Goal: Task Accomplishment & Management: Use online tool/utility

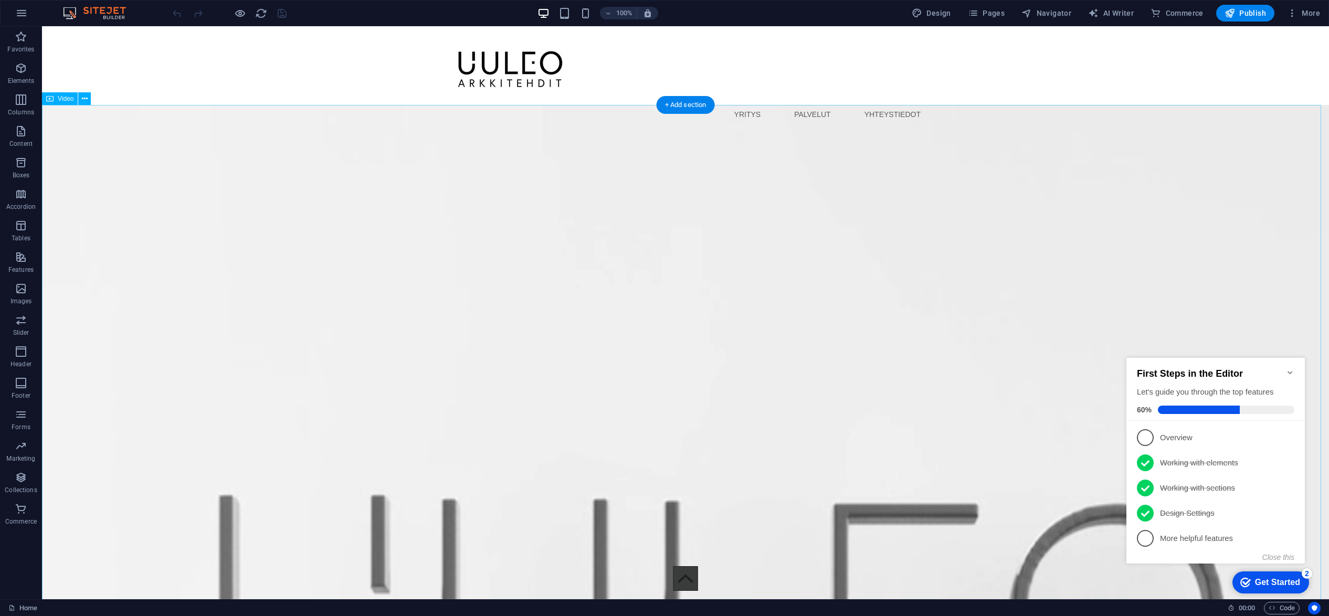
select select "%"
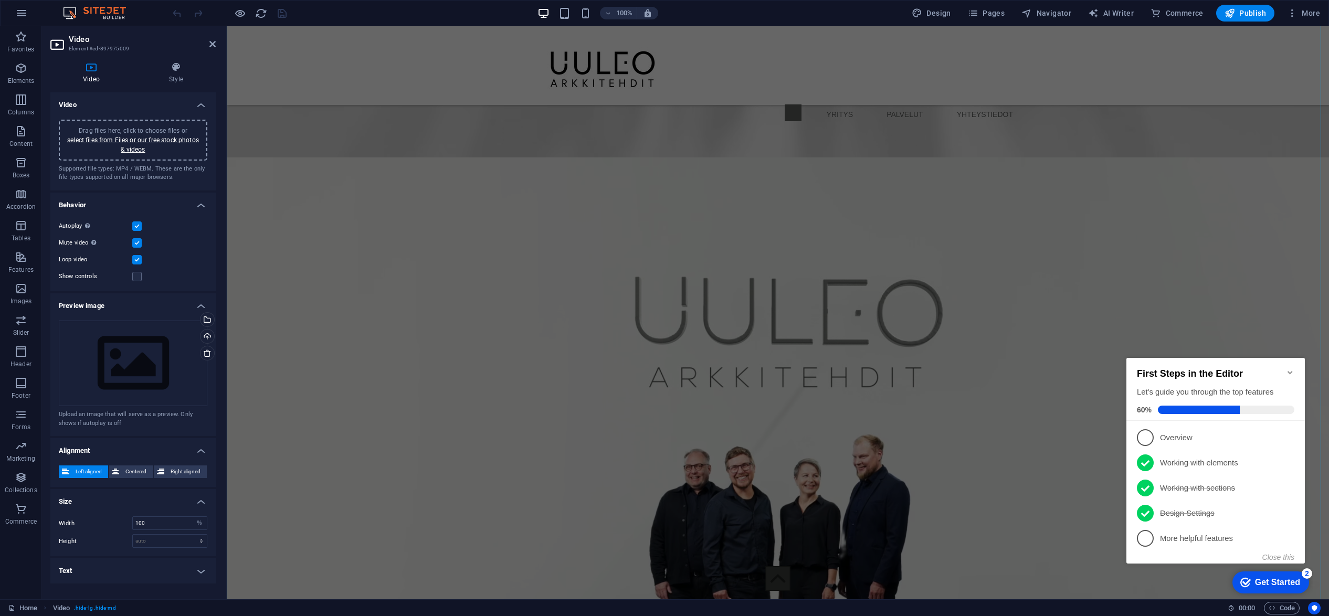
scroll to position [1731, 0]
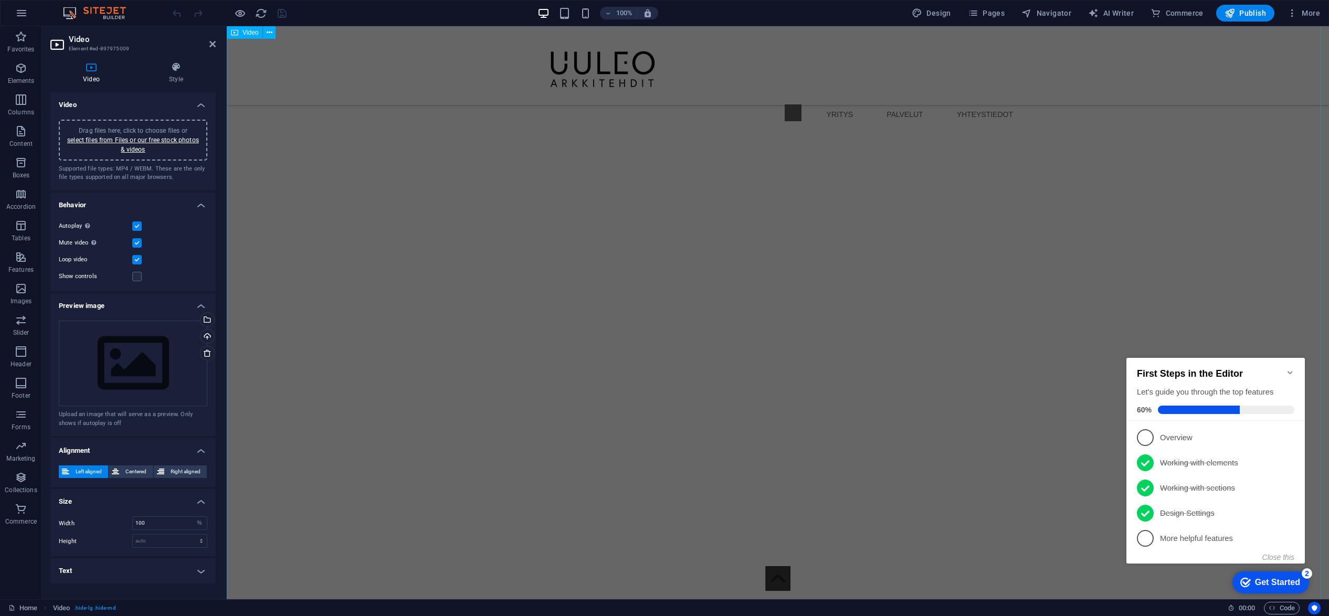
click at [439, 309] on figure at bounding box center [778, 339] width 1102 height 620
select select "%"
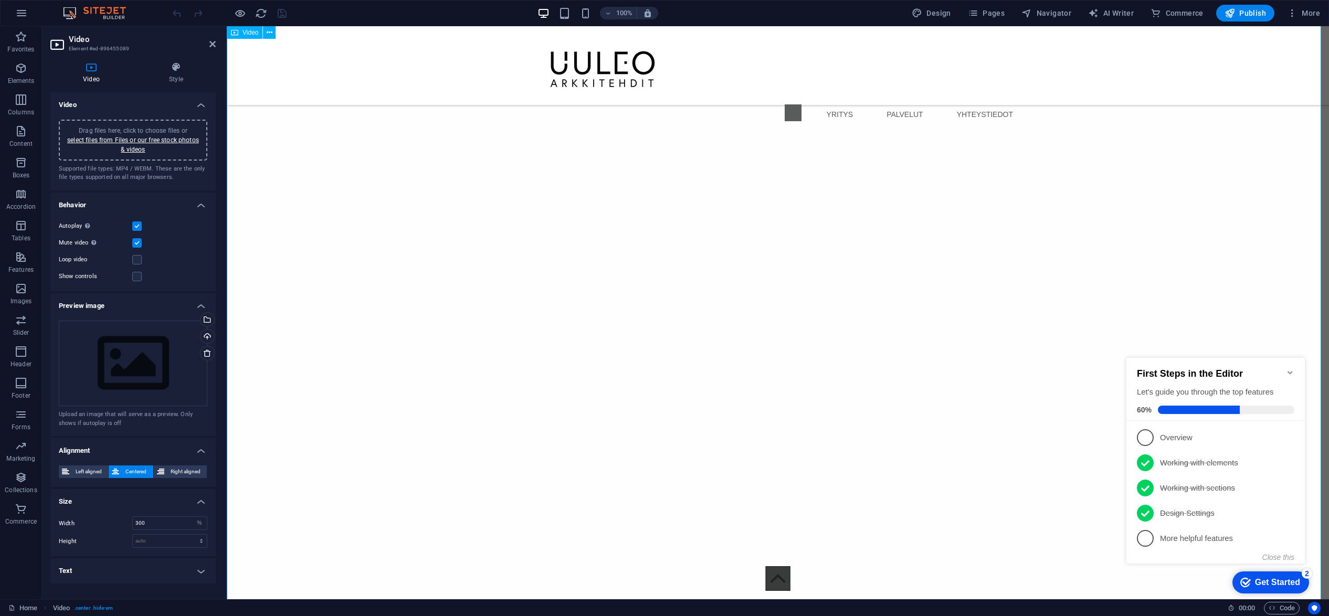
click at [439, 309] on figure at bounding box center [778, 339] width 1102 height 620
click at [142, 259] on div "Loop video" at bounding box center [133, 259] width 148 height 13
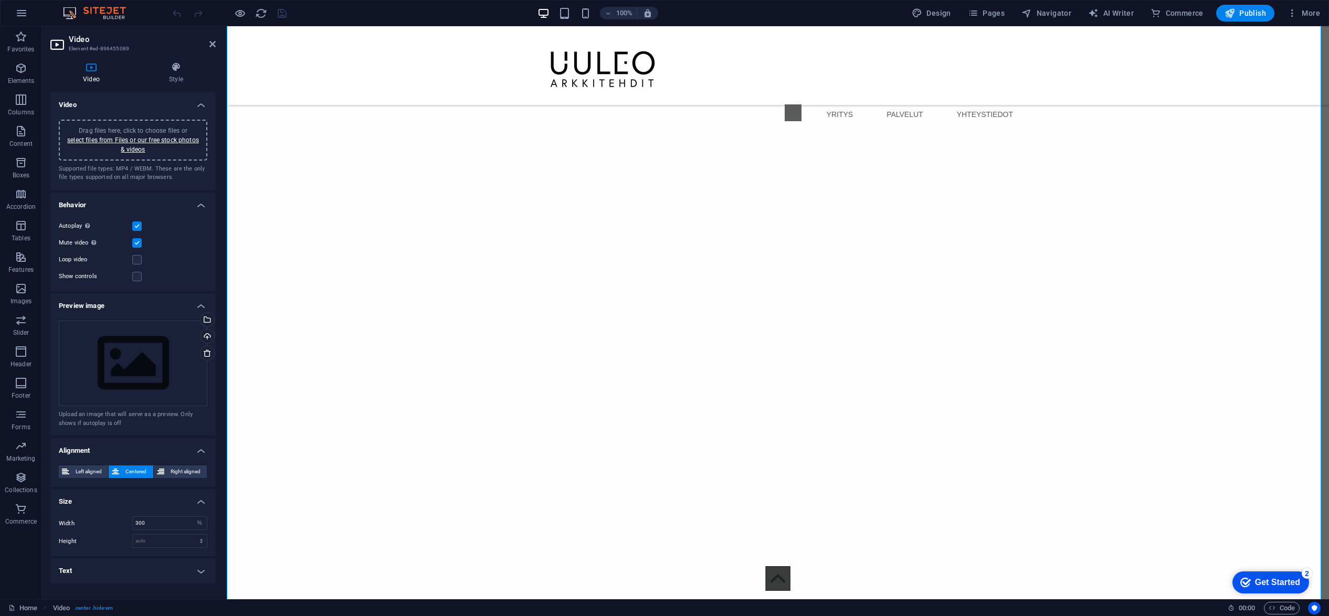
click at [130, 261] on label "Loop video" at bounding box center [95, 259] width 73 height 13
click at [0, 0] on input "Loop video" at bounding box center [0, 0] width 0 height 0
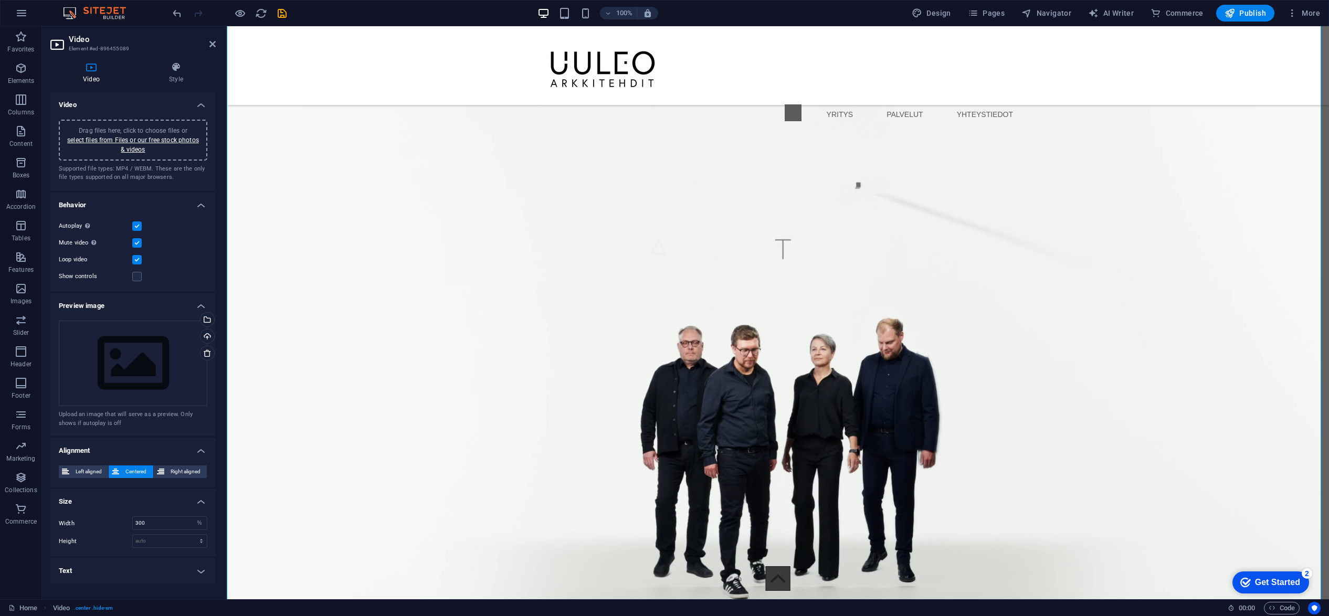
click at [133, 260] on label at bounding box center [136, 259] width 9 height 9
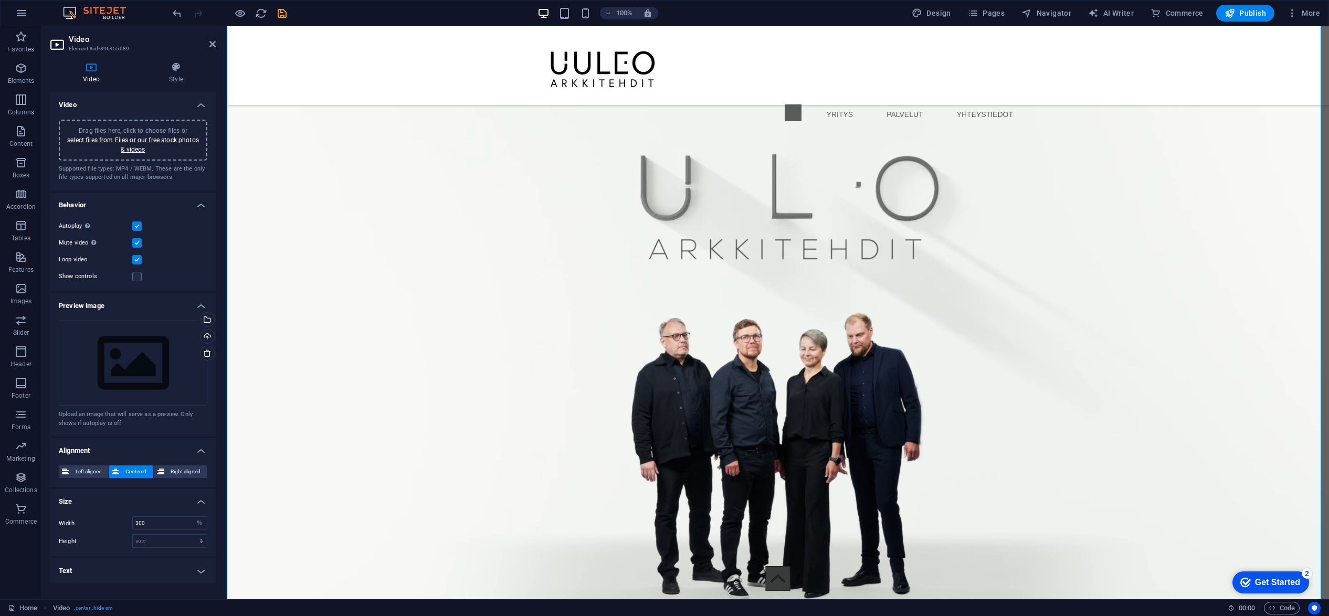
click at [0, 0] on input "Loop video" at bounding box center [0, 0] width 0 height 0
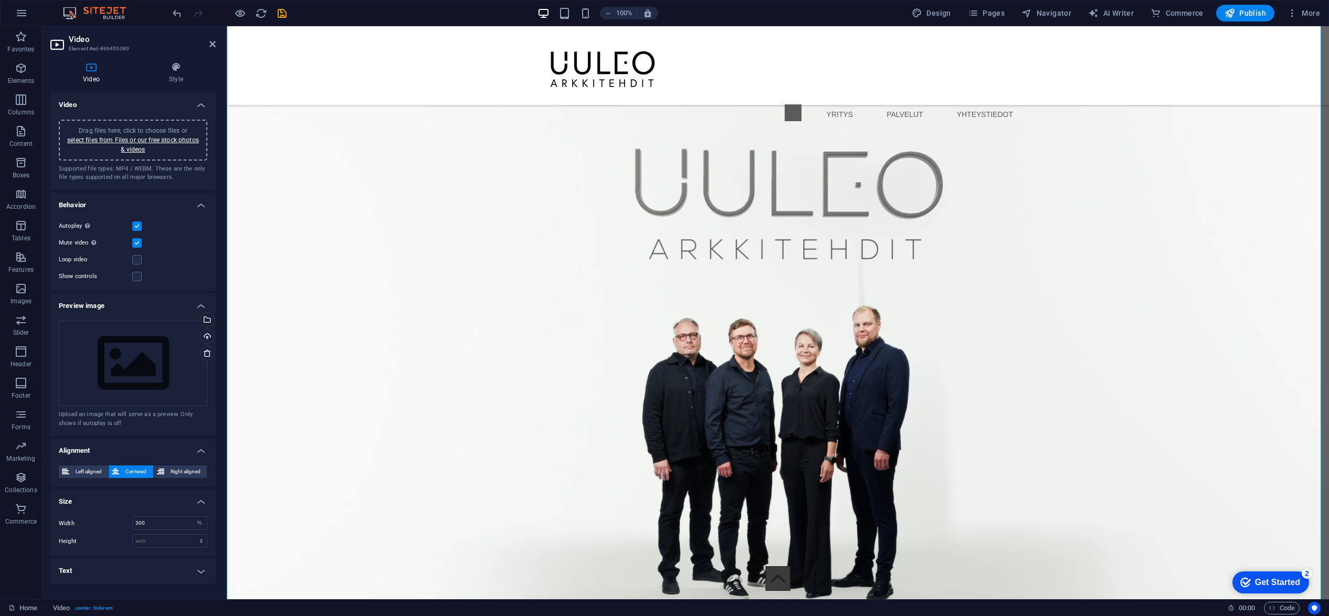
drag, startPoint x: 137, startPoint y: 260, endPoint x: 204, endPoint y: 261, distance: 67.2
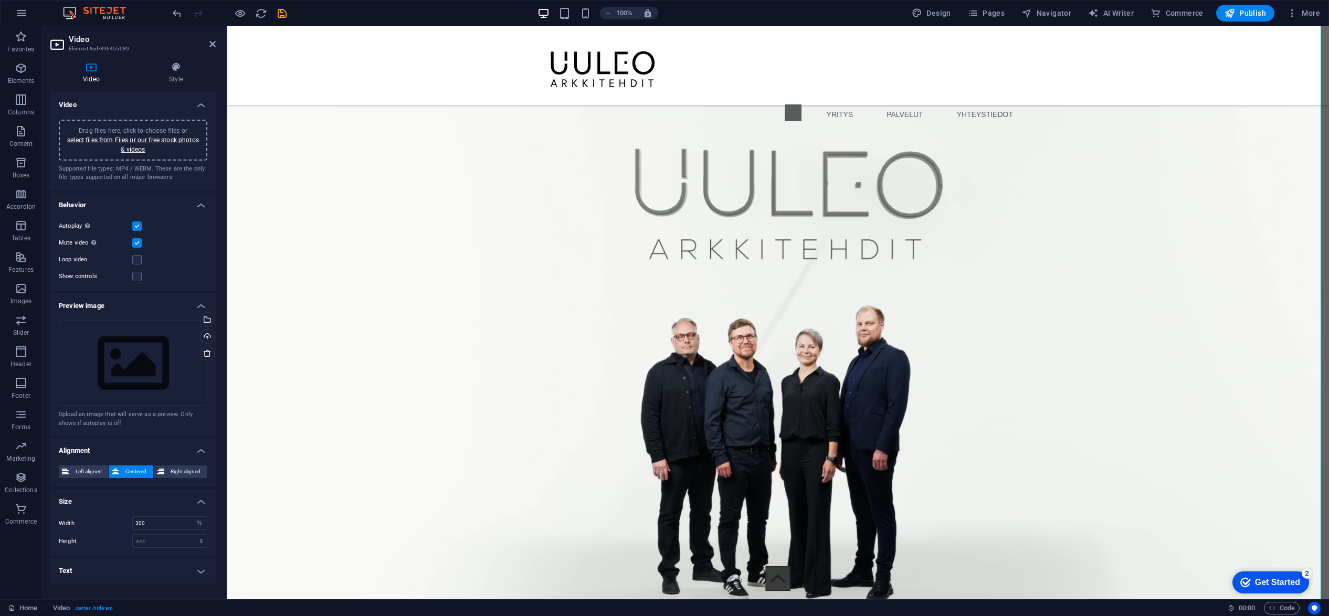
click at [139, 260] on label at bounding box center [136, 259] width 9 height 9
click at [0, 0] on input "Loop video" at bounding box center [0, 0] width 0 height 0
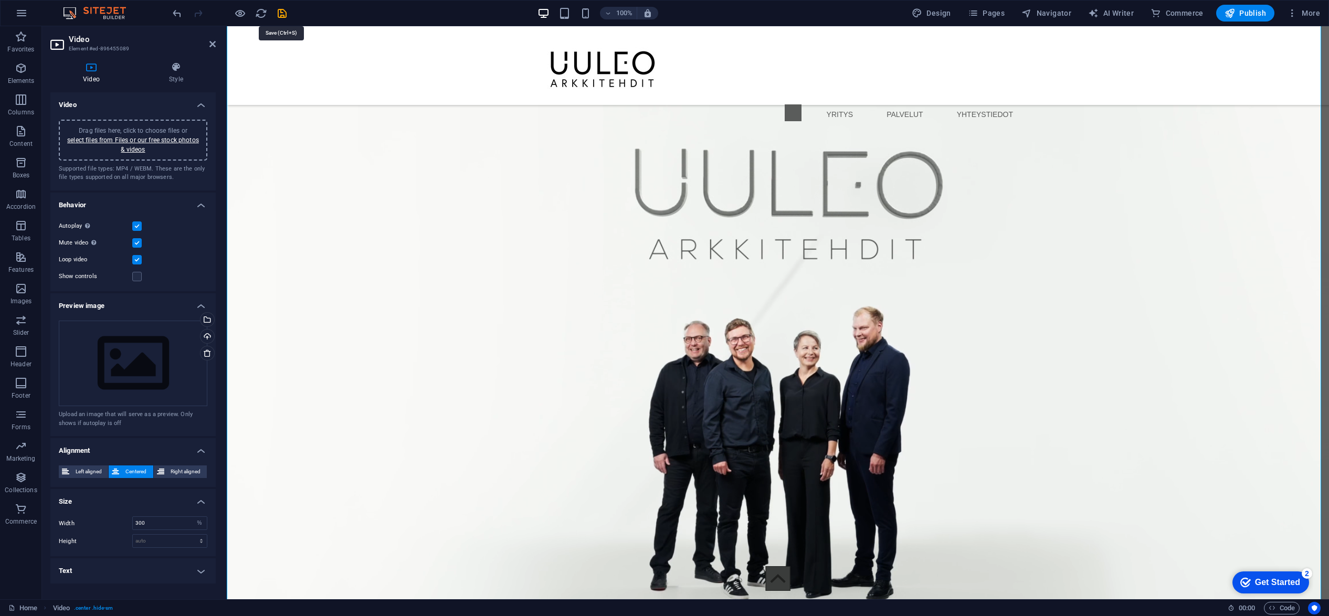
click at [283, 16] on icon "save" at bounding box center [282, 13] width 12 height 12
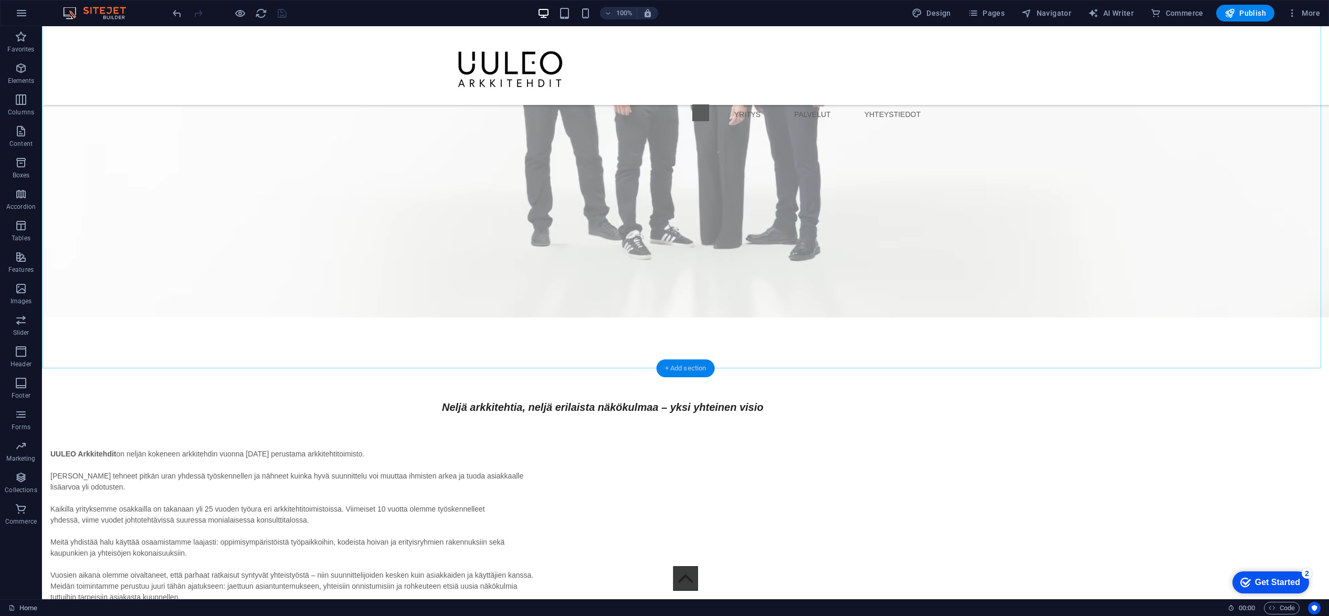
scroll to position [2704, 0]
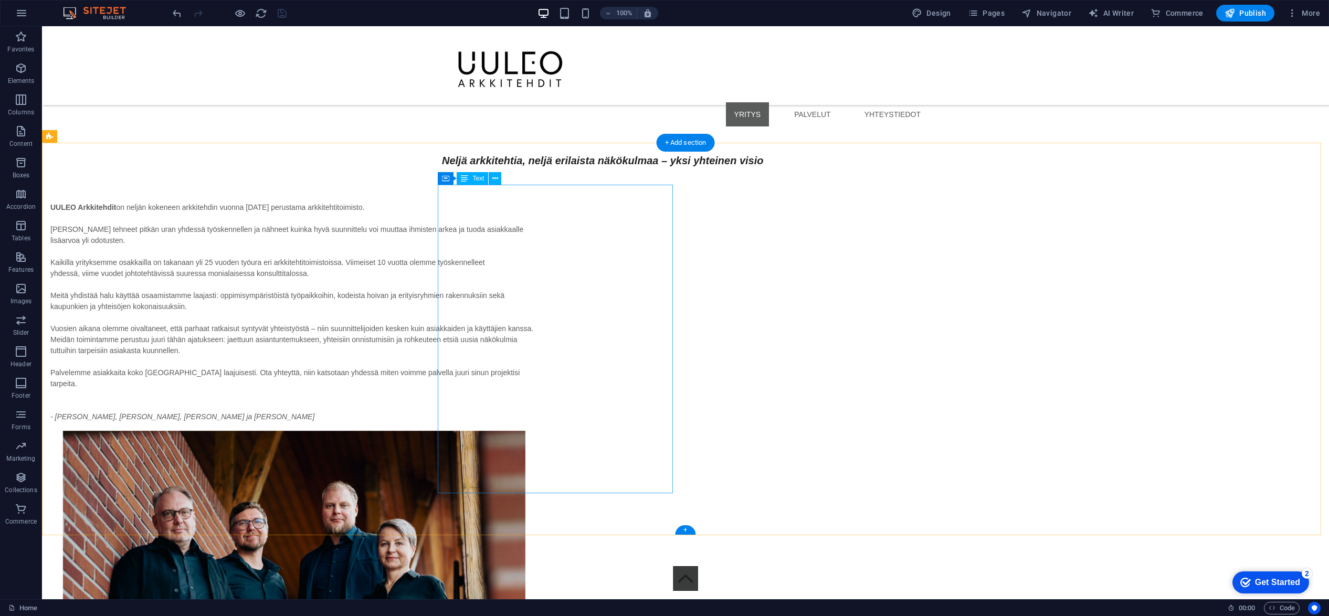
click at [537, 390] on div "UULEO Arkkitehdit on neljän kokeneen arkkitehdin vuonna 2025 perustama arkkiteh…" at bounding box center [293, 312] width 487 height 220
click at [537, 431] on figure at bounding box center [293, 585] width 487 height 309
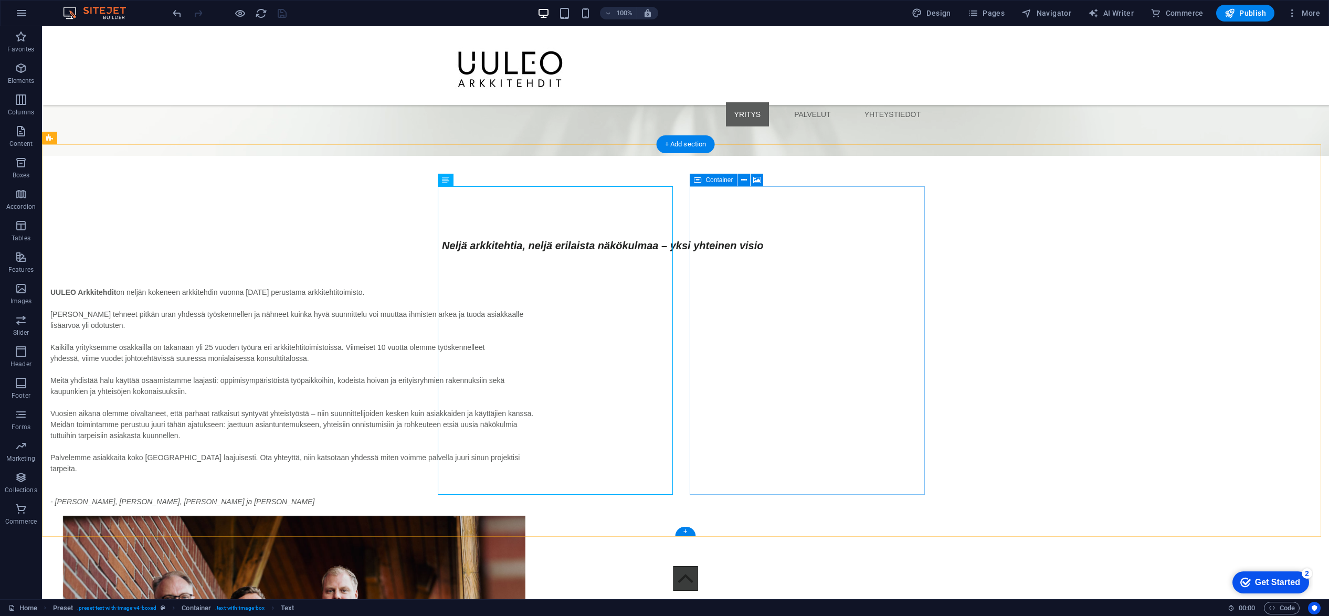
scroll to position [2599, 0]
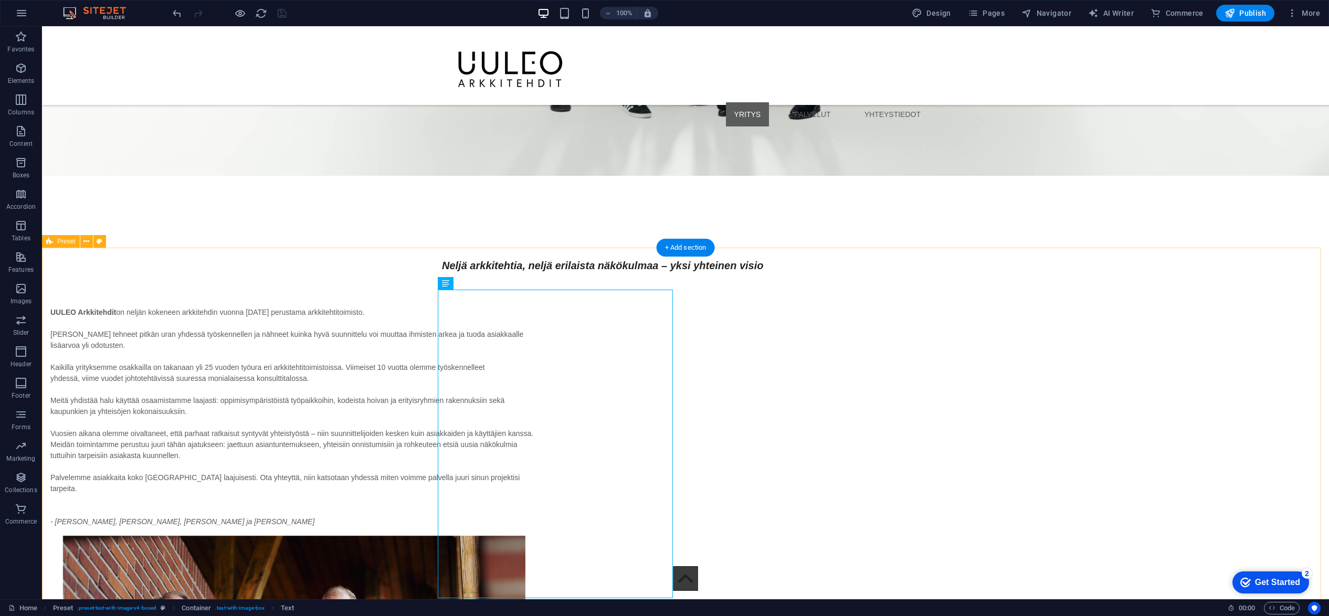
click at [180, 300] on div "UULEO Arkkitehdit on neljän kokeneen arkkitehdin vuonna 2025 perustama arkkiteh…" at bounding box center [685, 613] width 1287 height 696
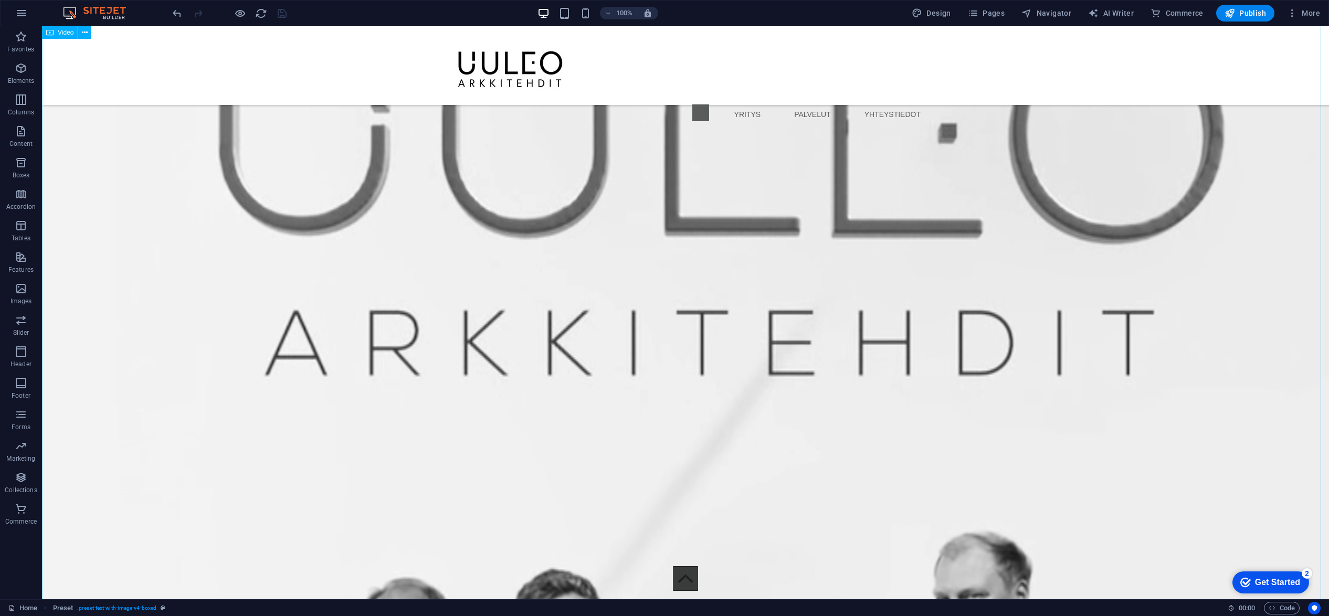
scroll to position [396, 0]
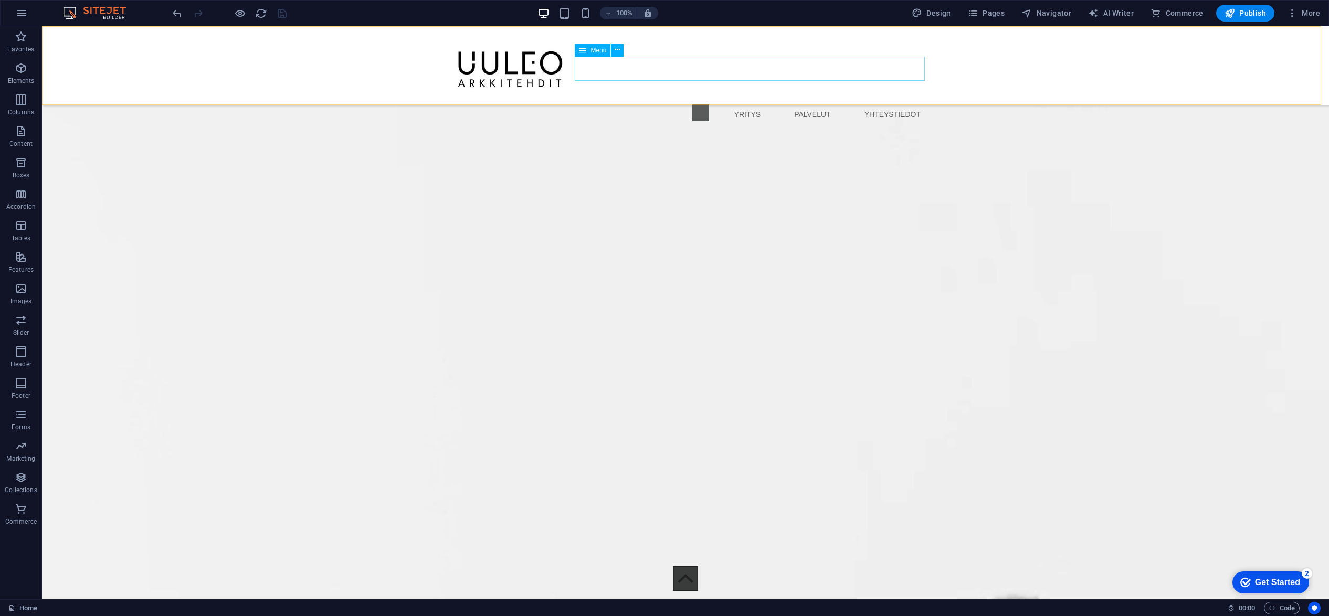
click at [776, 102] on nav "YRITYS PALVELUT YHTEYSTIEDOT" at bounding box center [685, 114] width 487 height 24
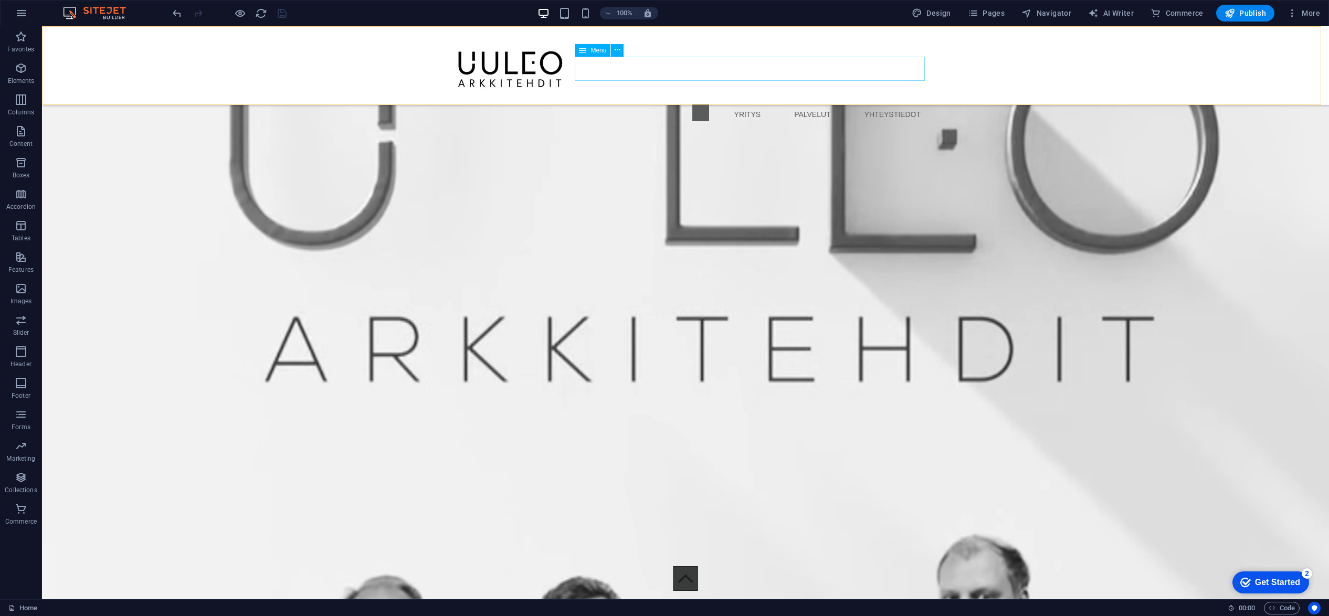
click at [776, 102] on nav "YRITYS PALVELUT YHTEYSTIEDOT" at bounding box center [685, 114] width 487 height 24
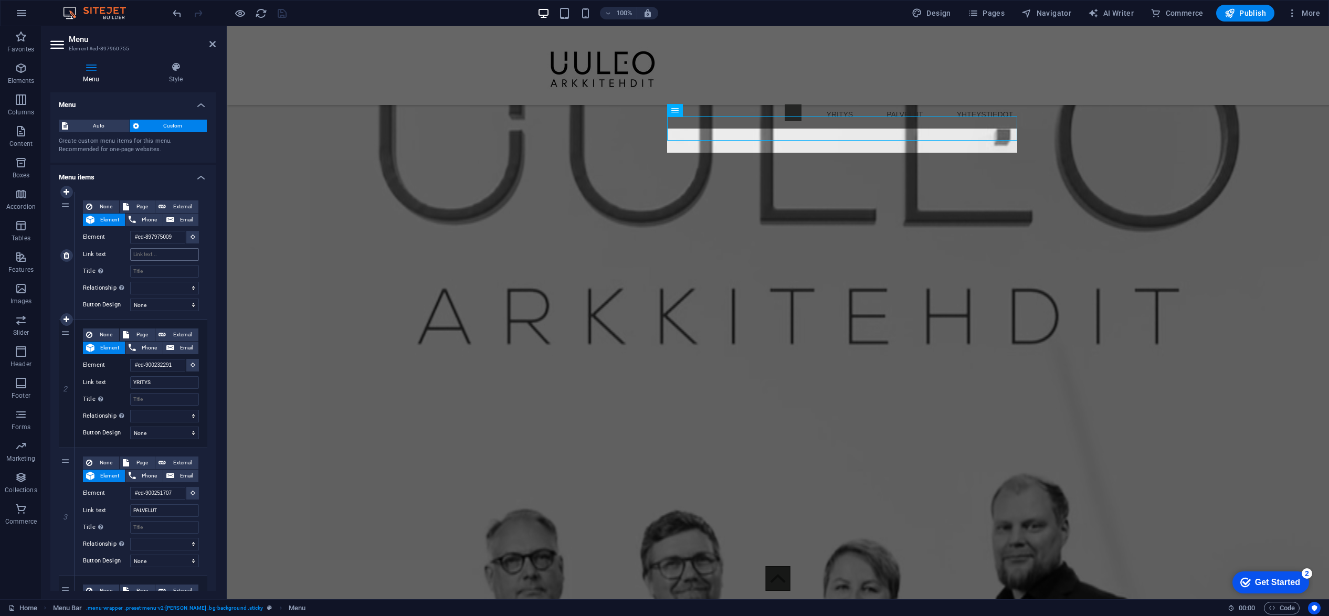
scroll to position [317, 0]
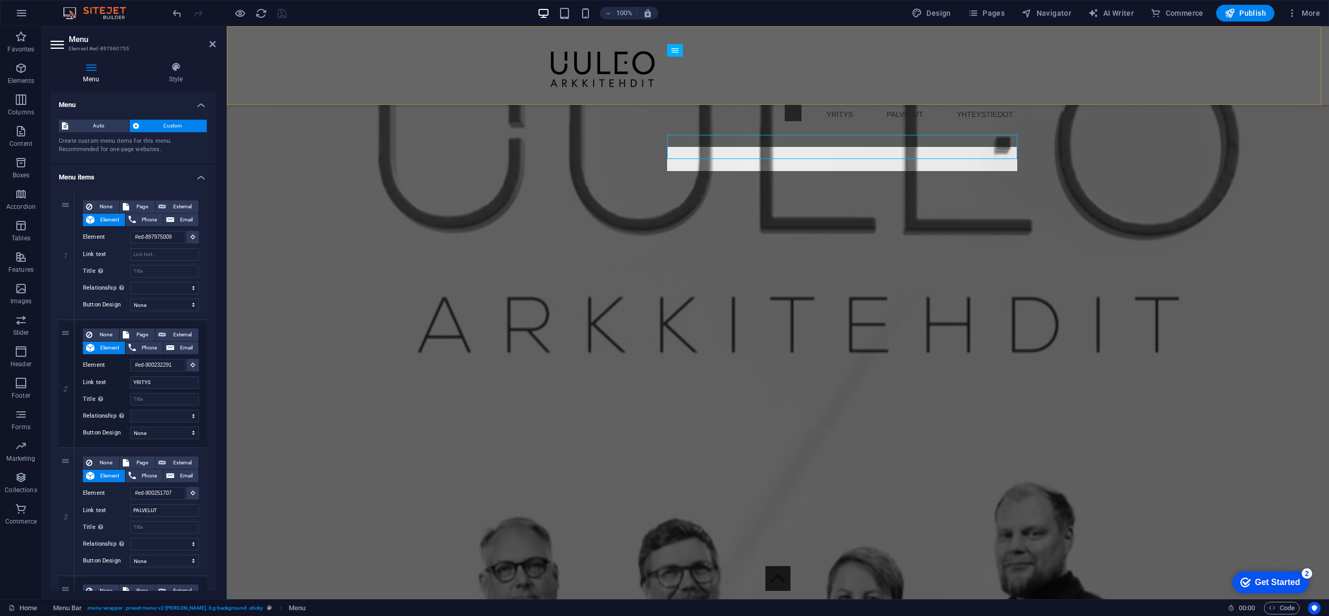
click at [1085, 78] on div "YRITYS PALVELUT YHTEYSTIEDOT Menu" at bounding box center [778, 65] width 1102 height 79
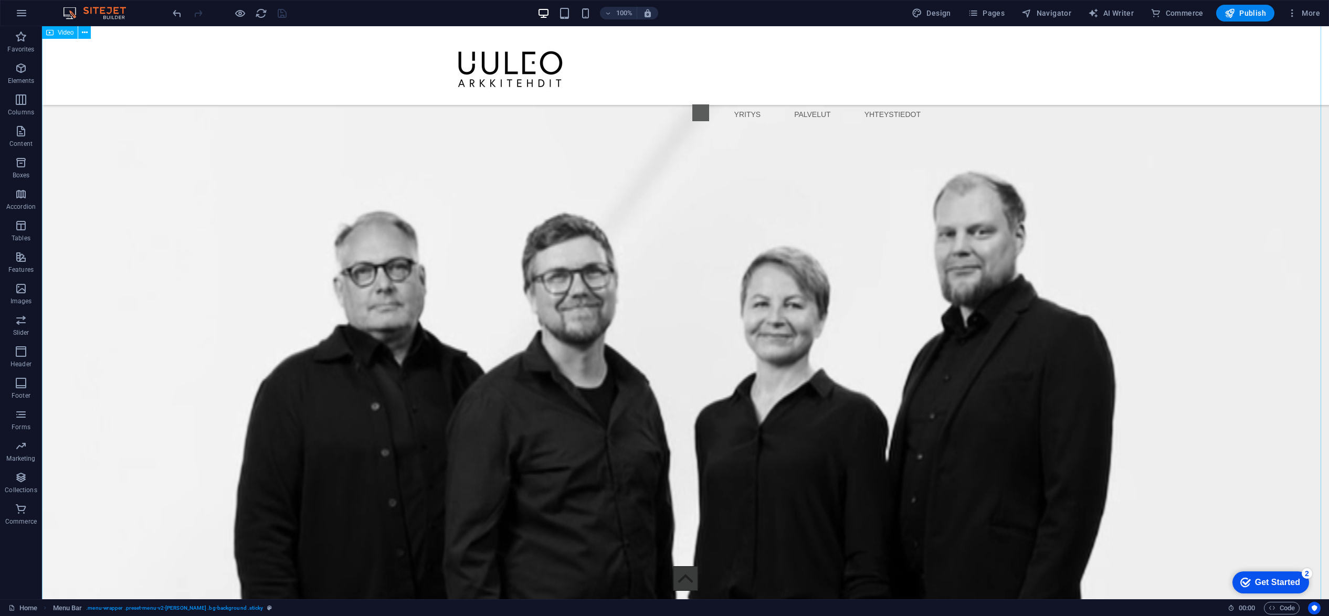
scroll to position [684, 0]
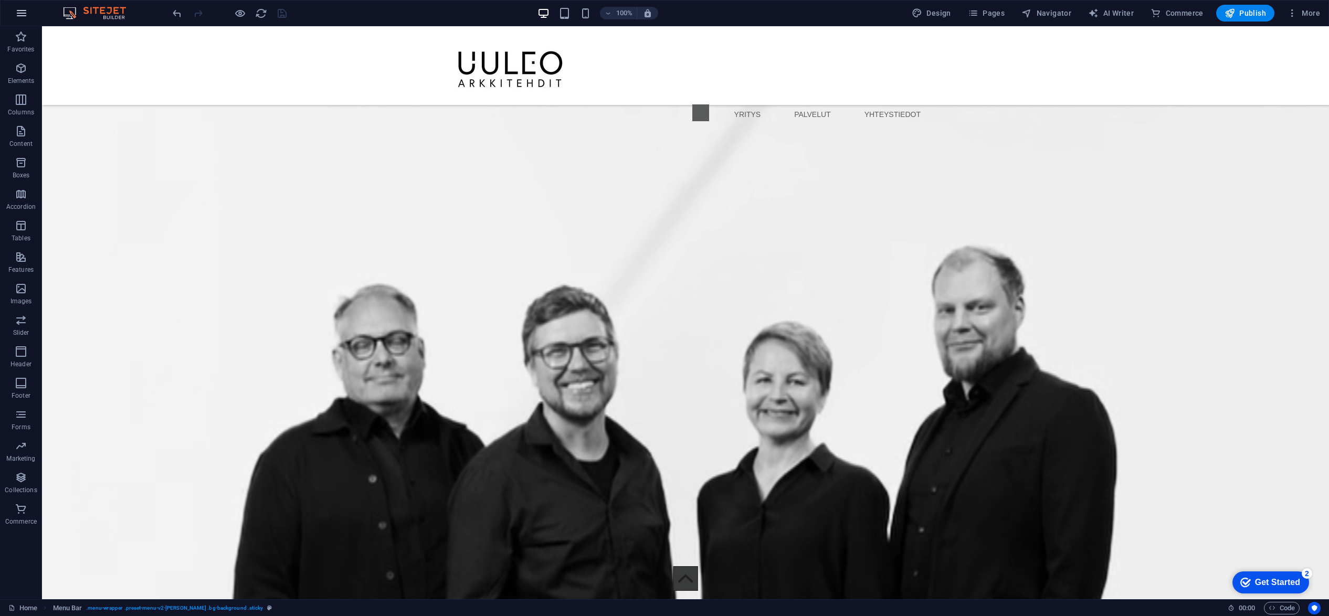
click at [18, 13] on icon "button" at bounding box center [21, 13] width 13 height 13
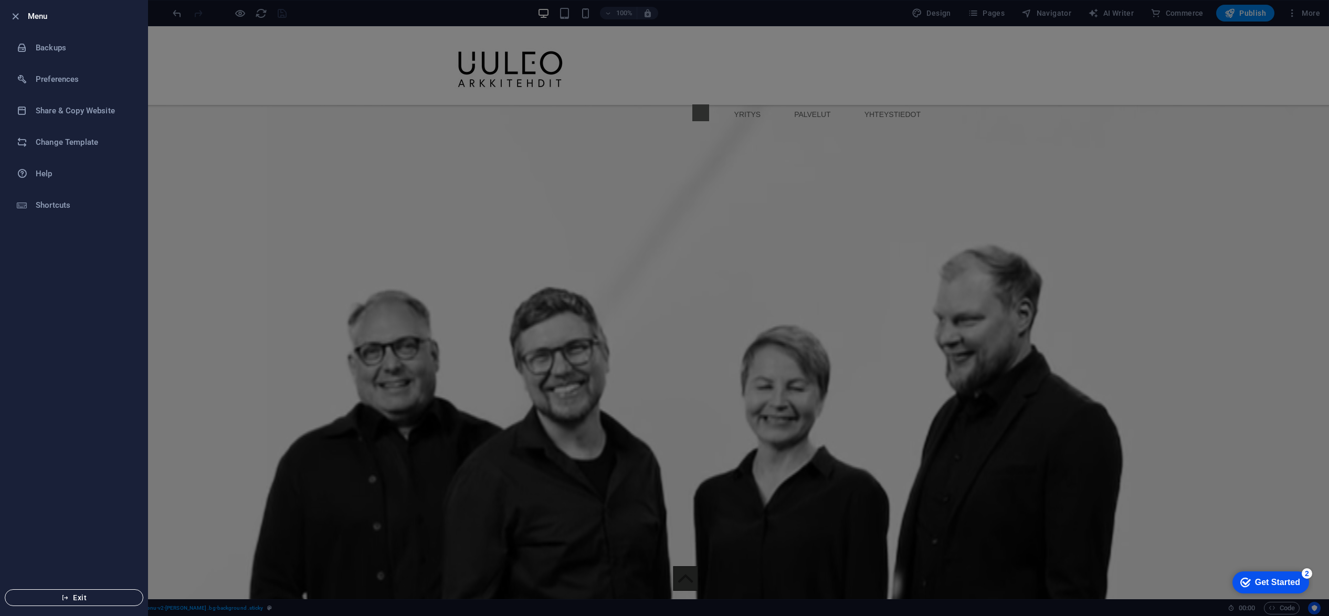
click at [76, 598] on span "Exit" at bounding box center [74, 597] width 121 height 8
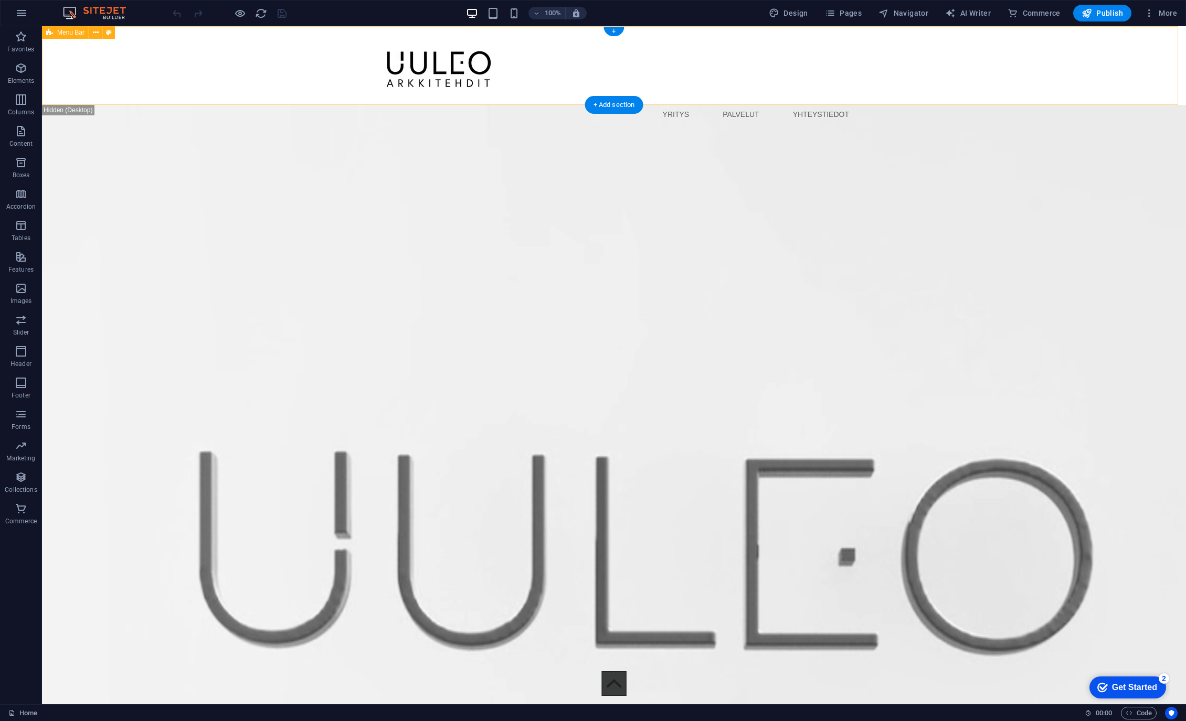
click at [280, 54] on div "YRITYS PALVELUT YHTEYSTIEDOT Menu" at bounding box center [614, 65] width 1144 height 79
select select "px"
select select "rem"
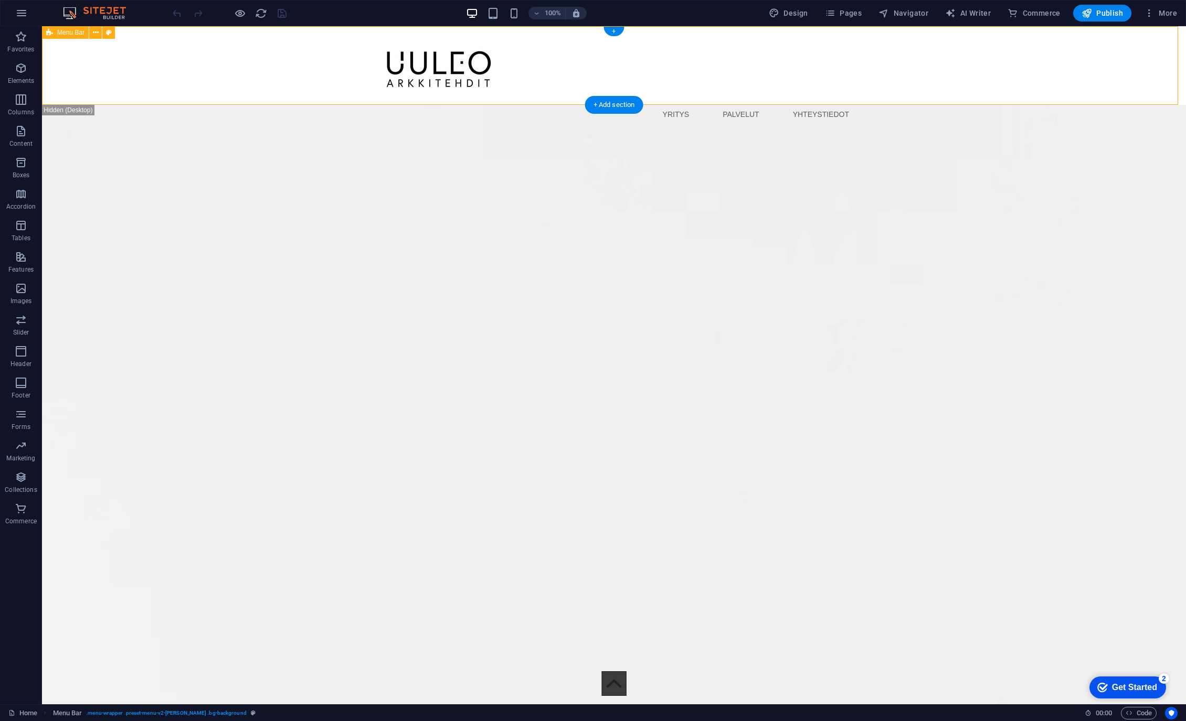
select select "preset-menu-v2-loki"
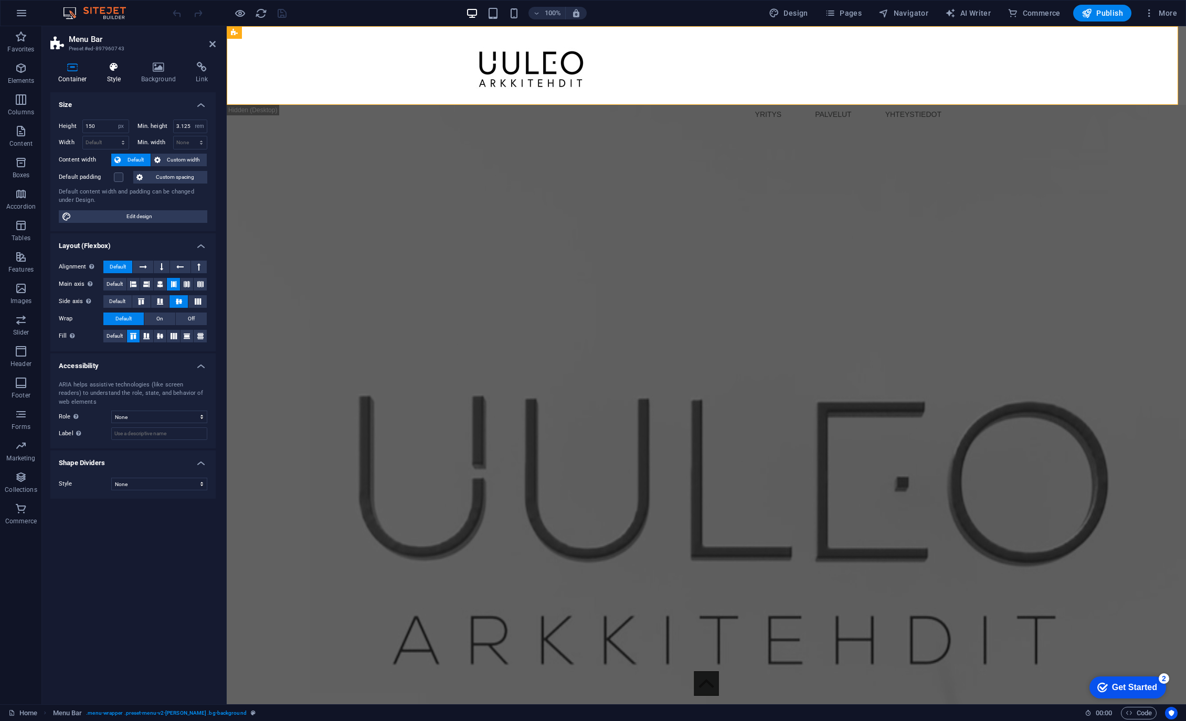
click at [111, 69] on icon at bounding box center [114, 67] width 30 height 10
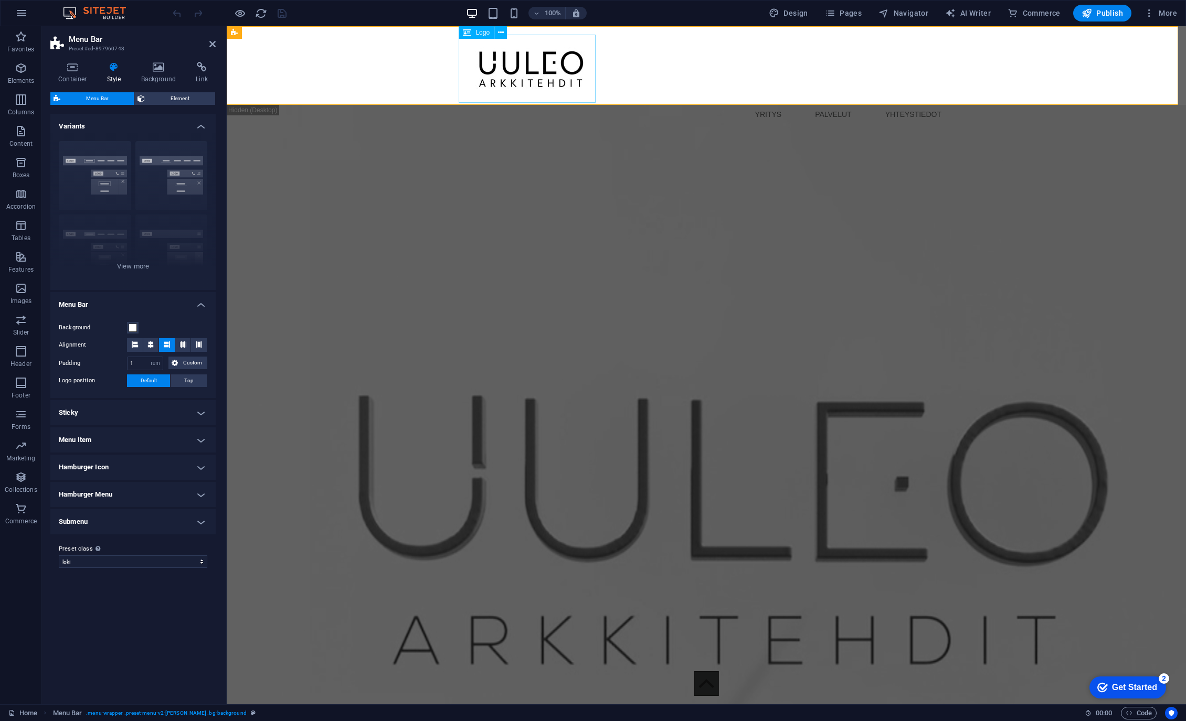
click at [548, 60] on div at bounding box center [706, 69] width 487 height 68
click at [132, 327] on span at bounding box center [133, 328] width 8 height 8
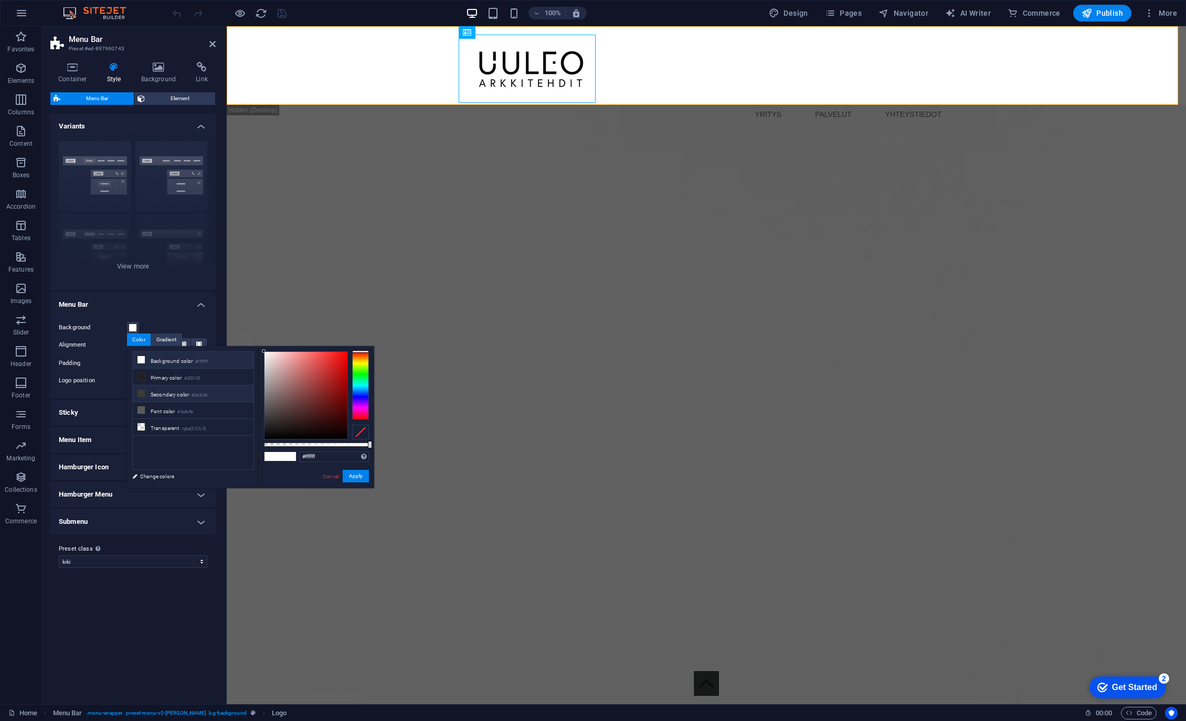
click at [173, 392] on li "Secondary color #3a3c3b" at bounding box center [193, 394] width 121 height 17
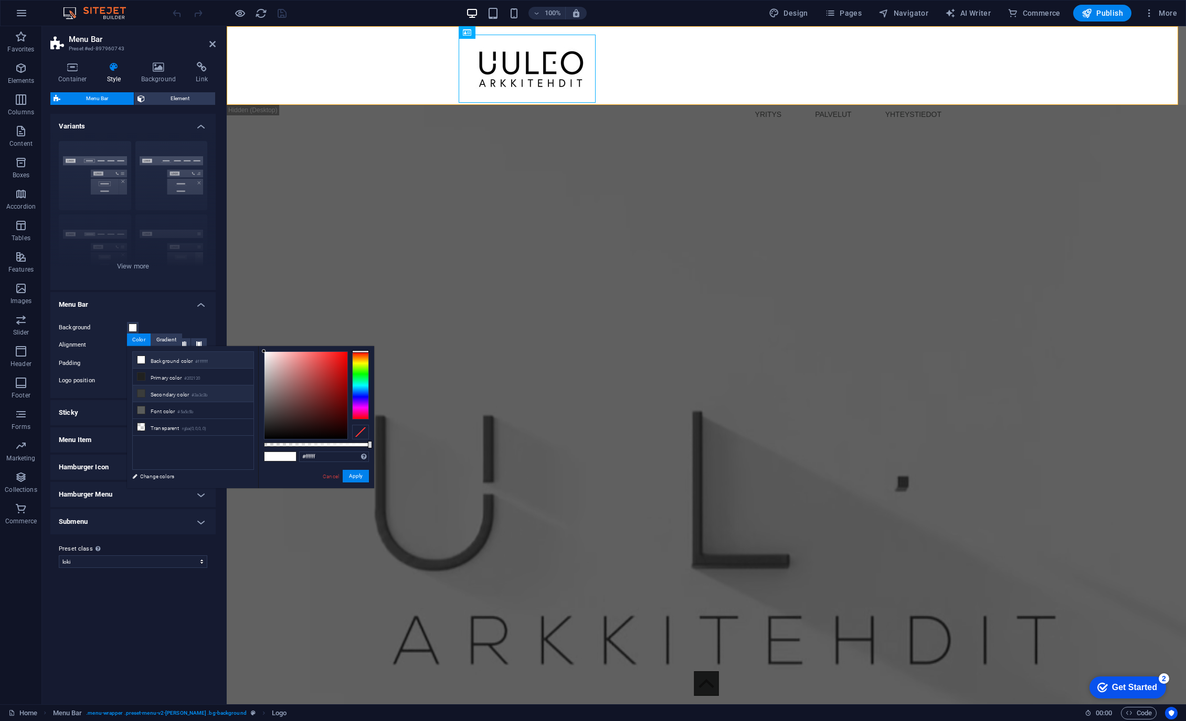
type input "#3a3c3b"
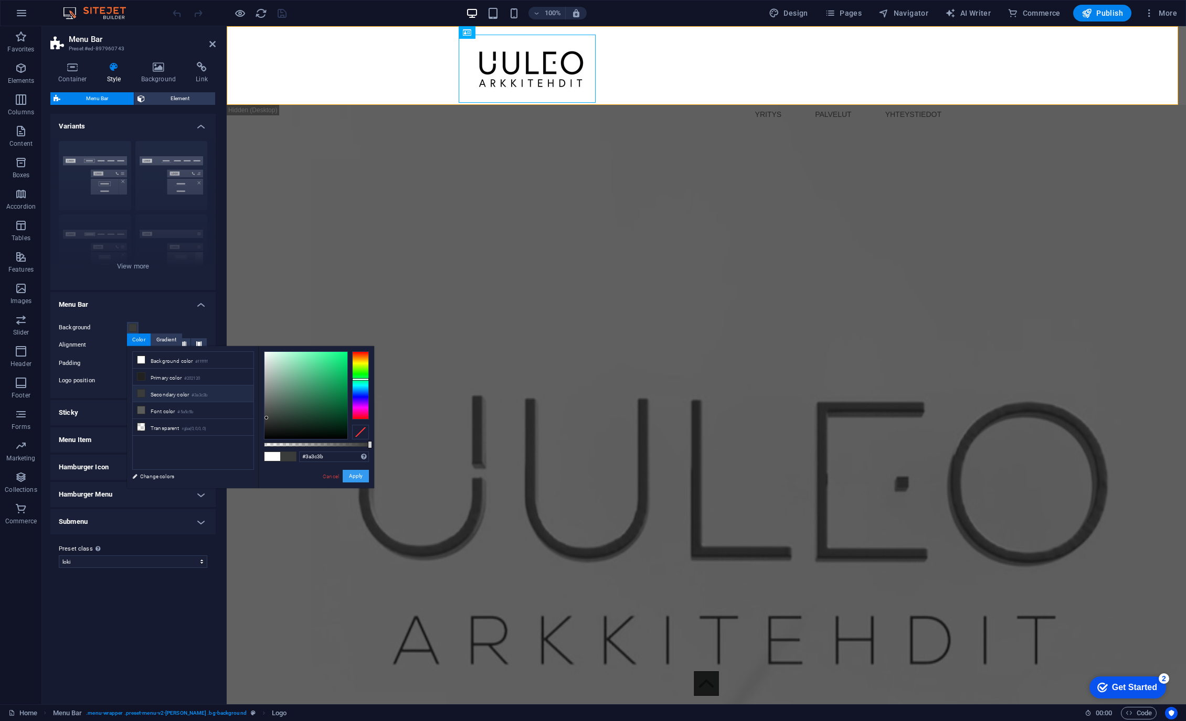
click at [364, 481] on button "Apply" at bounding box center [356, 476] width 26 height 13
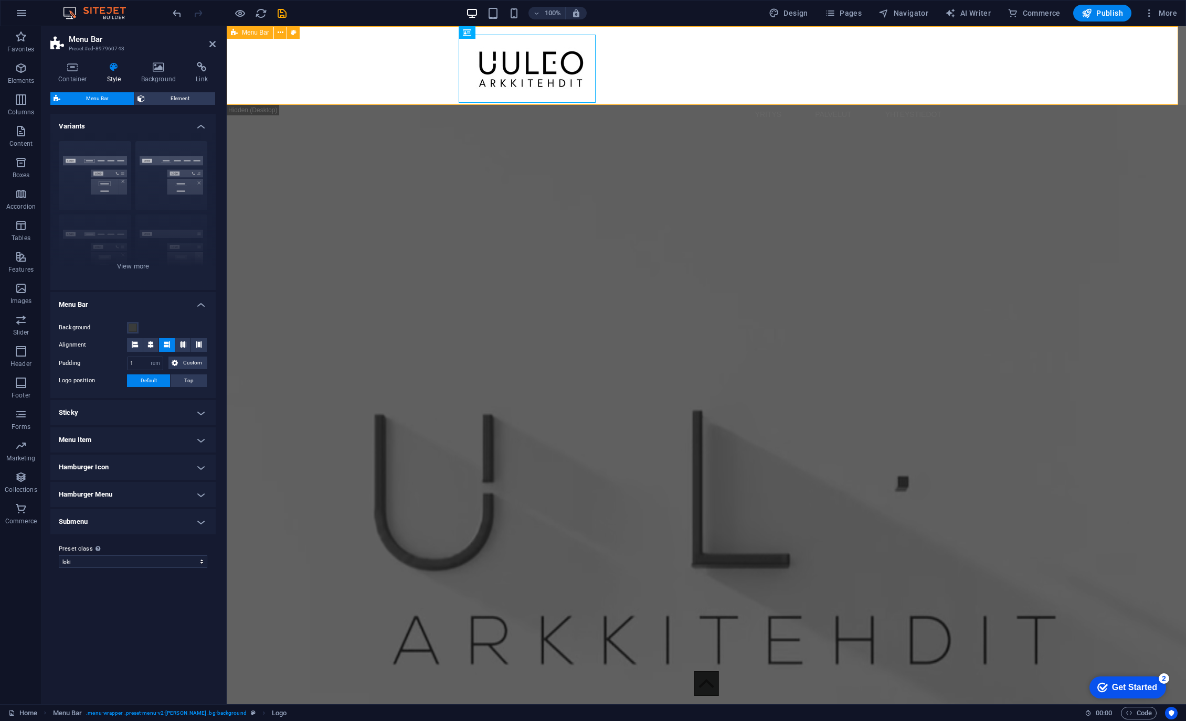
click at [387, 62] on div "YRITYS PALVELUT YHTEYSTIEDOT Menu" at bounding box center [706, 65] width 959 height 79
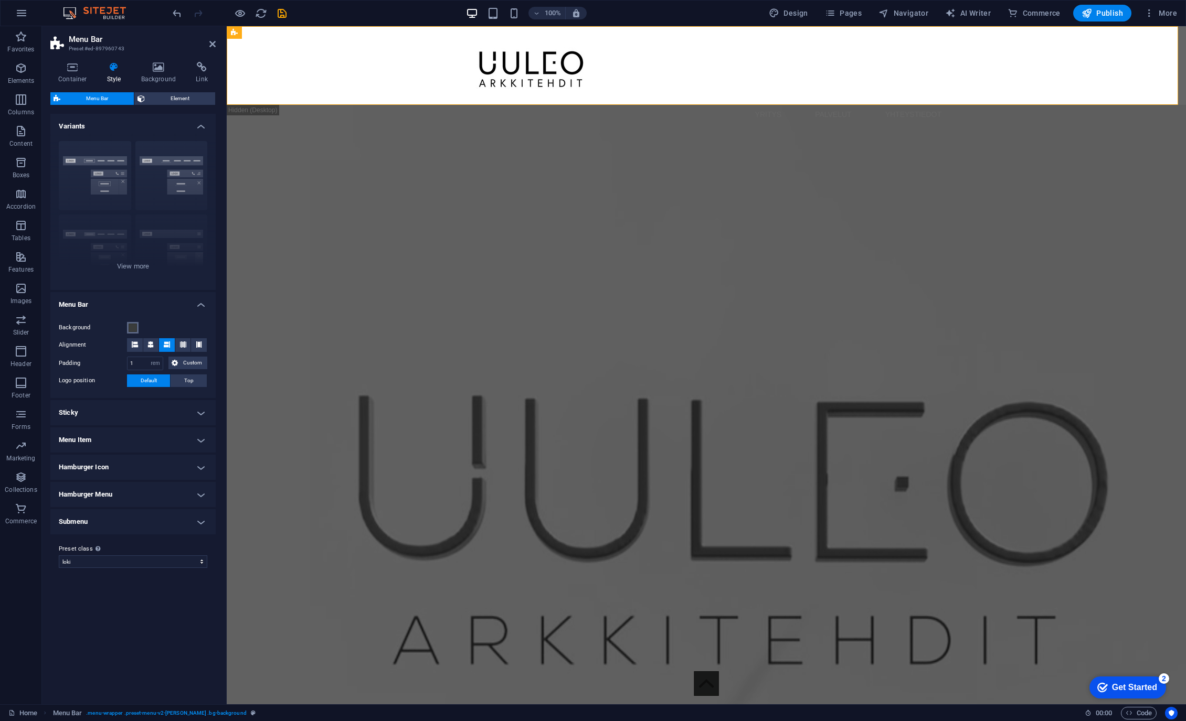
click at [137, 326] on button "Background" at bounding box center [133, 328] width 12 height 12
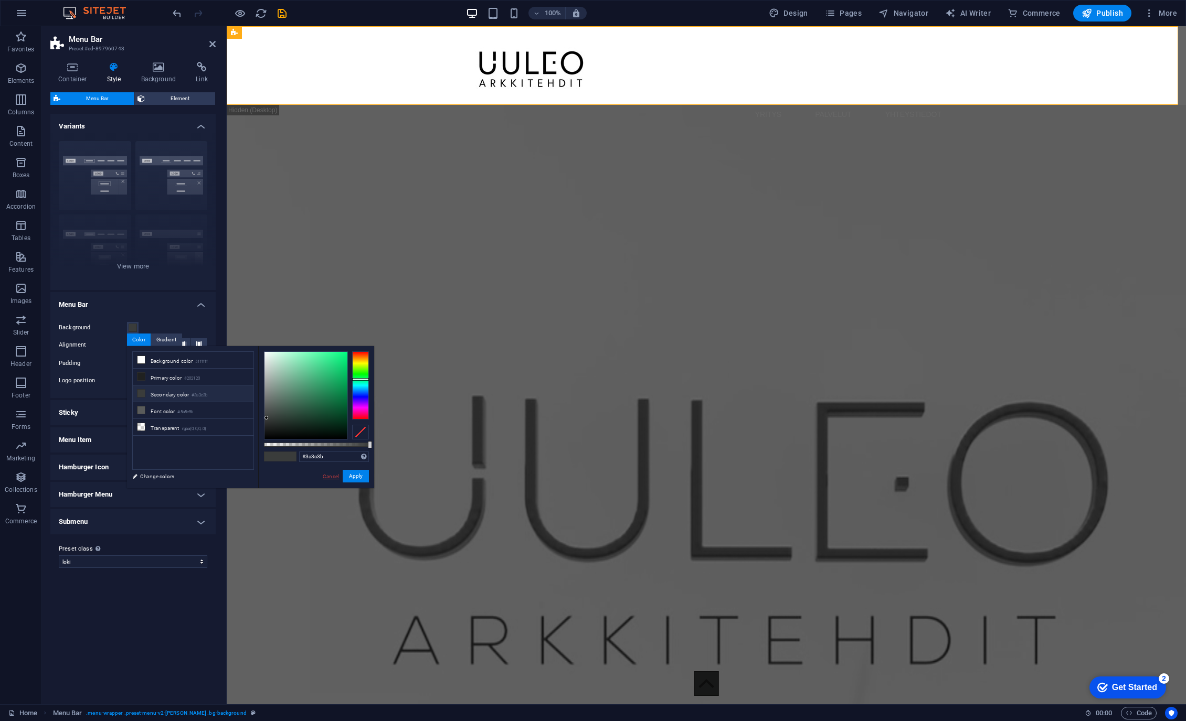
click at [327, 479] on link "Cancel" at bounding box center [331, 477] width 18 height 8
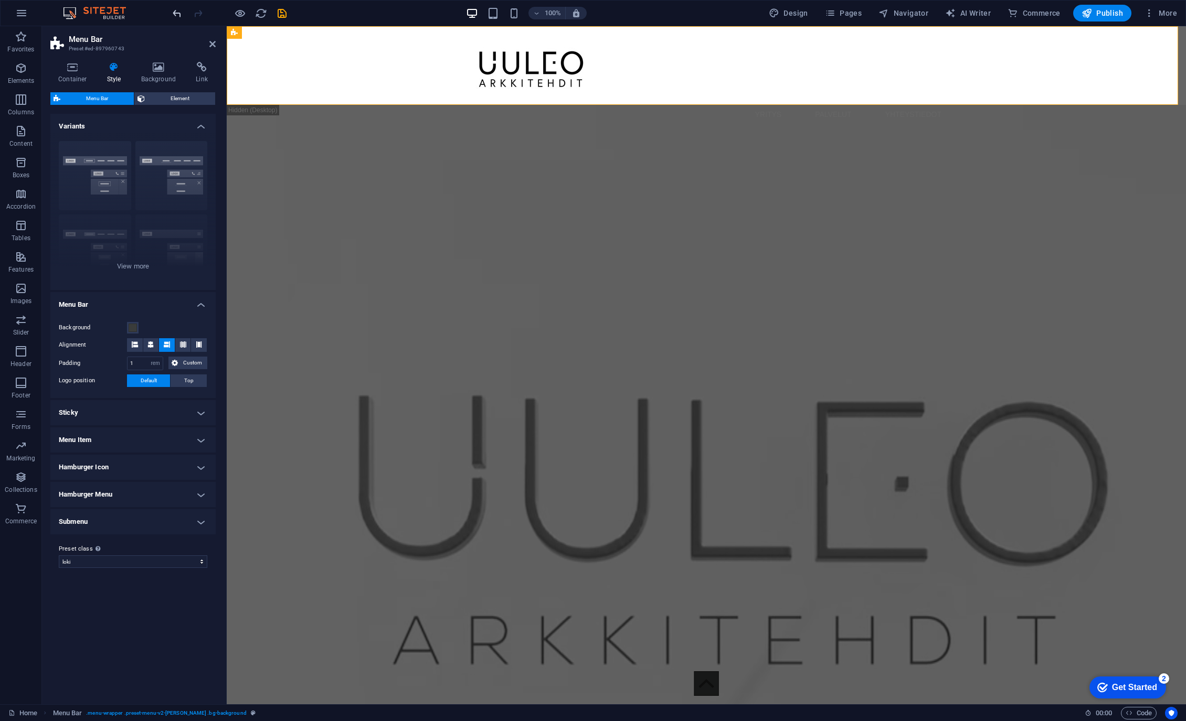
click at [176, 17] on icon "undo" at bounding box center [177, 13] width 12 height 12
click at [290, 34] on button at bounding box center [293, 32] width 13 height 13
click at [67, 65] on icon at bounding box center [72, 67] width 45 height 10
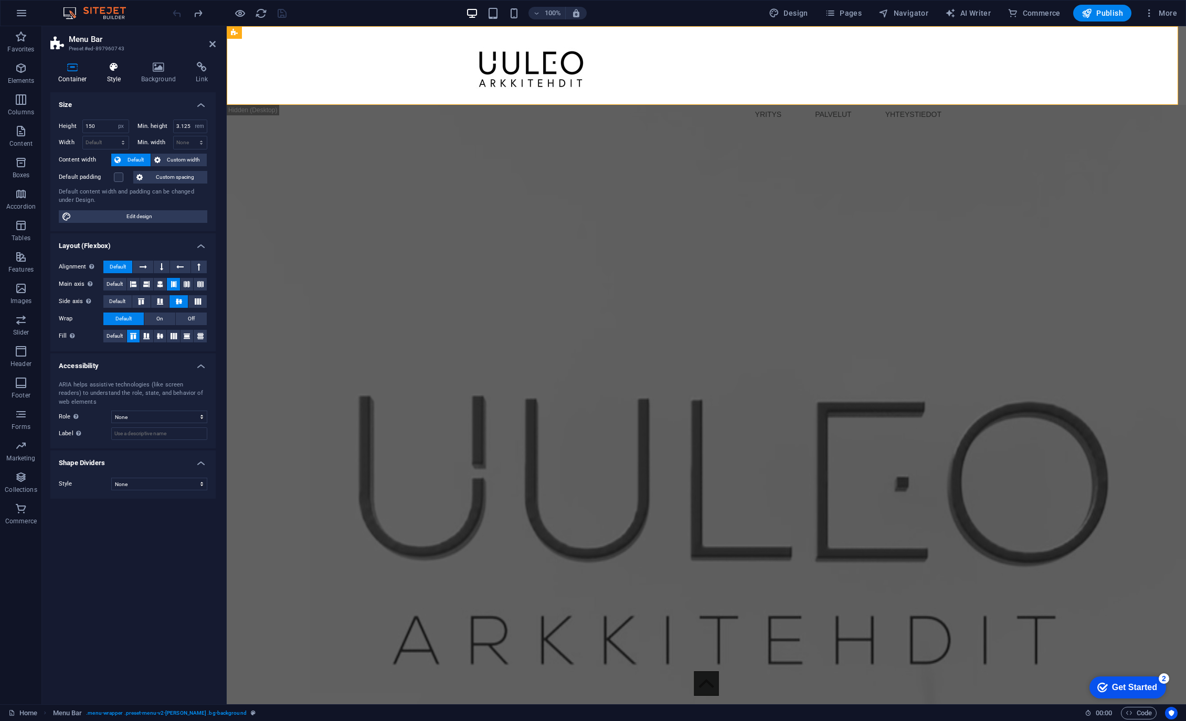
click at [120, 69] on icon at bounding box center [114, 67] width 30 height 10
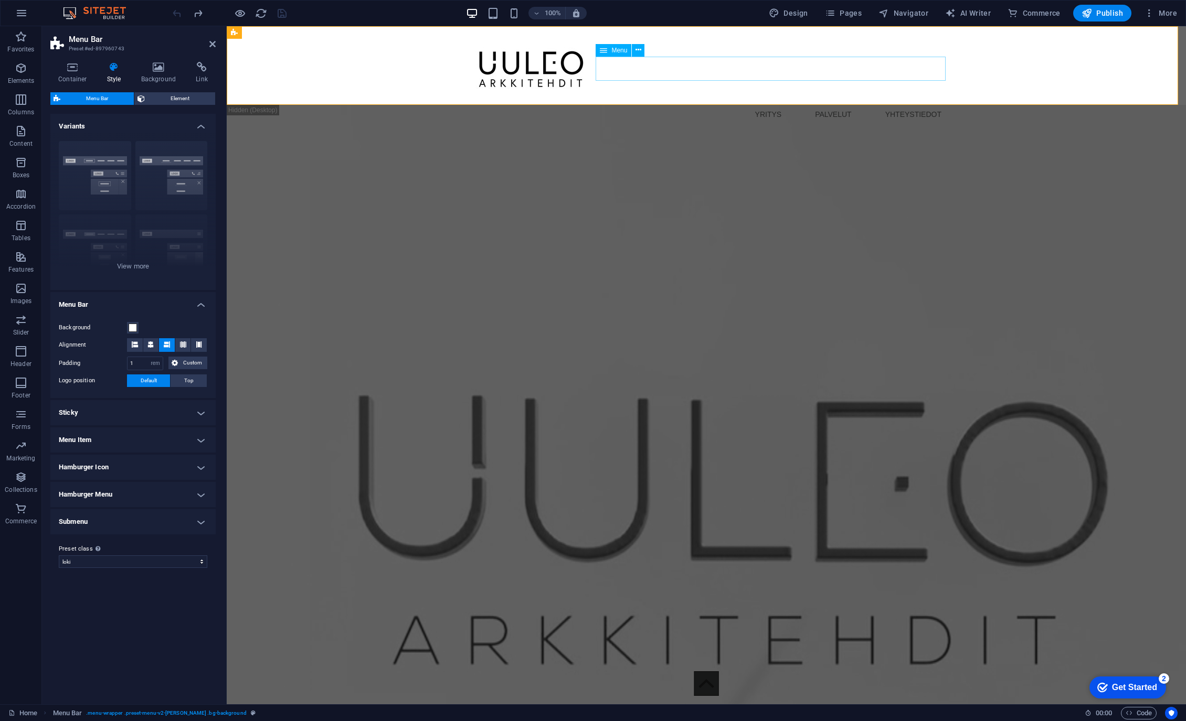
click at [696, 102] on nav "YRITYS PALVELUT YHTEYSTIEDOT" at bounding box center [706, 114] width 487 height 24
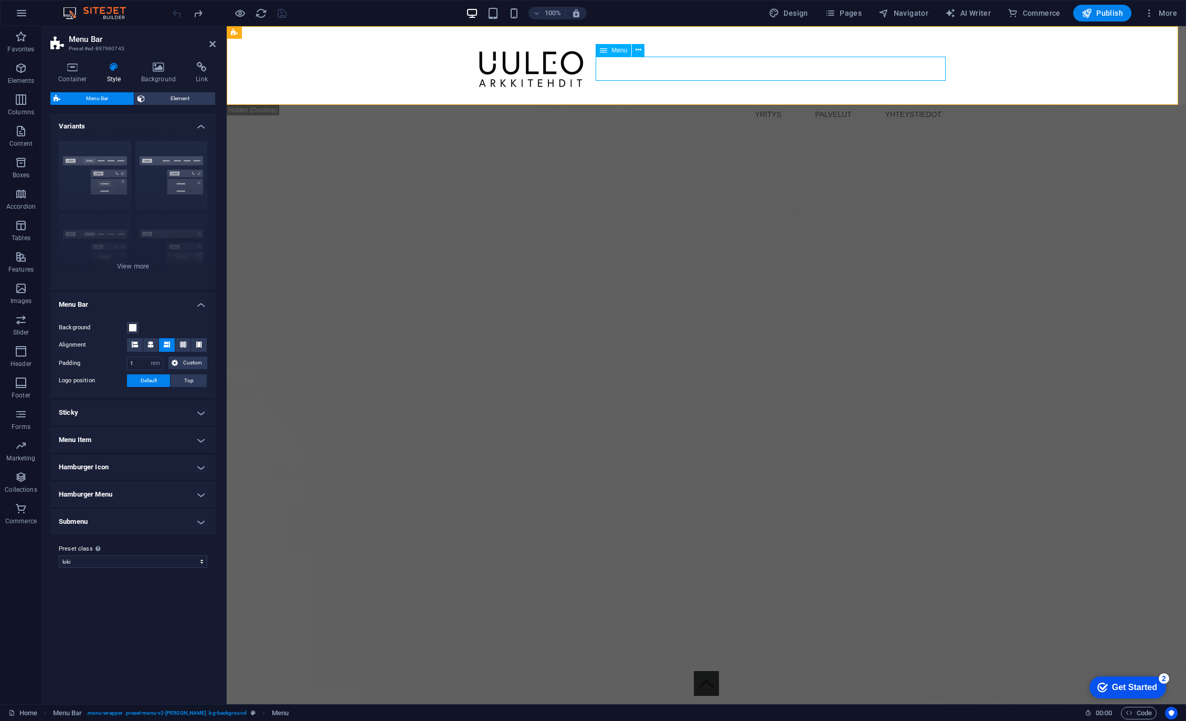
click at [696, 102] on nav "YRITYS PALVELUT YHTEYSTIEDOT" at bounding box center [706, 114] width 487 height 24
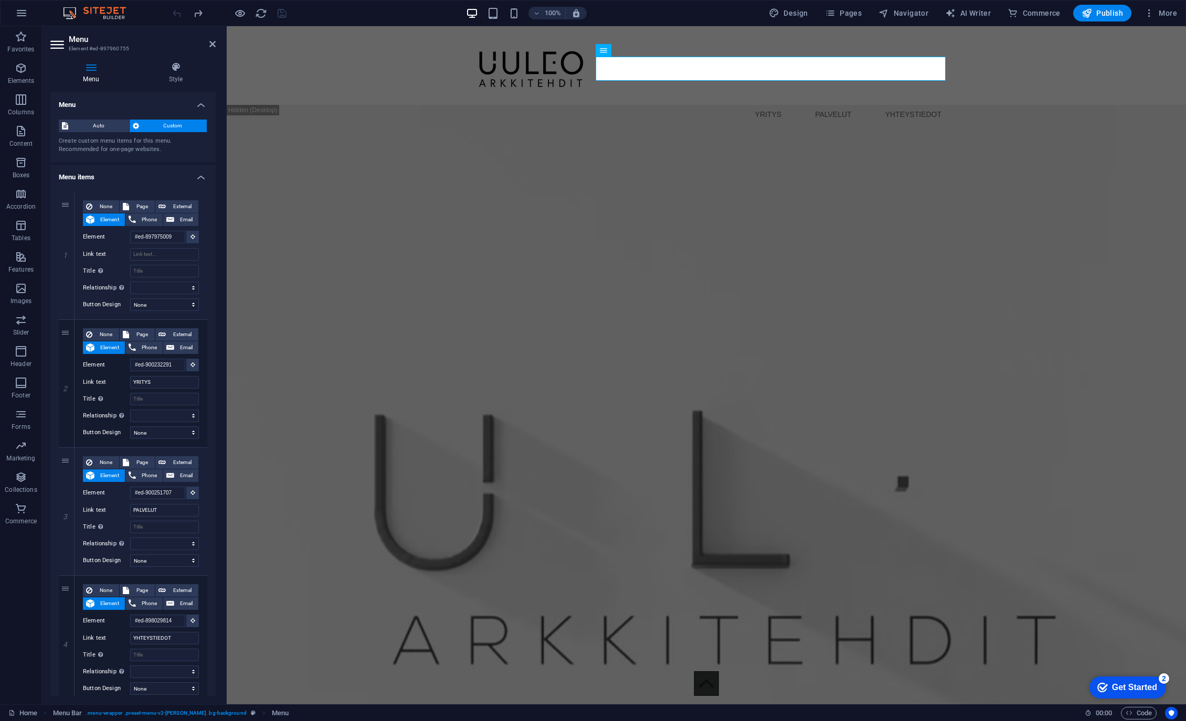
click at [188, 60] on div "Menu Style Menu Auto Custom Create custom menu items for this menu. Recommended…" at bounding box center [133, 379] width 182 height 651
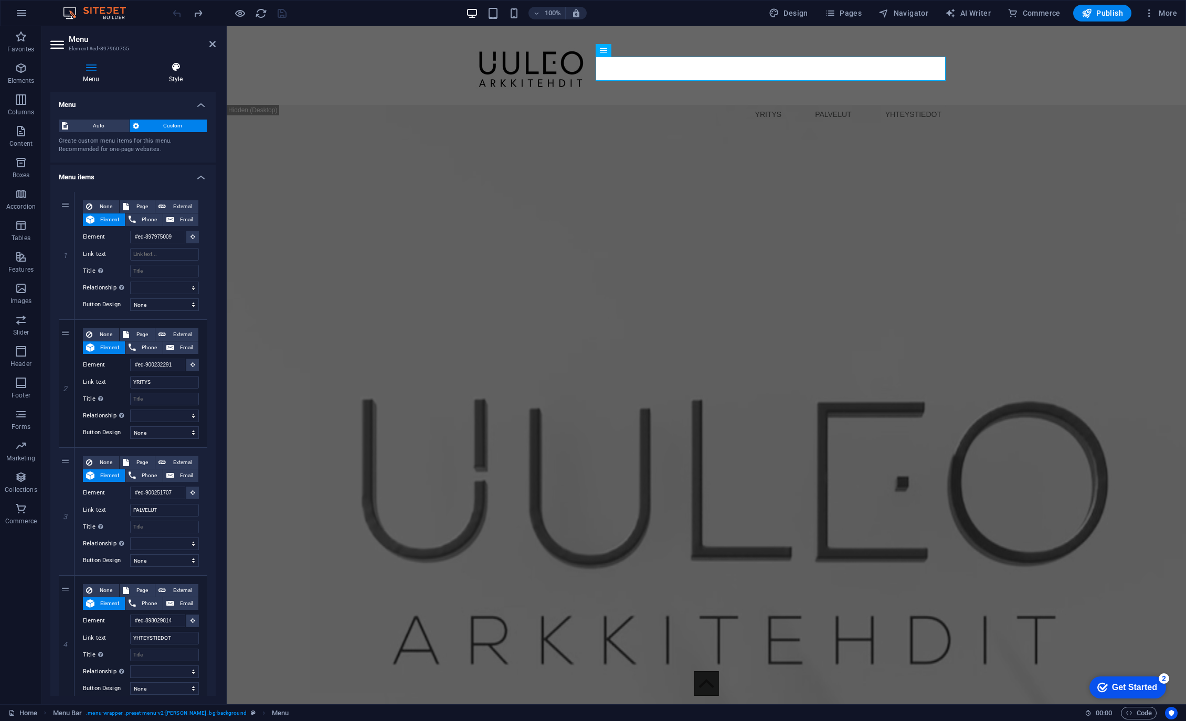
click at [179, 69] on icon at bounding box center [176, 67] width 80 height 10
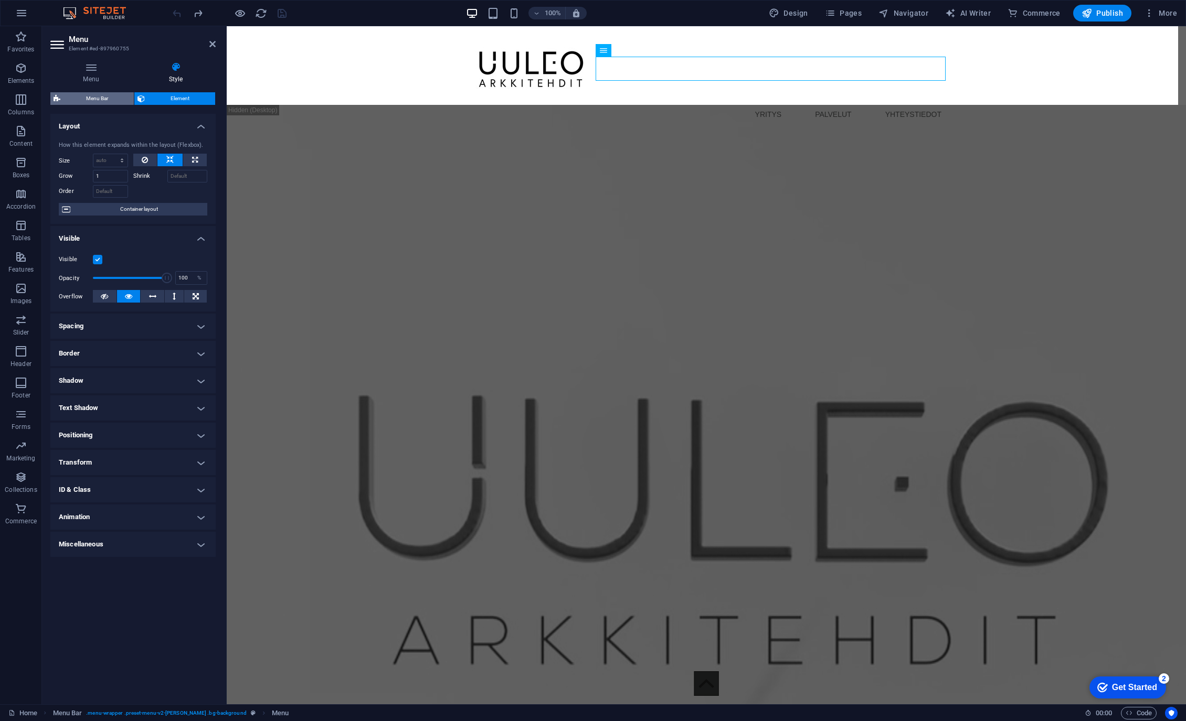
click at [95, 100] on span "Menu Bar" at bounding box center [96, 98] width 67 height 13
select select "rem"
select select "preset-menu-v2-loki"
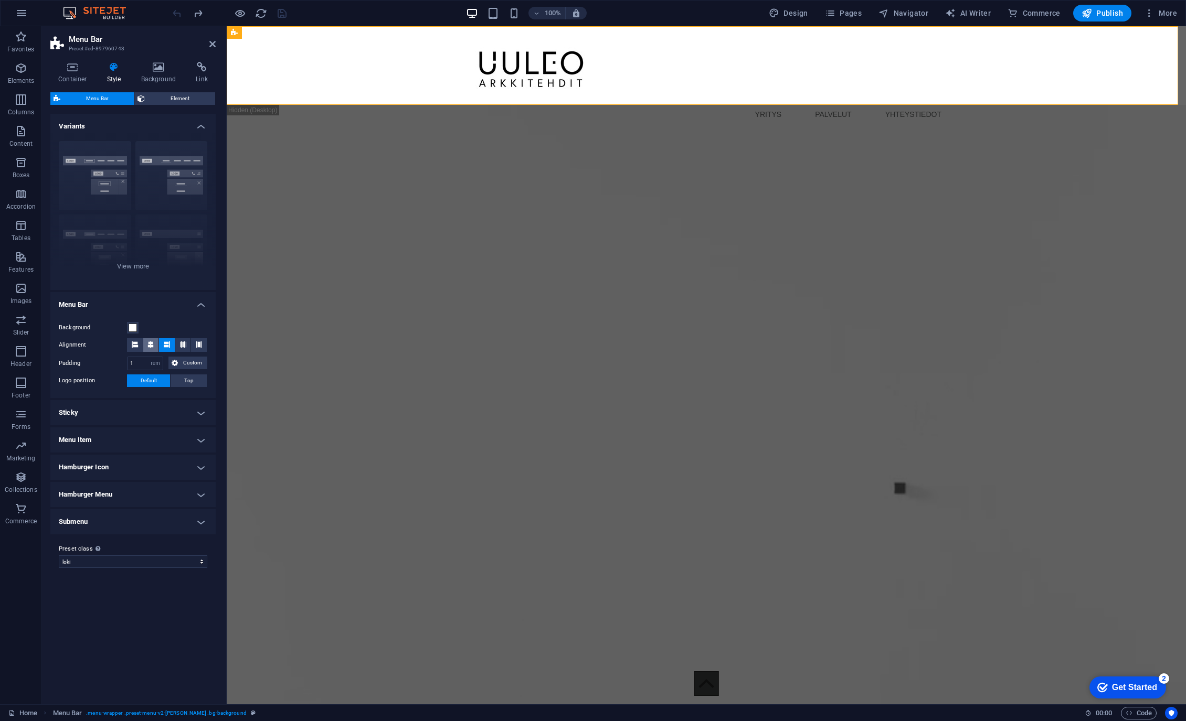
click at [151, 343] on icon at bounding box center [150, 345] width 6 height 6
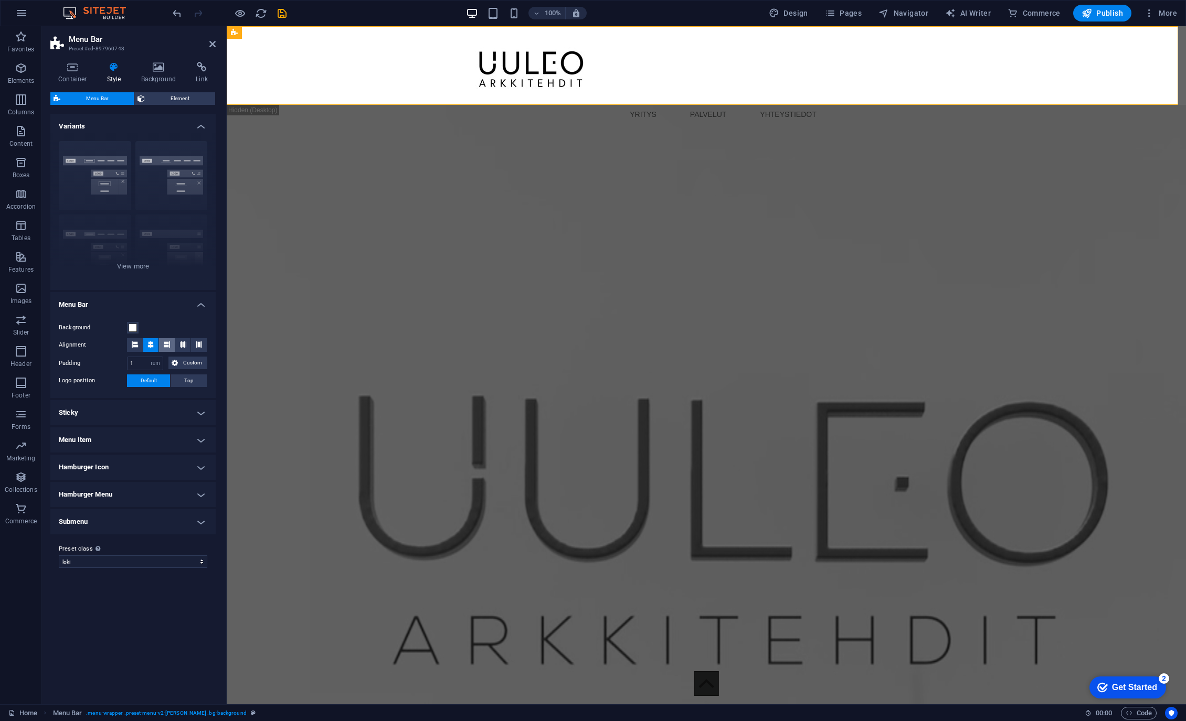
click at [167, 346] on icon at bounding box center [167, 345] width 6 height 6
click at [526, 67] on div at bounding box center [706, 69] width 487 height 68
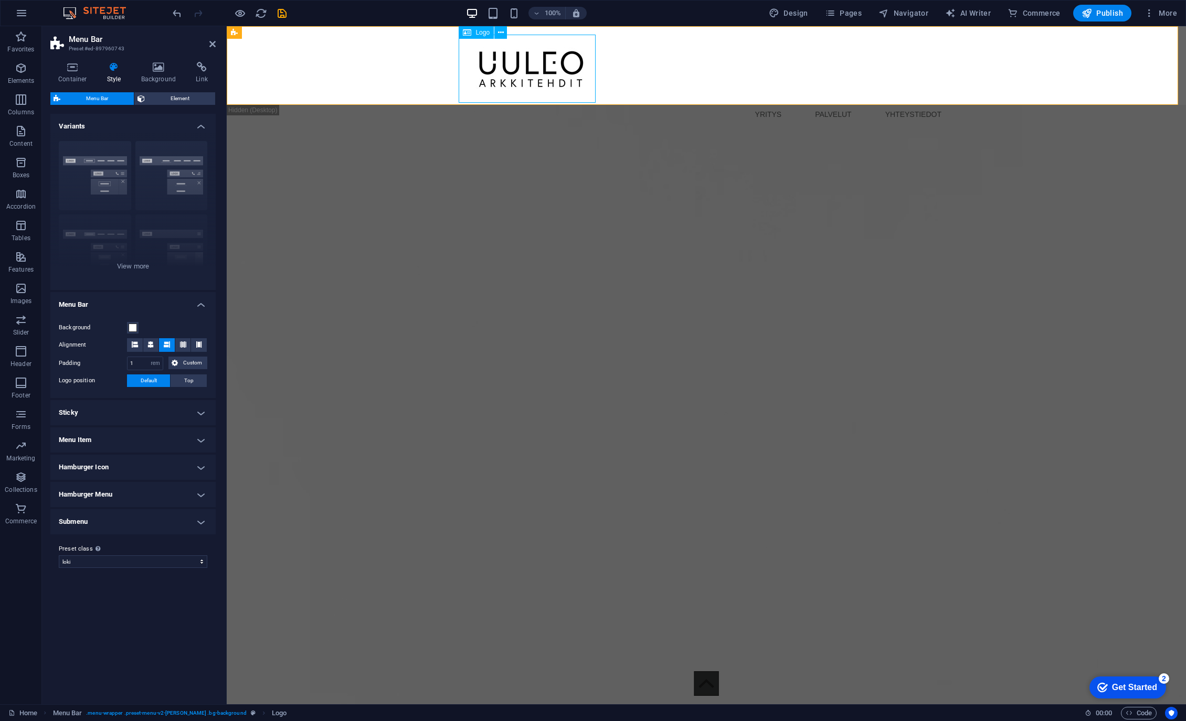
select select "px"
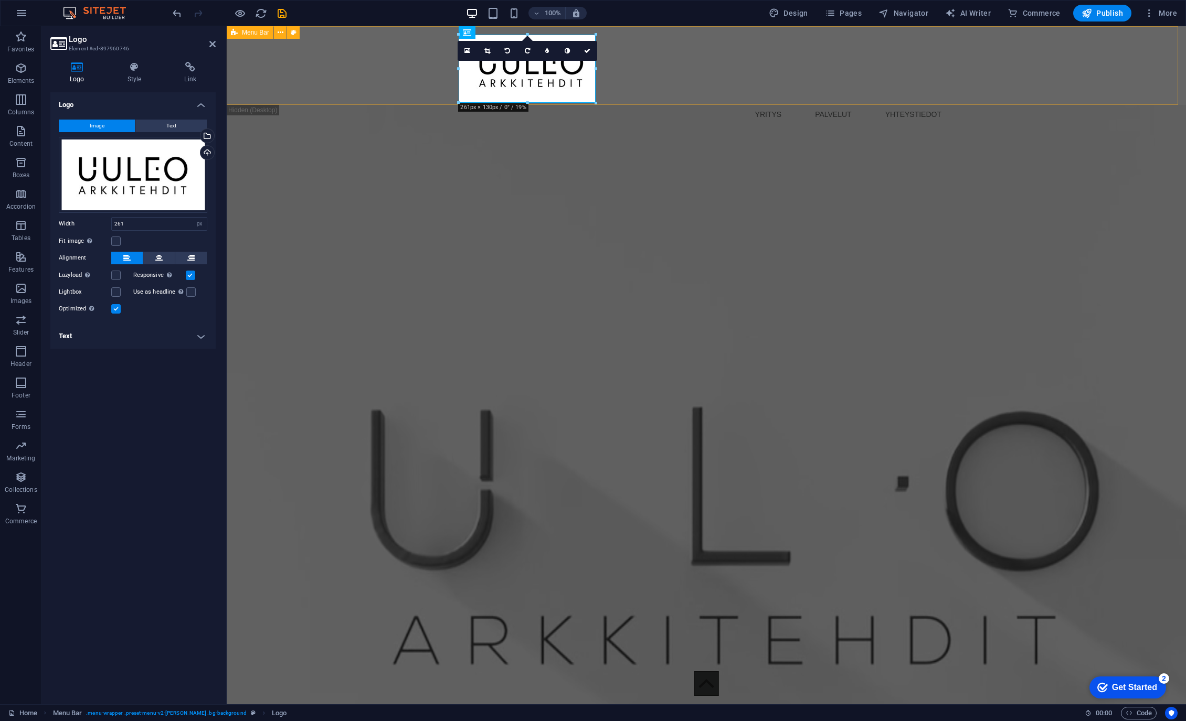
click at [385, 66] on div "YRITYS PALVELUT YHTEYSTIEDOT Menu" at bounding box center [706, 65] width 959 height 79
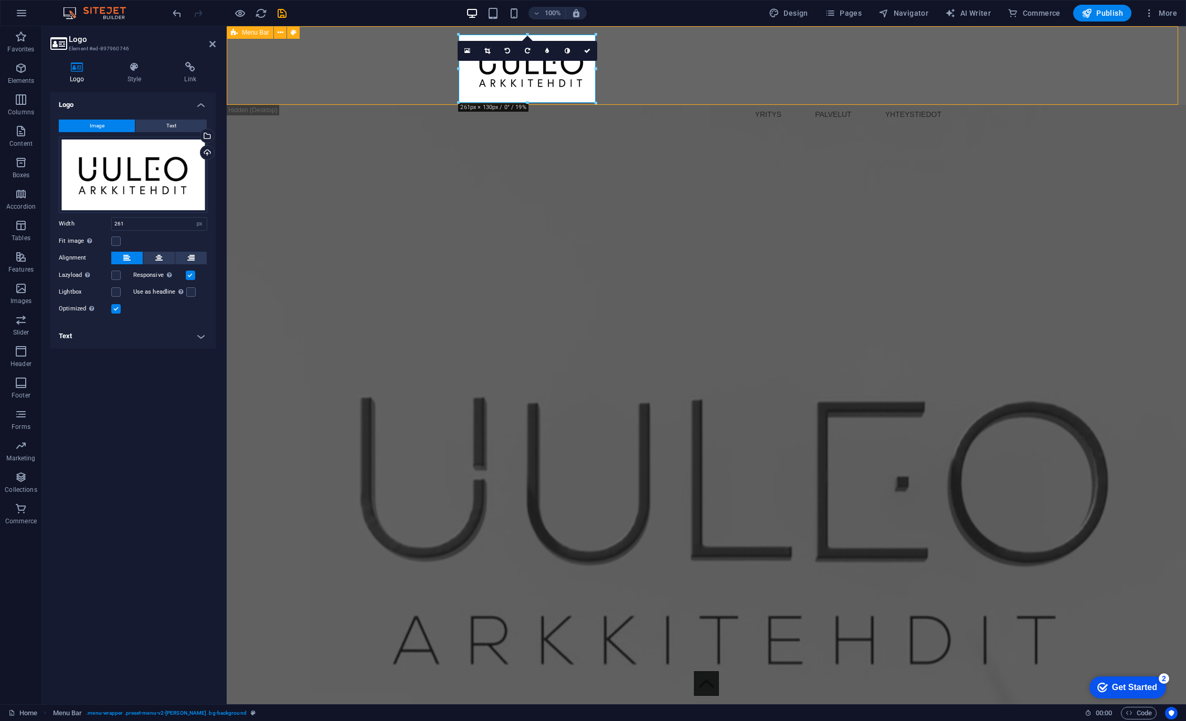
click at [385, 66] on div "YRITYS PALVELUT YHTEYSTIEDOT Menu" at bounding box center [706, 65] width 959 height 79
select select "rem"
select select "preset-menu-v2-loki"
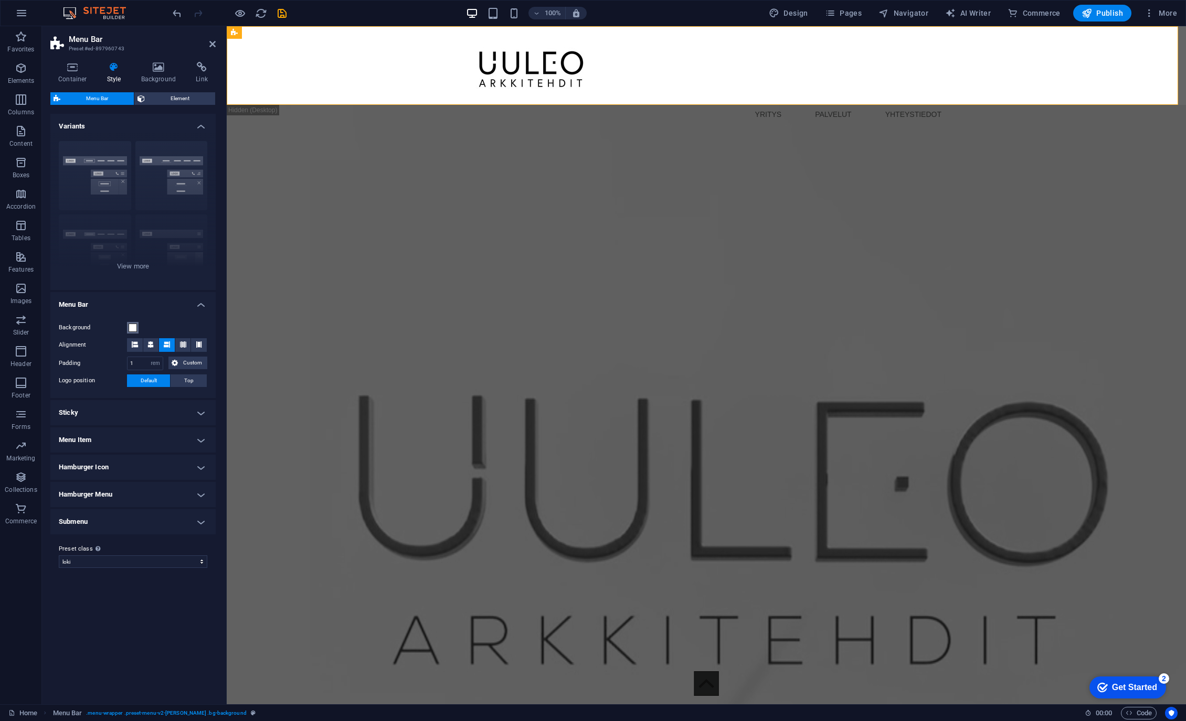
click at [132, 327] on span at bounding box center [133, 328] width 8 height 8
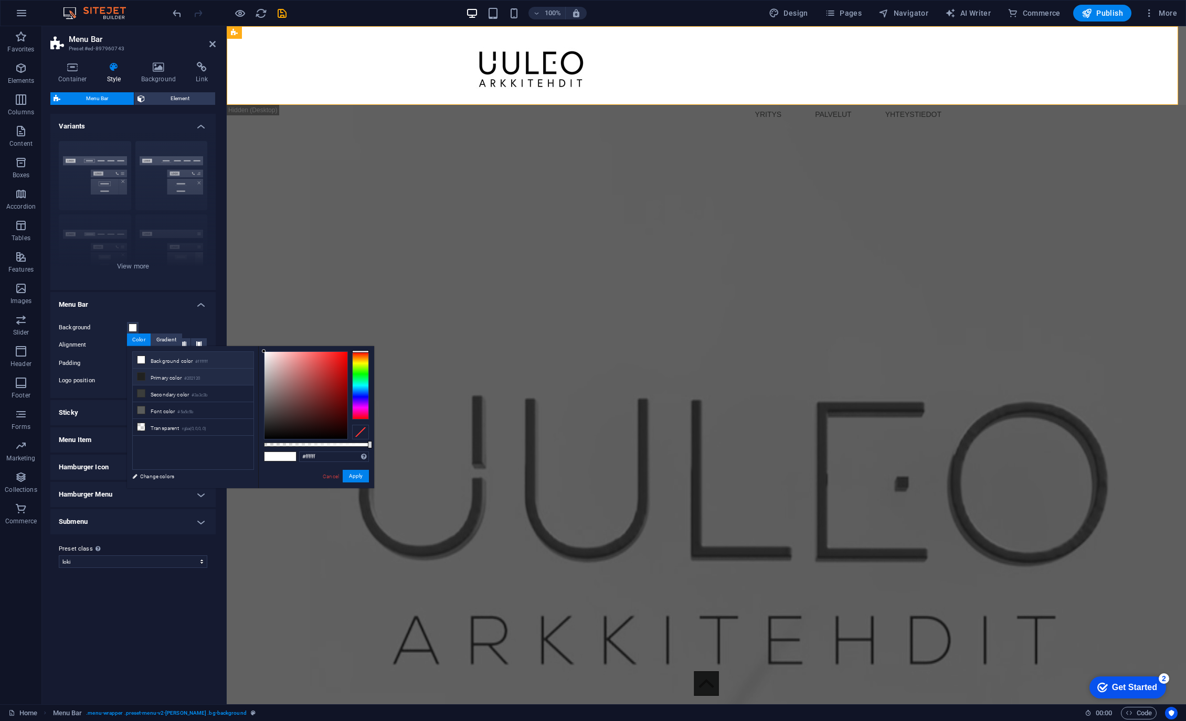
click at [163, 377] on li "Primary color #202120" at bounding box center [193, 377] width 121 height 17
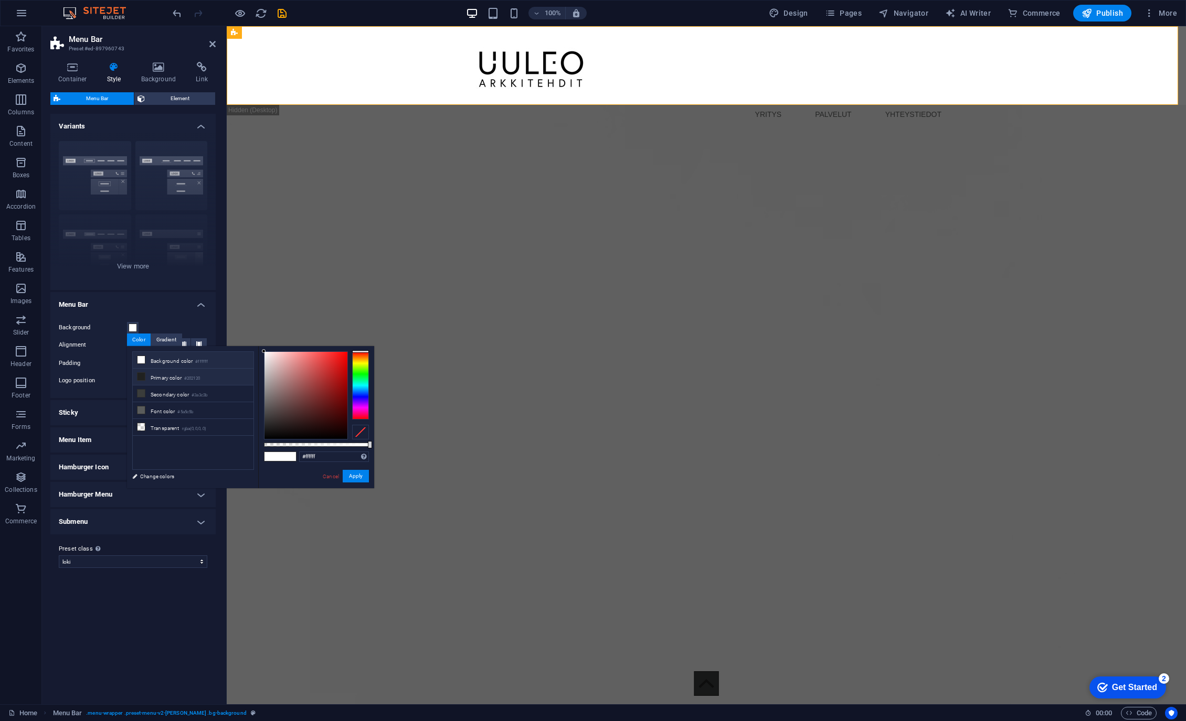
type input "#202120"
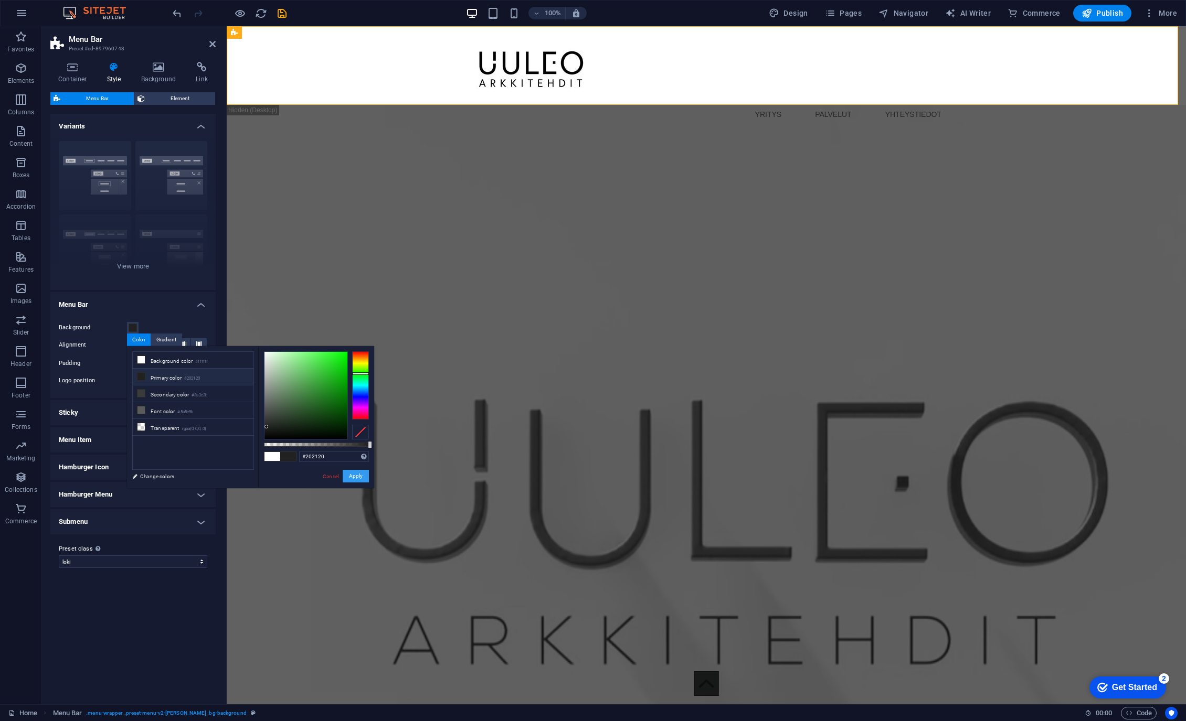
drag, startPoint x: 354, startPoint y: 473, endPoint x: 128, endPoint y: 449, distance: 227.4
click at [355, 473] on button "Apply" at bounding box center [356, 476] width 26 height 13
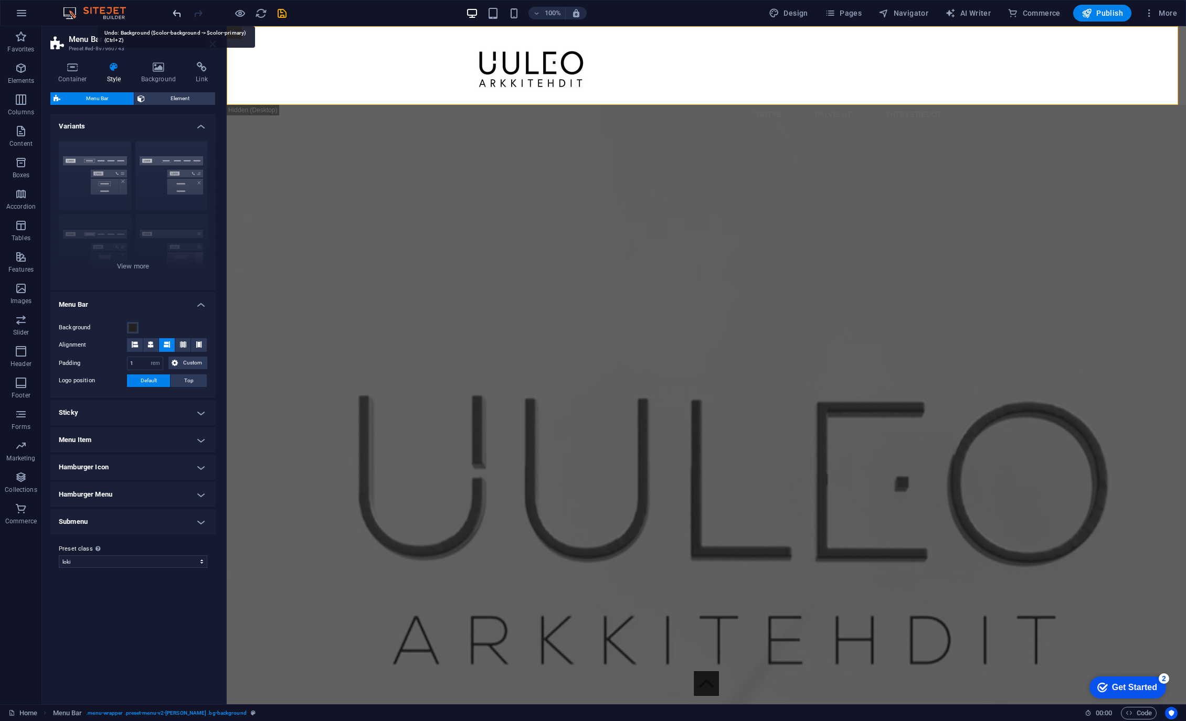
click at [176, 14] on icon "undo" at bounding box center [177, 13] width 12 height 12
click at [27, 13] on button "button" at bounding box center [21, 13] width 25 height 25
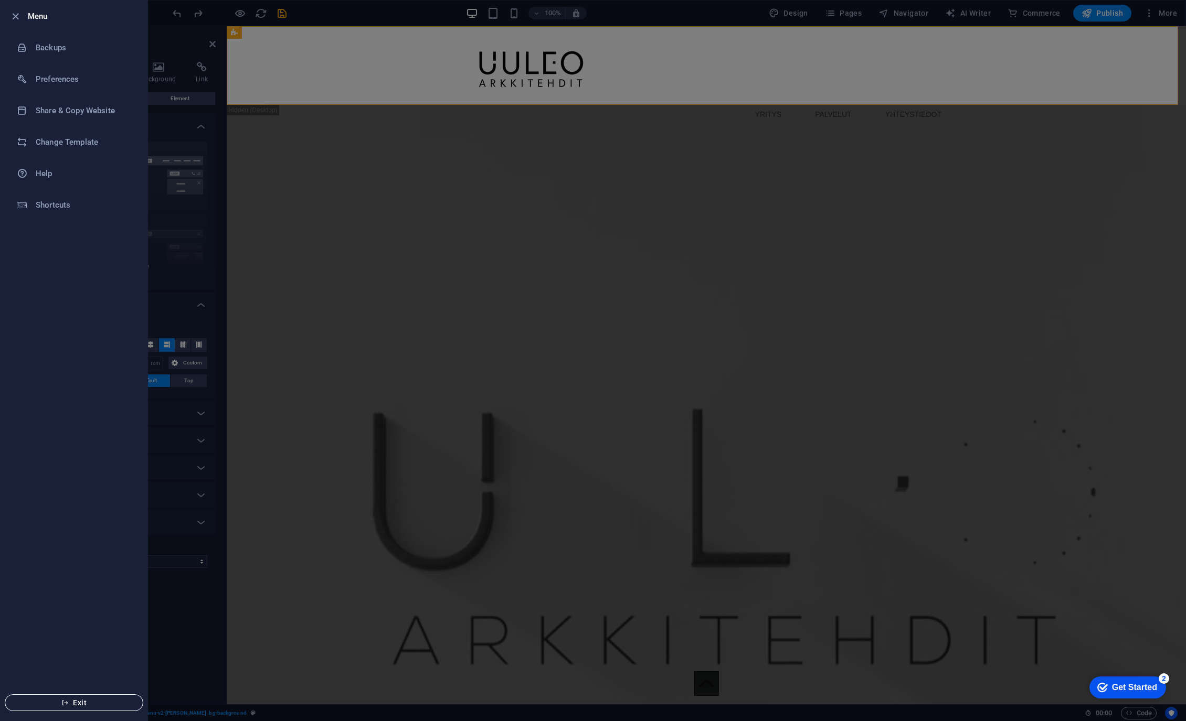
click at [76, 695] on button "Exit" at bounding box center [74, 703] width 139 height 17
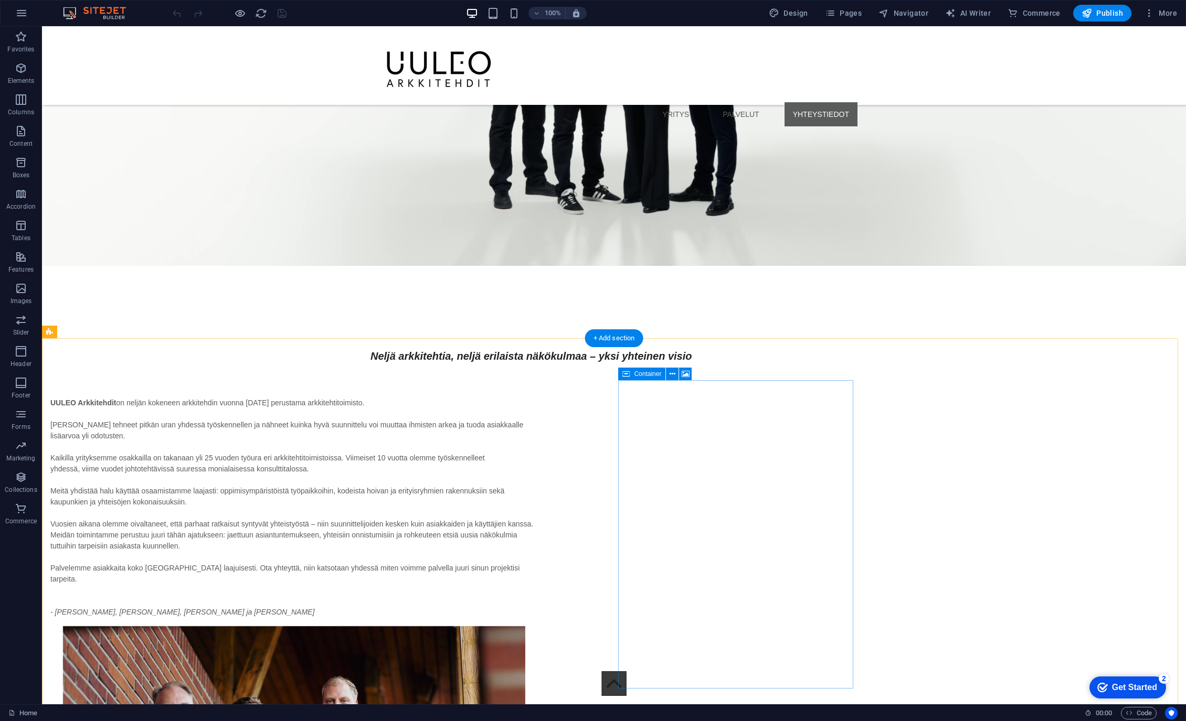
scroll to position [2414, 0]
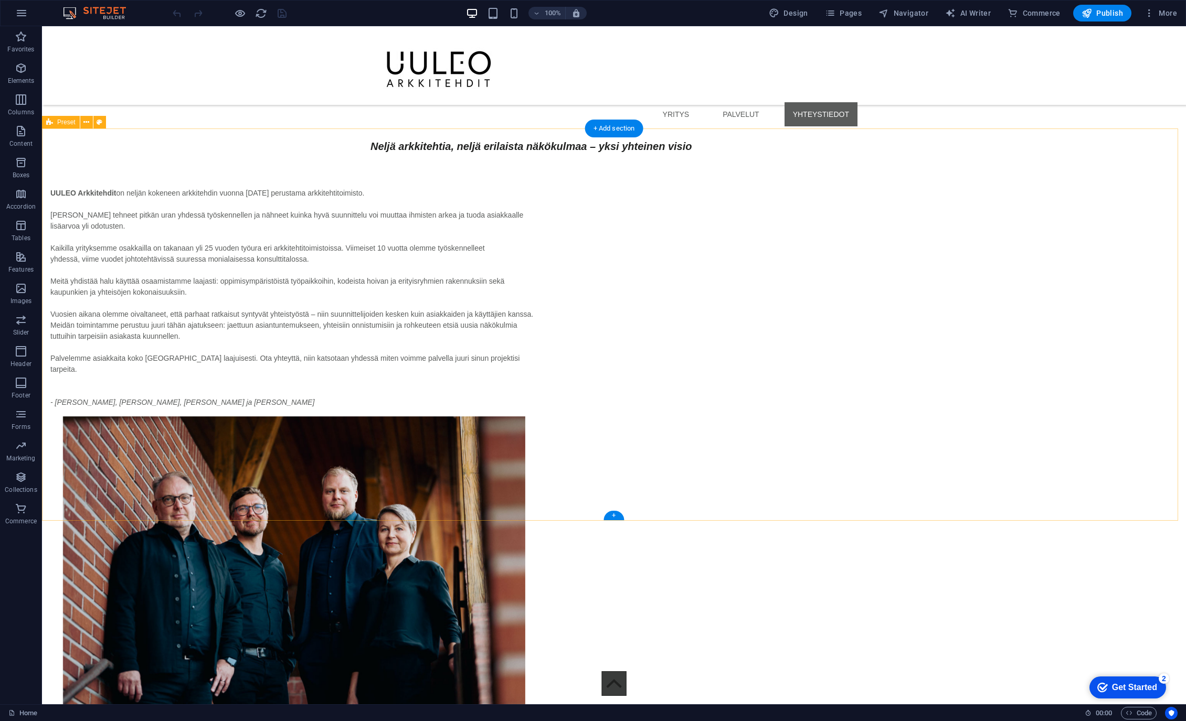
click at [1031, 237] on div "UULEO Arkkitehdit on neljän kokeneen arkkitehdin vuonna 2025 perustama arkkiteh…" at bounding box center [614, 494] width 1144 height 696
click at [1007, 279] on div "UULEO Arkkitehdit on neljän kokeneen arkkitehdin vuonna 2025 perustama arkkiteh…" at bounding box center [614, 494] width 1144 height 696
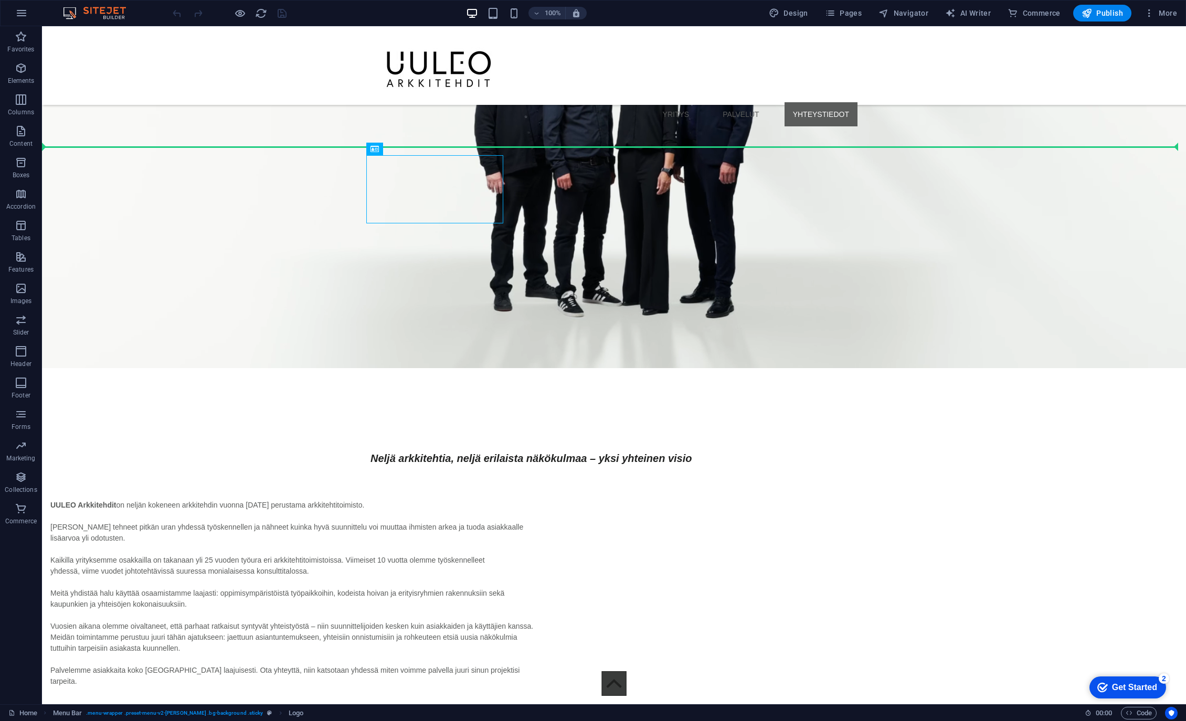
drag, startPoint x: 434, startPoint y: 75, endPoint x: 473, endPoint y: 41, distance: 51.3
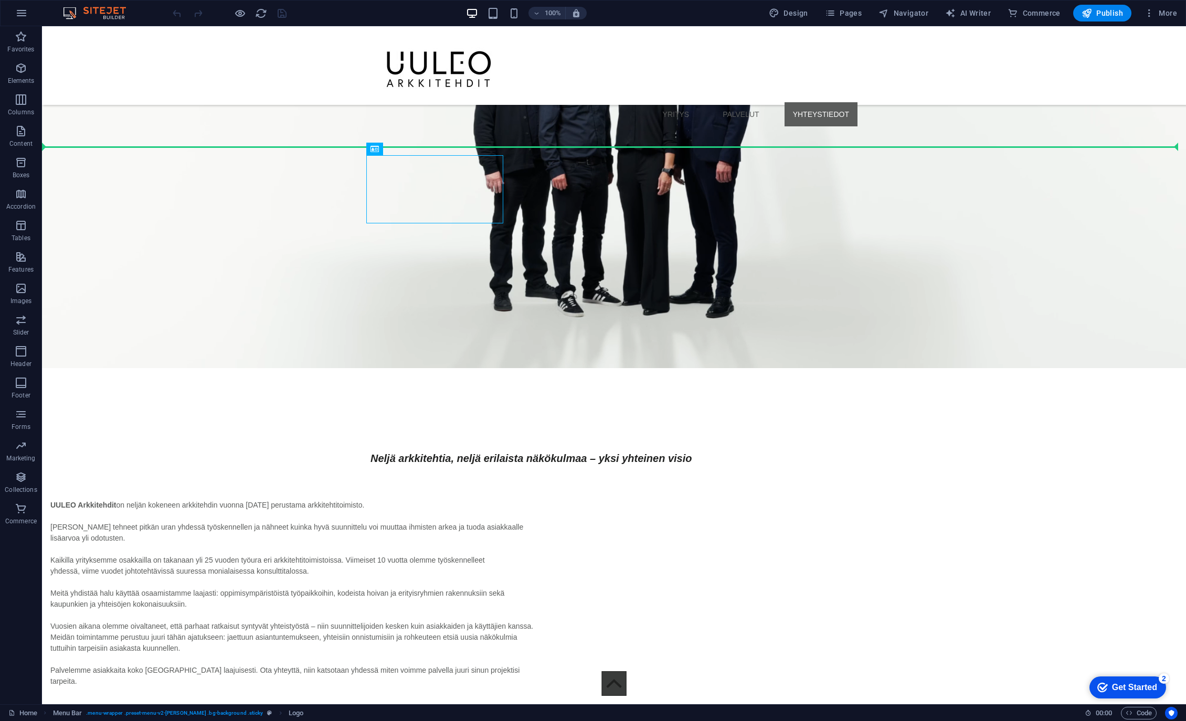
click at [480, 35] on div at bounding box center [613, 69] width 487 height 68
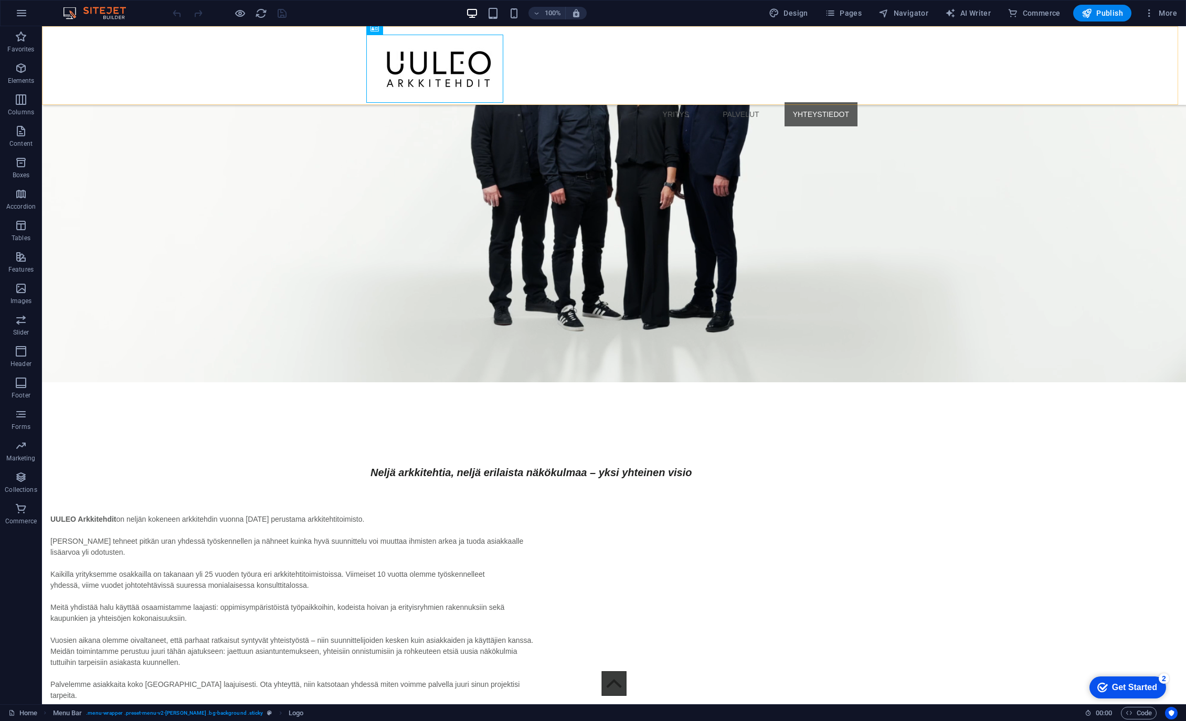
click at [160, 61] on div "YRITYS PALVELUT YHTEYSTIEDOT Menu" at bounding box center [614, 65] width 1144 height 79
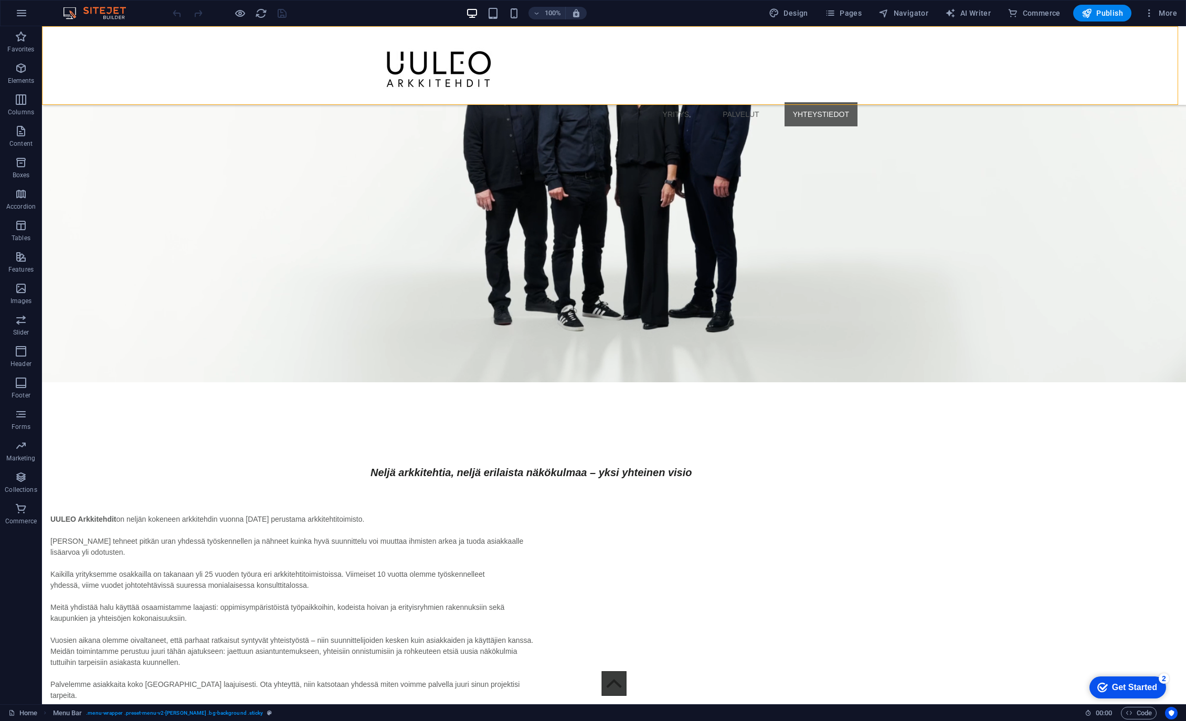
click at [160, 61] on div "YRITYS PALVELUT YHTEYSTIEDOT Menu" at bounding box center [614, 65] width 1144 height 79
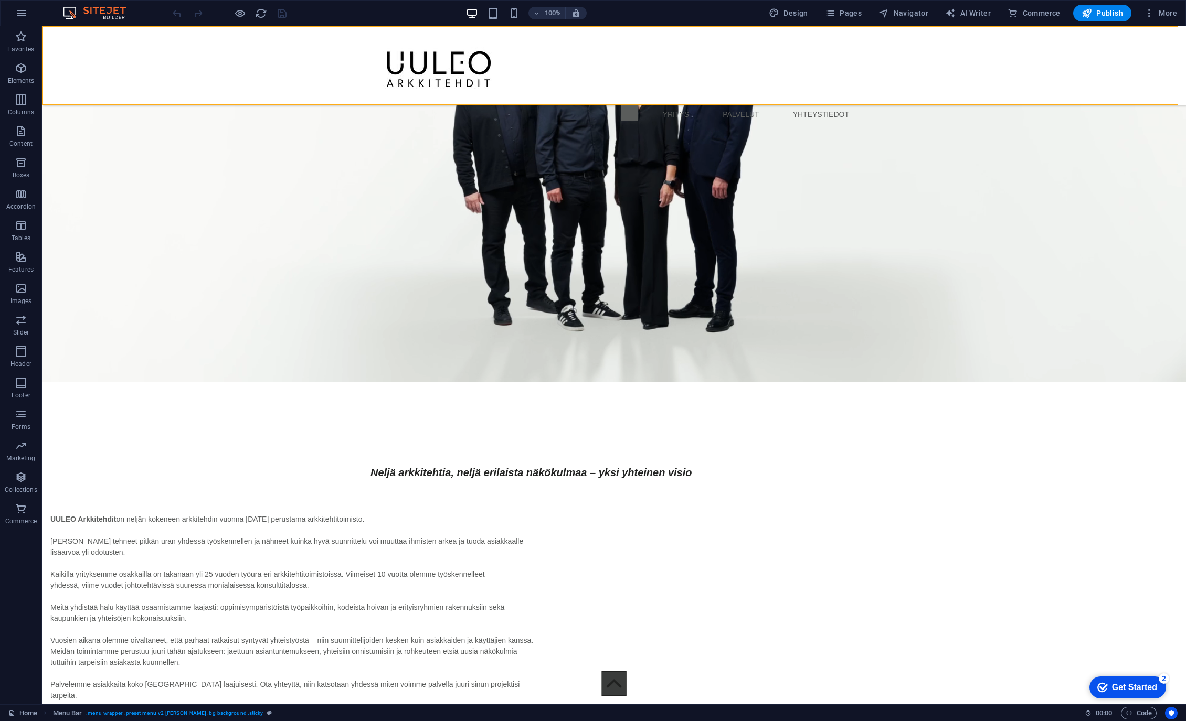
select select "px"
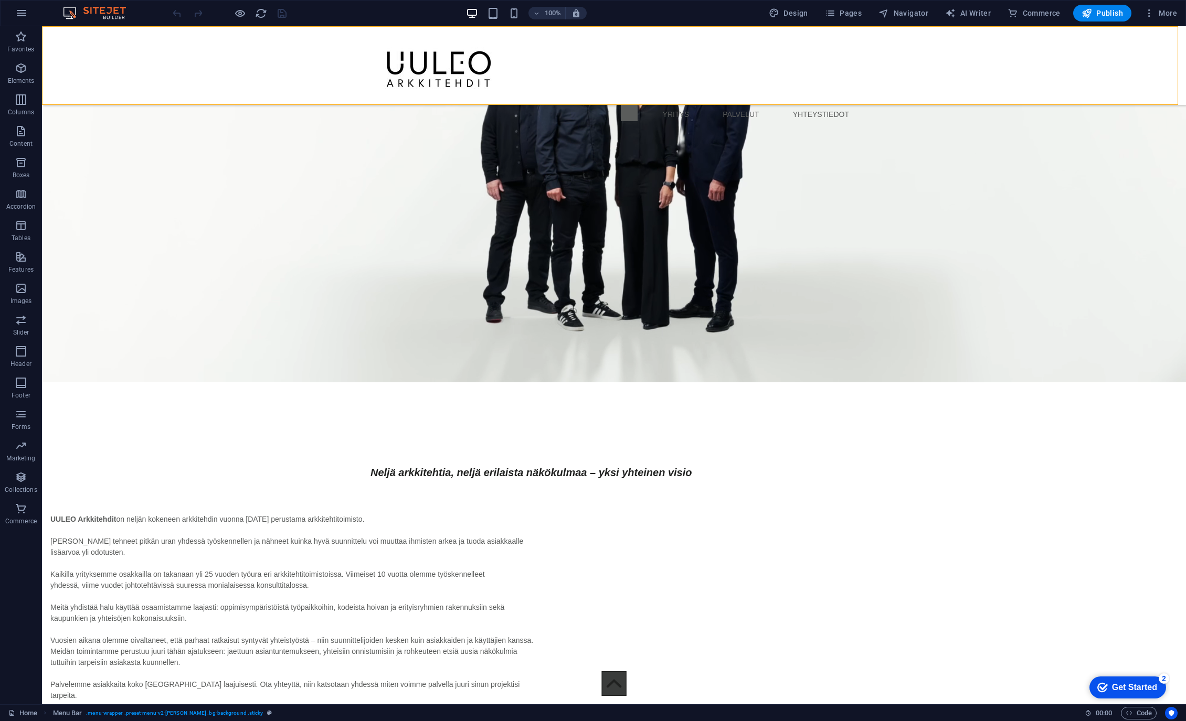
select select "rem"
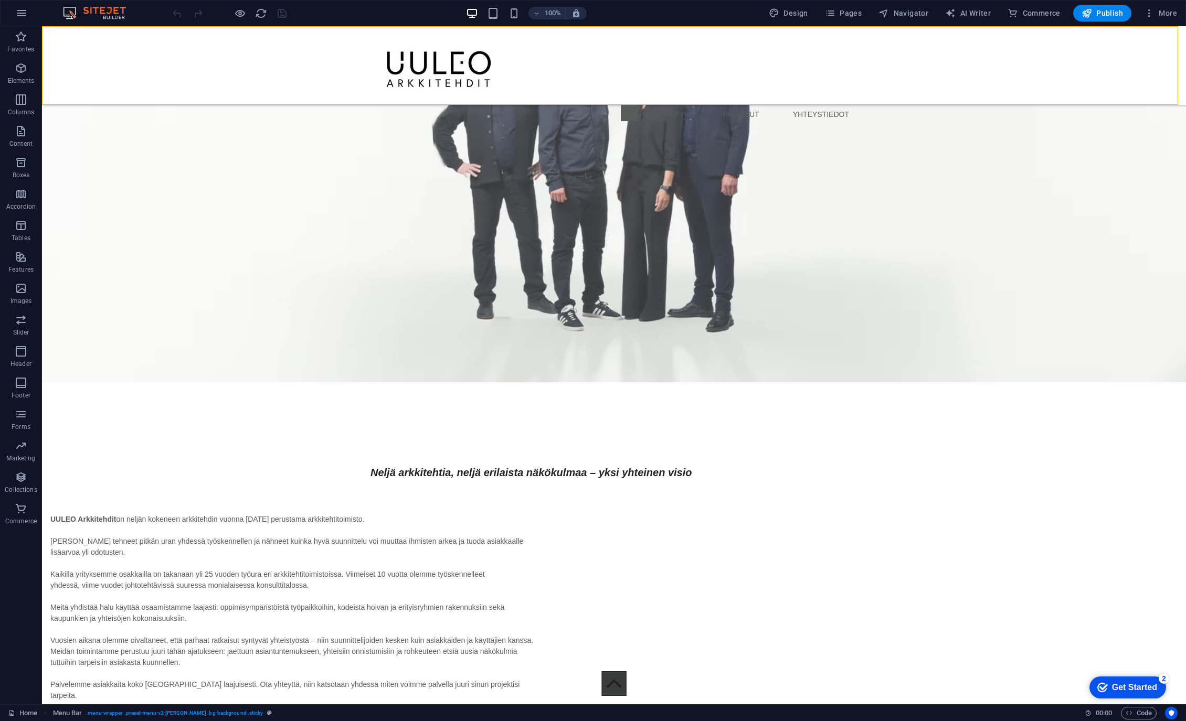
select select "rem"
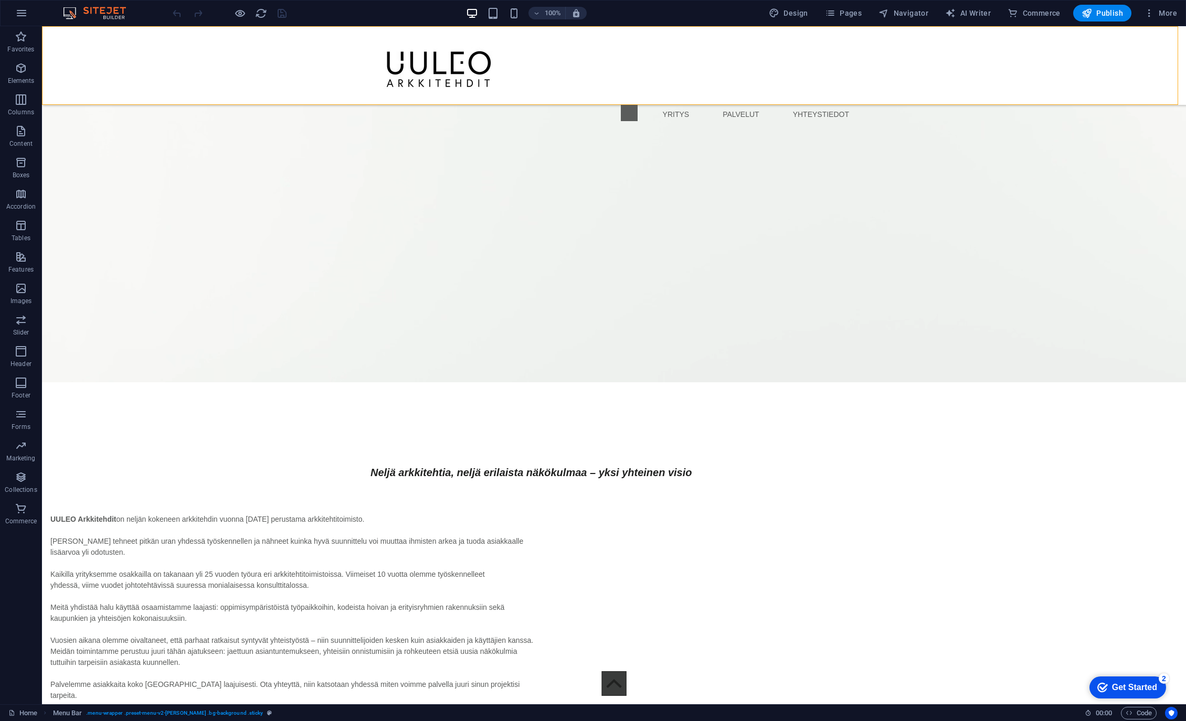
select select "preset-menu-v2-loki"
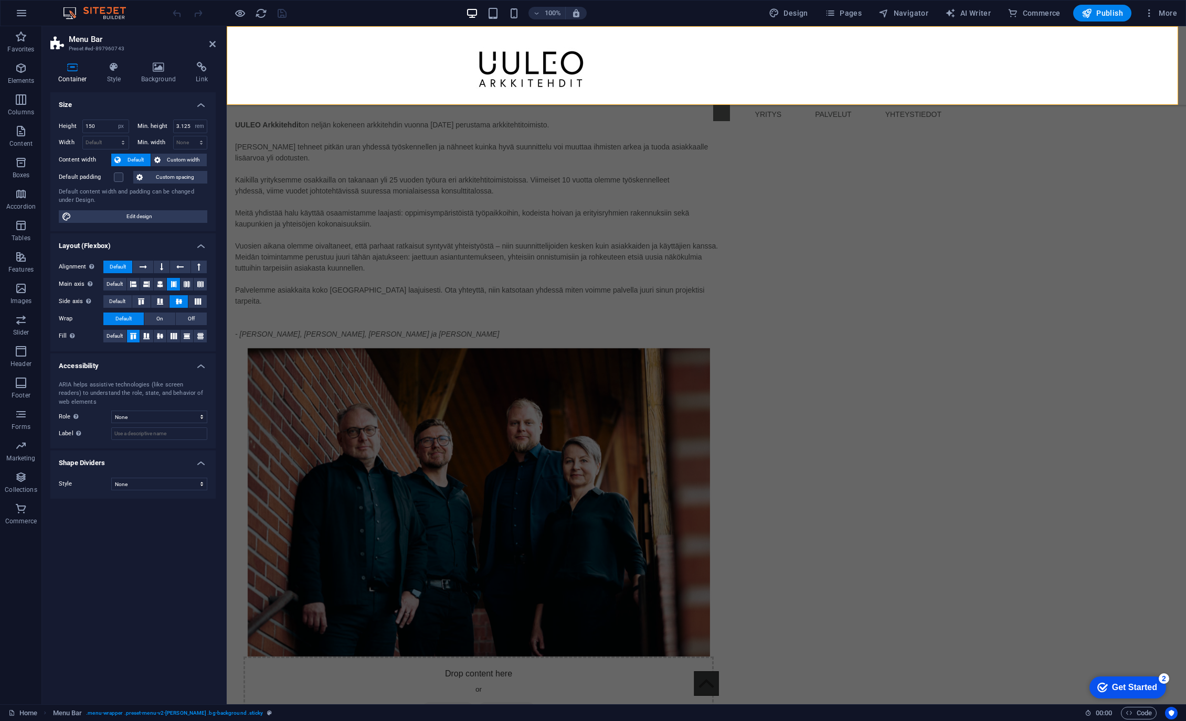
scroll to position [1797, 0]
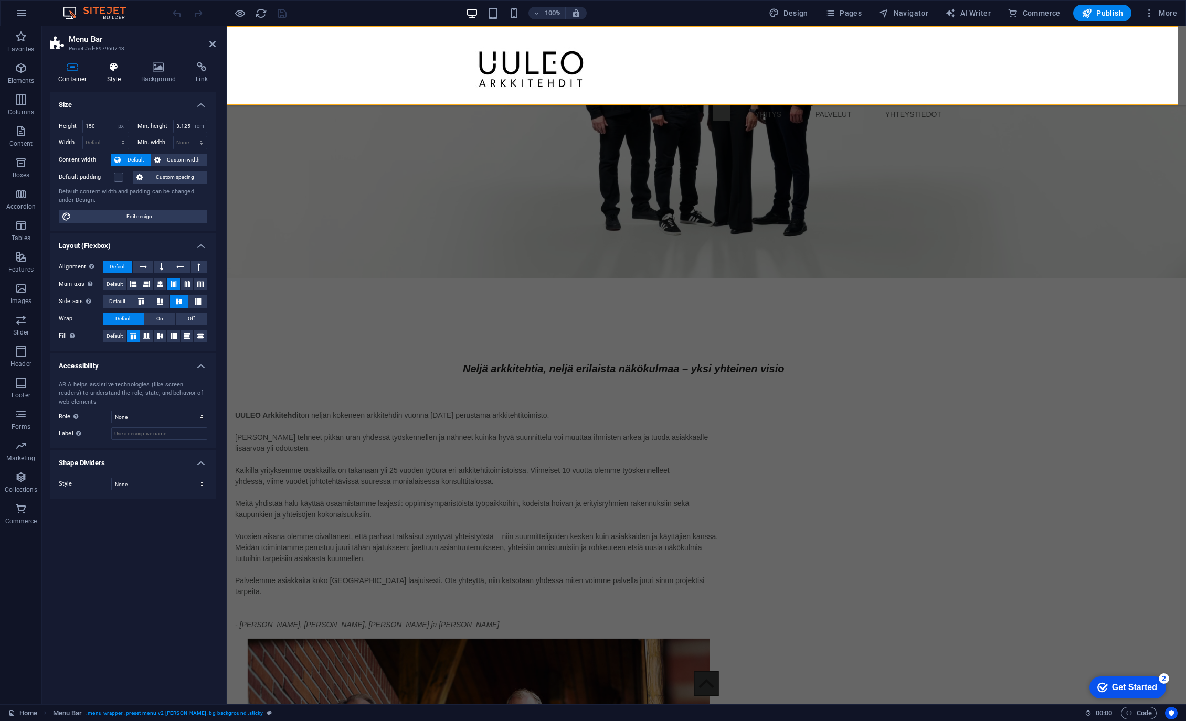
click at [121, 73] on h4 "Style" at bounding box center [116, 73] width 34 height 22
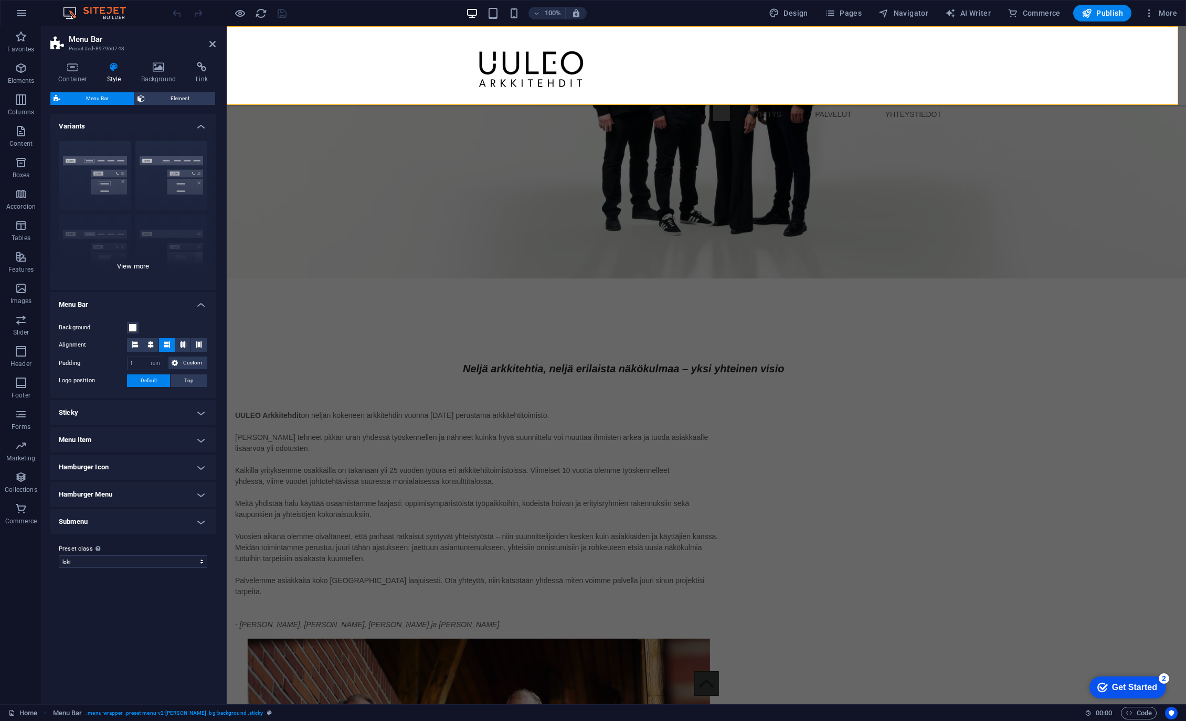
click at [143, 256] on div "Border Centered Default Fixed Loki Trigger Wide XXL" at bounding box center [132, 211] width 165 height 157
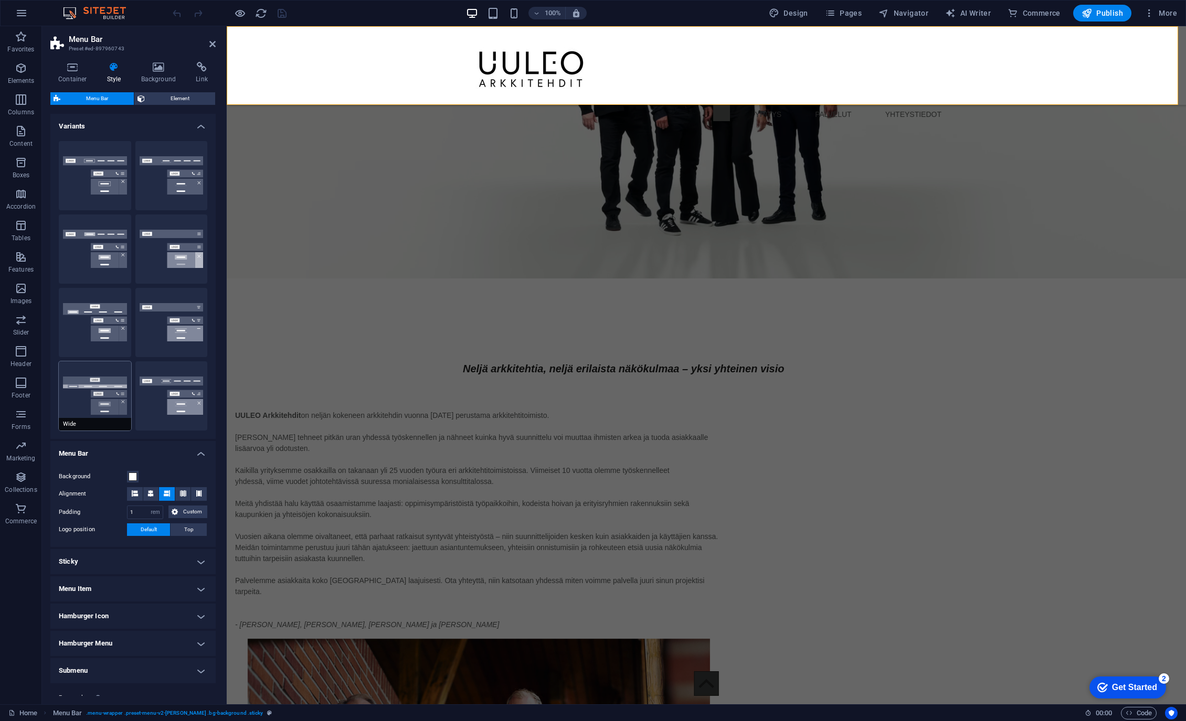
click at [93, 369] on button "Wide" at bounding box center [95, 396] width 72 height 69
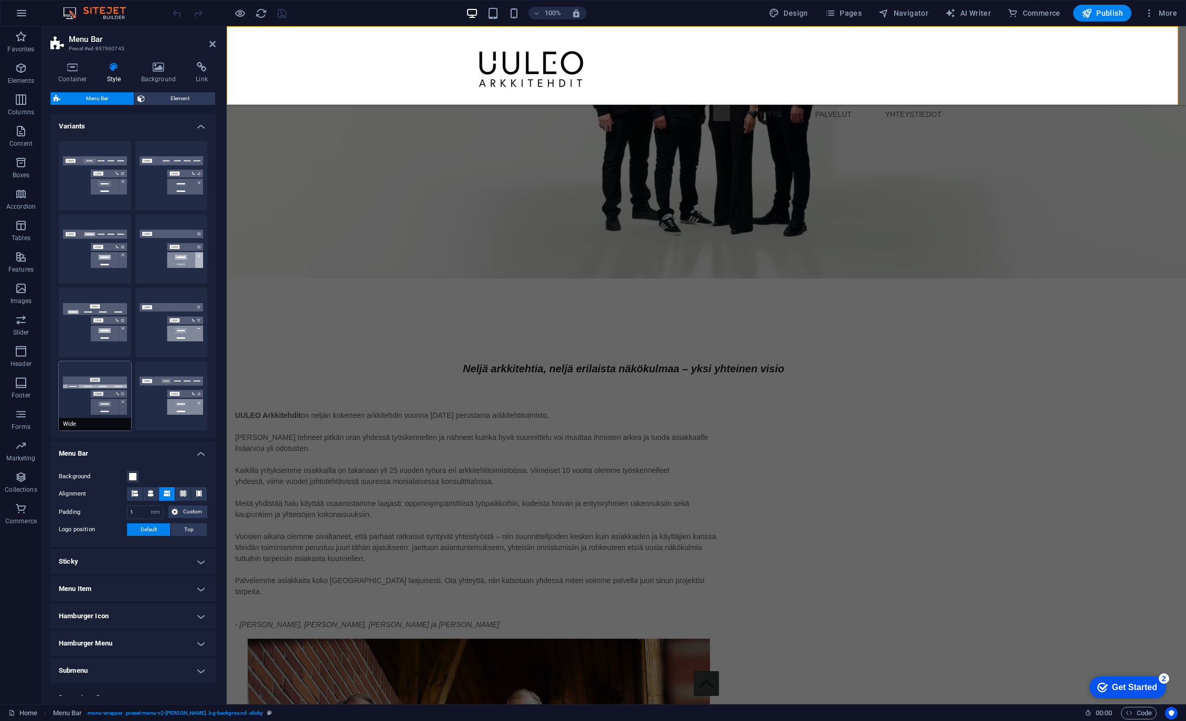
type input "0"
type input "2"
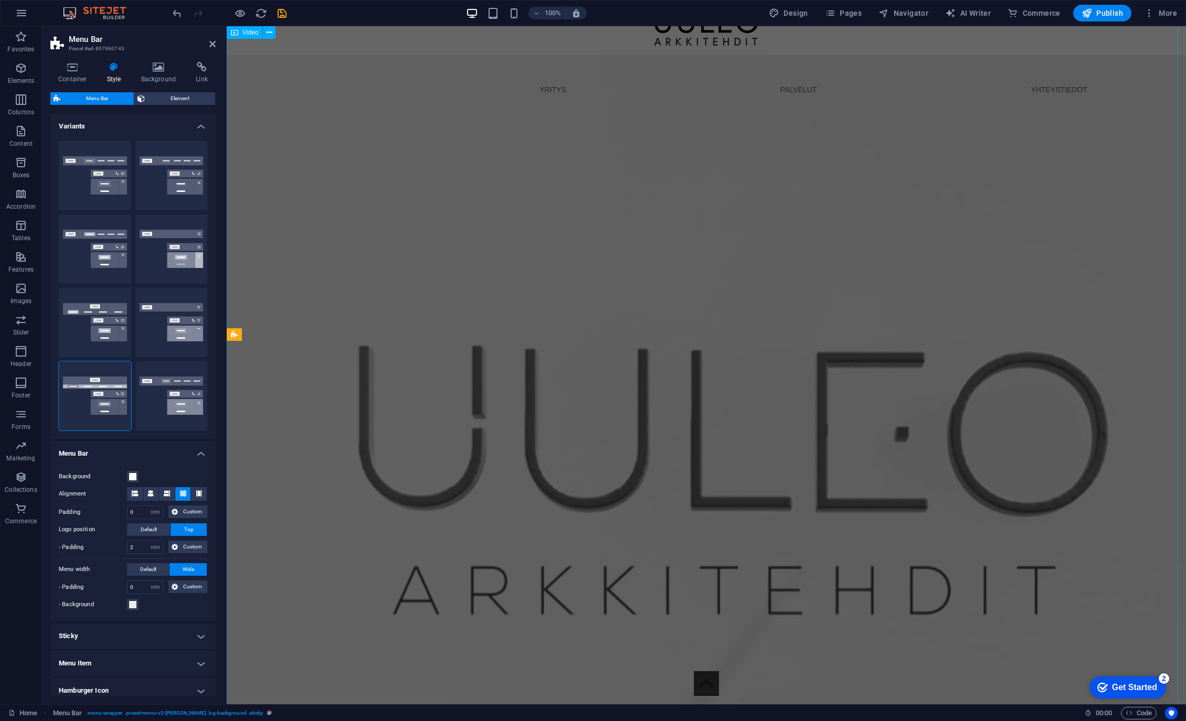
scroll to position [0, 0]
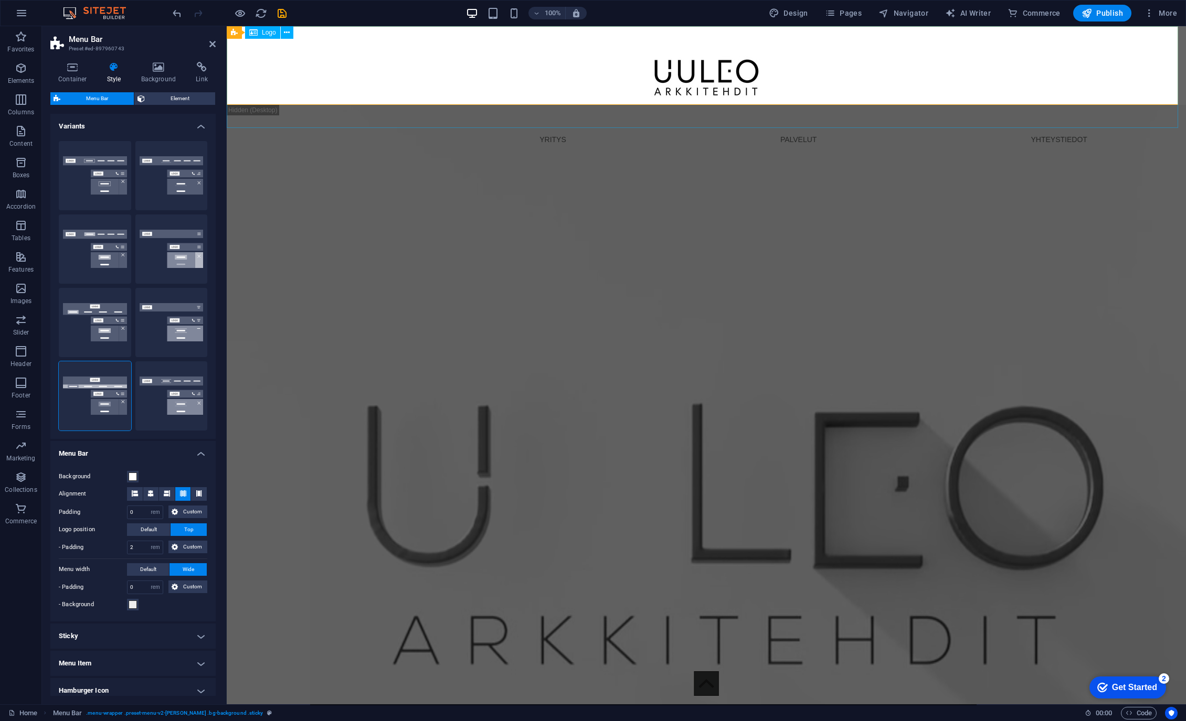
click at [529, 83] on div at bounding box center [706, 76] width 959 height 101
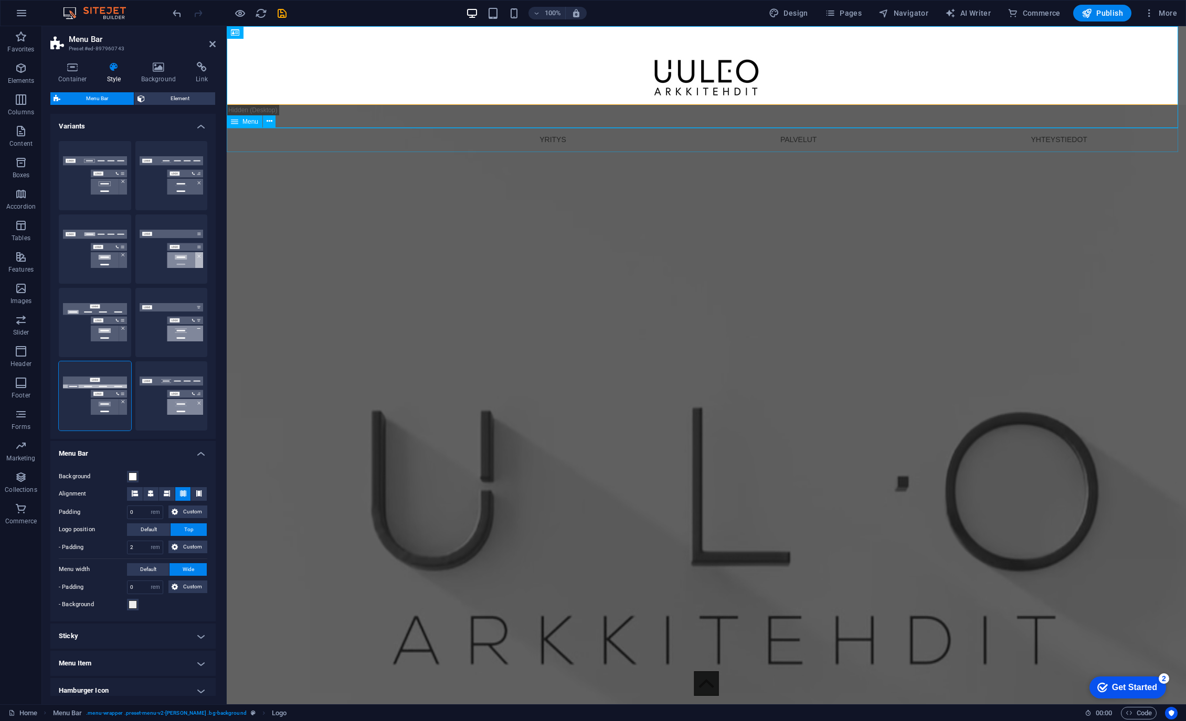
click at [393, 144] on nav "YRITYS PALVELUT YHTEYSTIEDOT" at bounding box center [706, 140] width 959 height 24
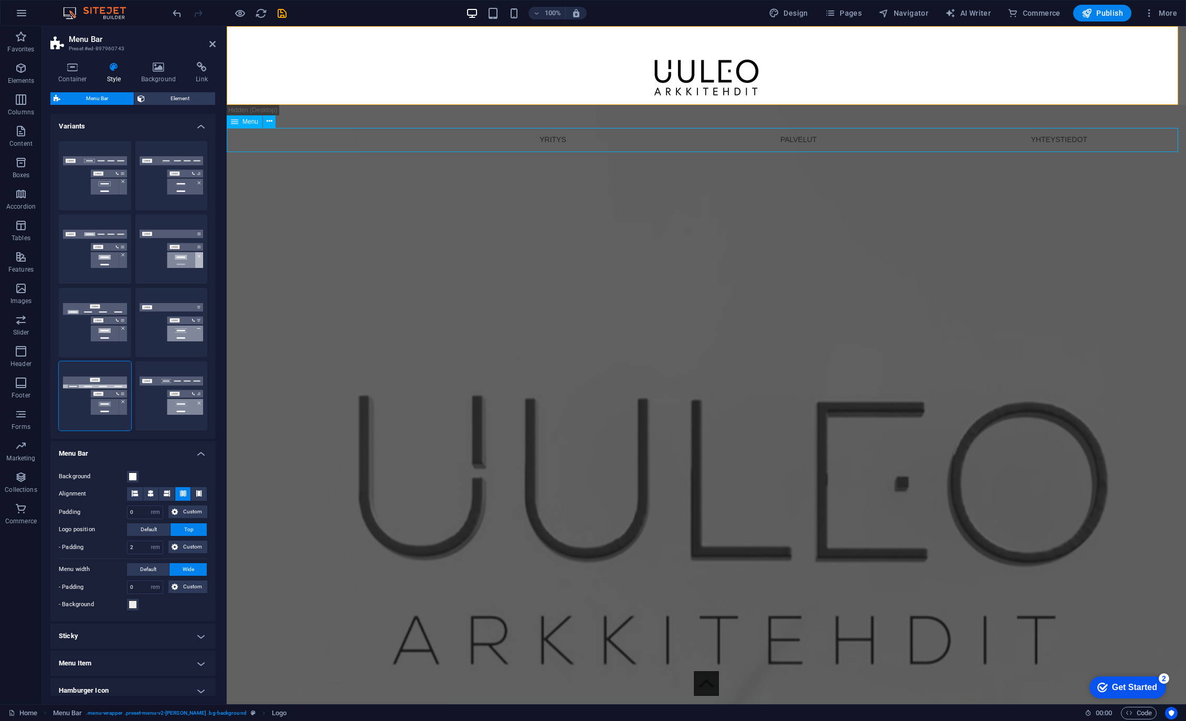
click at [393, 144] on nav "YRITYS PALVELUT YHTEYSTIEDOT" at bounding box center [706, 140] width 959 height 24
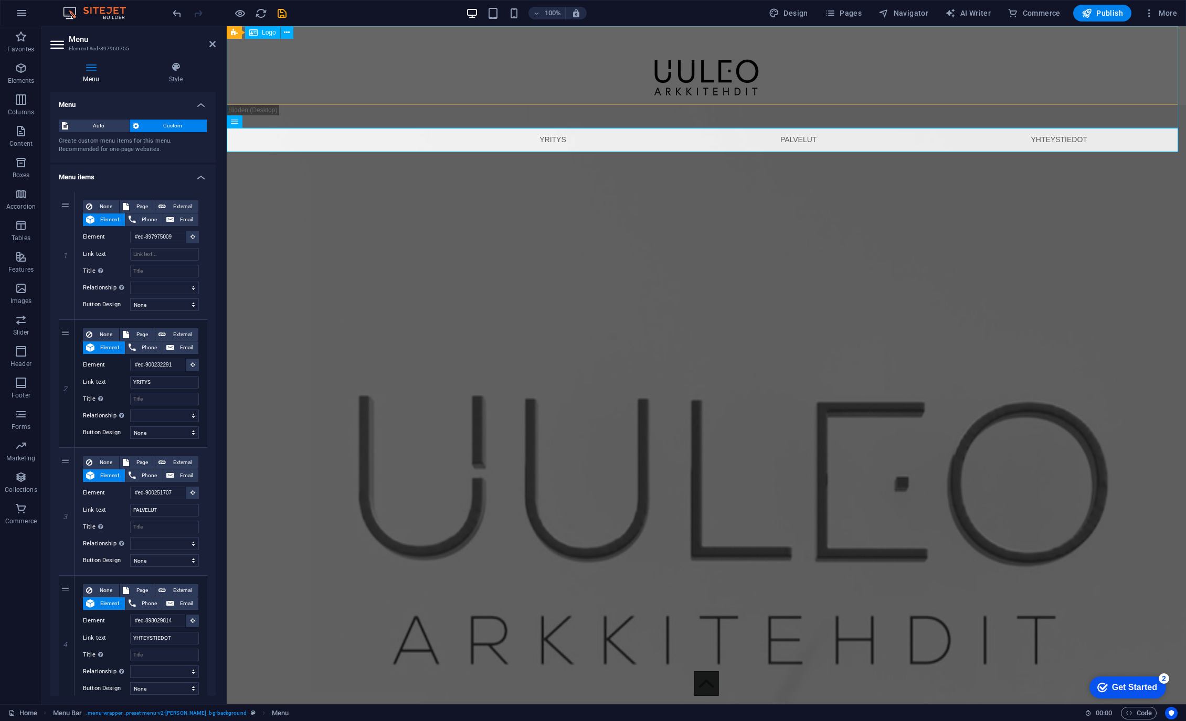
click at [287, 48] on div at bounding box center [706, 76] width 959 height 101
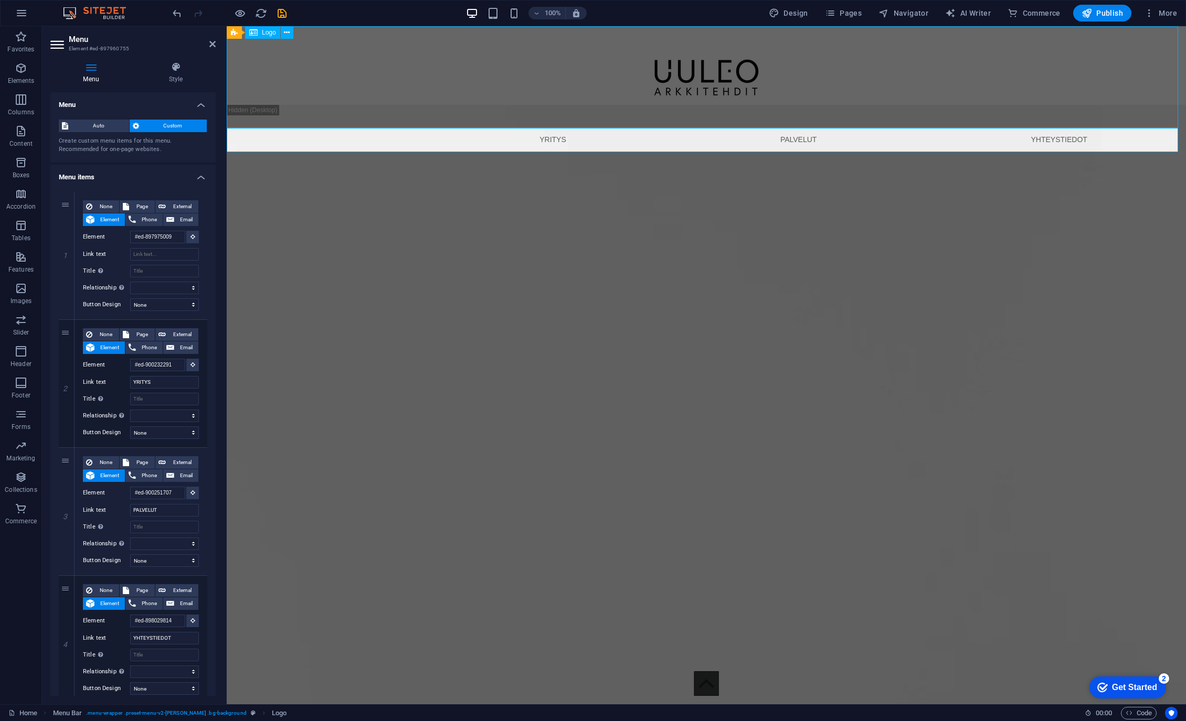
click at [287, 48] on div at bounding box center [706, 76] width 959 height 101
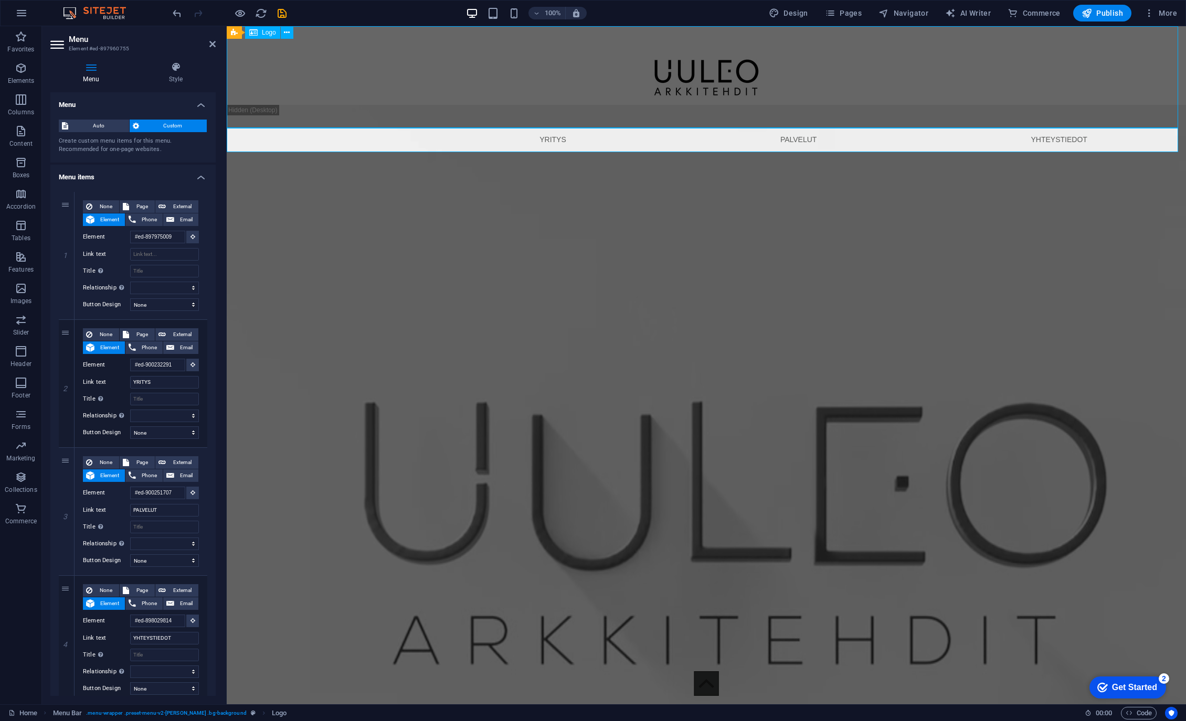
select select "px"
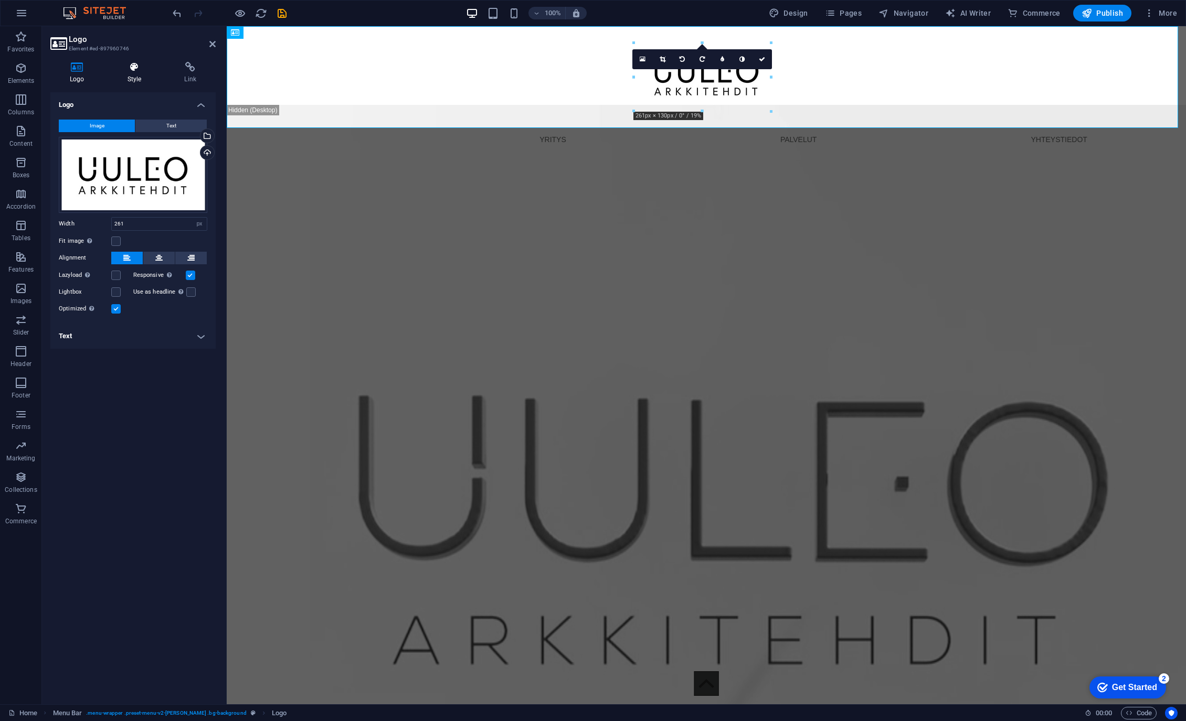
click at [137, 71] on icon at bounding box center [134, 67] width 53 height 10
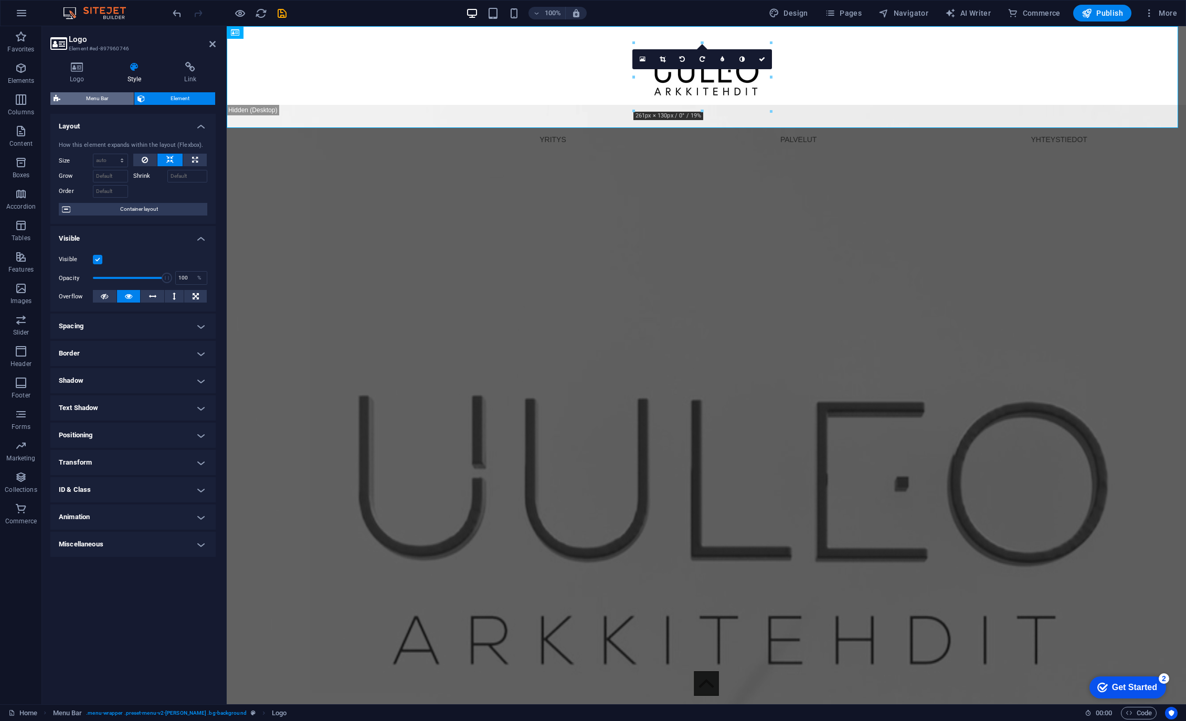
click at [105, 102] on span "Menu Bar" at bounding box center [96, 98] width 67 height 13
select select "rem"
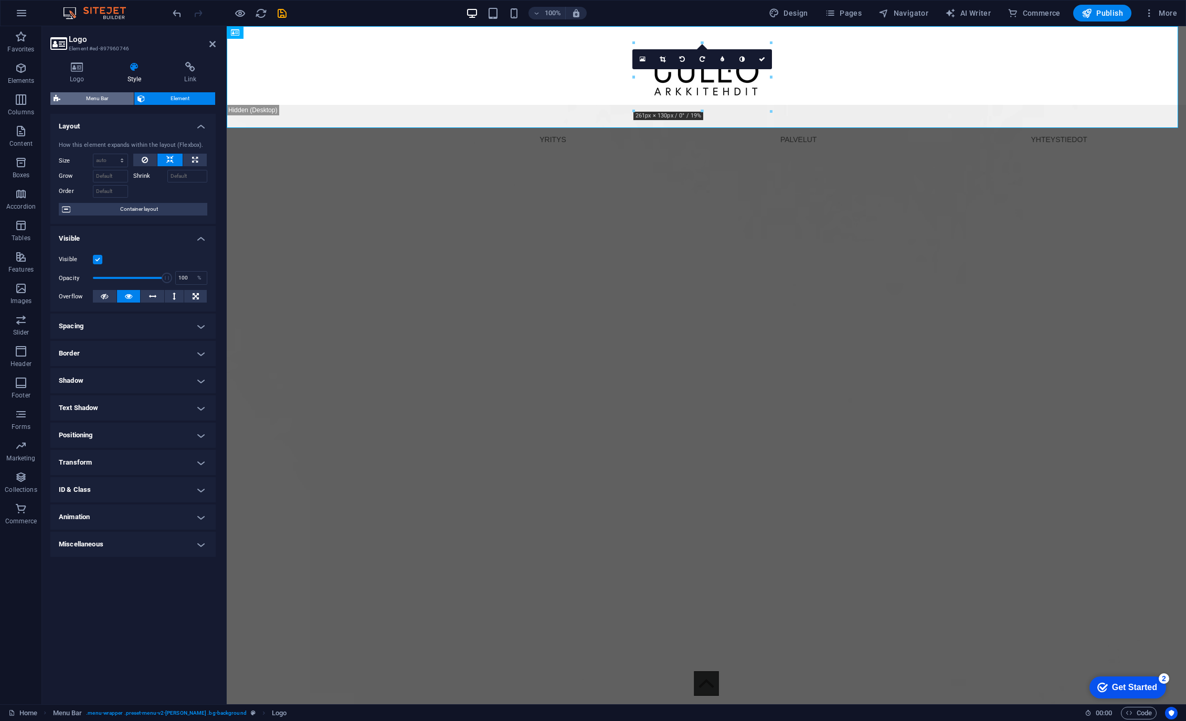
select select "rem"
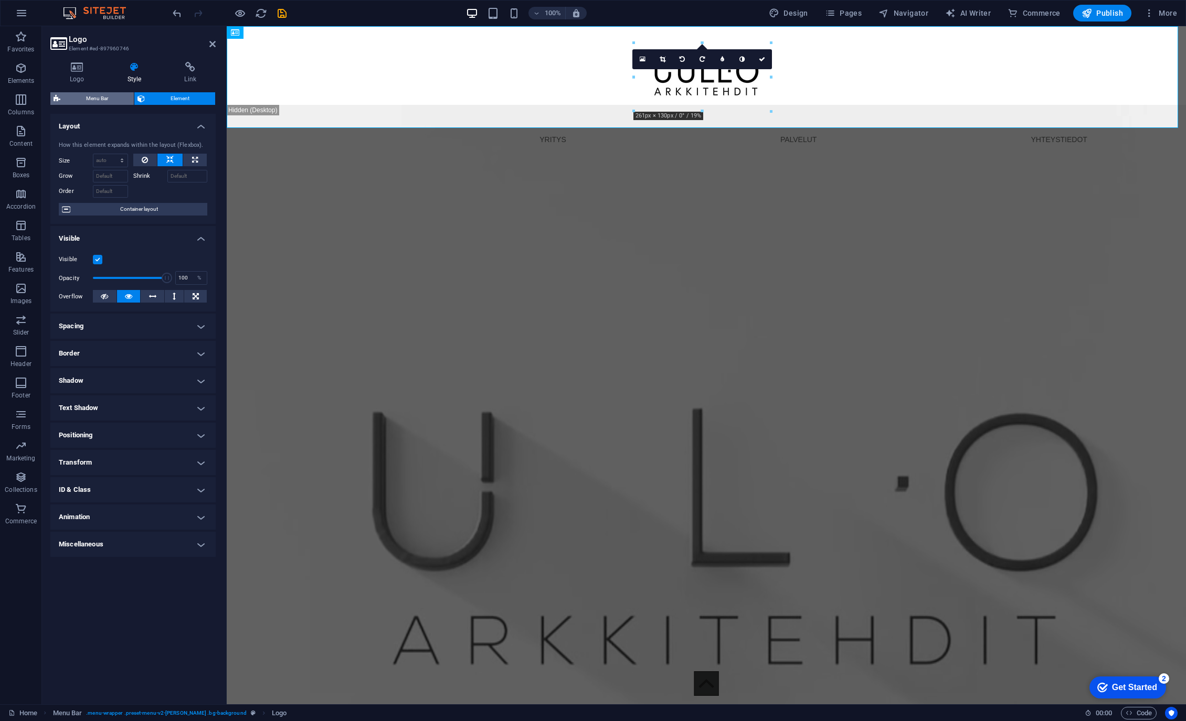
select select "rem"
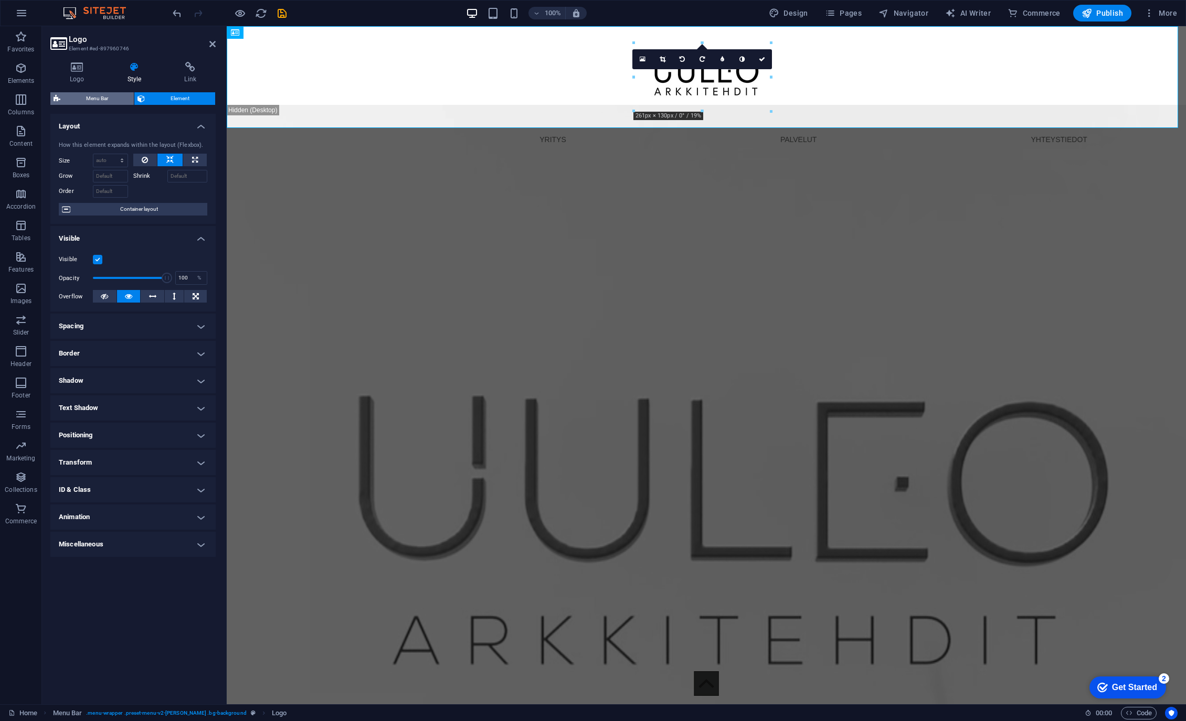
select select "preset-menu-v2-loki"
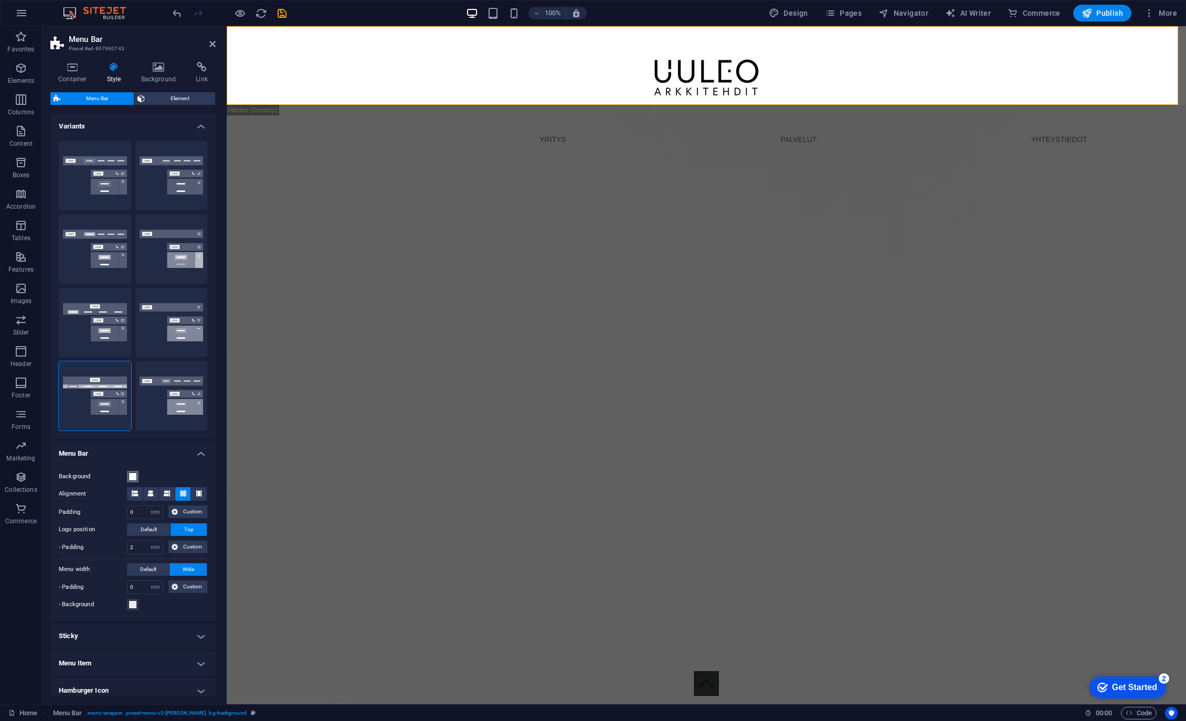
click at [132, 476] on span at bounding box center [133, 477] width 8 height 8
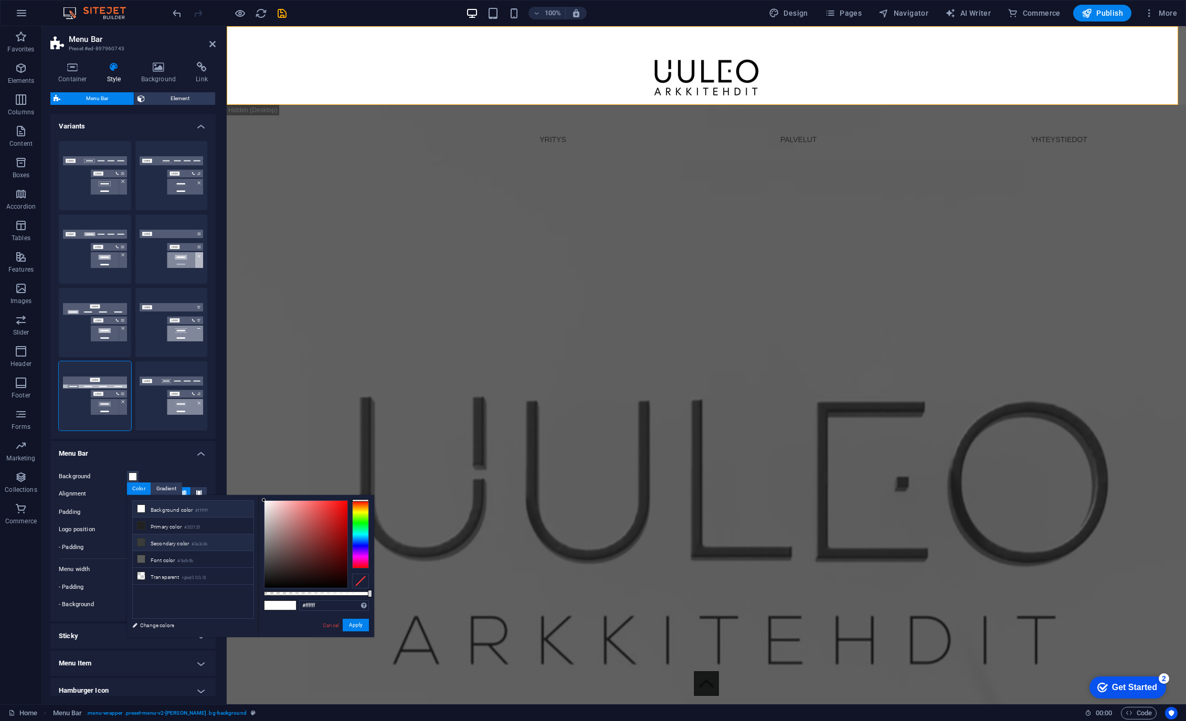
click at [160, 540] on li "Secondary color #3a3c3b" at bounding box center [193, 543] width 121 height 17
type input "#3a3c3b"
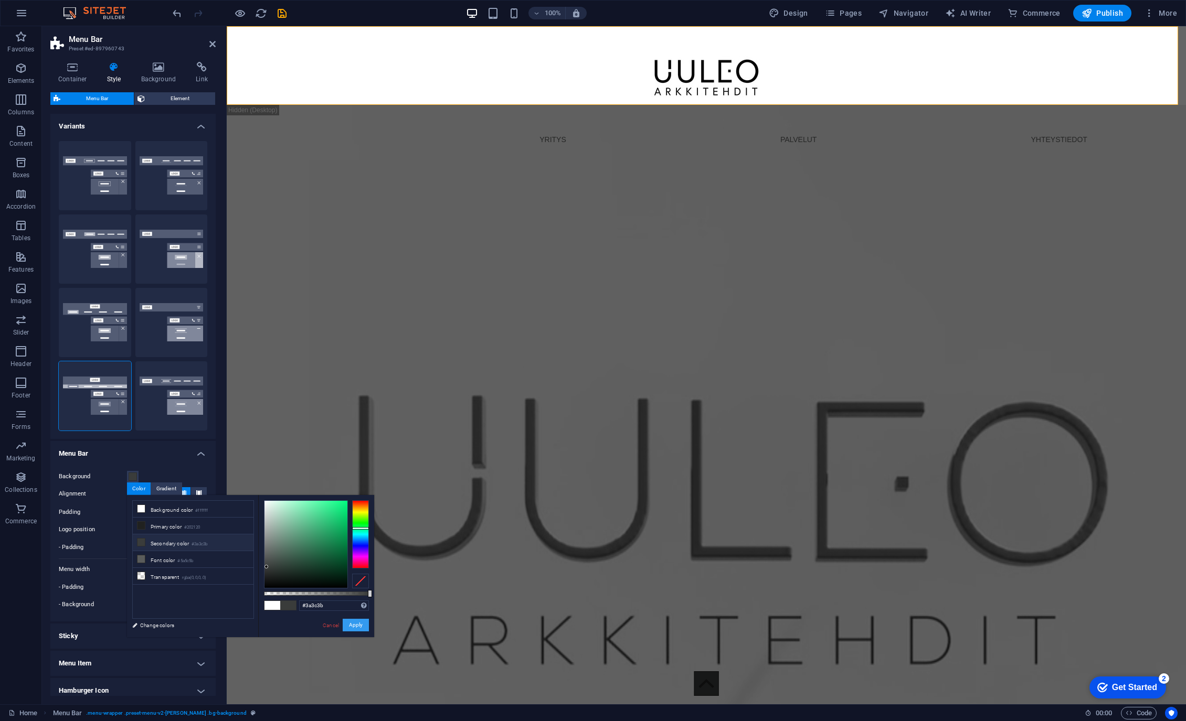
click at [362, 628] on button "Apply" at bounding box center [356, 625] width 26 height 13
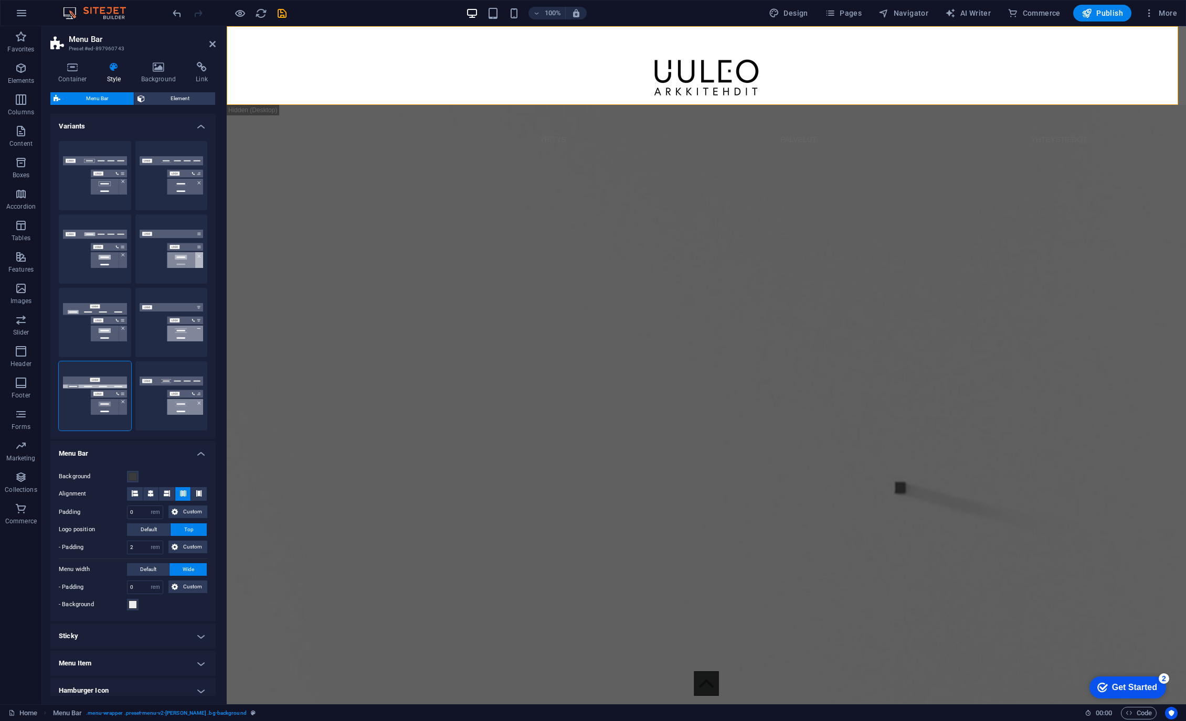
click at [168, 8] on div "100% Design Pages Navigator AI Writer Commerce Publish More" at bounding box center [593, 13] width 1185 height 25
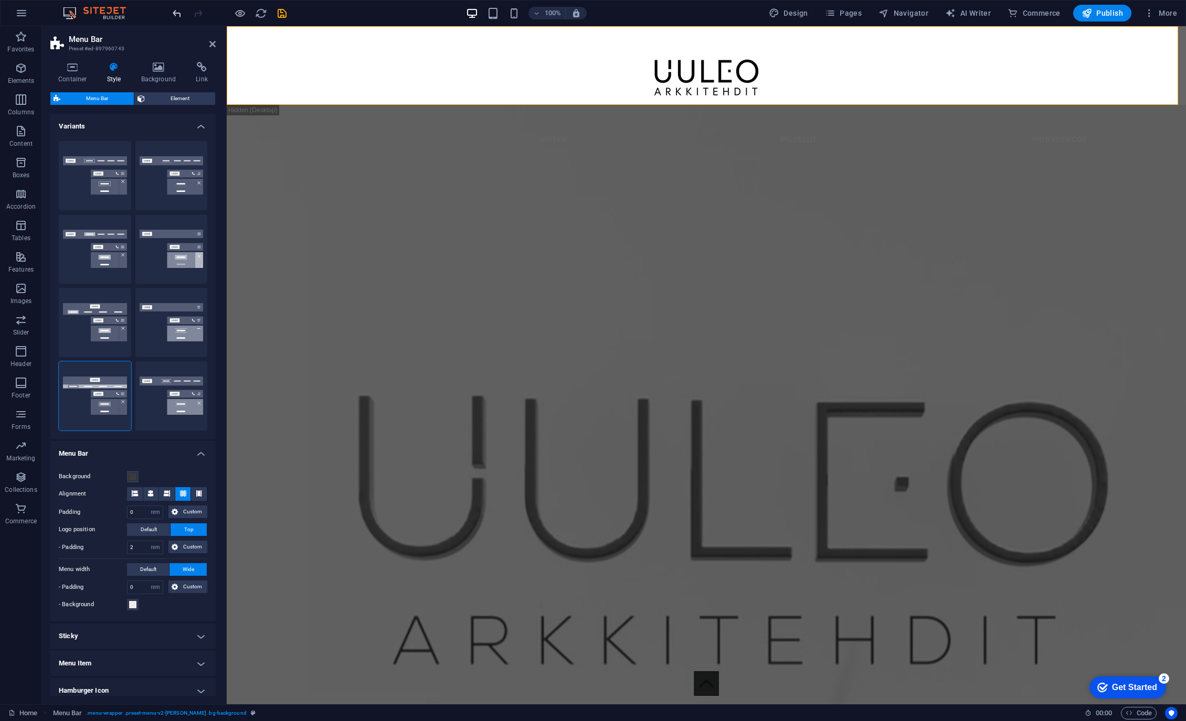
click at [172, 10] on icon "undo" at bounding box center [177, 13] width 12 height 12
click at [176, 11] on icon "undo" at bounding box center [177, 13] width 12 height 12
type input "1"
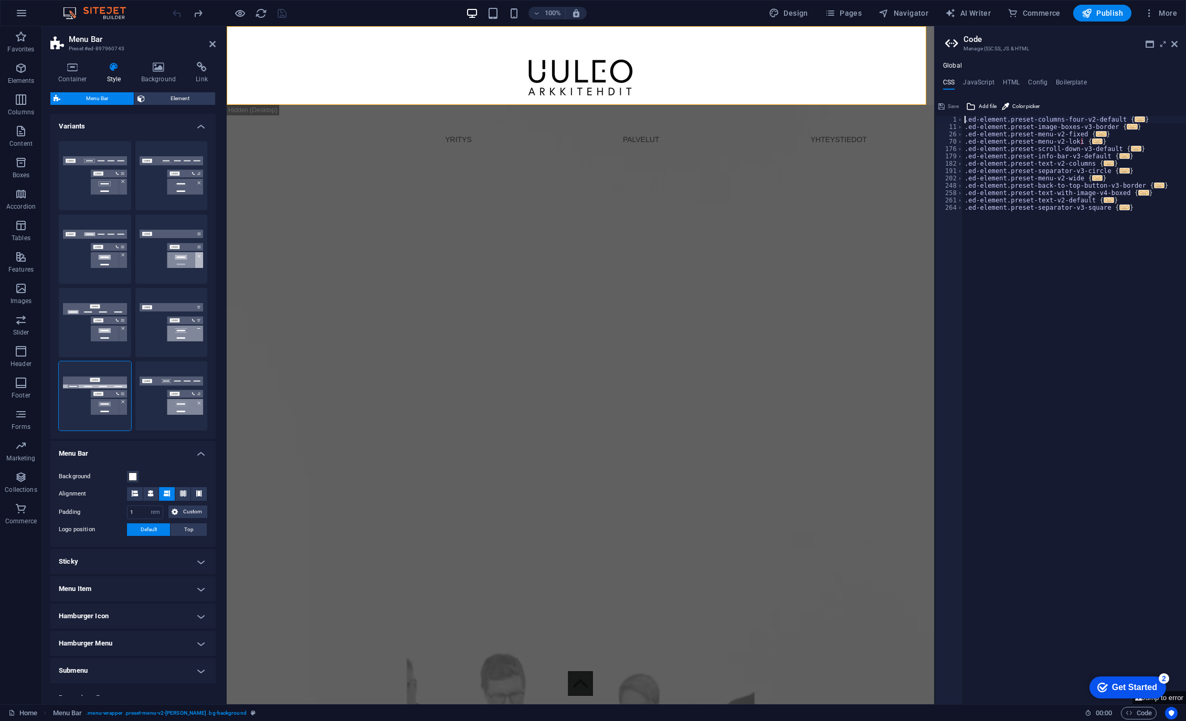
click at [176, 10] on div at bounding box center [230, 13] width 118 height 17
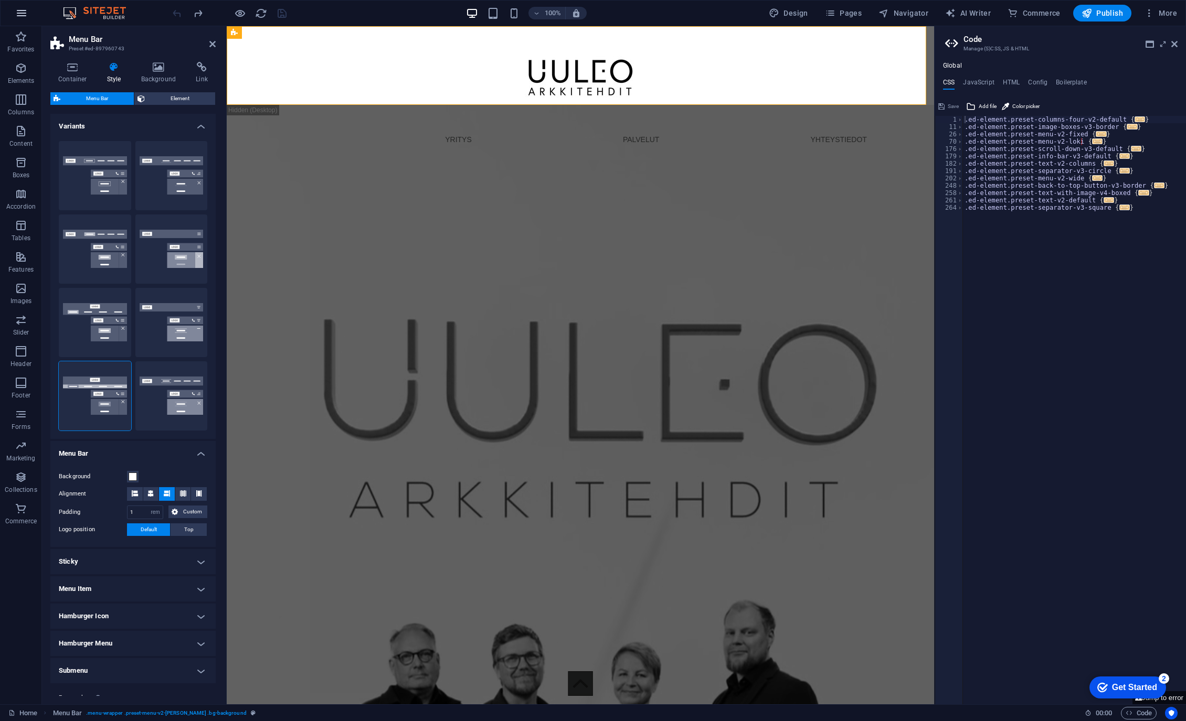
click at [23, 11] on icon "button" at bounding box center [21, 13] width 13 height 13
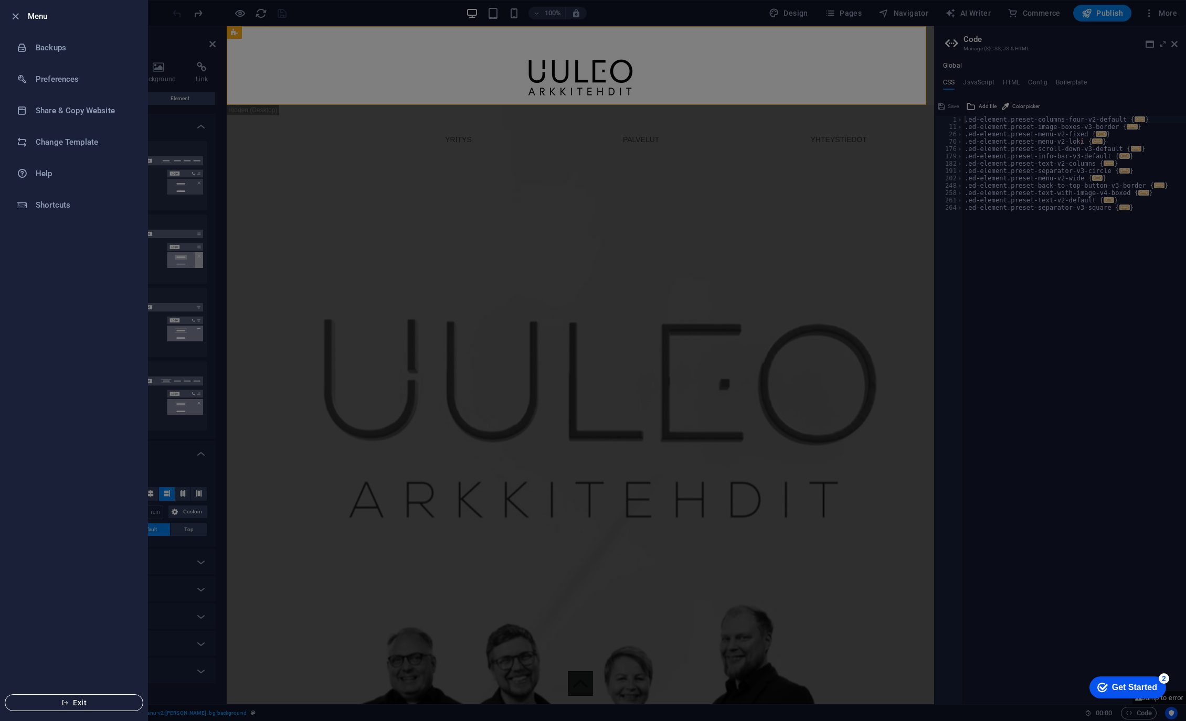
click at [73, 703] on span "Exit" at bounding box center [74, 703] width 121 height 8
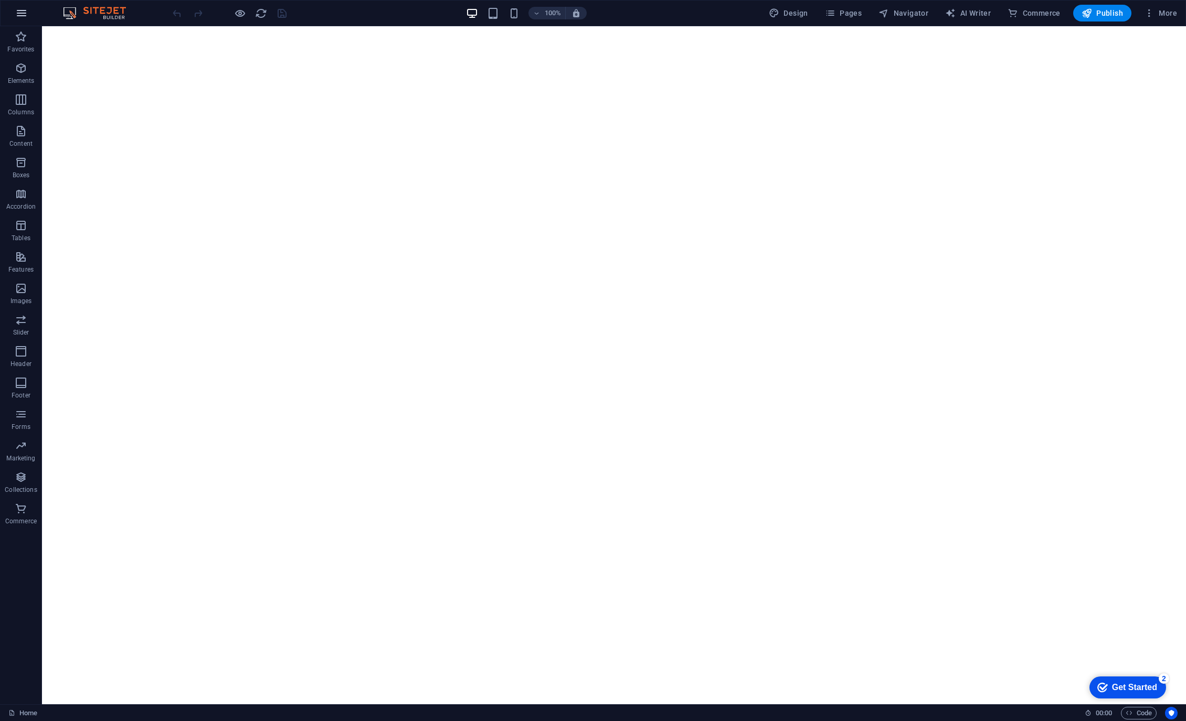
click at [13, 12] on button "button" at bounding box center [21, 13] width 25 height 25
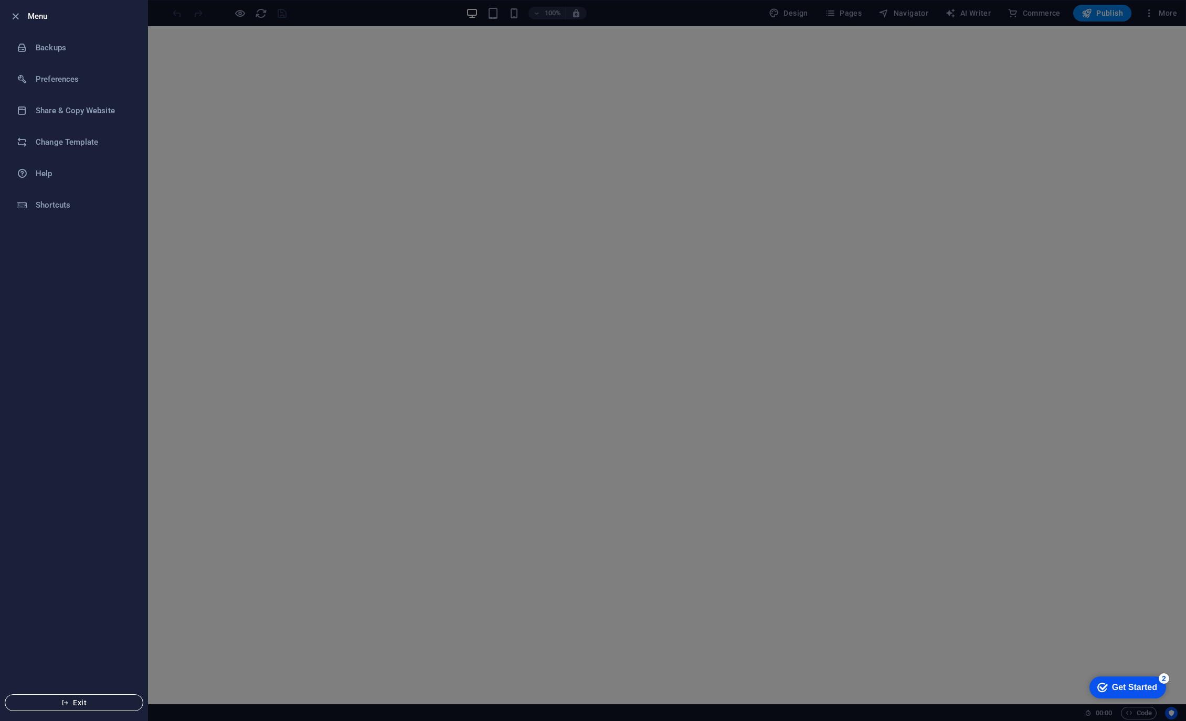
click at [84, 703] on span "Exit" at bounding box center [74, 703] width 121 height 8
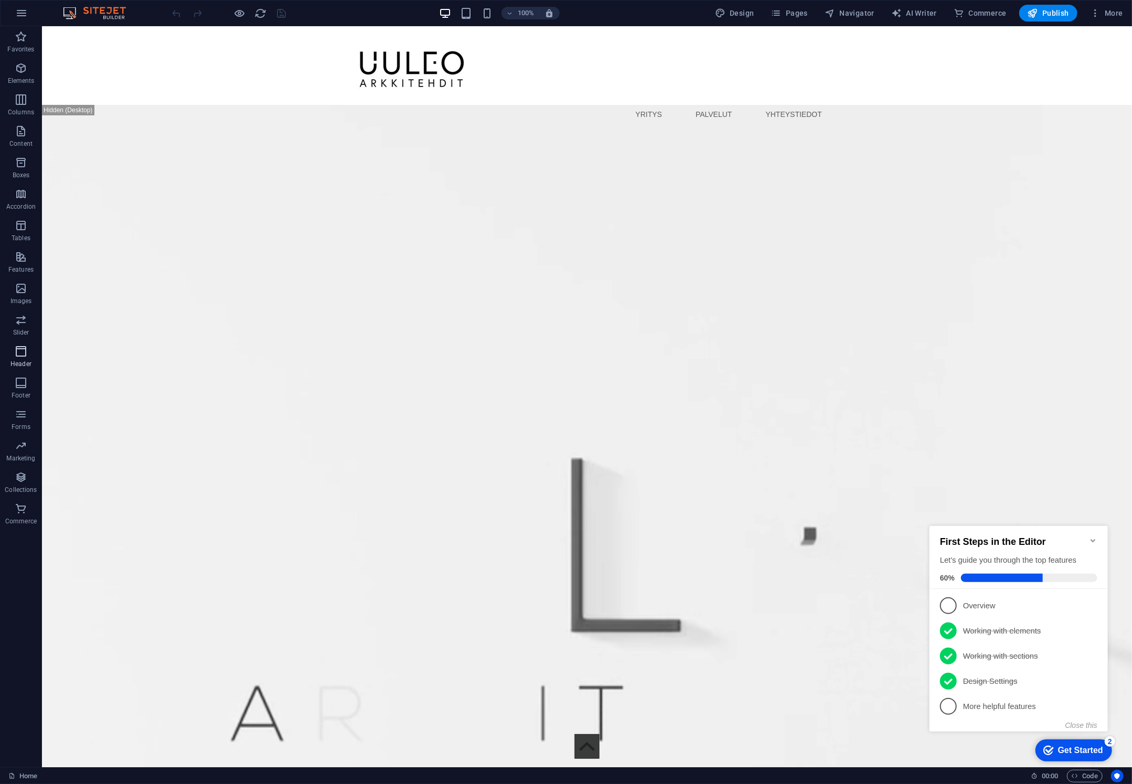
click at [28, 352] on span "Header" at bounding box center [21, 357] width 42 height 25
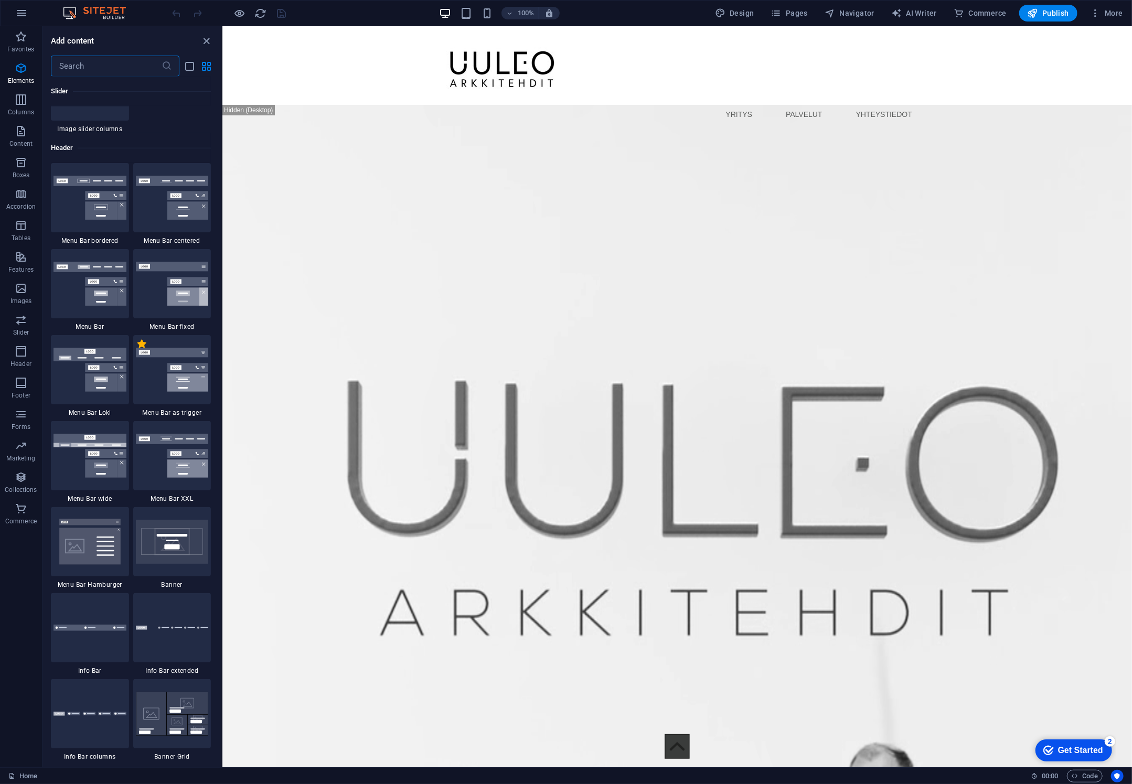
scroll to position [6318, 0]
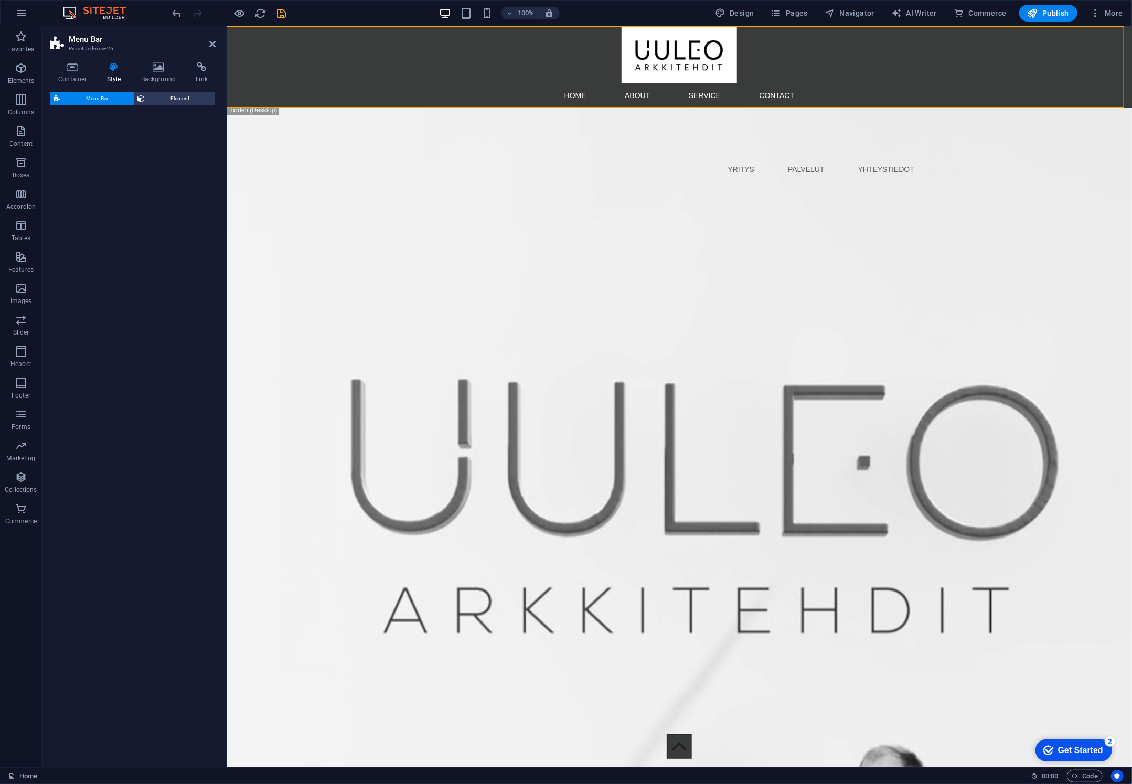
select select "rem"
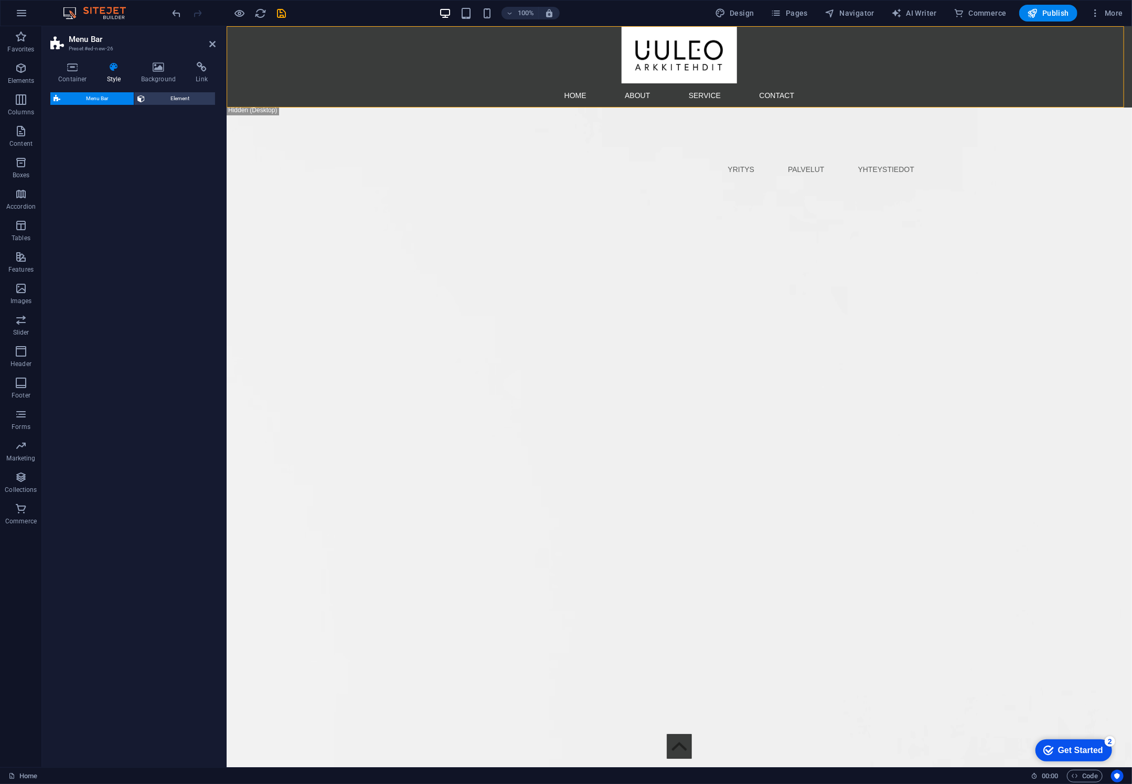
select select "rem"
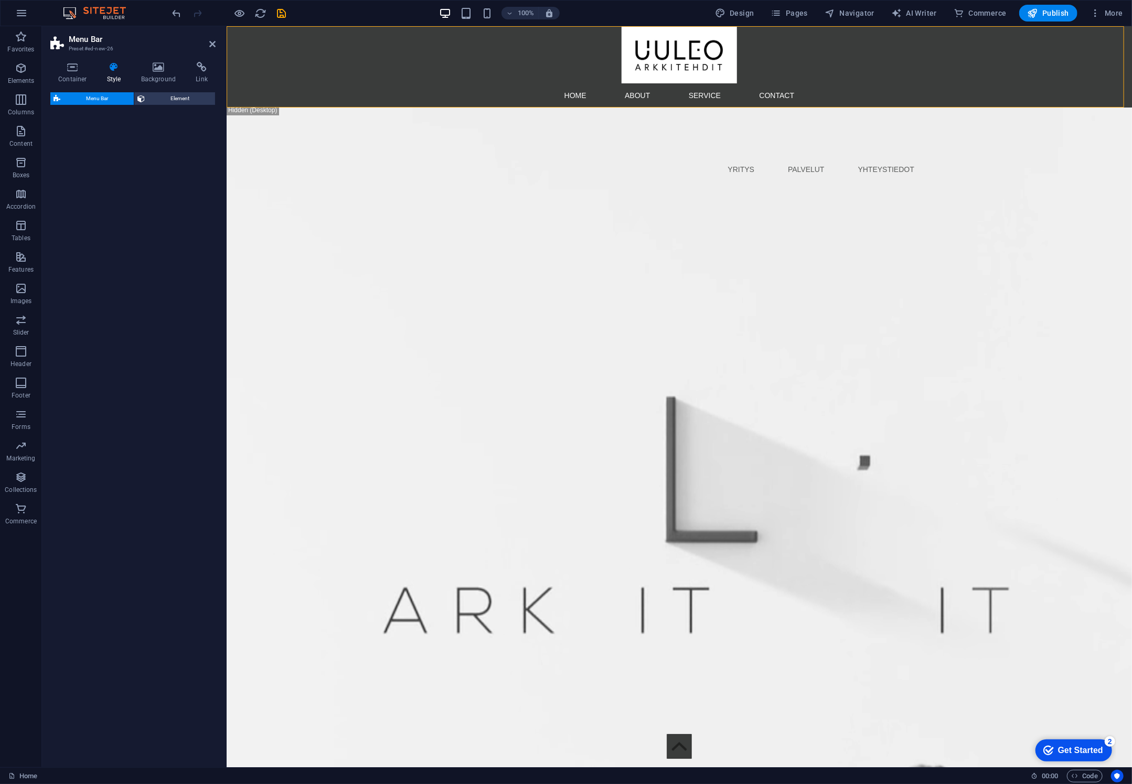
select select "rem"
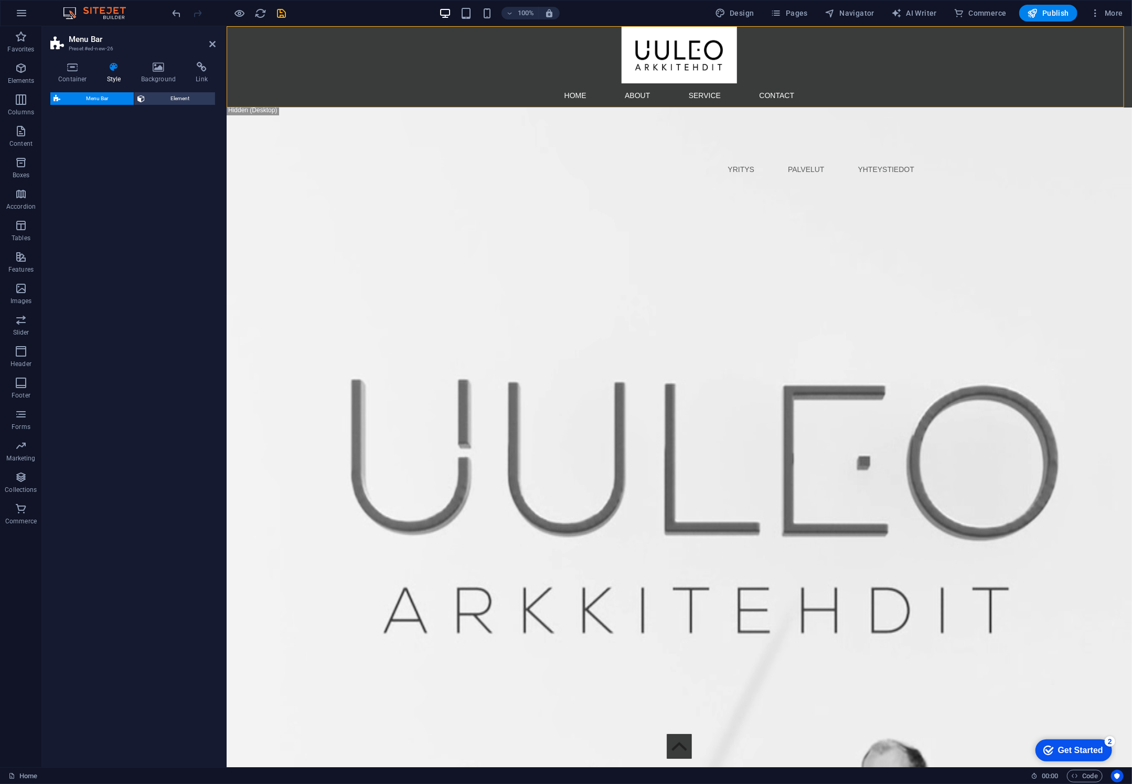
select select "rem"
select select "preset-menu-v2-wide"
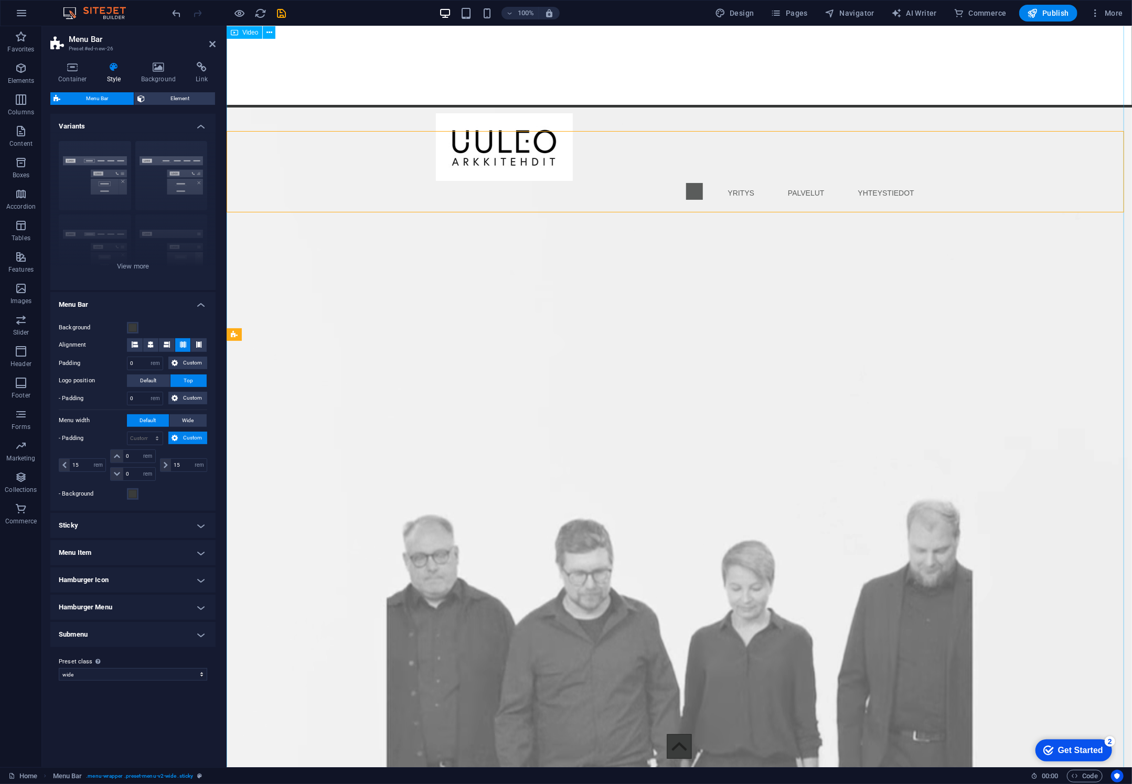
scroll to position [0, 0]
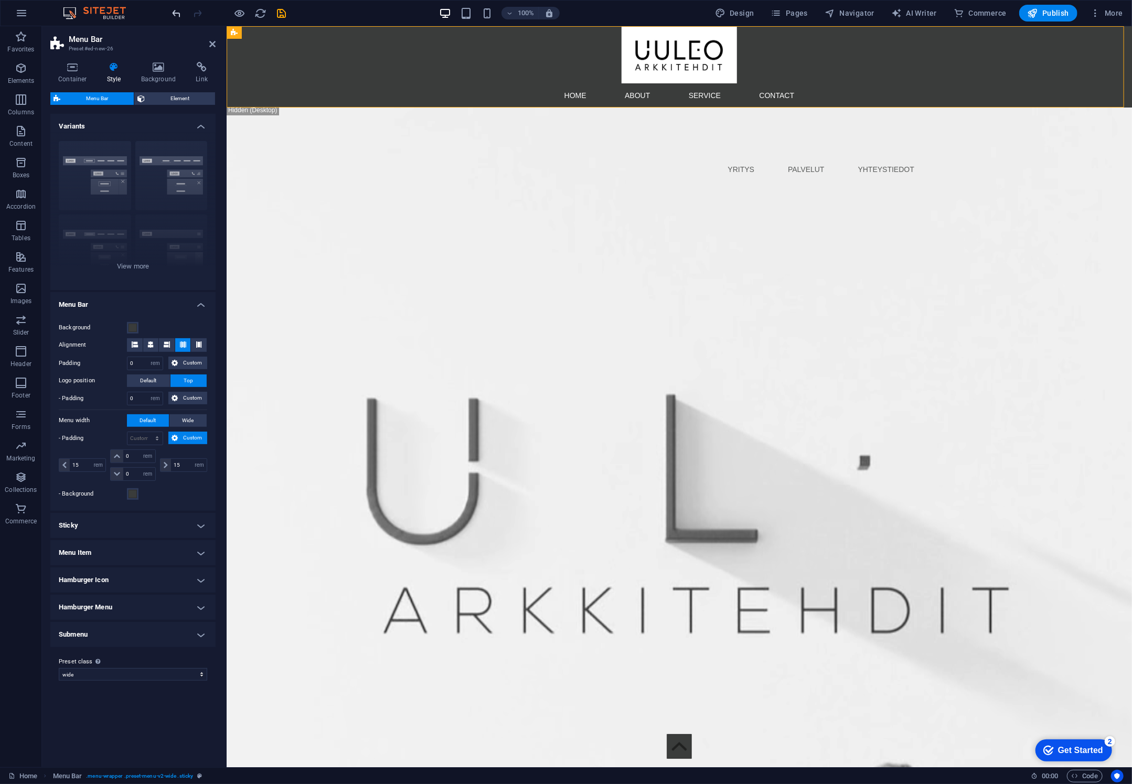
click at [176, 8] on icon "undo" at bounding box center [177, 13] width 12 height 12
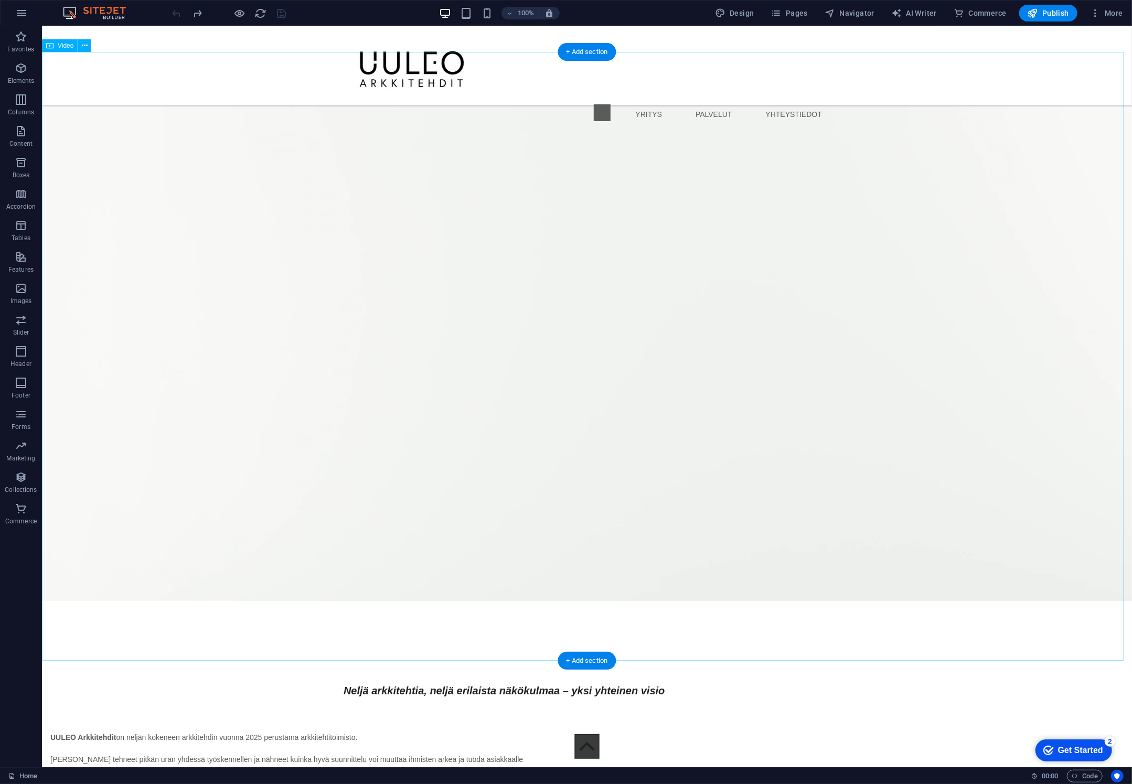
scroll to position [1836, 0]
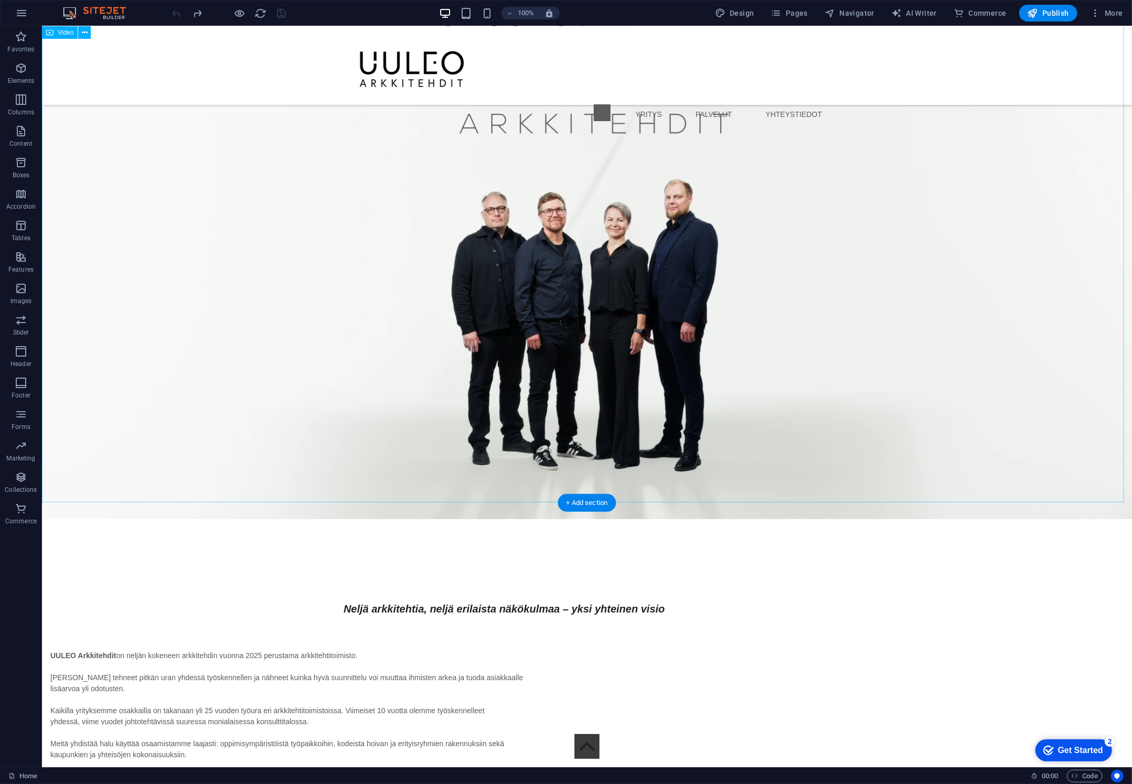
click at [449, 294] on figure at bounding box center [586, 212] width 1090 height 613
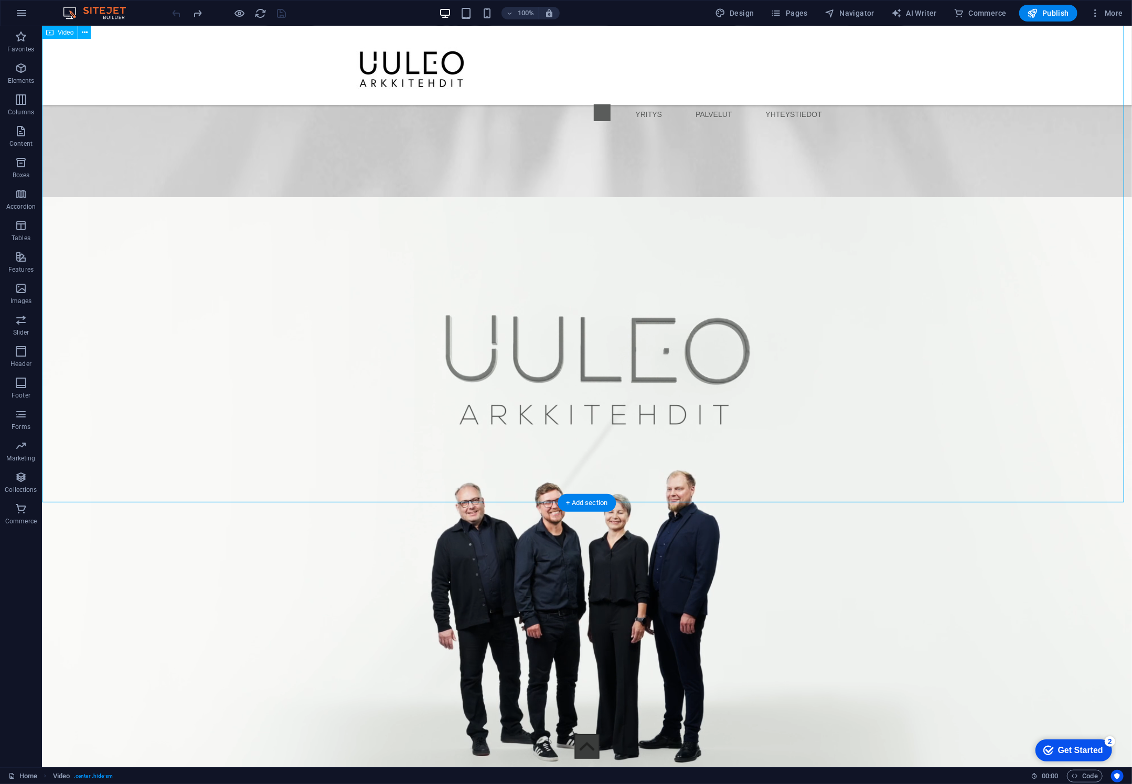
select select "%"
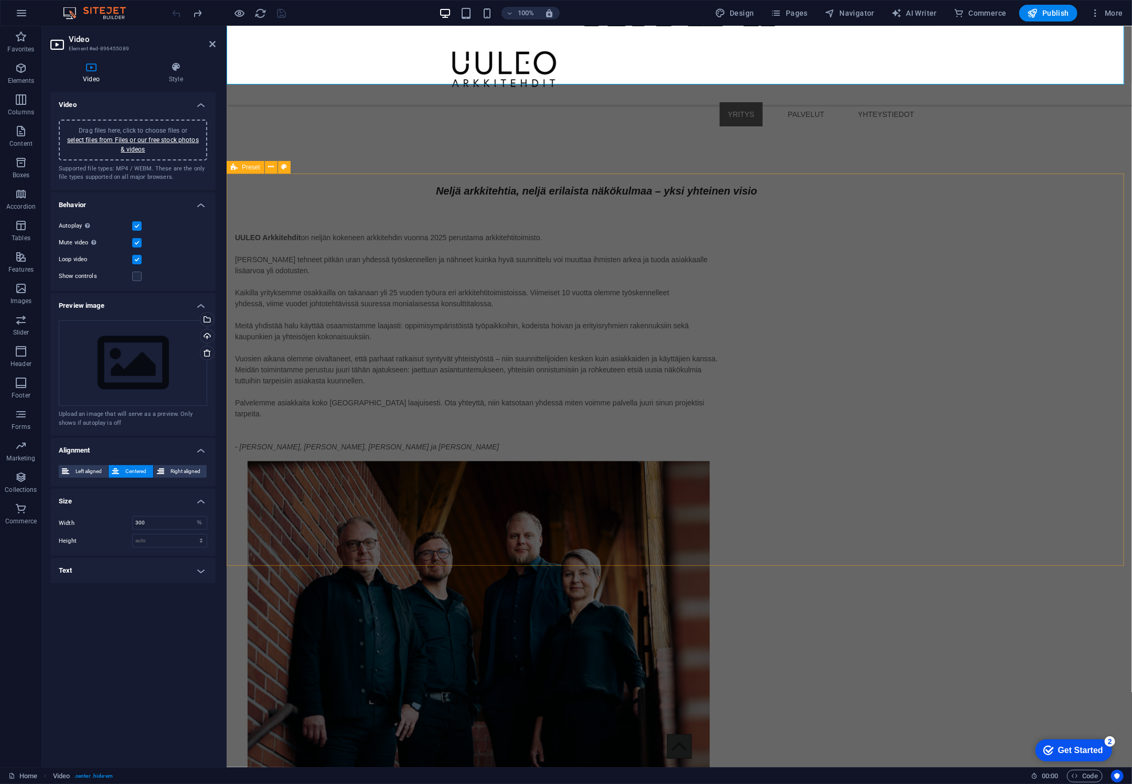
click at [721, 461] on figure at bounding box center [478, 615] width 487 height 309
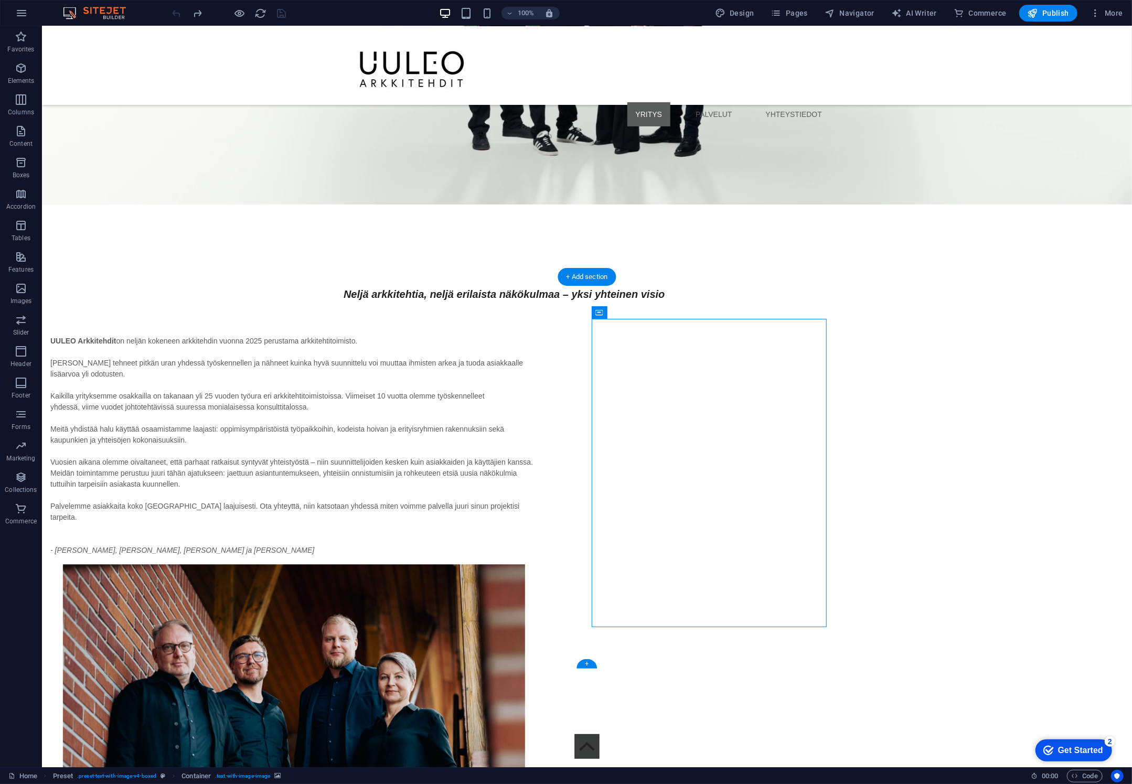
click at [537, 564] on figure at bounding box center [293, 718] width 487 height 309
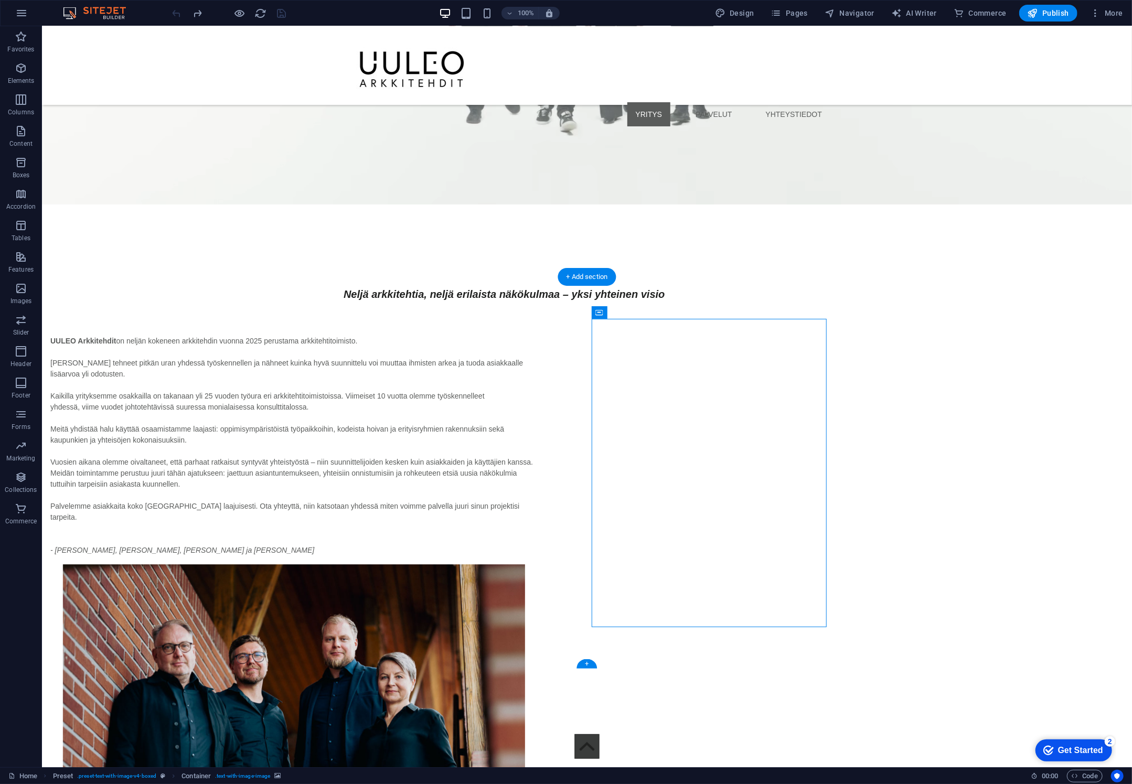
click at [537, 564] on figure at bounding box center [293, 718] width 487 height 309
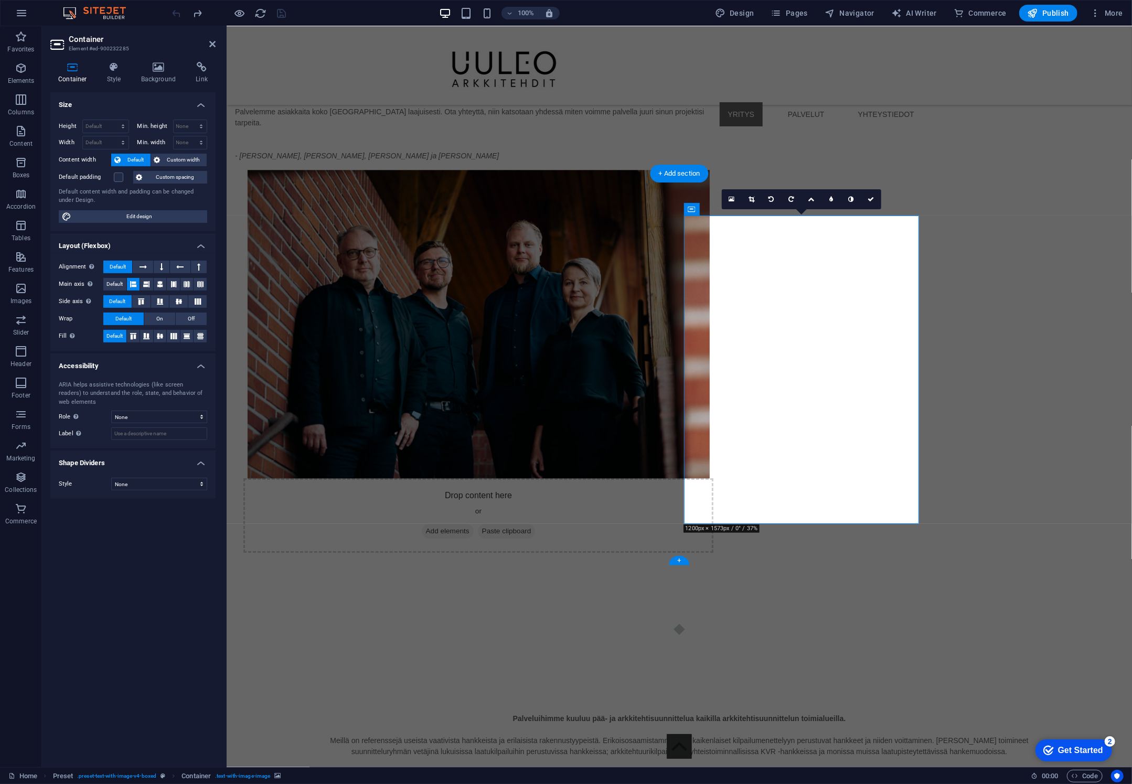
scroll to position [1860, 0]
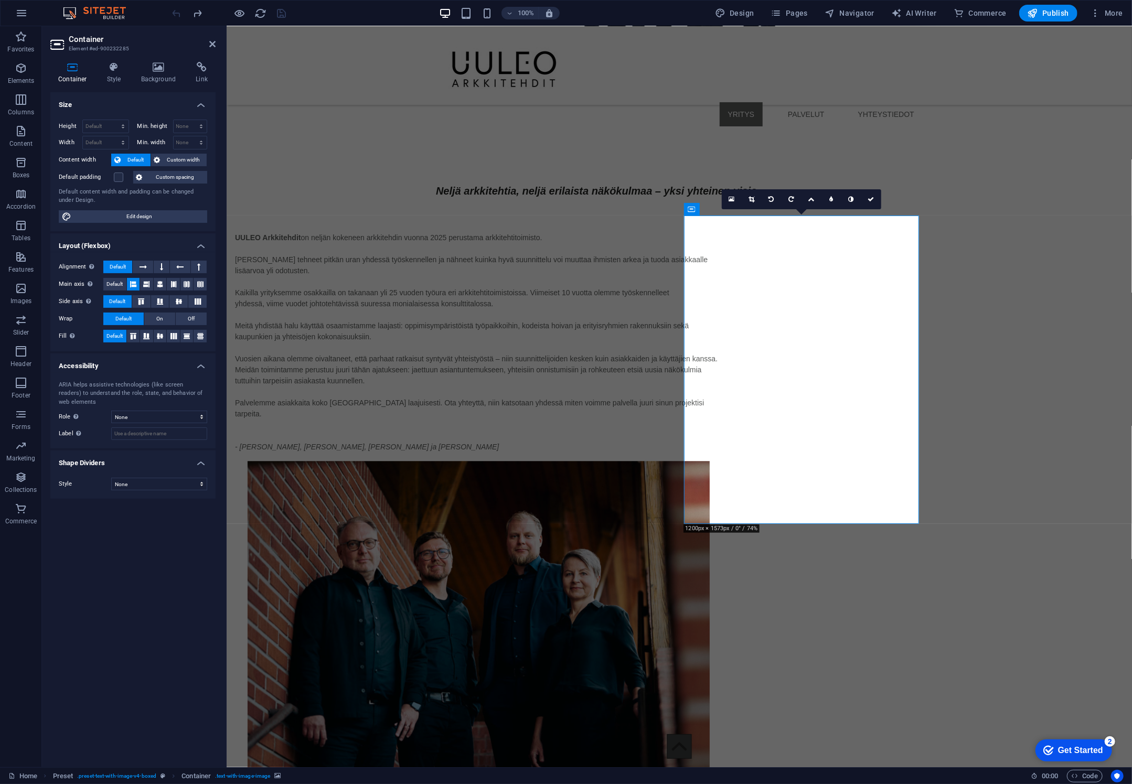
click at [721, 461] on figure at bounding box center [478, 615] width 487 height 309
click at [159, 71] on icon at bounding box center [158, 67] width 51 height 10
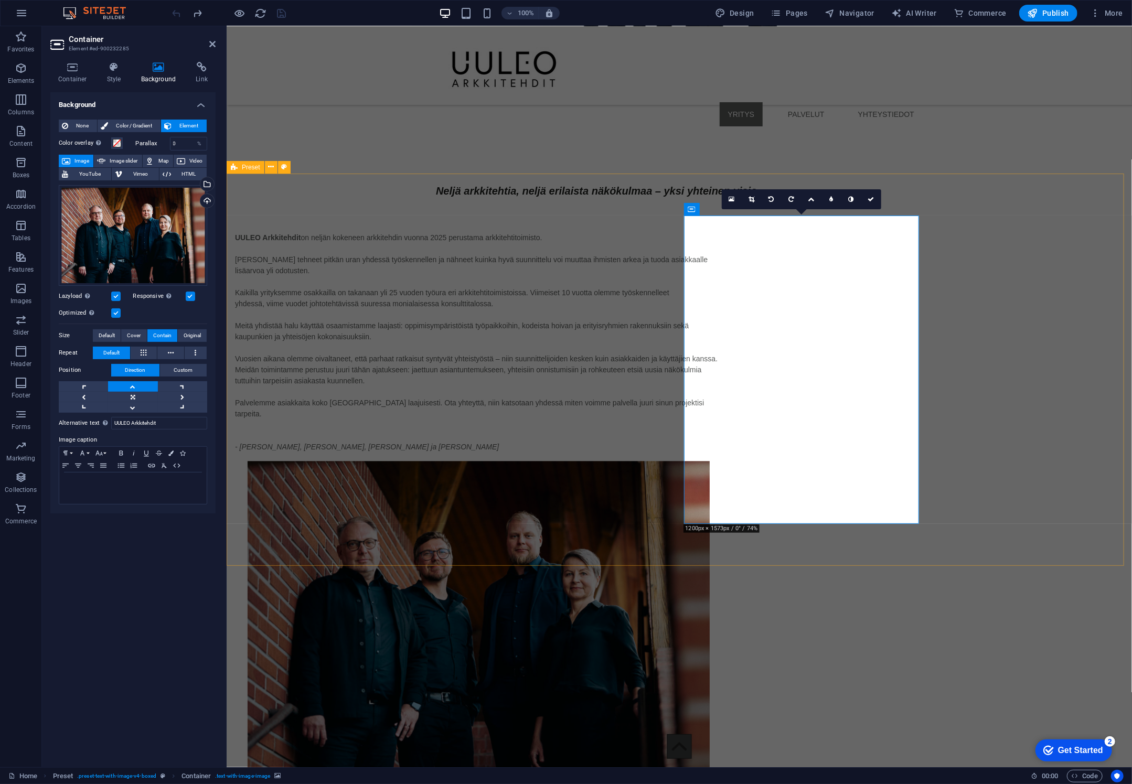
click at [721, 503] on figure at bounding box center [478, 615] width 487 height 309
click at [72, 72] on h4 "Container" at bounding box center [74, 73] width 49 height 22
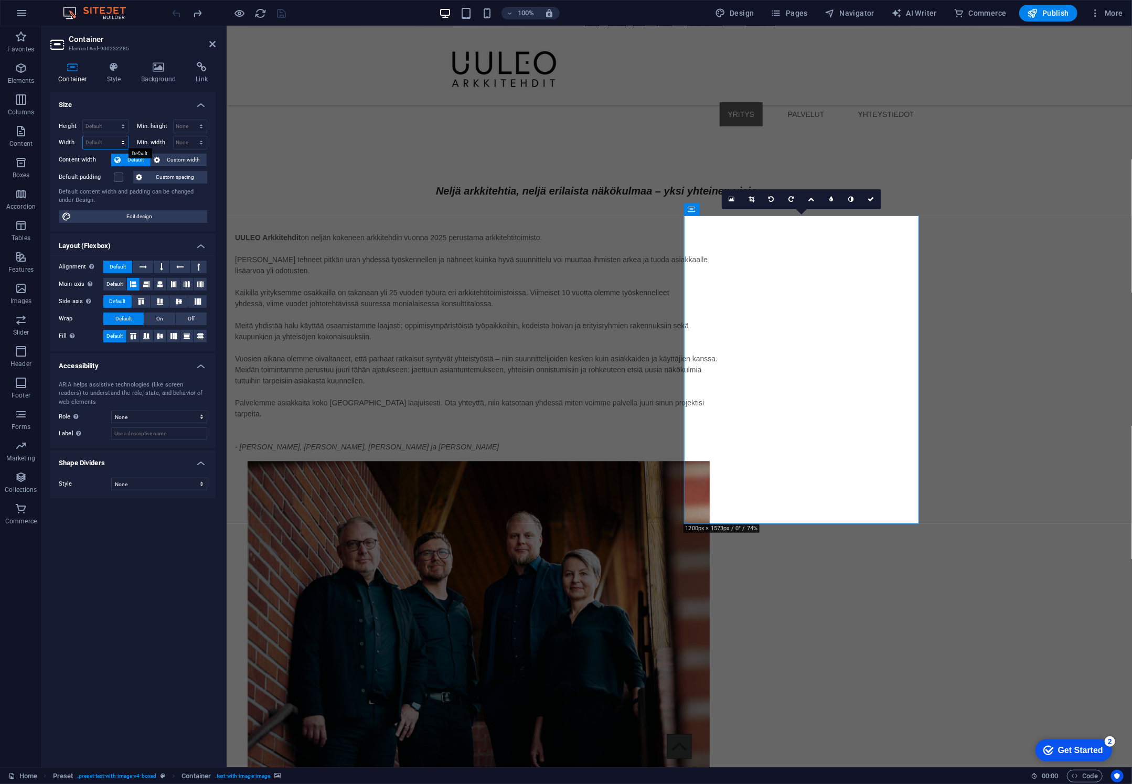
click at [104, 140] on select "Default px rem % em vh vw" at bounding box center [106, 142] width 46 height 13
select select "px"
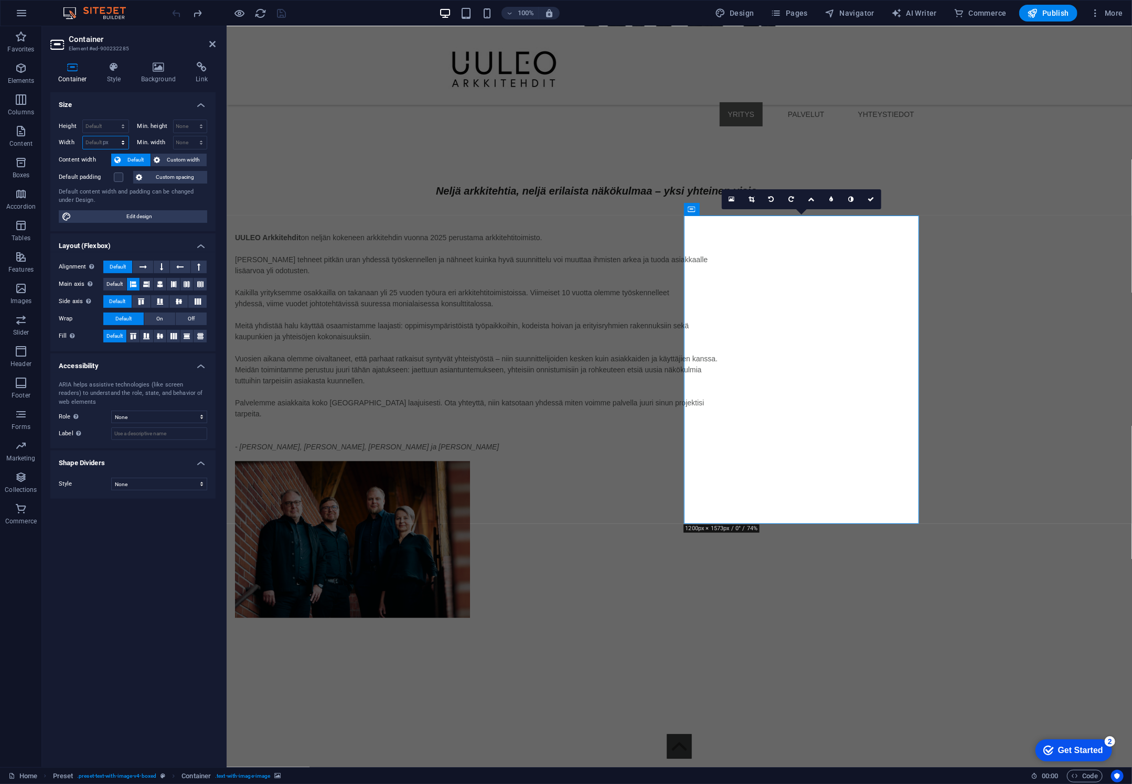
click at [113, 136] on select "Default px rem % em vh vw" at bounding box center [106, 142] width 46 height 13
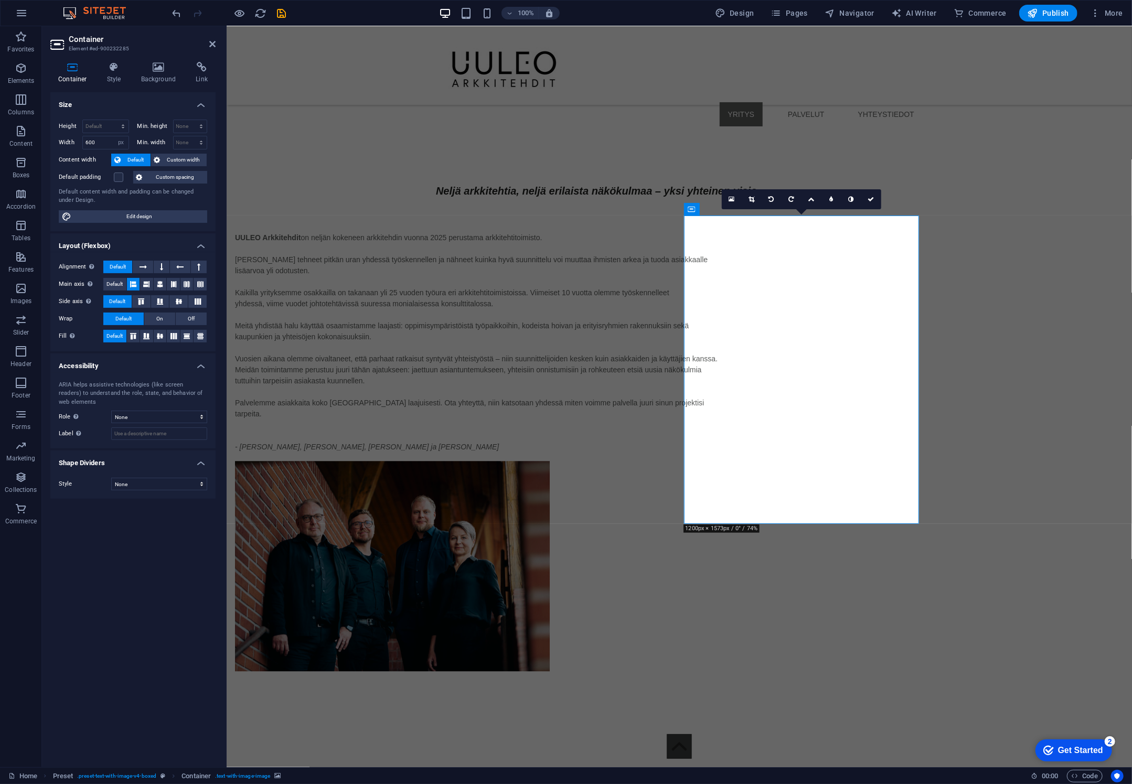
click at [168, 12] on div "100% Design Pages Navigator AI Writer Commerce Publish More" at bounding box center [566, 13] width 1131 height 25
click at [179, 11] on icon "undo" at bounding box center [177, 13] width 12 height 12
type input "448"
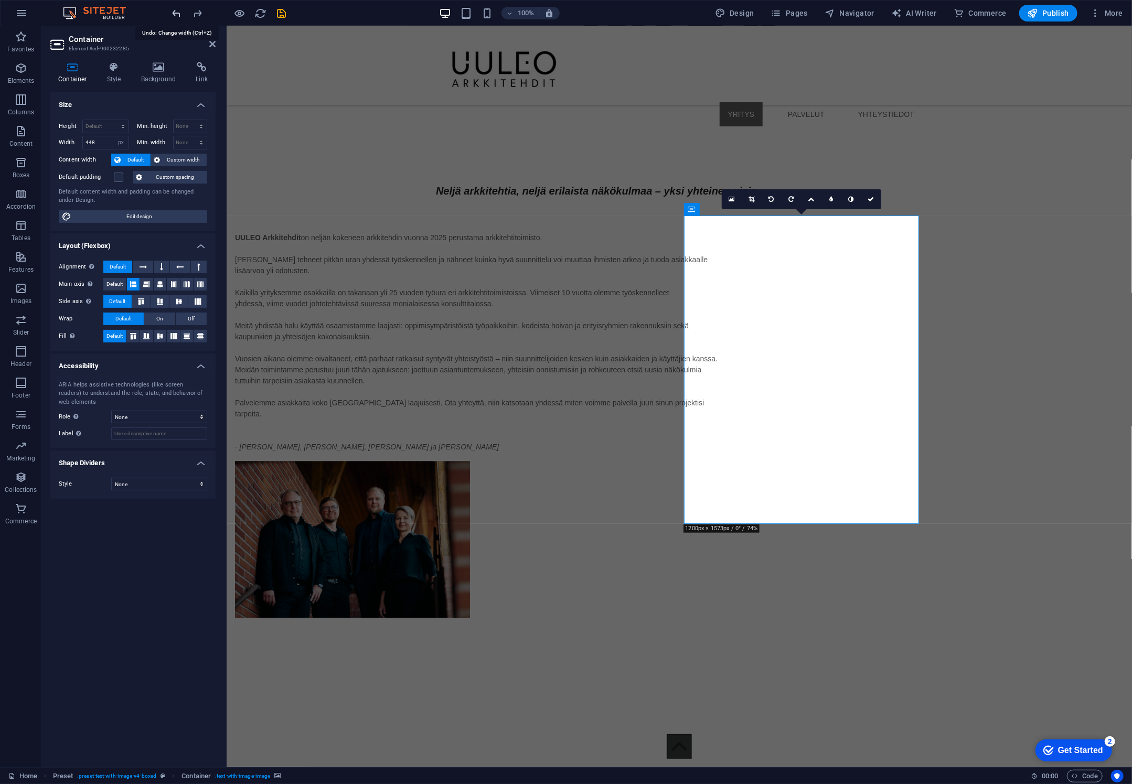
click at [179, 11] on icon "undo" at bounding box center [177, 13] width 12 height 12
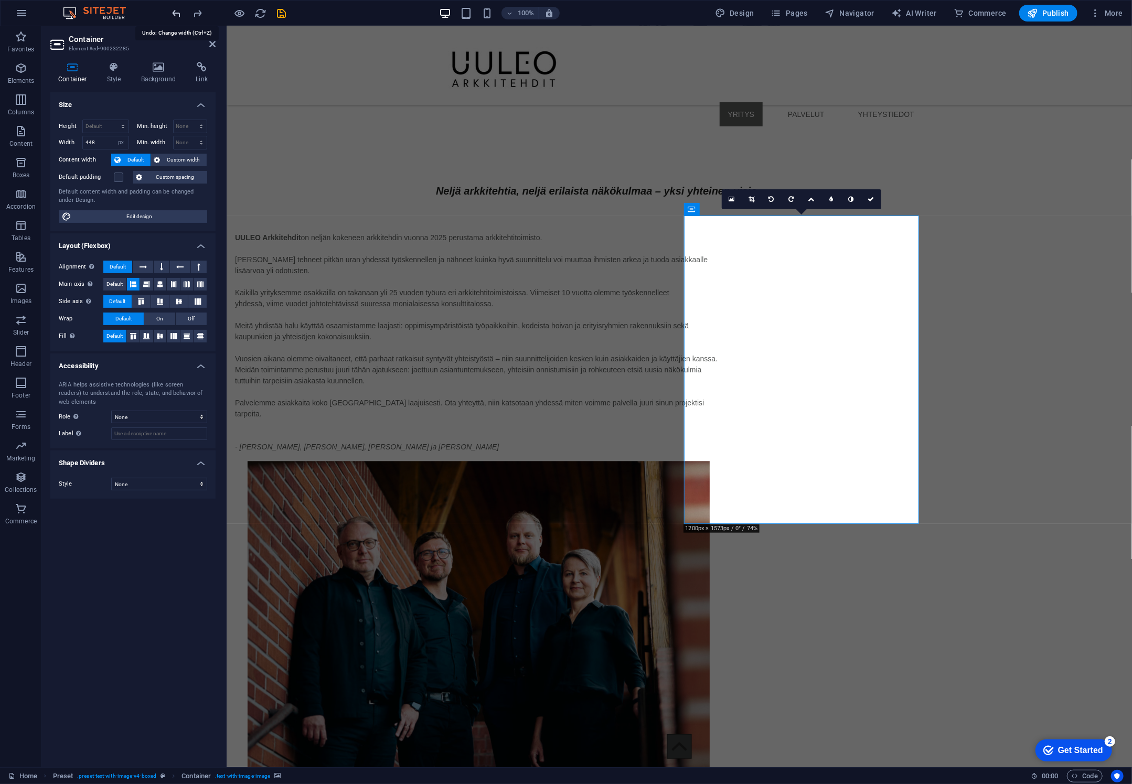
select select "DISABLED_OPTION_VALUE"
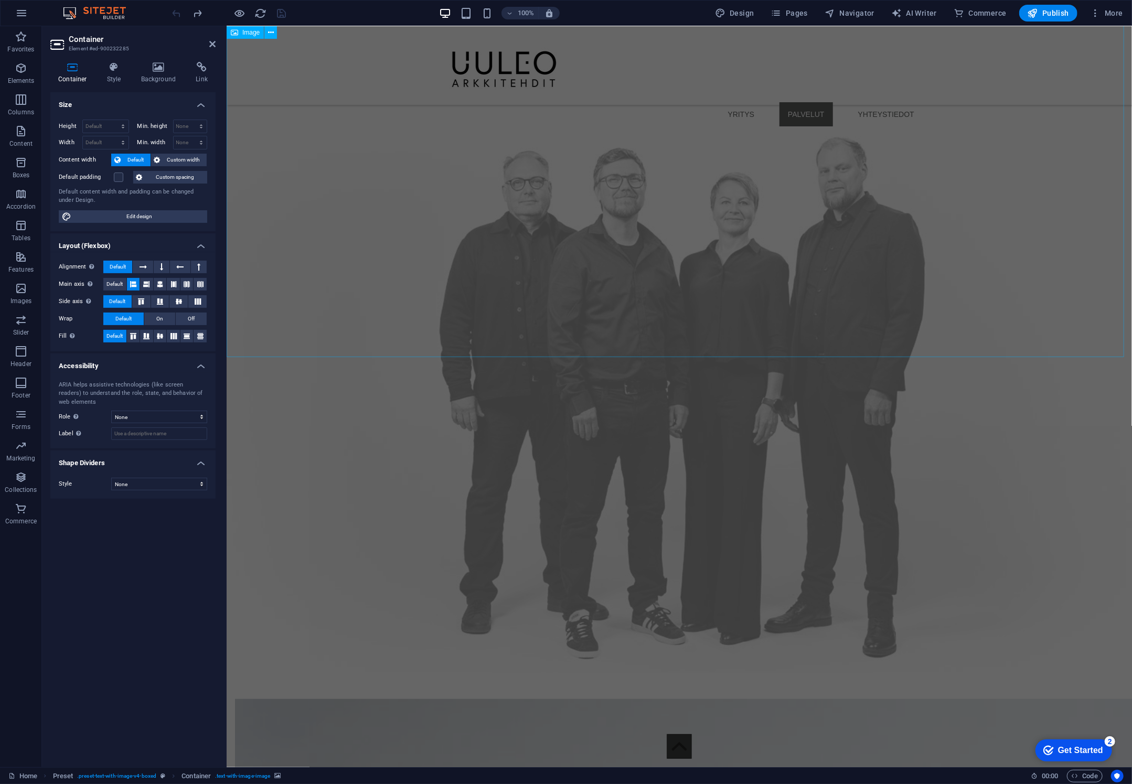
scroll to position [3147, 0]
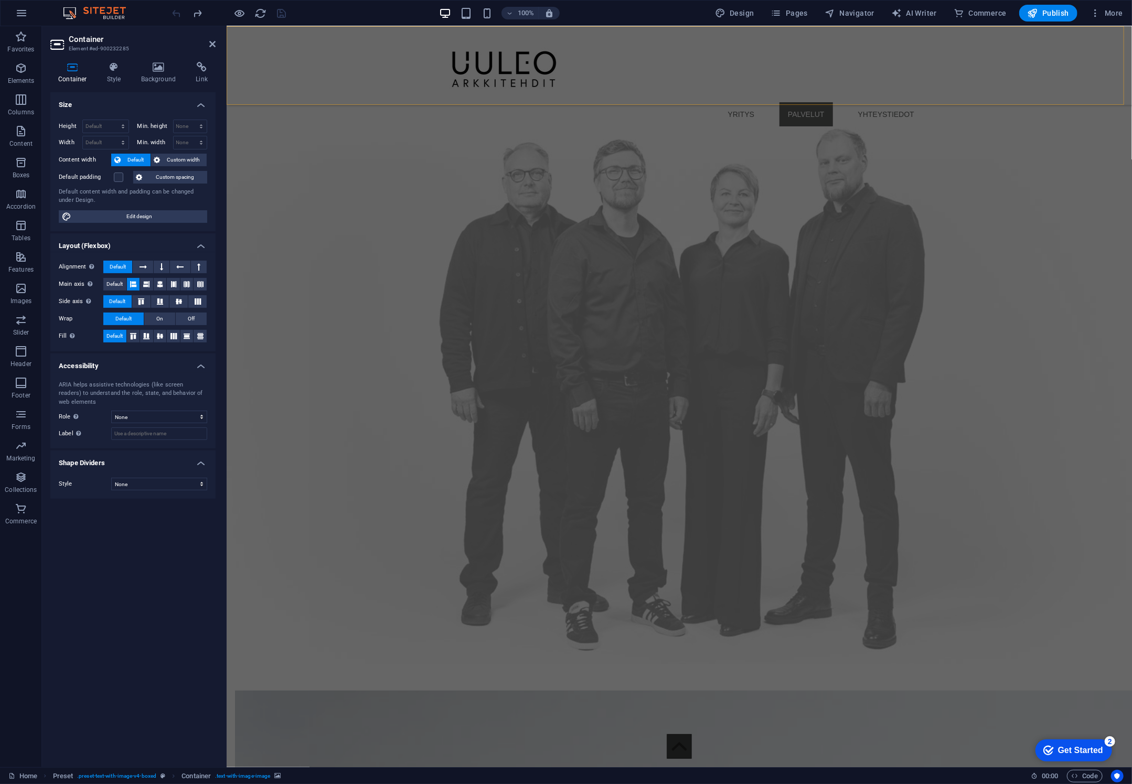
click at [963, 69] on div "YRITYS PALVELUT YHTEYSTIEDOT Menu" at bounding box center [679, 65] width 906 height 79
select select "px"
select select "rem"
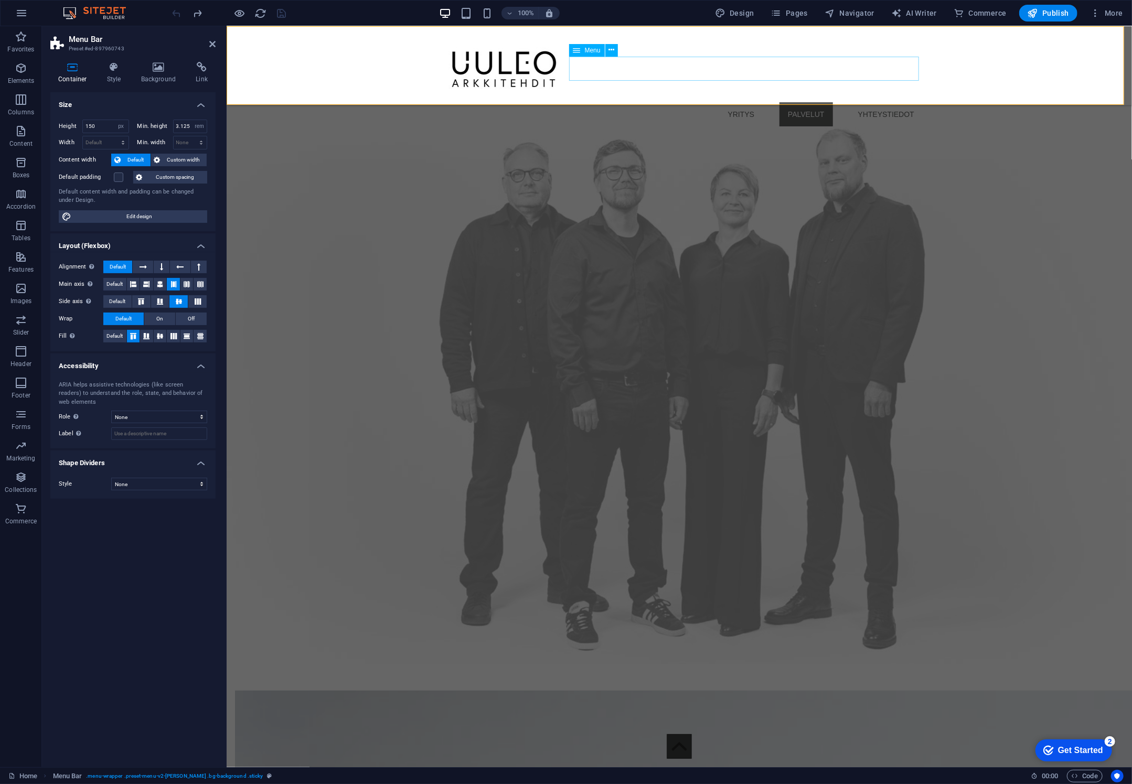
click at [854, 102] on nav "YRITYS PALVELUT YHTEYSTIEDOT" at bounding box center [678, 114] width 487 height 24
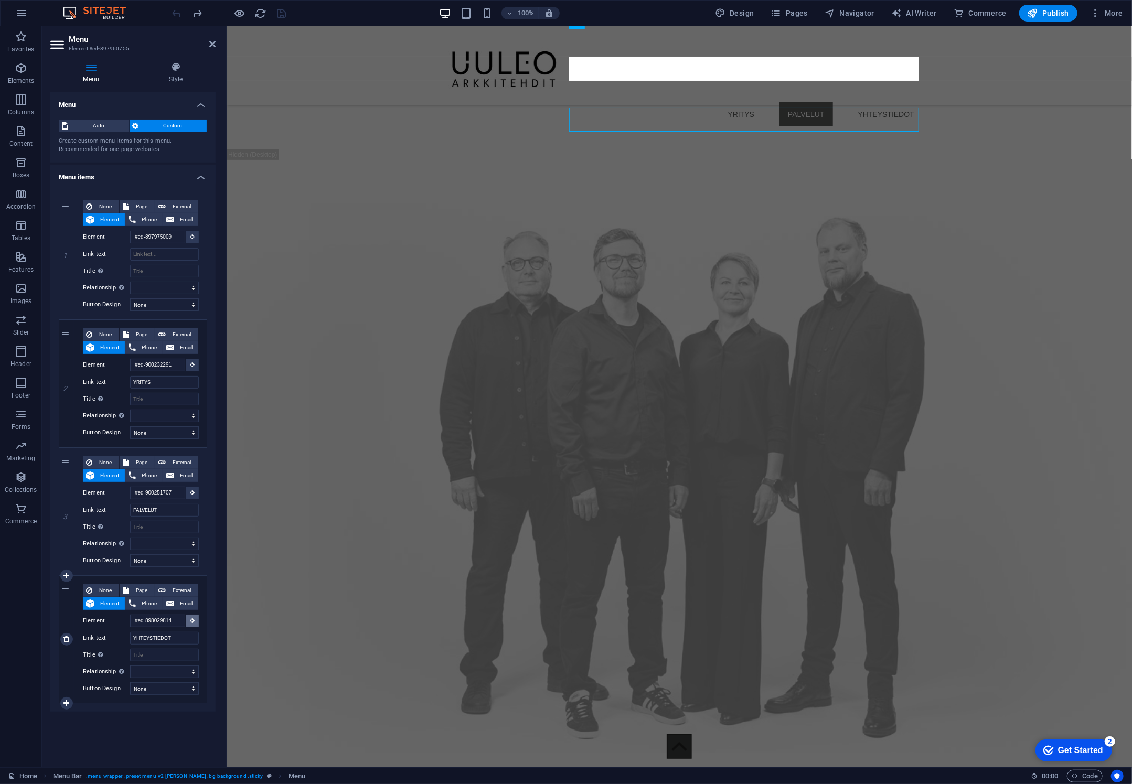
scroll to position [2990, 0]
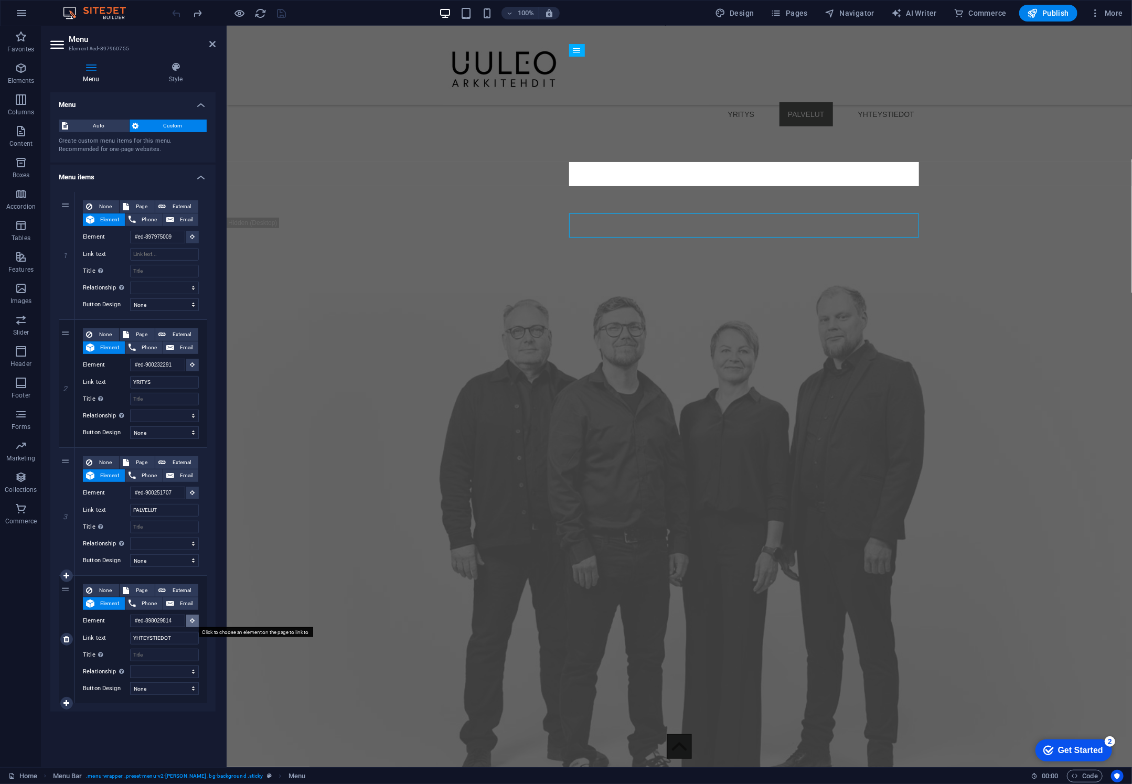
click at [195, 622] on icon at bounding box center [192, 620] width 5 height 5
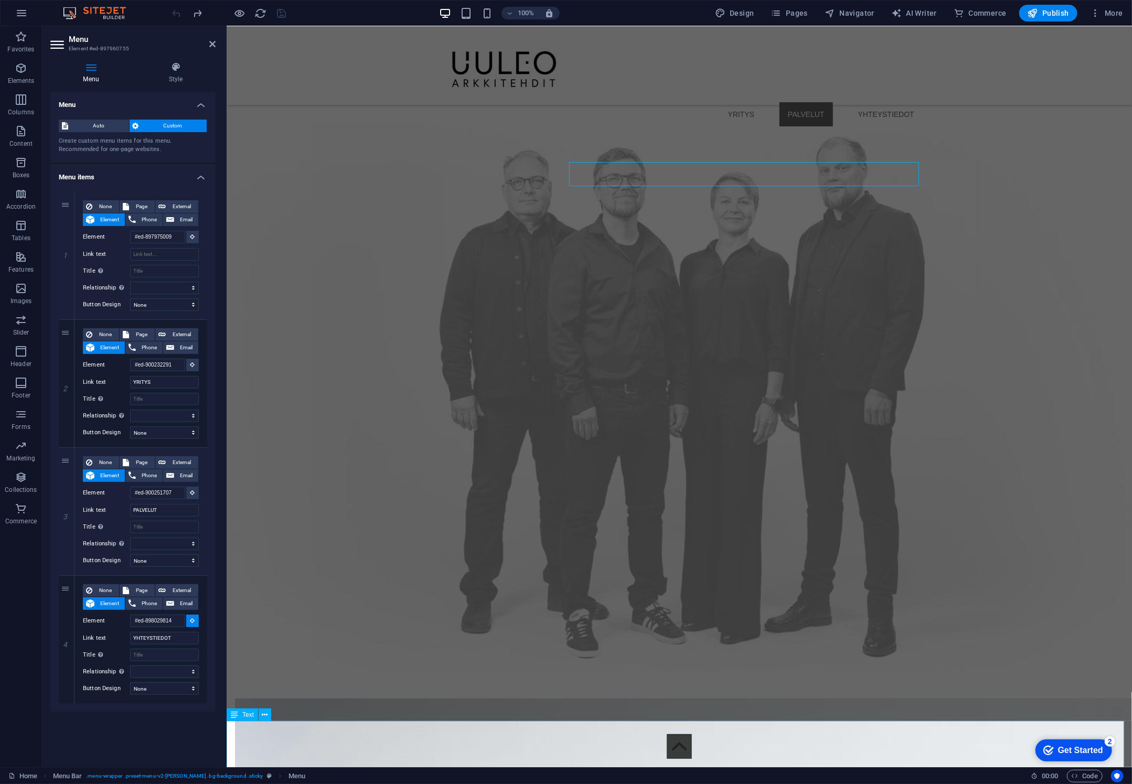
scroll to position [3147, 0]
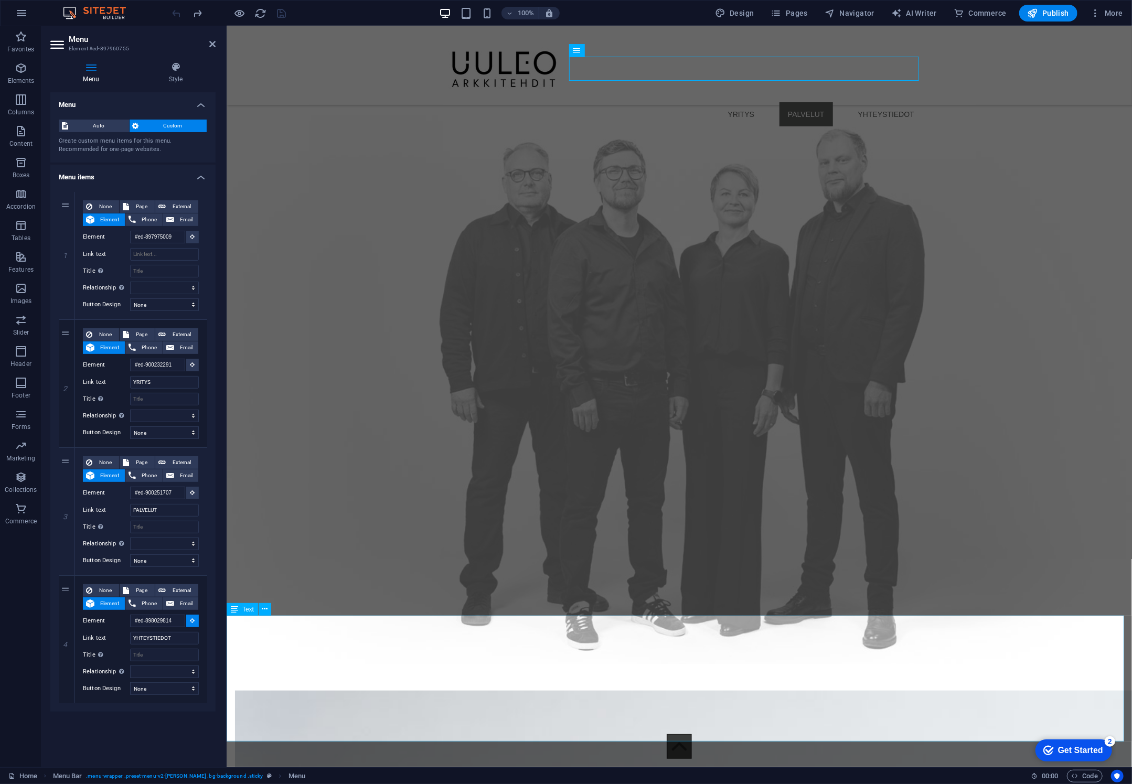
select select
type input "#ed-893823886"
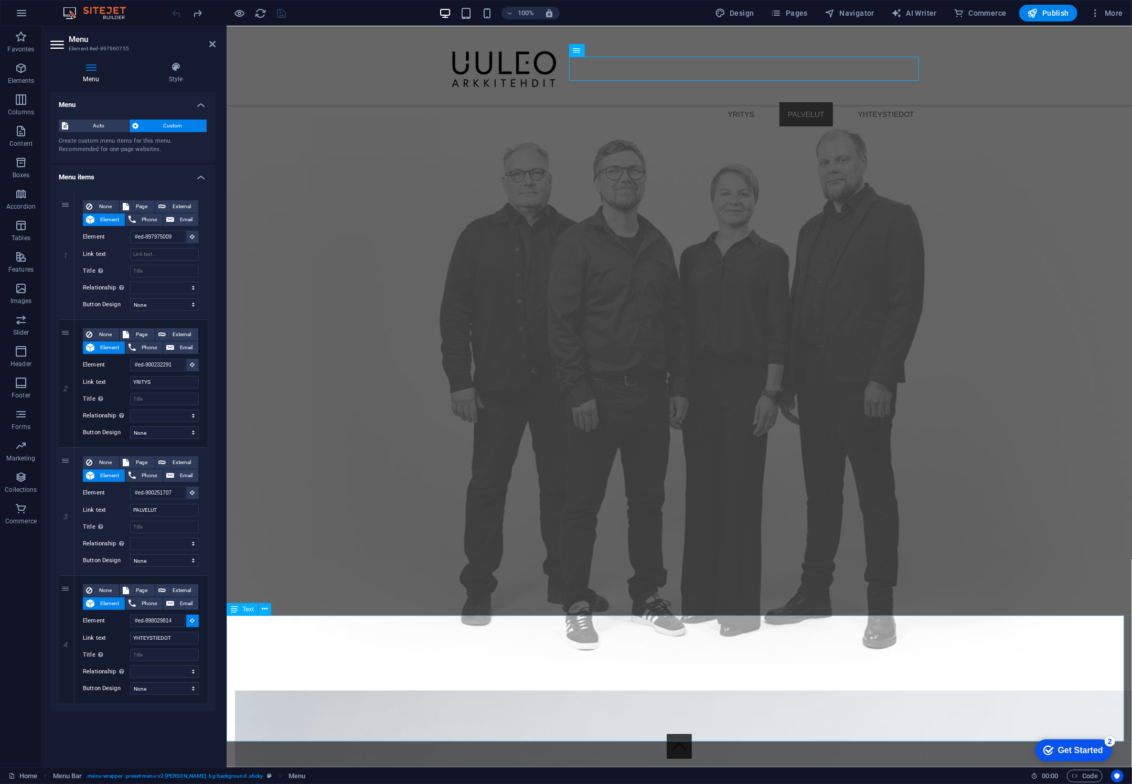
select select
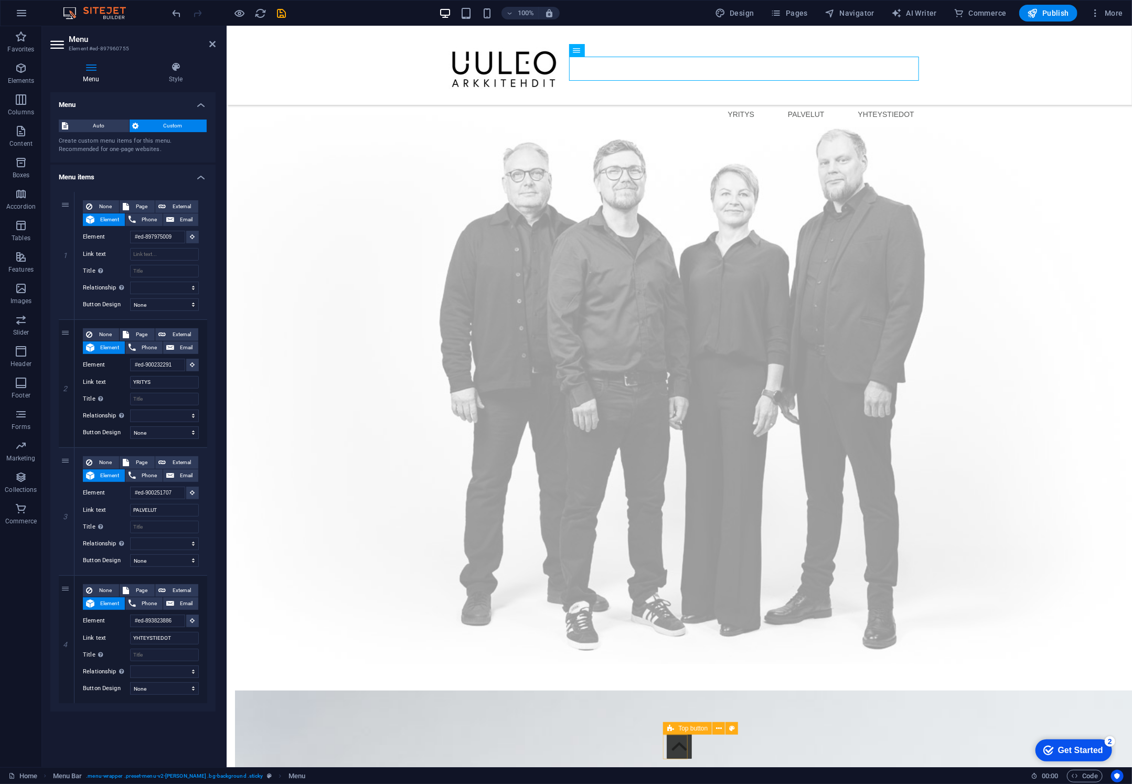
click at [675, 748] on figure at bounding box center [679, 746] width 25 height 25
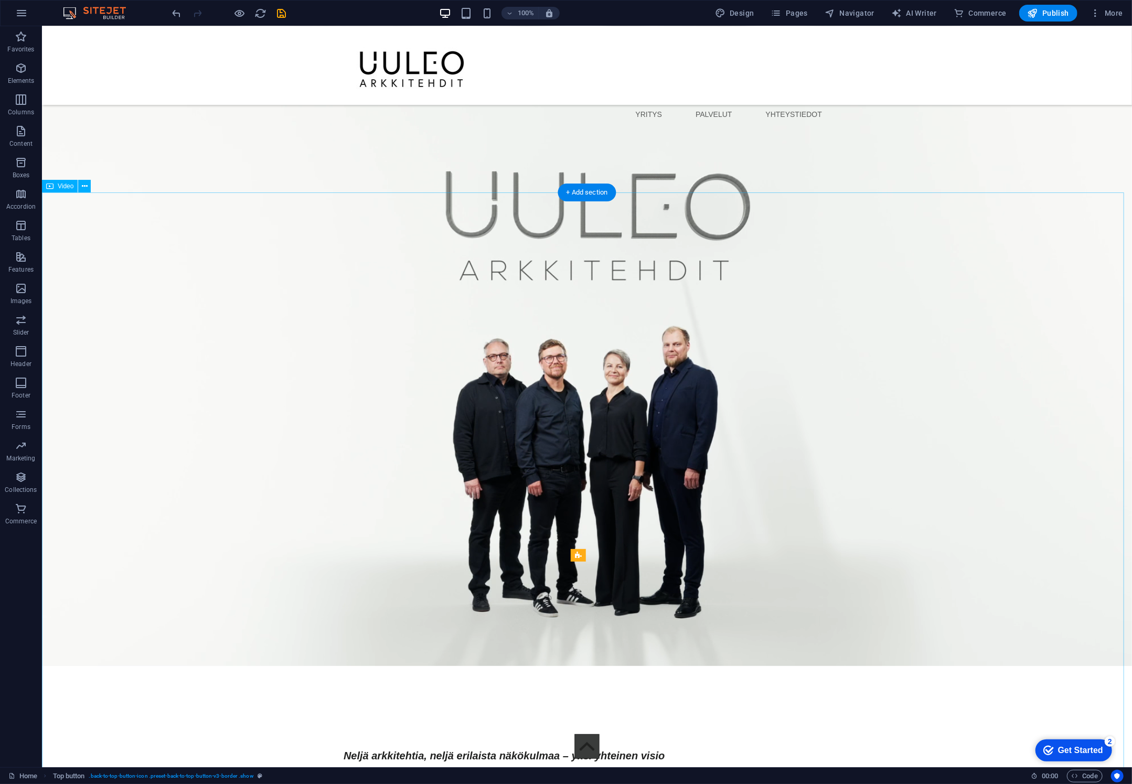
scroll to position [1731, 0]
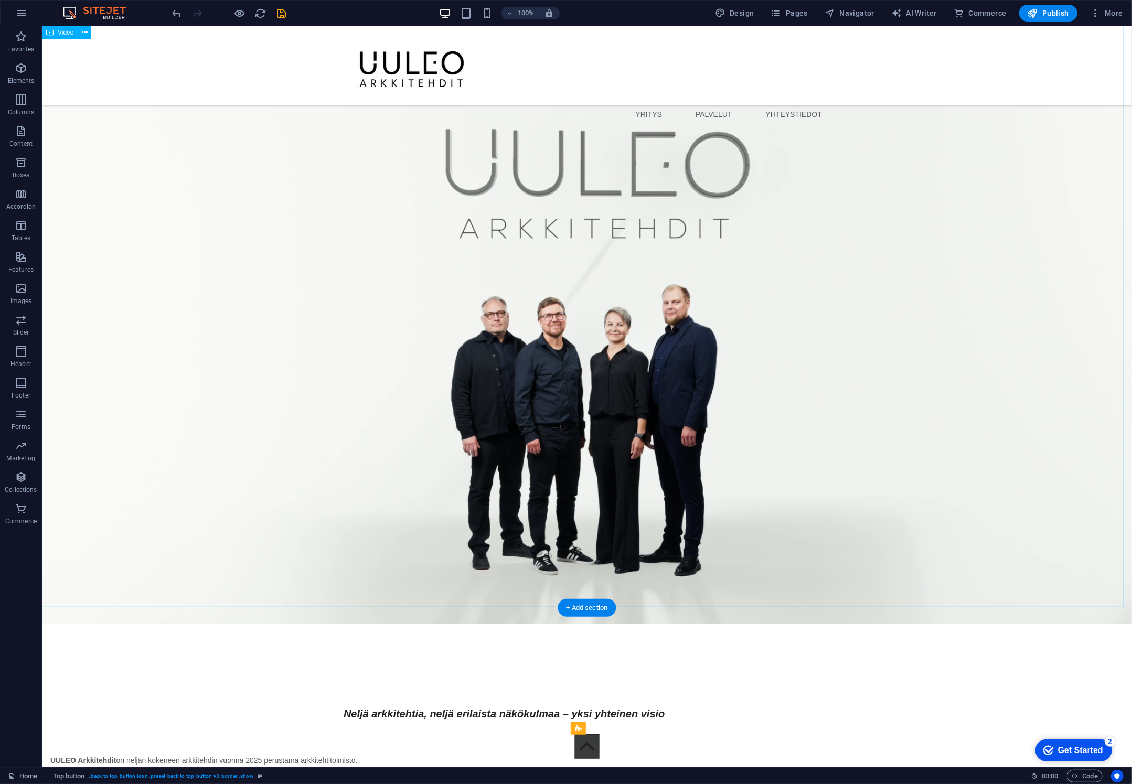
click at [236, 308] on figure at bounding box center [586, 316] width 1090 height 613
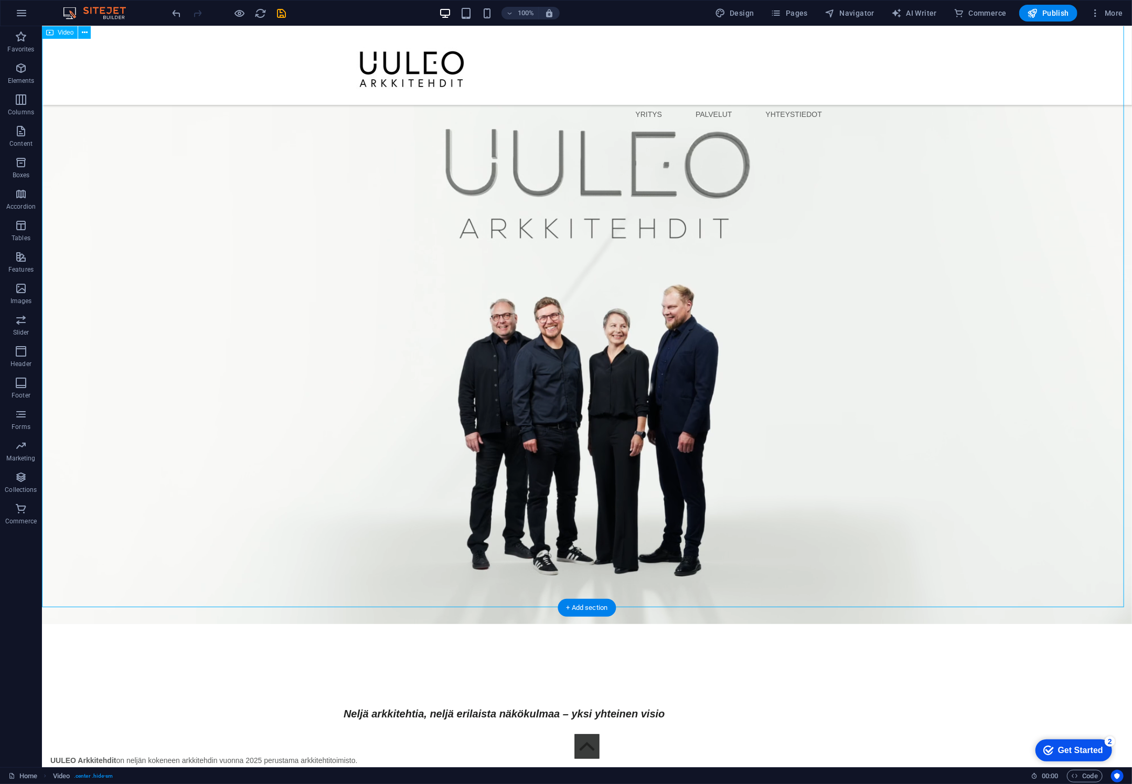
scroll to position [1440, 0]
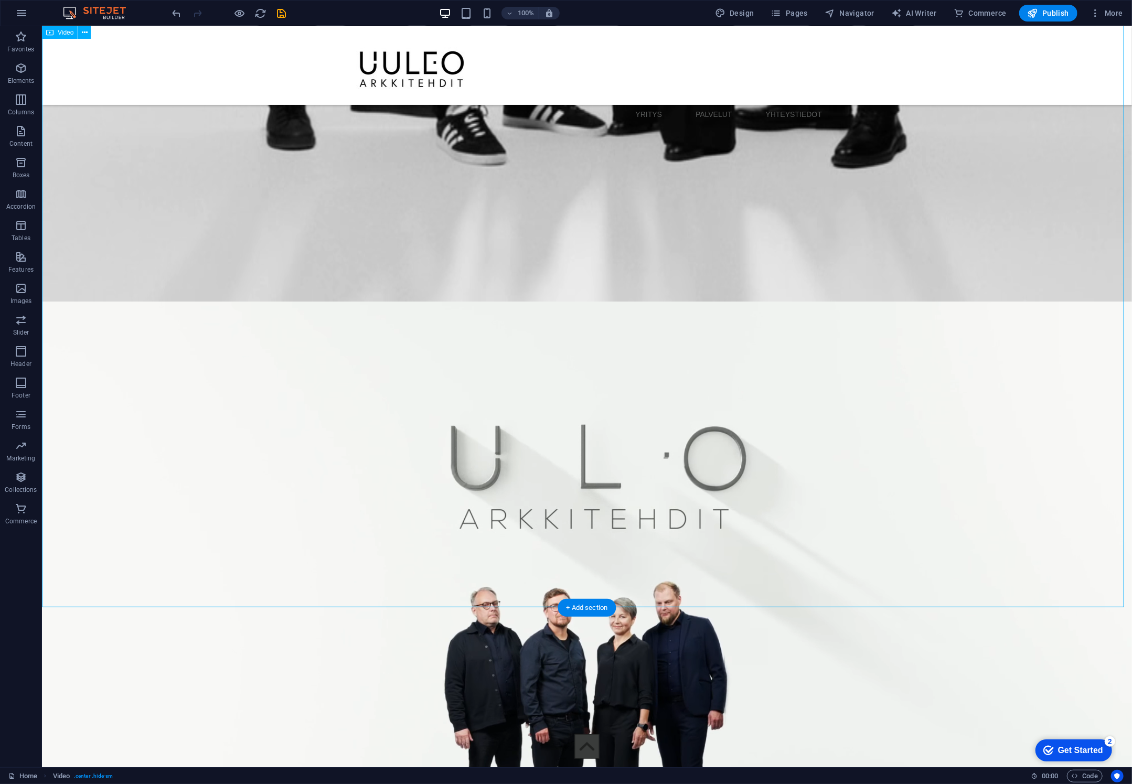
select select "%"
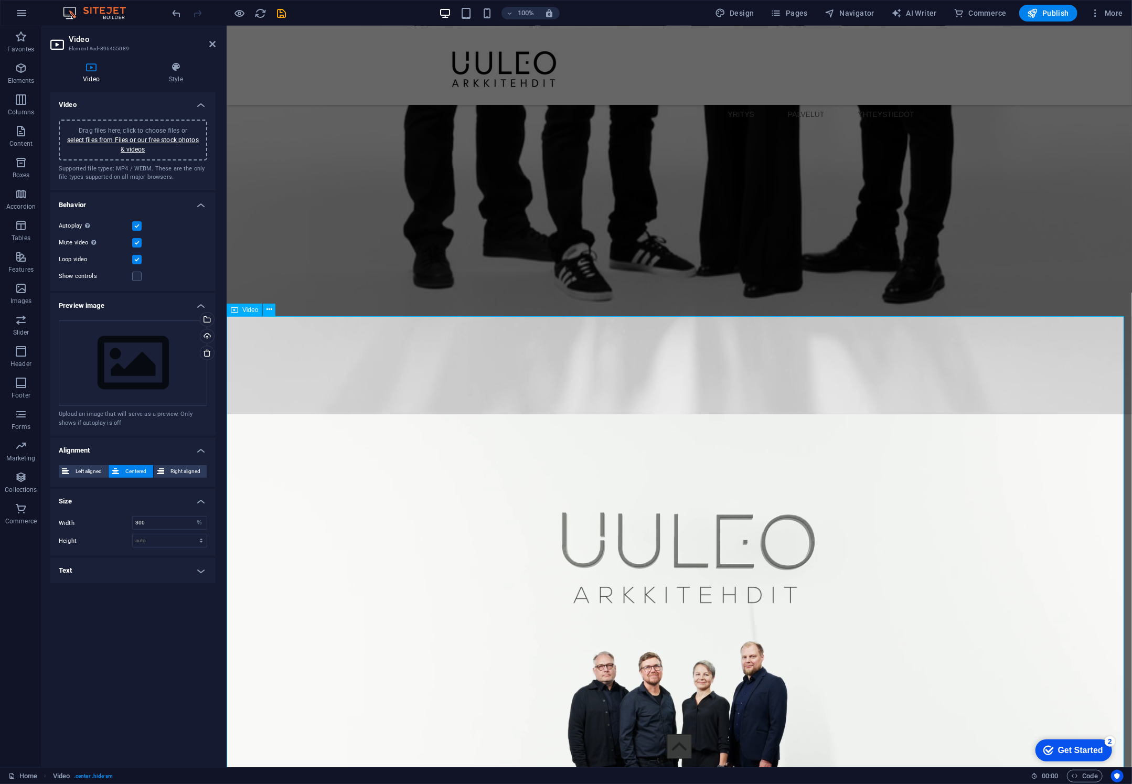
scroll to position [863, 0]
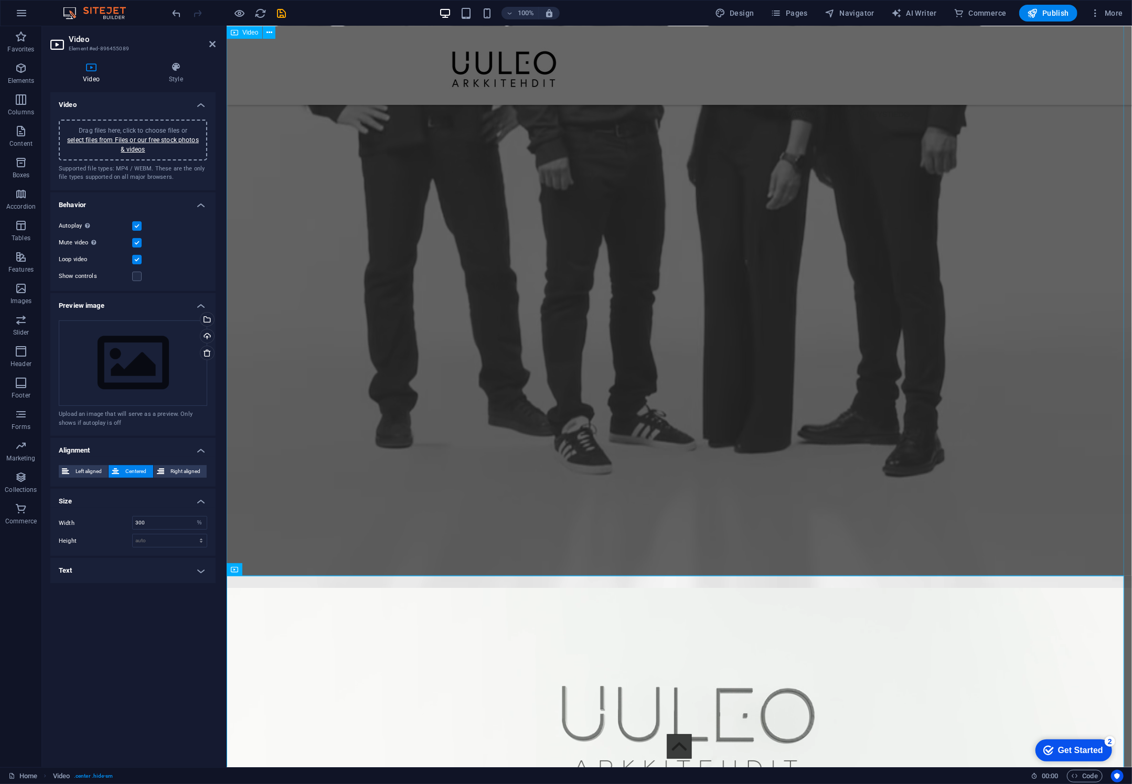
select select "%"
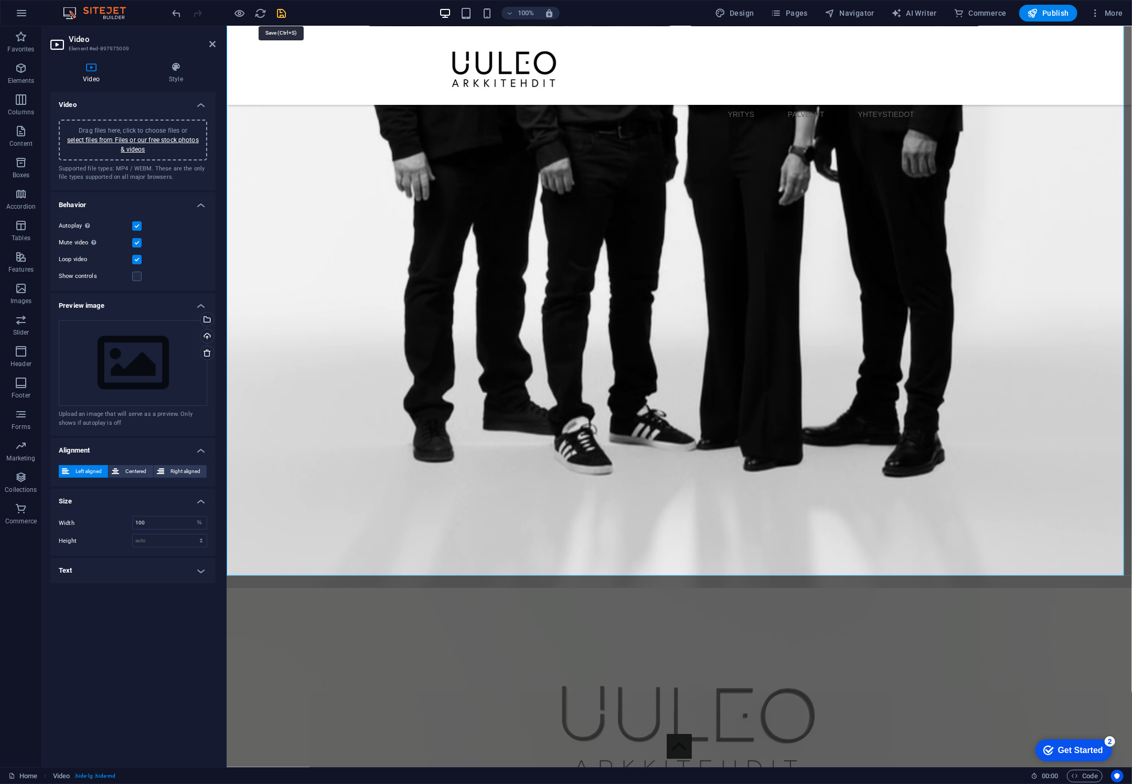
click at [283, 14] on icon "save" at bounding box center [282, 13] width 12 height 12
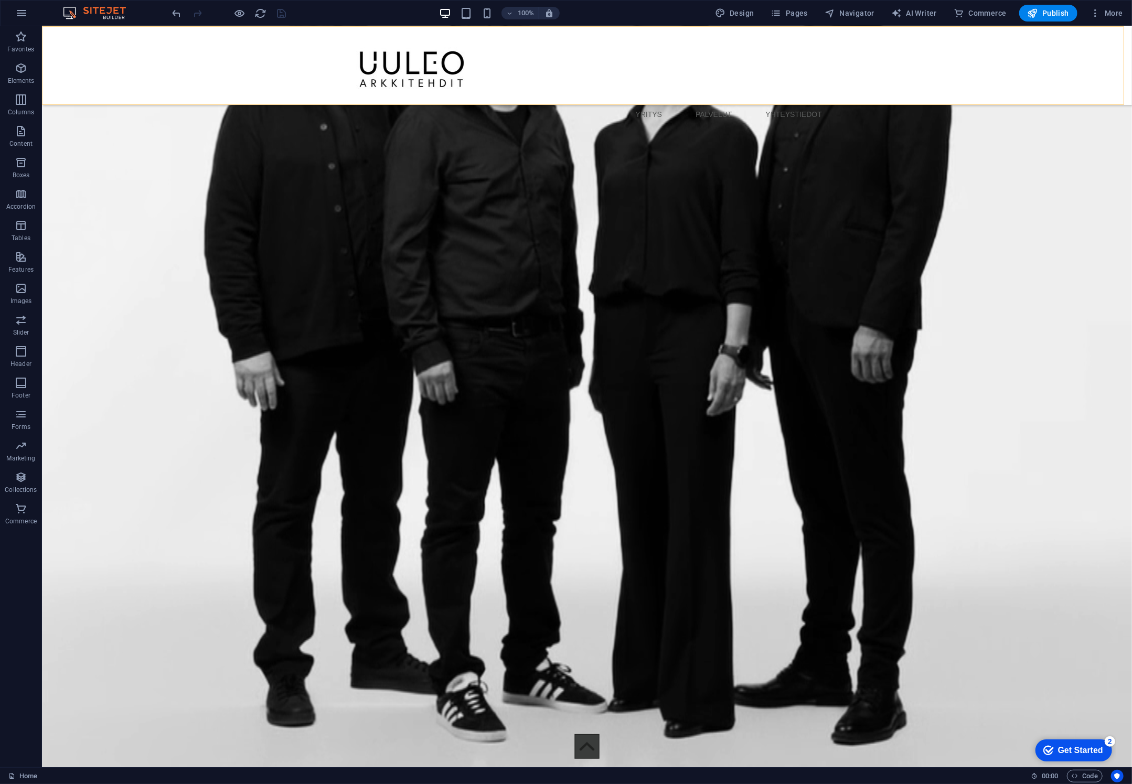
click at [86, 74] on div "YRITYS PALVELUT YHTEYSTIEDOT Menu" at bounding box center [586, 65] width 1090 height 79
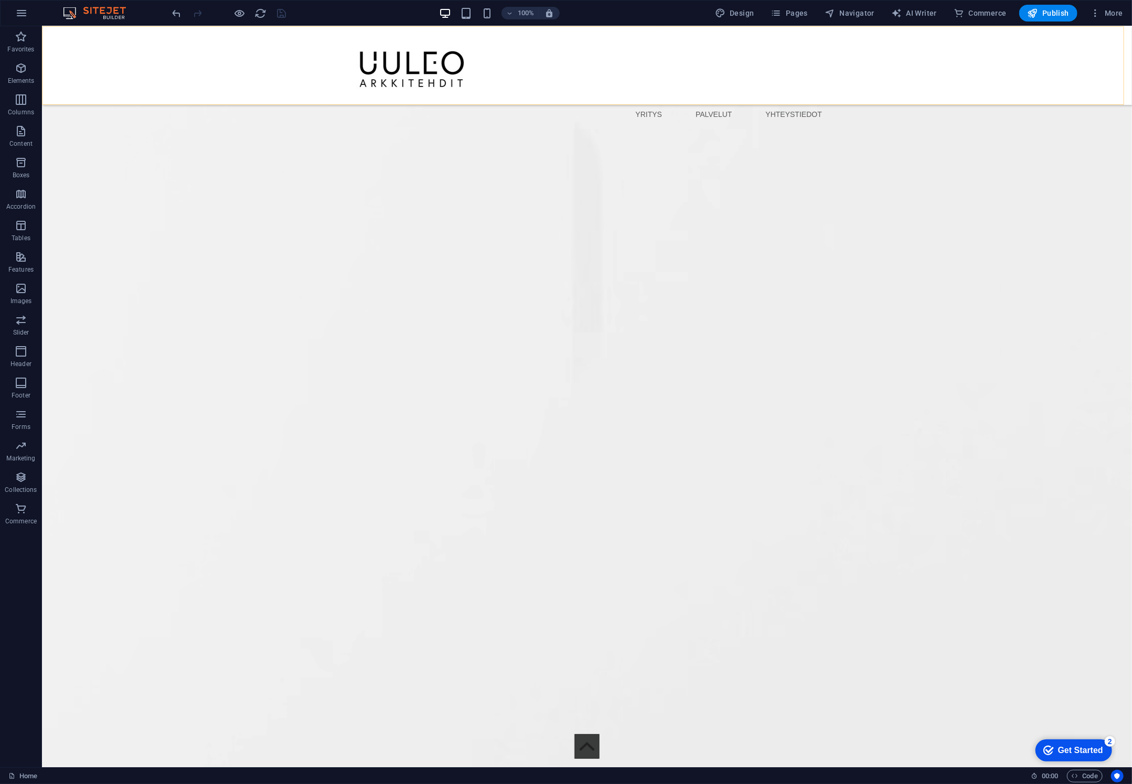
click at [86, 74] on div "YRITYS PALVELUT YHTEYSTIEDOT Menu" at bounding box center [586, 65] width 1090 height 79
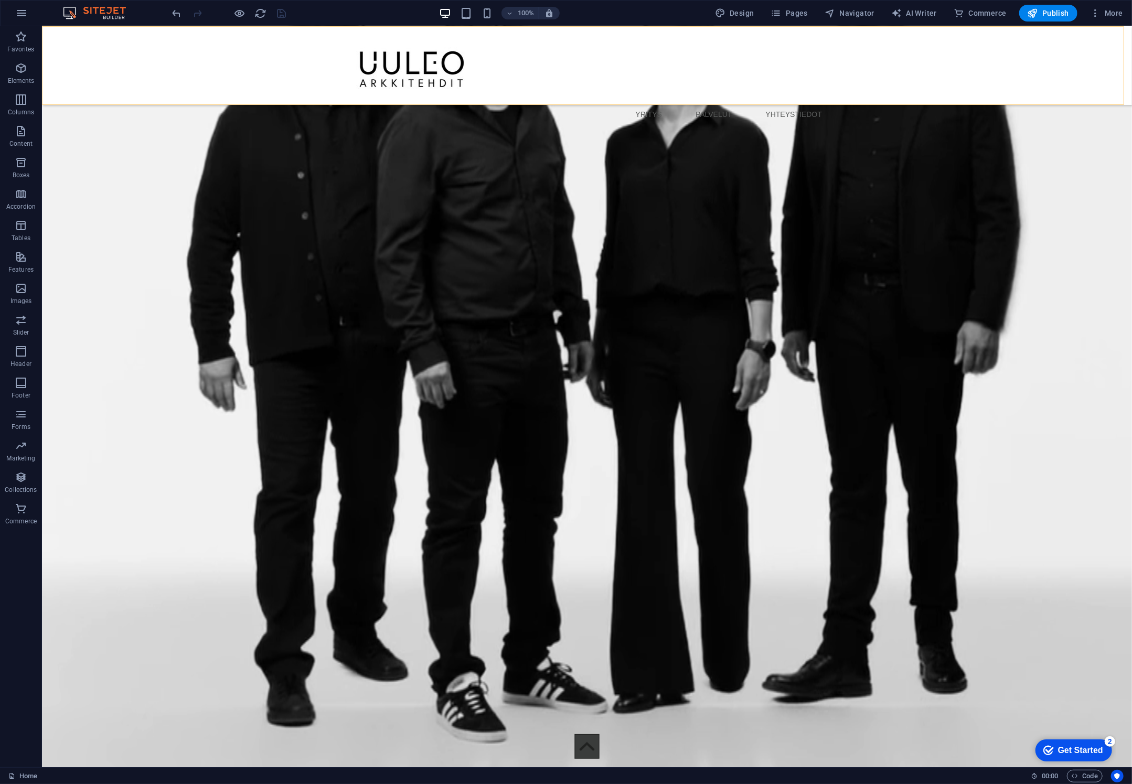
select select "px"
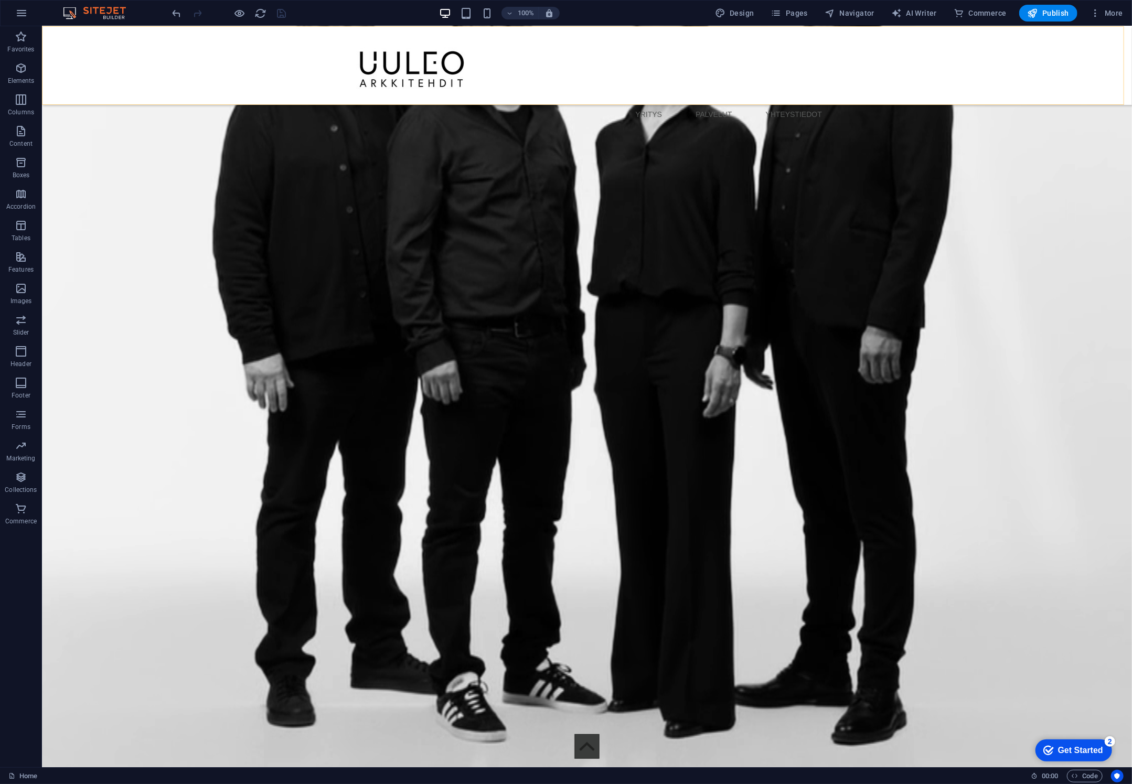
select select "rem"
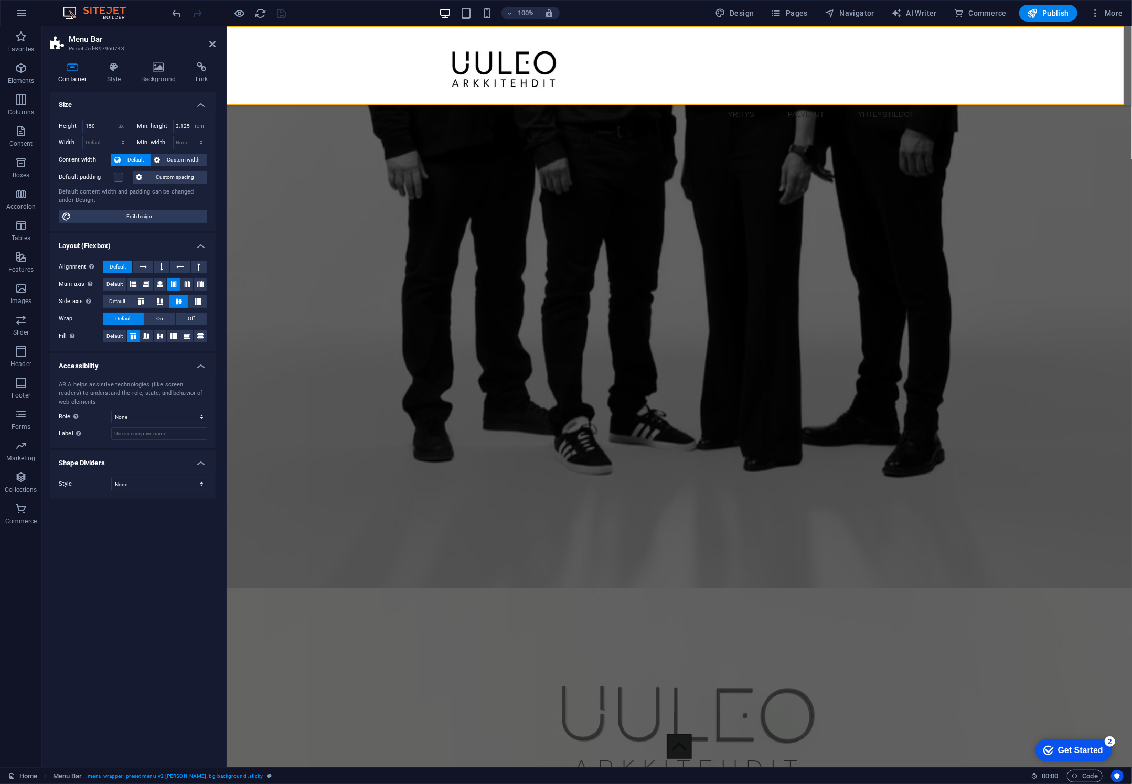
click at [230, 33] on div "YRITYS PALVELUT YHTEYSTIEDOT Menu" at bounding box center [679, 65] width 906 height 79
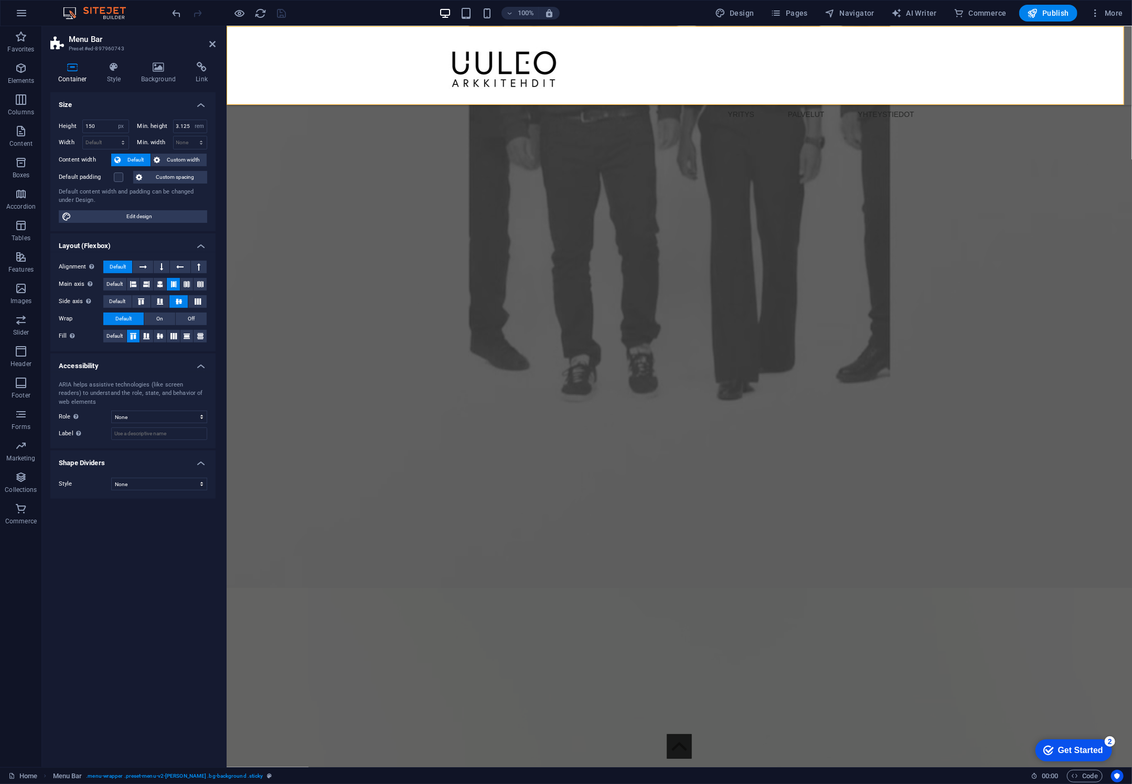
click at [230, 33] on div "YRITYS PALVELUT YHTEYSTIEDOT Menu" at bounding box center [679, 65] width 906 height 79
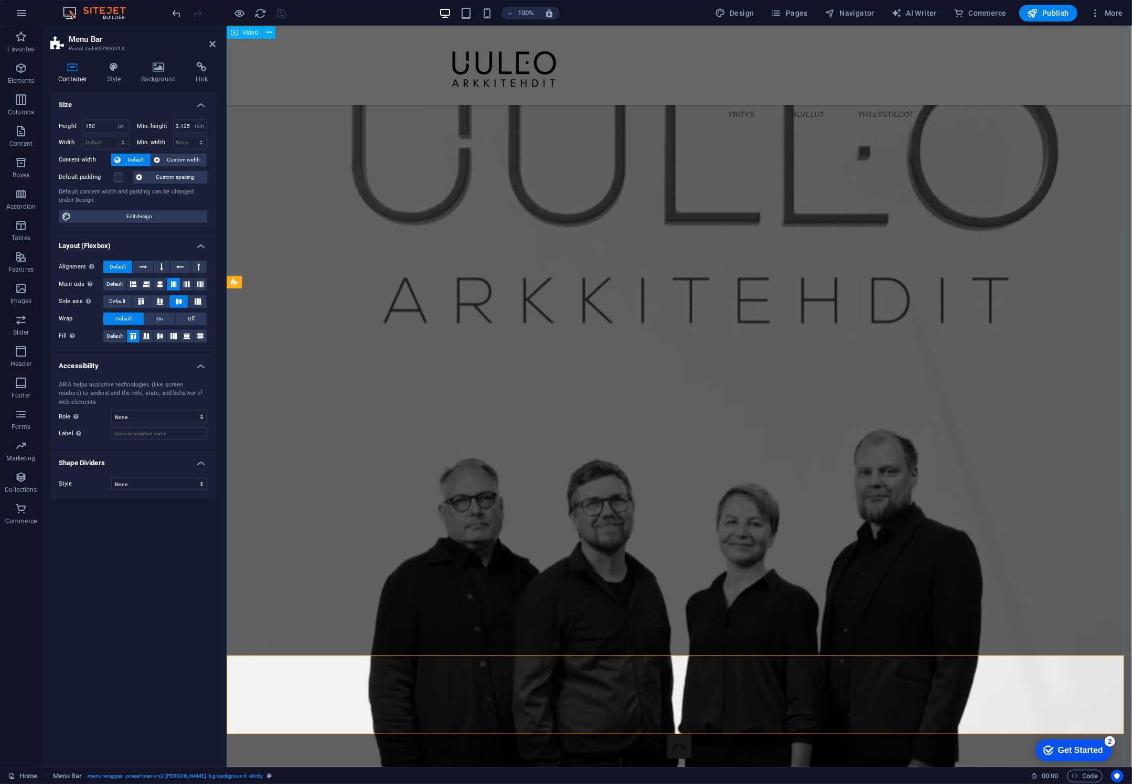
scroll to position [0, 0]
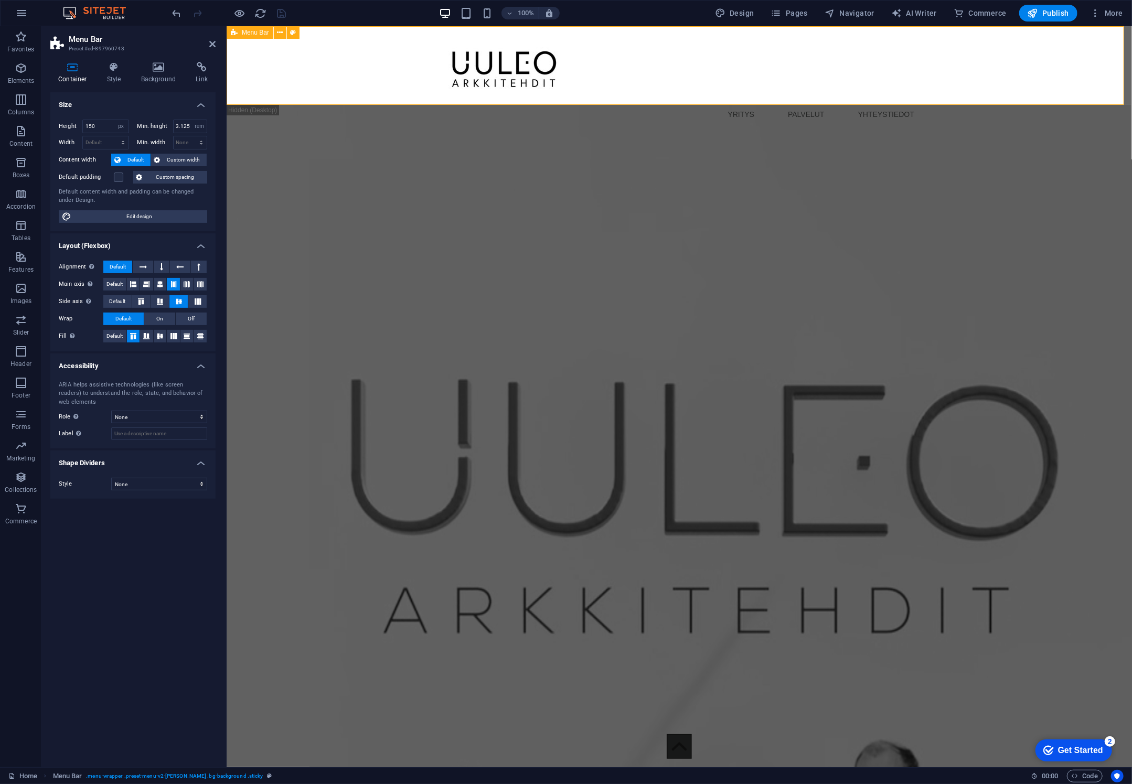
click at [238, 33] on div "Menu Bar" at bounding box center [250, 32] width 47 height 13
click at [281, 34] on icon at bounding box center [281, 32] width 6 height 11
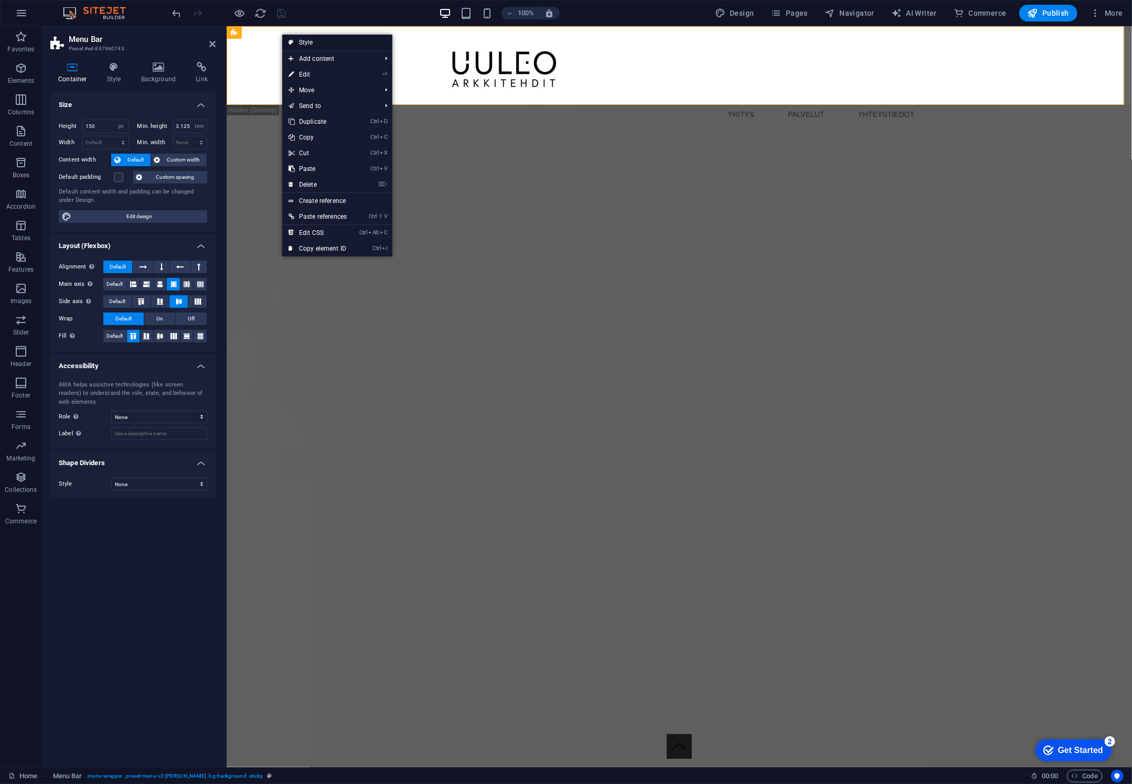
click at [306, 37] on link "Style" at bounding box center [337, 43] width 110 height 16
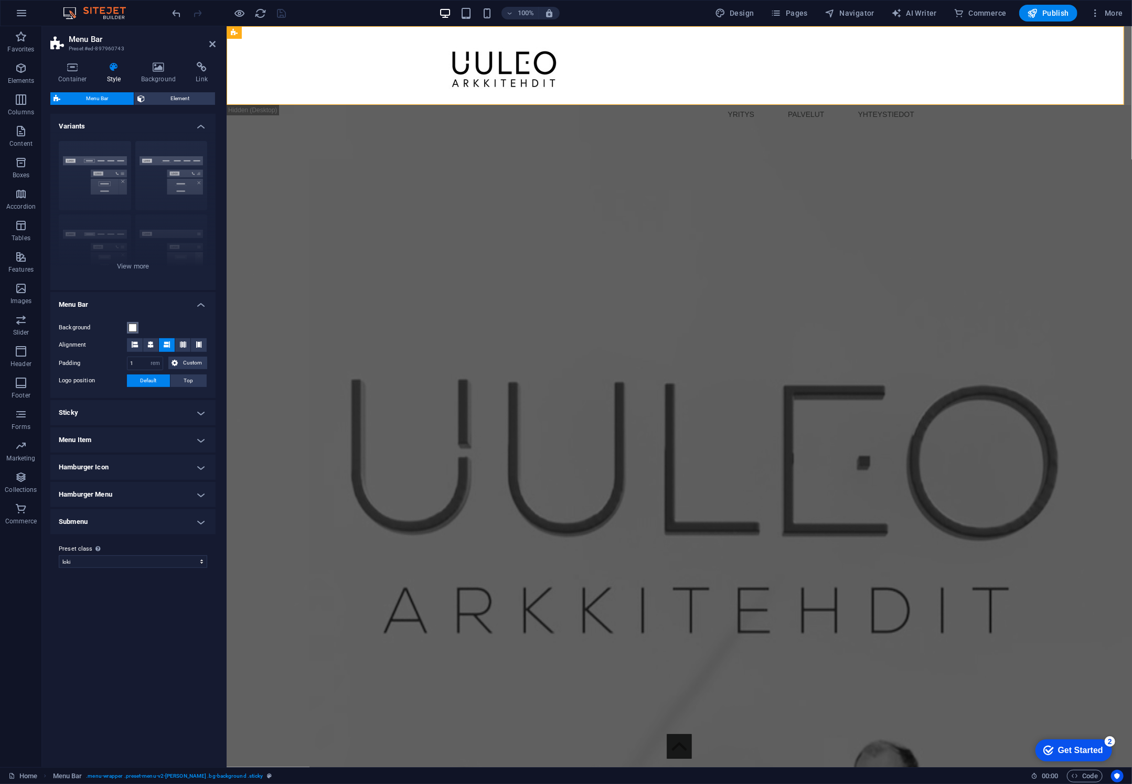
click at [135, 328] on span at bounding box center [133, 328] width 8 height 8
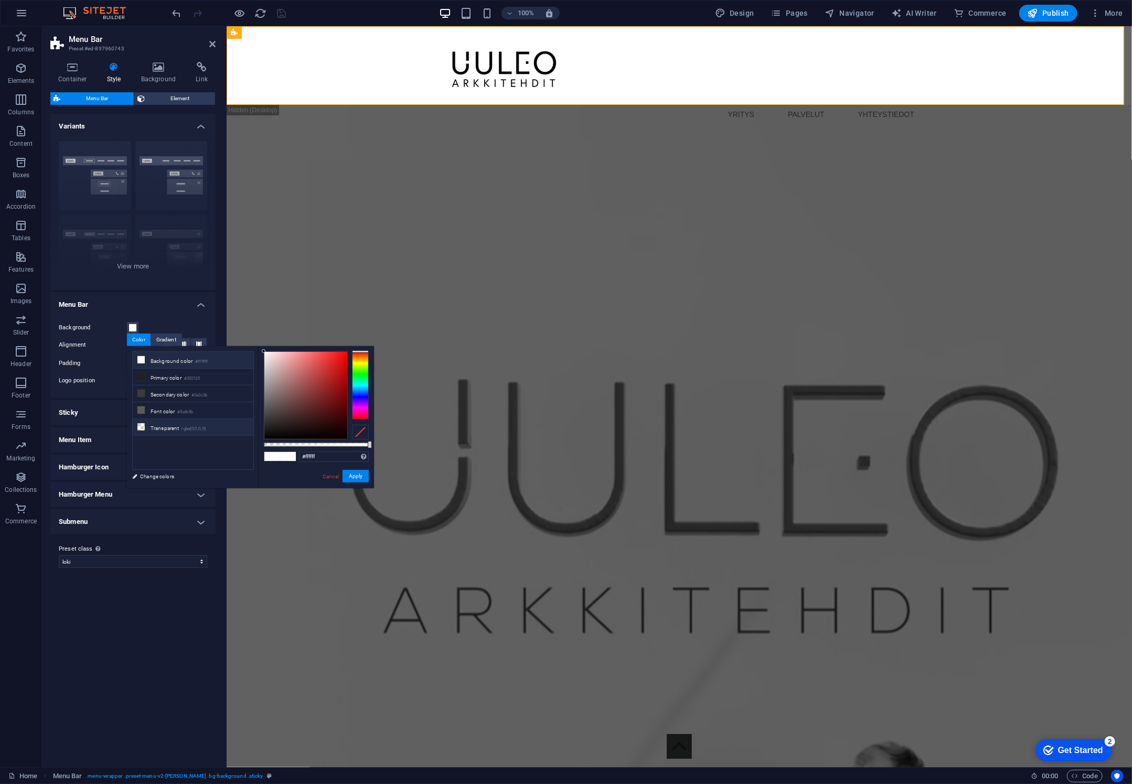
click at [171, 424] on li "Transparent rgba(0,0,0,.0)" at bounding box center [193, 427] width 121 height 17
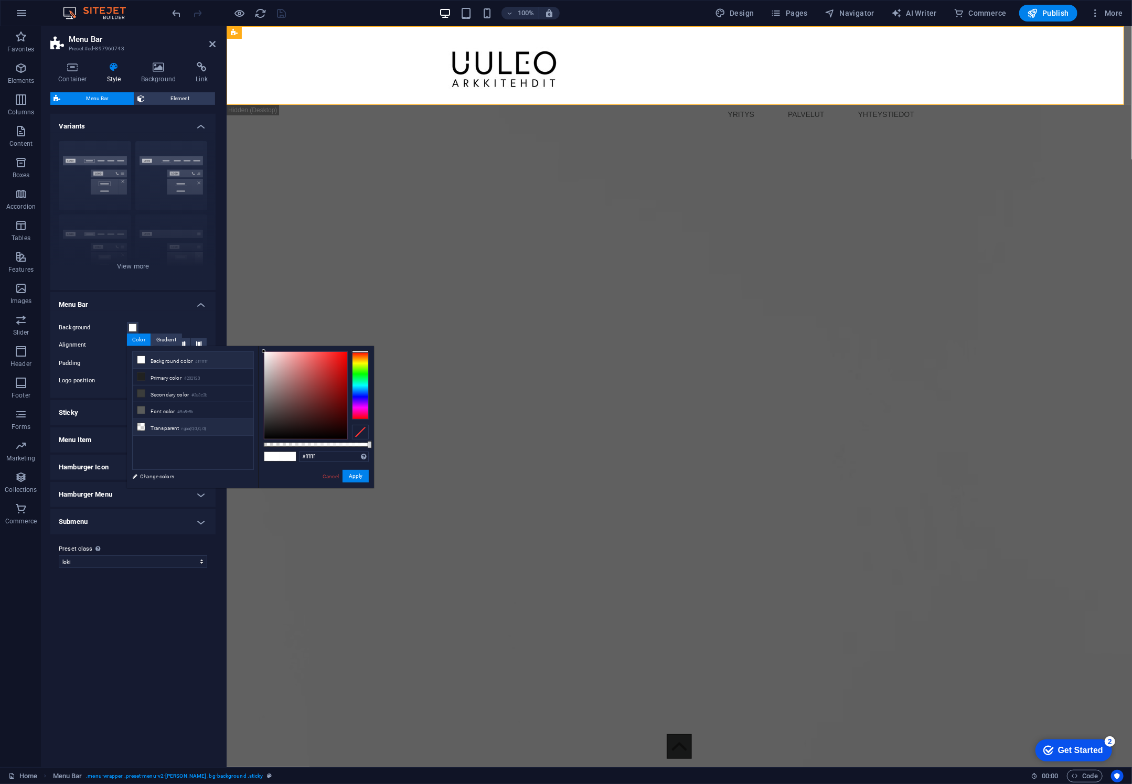
type input "rgba(0, 0, 0, 0)"
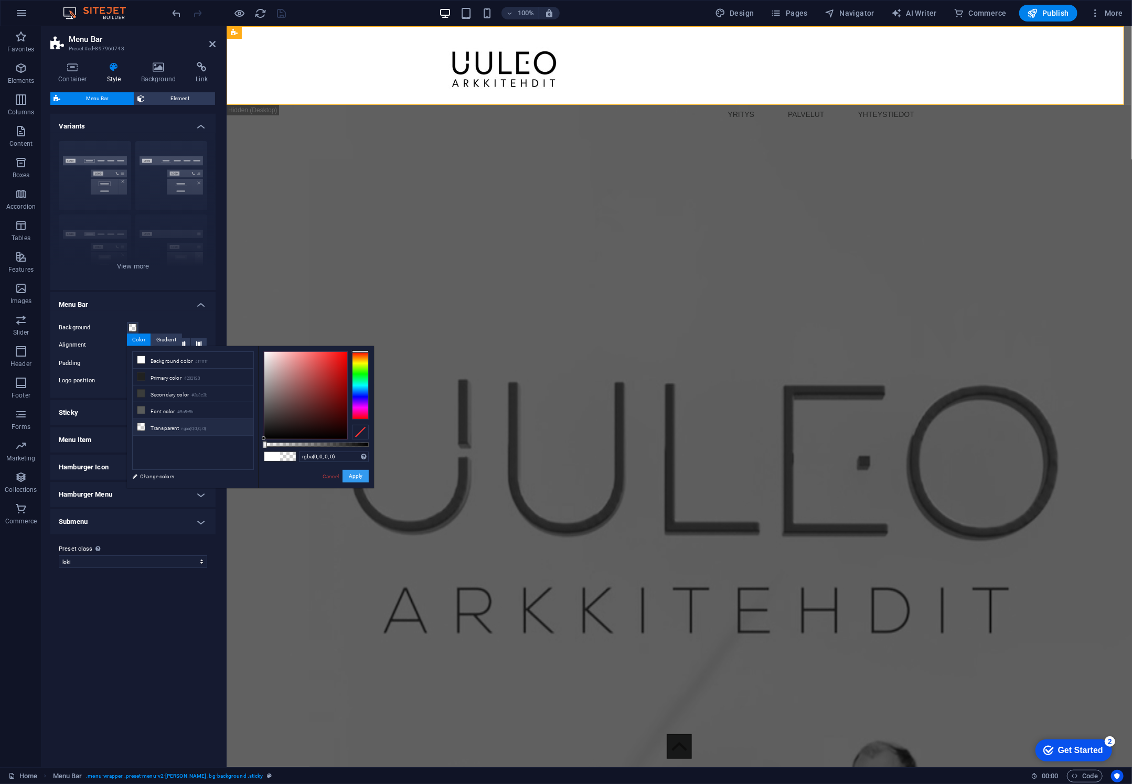
click at [363, 475] on button "Apply" at bounding box center [356, 476] width 26 height 13
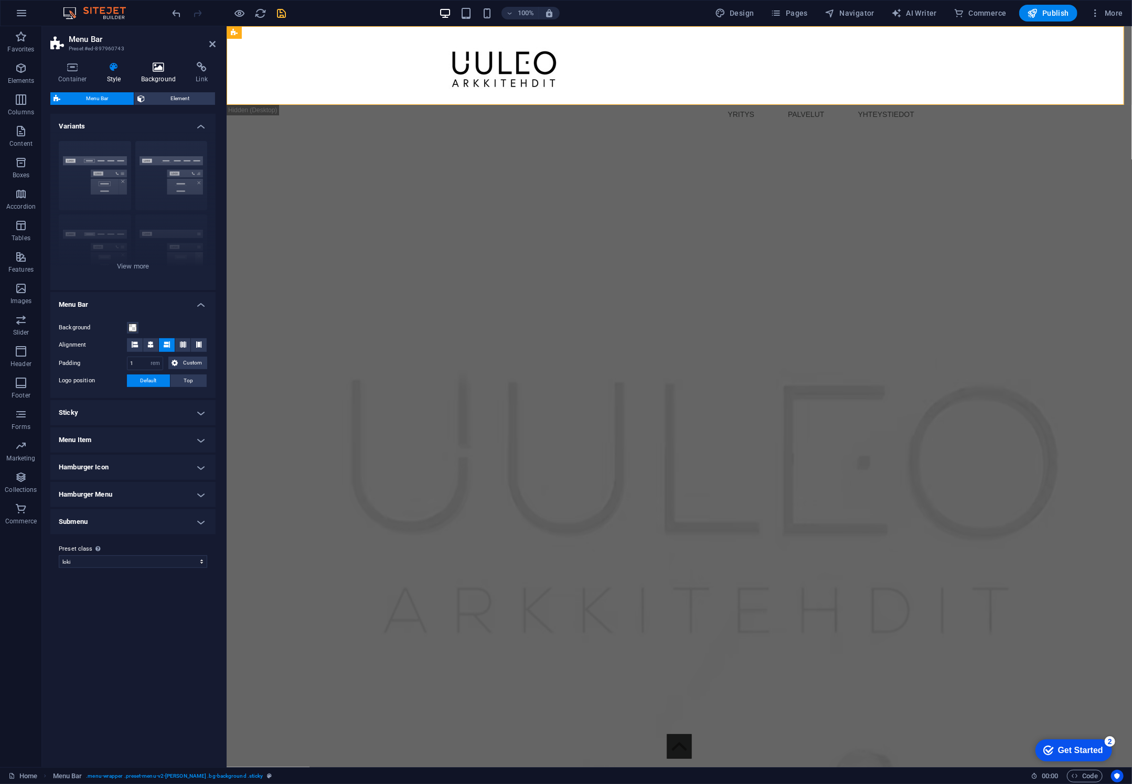
click at [155, 72] on h4 "Background" at bounding box center [160, 73] width 55 height 22
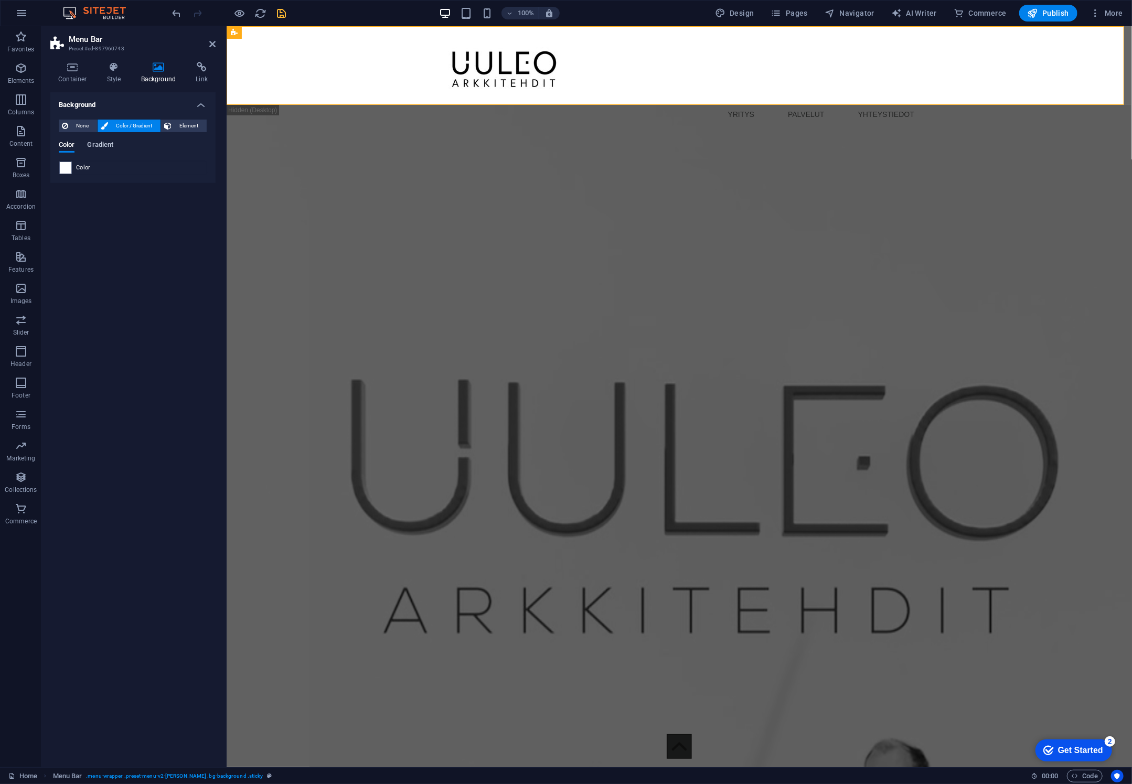
click at [94, 146] on span "Gradient" at bounding box center [100, 146] width 26 height 15
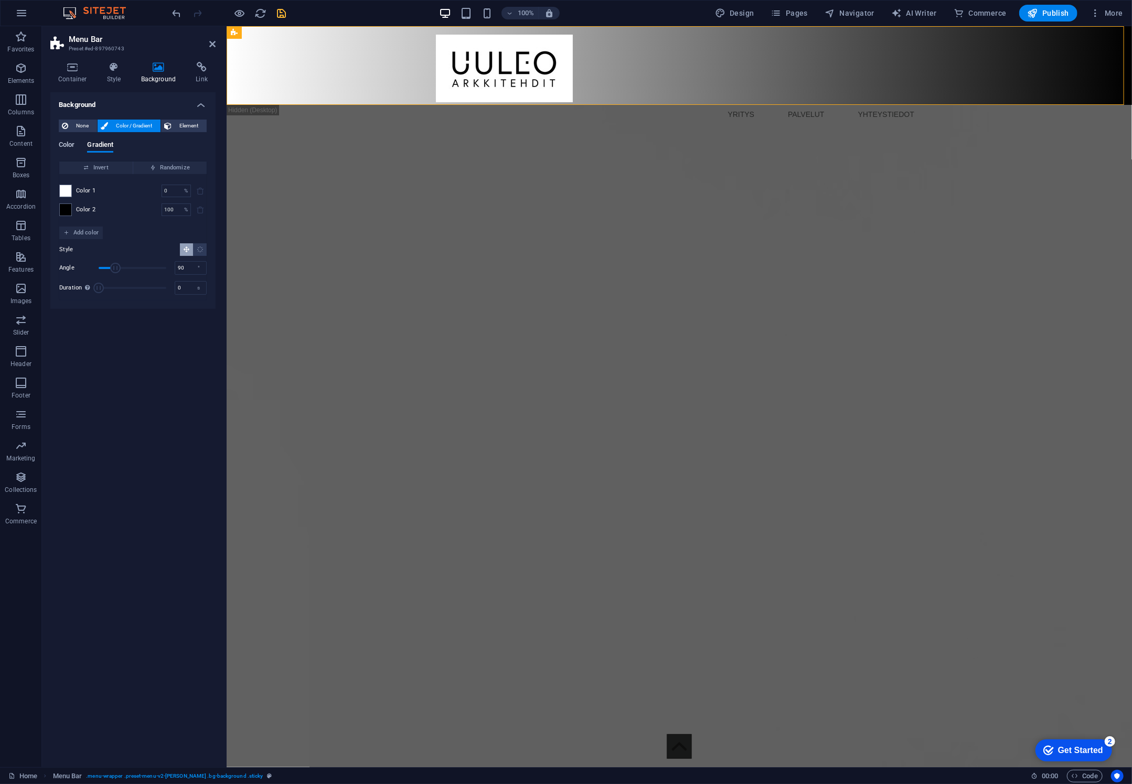
click at [73, 149] on span "Color" at bounding box center [67, 146] width 16 height 15
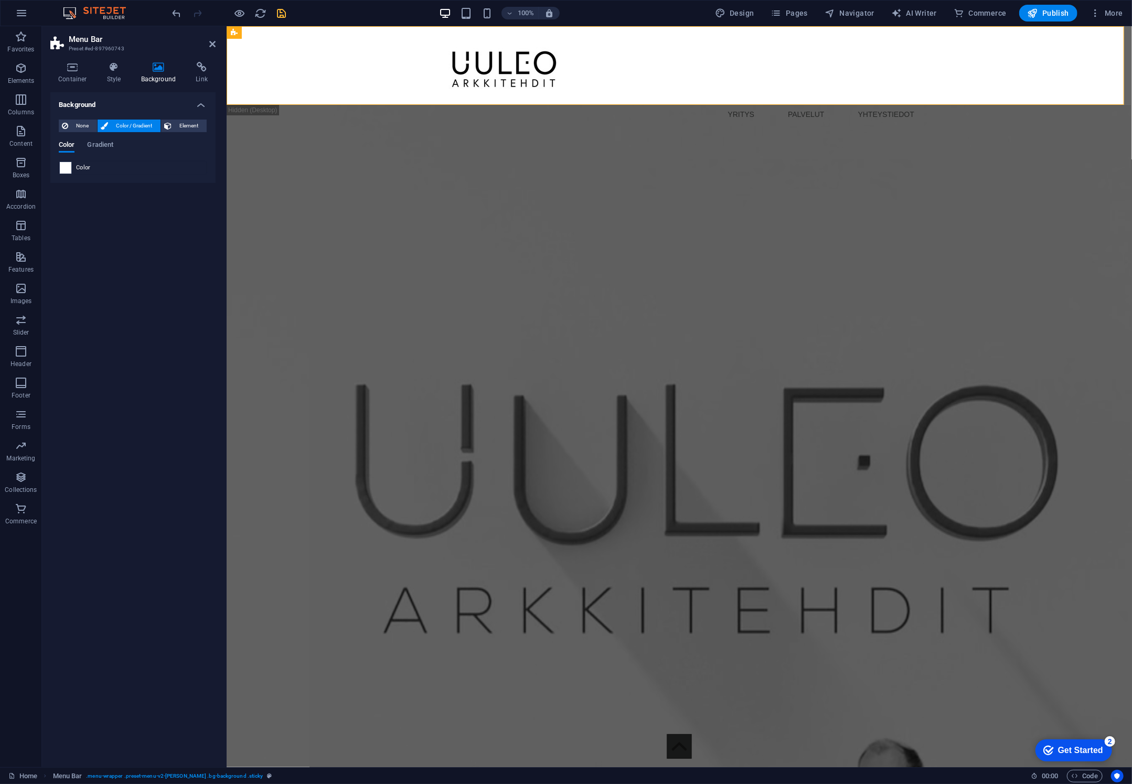
click at [61, 168] on span at bounding box center [66, 168] width 12 height 12
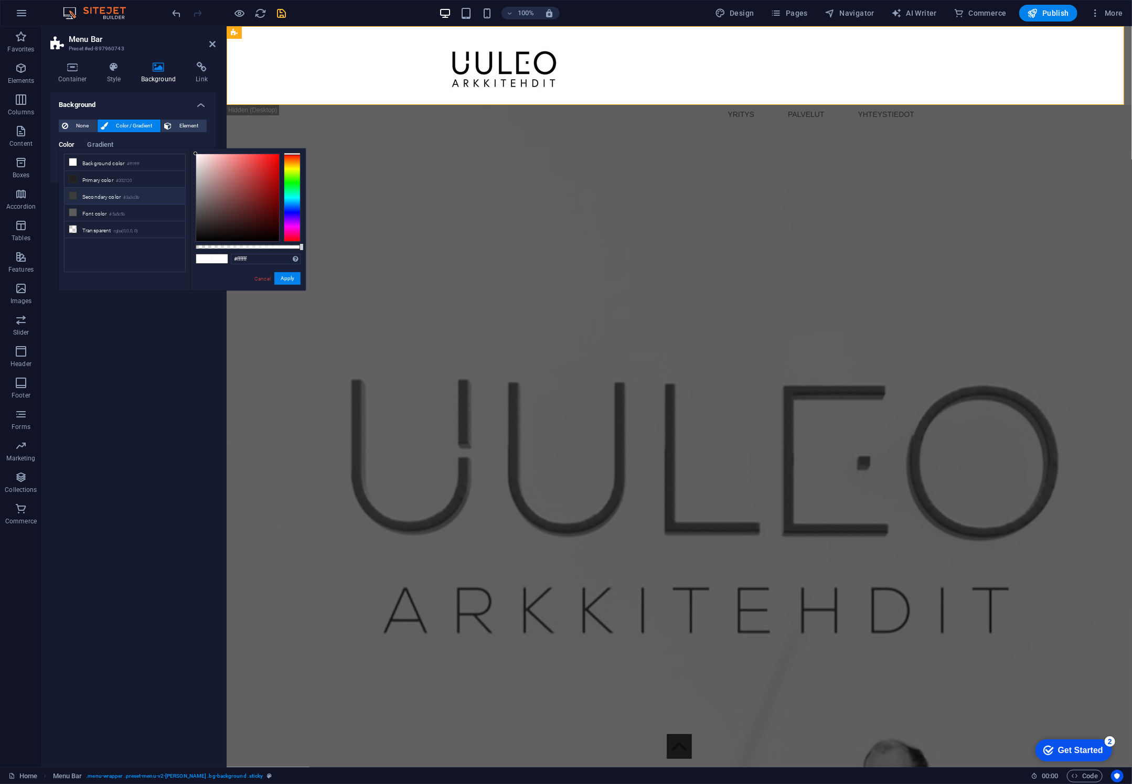
click at [101, 194] on li "Secondary color #3a3c3b" at bounding box center [125, 196] width 121 height 17
type input "#3a3c3b"
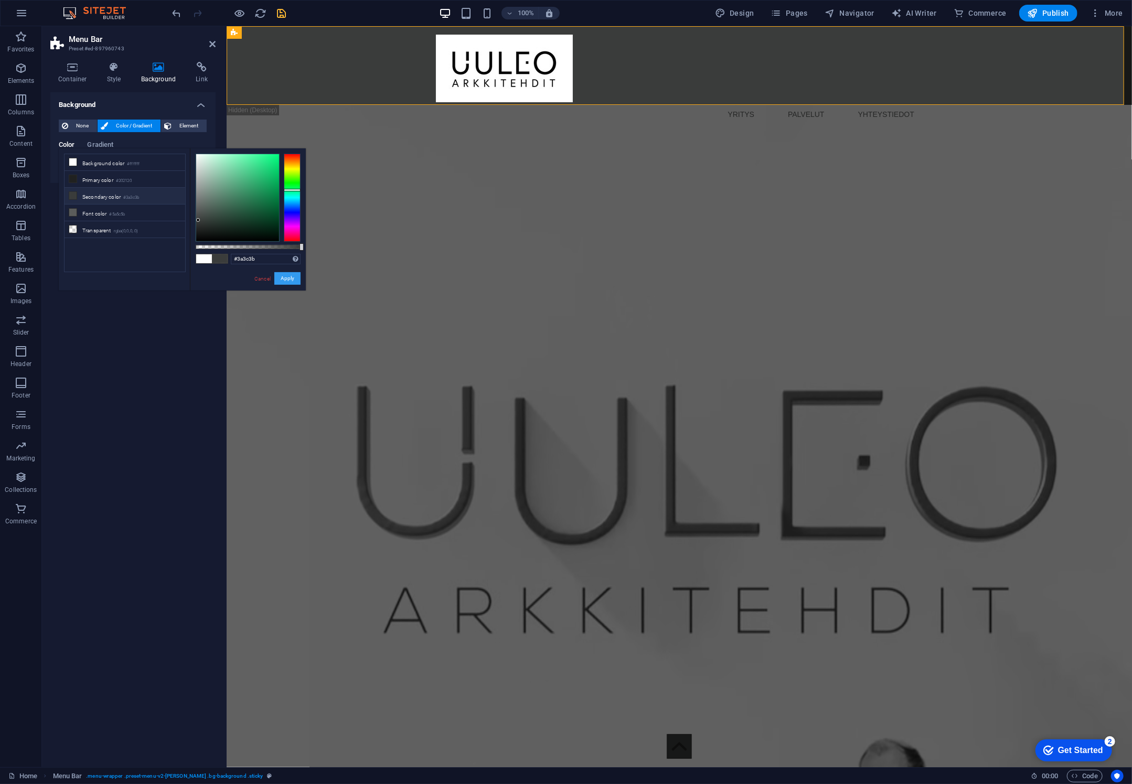
click at [285, 277] on button "Apply" at bounding box center [287, 278] width 26 height 13
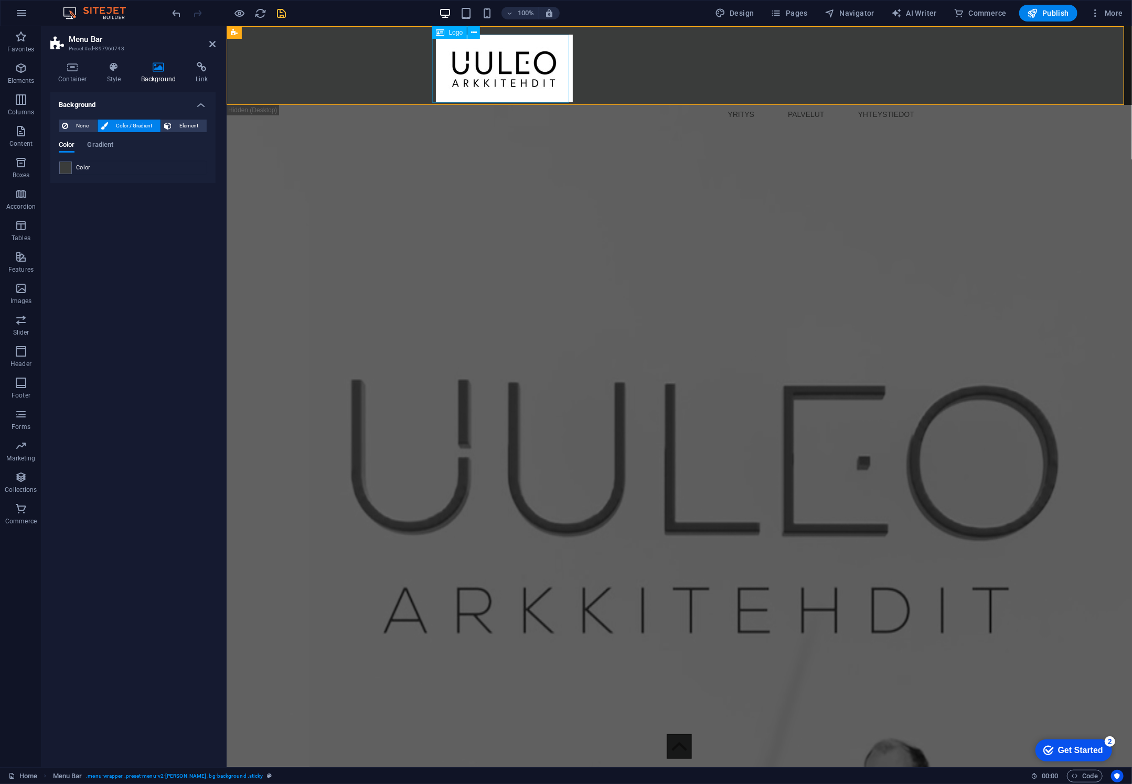
click at [488, 68] on div at bounding box center [678, 68] width 487 height 68
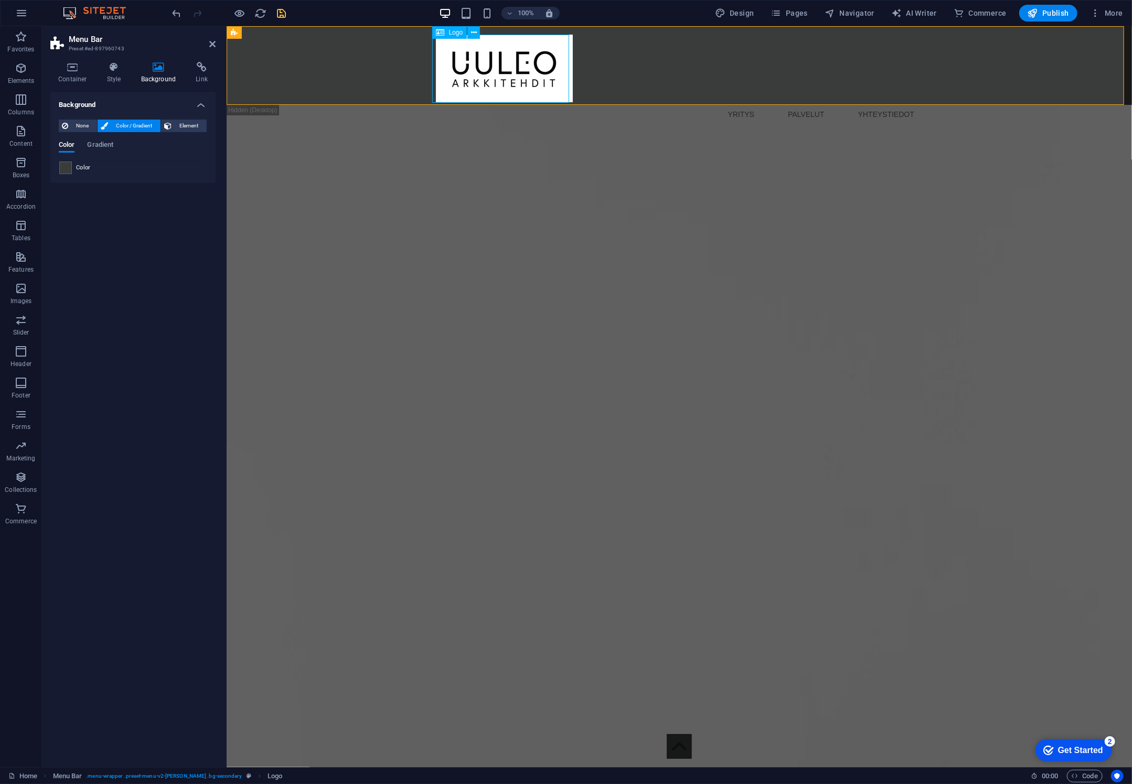
select select "px"
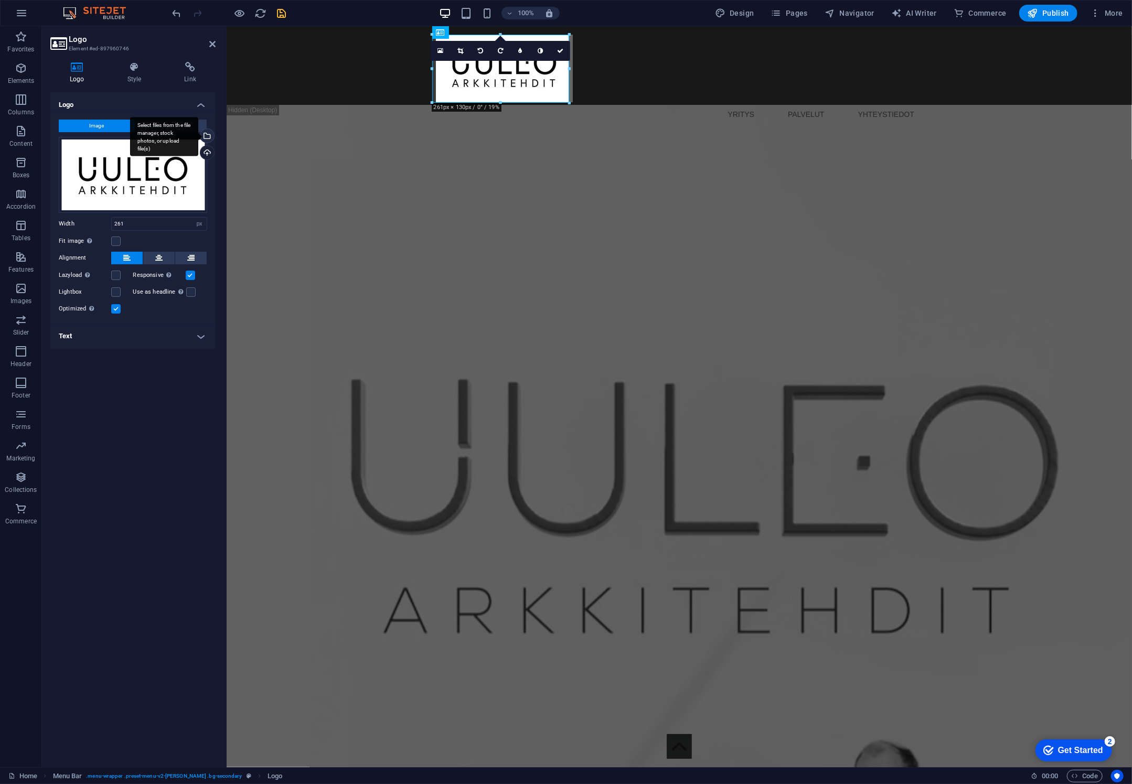
click at [208, 134] on div "Select files from the file manager, stock photos, or upload file(s)" at bounding box center [206, 137] width 16 height 16
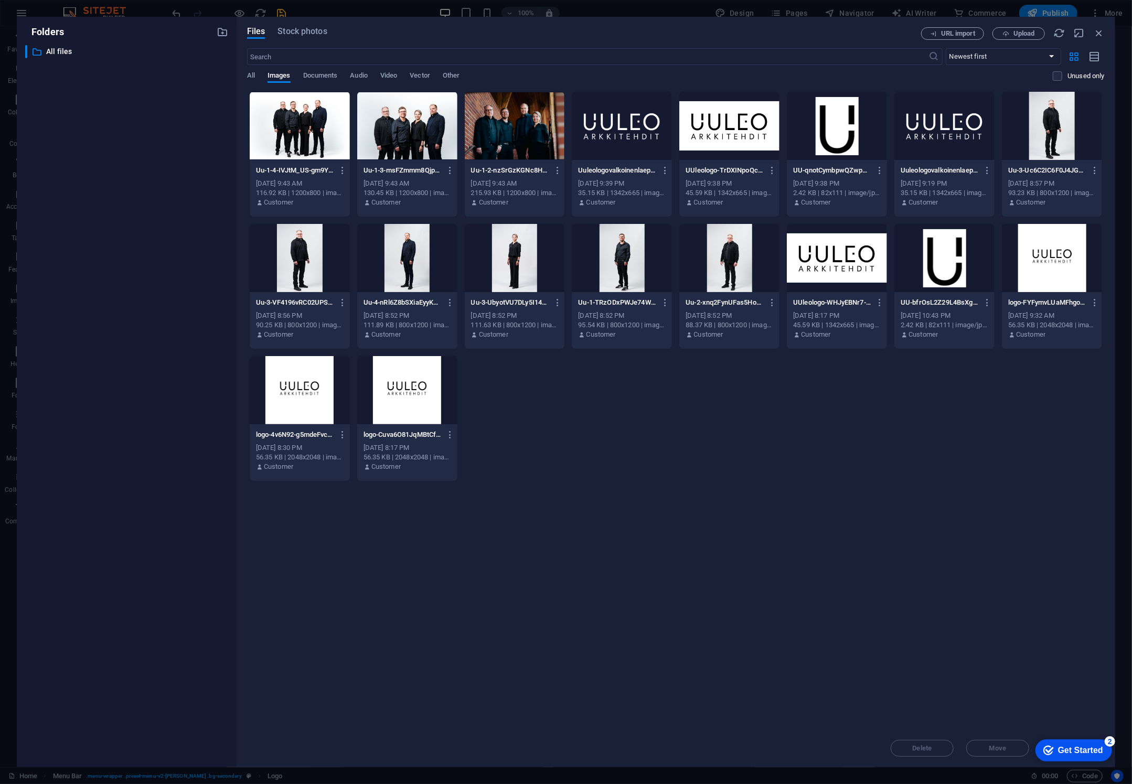
click at [598, 134] on div at bounding box center [622, 126] width 100 height 68
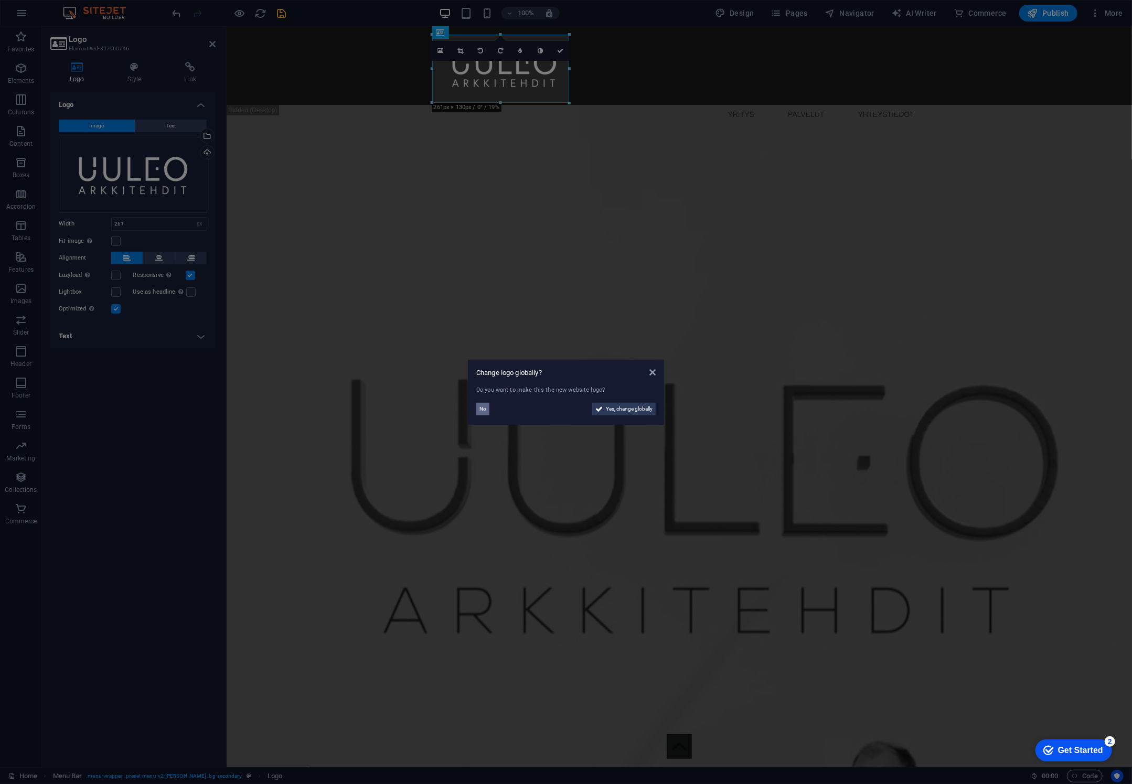
click at [487, 409] on button "No" at bounding box center [482, 409] width 13 height 13
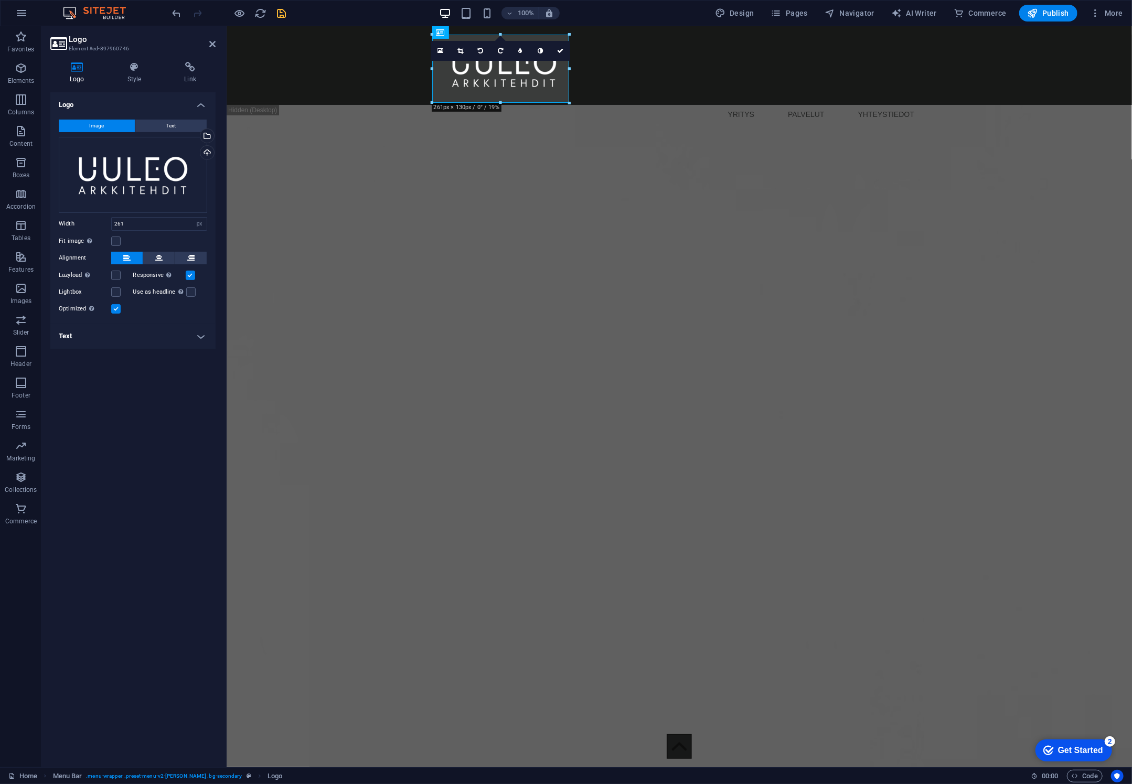
click at [288, 17] on div "100% Design Pages Navigator AI Writer Commerce Publish More" at bounding box center [649, 13] width 957 height 17
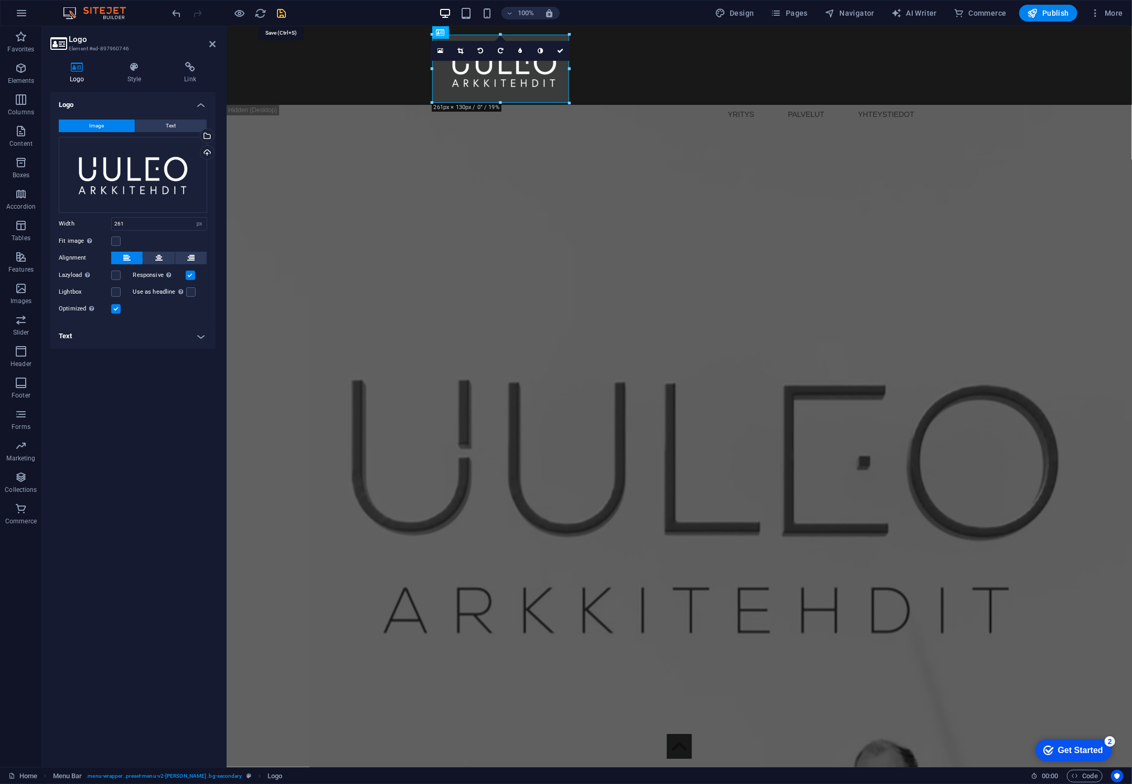
click at [285, 10] on icon "save" at bounding box center [282, 13] width 12 height 12
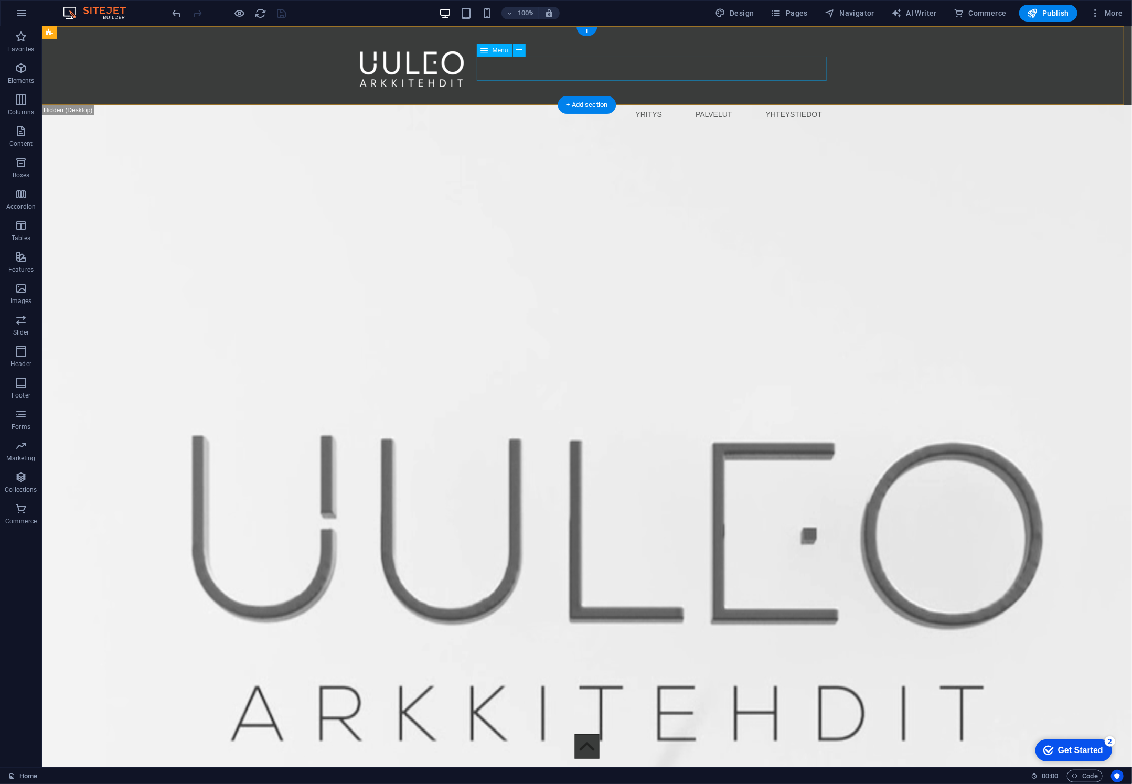
click at [654, 102] on nav "YRITYS PALVELUT YHTEYSTIEDOT" at bounding box center [586, 114] width 487 height 24
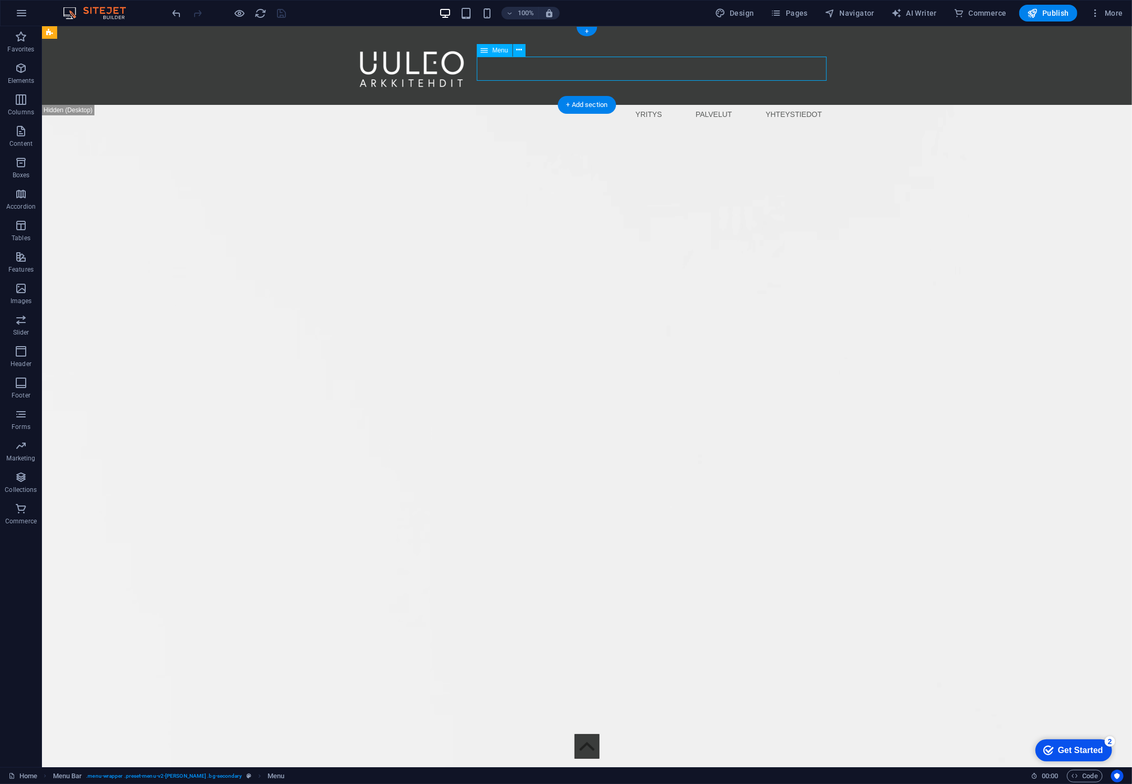
click at [654, 102] on nav "YRITYS PALVELUT YHTEYSTIEDOT" at bounding box center [586, 114] width 487 height 24
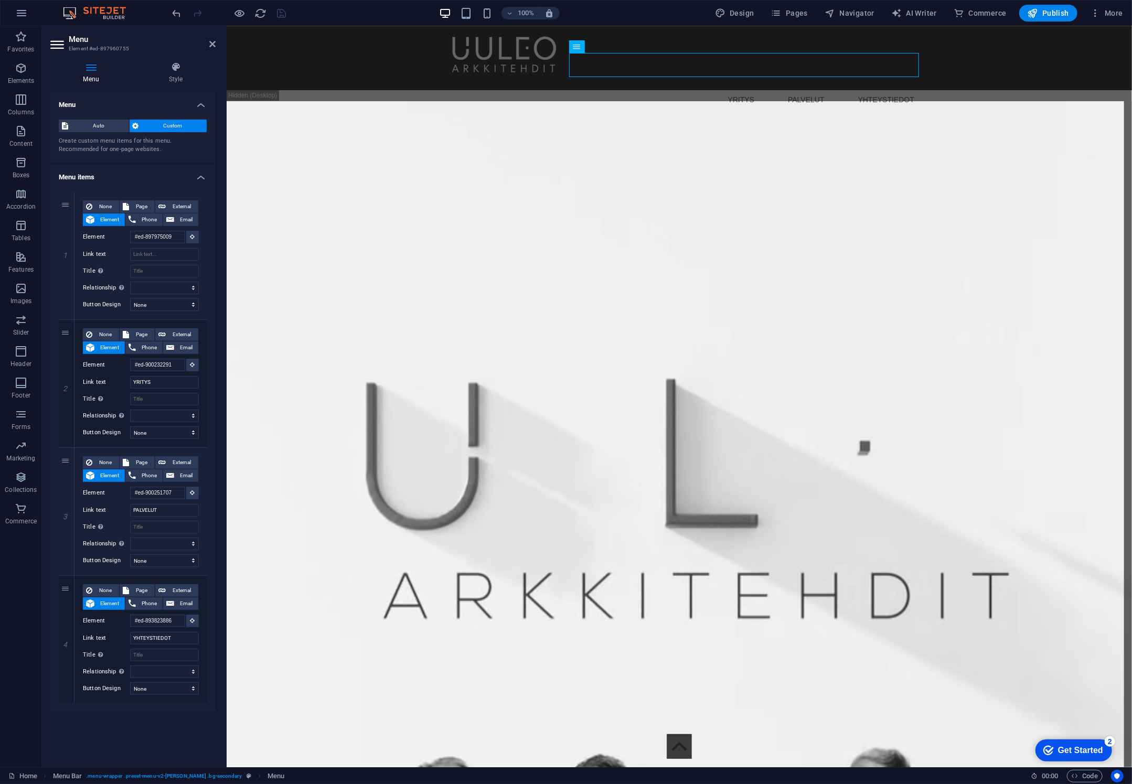
scroll to position [4, 0]
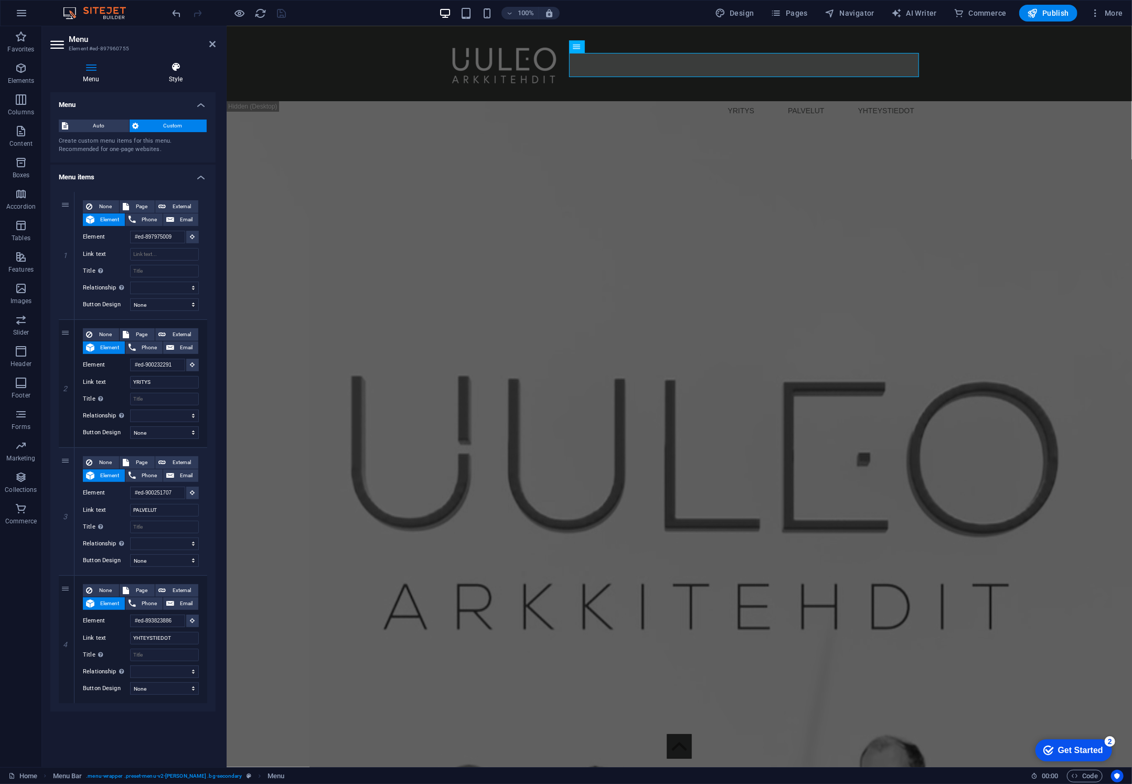
click at [184, 78] on h4 "Style" at bounding box center [176, 73] width 80 height 22
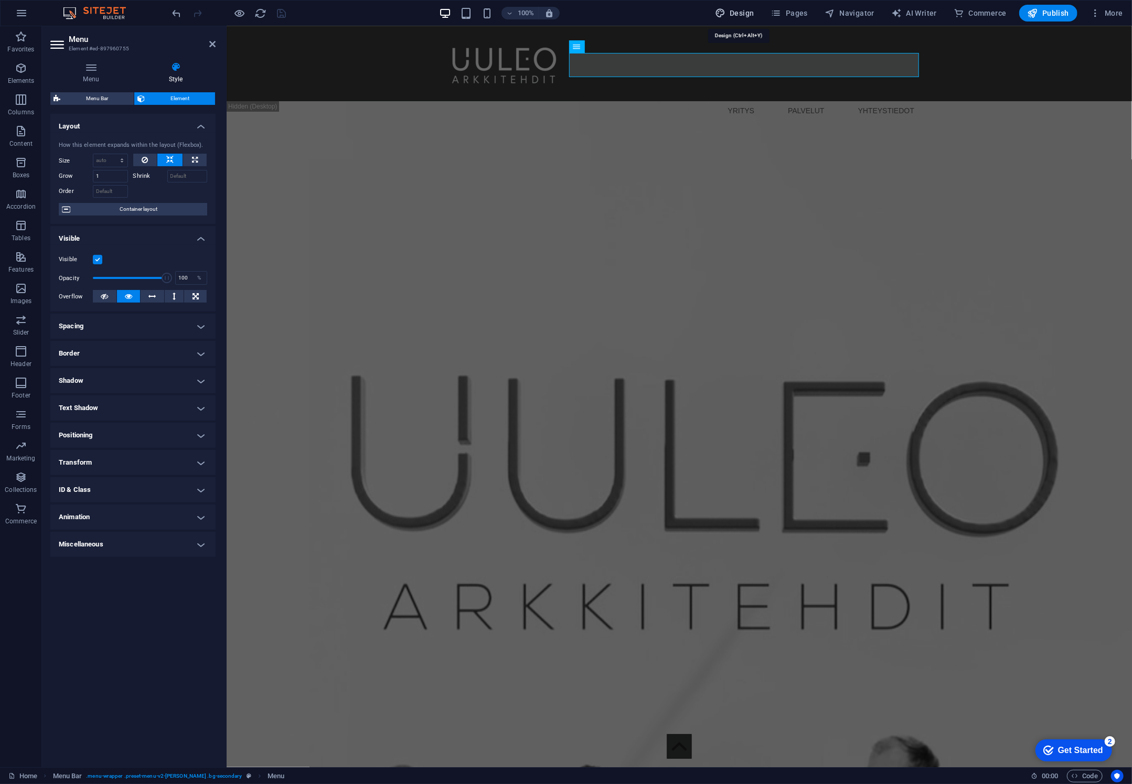
click at [739, 15] on span "Design" at bounding box center [734, 13] width 39 height 10
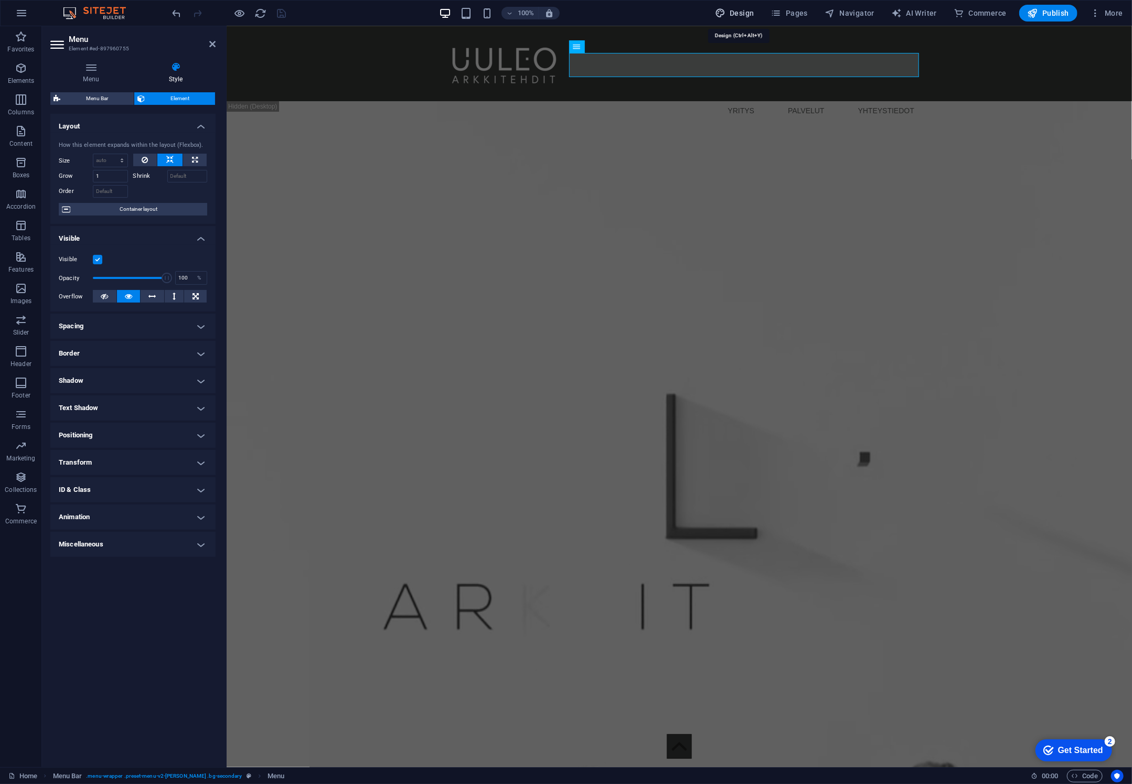
select select "px"
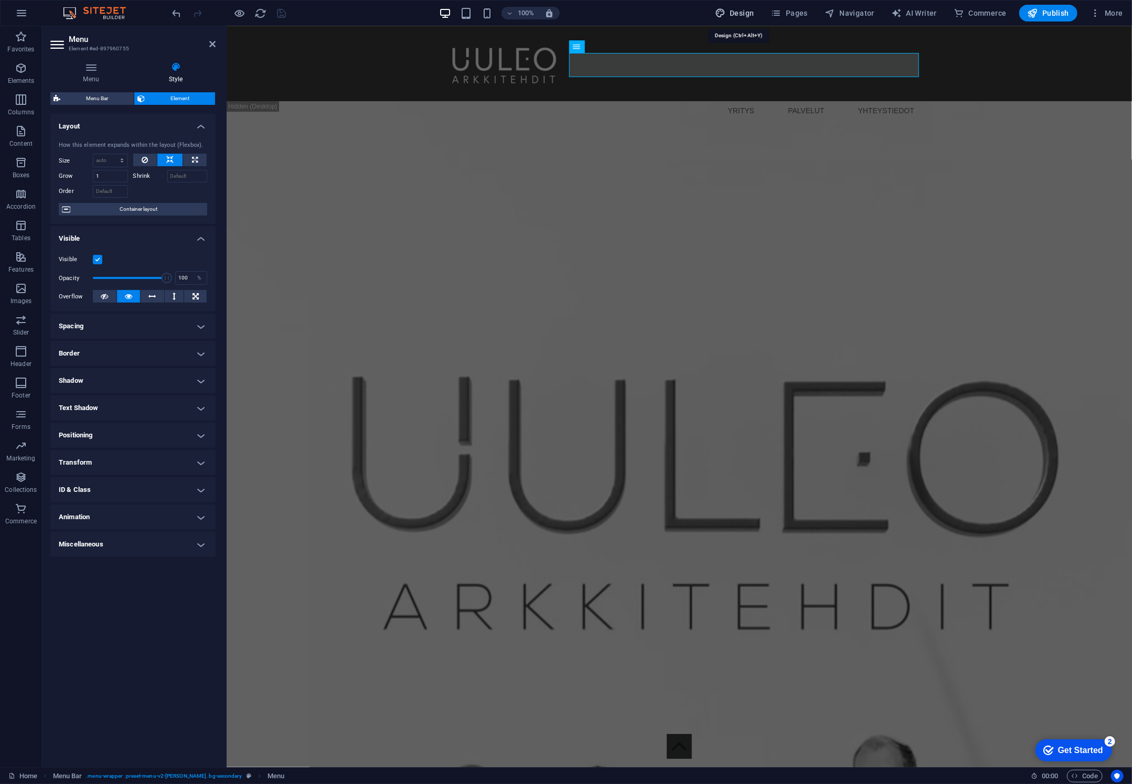
select select "400"
select select "px"
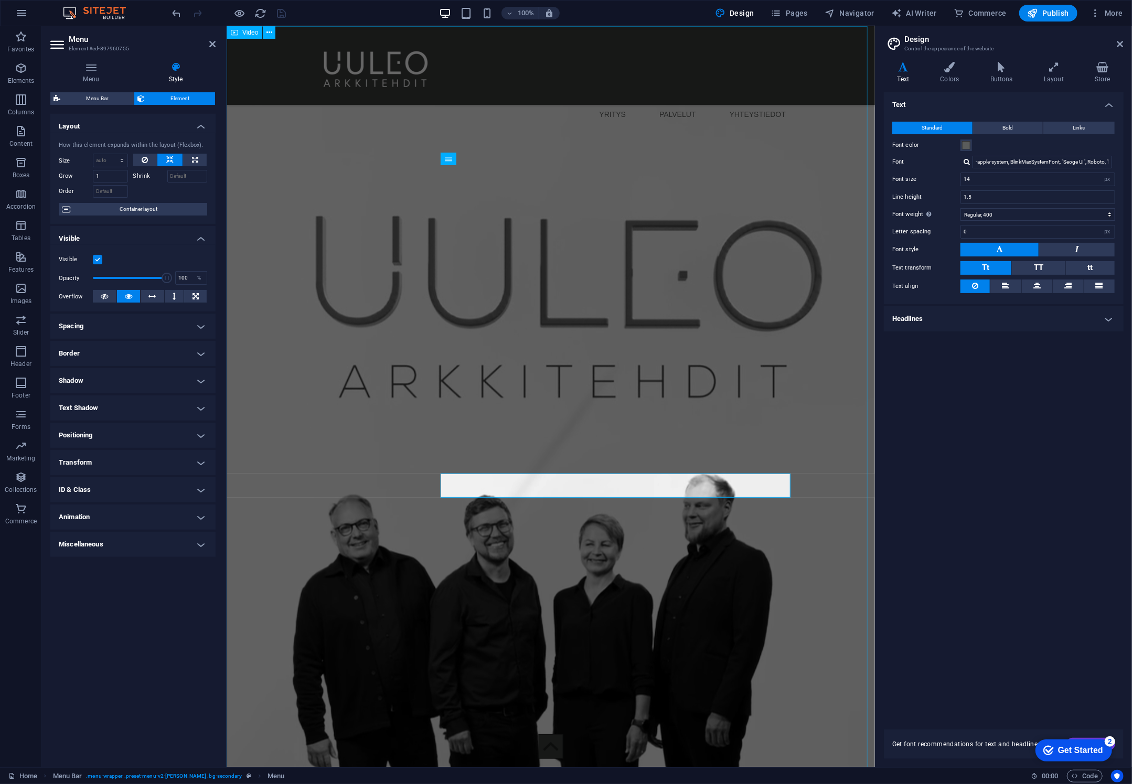
scroll to position [0, 0]
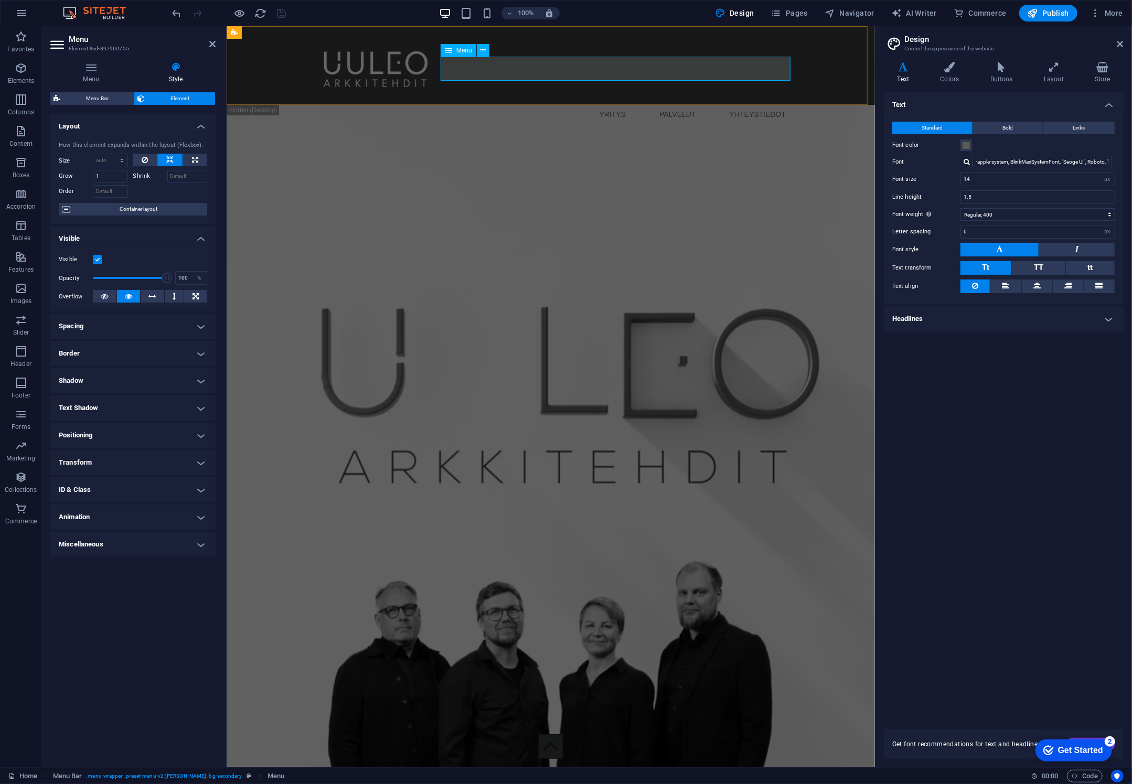
click at [574, 102] on nav "YRITYS PALVELUT YHTEYSTIEDOT" at bounding box center [550, 114] width 487 height 24
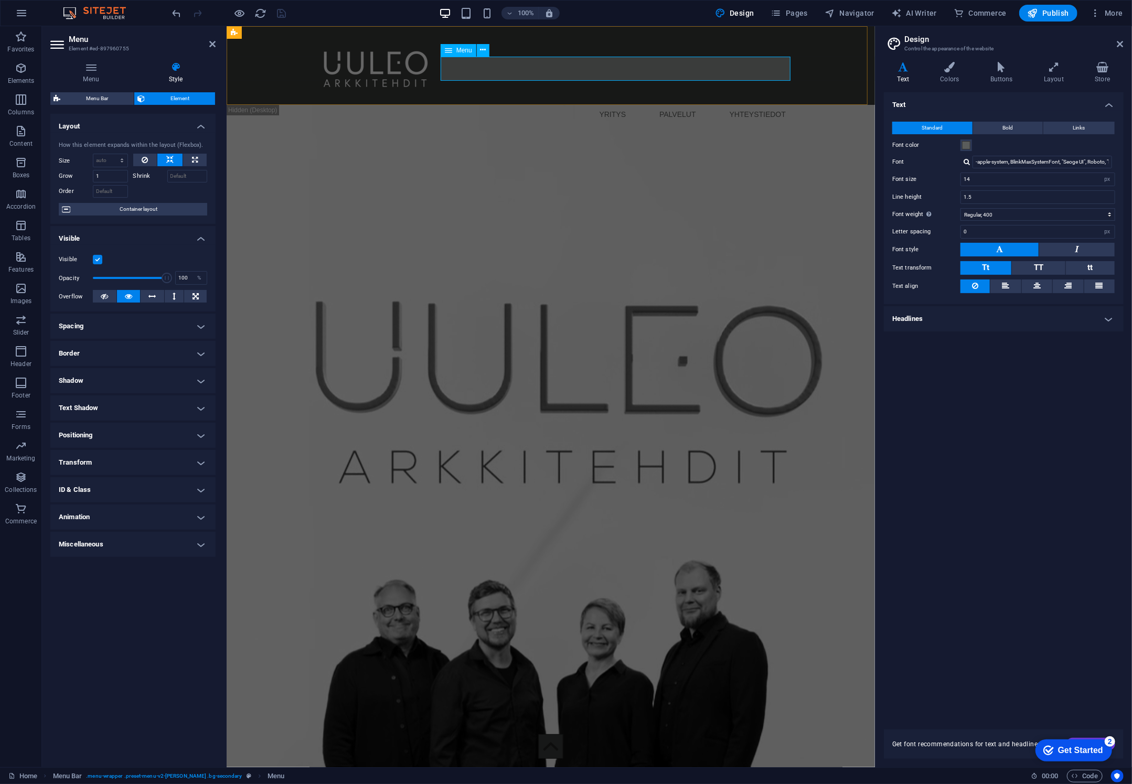
click at [574, 102] on nav "YRITYS PALVELUT YHTEYSTIEDOT" at bounding box center [550, 114] width 487 height 24
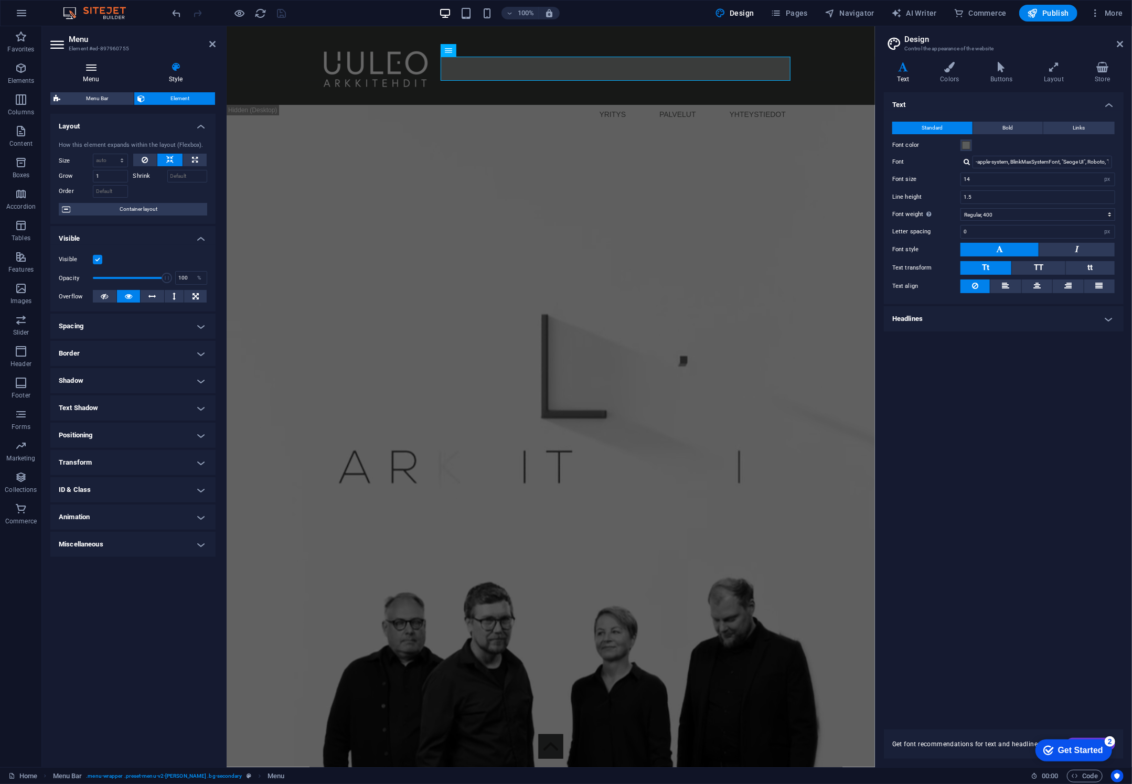
click at [86, 75] on h4 "Menu" at bounding box center [93, 73] width 86 height 22
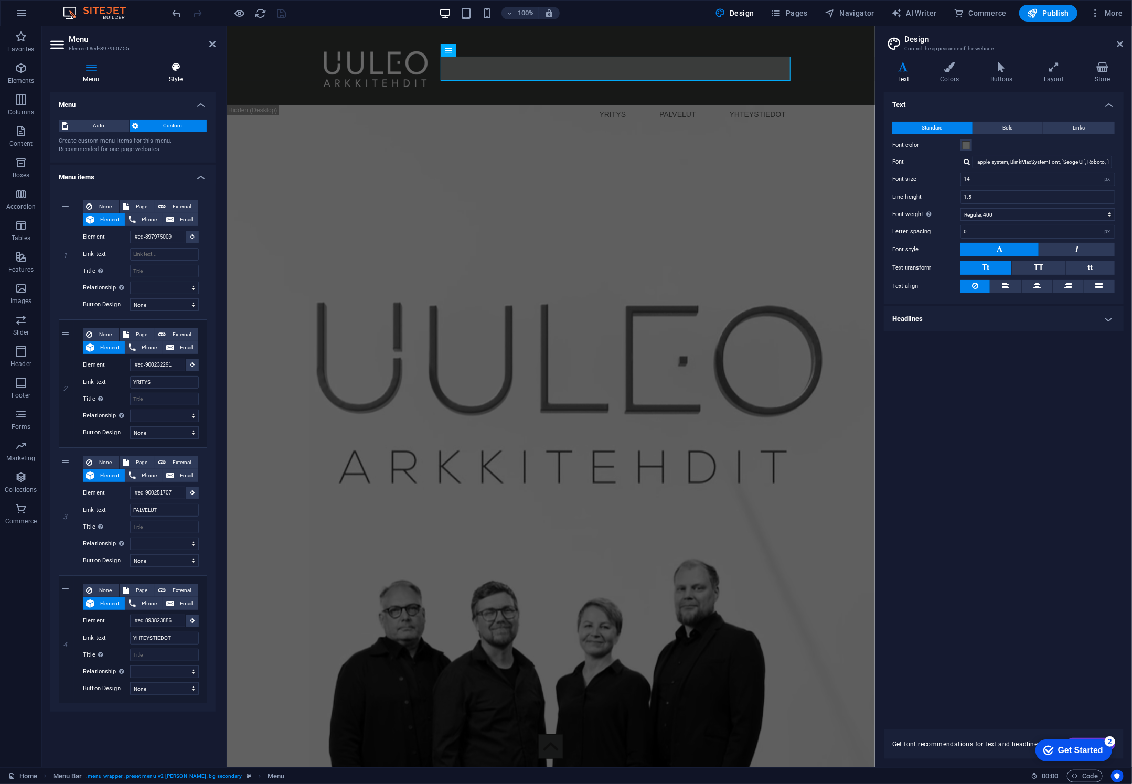
click at [172, 75] on h4 "Style" at bounding box center [176, 73] width 80 height 22
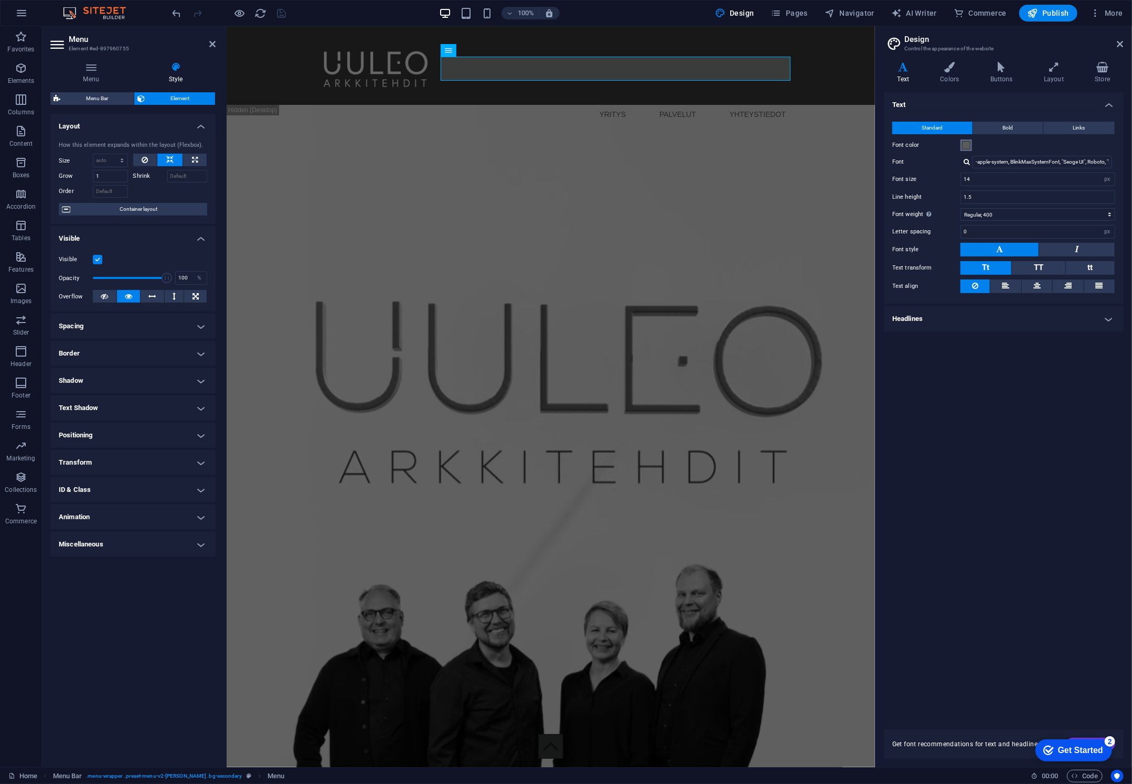
click at [969, 146] on span at bounding box center [966, 145] width 8 height 8
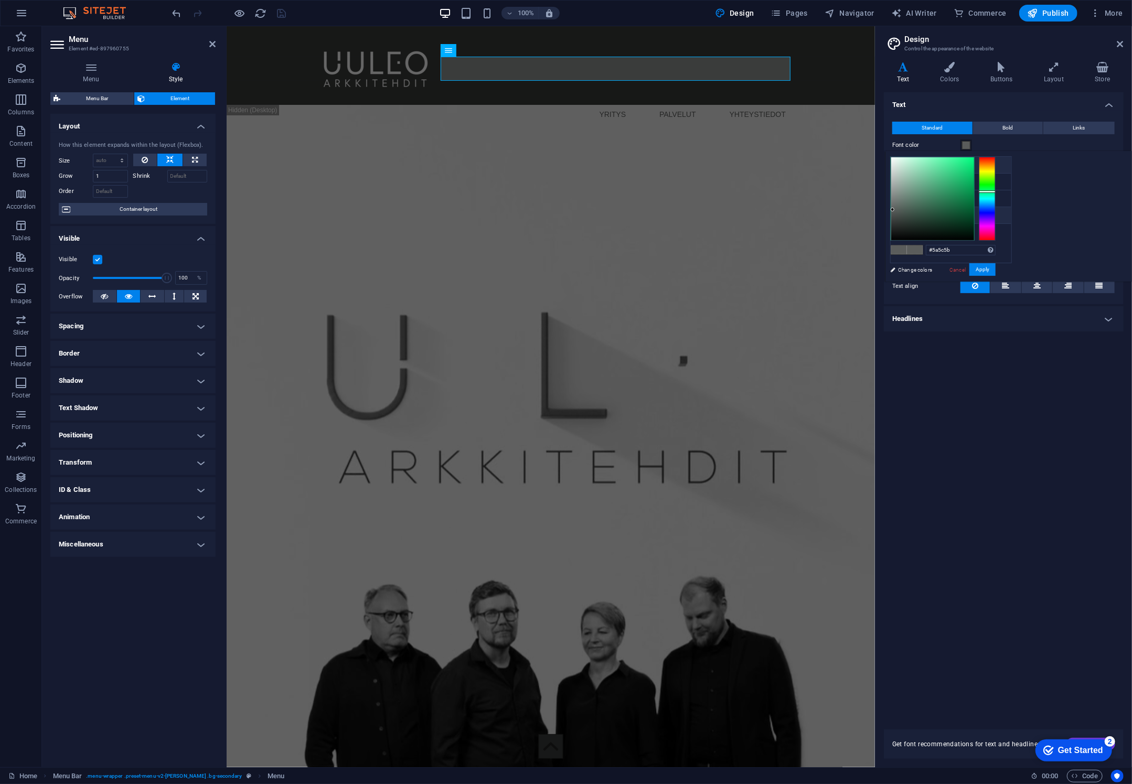
click at [944, 167] on li "Background color #ffffff" at bounding box center [951, 165] width 121 height 17
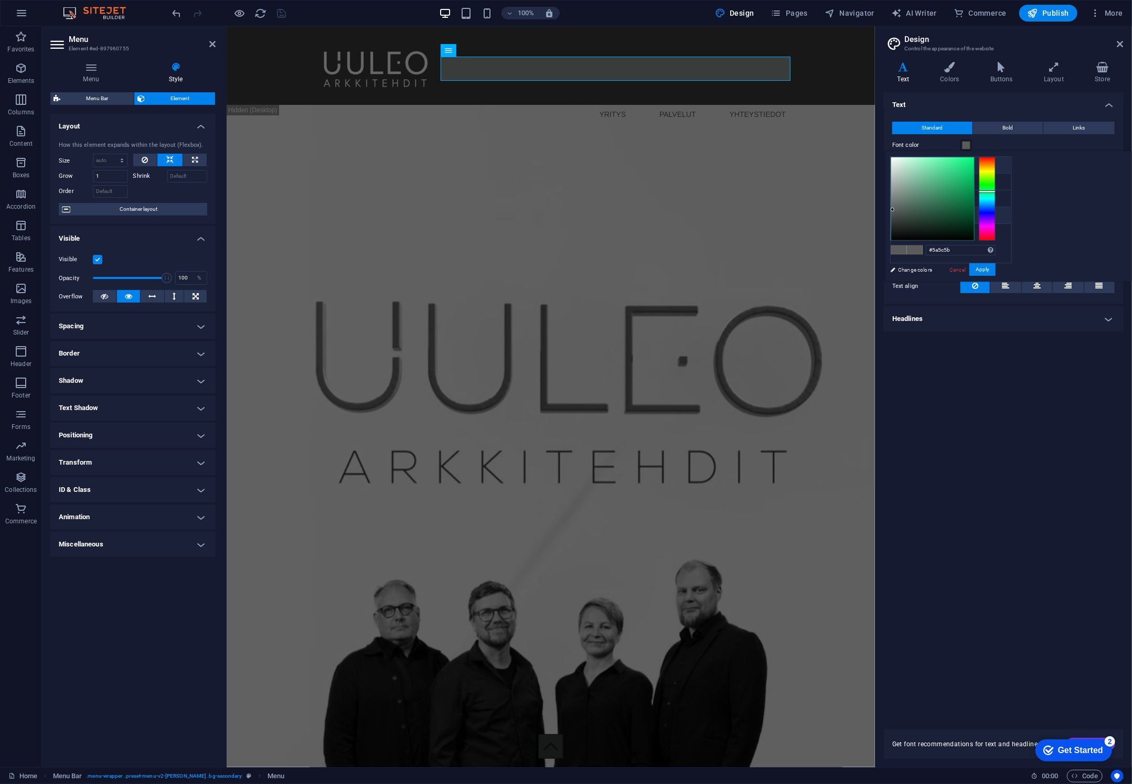
type input "#ffffff"
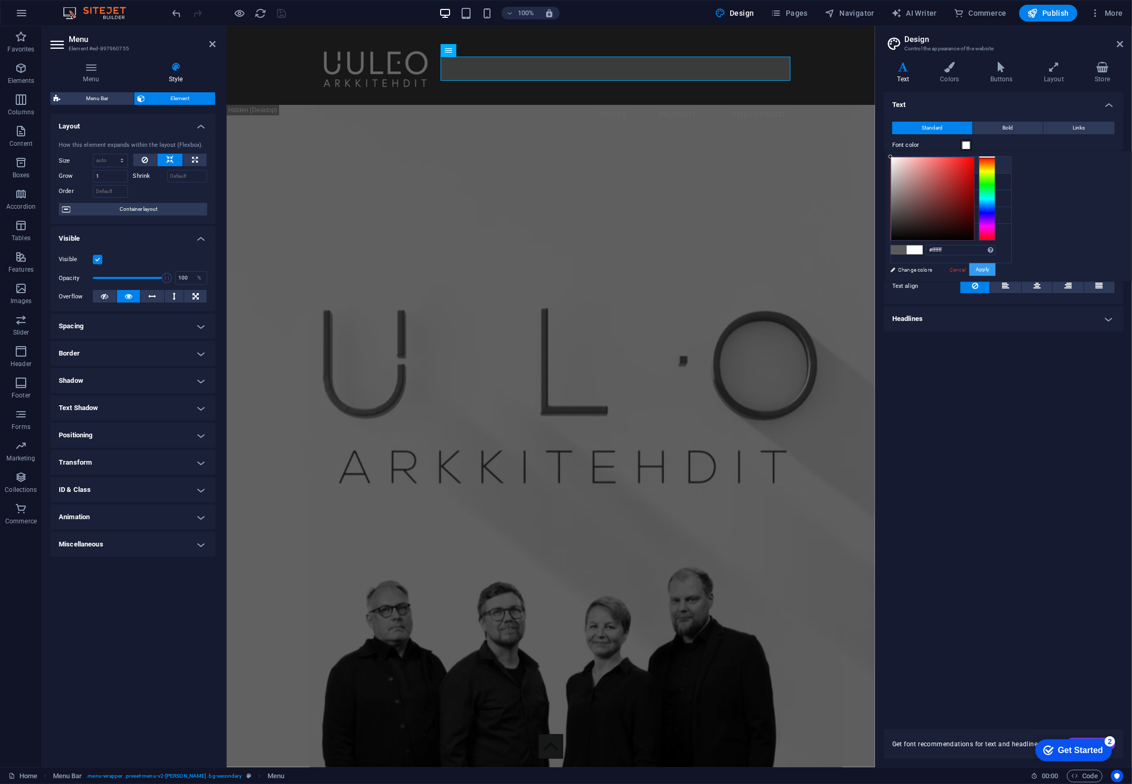
click at [996, 270] on button "Apply" at bounding box center [983, 269] width 26 height 13
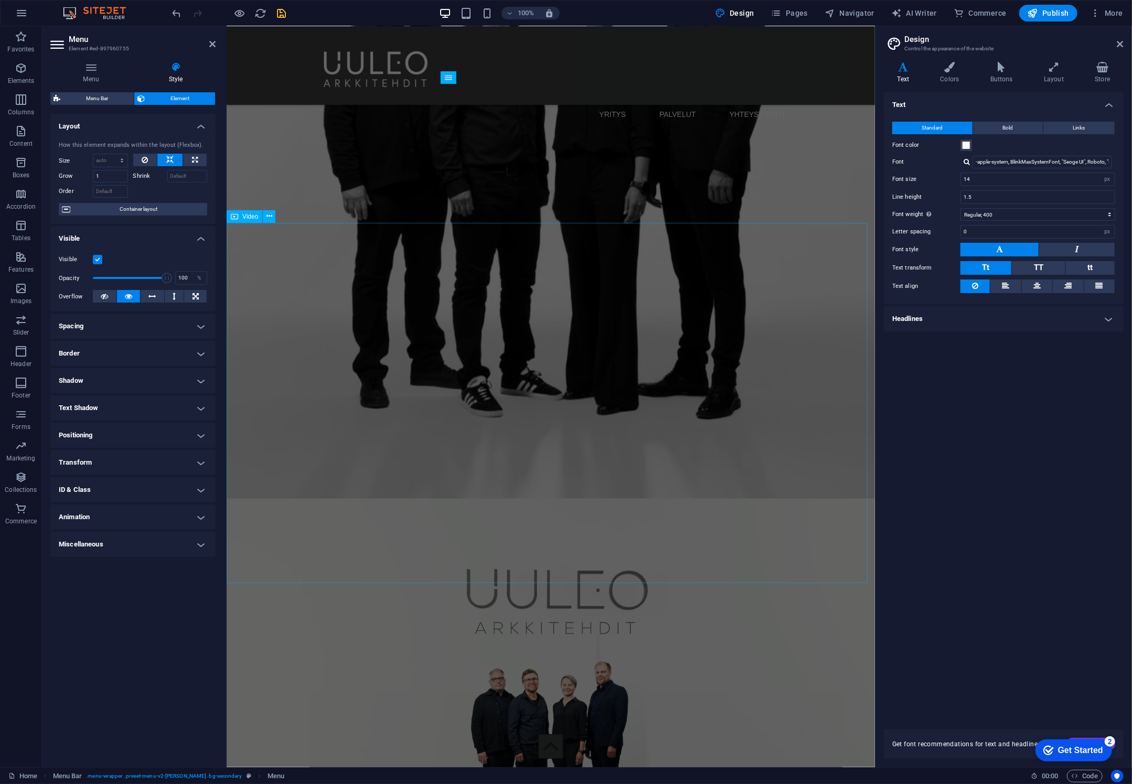
scroll to position [525, 0]
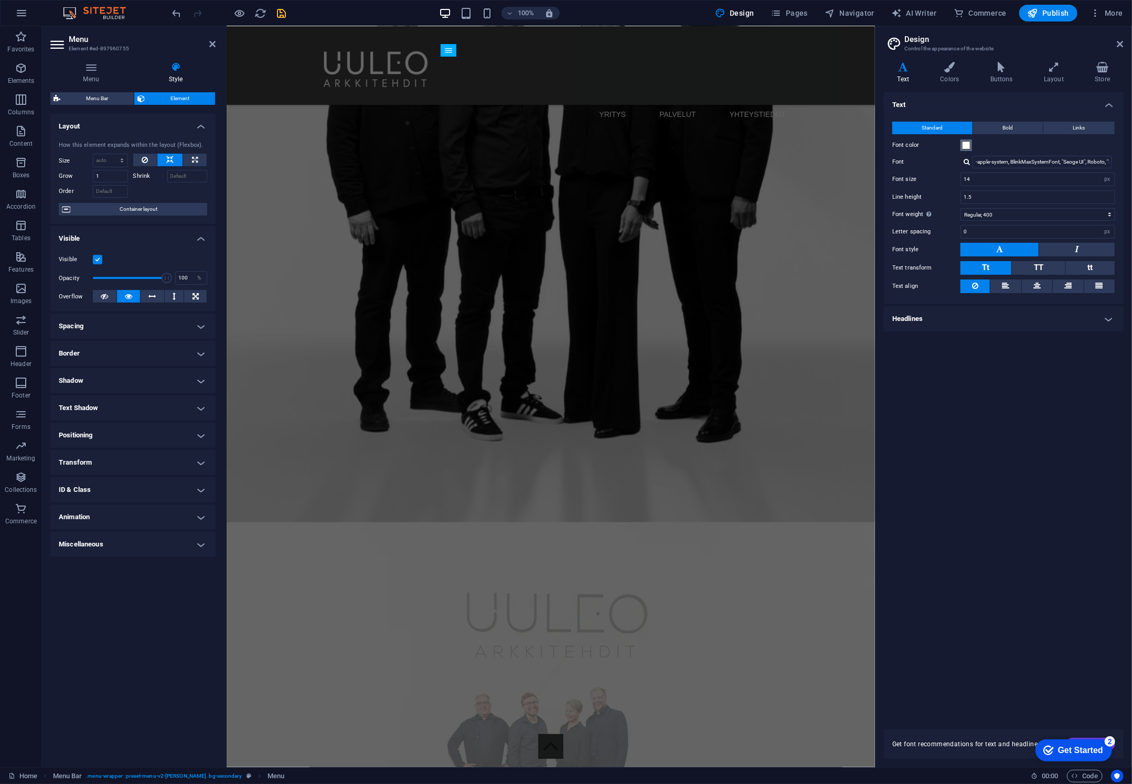
click at [965, 145] on span at bounding box center [966, 145] width 8 height 8
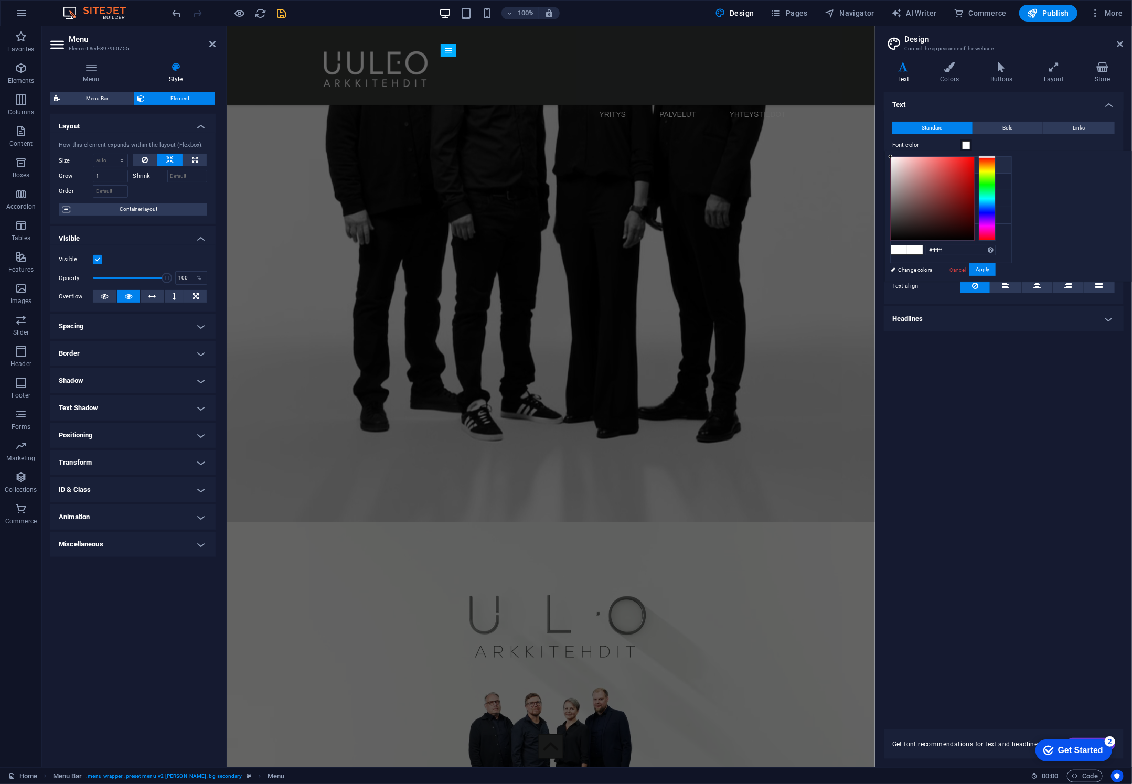
click at [1014, 436] on div "Text Standard Bold Links Font color Font -apple-system, BlinkMaxSystemFont, "Se…" at bounding box center [1004, 404] width 240 height 625
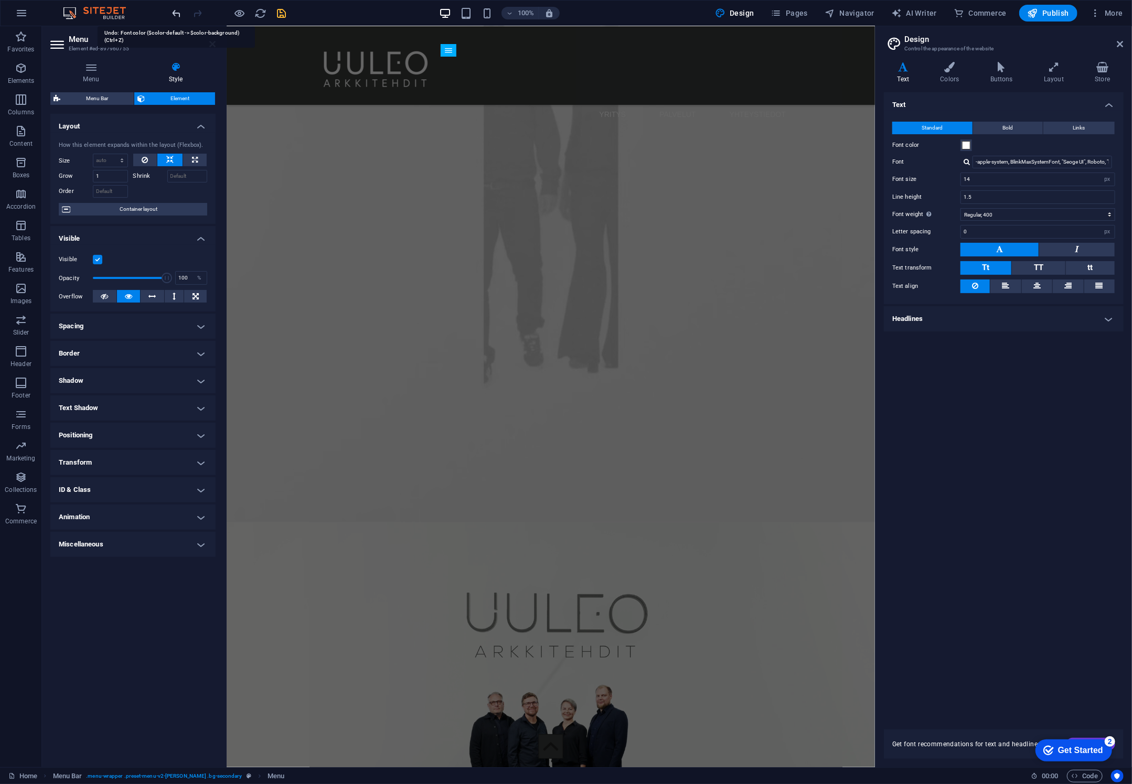
click at [177, 11] on icon "undo" at bounding box center [177, 13] width 12 height 12
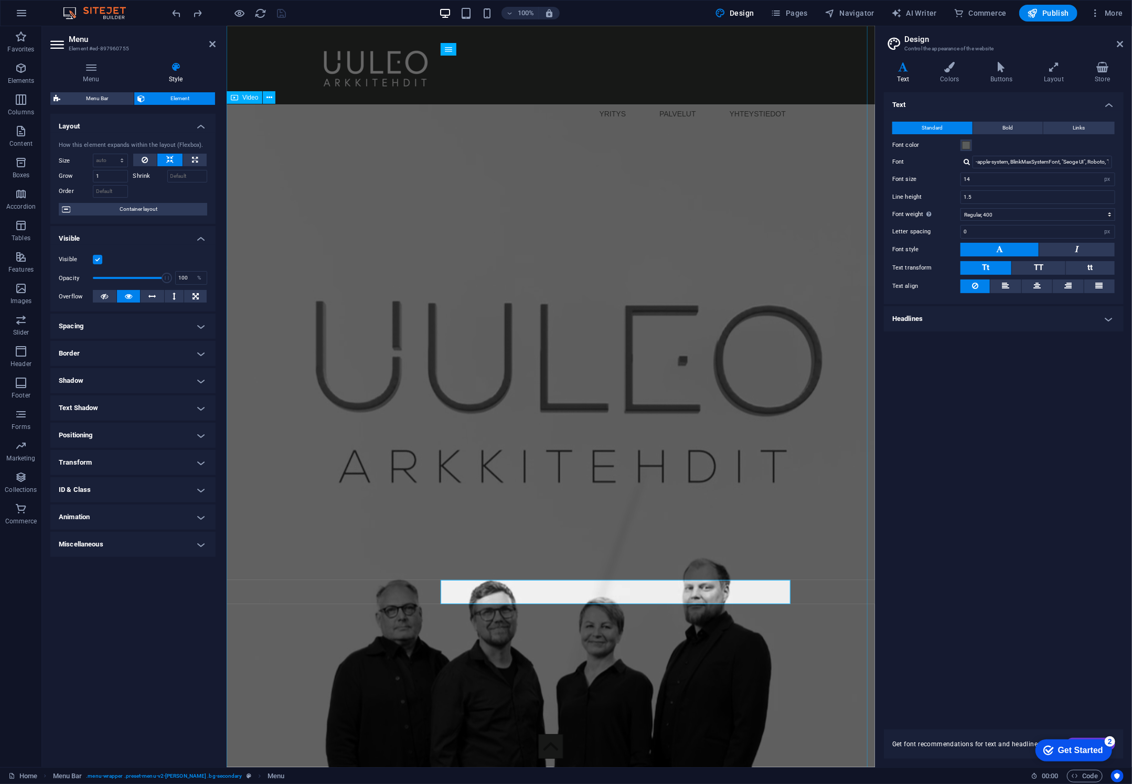
scroll to position [0, 0]
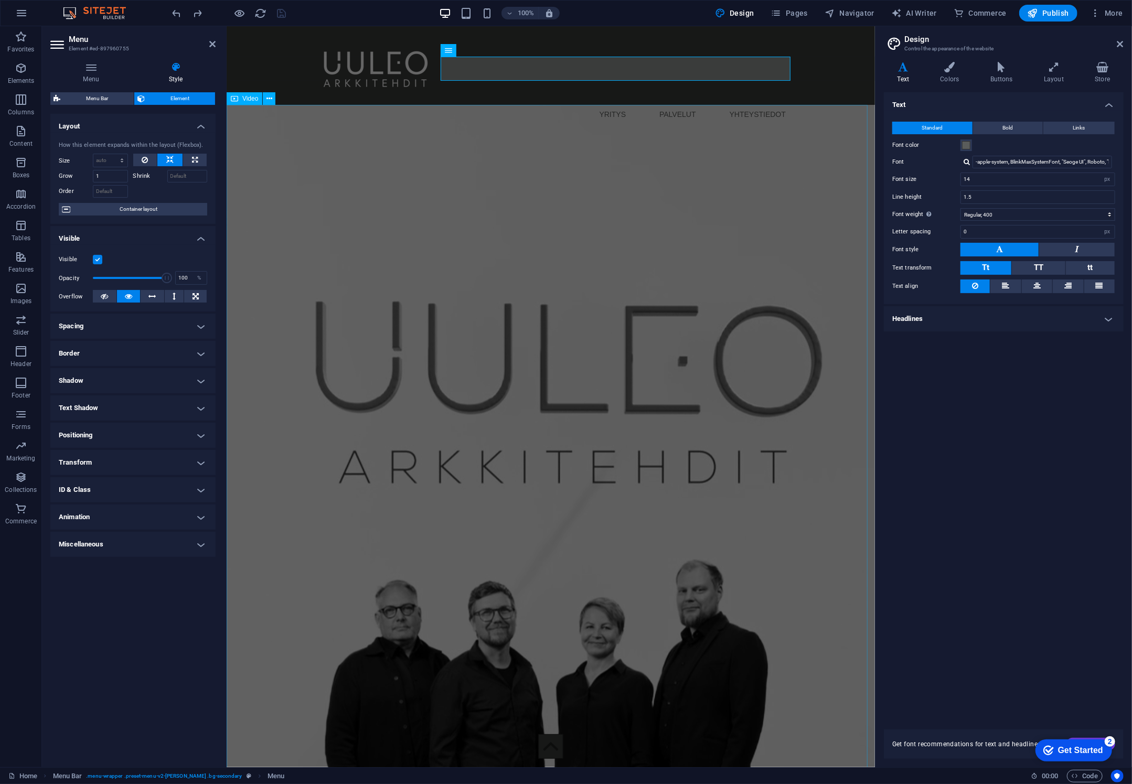
click at [559, 226] on figure at bounding box center [550, 614] width 649 height 1021
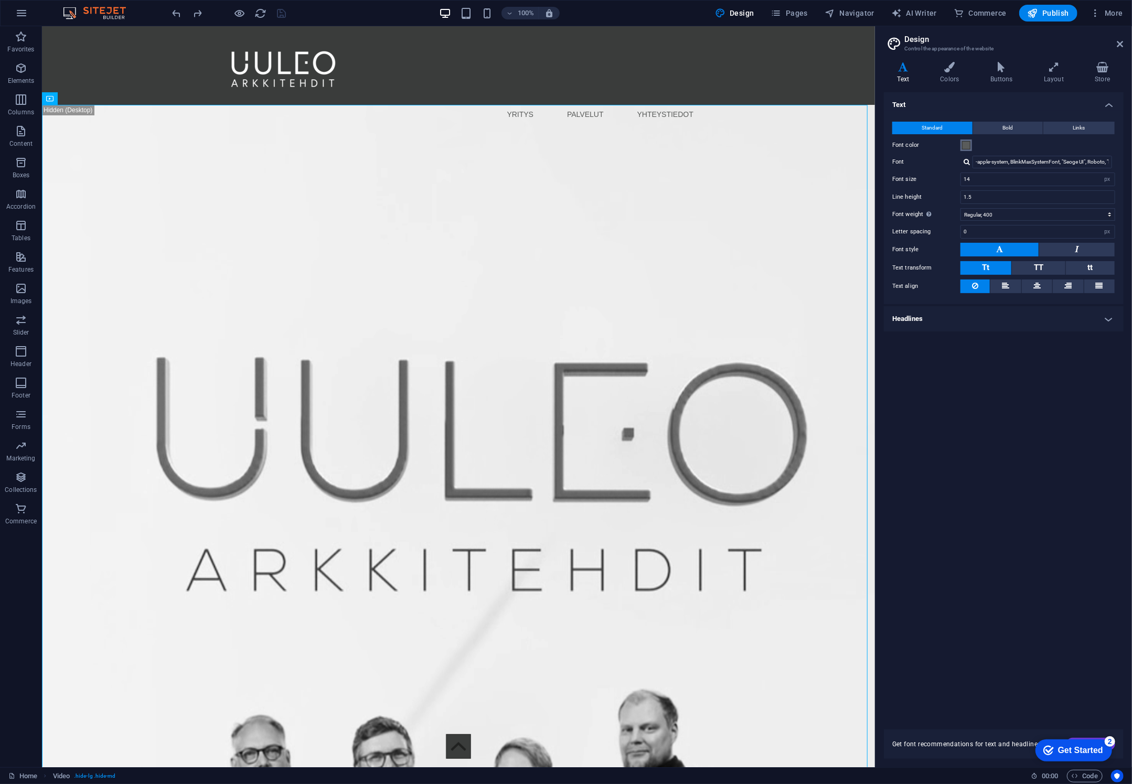
click at [966, 146] on span at bounding box center [966, 145] width 8 height 8
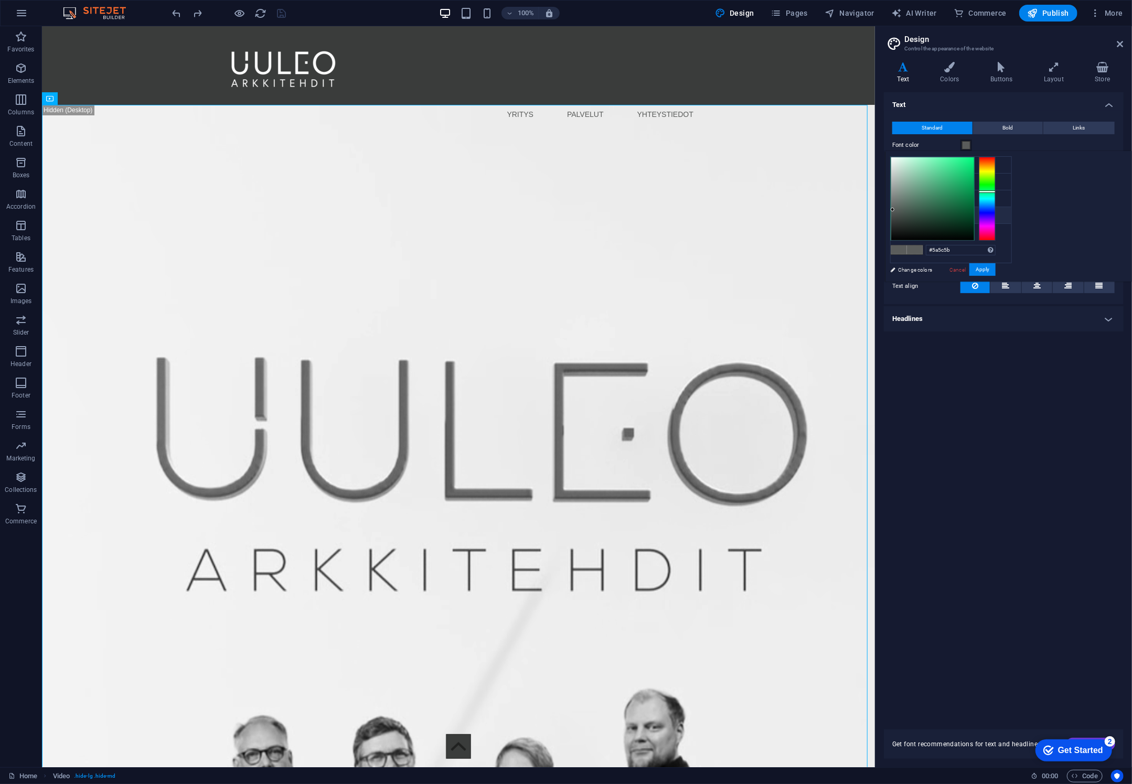
click at [966, 146] on span at bounding box center [966, 145] width 8 height 8
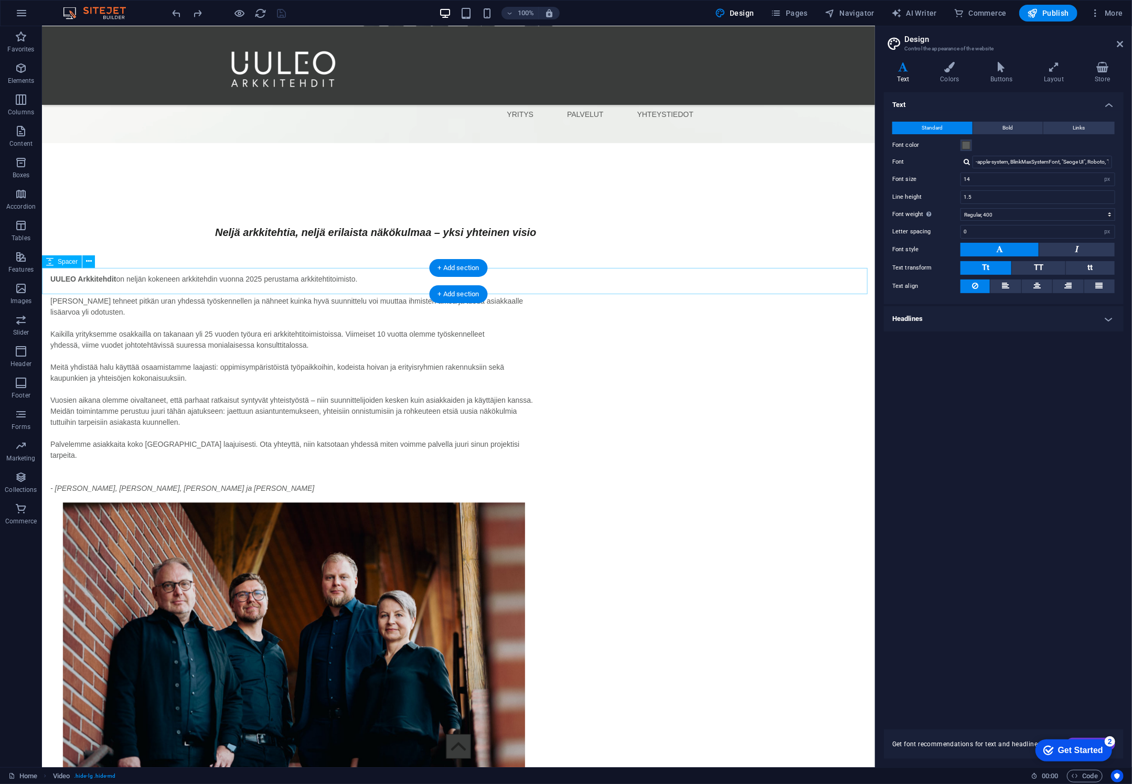
scroll to position [1679, 0]
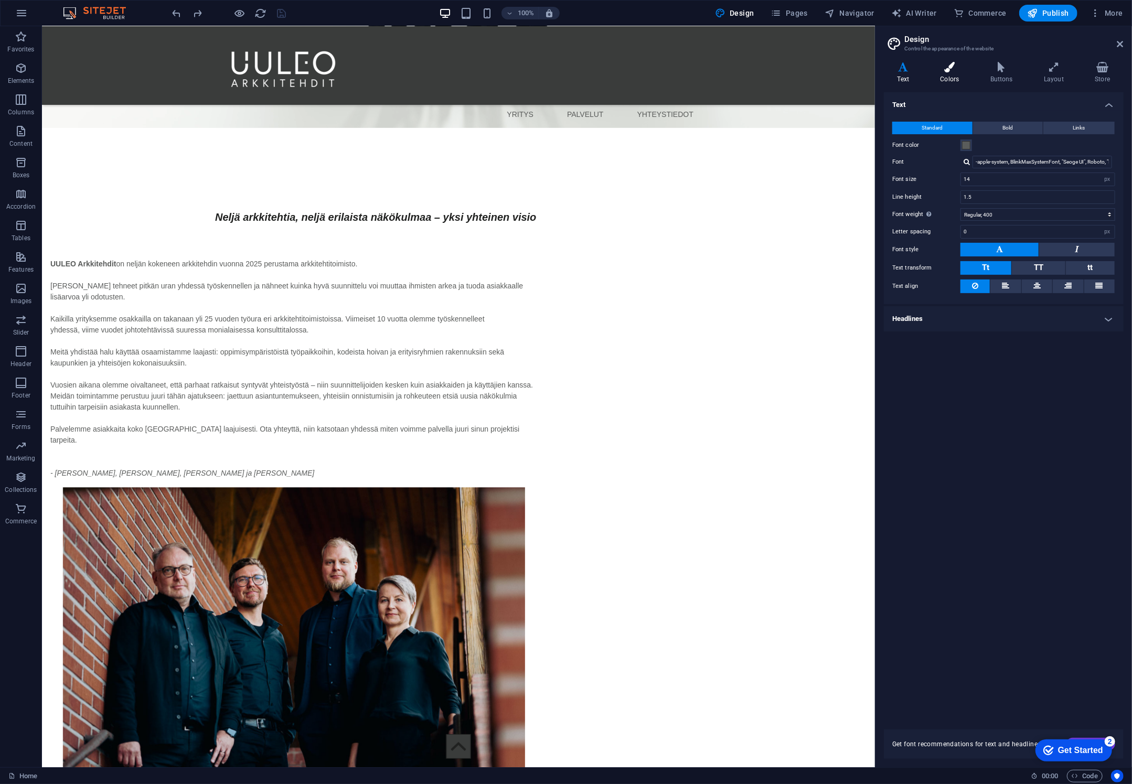
click at [954, 73] on h4 "Colors" at bounding box center [952, 73] width 50 height 22
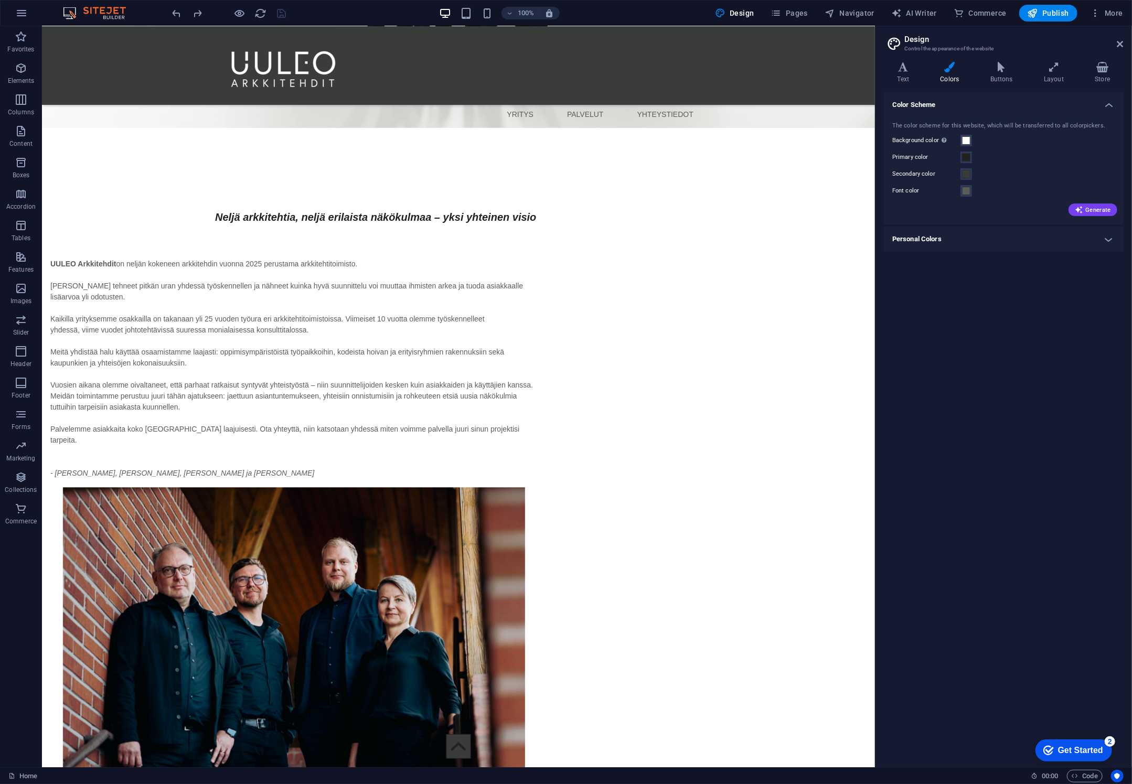
click at [993, 239] on h4 "Personal Colors" at bounding box center [1004, 239] width 240 height 25
click at [968, 263] on span at bounding box center [966, 262] width 8 height 8
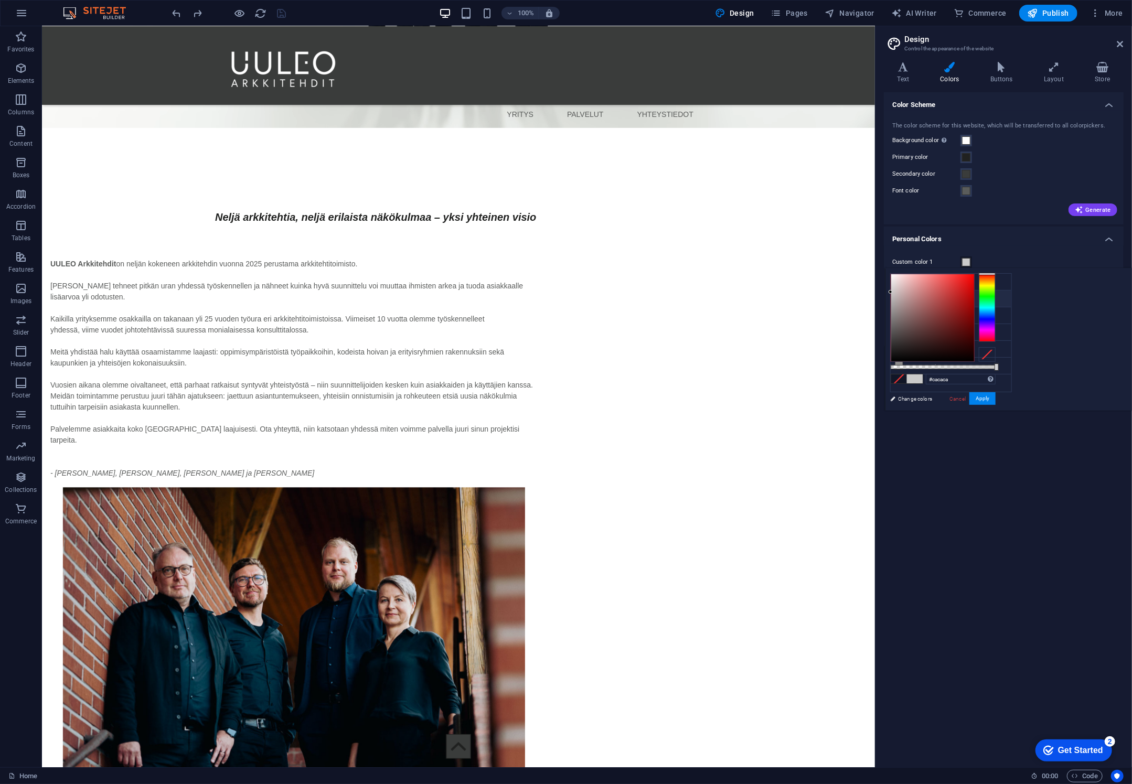
drag, startPoint x: 1032, startPoint y: 308, endPoint x: 991, endPoint y: 292, distance: 44.0
click at [991, 292] on div "less Background color #ffffff Primary color #202120 Secondary color #3a3c3b Fon…" at bounding box center [1008, 339] width 247 height 143
click at [930, 333] on li "Font color #5a5c5b" at bounding box center [951, 332] width 121 height 17
type input "#bbc0be"
drag, startPoint x: 1025, startPoint y: 325, endPoint x: 1024, endPoint y: 295, distance: 30.4
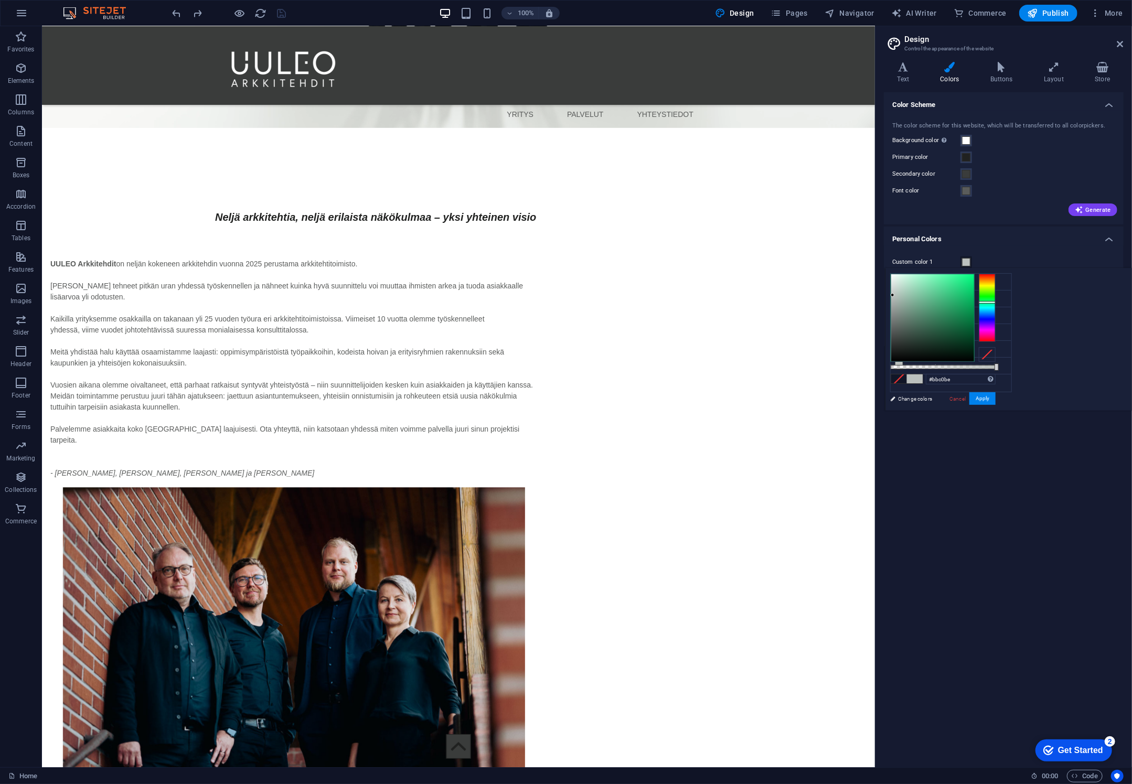
click at [974, 295] on div at bounding box center [932, 317] width 83 height 87
click at [996, 402] on button "Apply" at bounding box center [983, 398] width 26 height 13
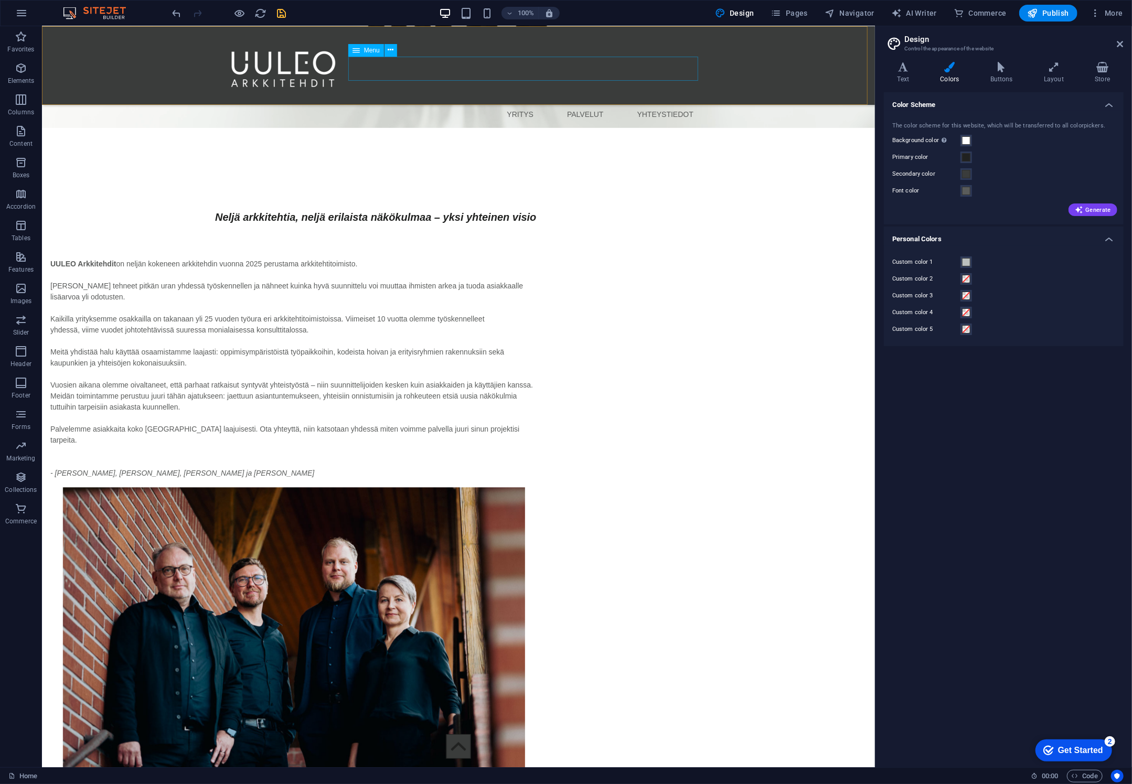
click at [623, 102] on nav "YRITYS PALVELUT YHTEYSTIEDOT" at bounding box center [458, 114] width 487 height 24
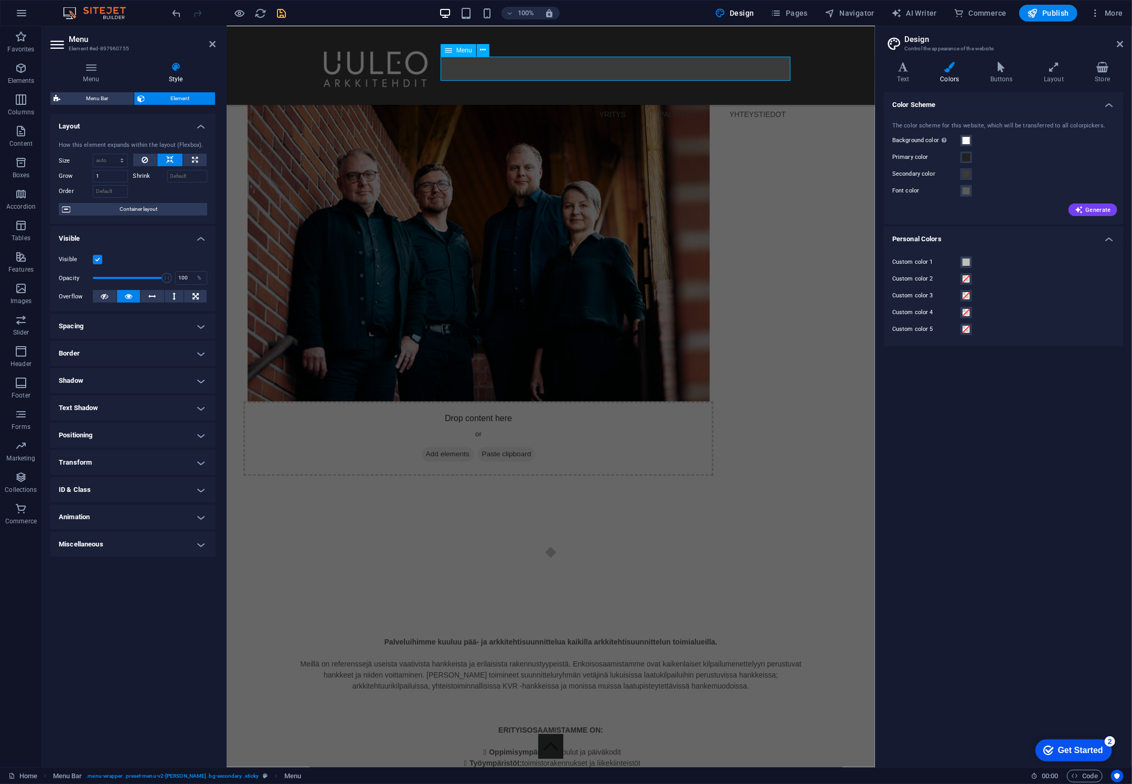
scroll to position [1388, 0]
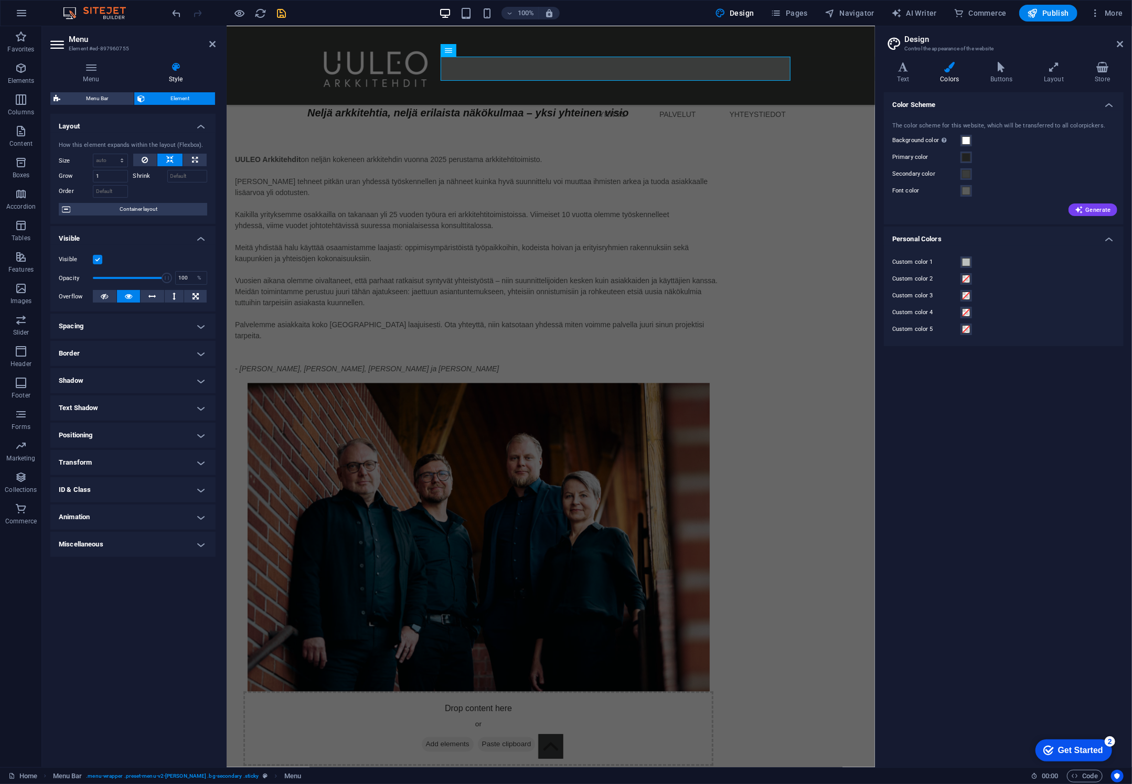
click at [176, 413] on h4 "Text Shadow" at bounding box center [132, 408] width 165 height 25
click at [176, 413] on h4 "Text Shadow" at bounding box center [132, 405] width 165 height 19
click at [144, 490] on h4 "ID & Class" at bounding box center [132, 489] width 165 height 25
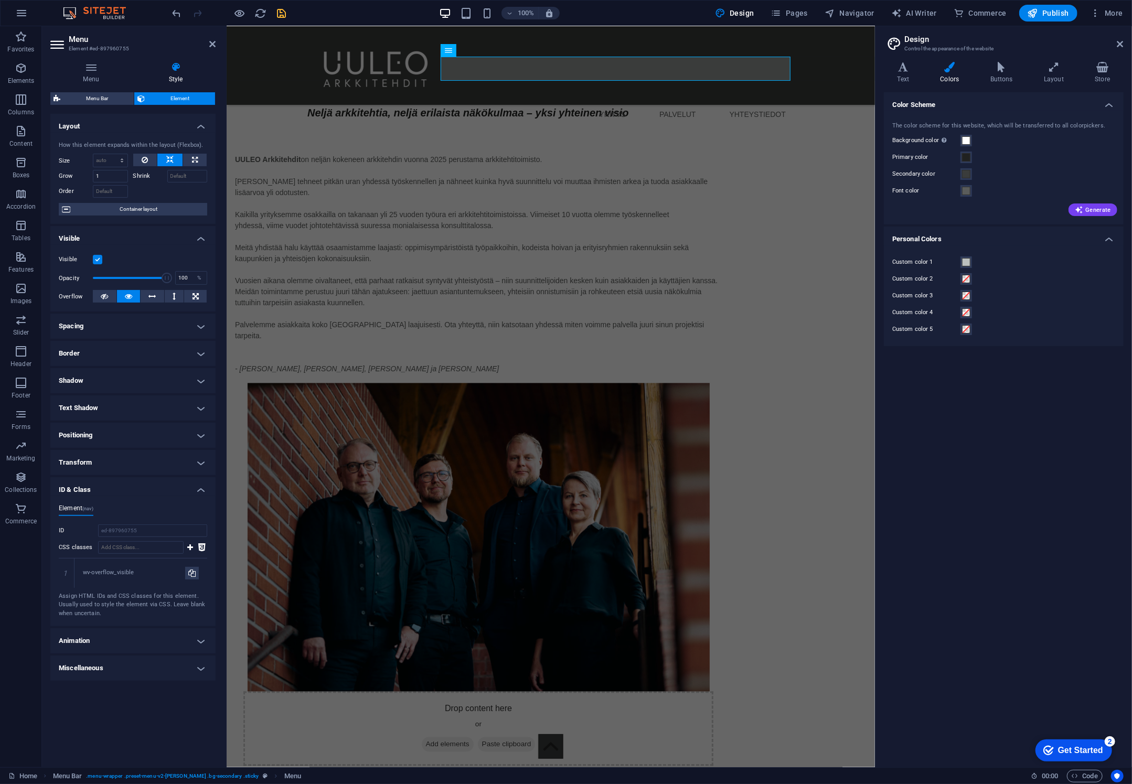
click at [144, 490] on h4 "ID & Class" at bounding box center [132, 486] width 165 height 19
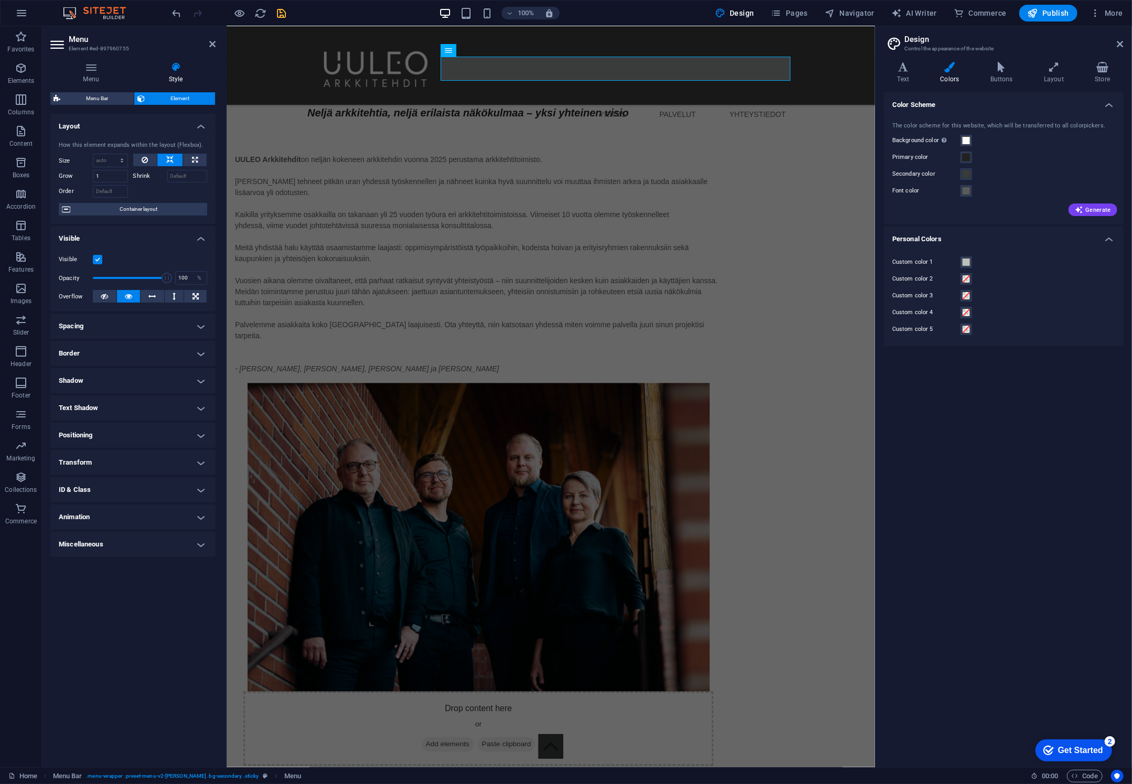
click at [160, 541] on h4 "Miscellaneous" at bounding box center [132, 544] width 165 height 25
click at [160, 541] on h4 "Miscellaneous" at bounding box center [132, 541] width 165 height 19
click at [153, 214] on span "Container layout" at bounding box center [138, 209] width 131 height 13
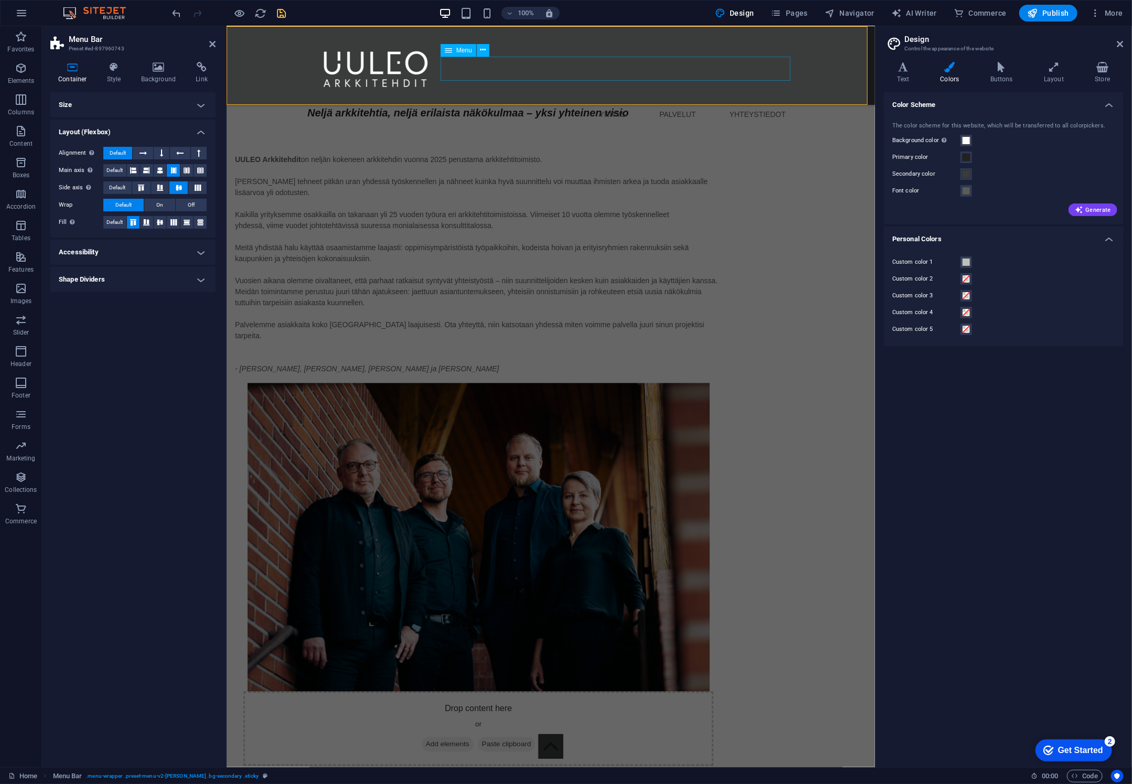
click at [692, 102] on nav "YRITYS PALVELUT YHTEYSTIEDOT" at bounding box center [550, 114] width 487 height 24
click at [615, 102] on nav "YRITYS PALVELUT YHTEYSTIEDOT" at bounding box center [550, 114] width 487 height 24
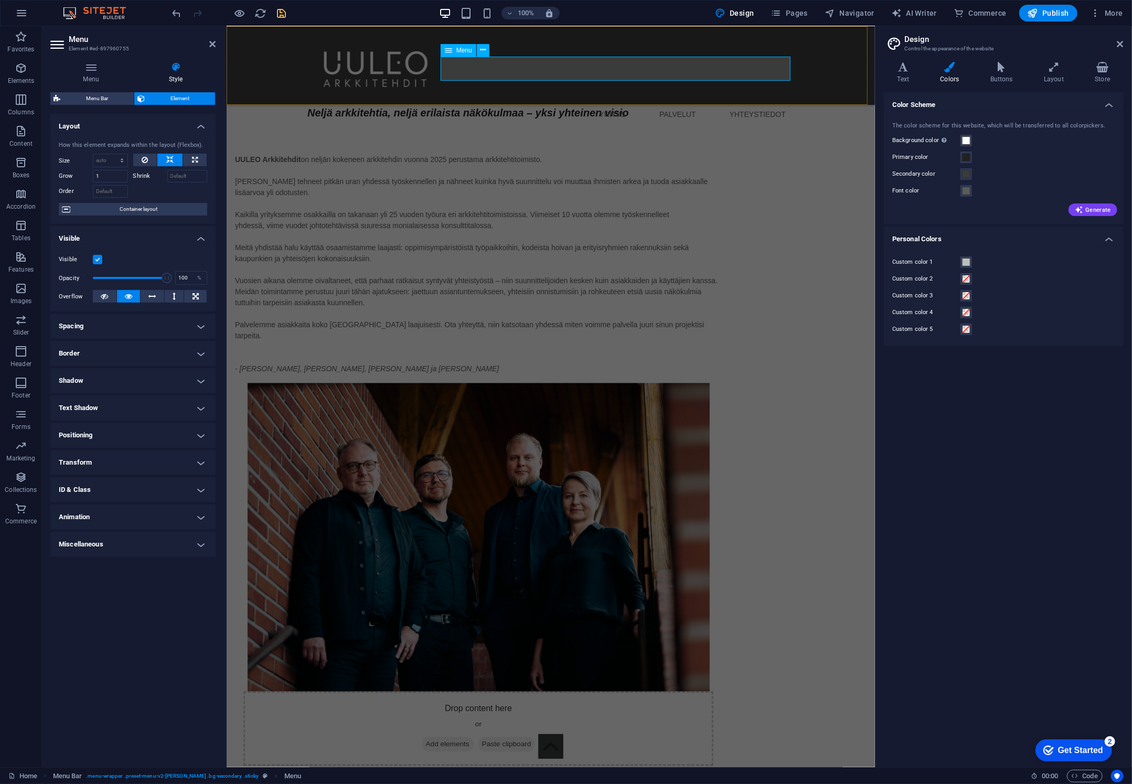
click at [615, 102] on nav "YRITYS PALVELUT YHTEYSTIEDOT" at bounding box center [550, 114] width 487 height 24
click at [481, 50] on icon at bounding box center [483, 50] width 6 height 11
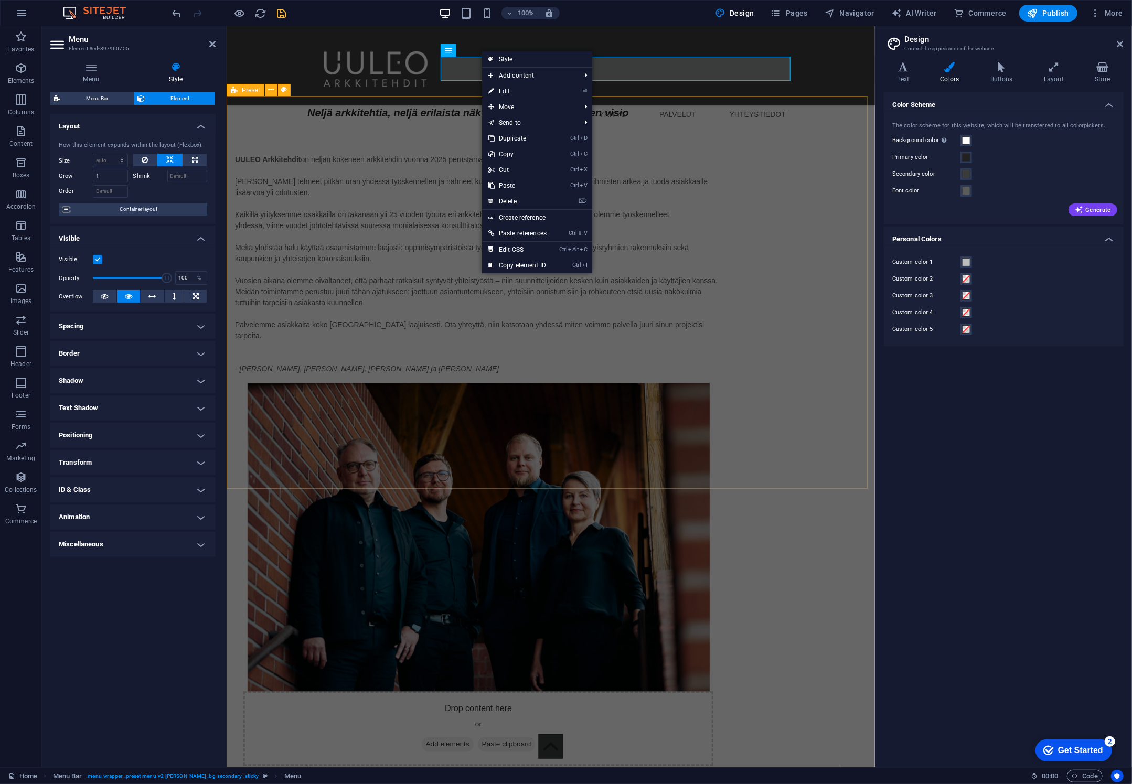
click at [820, 397] on div "UULEO Arkkitehdit on neljän kokeneen arkkitehdin vuonna 2025 perustama arkkiteh…" at bounding box center [550, 460] width 649 height 696
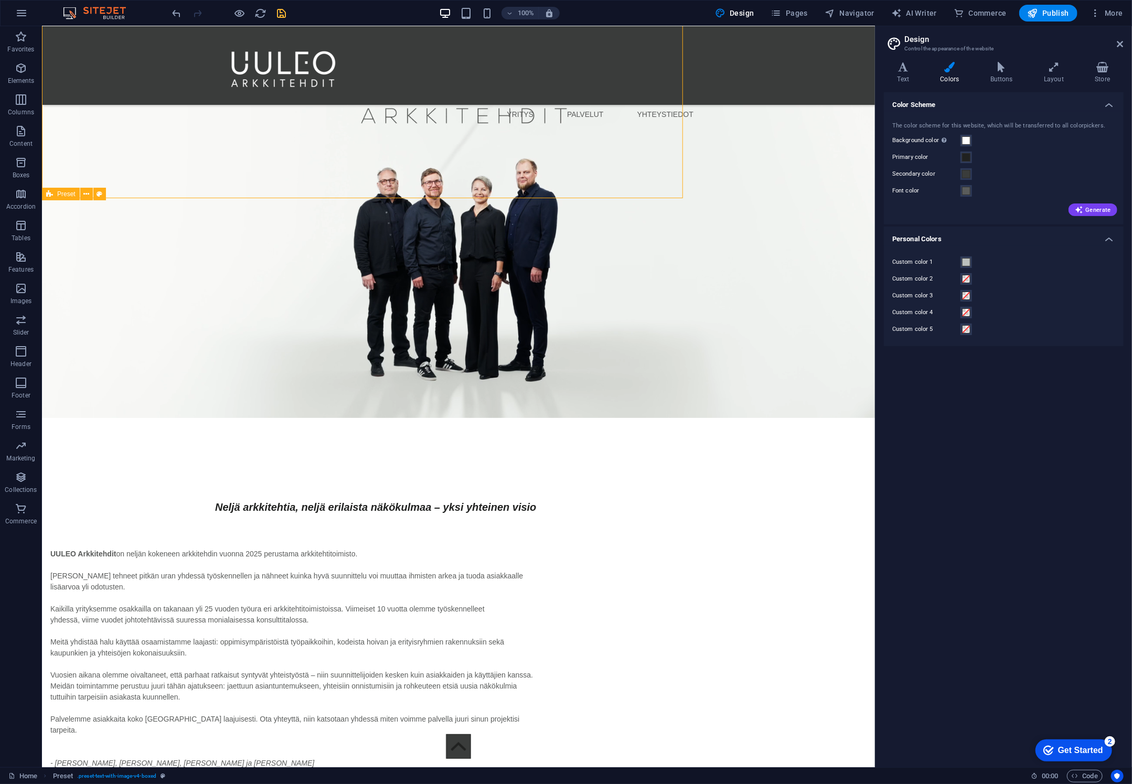
scroll to position [1679, 0]
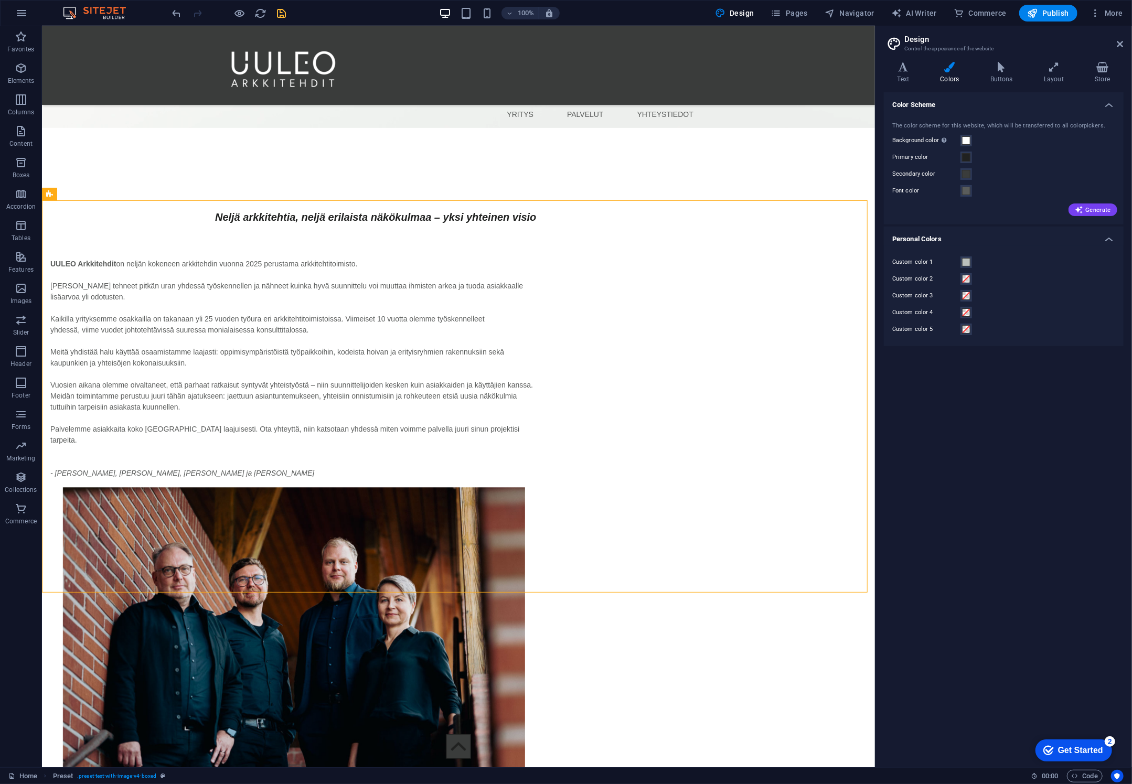
click at [997, 482] on div "Color Scheme The color scheme for this website, which will be transferred to al…" at bounding box center [1004, 425] width 240 height 667
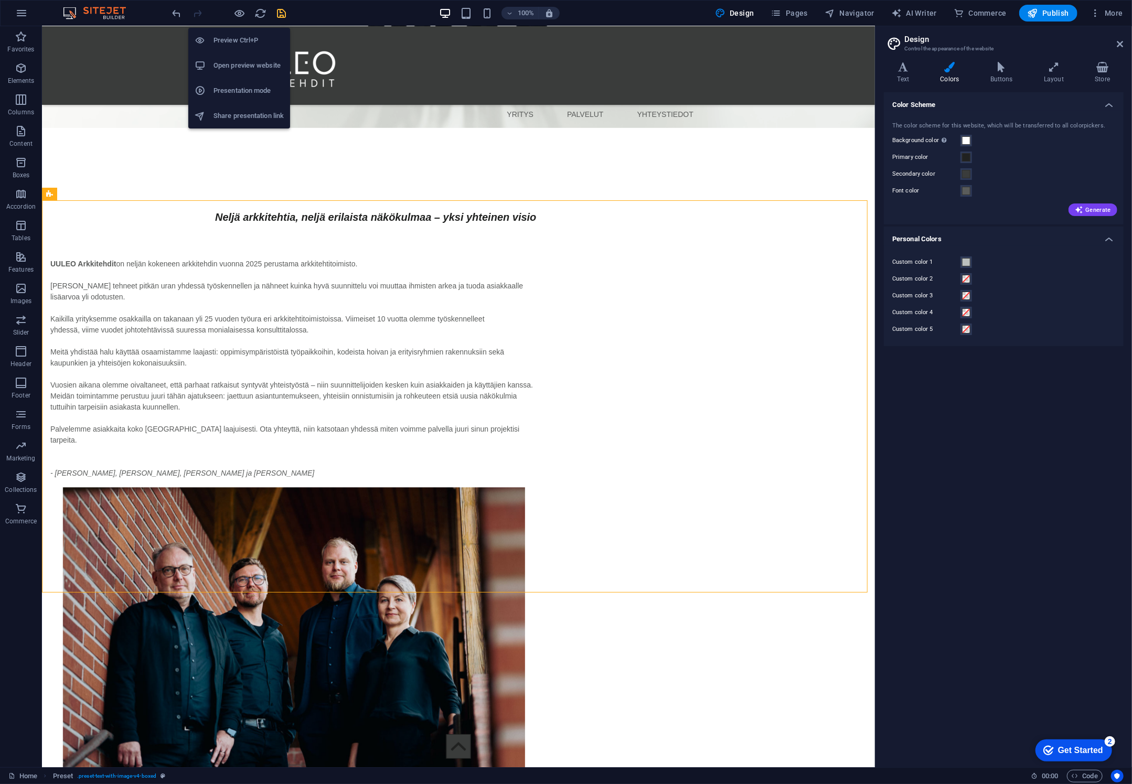
click at [225, 69] on h6 "Open preview website" at bounding box center [249, 65] width 70 height 13
click at [70, 27] on div "YRITYS PALVELUT YHTEYSTIEDOT Menu" at bounding box center [457, 65] width 833 height 79
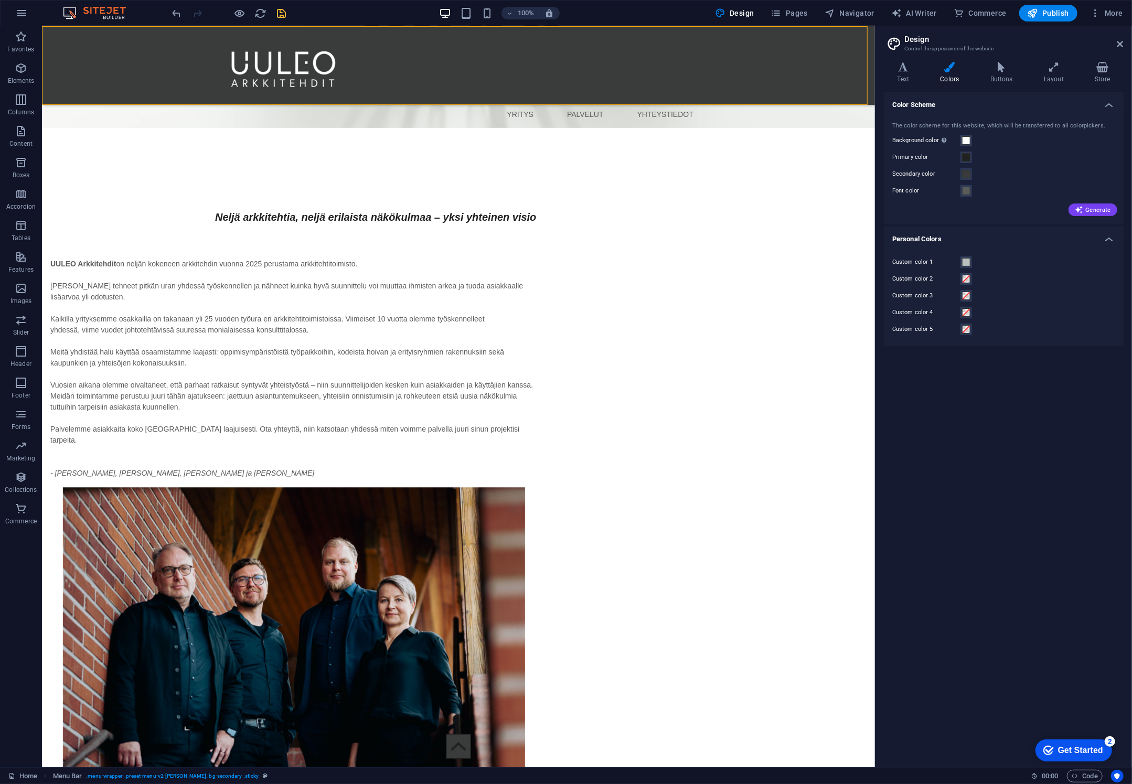
click at [113, 34] on div "YRITYS PALVELUT YHTEYSTIEDOT Menu" at bounding box center [457, 65] width 833 height 79
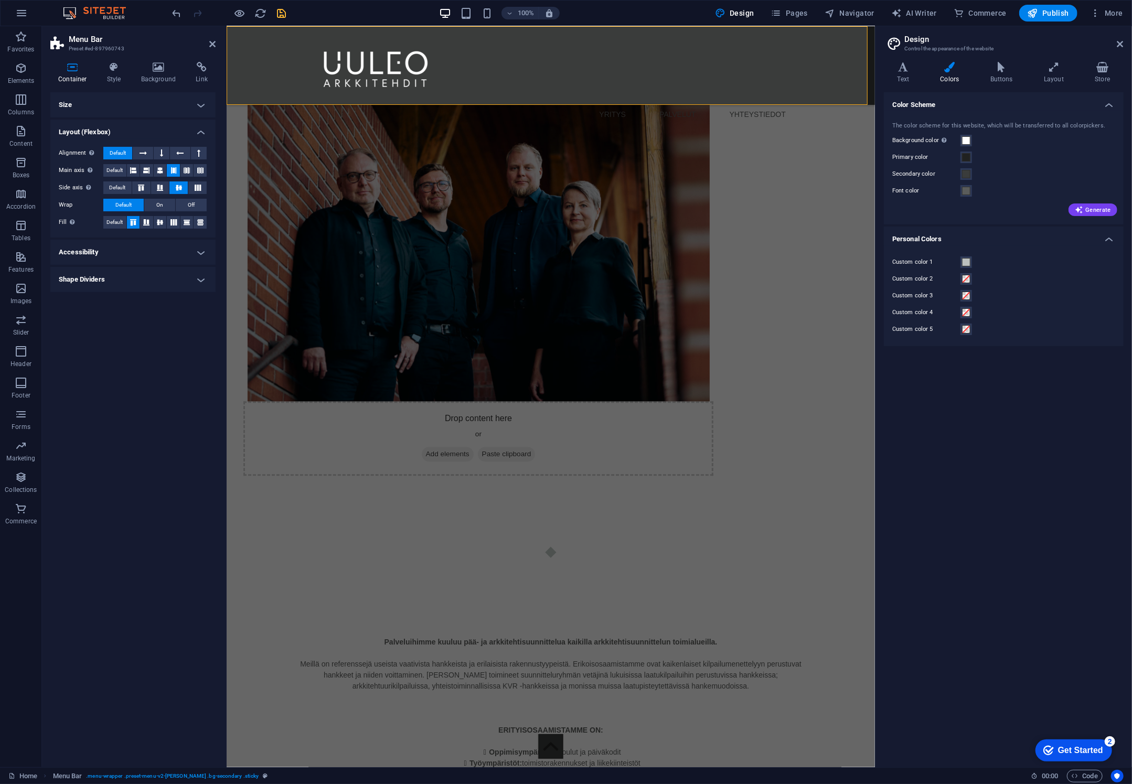
scroll to position [1388, 0]
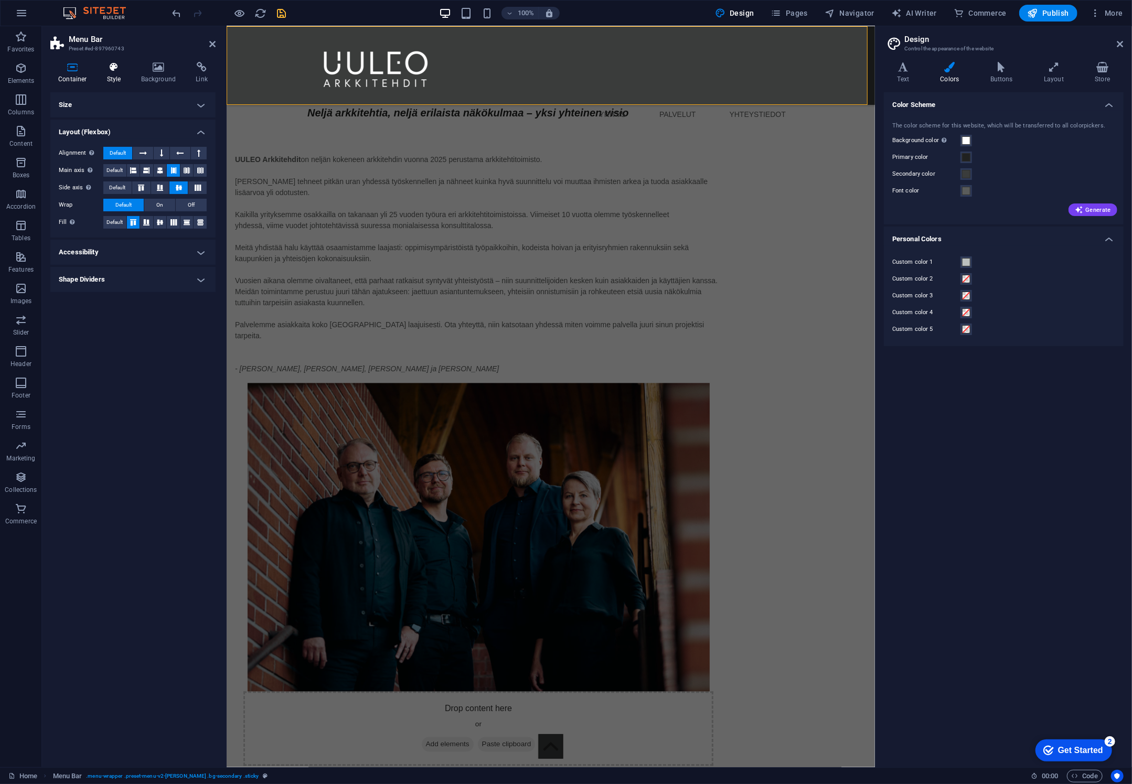
click at [110, 70] on icon at bounding box center [114, 67] width 30 height 10
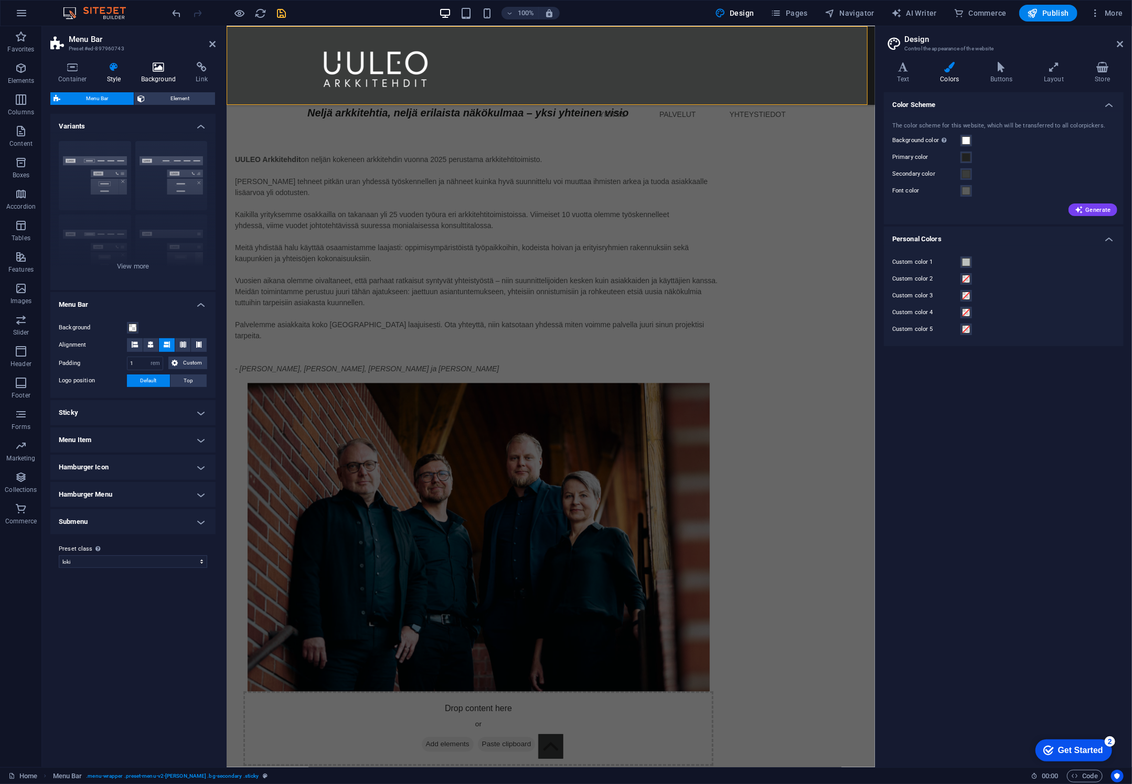
click at [150, 71] on icon at bounding box center [158, 67] width 51 height 10
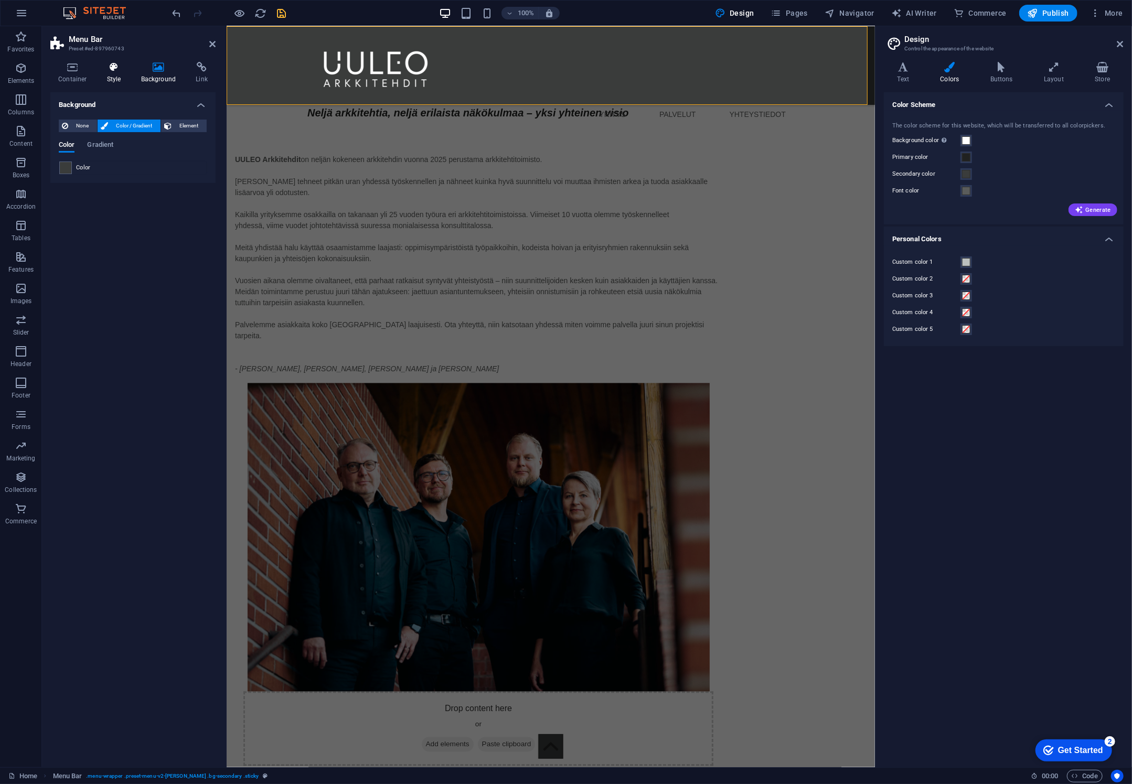
click at [107, 70] on icon at bounding box center [114, 67] width 30 height 10
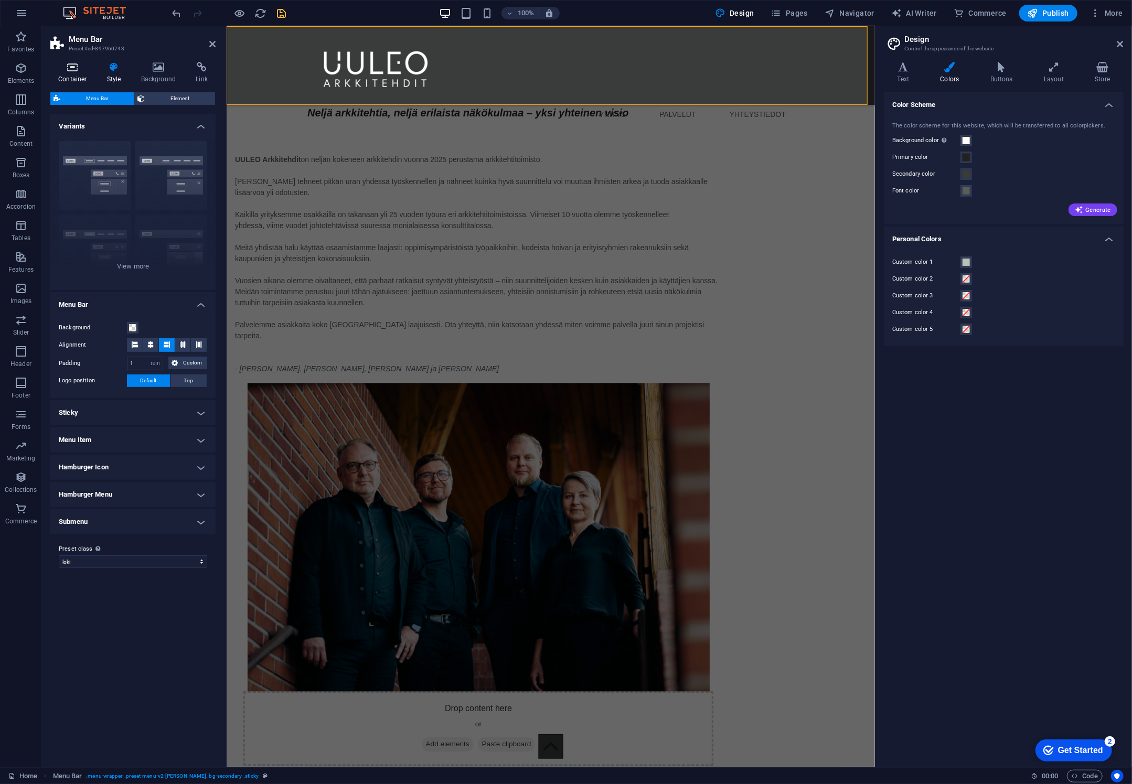
click at [70, 67] on icon at bounding box center [72, 67] width 45 height 10
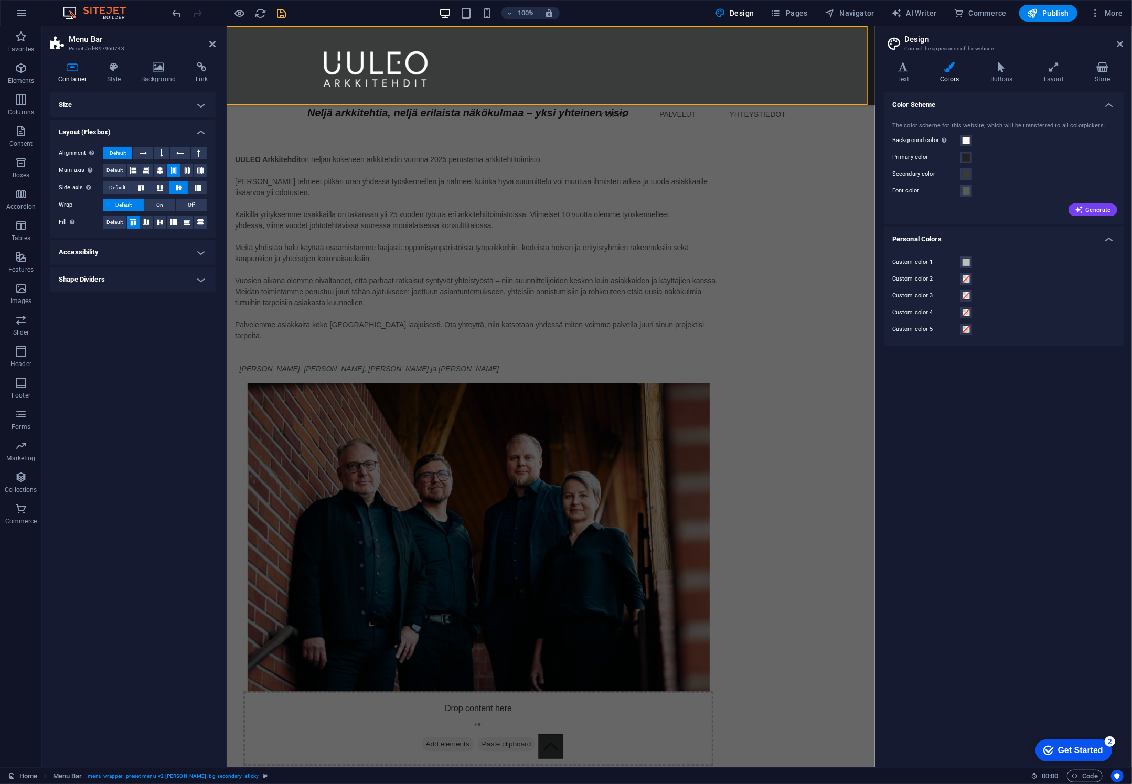
click at [127, 105] on h4 "Size" at bounding box center [132, 104] width 165 height 25
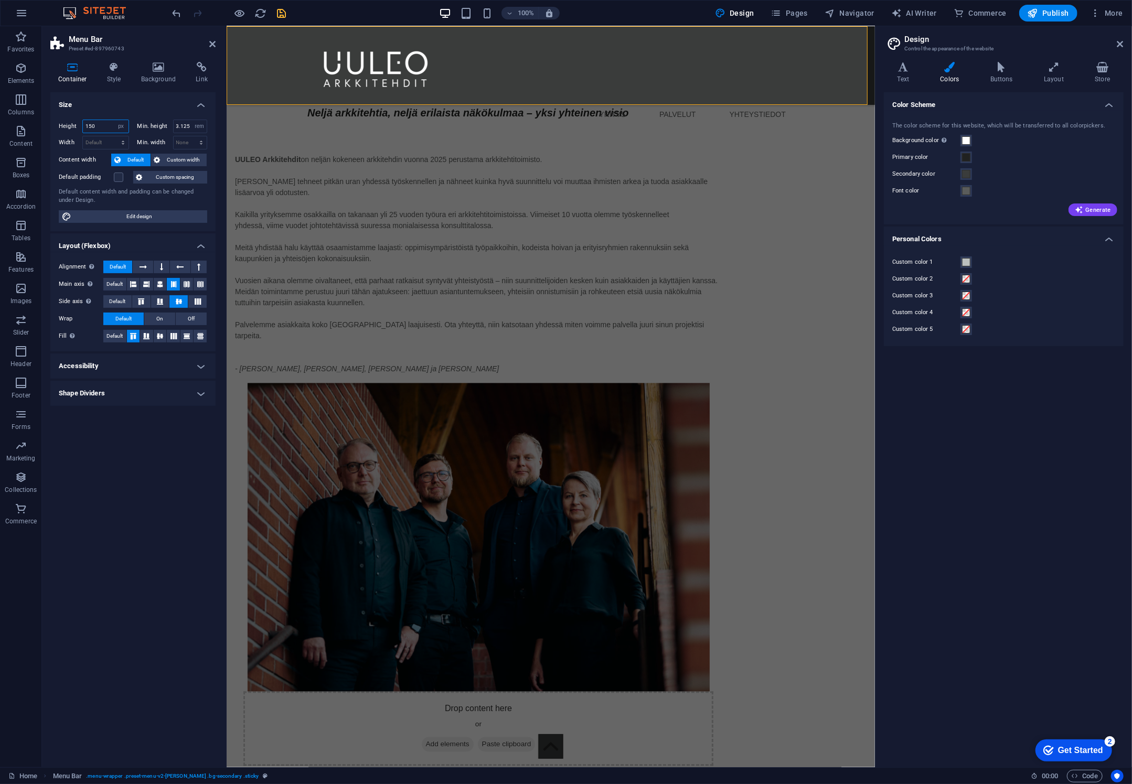
drag, startPoint x: 101, startPoint y: 126, endPoint x: 76, endPoint y: 126, distance: 24.7
click at [76, 126] on div "Height 150 Default px rem % vh vw" at bounding box center [94, 127] width 70 height 14
type input "120"
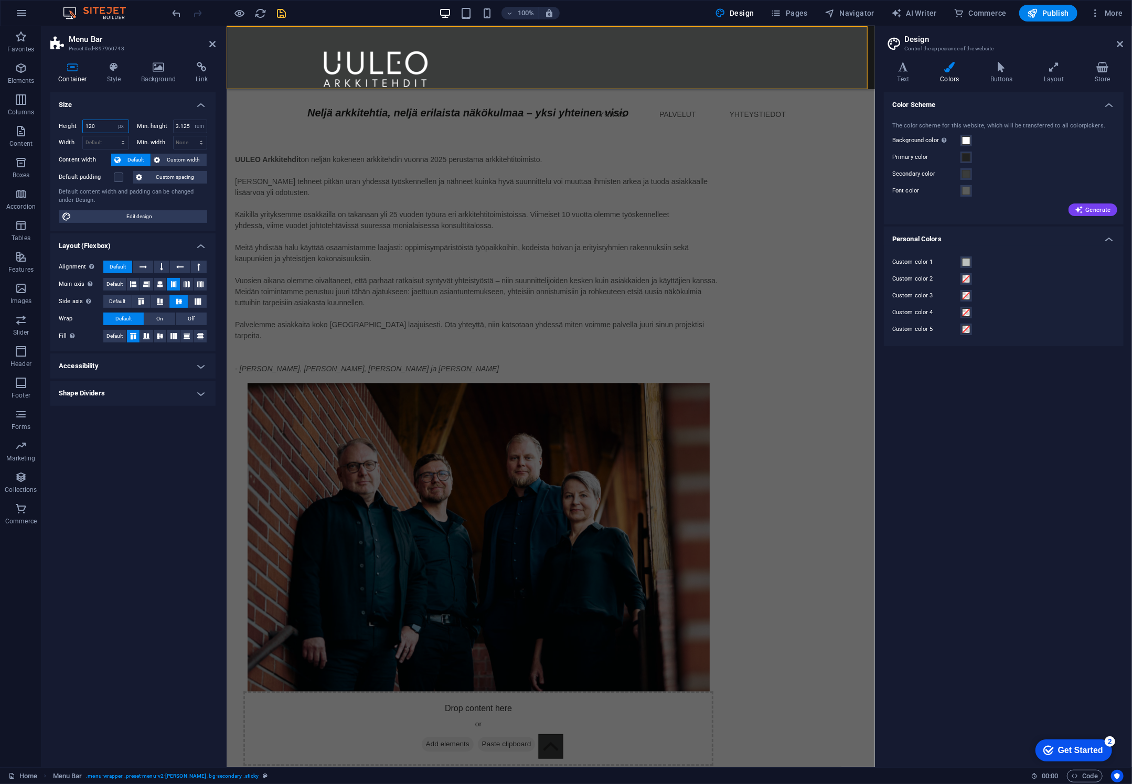
click at [98, 125] on input "120" at bounding box center [106, 126] width 46 height 13
click at [398, 65] on div at bounding box center [550, 68] width 487 height 68
click at [360, 62] on div at bounding box center [550, 68] width 487 height 68
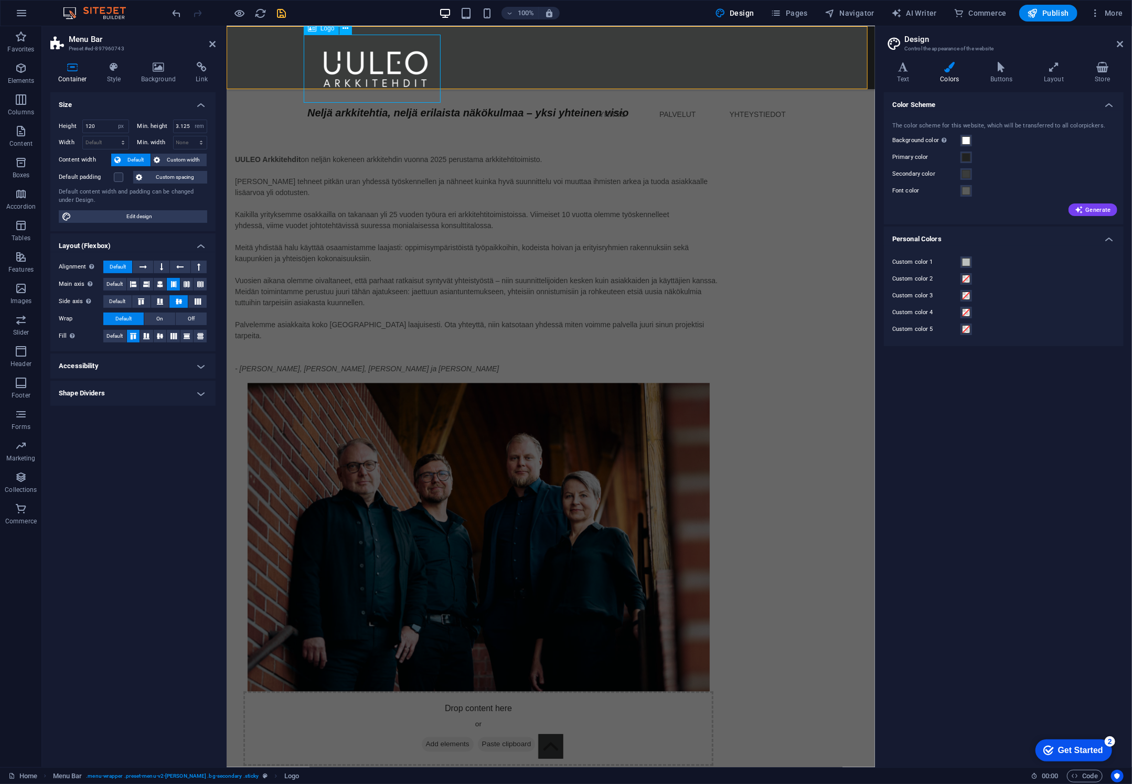
select select "px"
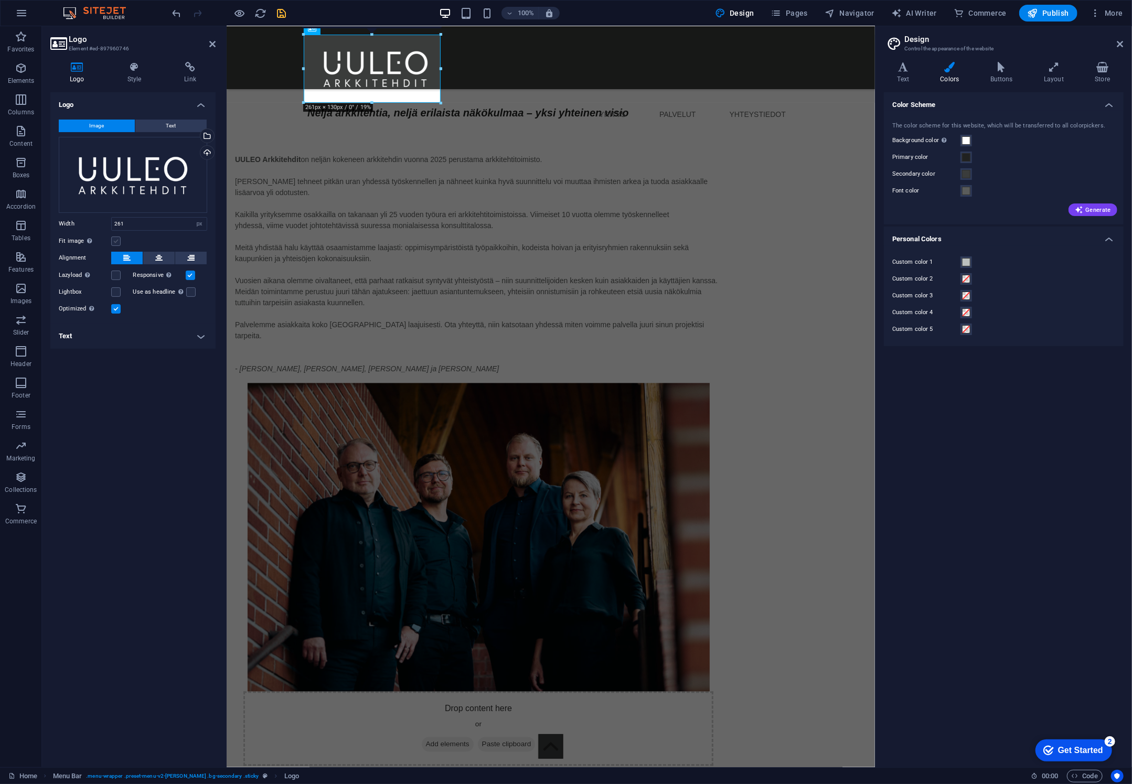
click at [112, 239] on label at bounding box center [115, 241] width 9 height 9
click at [0, 0] on input "Fit image Automatically fit image to a fixed width and height" at bounding box center [0, 0] width 0 height 0
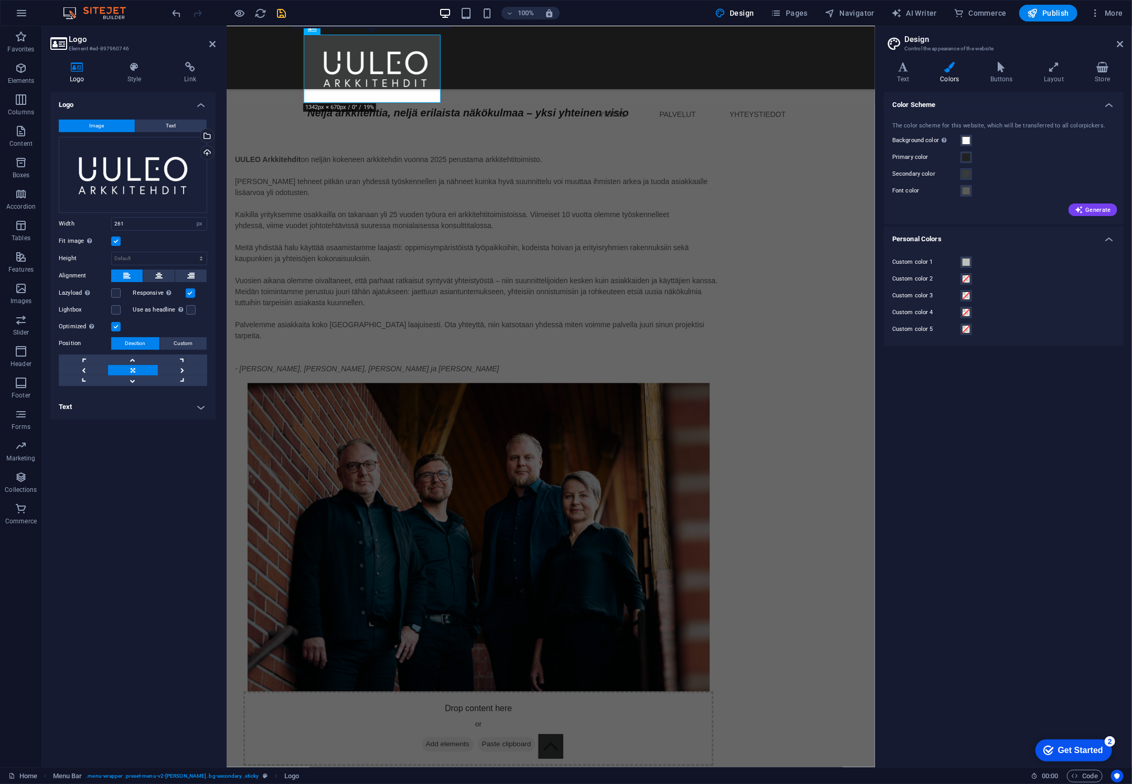
click at [114, 239] on label at bounding box center [115, 241] width 9 height 9
click at [0, 0] on input "Fit image Automatically fit image to a fixed width and height" at bounding box center [0, 0] width 0 height 0
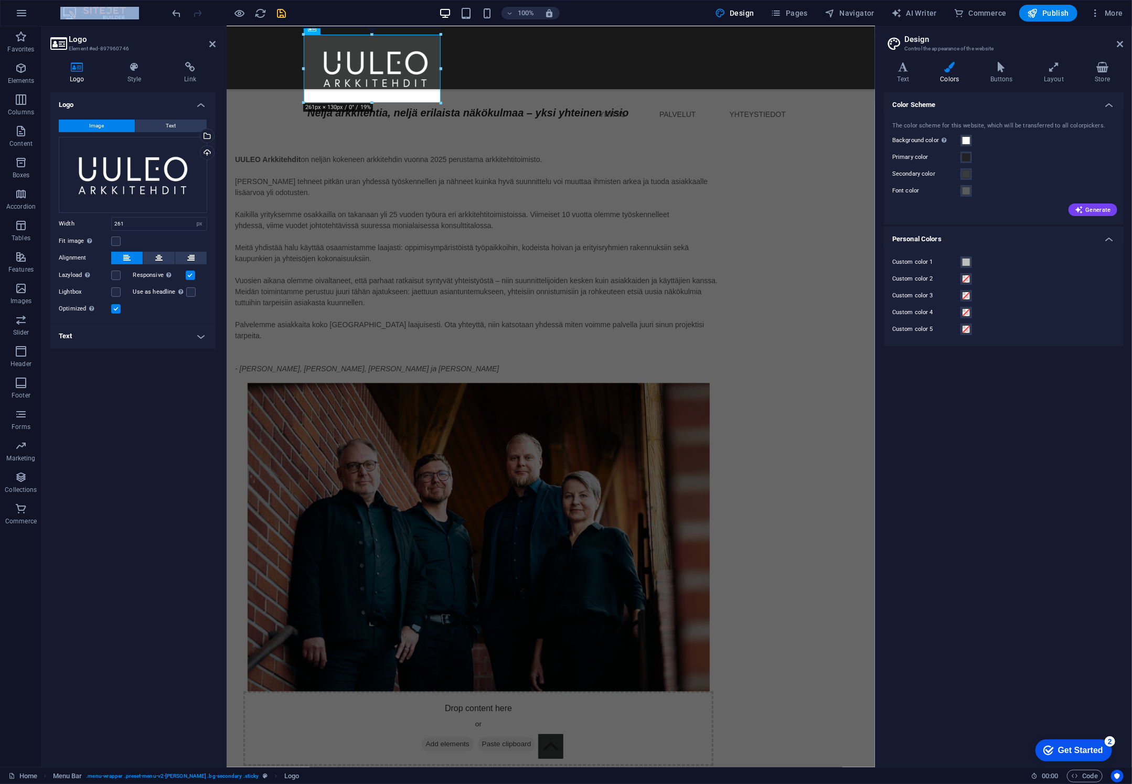
drag, startPoint x: 372, startPoint y: 32, endPoint x: 376, endPoint y: 24, distance: 8.7
click at [376, 26] on section "Favorites Elements Columns Content Boxes Accordion Tables Features Images Slide…" at bounding box center [437, 396] width 875 height 741
drag, startPoint x: 304, startPoint y: 100, endPoint x: 323, endPoint y: 61, distance: 43.2
type input "225"
click at [156, 255] on icon at bounding box center [158, 258] width 7 height 13
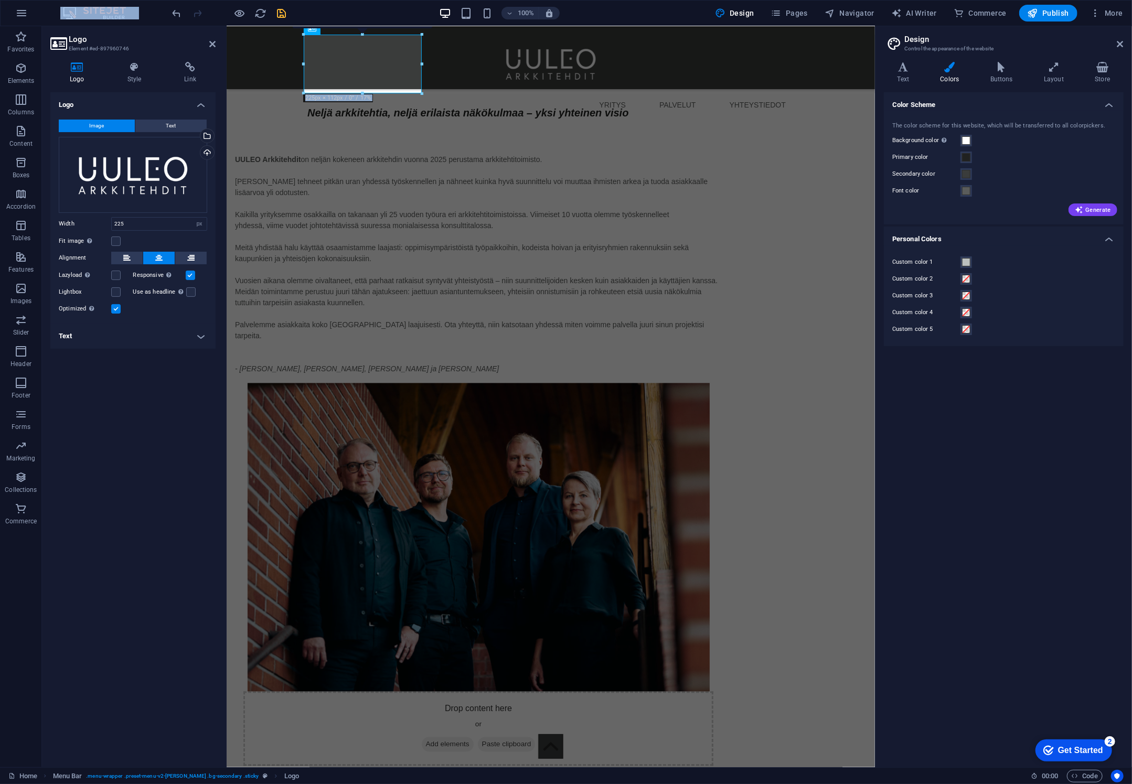
click at [110, 255] on label "Alignment" at bounding box center [85, 258] width 52 height 13
click at [122, 258] on button at bounding box center [126, 258] width 31 height 13
click at [134, 73] on h4 "Style" at bounding box center [136, 73] width 57 height 22
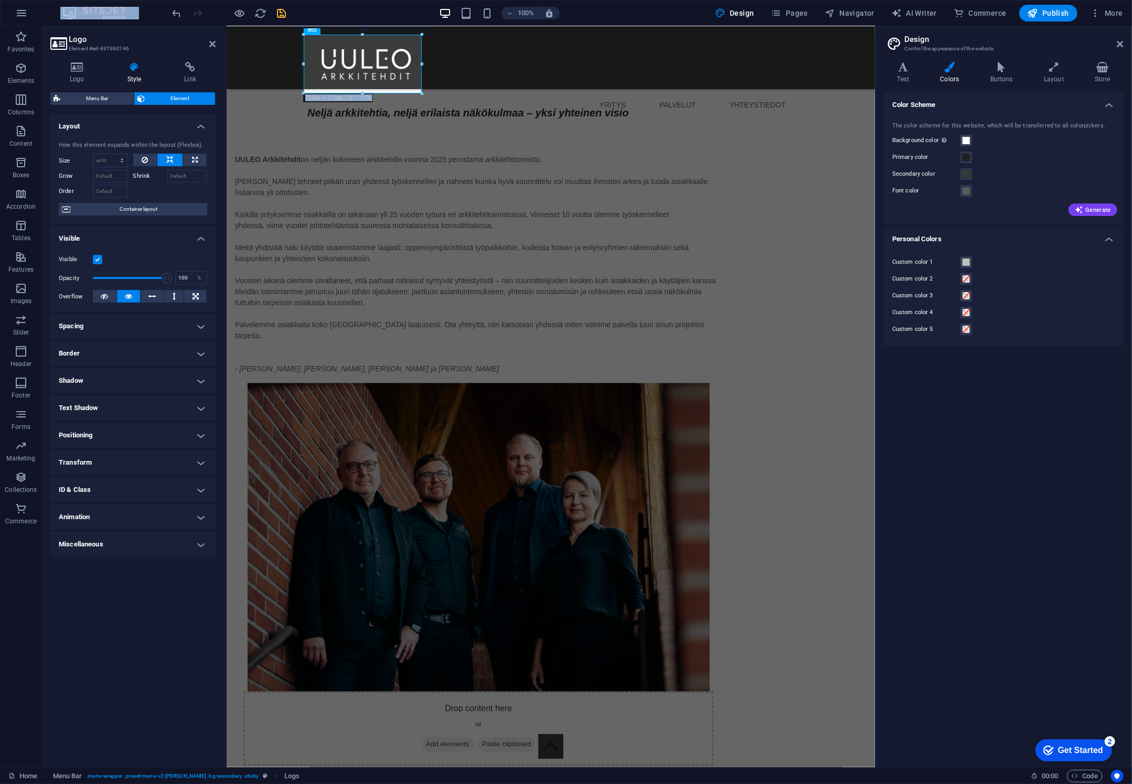
click at [141, 461] on h4 "Transform" at bounding box center [132, 462] width 165 height 25
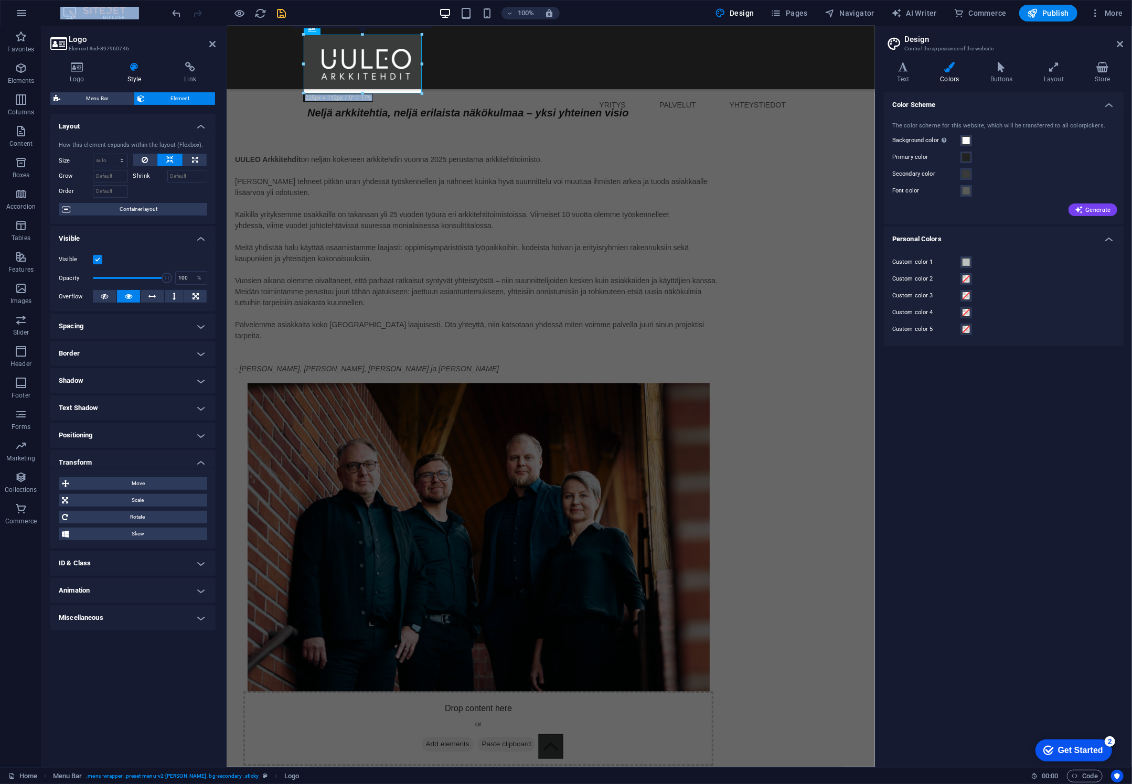
click at [141, 491] on div "Move X offset 0 px rem % em vh vw Y offset 0 px rem % em vh vw Scale Zoom 100 %…" at bounding box center [133, 508] width 148 height 63
click at [151, 485] on span "Move" at bounding box center [138, 483] width 132 height 13
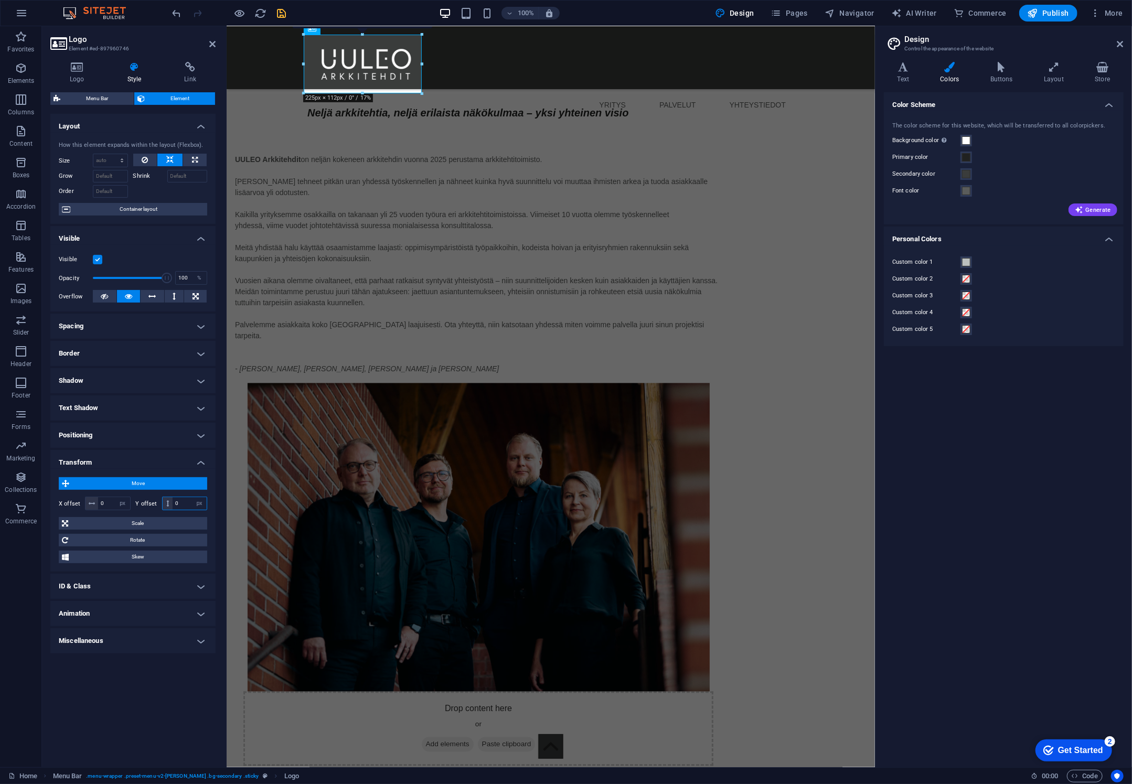
drag, startPoint x: 189, startPoint y: 502, endPoint x: 156, endPoint y: 500, distance: 32.6
click at [157, 500] on div "Y offset 0 px rem % em vh vw" at bounding box center [172, 504] width 72 height 14
type input "20"
click at [190, 501] on input "20" at bounding box center [190, 503] width 34 height 13
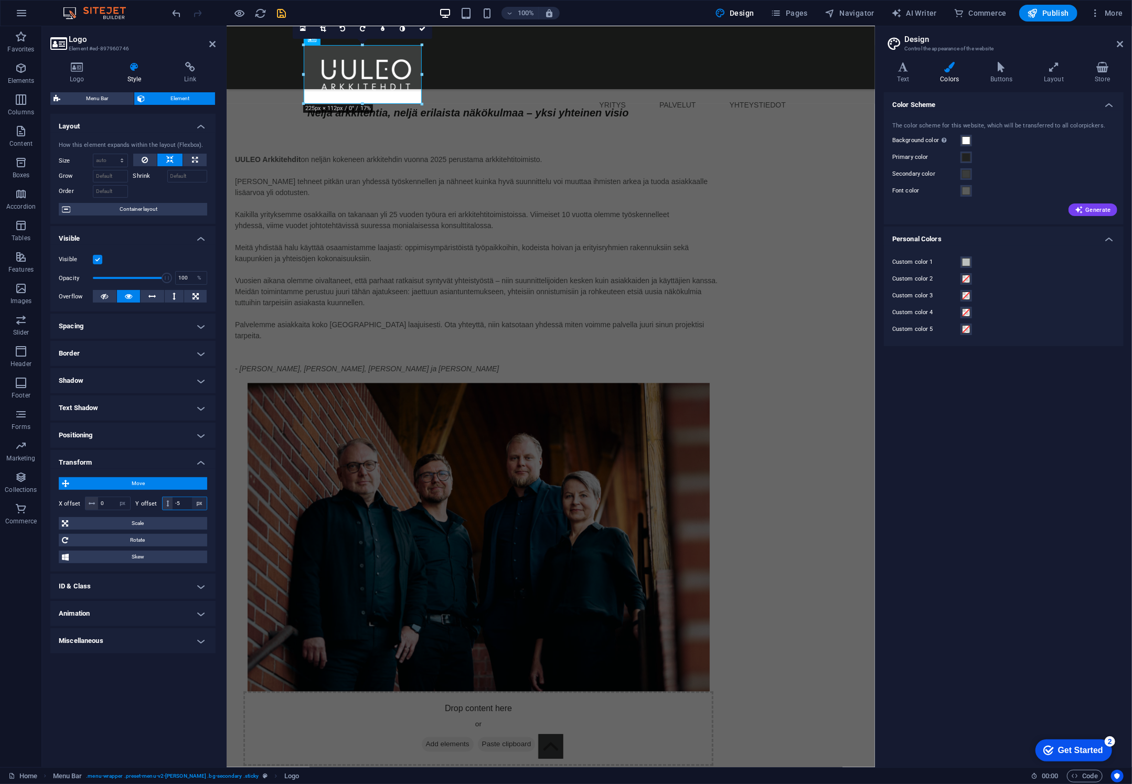
type input "-5"
drag, startPoint x: 421, startPoint y: 90, endPoint x: 429, endPoint y: 91, distance: 8.0
click at [185, 502] on input "-5" at bounding box center [190, 503] width 34 height 13
click at [193, 507] on select "px rem % em vh vw" at bounding box center [199, 503] width 15 height 13
click at [185, 502] on input "-10" at bounding box center [190, 503] width 34 height 13
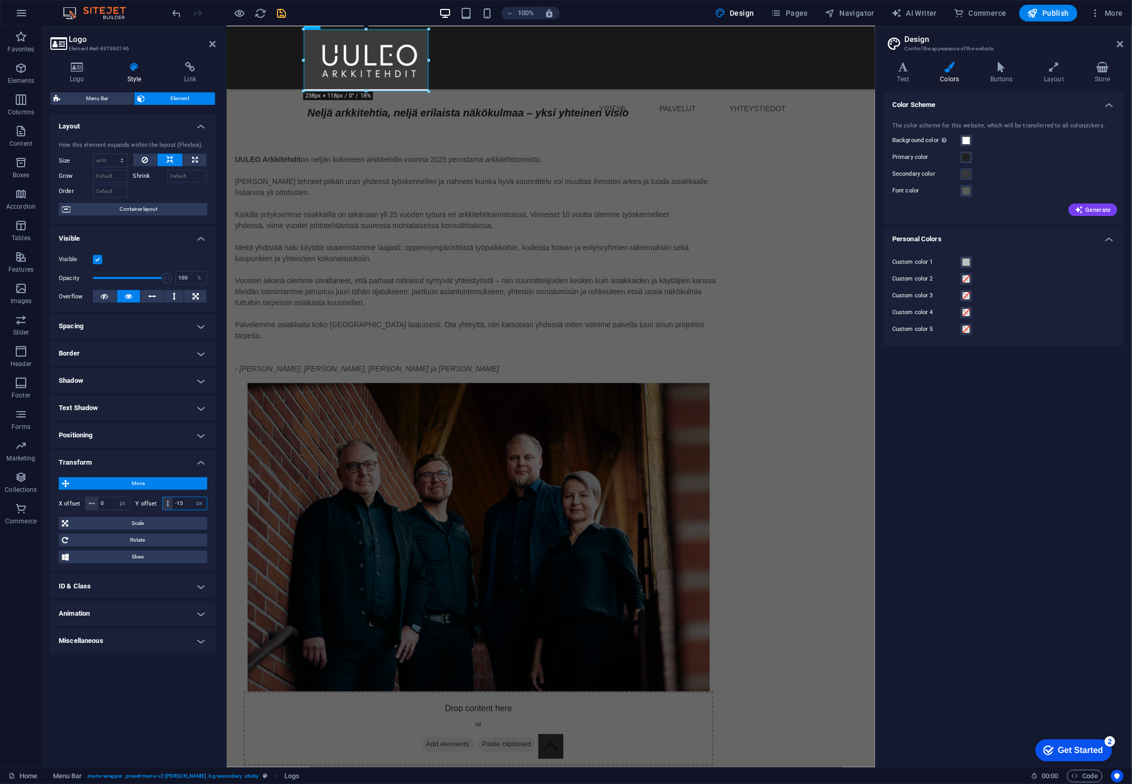
type input "-15"
click at [282, 12] on icon "save" at bounding box center [282, 13] width 12 height 12
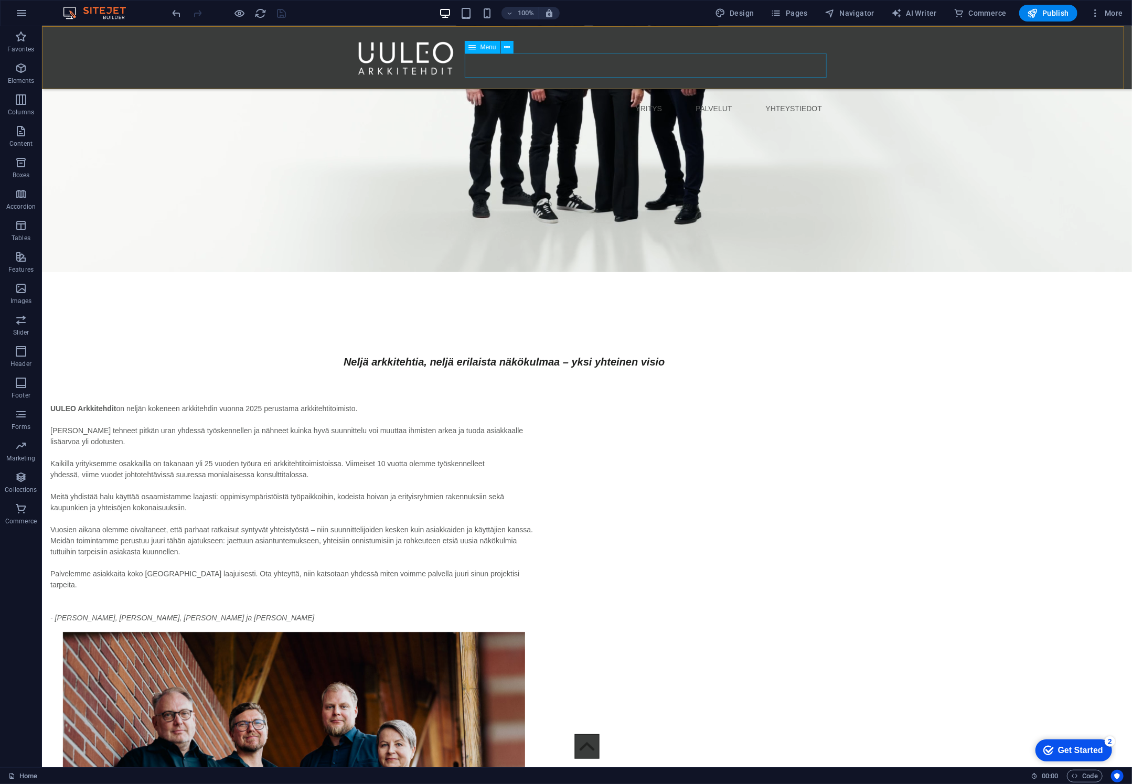
click at [607, 96] on nav "YRITYS PALVELUT YHTEYSTIEDOT" at bounding box center [586, 108] width 487 height 24
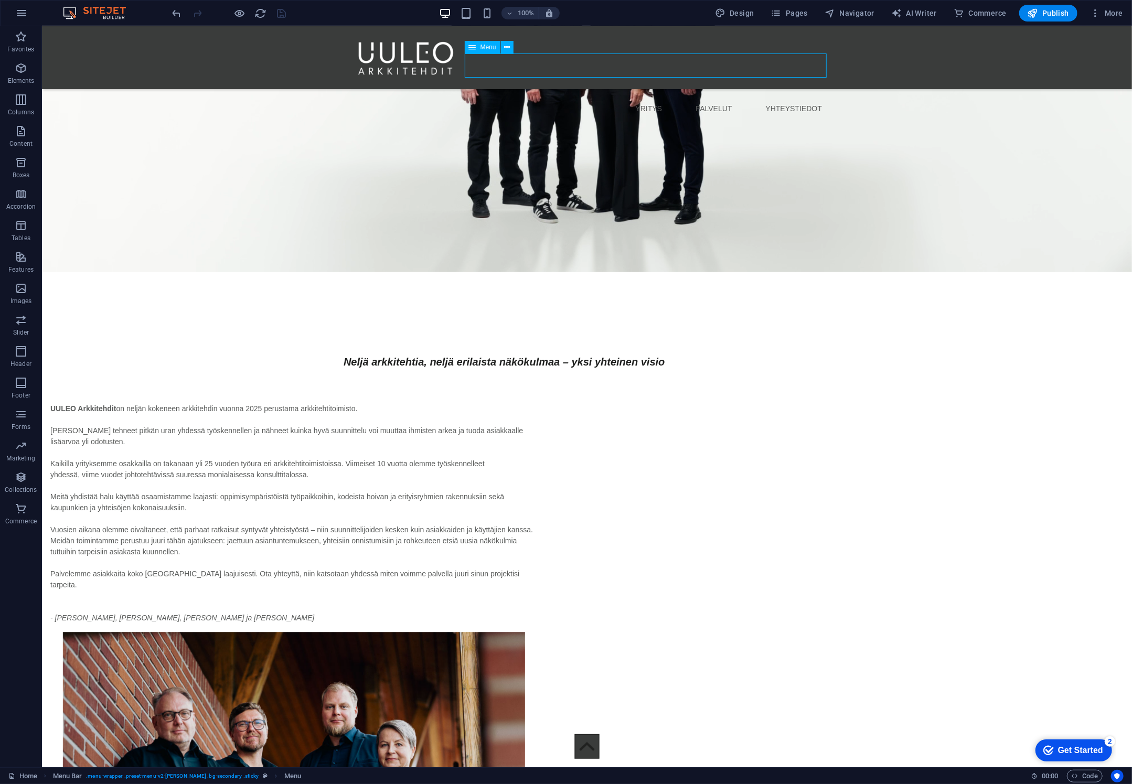
click at [607, 96] on nav "YRITYS PALVELUT YHTEYSTIEDOT" at bounding box center [586, 108] width 487 height 24
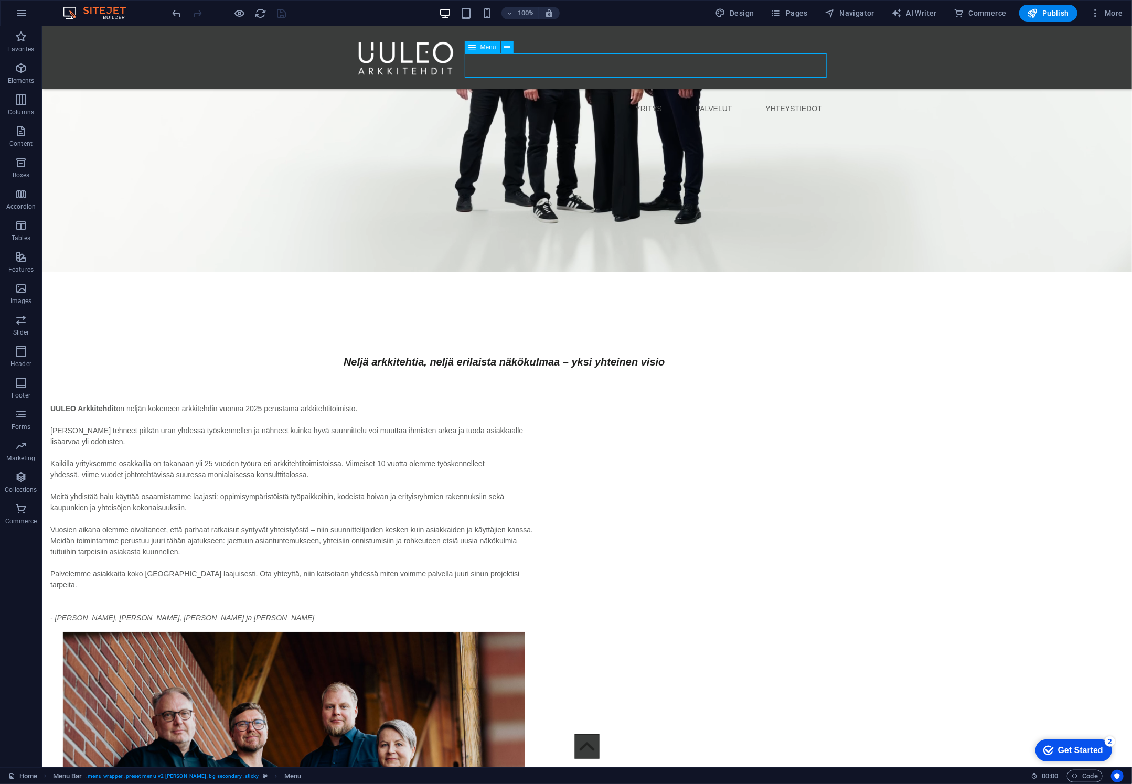
scroll to position [1792, 0]
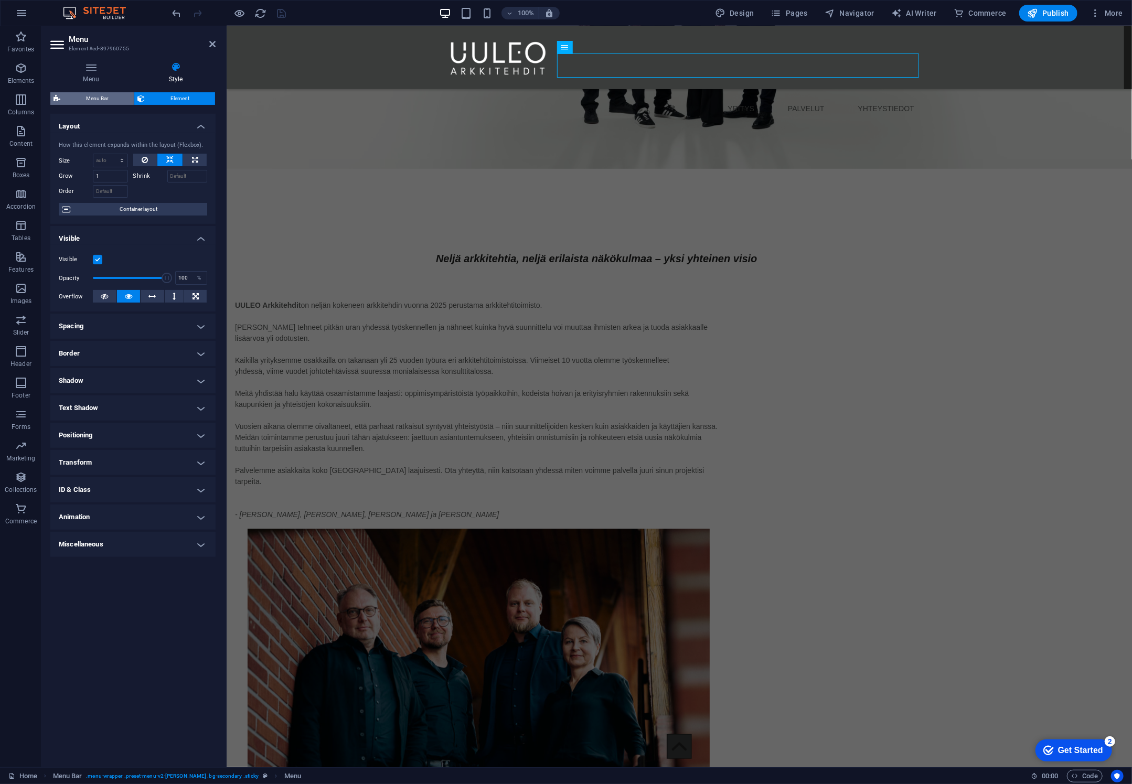
click at [103, 100] on span "Menu Bar" at bounding box center [96, 98] width 67 height 13
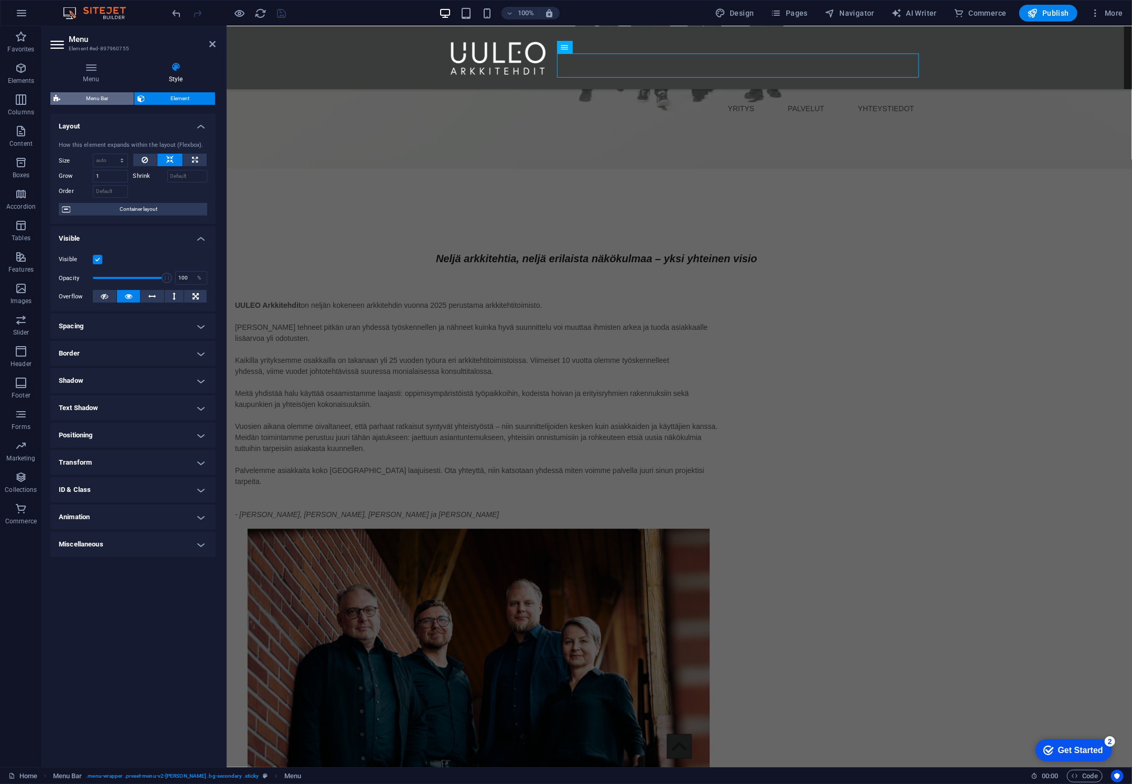
select select "rem"
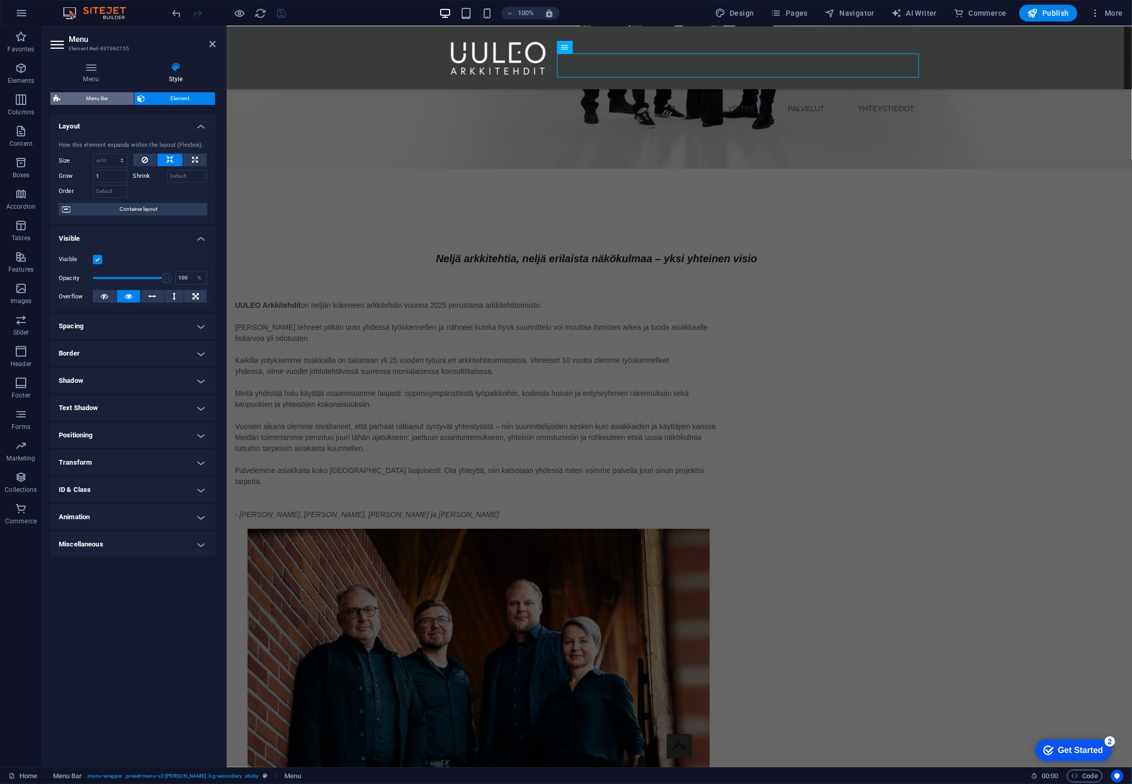
select select "preset-menu-v2-loki"
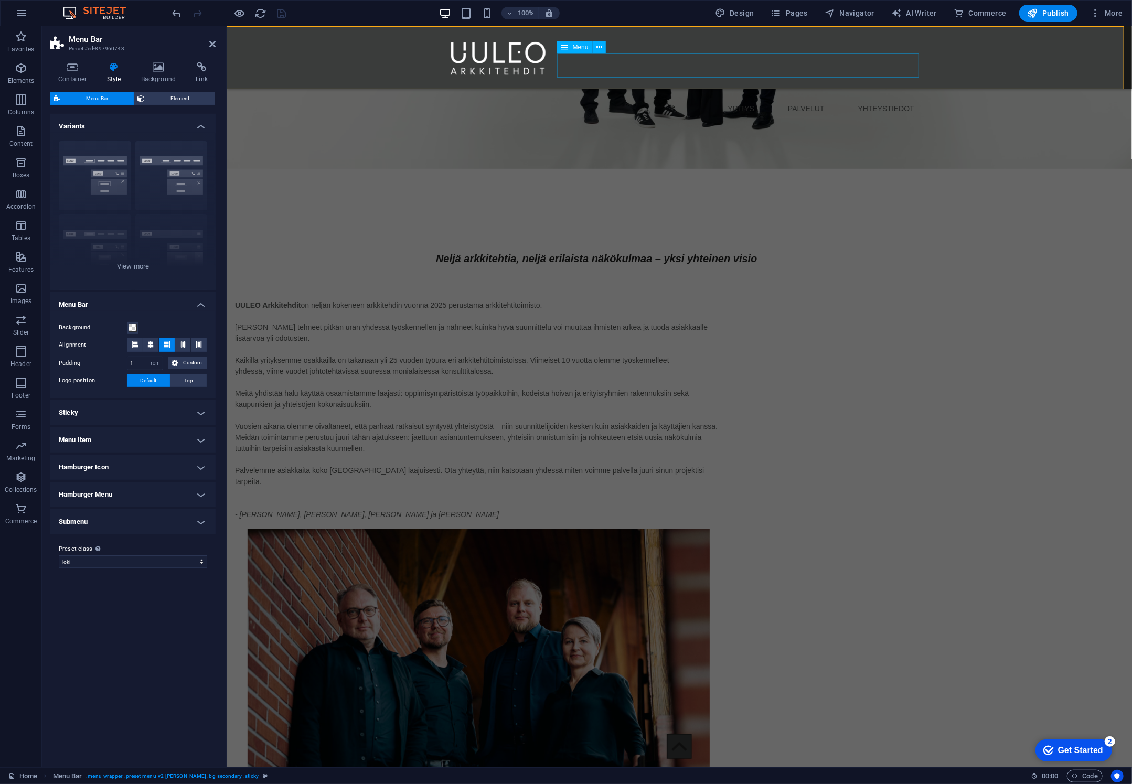
click at [628, 96] on nav "YRITYS PALVELUT YHTEYSTIEDOT" at bounding box center [678, 108] width 487 height 24
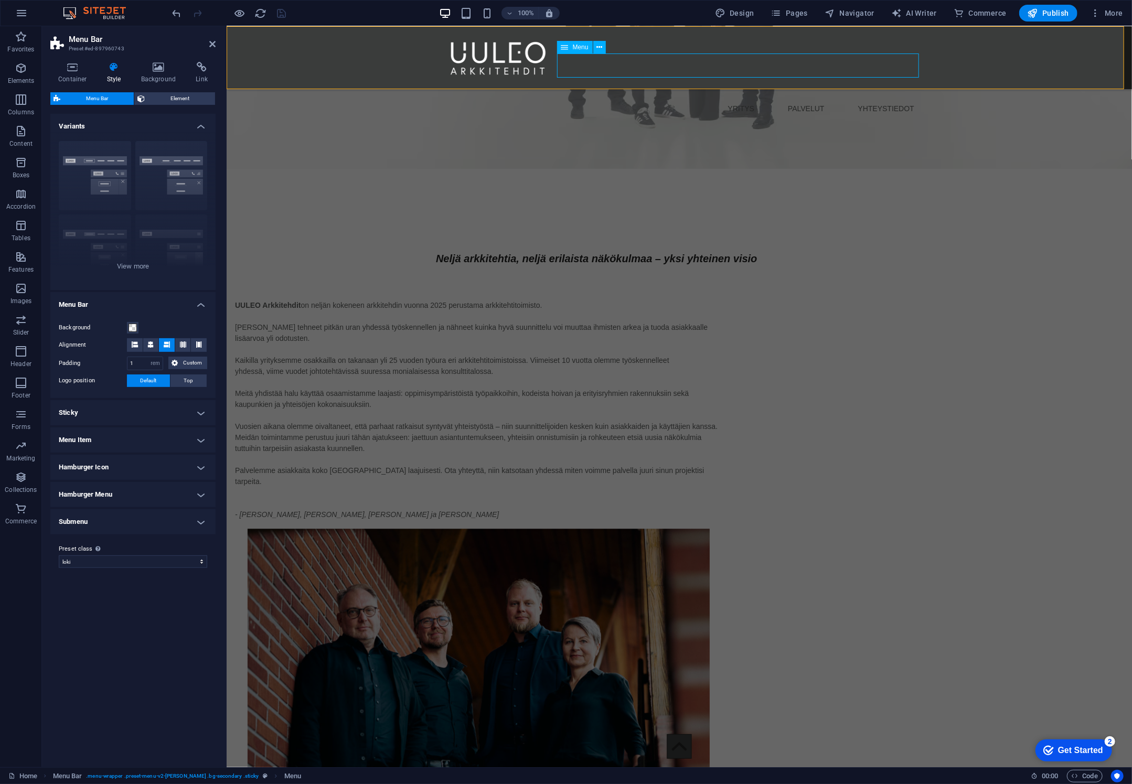
click at [644, 96] on nav "YRITYS PALVELUT YHTEYSTIEDOT" at bounding box center [678, 108] width 487 height 24
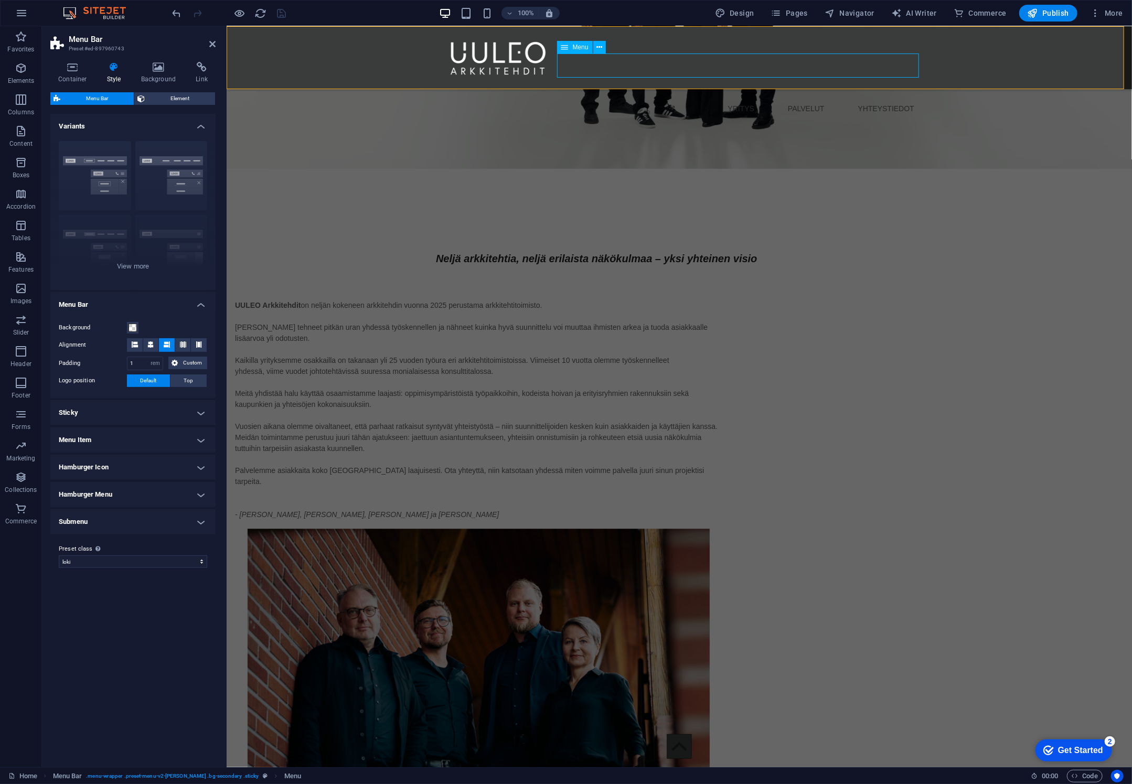
click at [644, 96] on nav "YRITYS PALVELUT YHTEYSTIEDOT" at bounding box center [678, 108] width 487 height 24
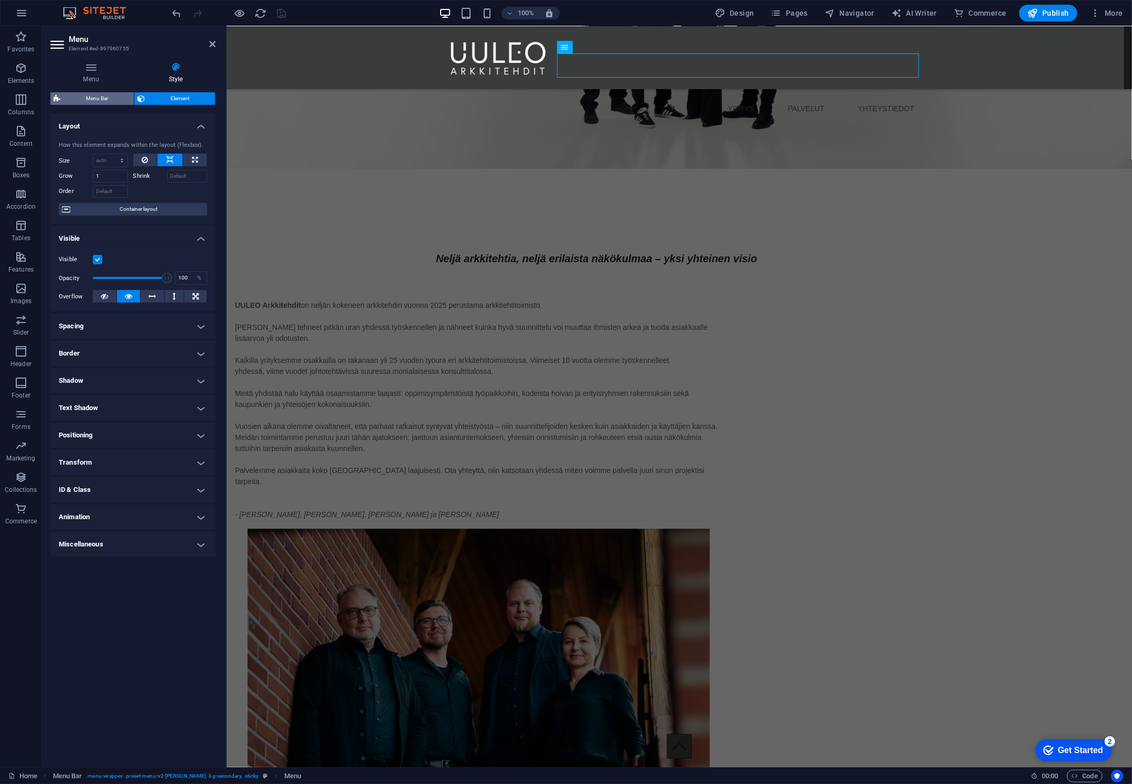
click at [99, 101] on span "Menu Bar" at bounding box center [96, 98] width 67 height 13
select select "rem"
select select "preset-menu-v2-loki"
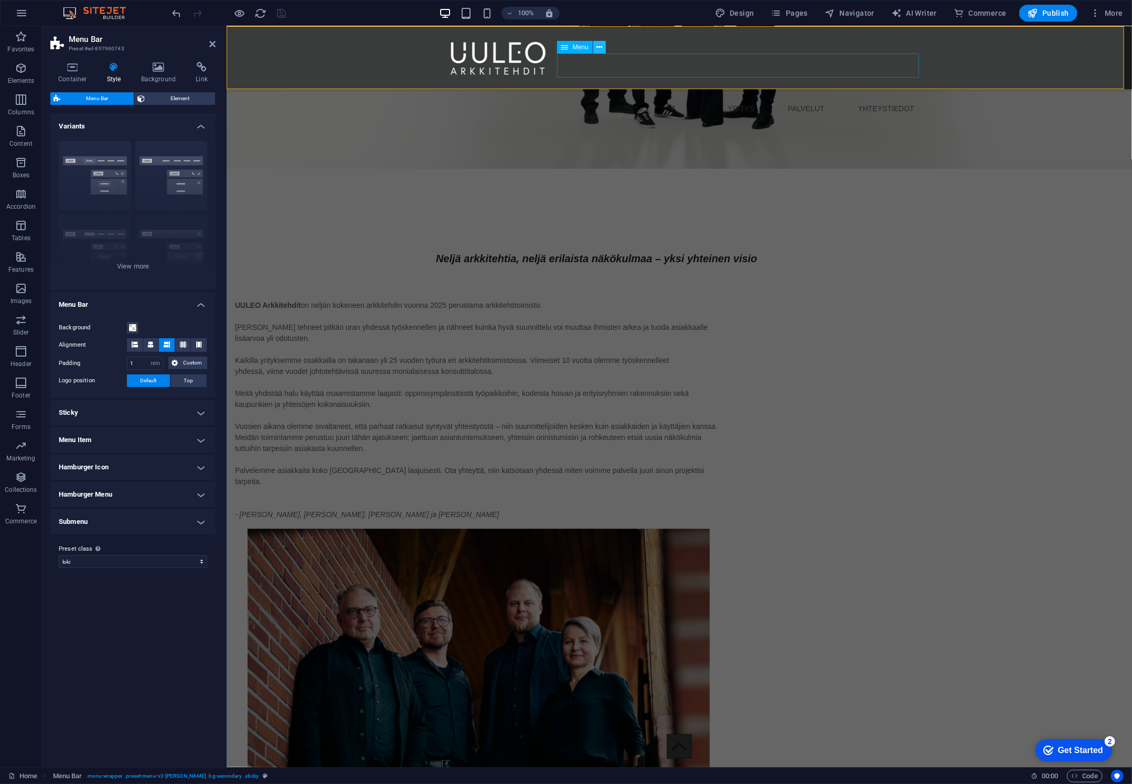
click at [598, 46] on icon at bounding box center [600, 47] width 6 height 11
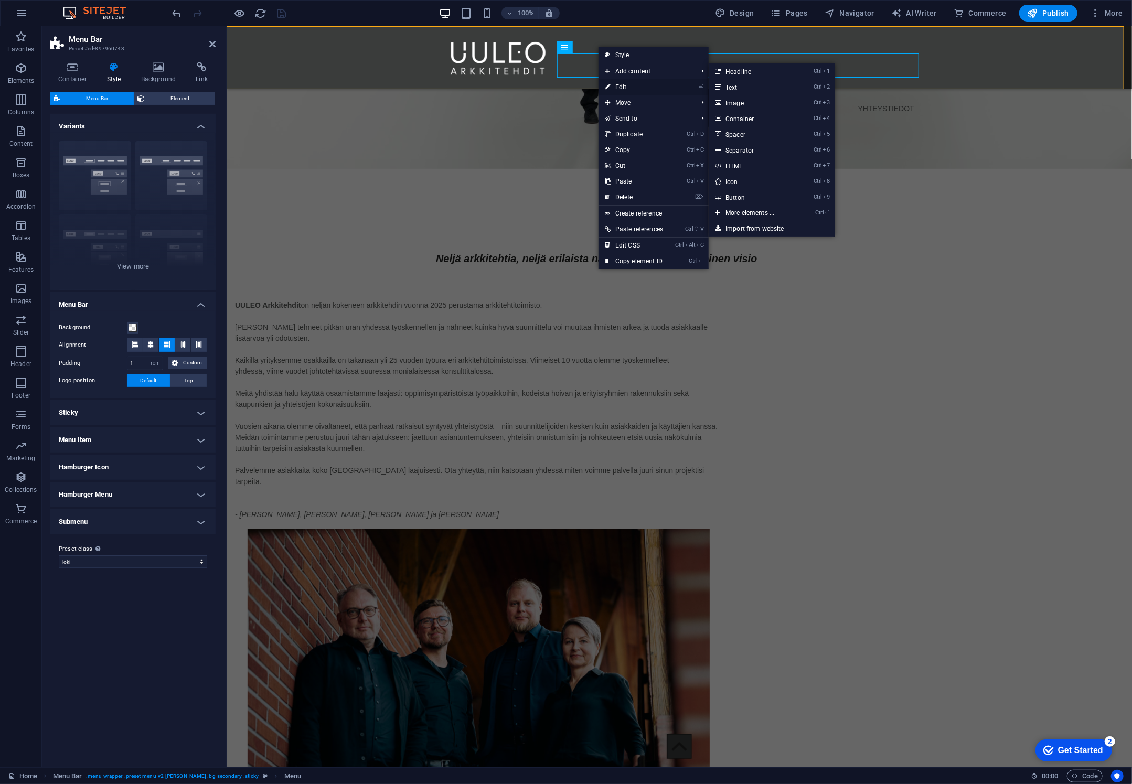
click at [620, 86] on link "⏎ Edit" at bounding box center [634, 87] width 71 height 16
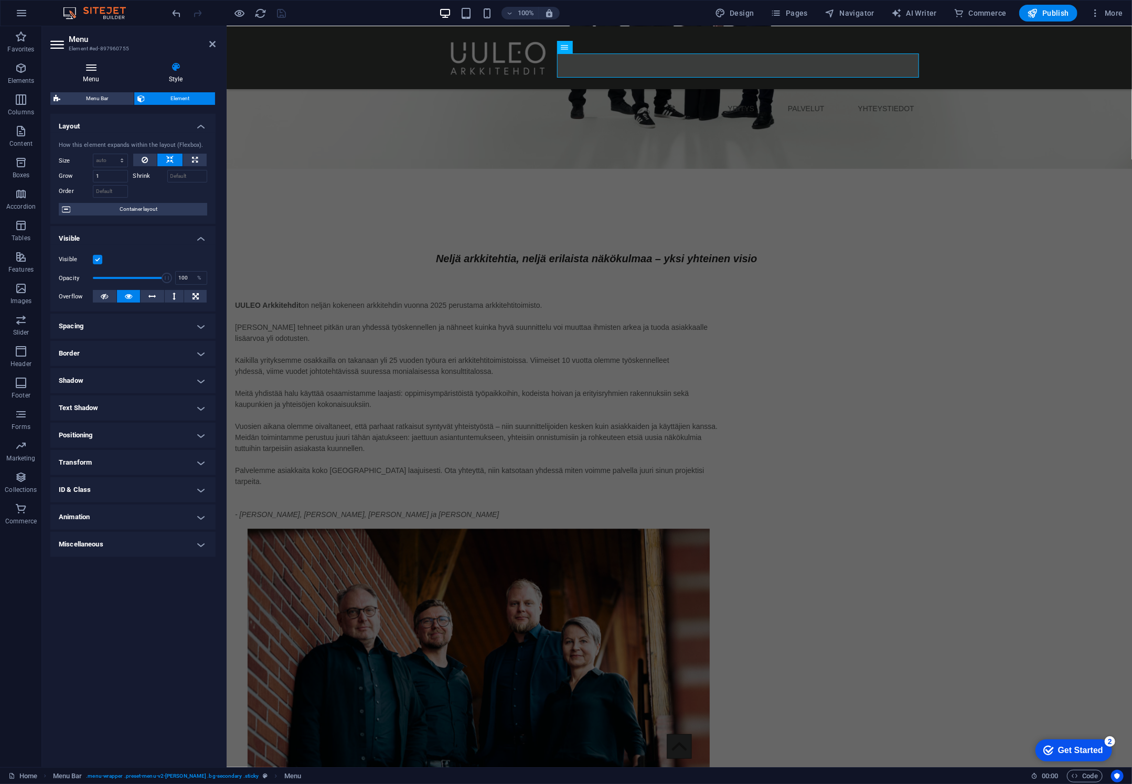
click at [94, 70] on icon at bounding box center [90, 67] width 81 height 10
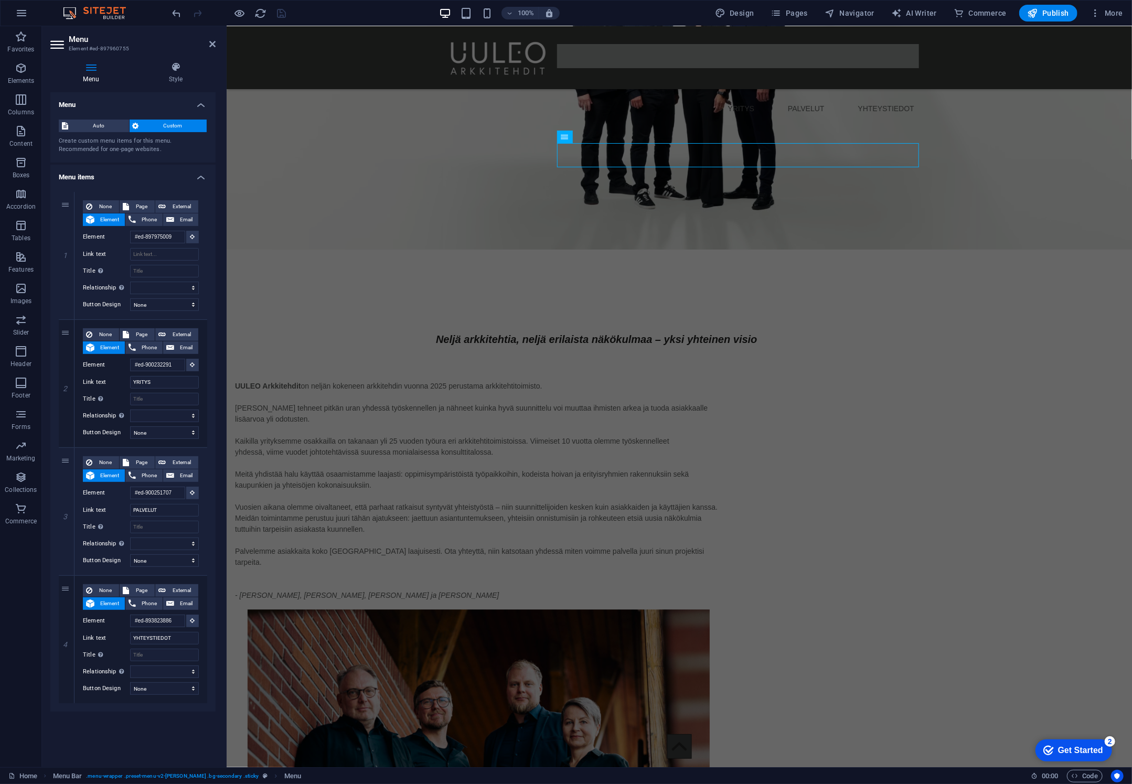
scroll to position [1729, 0]
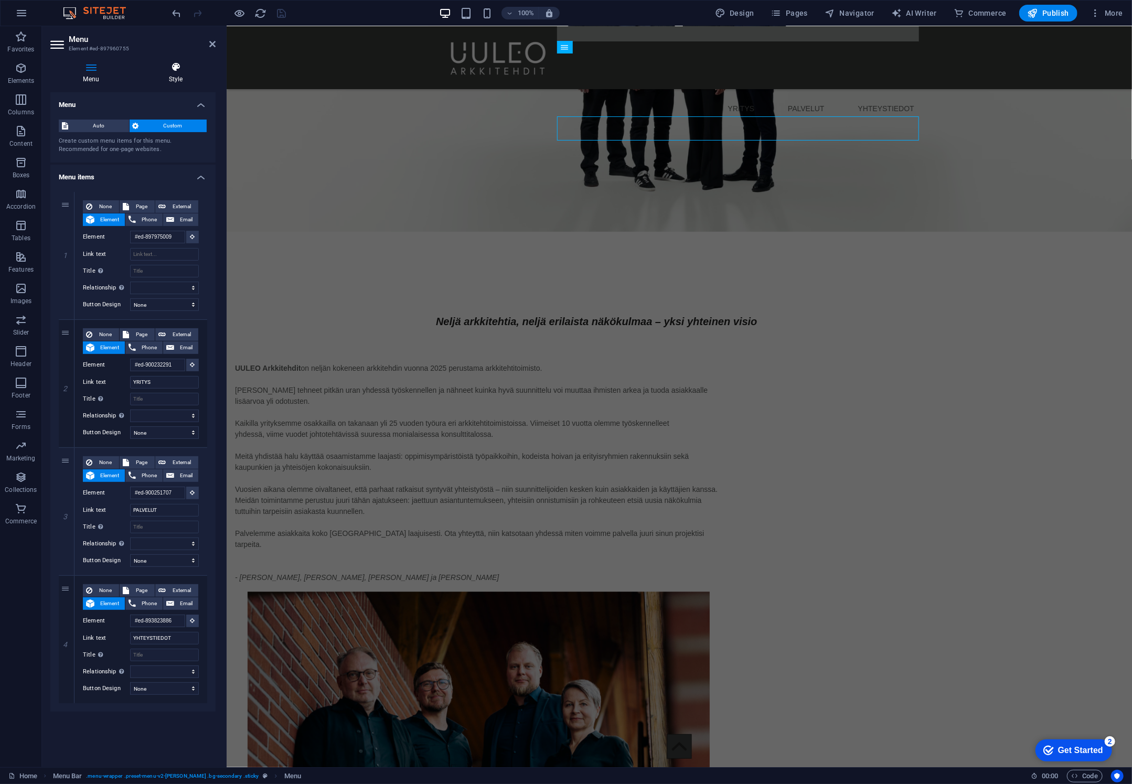
click at [190, 71] on icon at bounding box center [176, 67] width 80 height 10
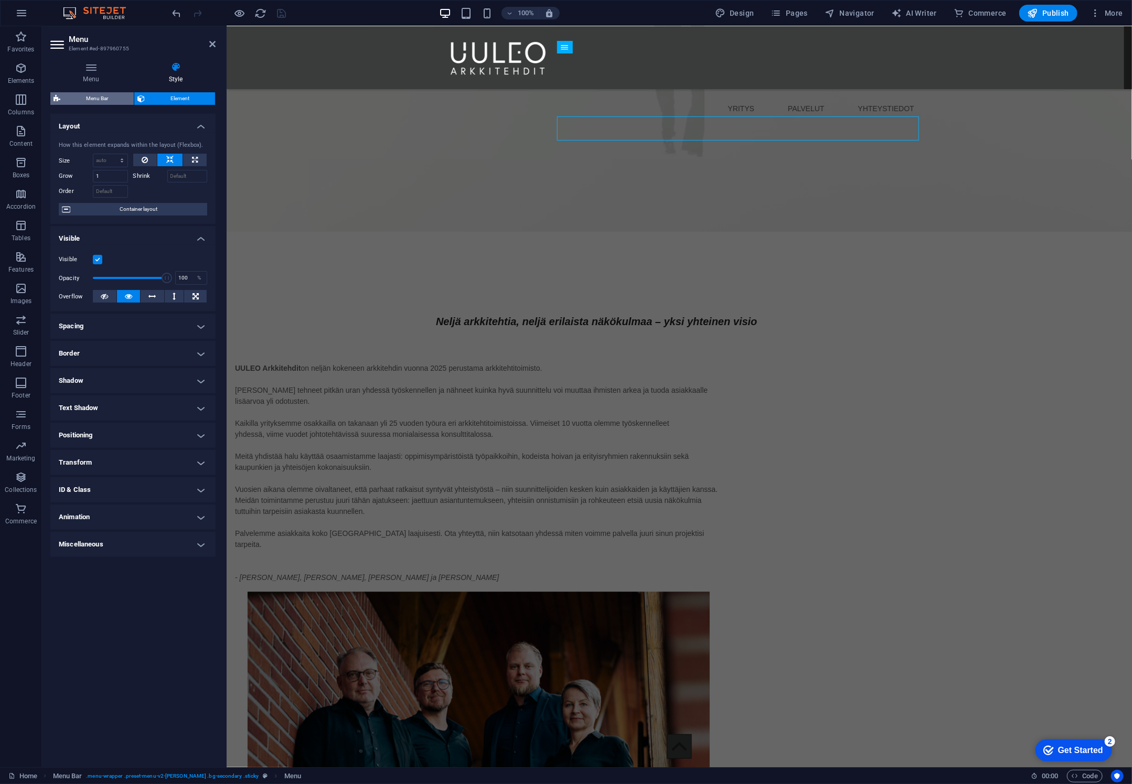
click at [102, 100] on span "Menu Bar" at bounding box center [96, 98] width 67 height 13
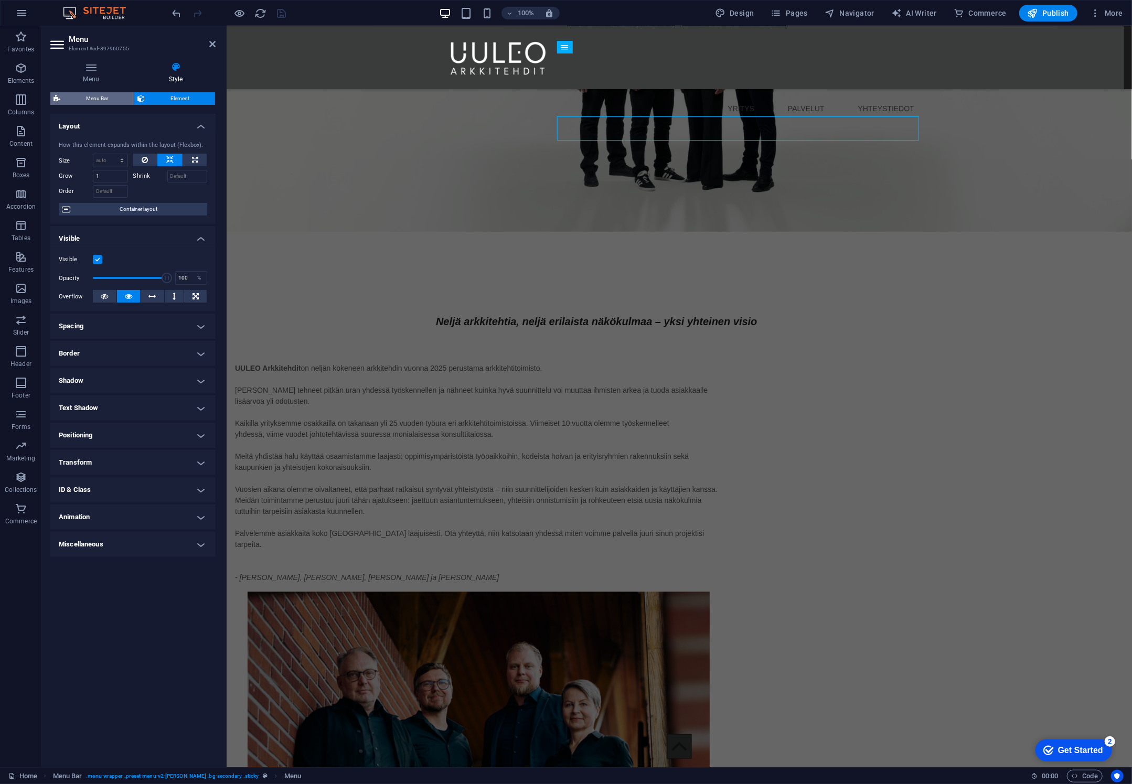
select select "rem"
select select "preset-menu-v2-loki"
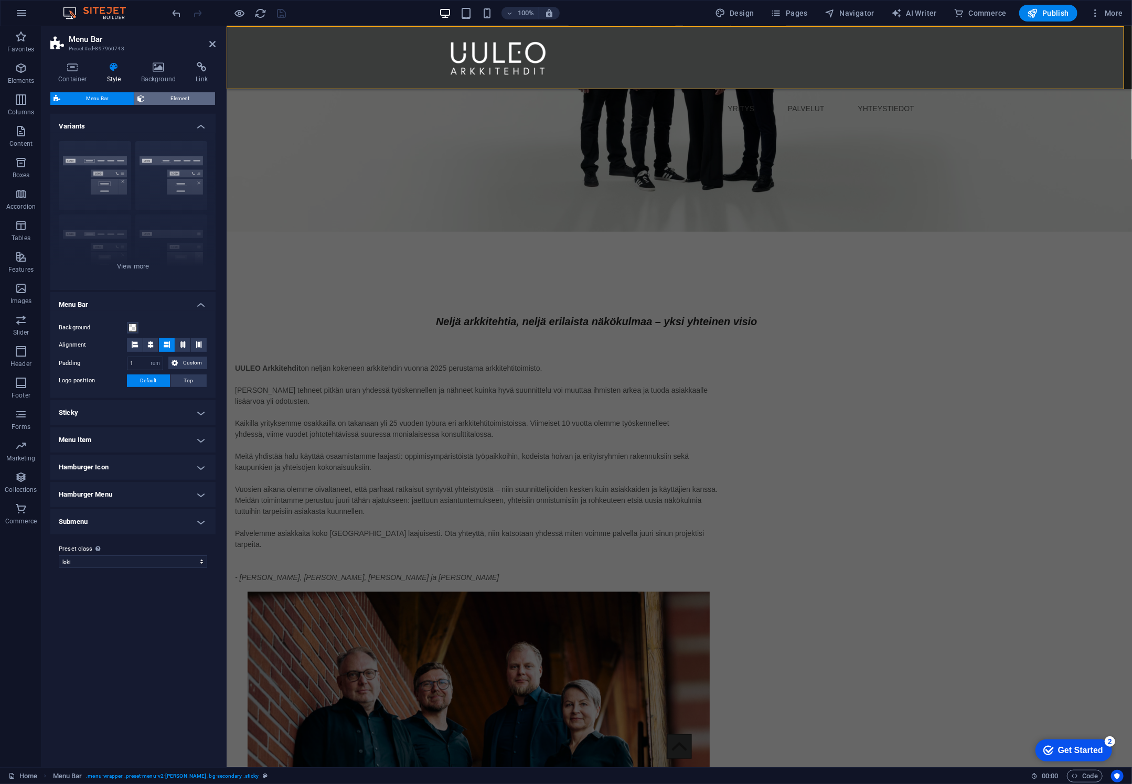
click at [172, 96] on span "Element" at bounding box center [180, 98] width 64 height 13
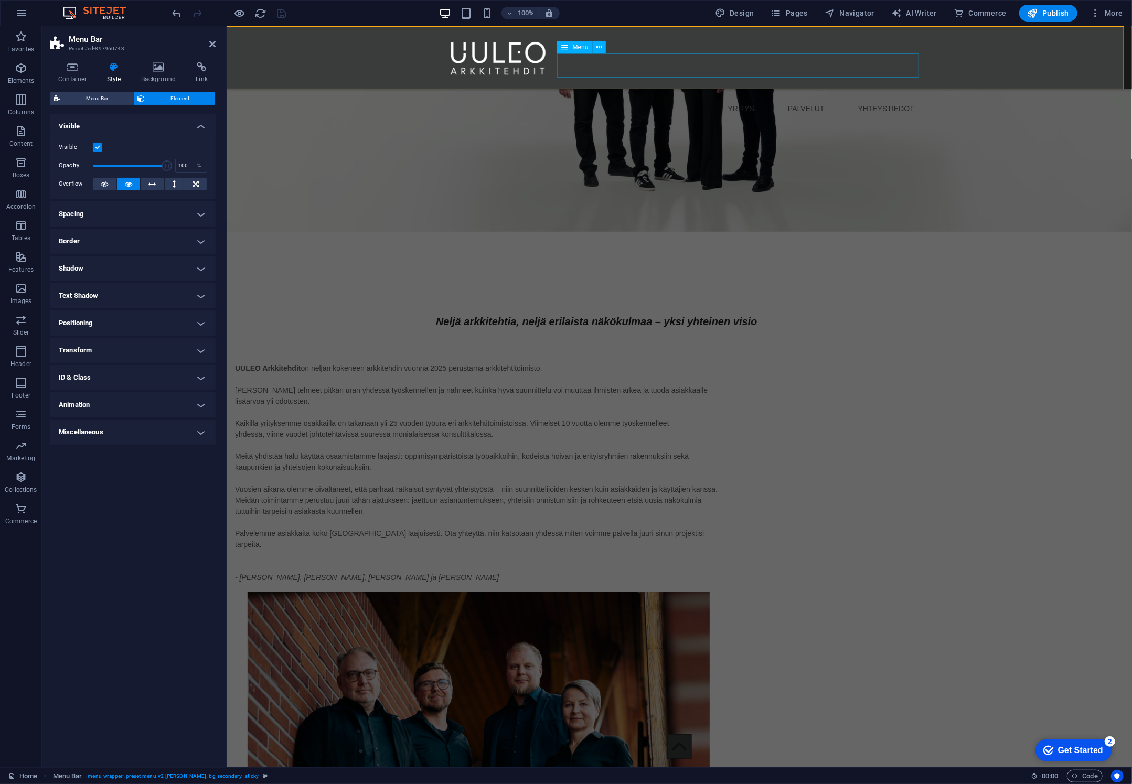
click at [766, 96] on nav "YRITYS PALVELUT YHTEYSTIEDOT" at bounding box center [678, 108] width 487 height 24
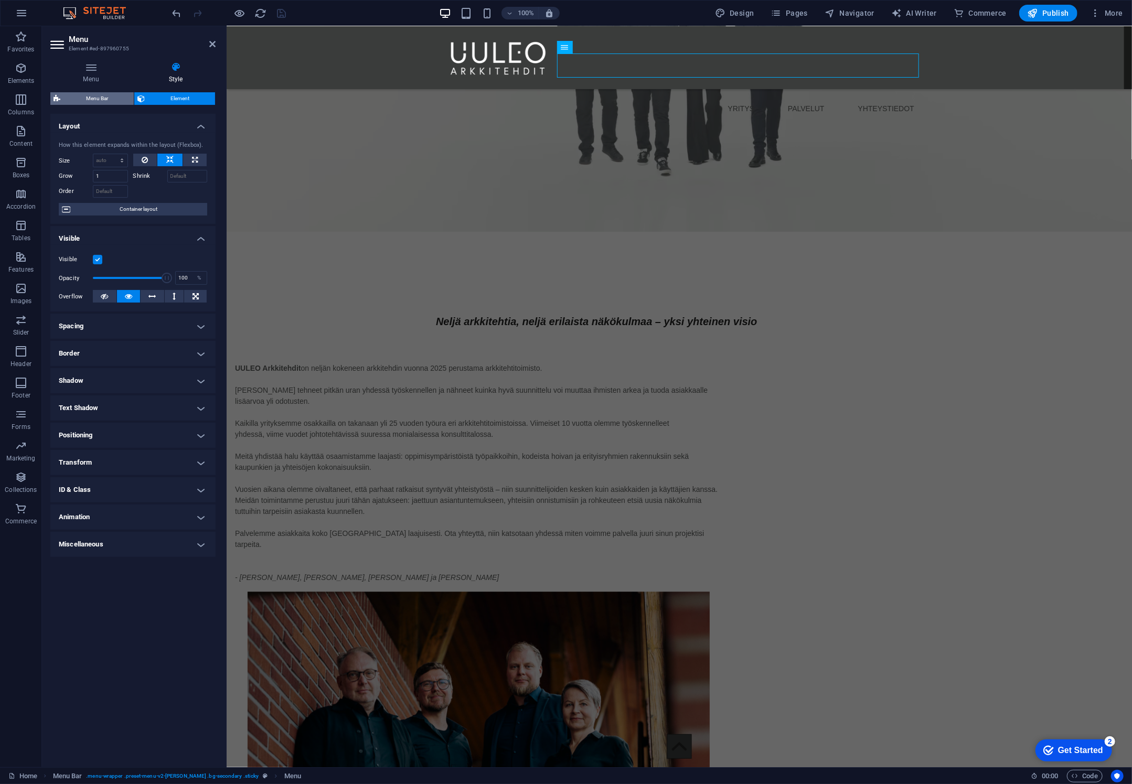
click at [92, 92] on span "Menu Bar" at bounding box center [96, 98] width 67 height 13
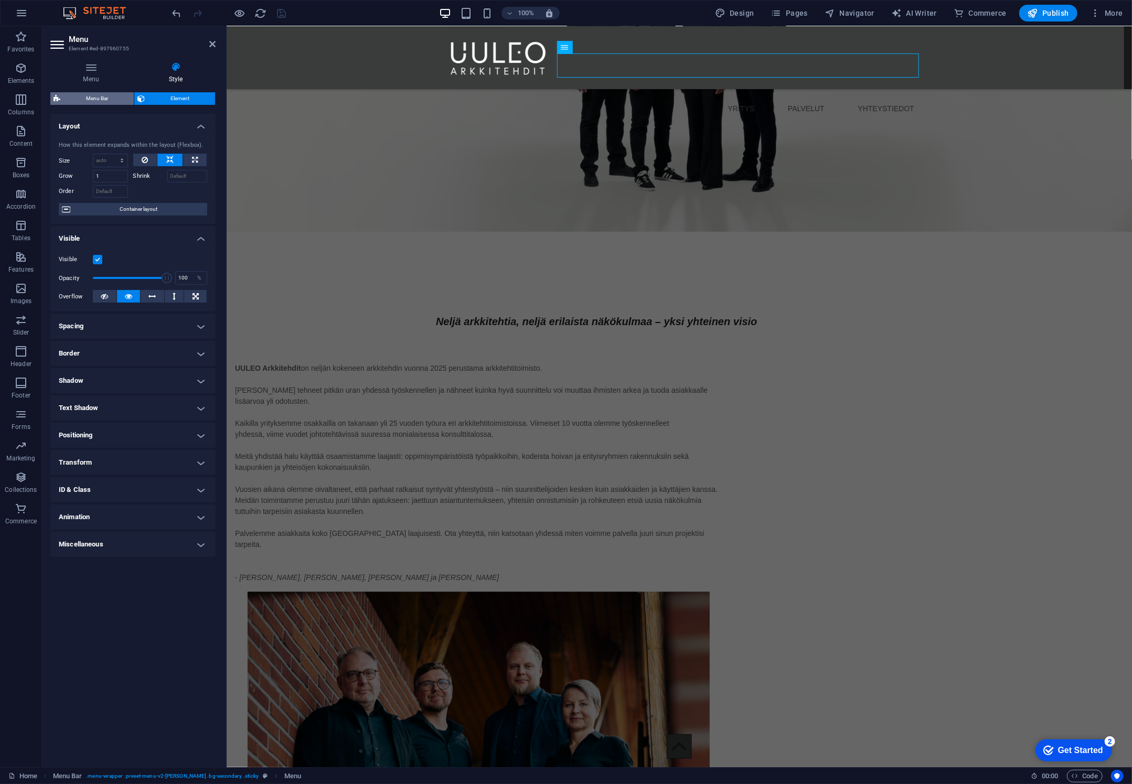
select select "rem"
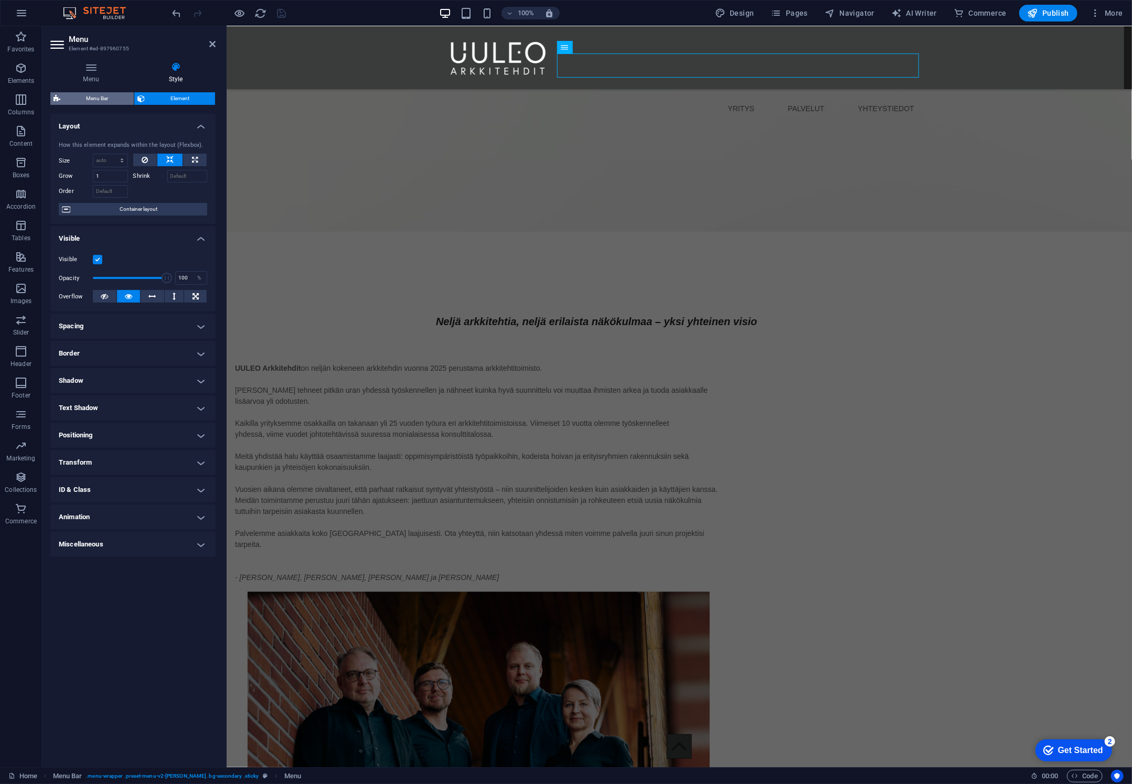
select select "preset-menu-v2-loki"
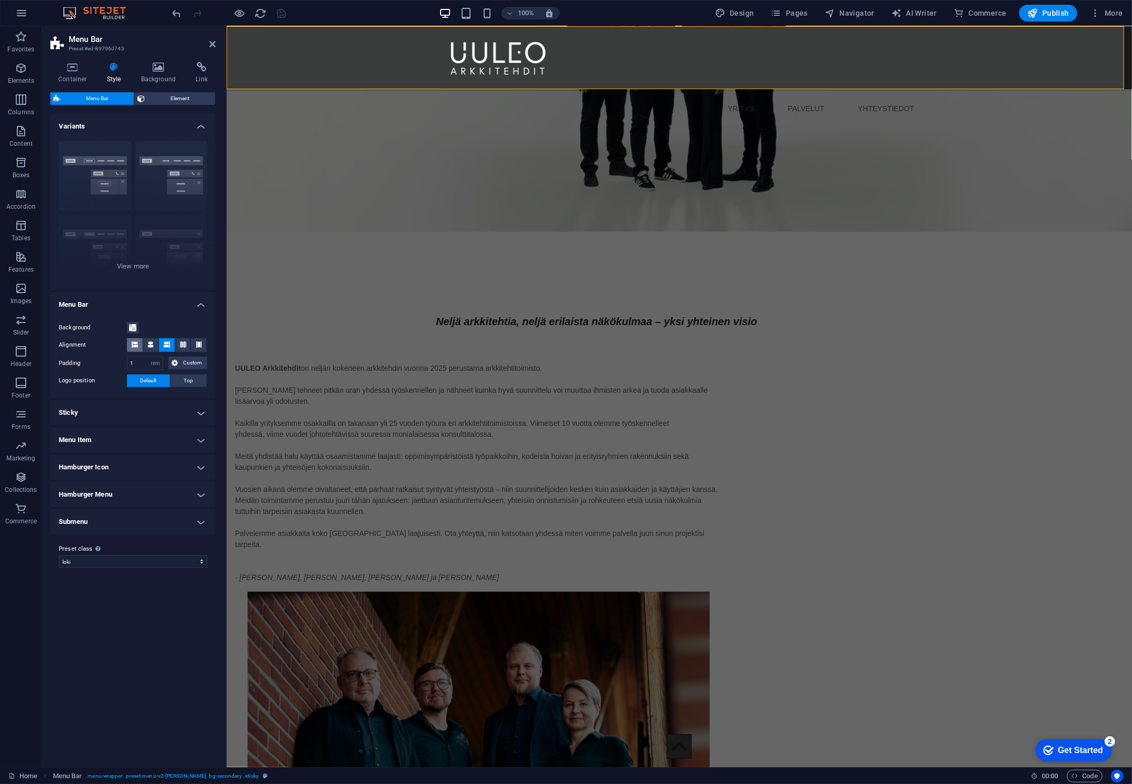
click at [134, 344] on icon at bounding box center [135, 345] width 6 height 6
click at [149, 346] on icon at bounding box center [150, 345] width 6 height 6
click at [501, 58] on div at bounding box center [678, 57] width 487 height 62
select select "px"
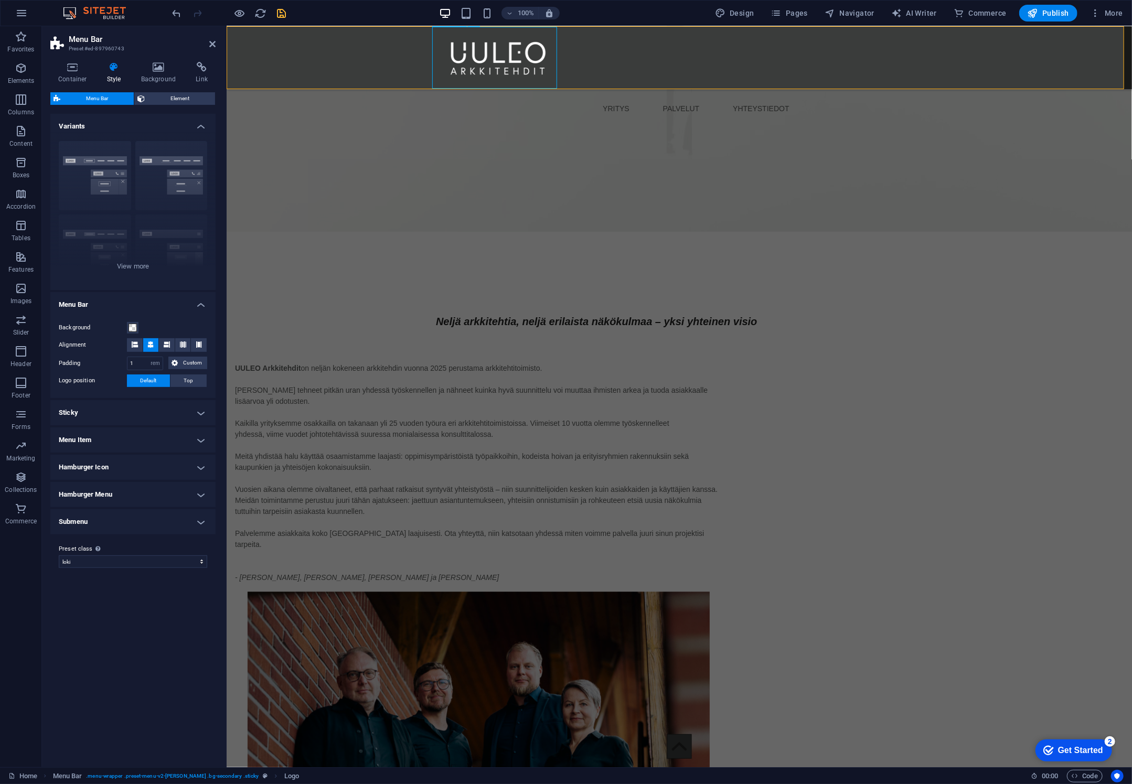
select select "px"
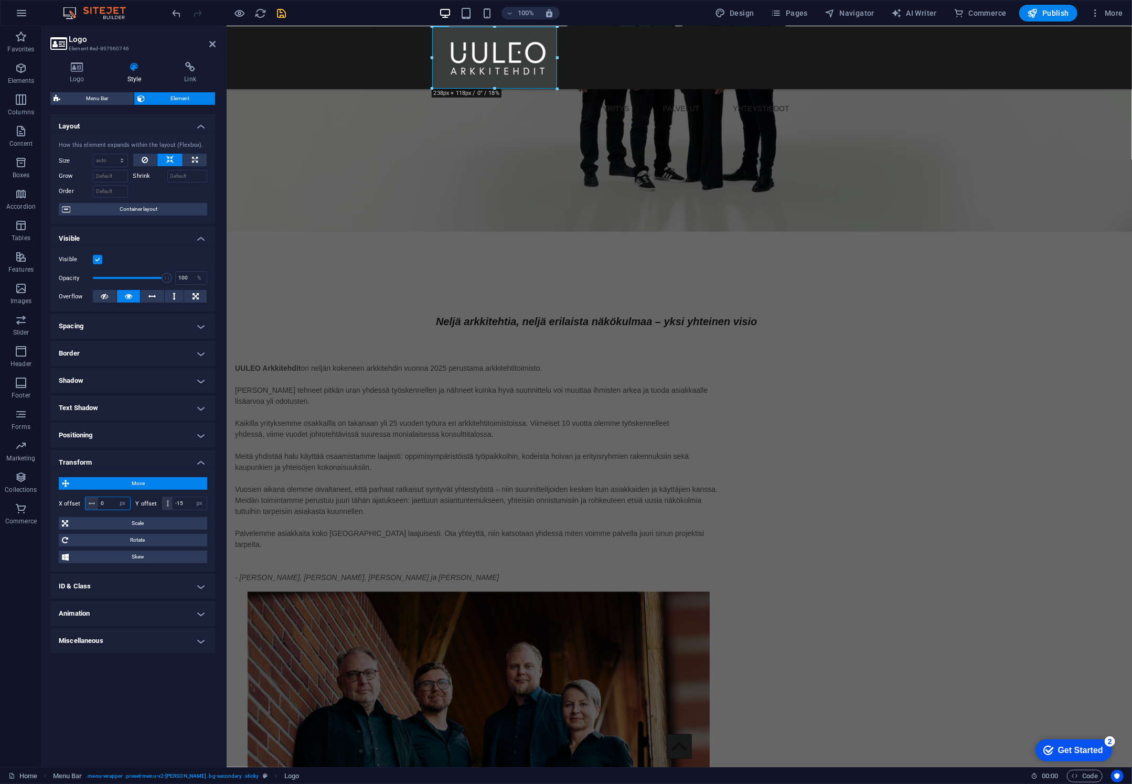
click at [111, 501] on input "0" at bounding box center [114, 503] width 32 height 13
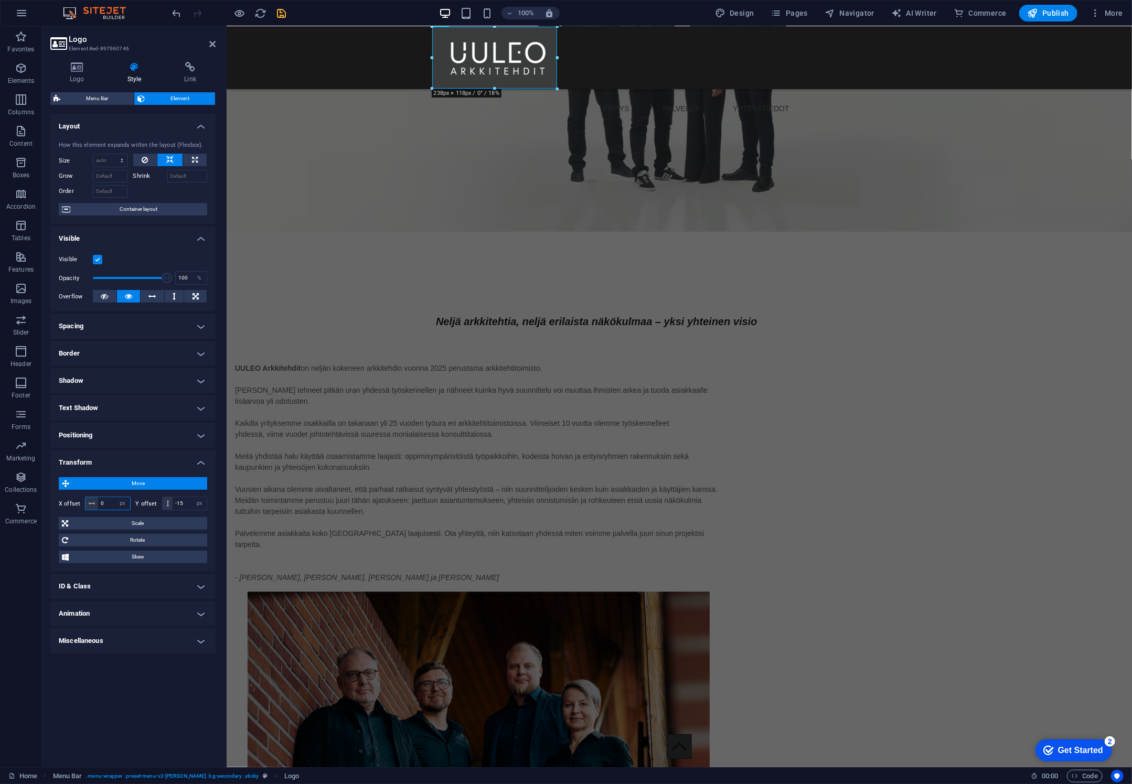
click at [111, 501] on input "0" at bounding box center [114, 503] width 32 height 13
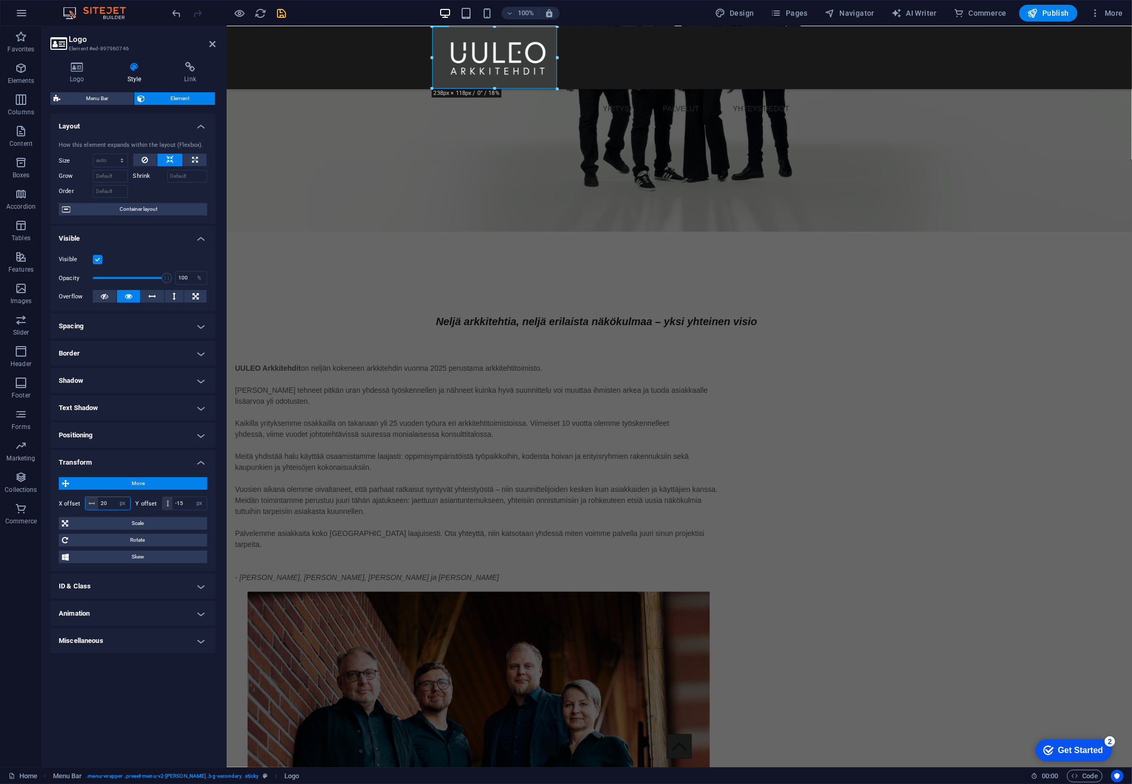
type input "20"
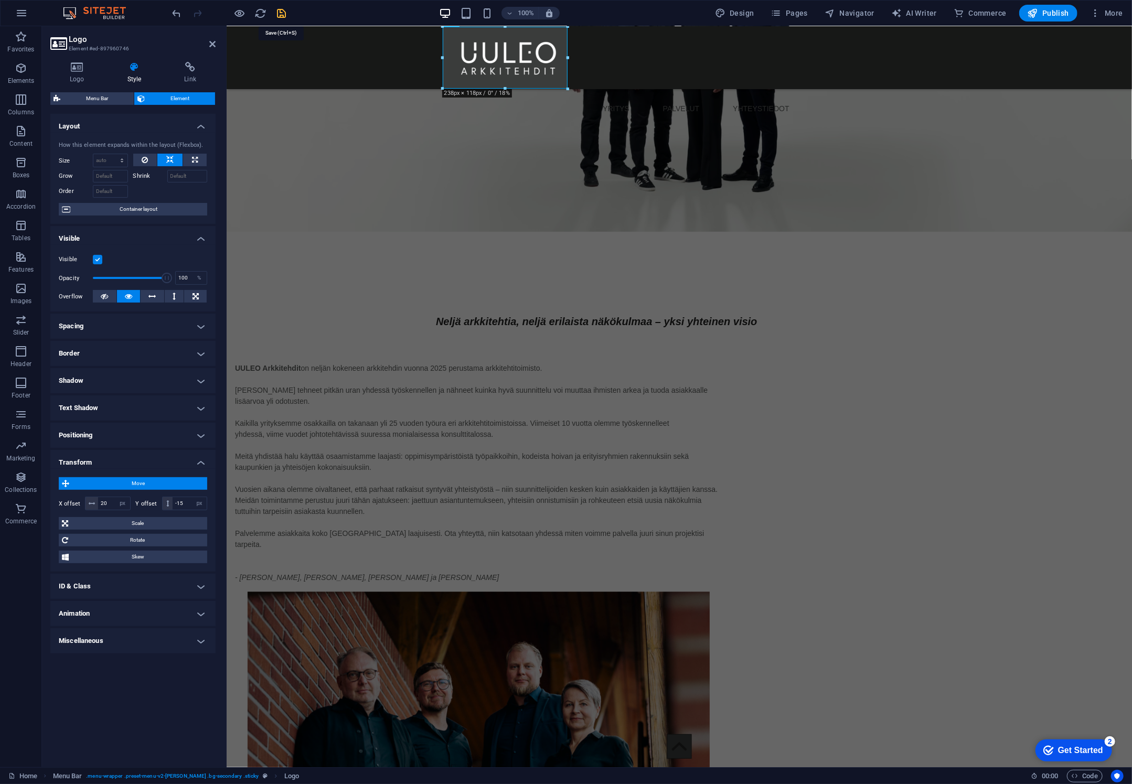
click at [279, 15] on icon "save" at bounding box center [282, 13] width 12 height 12
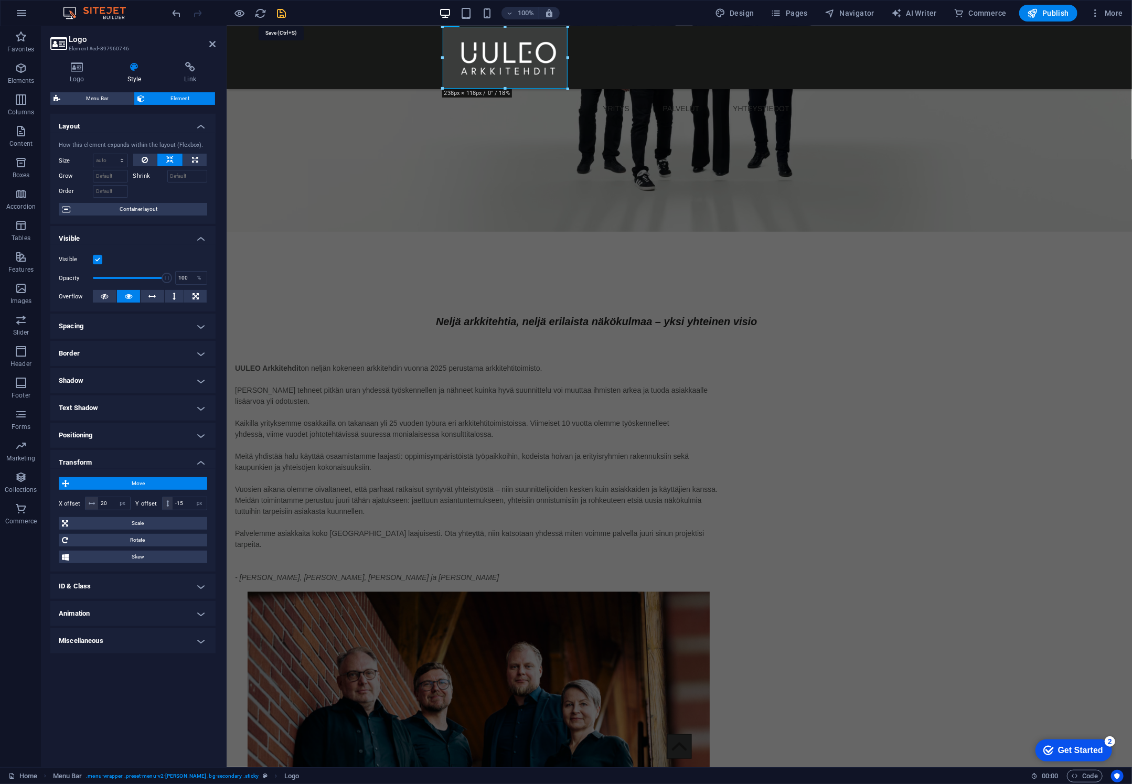
scroll to position [2021, 0]
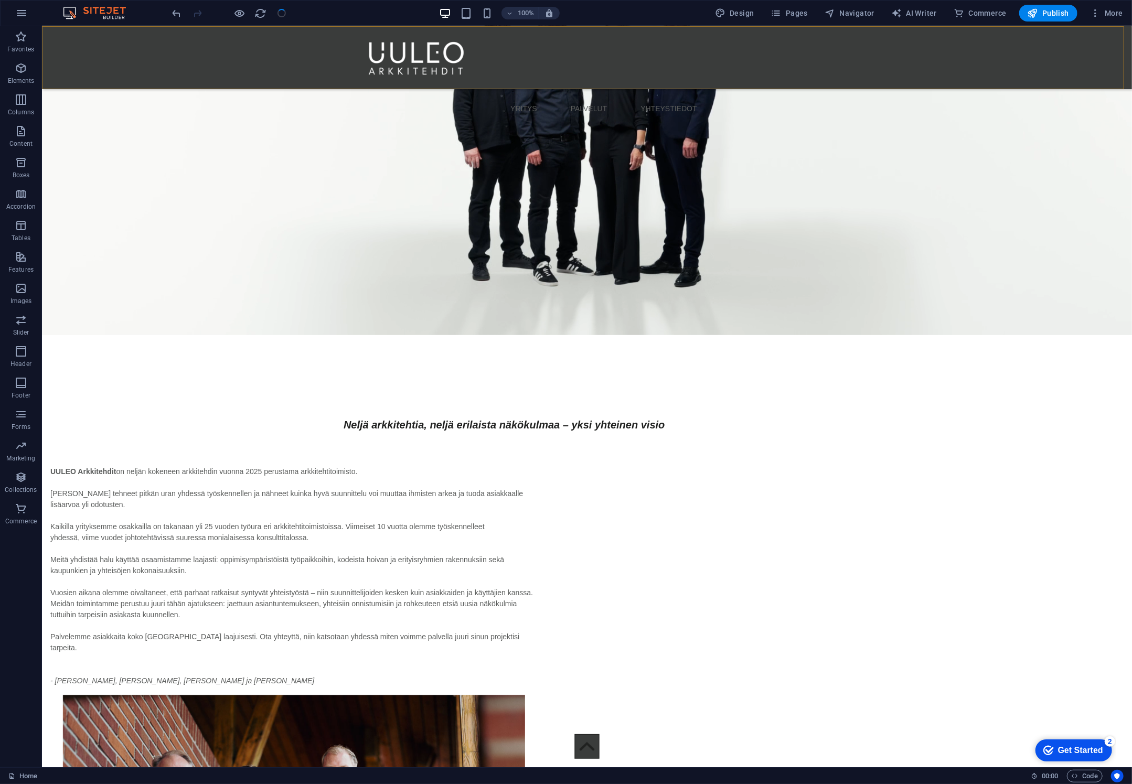
click at [262, 54] on div "YRITYS PALVELUT YHTEYSTIEDOT Menu" at bounding box center [586, 57] width 1090 height 63
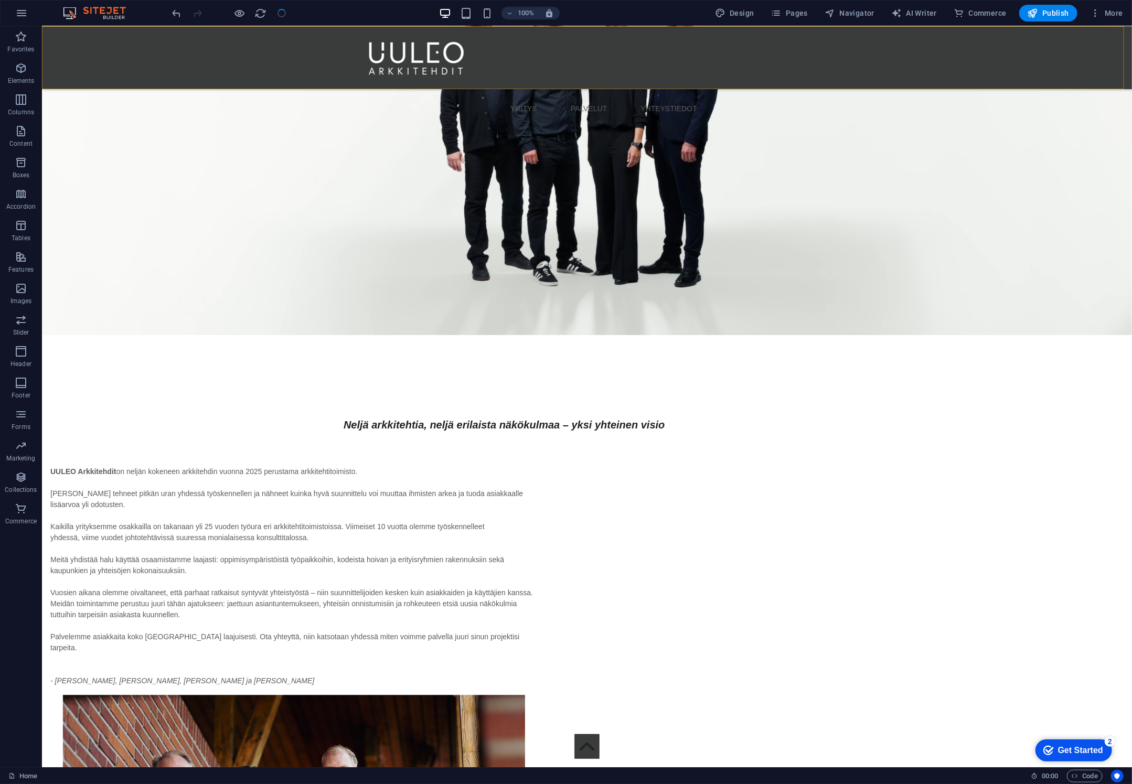
click at [262, 54] on div "YRITYS PALVELUT YHTEYSTIEDOT Menu" at bounding box center [586, 57] width 1090 height 63
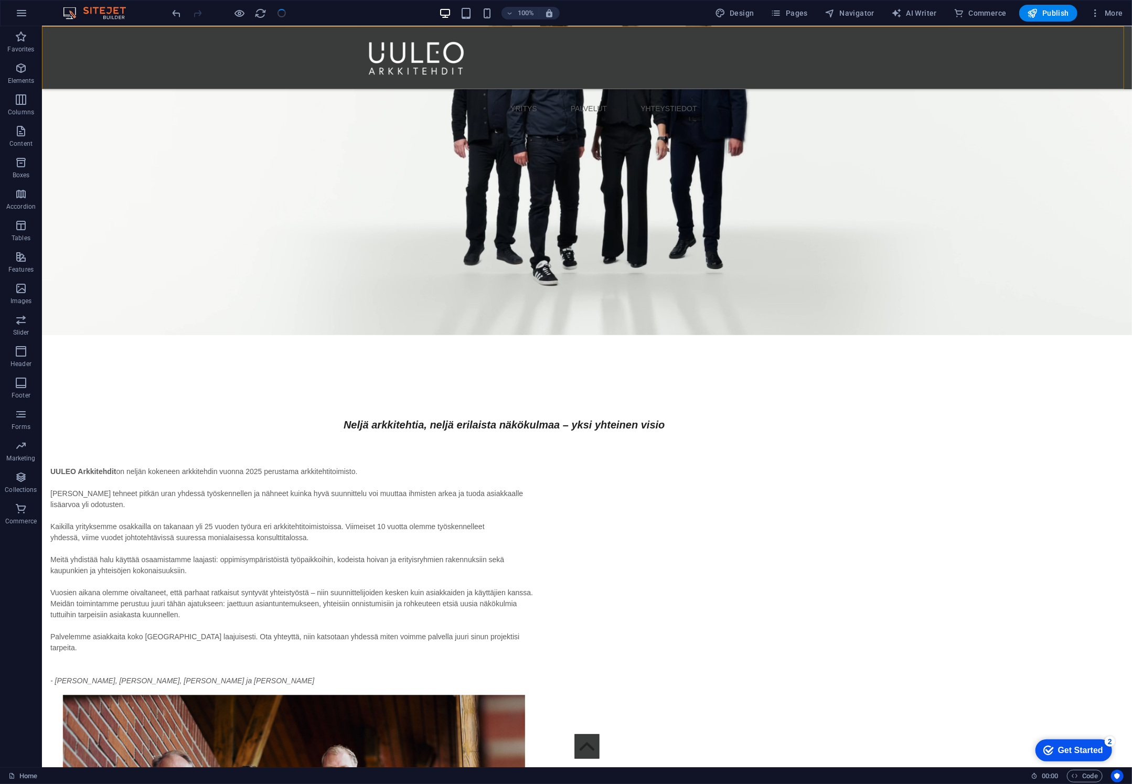
select select "rem"
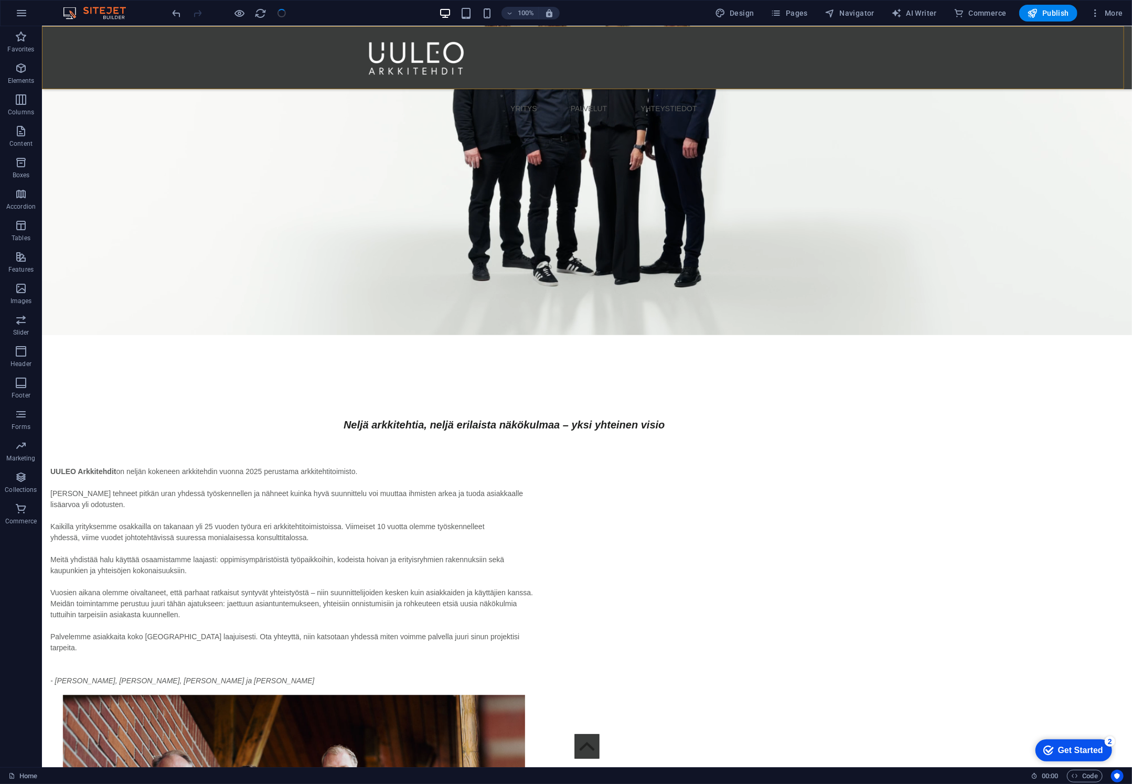
select select "preset-menu-v2-loki"
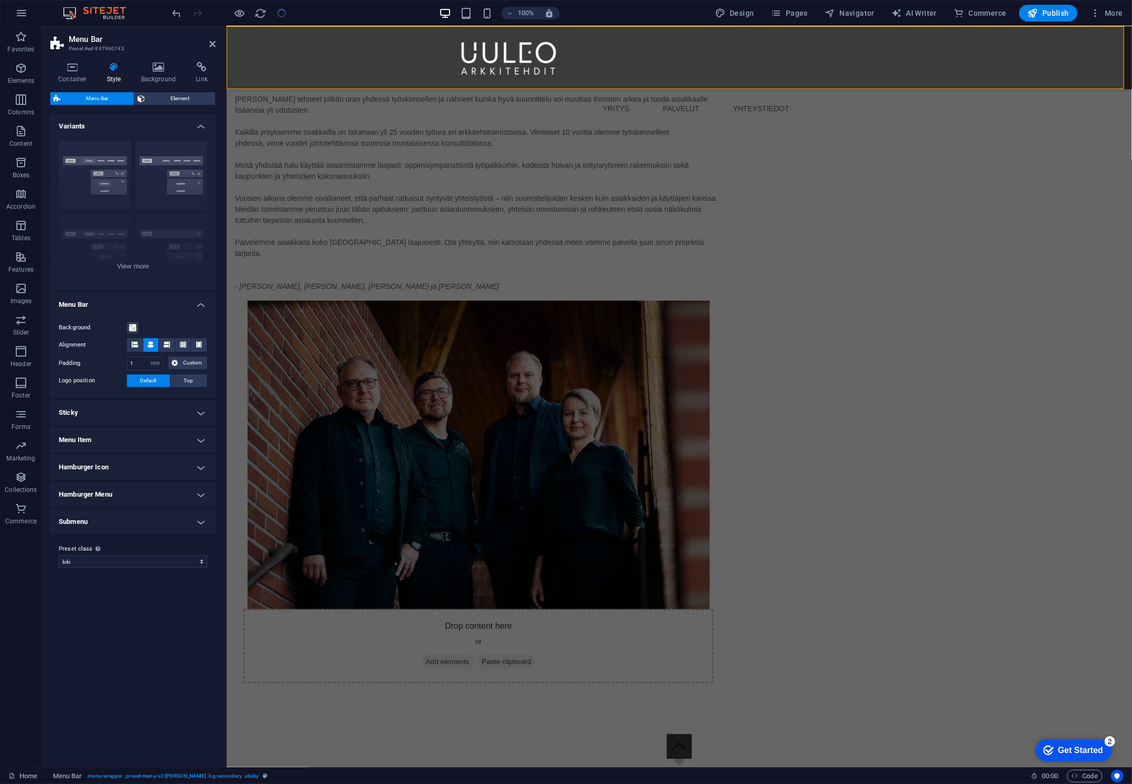
scroll to position [1729, 0]
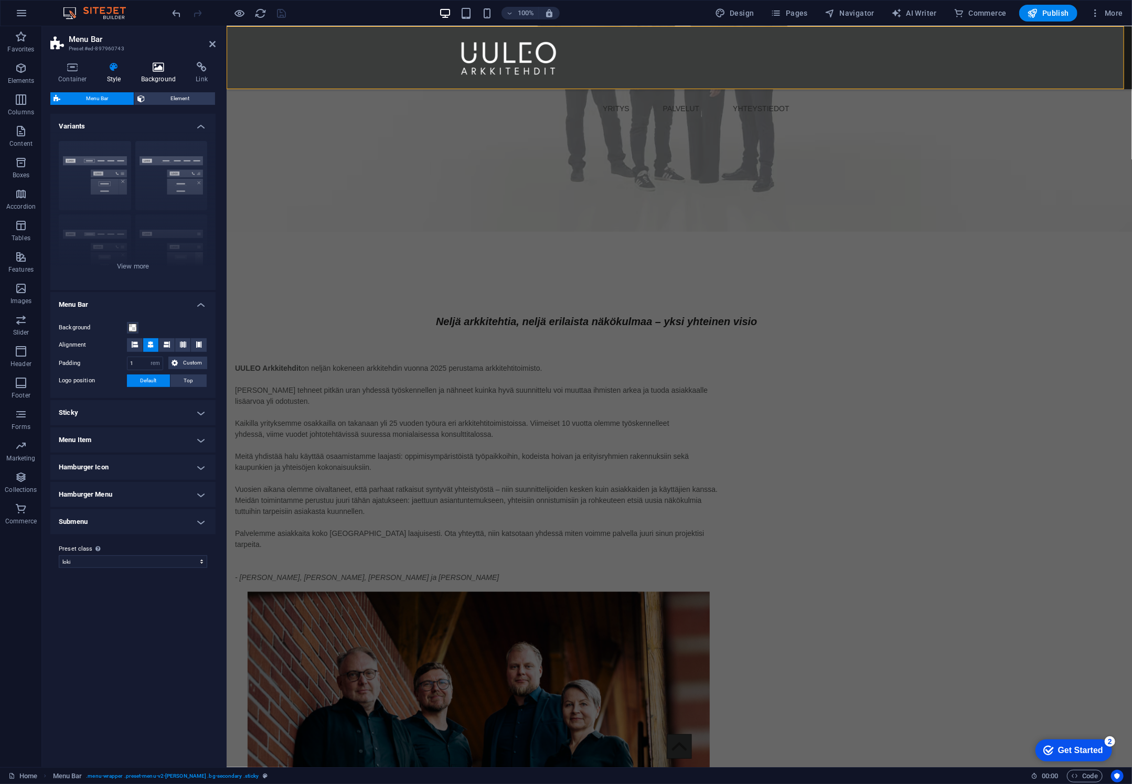
click at [153, 67] on icon at bounding box center [158, 67] width 51 height 10
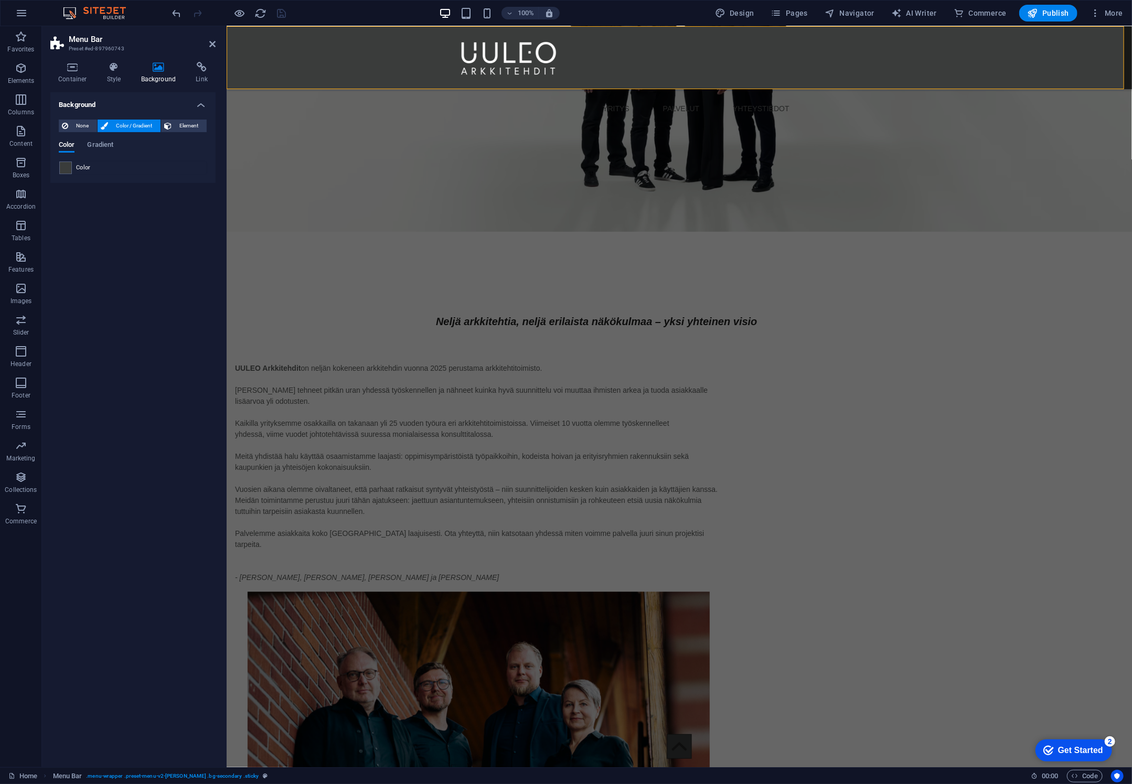
click at [71, 169] on div "Color" at bounding box center [132, 168] width 147 height 13
click at [61, 165] on span at bounding box center [66, 168] width 12 height 12
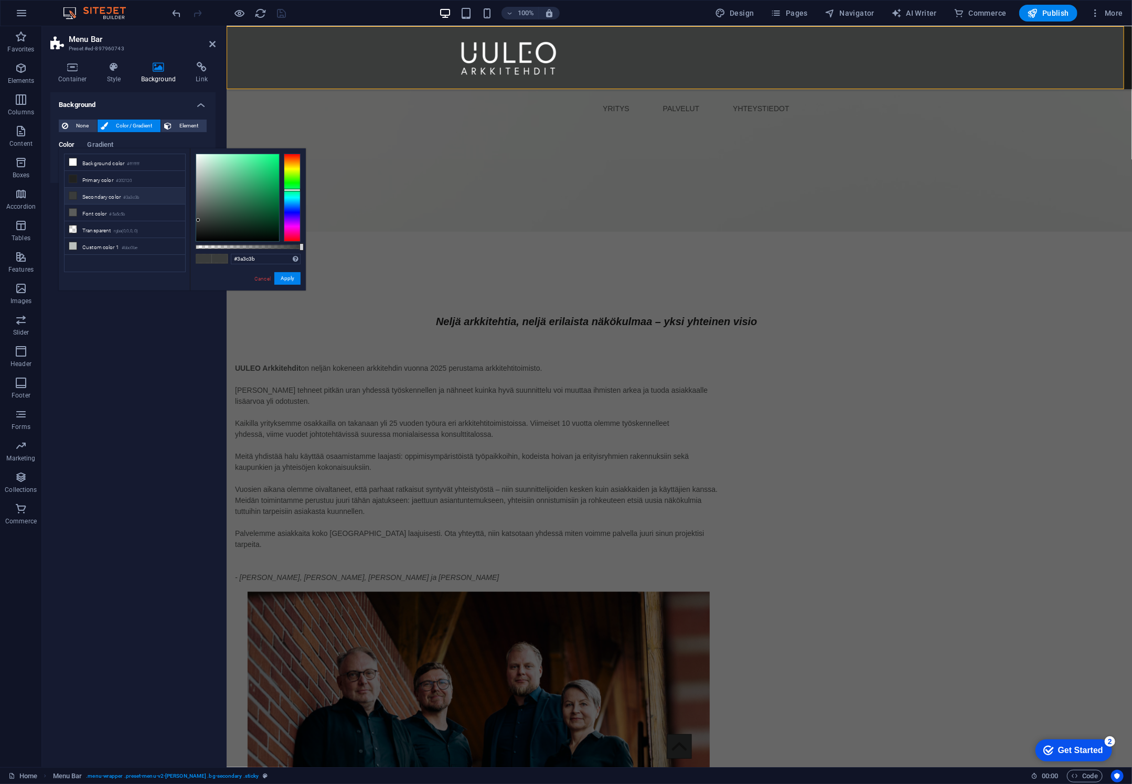
click at [61, 165] on div "less Background color #ffffff Primary color #202120 Secondary color #3a3c3b Fon…" at bounding box center [182, 219] width 247 height 142
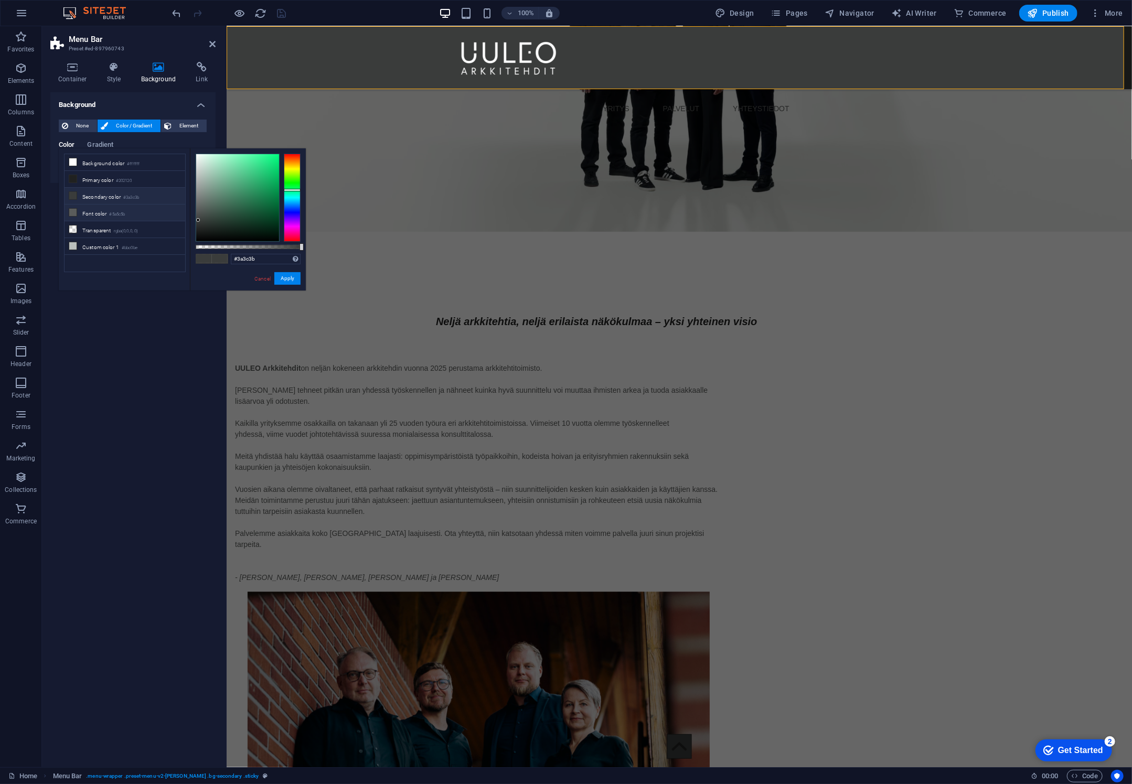
click at [112, 213] on small "#5a5c5b" at bounding box center [117, 214] width 16 height 7
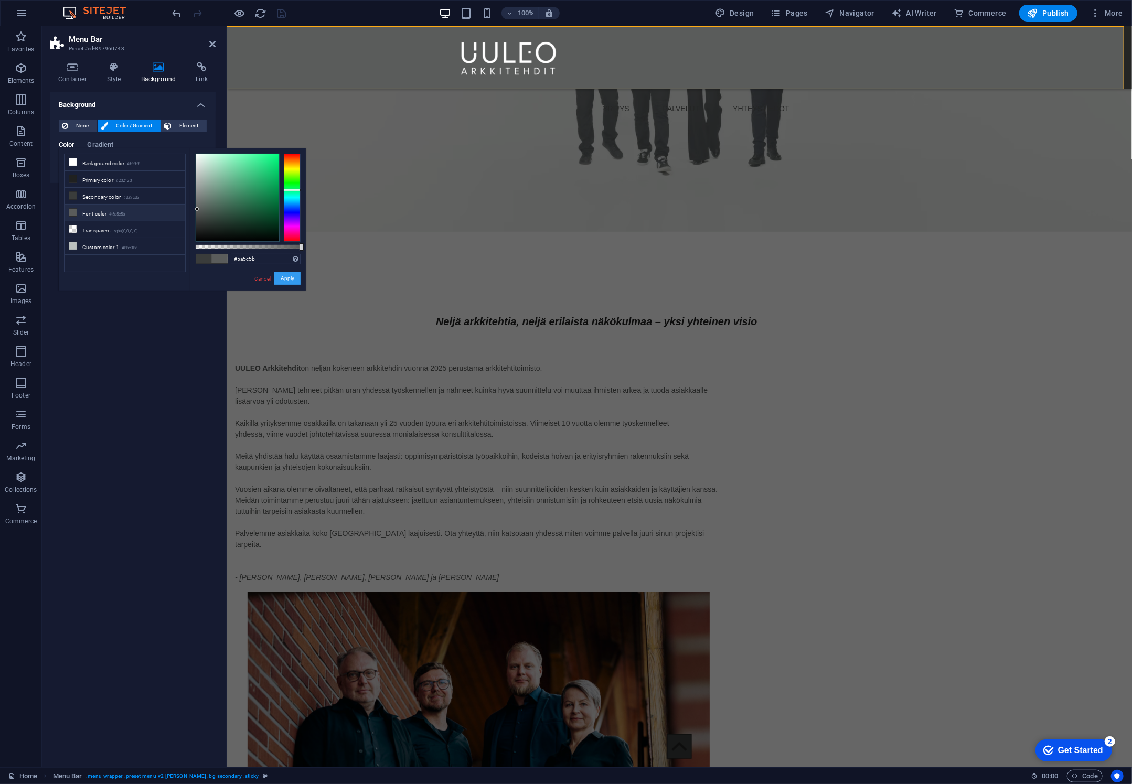
click at [290, 279] on button "Apply" at bounding box center [287, 278] width 26 height 13
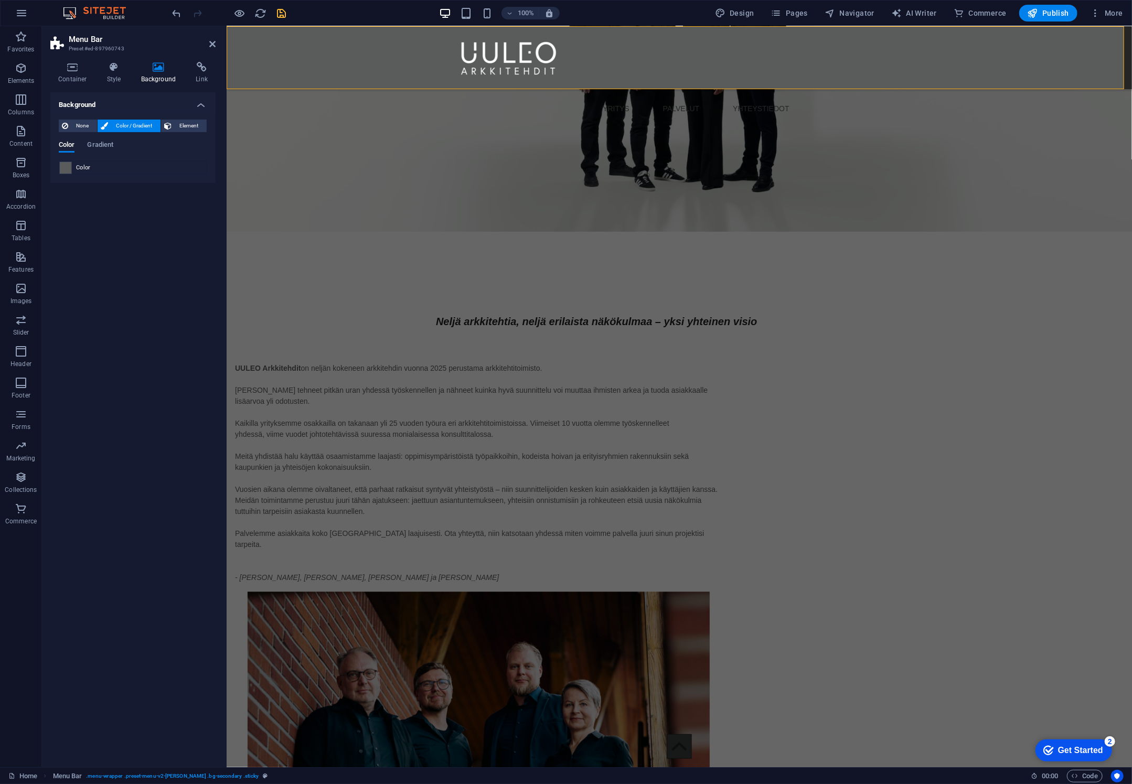
click at [65, 165] on span at bounding box center [66, 168] width 12 height 12
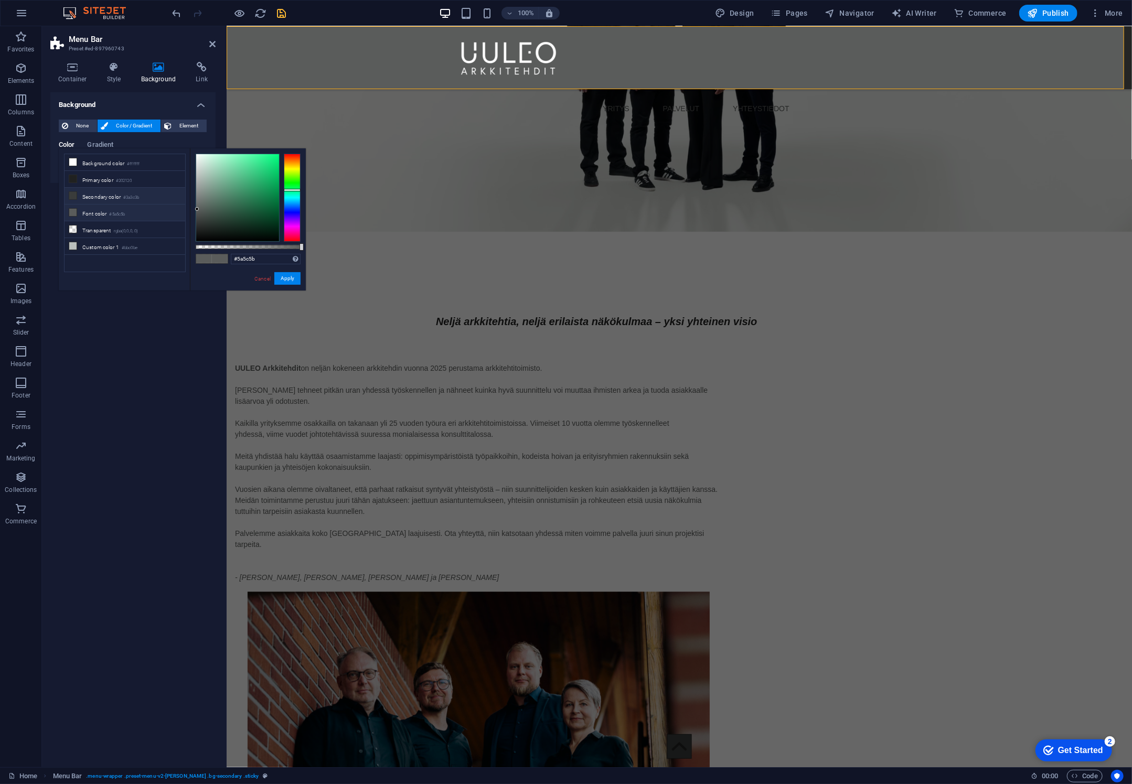
click at [132, 194] on small "#3a3c3b" at bounding box center [131, 197] width 16 height 7
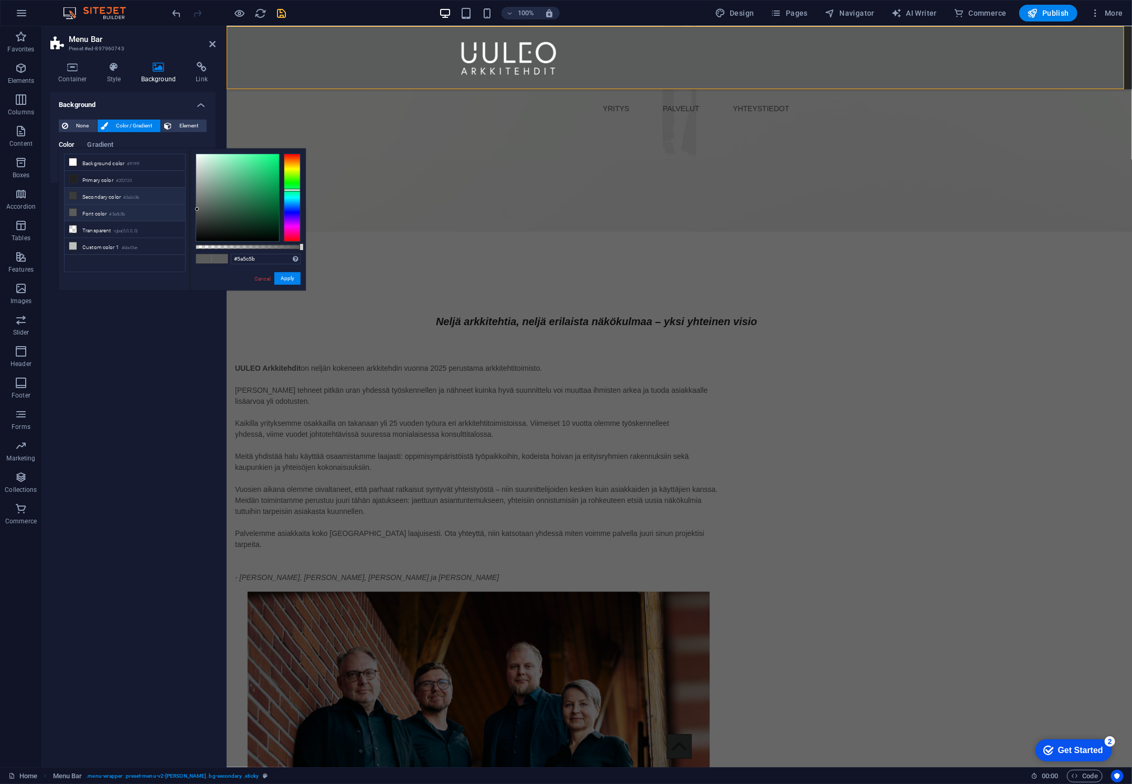
type input "#3a3c3b"
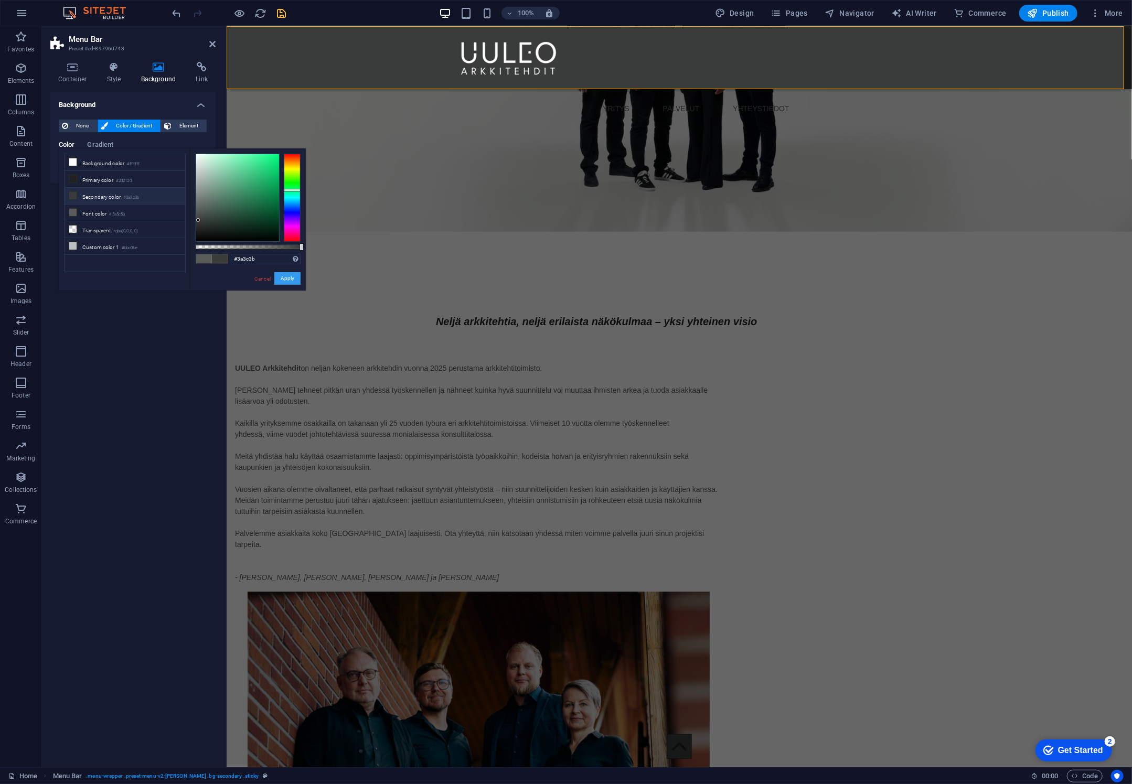
click at [288, 280] on button "Apply" at bounding box center [287, 278] width 26 height 13
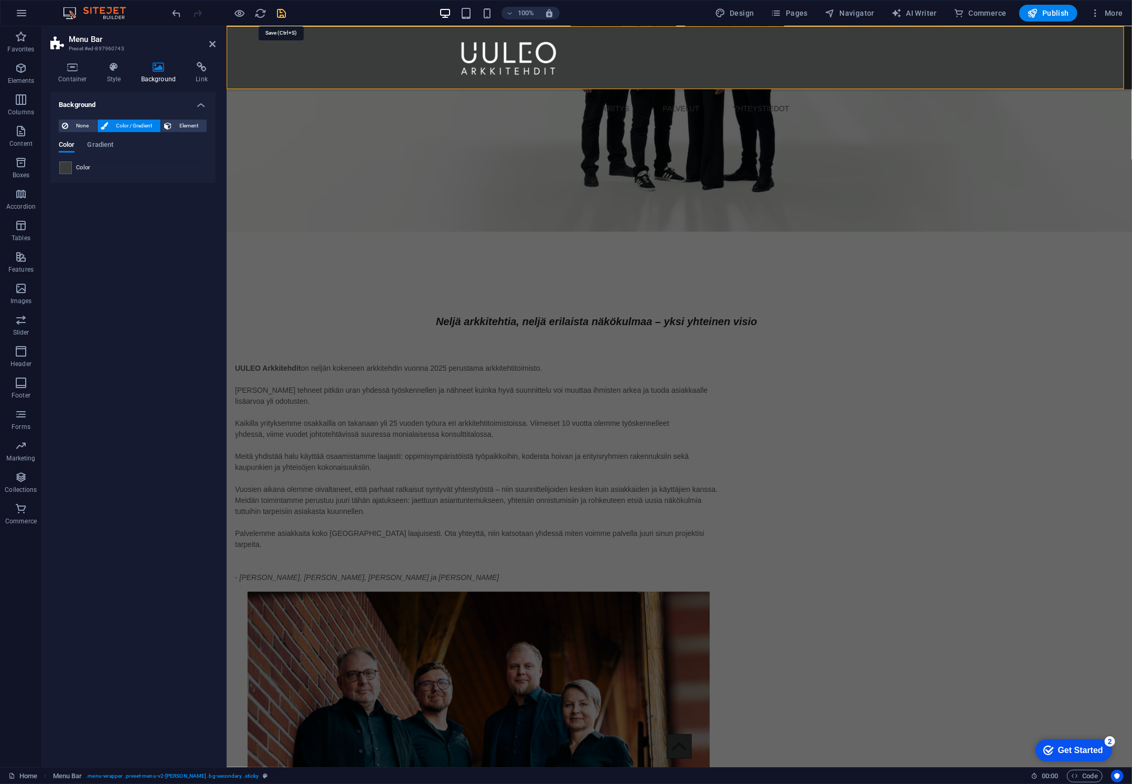
click at [281, 12] on icon "save" at bounding box center [282, 13] width 12 height 12
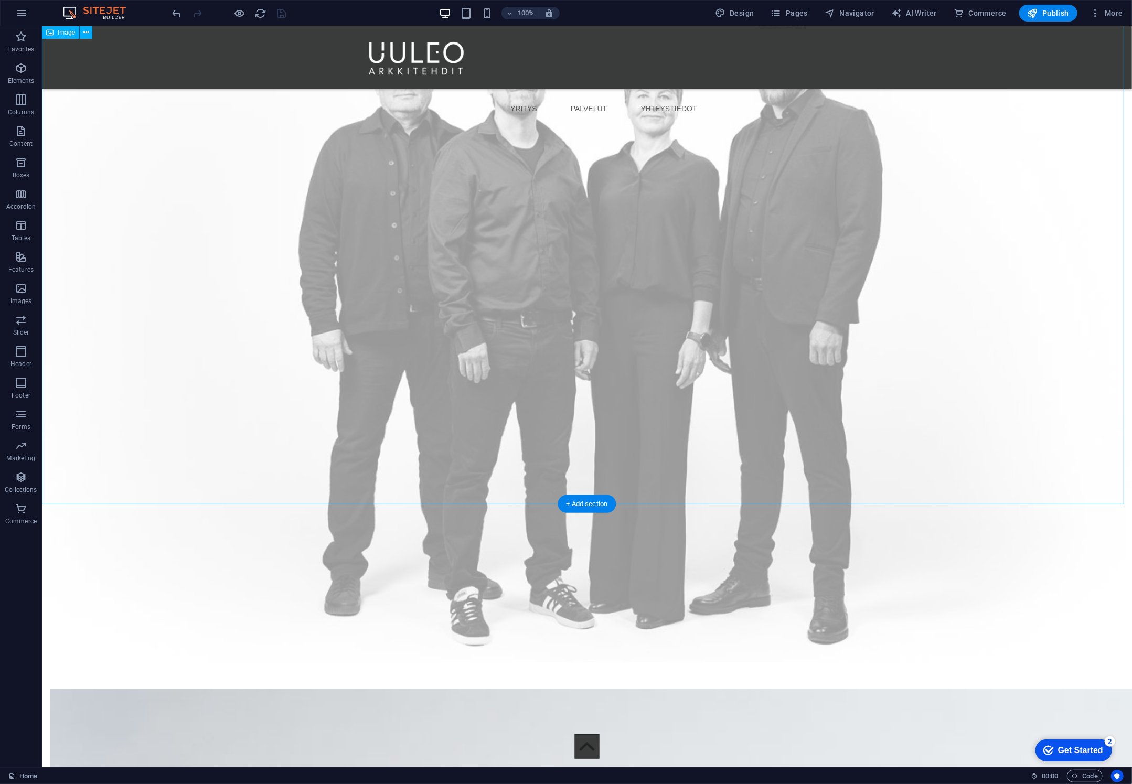
scroll to position [3669, 0]
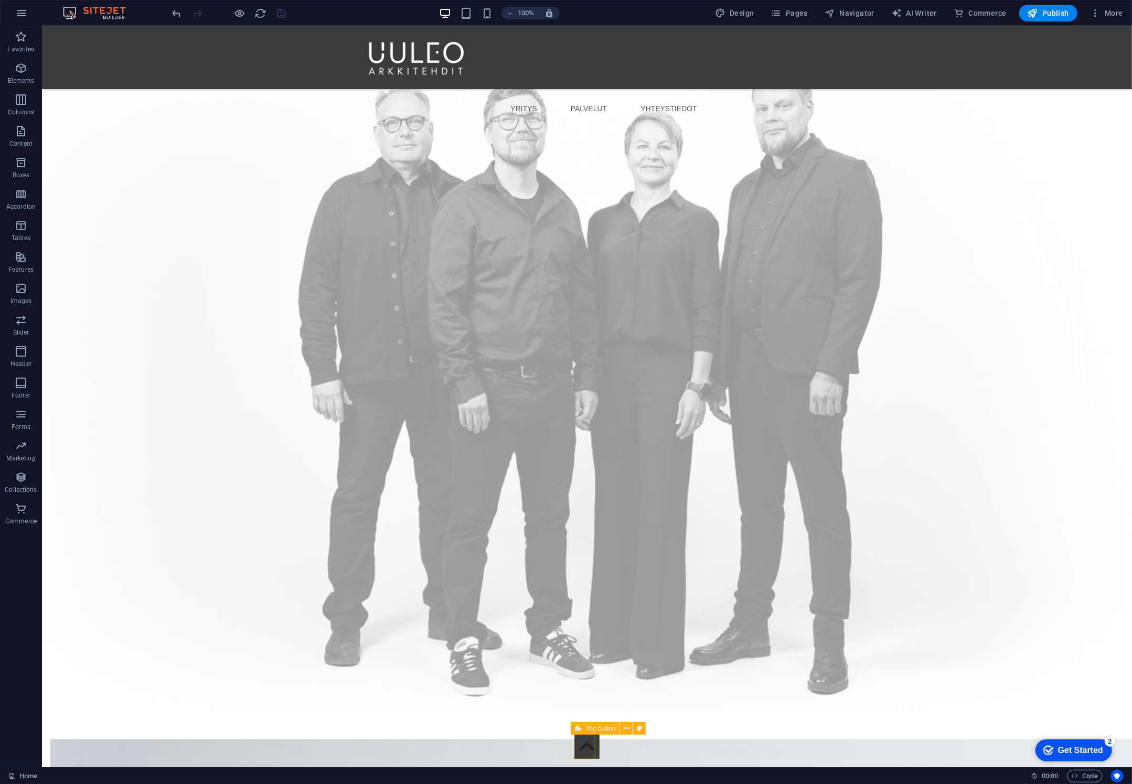
click at [585, 750] on figure at bounding box center [587, 746] width 25 height 25
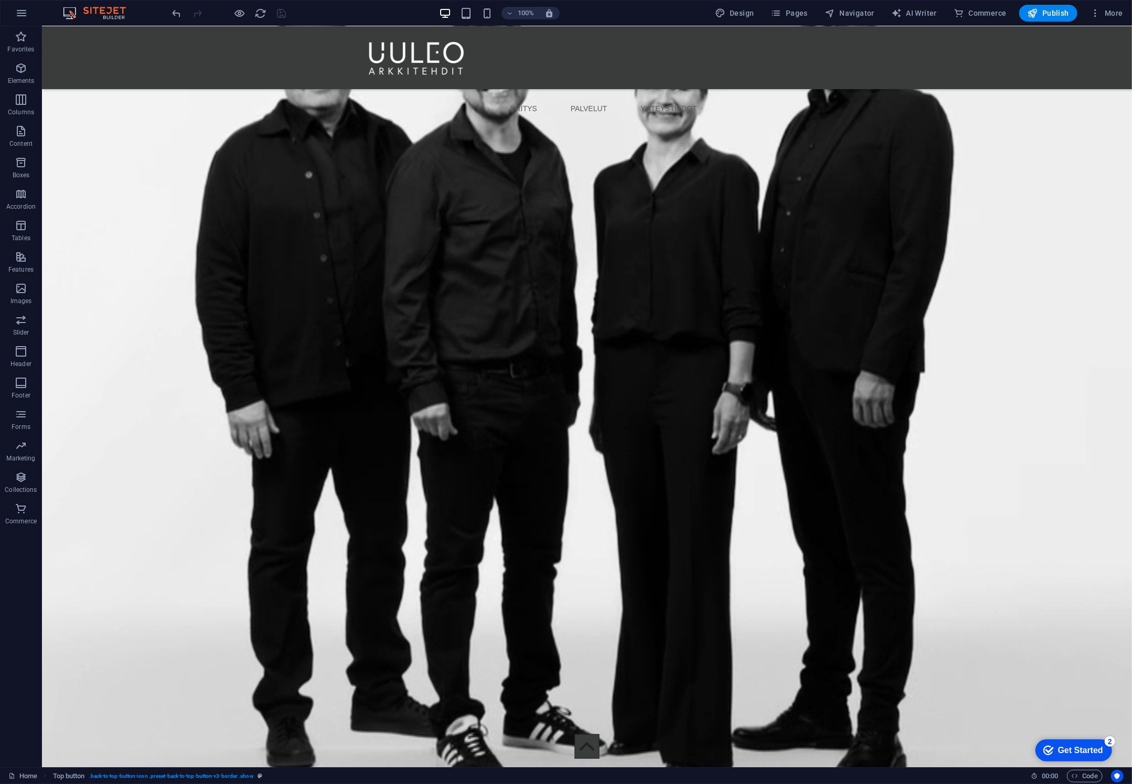
scroll to position [0, 0]
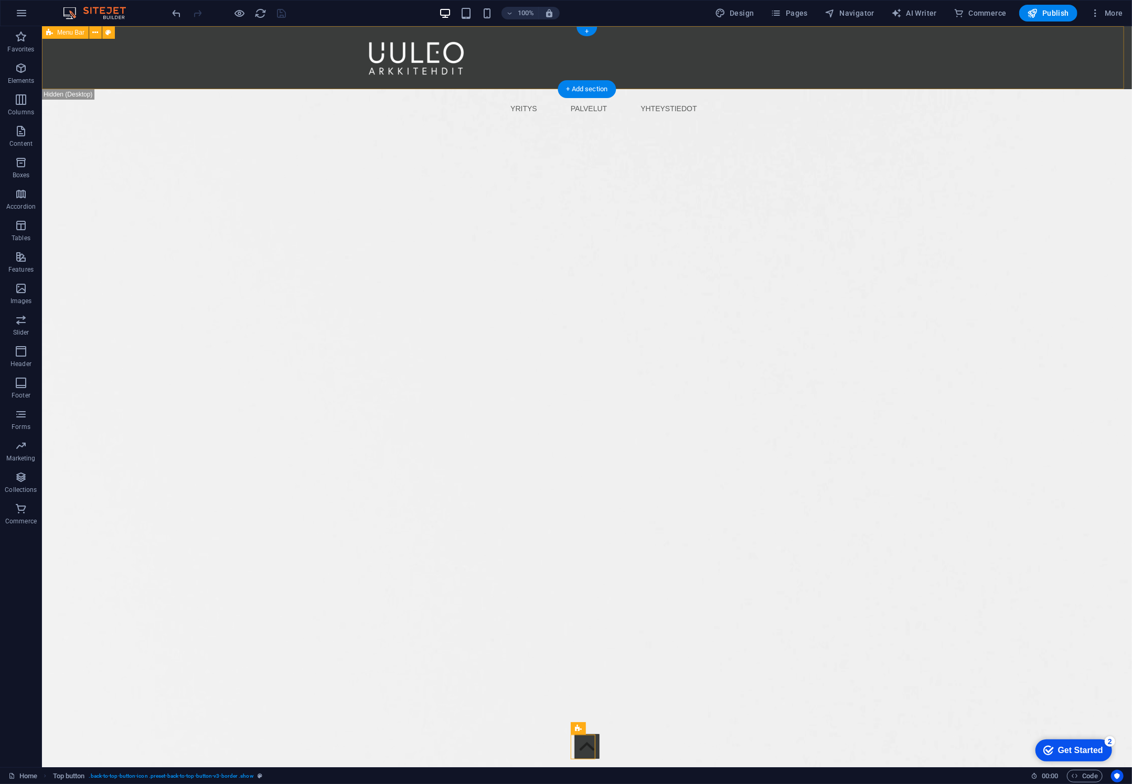
click at [109, 50] on div "YRITYS PALVELUT YHTEYSTIEDOT Menu" at bounding box center [586, 57] width 1090 height 63
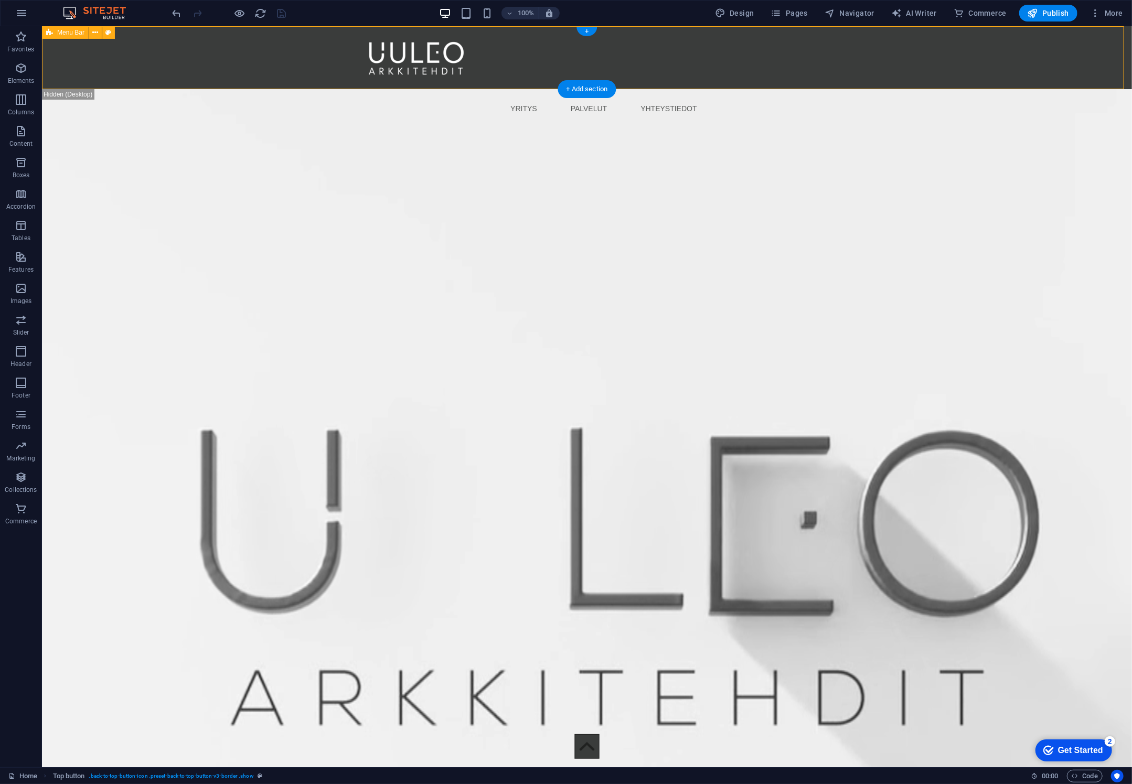
click at [109, 50] on div "YRITYS PALVELUT YHTEYSTIEDOT Menu" at bounding box center [586, 57] width 1090 height 63
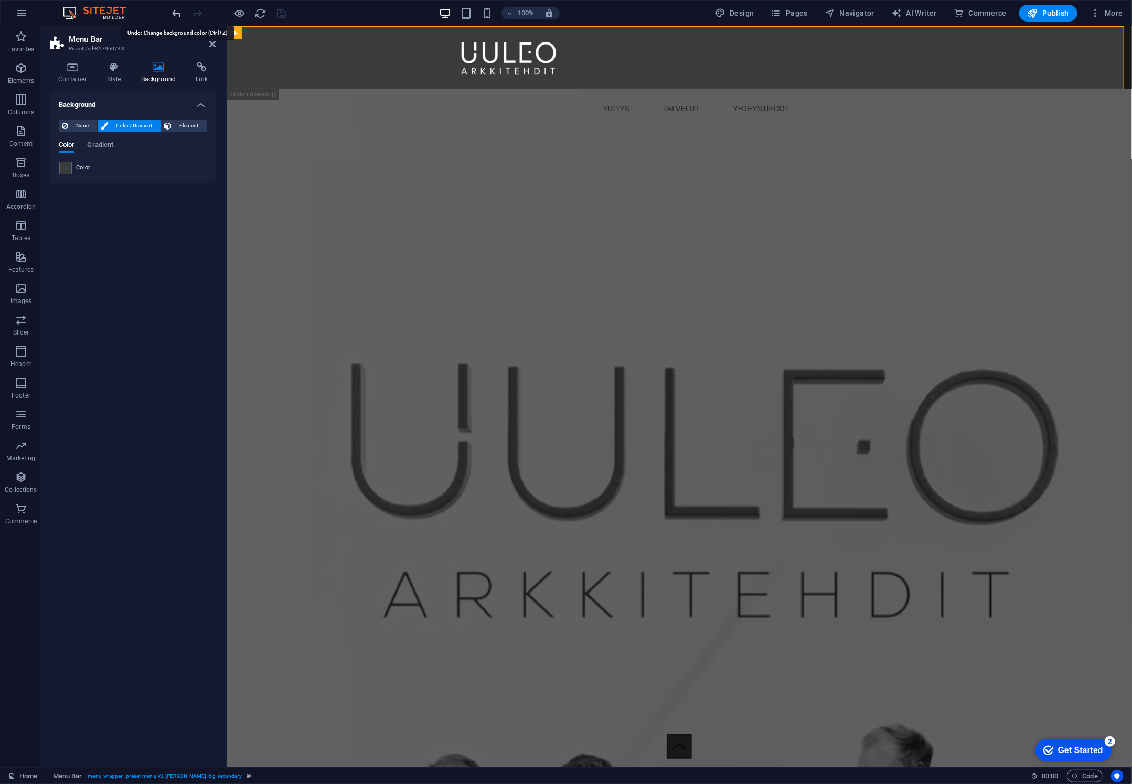
click at [177, 14] on icon "undo" at bounding box center [177, 13] width 12 height 12
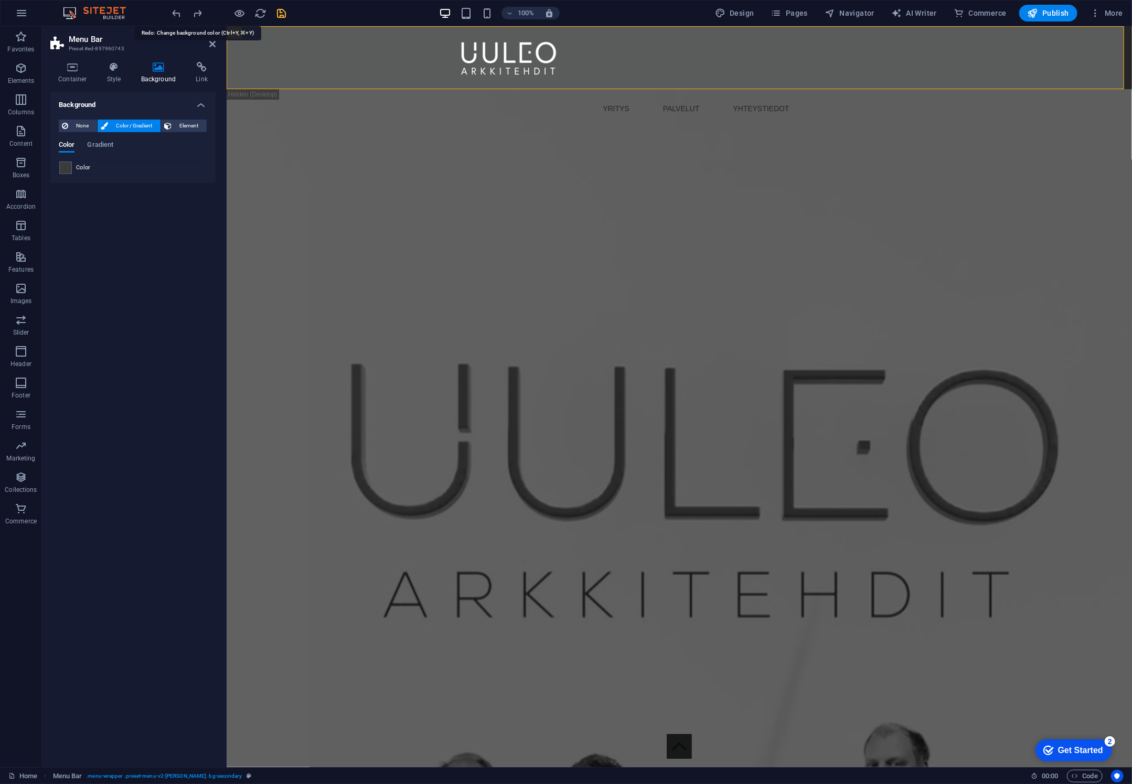
click at [196, 12] on icon "redo" at bounding box center [198, 13] width 12 height 12
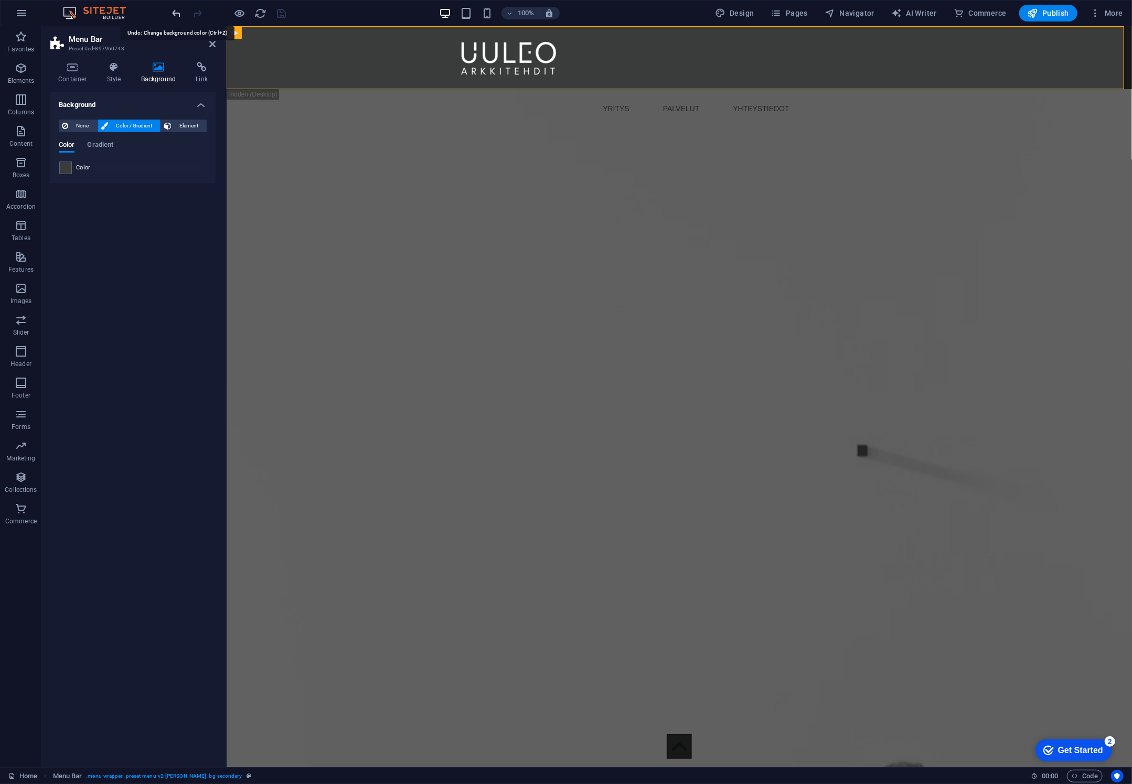
click at [178, 13] on icon "undo" at bounding box center [177, 13] width 12 height 12
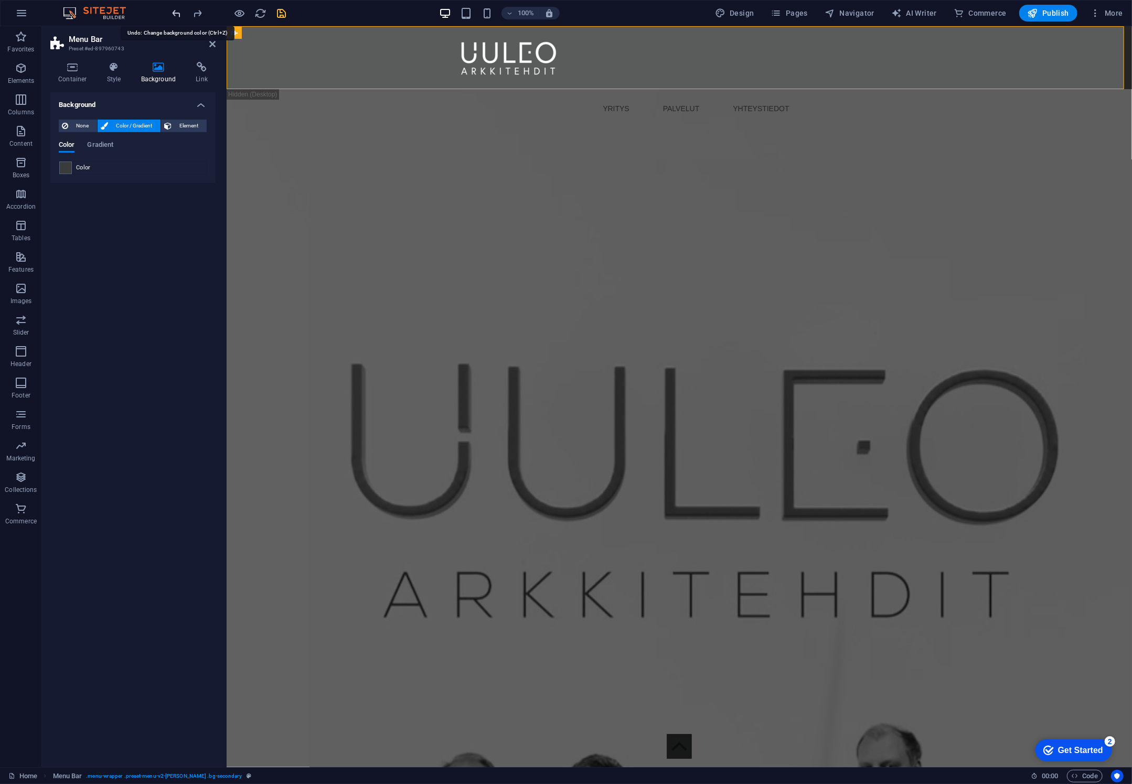
click at [178, 13] on icon "undo" at bounding box center [177, 13] width 12 height 12
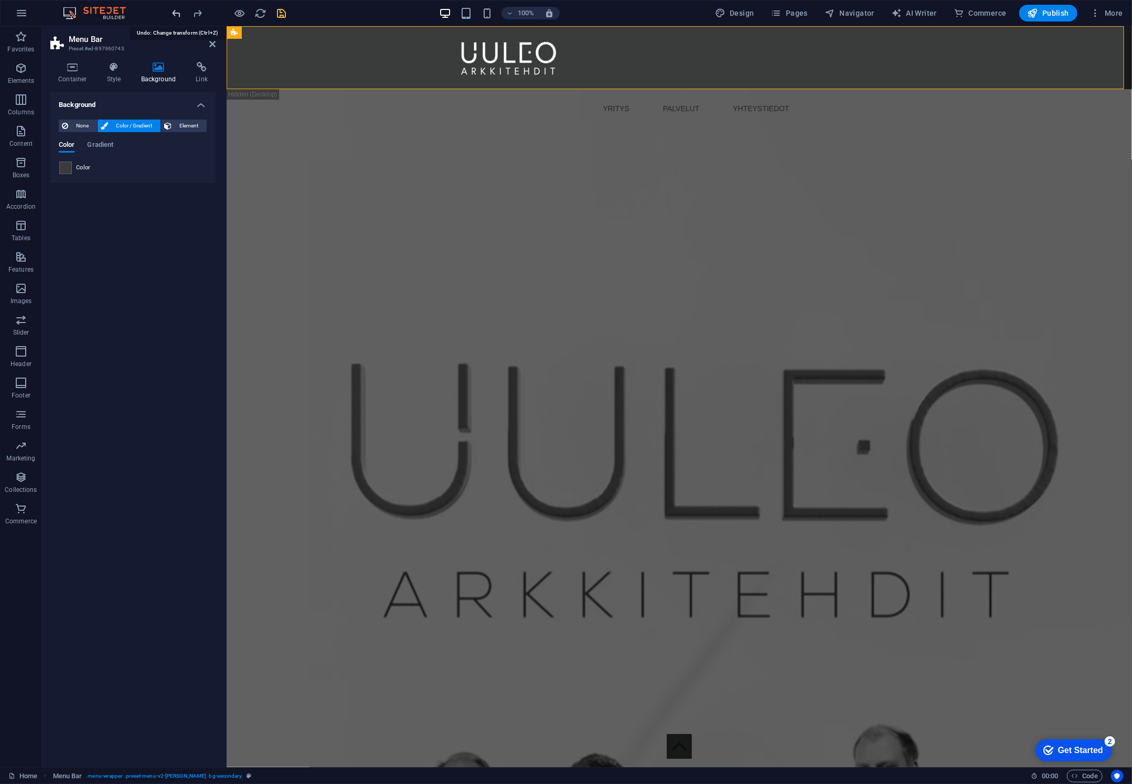
click at [178, 13] on icon "undo" at bounding box center [177, 13] width 12 height 12
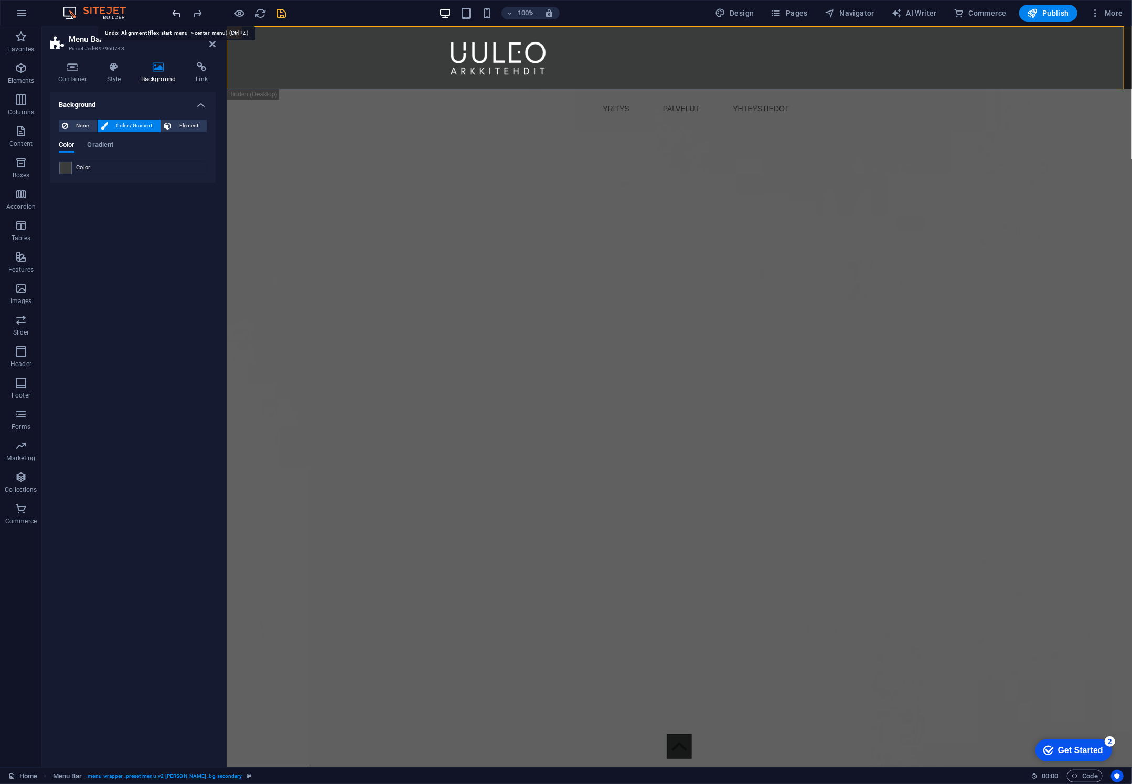
click at [177, 13] on icon "undo" at bounding box center [177, 13] width 12 height 12
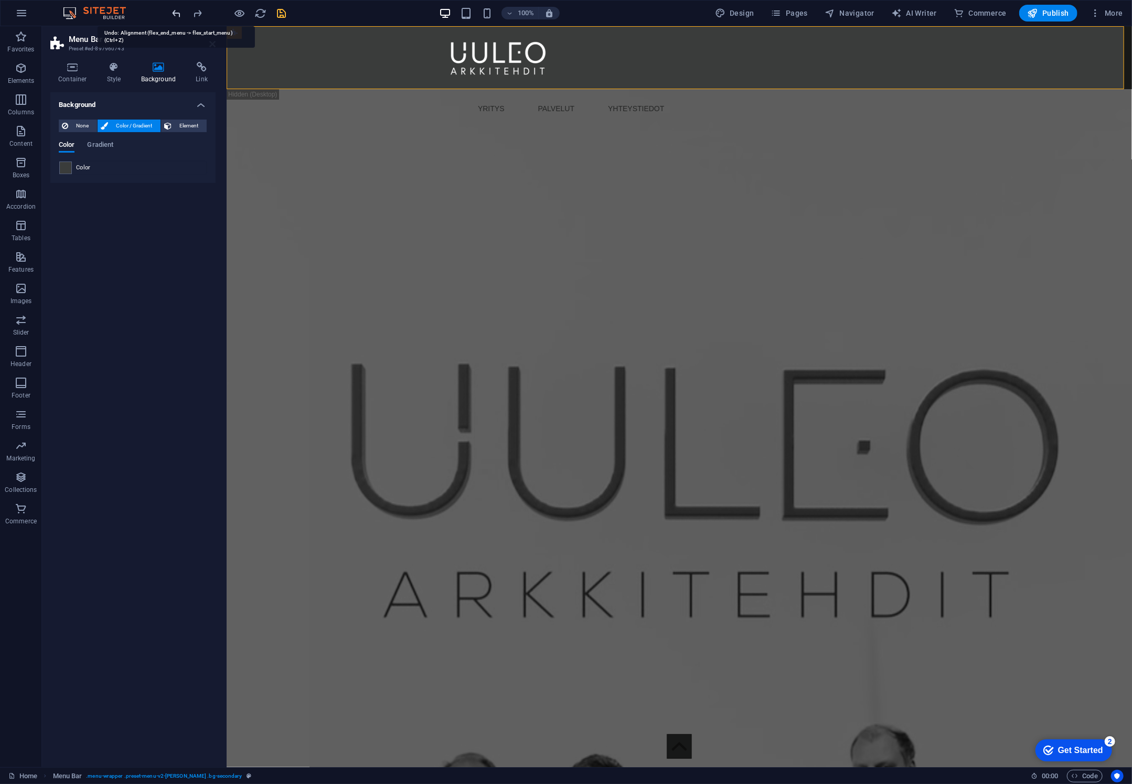
click at [177, 13] on icon "undo" at bounding box center [177, 13] width 12 height 12
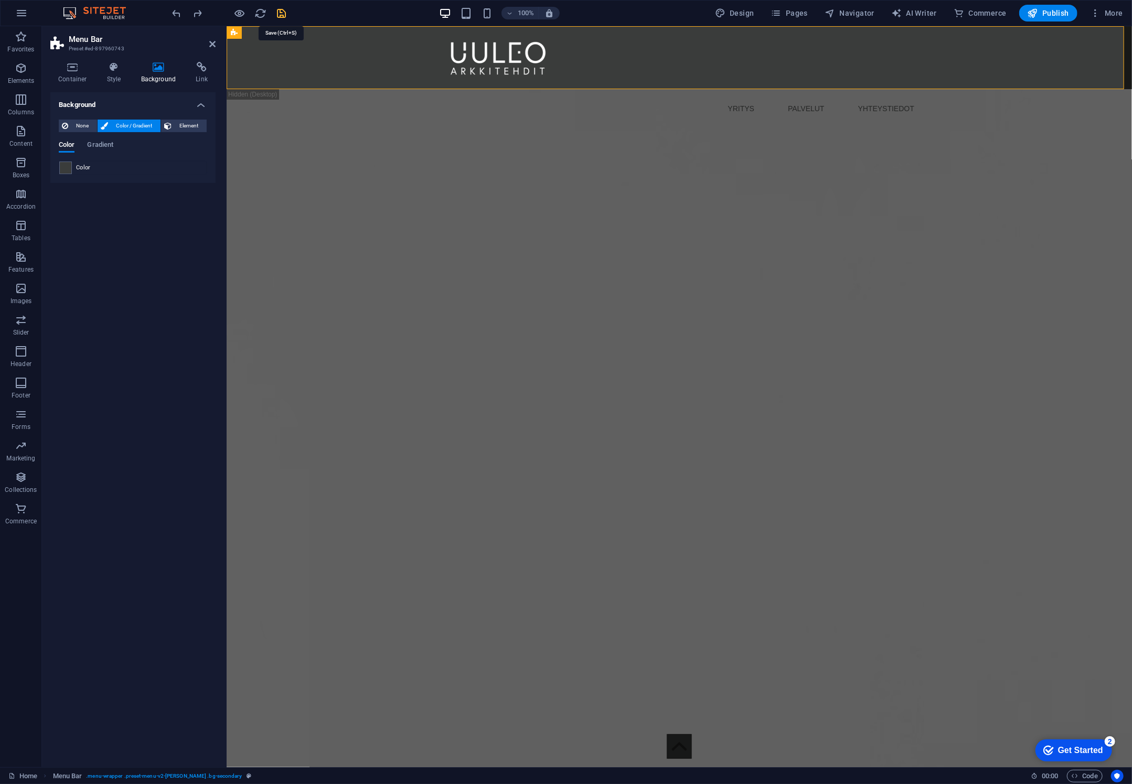
click at [280, 12] on icon "save" at bounding box center [282, 13] width 12 height 12
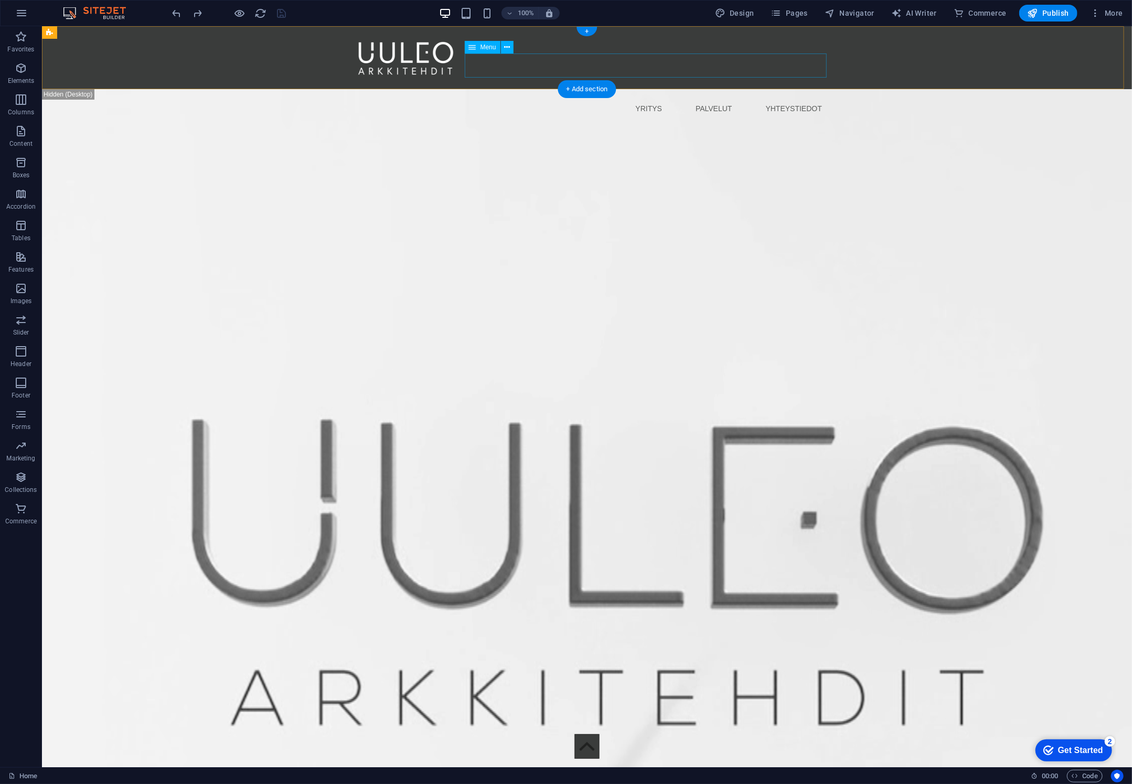
click at [742, 96] on nav "YRITYS PALVELUT YHTEYSTIEDOT" at bounding box center [586, 108] width 487 height 24
drag, startPoint x: 742, startPoint y: 64, endPoint x: 558, endPoint y: 64, distance: 184.2
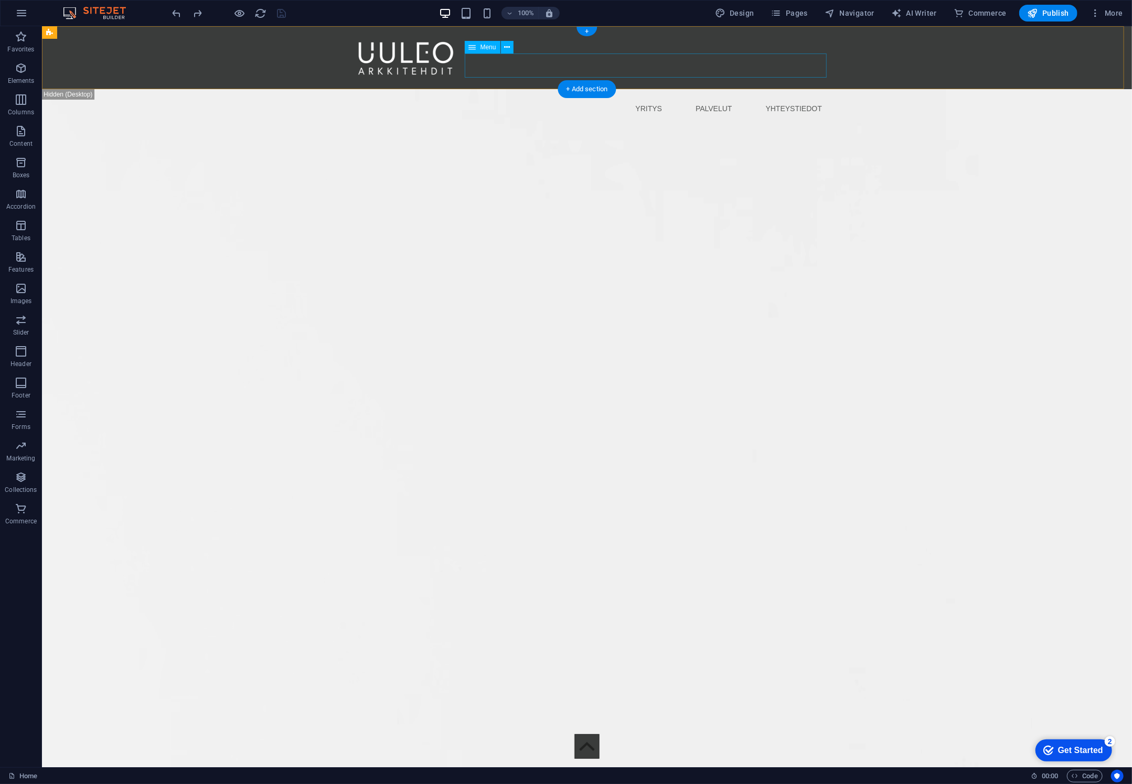
click at [742, 96] on nav "YRITYS PALVELUT YHTEYSTIEDOT" at bounding box center [586, 108] width 487 height 24
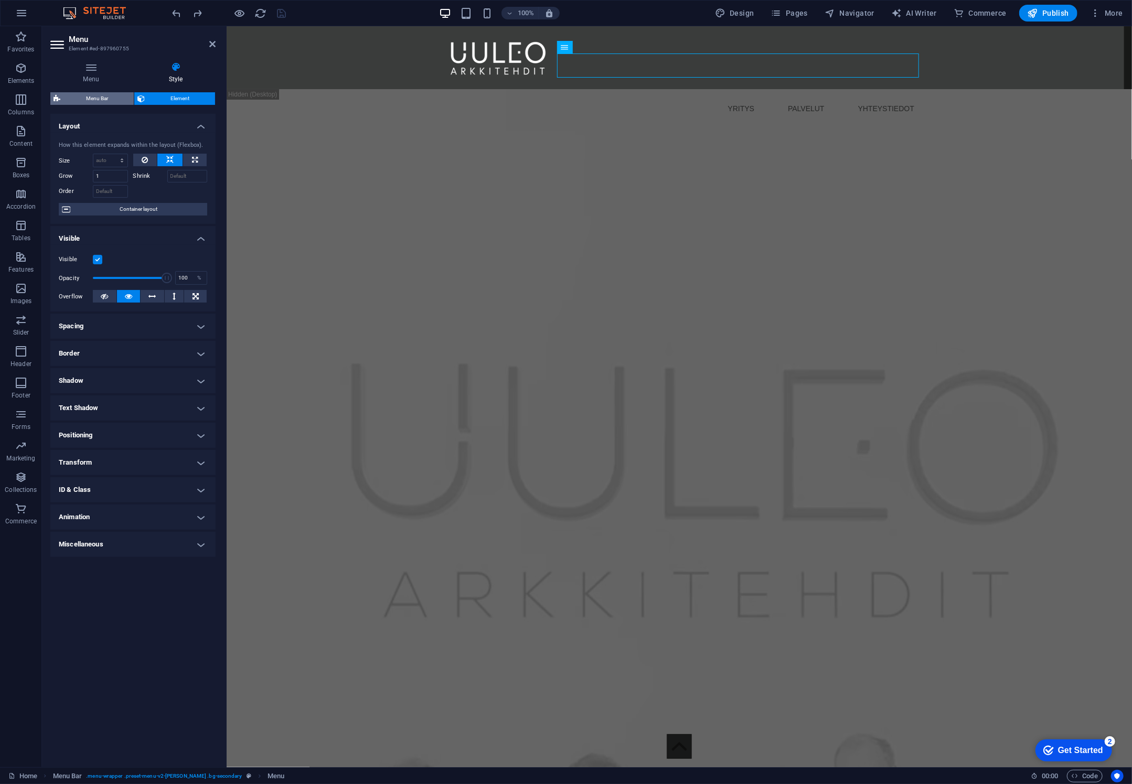
click at [105, 99] on span "Menu Bar" at bounding box center [96, 98] width 67 height 13
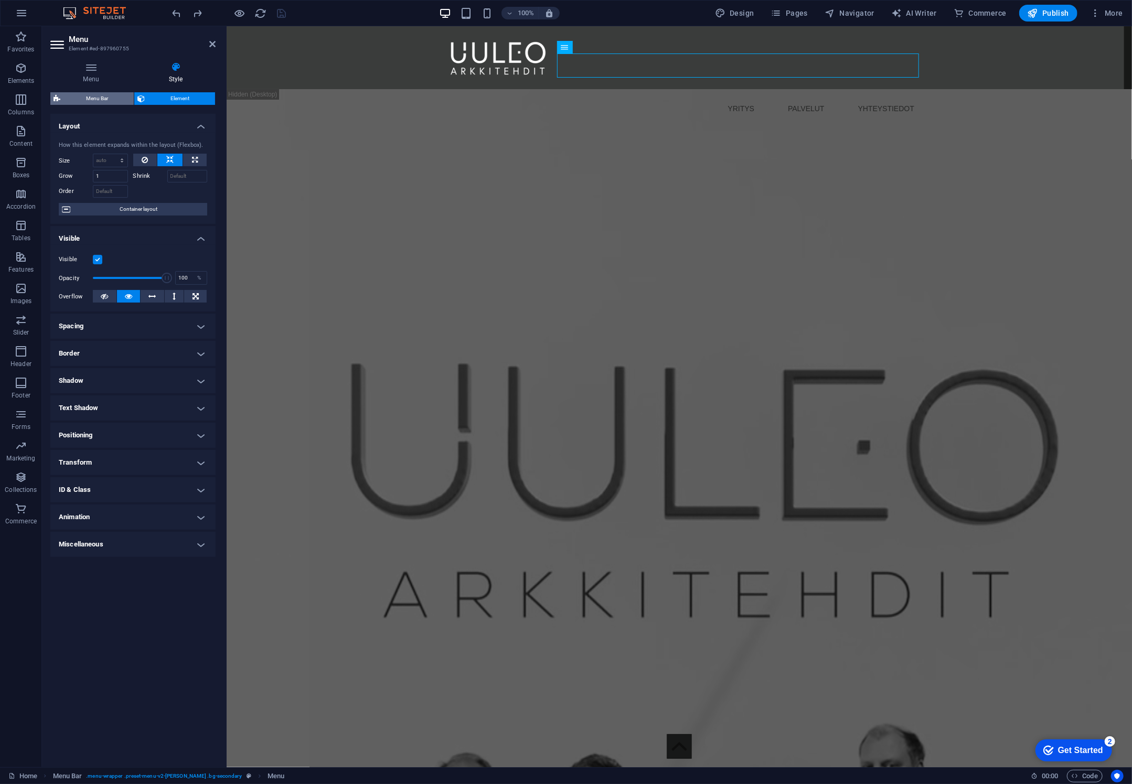
select select "rem"
select select "preset-menu-v2-loki"
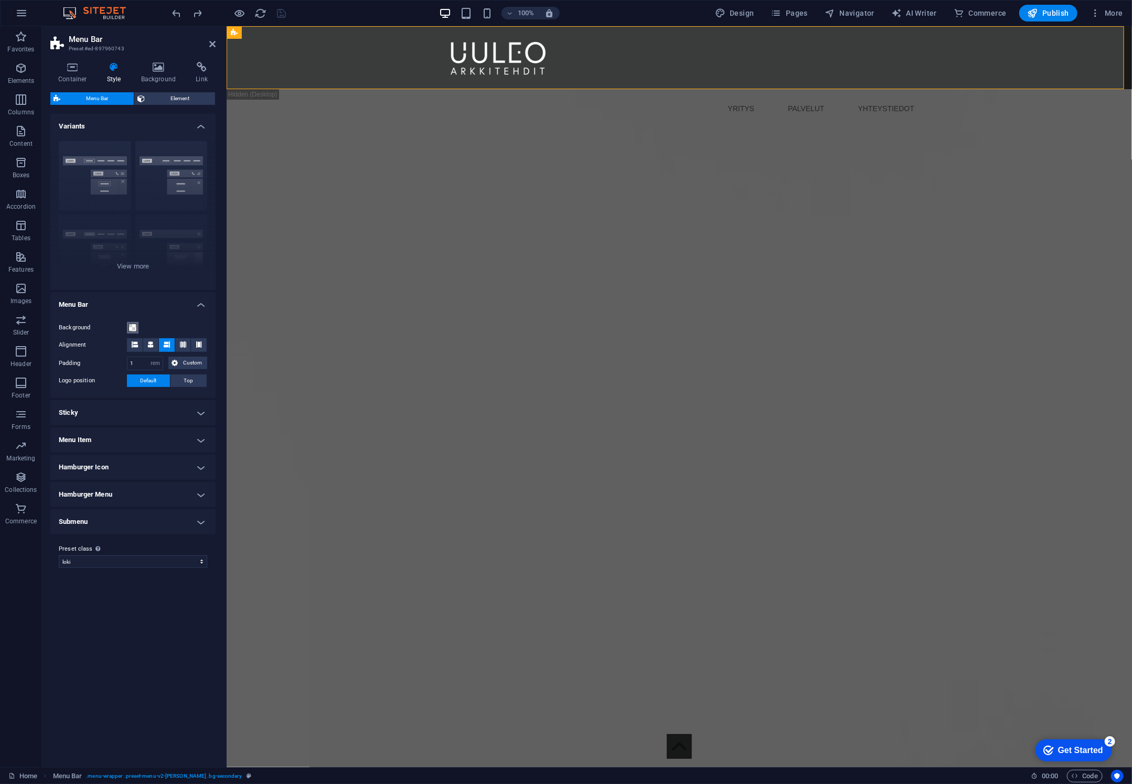
click at [133, 325] on span at bounding box center [133, 328] width 8 height 8
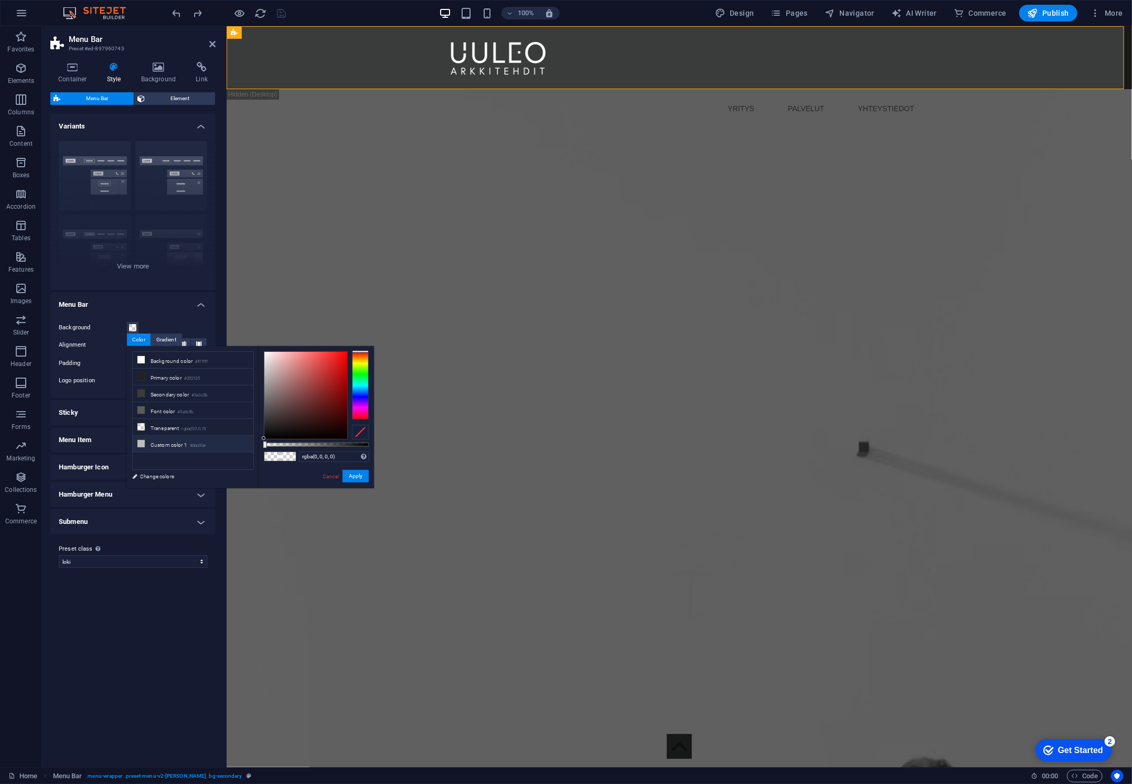
click at [167, 442] on li "Custom color 1 #bbc0be" at bounding box center [193, 444] width 121 height 17
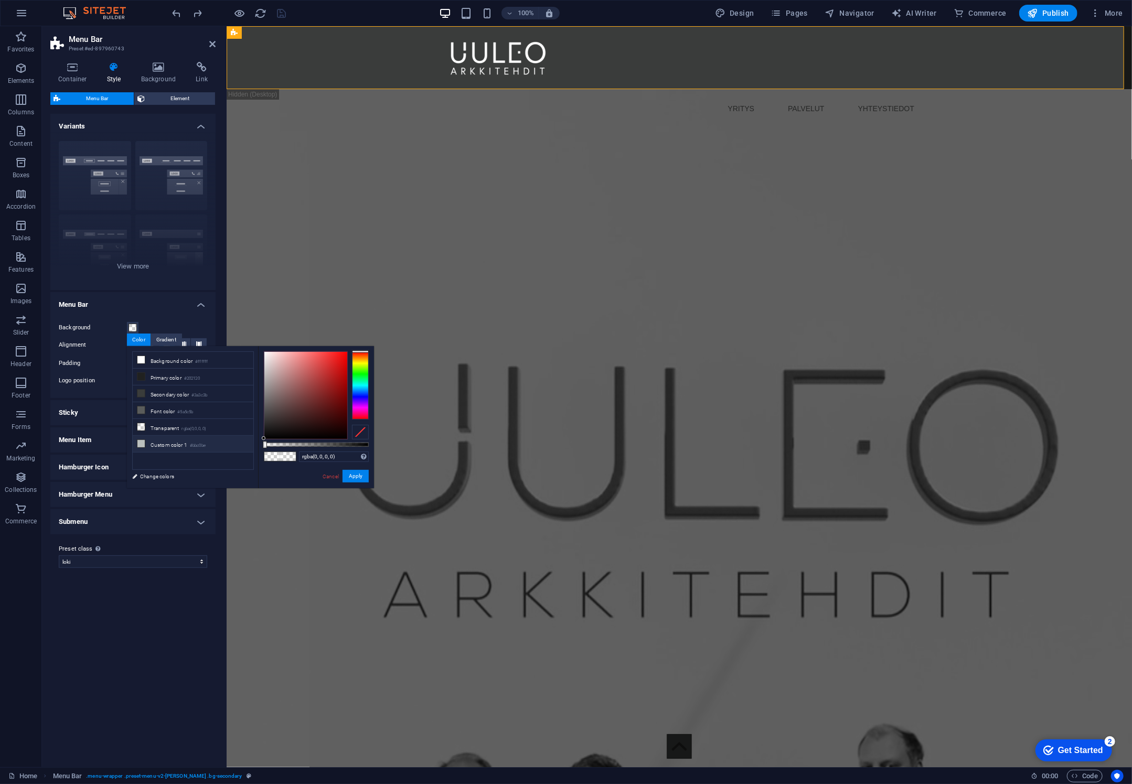
type input "#bbc0be"
click at [355, 480] on button "Apply" at bounding box center [356, 476] width 26 height 13
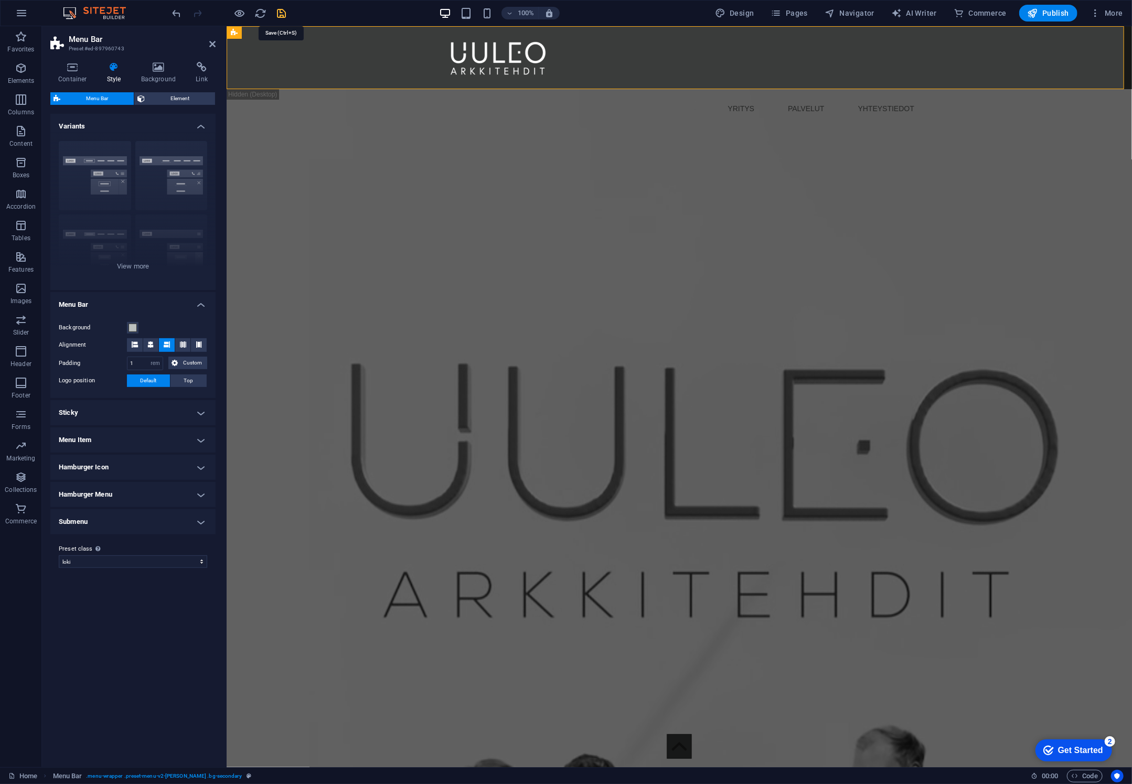
click at [276, 12] on icon "save" at bounding box center [282, 13] width 12 height 12
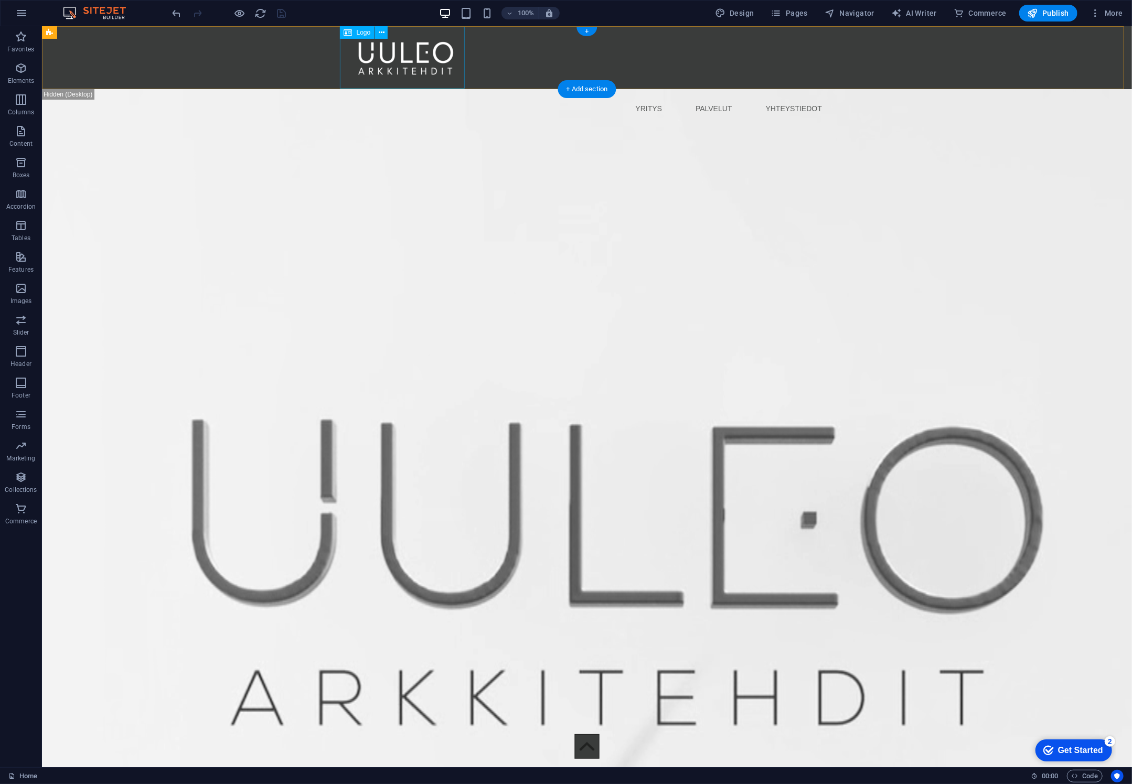
click at [384, 52] on div at bounding box center [586, 57] width 487 height 62
click at [147, 45] on div "YRITYS PALVELUT YHTEYSTIEDOT Menu" at bounding box center [586, 57] width 1090 height 63
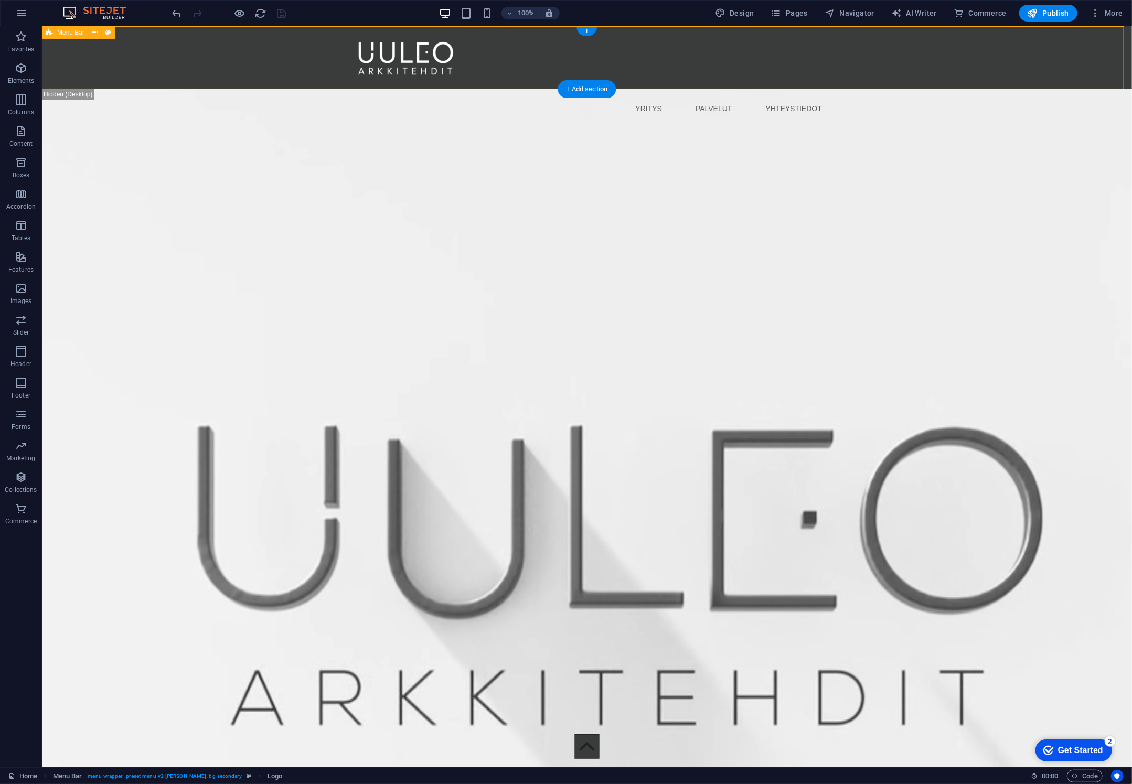
click at [147, 45] on div "YRITYS PALVELUT YHTEYSTIEDOT Menu" at bounding box center [586, 57] width 1090 height 63
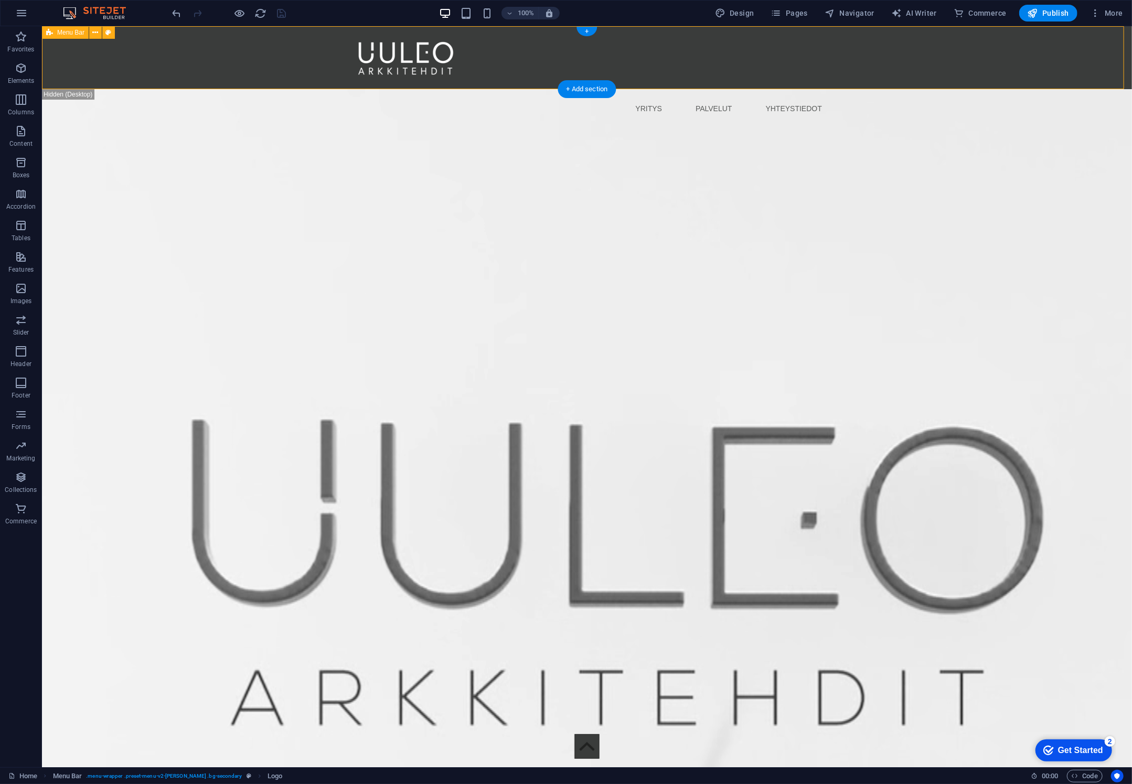
select select "rem"
select select "preset-menu-v2-loki"
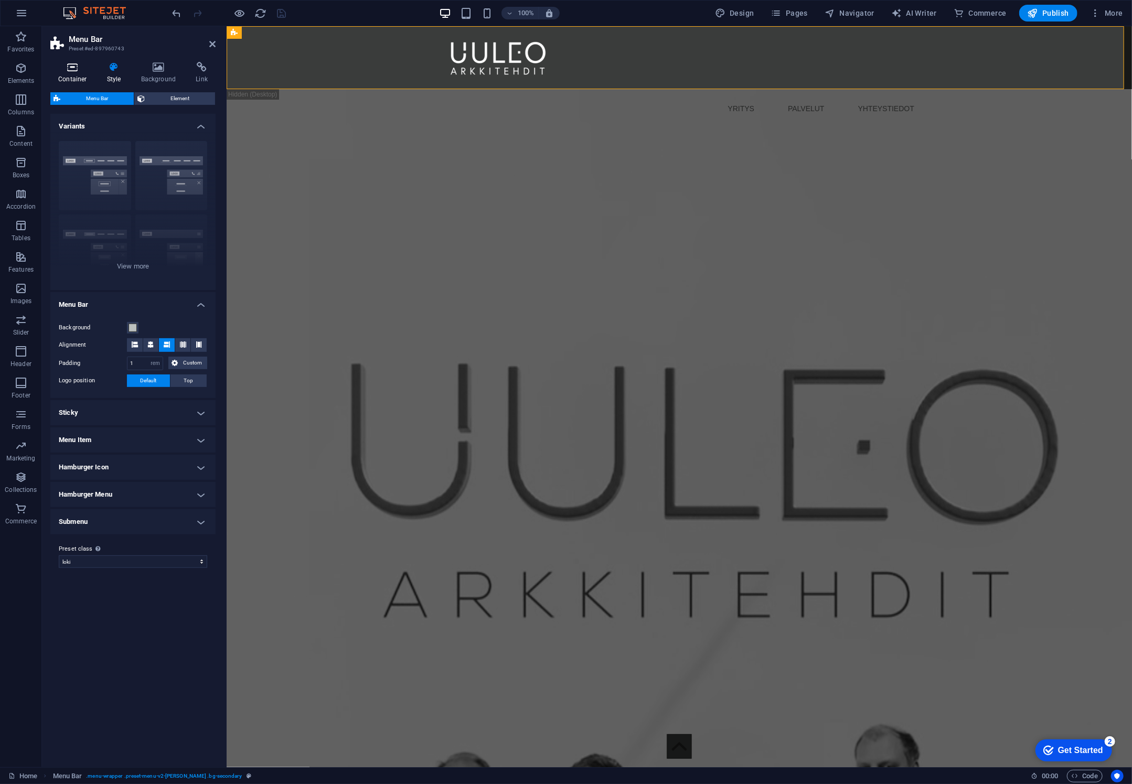
click at [77, 70] on icon at bounding box center [72, 67] width 45 height 10
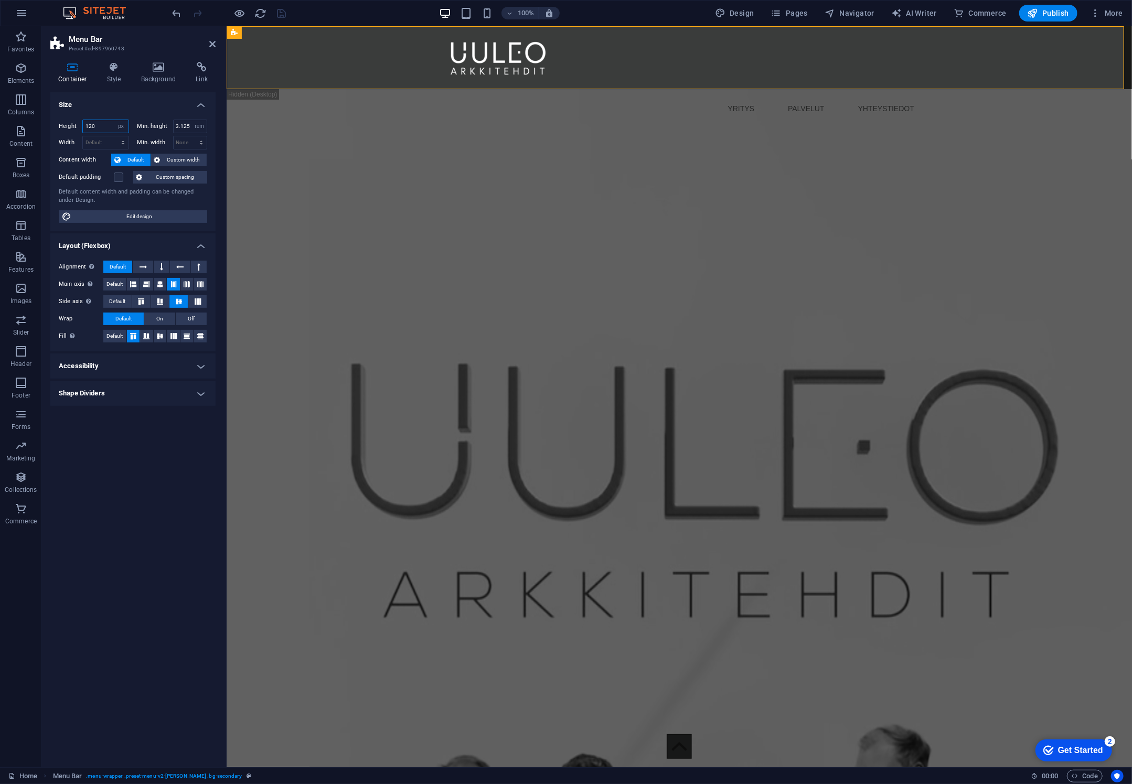
click at [103, 125] on input "120" at bounding box center [106, 126] width 46 height 13
click at [481, 11] on div "100%" at bounding box center [499, 13] width 121 height 17
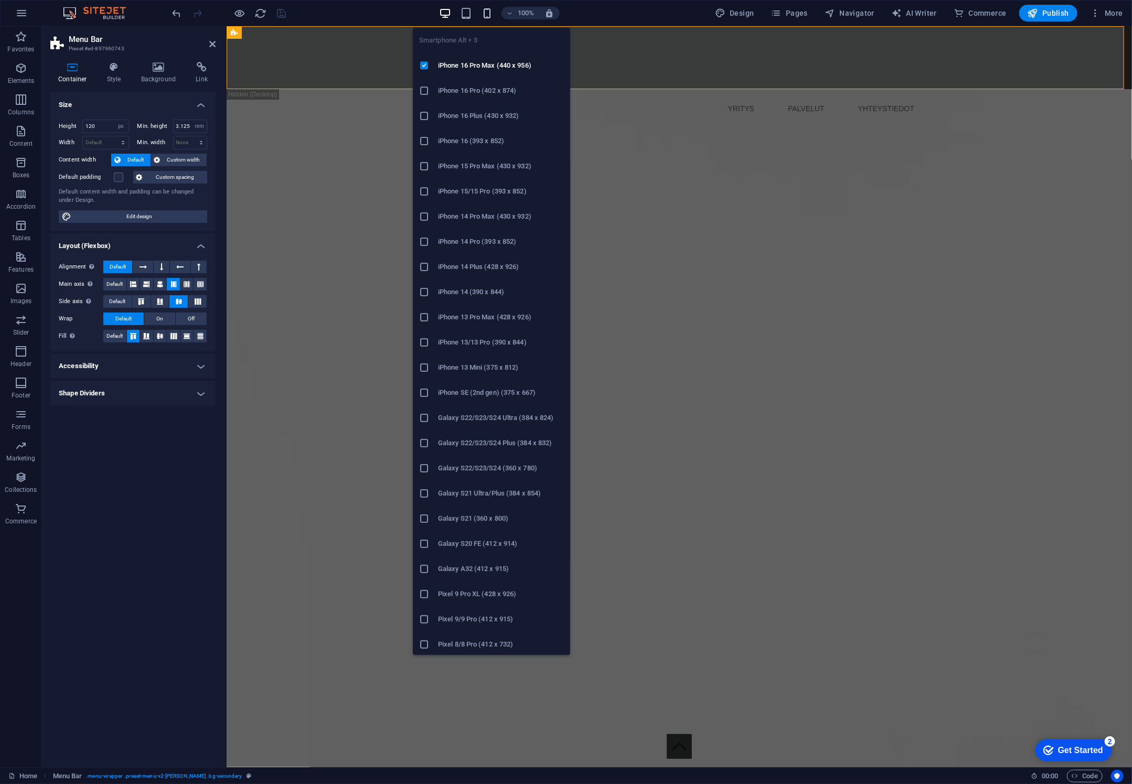
click at [488, 12] on icon "button" at bounding box center [487, 13] width 12 height 12
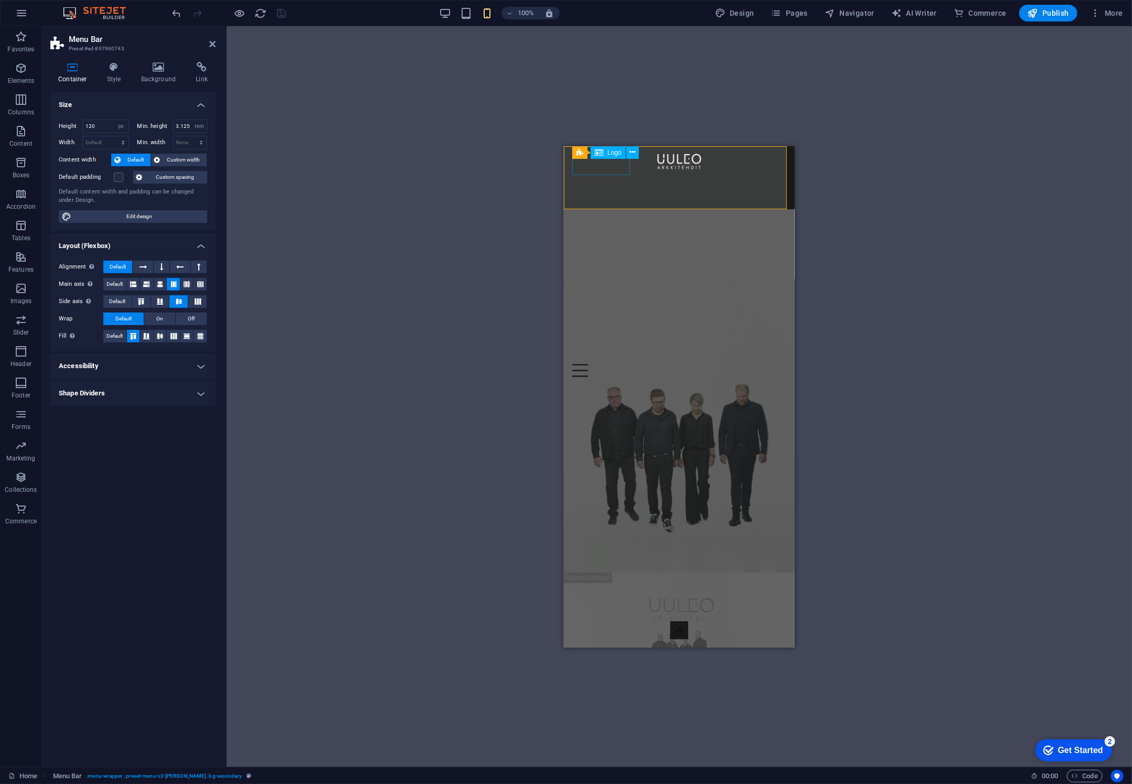
click at [610, 167] on div at bounding box center [679, 160] width 214 height 29
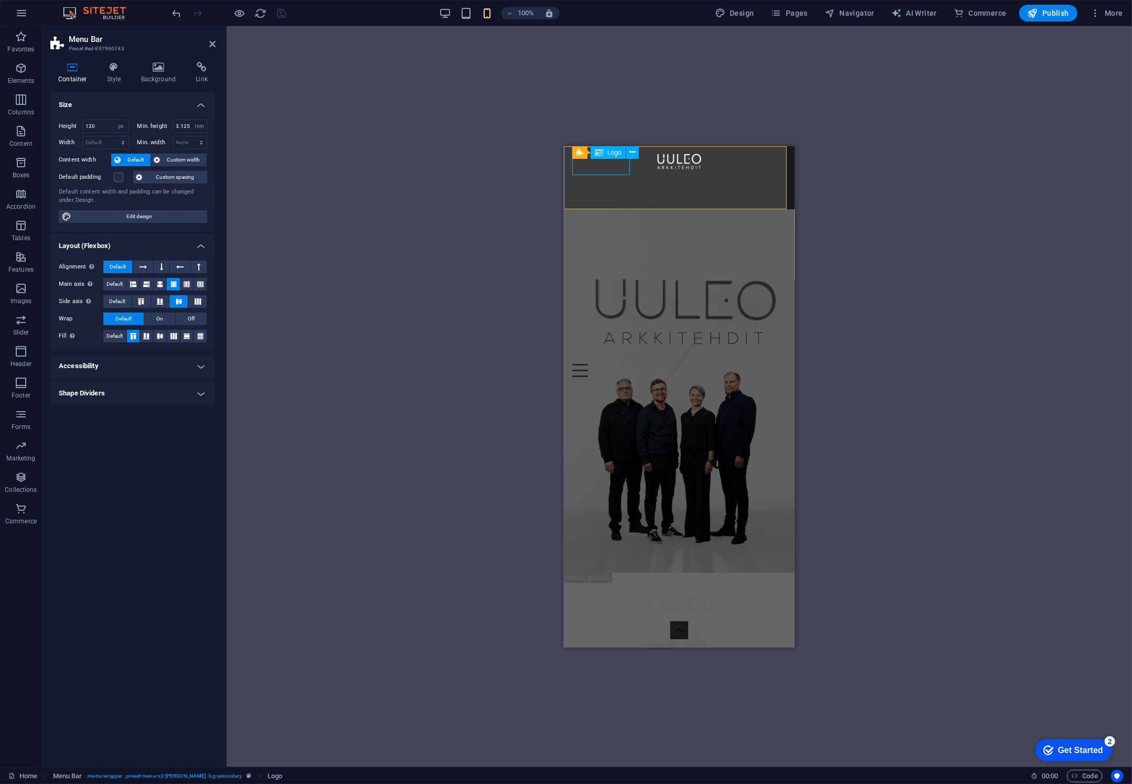
click at [613, 167] on div at bounding box center [679, 160] width 214 height 29
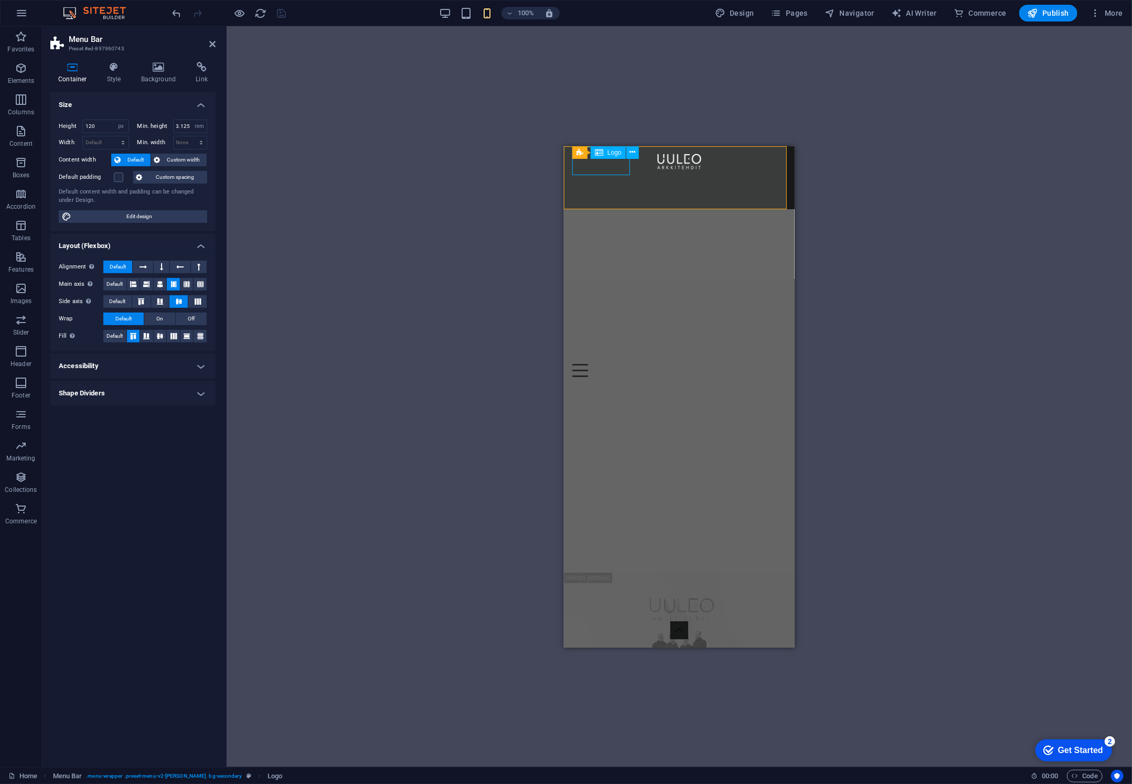
click at [613, 167] on div at bounding box center [679, 160] width 214 height 29
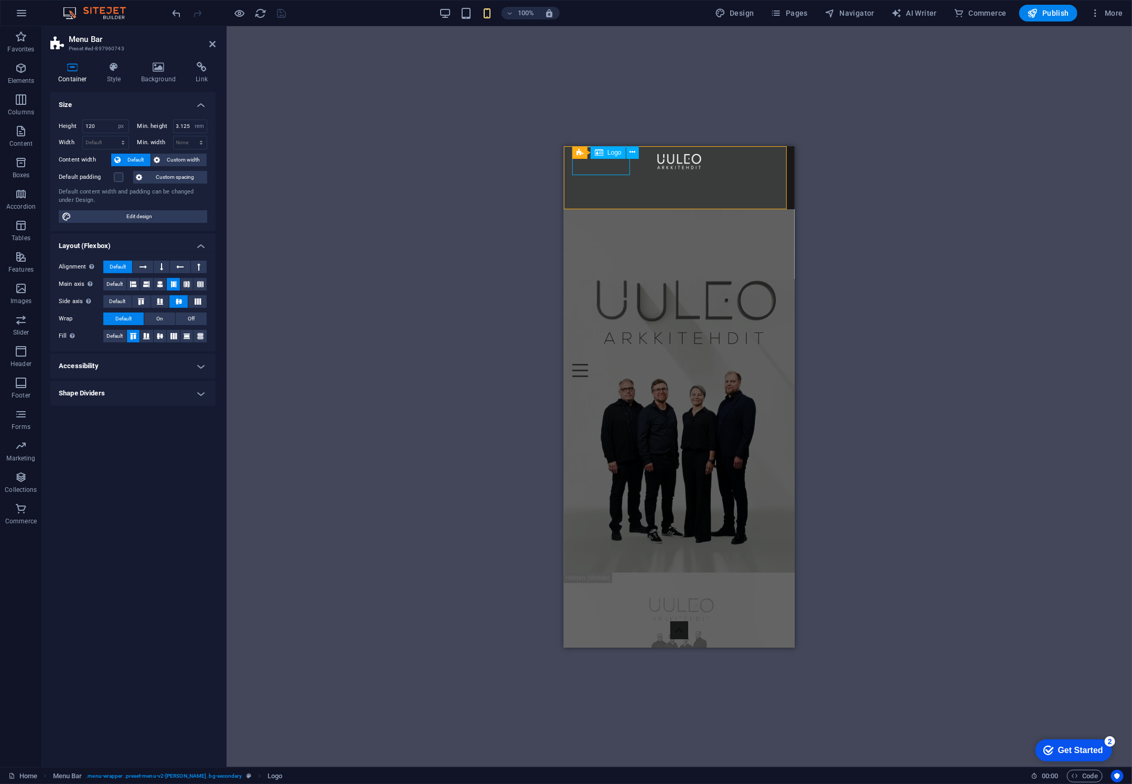
select select "px"
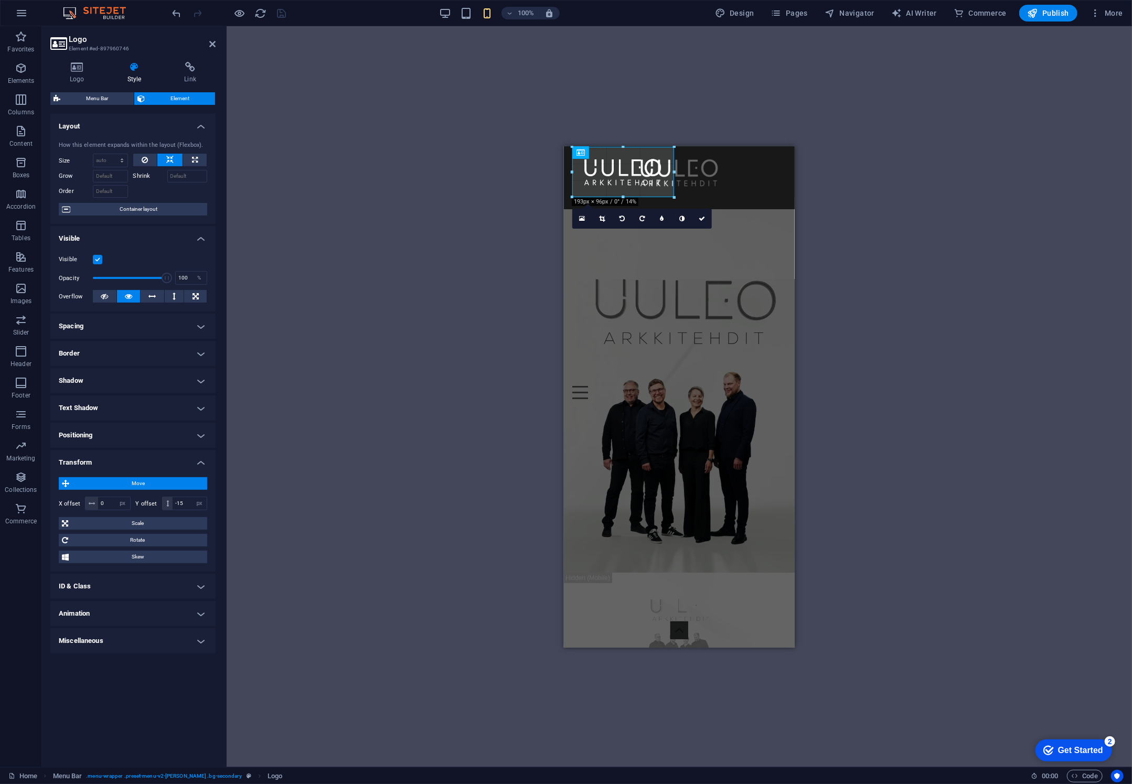
drag, startPoint x: 631, startPoint y: 176, endPoint x: 676, endPoint y: 196, distance: 49.5
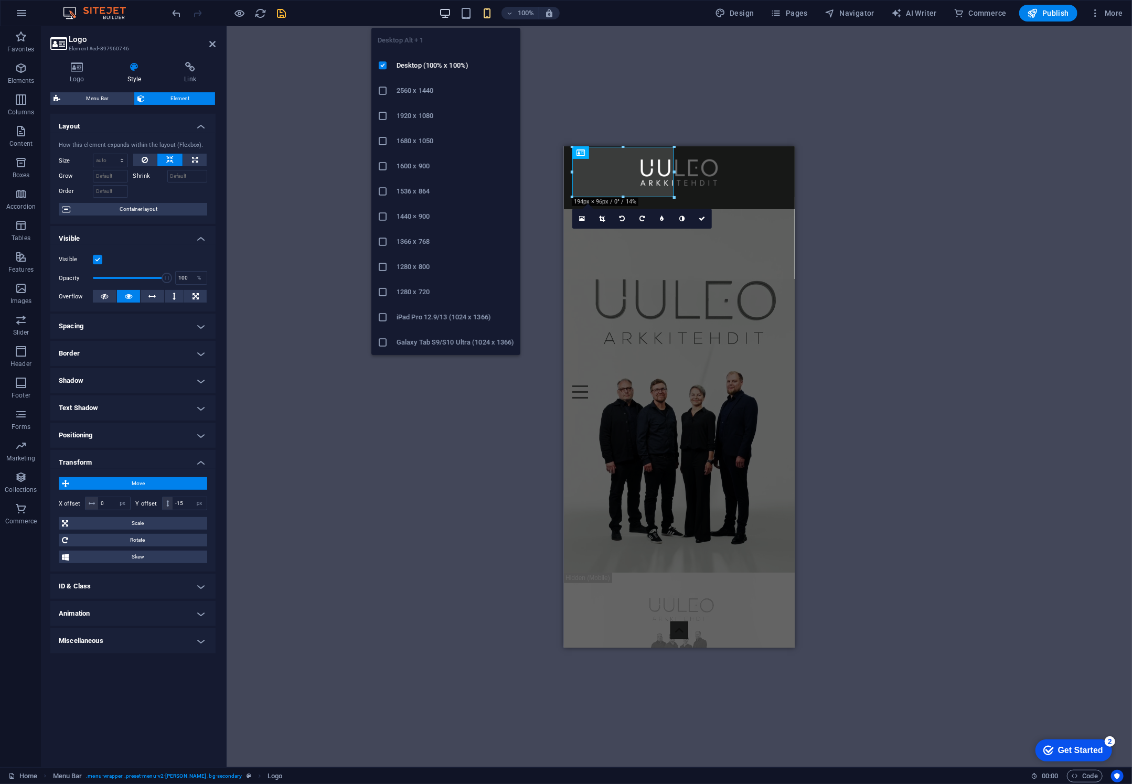
click at [445, 10] on icon "button" at bounding box center [445, 13] width 12 height 12
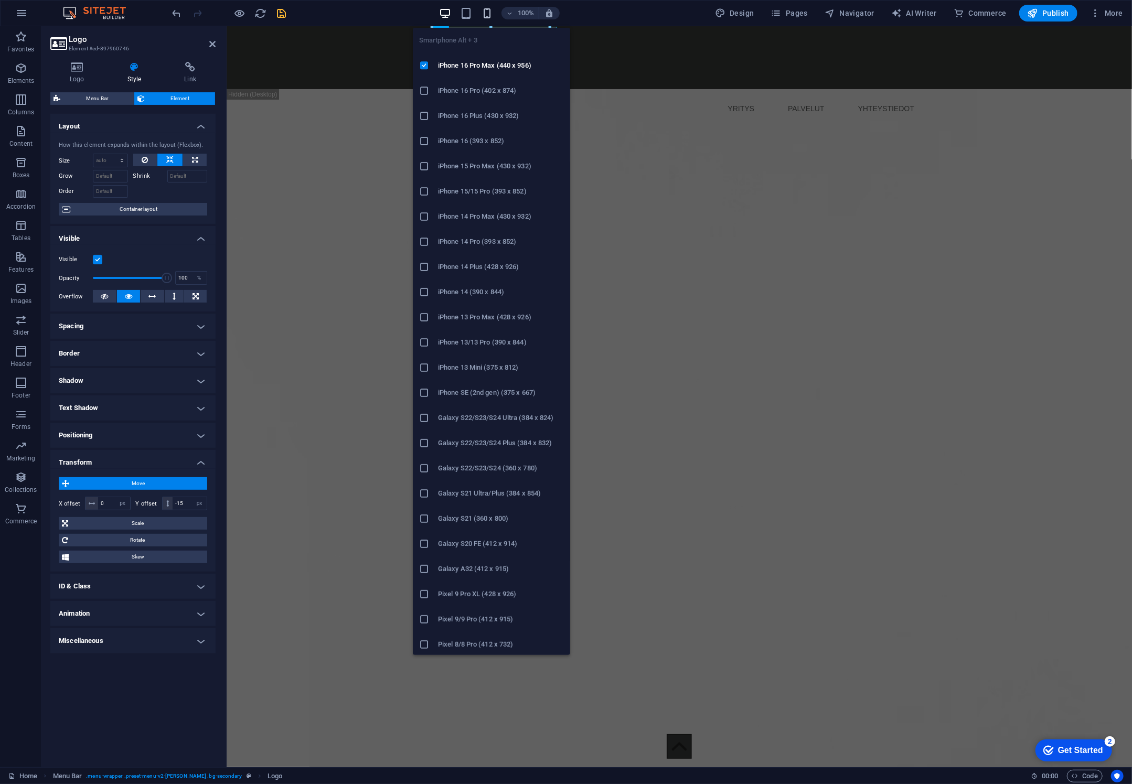
click at [491, 9] on icon "button" at bounding box center [487, 13] width 12 height 12
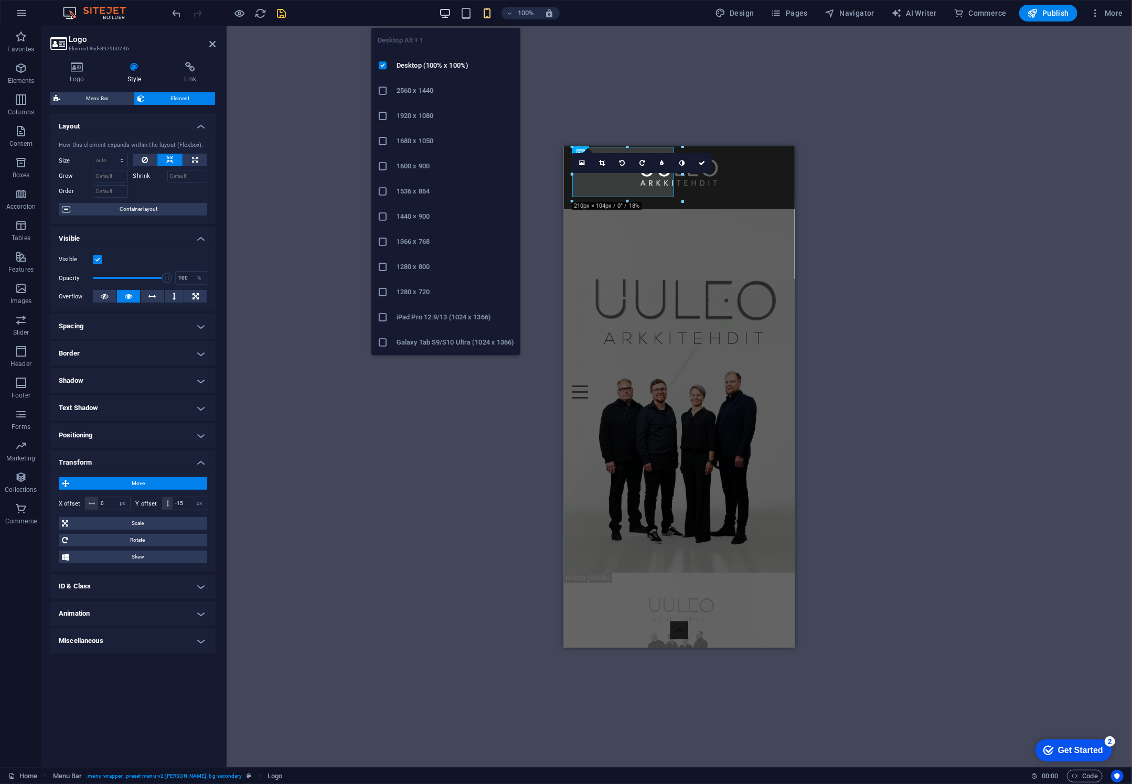
click at [450, 13] on icon "button" at bounding box center [445, 13] width 12 height 12
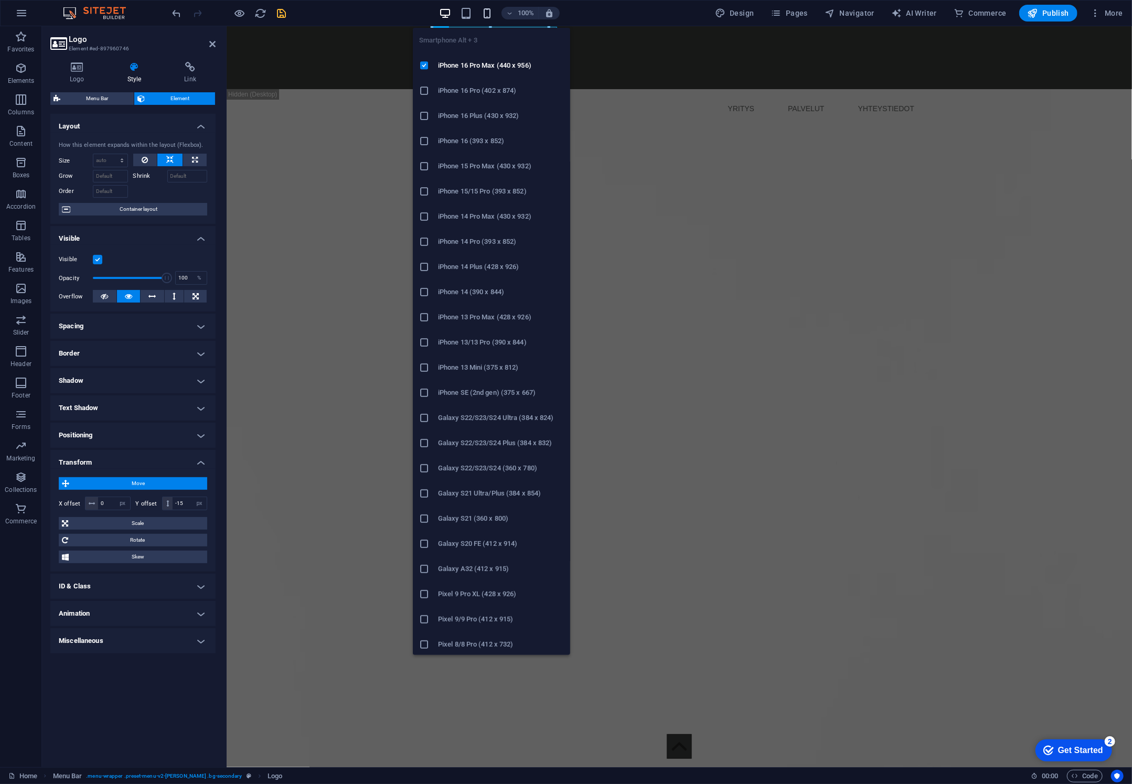
click at [489, 10] on icon "button" at bounding box center [487, 13] width 12 height 12
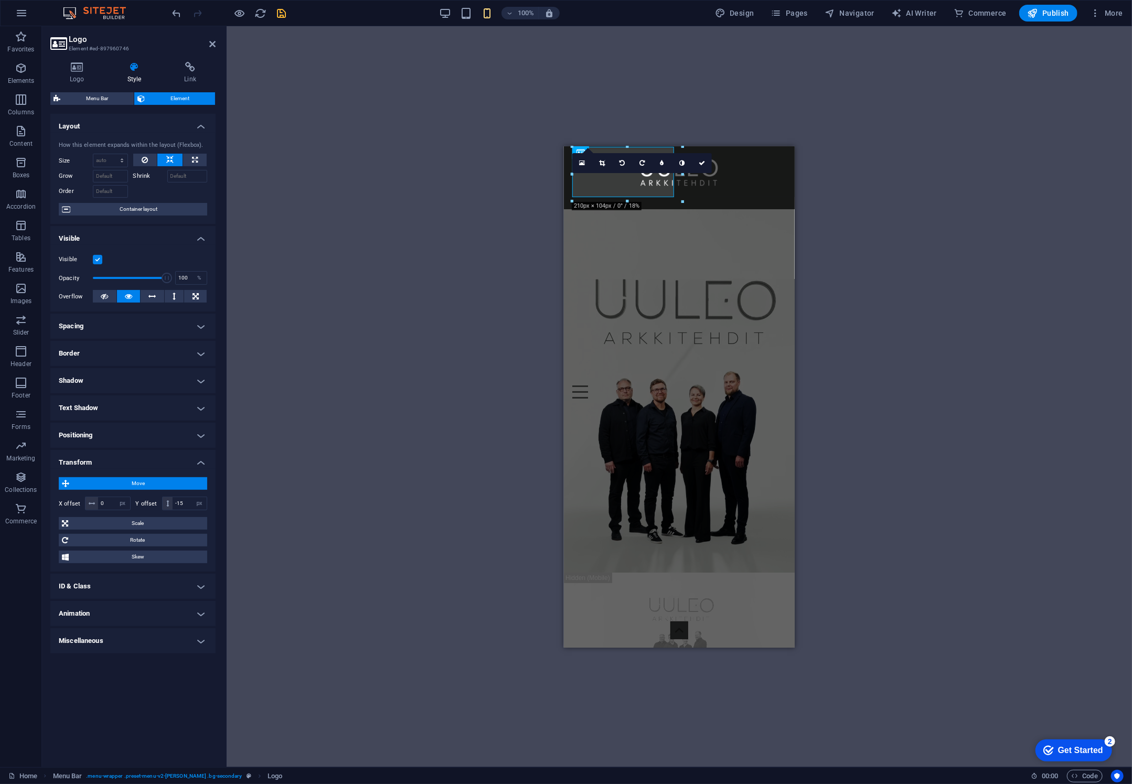
click at [279, 13] on icon "save" at bounding box center [282, 13] width 12 height 12
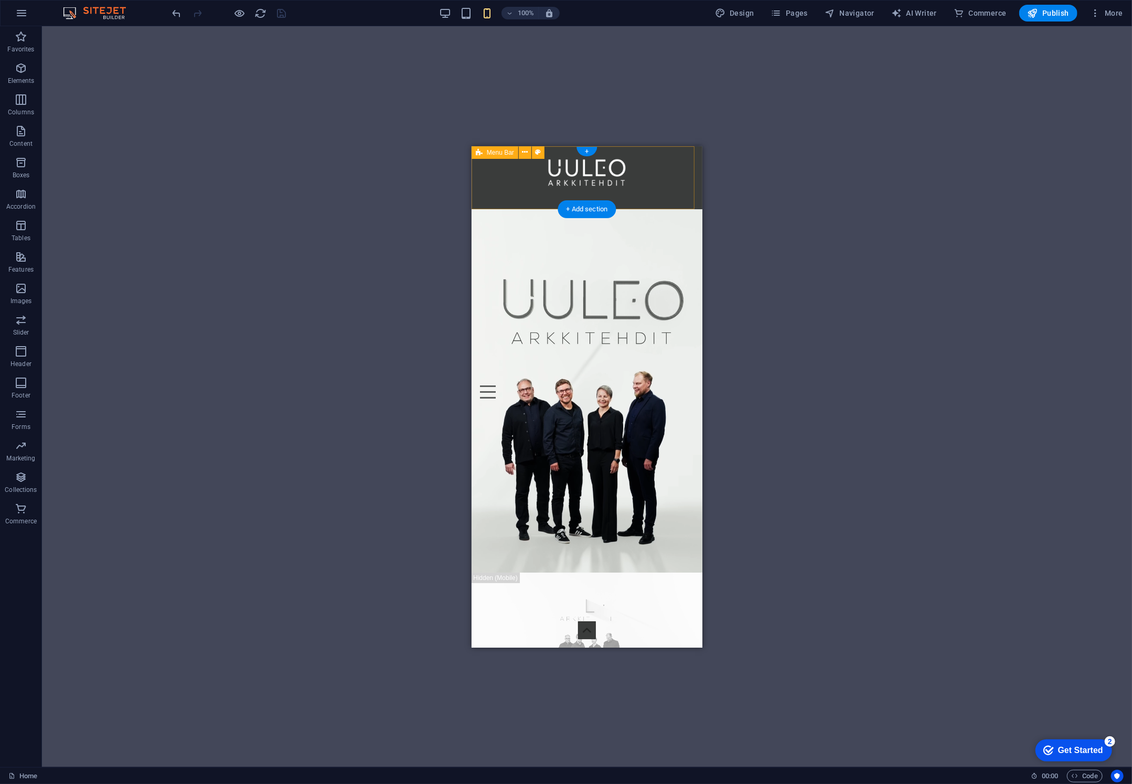
click at [511, 203] on div "YRITYS PALVELUT YHTEYSTIEDOT Menu" at bounding box center [586, 177] width 231 height 63
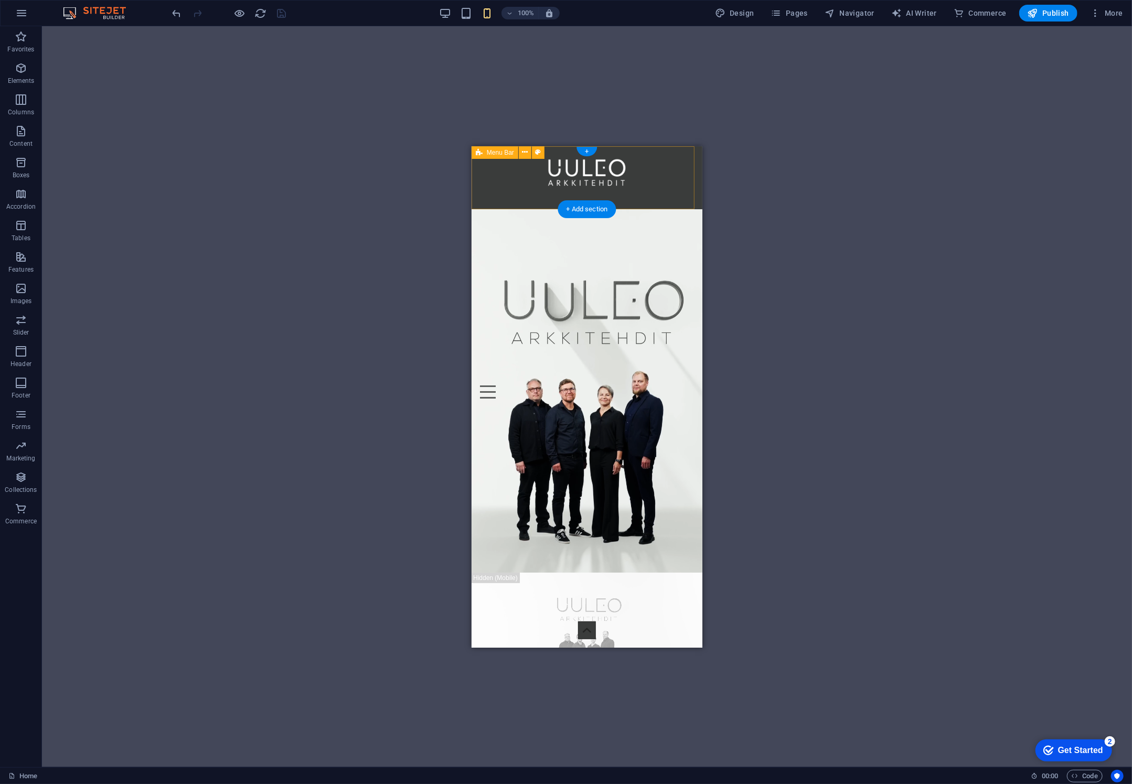
click at [511, 203] on div "YRITYS PALVELUT YHTEYSTIEDOT Menu" at bounding box center [586, 177] width 231 height 63
select select "px"
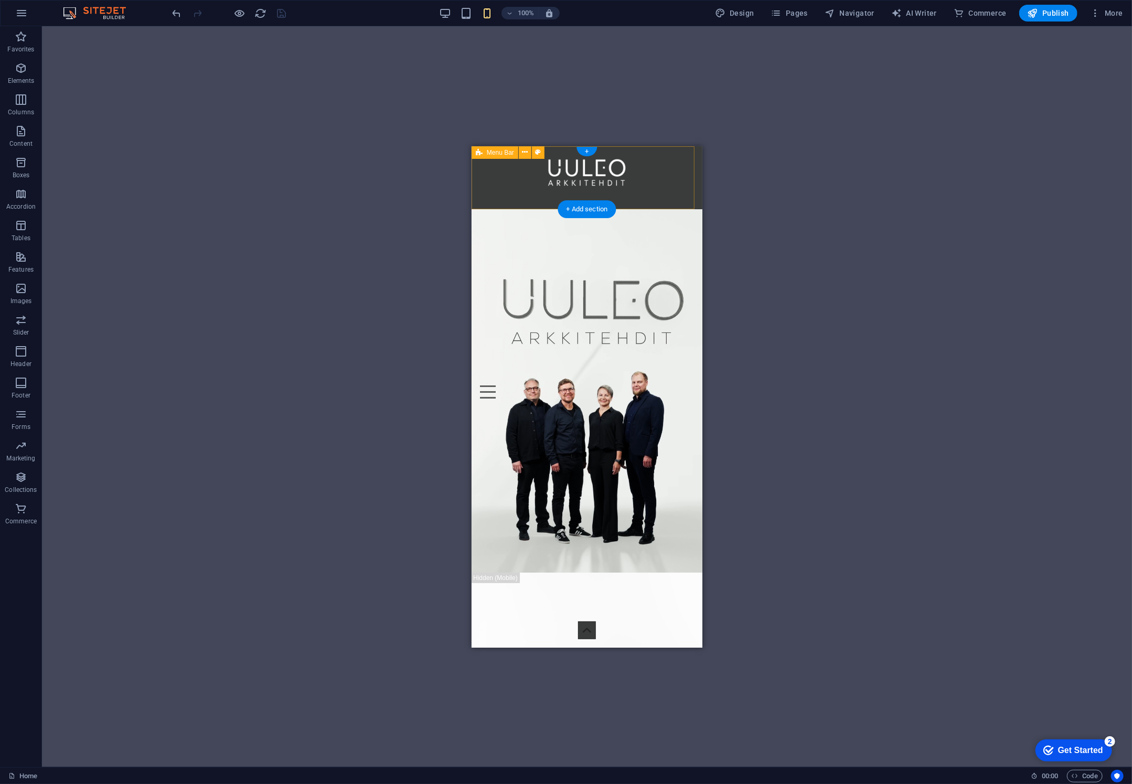
select select "rem"
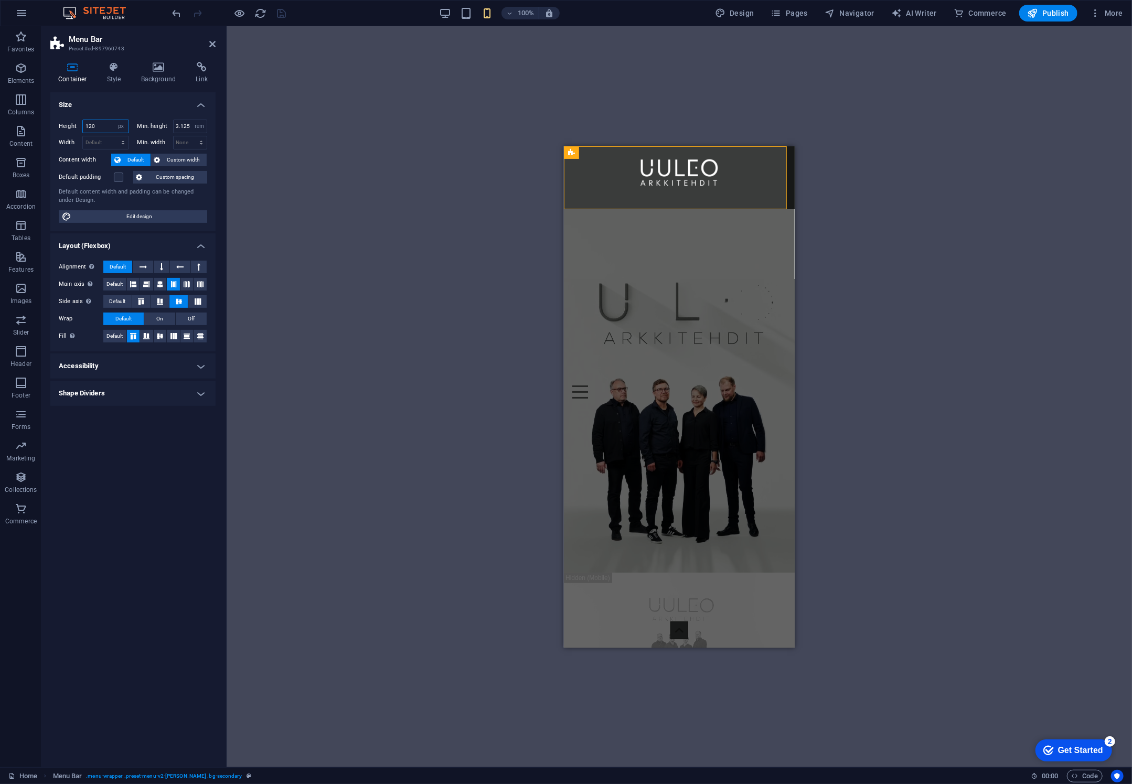
click at [101, 121] on input "120" at bounding box center [106, 126] width 46 height 13
type input "100"
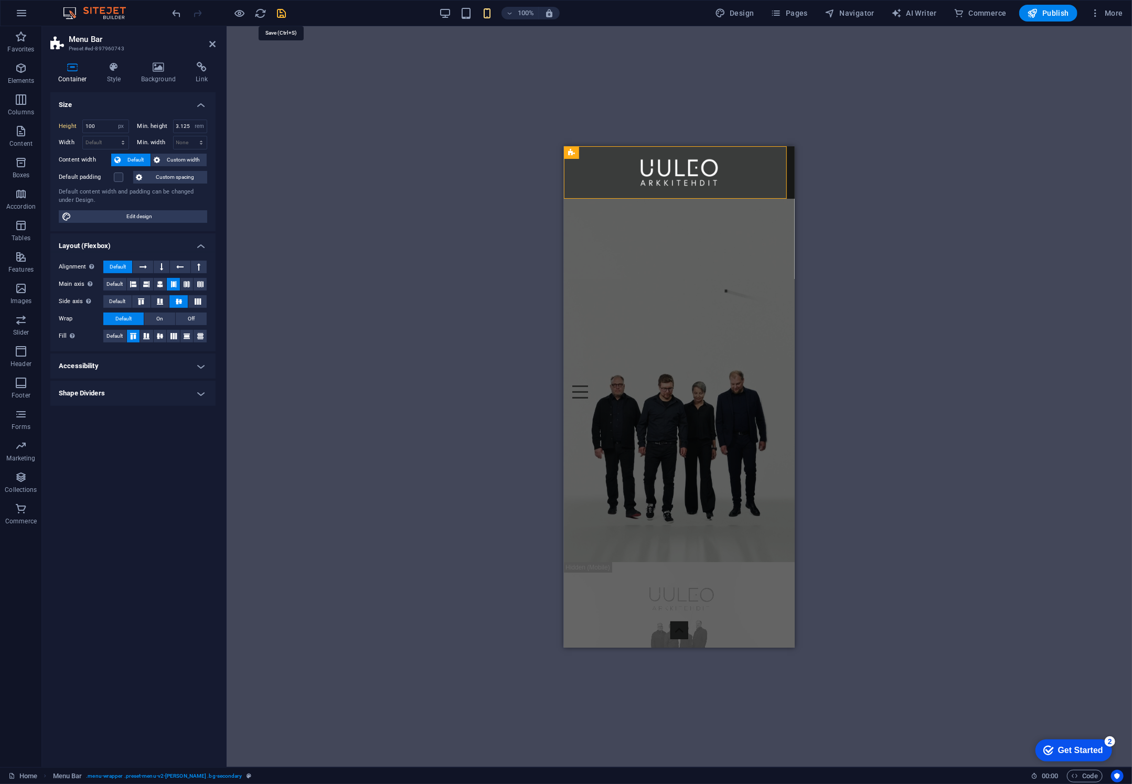
click at [285, 10] on icon "save" at bounding box center [282, 13] width 12 height 12
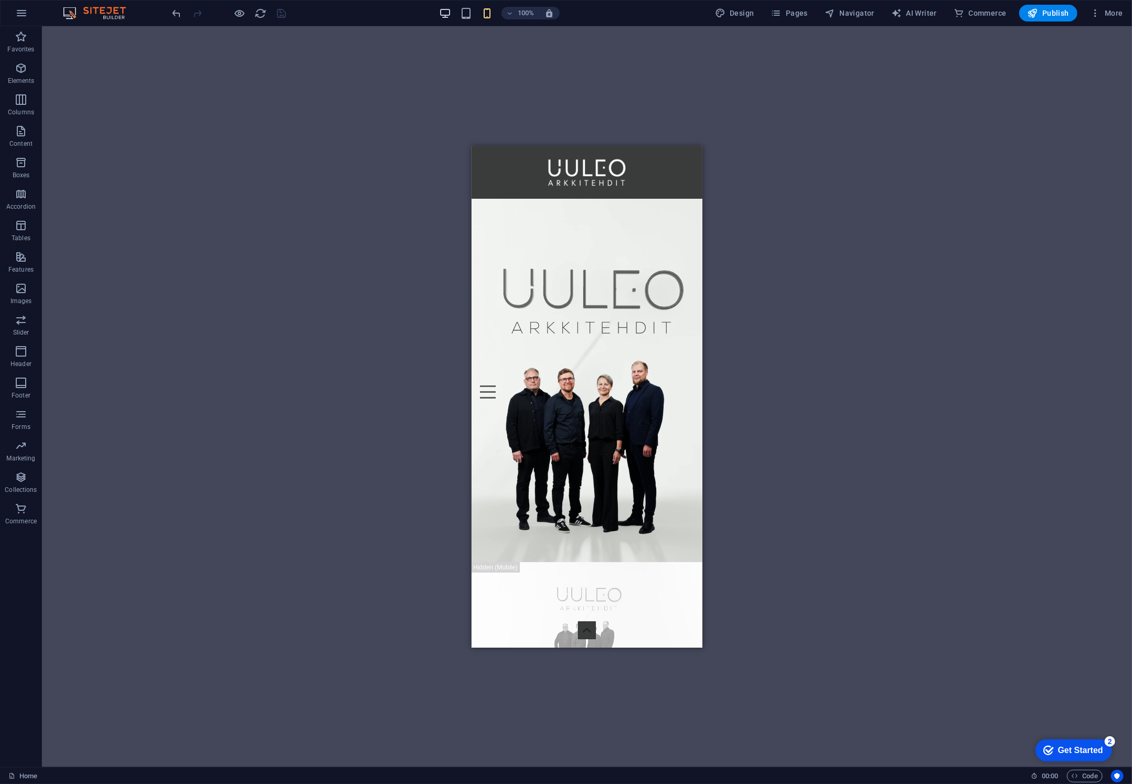
click at [441, 12] on icon "button" at bounding box center [445, 13] width 12 height 12
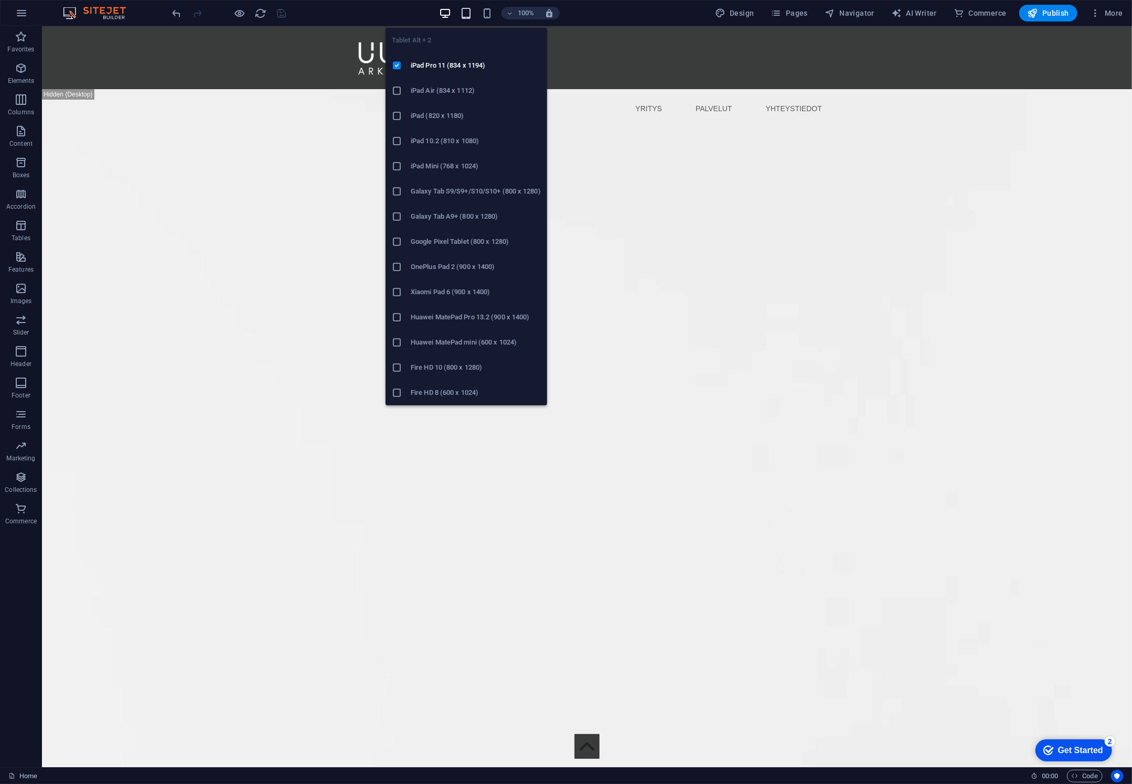
click at [472, 13] on icon "button" at bounding box center [466, 13] width 12 height 12
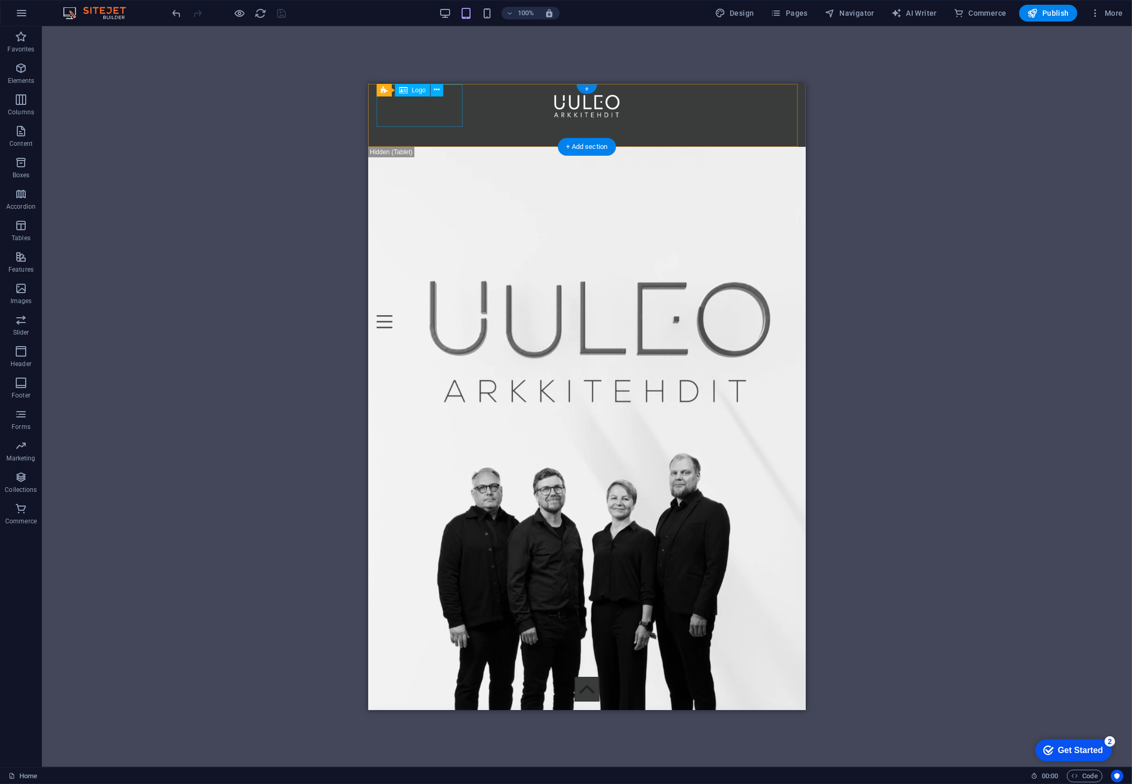
click at [416, 109] on div at bounding box center [586, 105] width 421 height 43
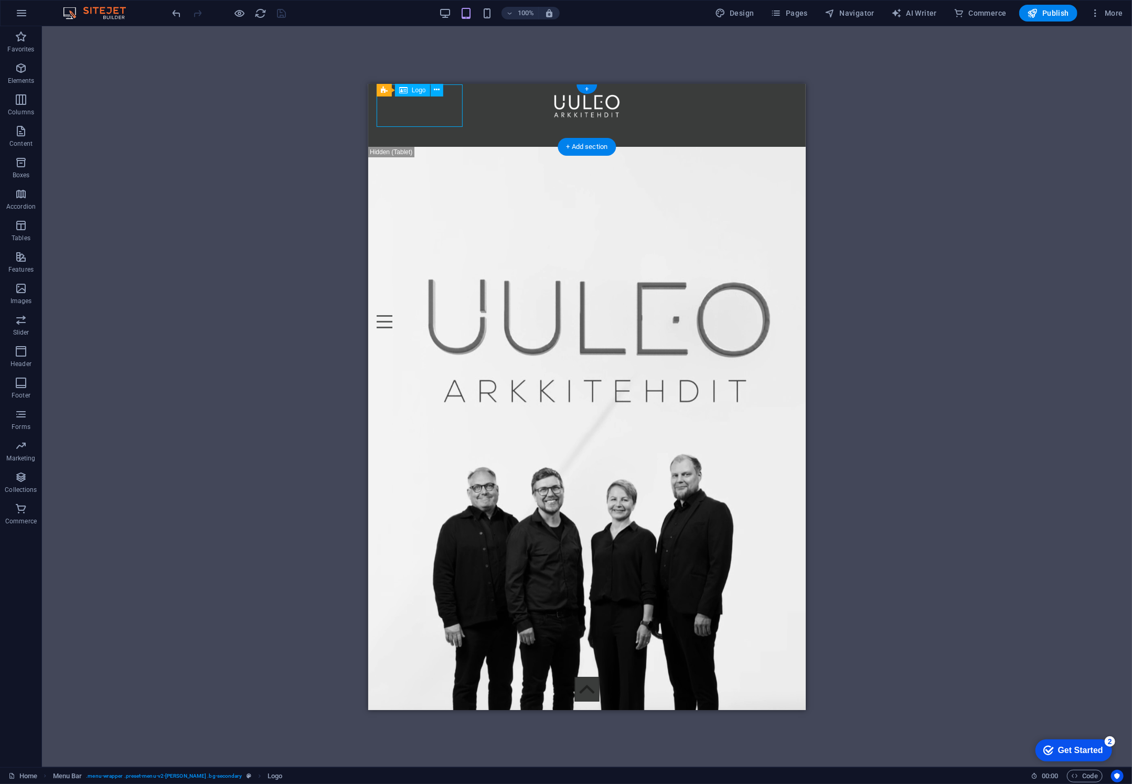
click at [431, 111] on div at bounding box center [586, 105] width 421 height 43
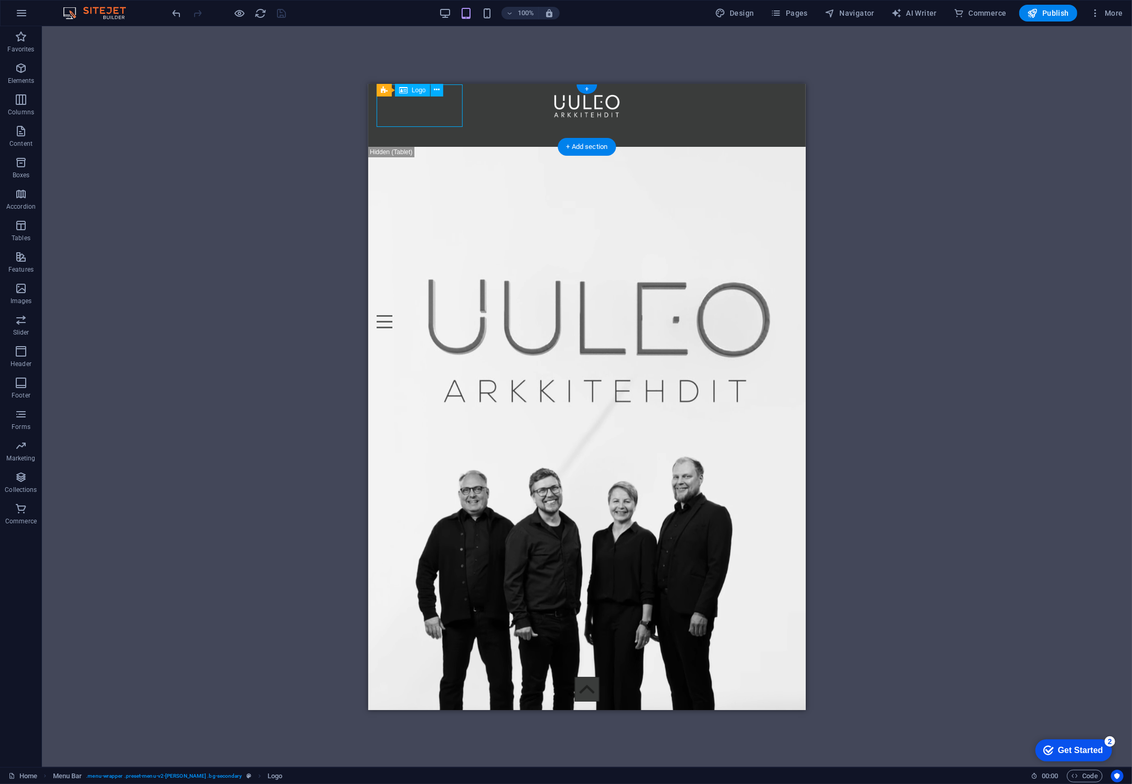
click at [431, 111] on div at bounding box center [586, 105] width 421 height 43
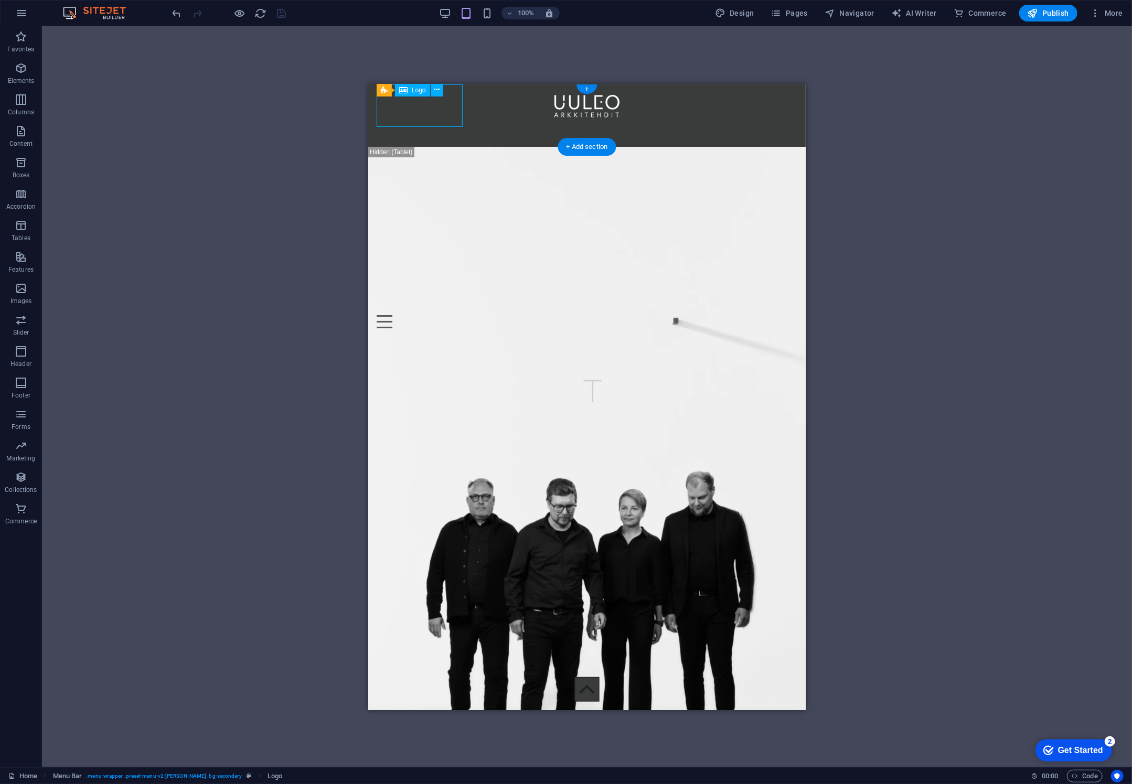
select select "px"
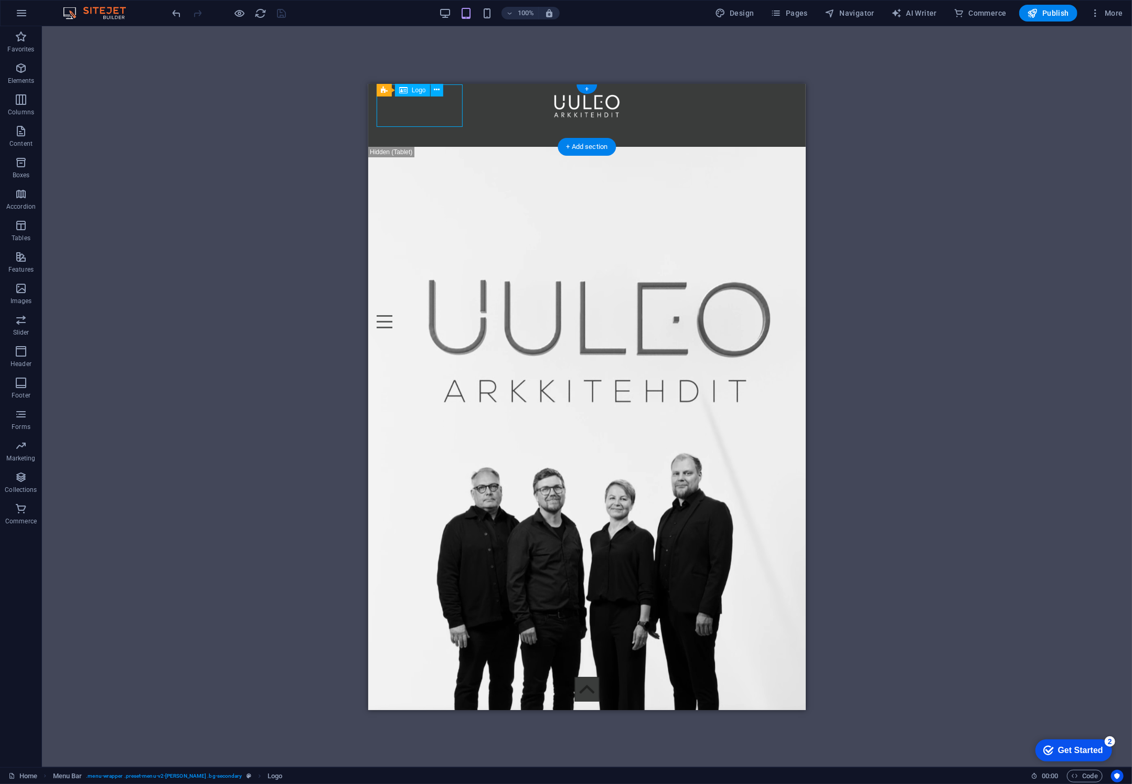
select select "px"
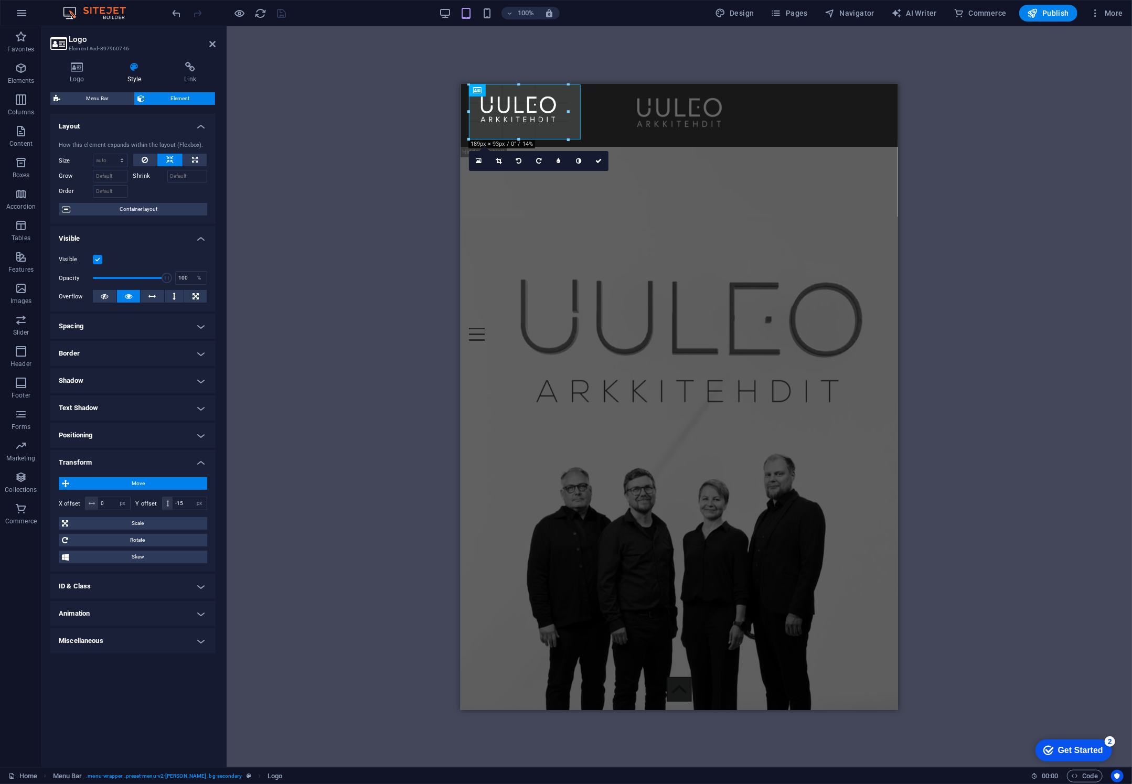
drag, startPoint x: 556, startPoint y: 129, endPoint x: 582, endPoint y: 139, distance: 27.6
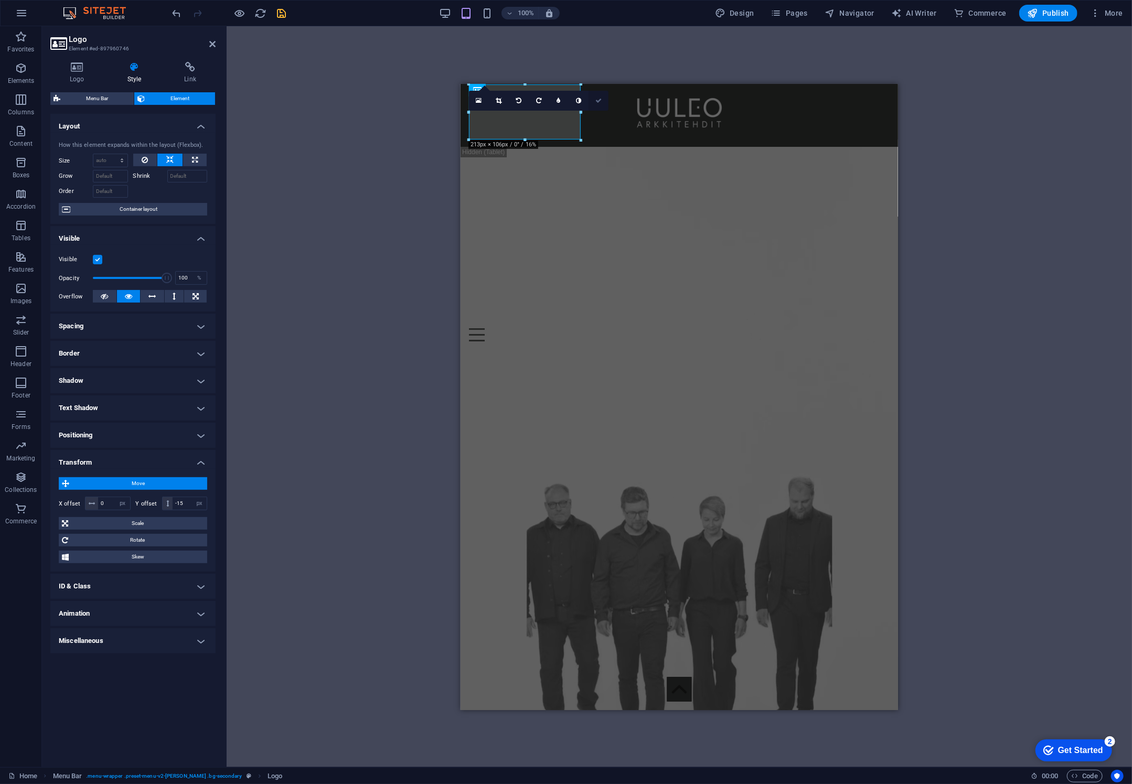
click at [604, 99] on link at bounding box center [599, 101] width 20 height 20
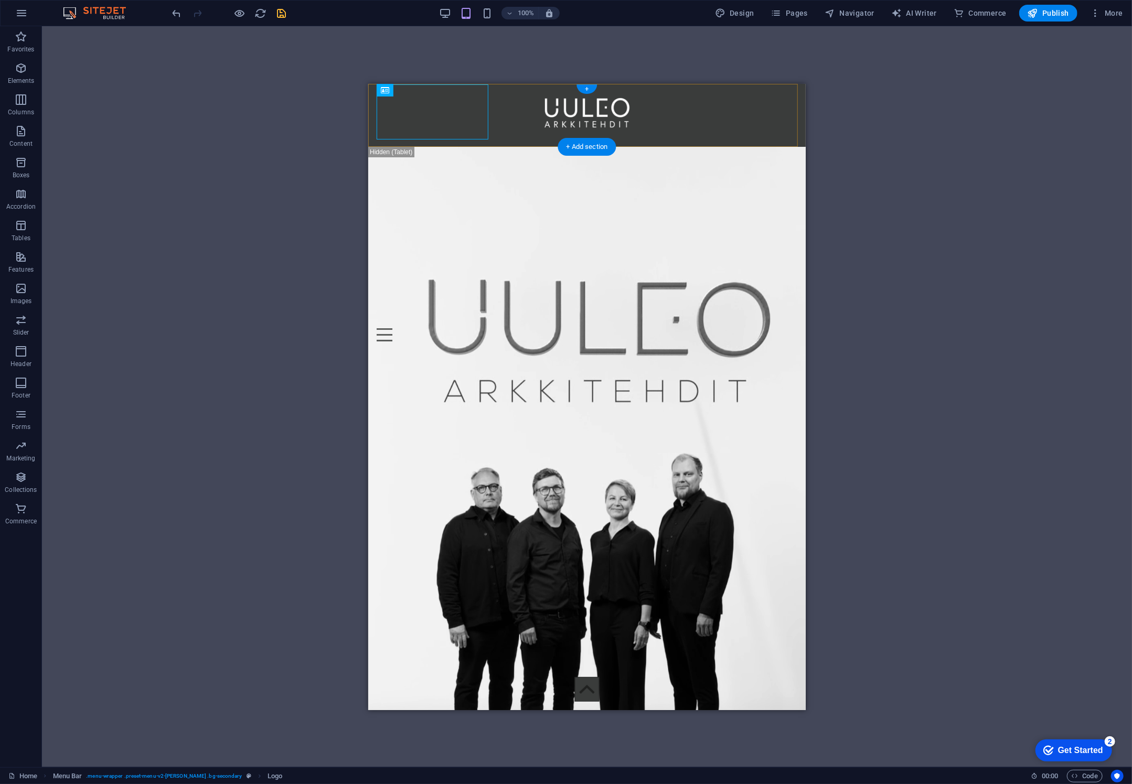
click at [528, 128] on div "YRITYS PALVELUT YHTEYSTIEDOT Menu" at bounding box center [587, 114] width 438 height 63
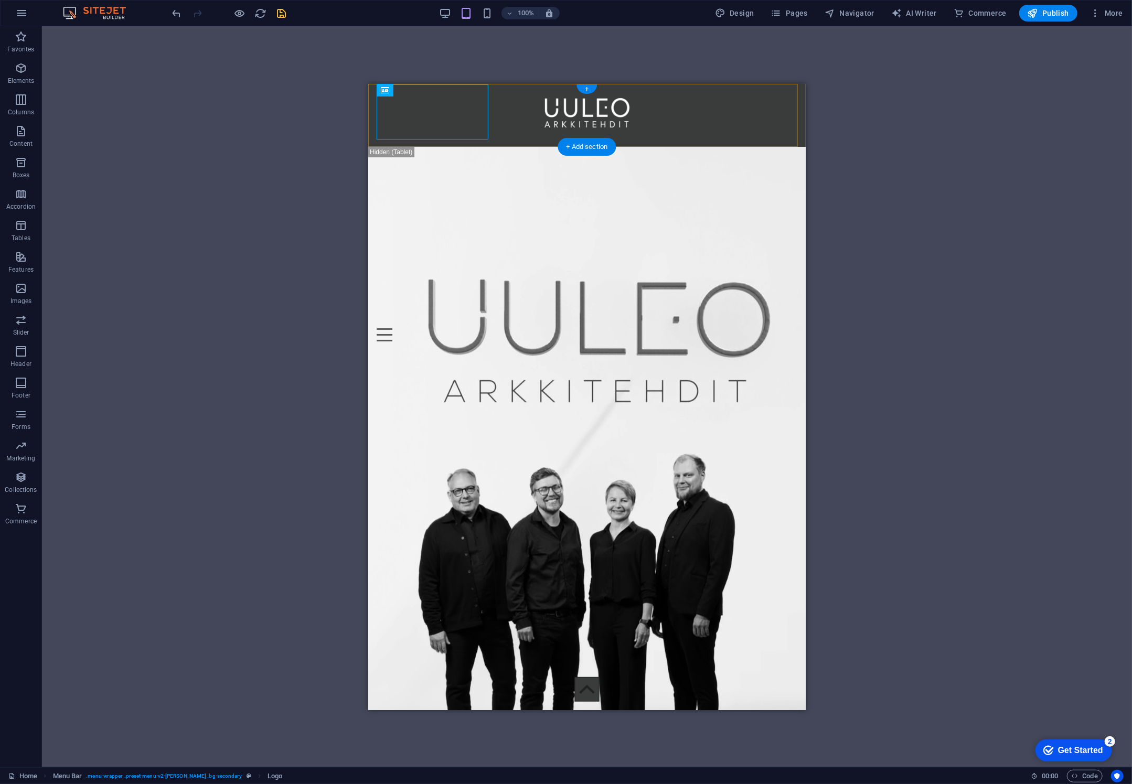
click at [528, 128] on div "YRITYS PALVELUT YHTEYSTIEDOT Menu" at bounding box center [587, 114] width 438 height 63
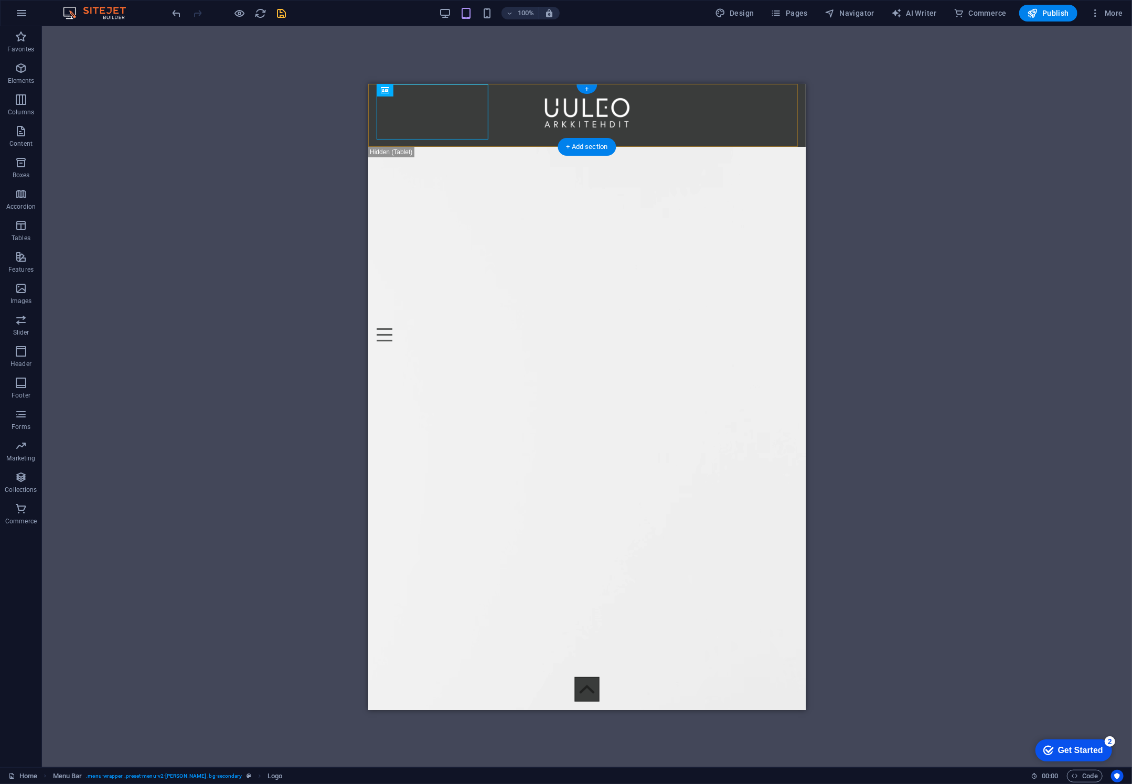
select select "px"
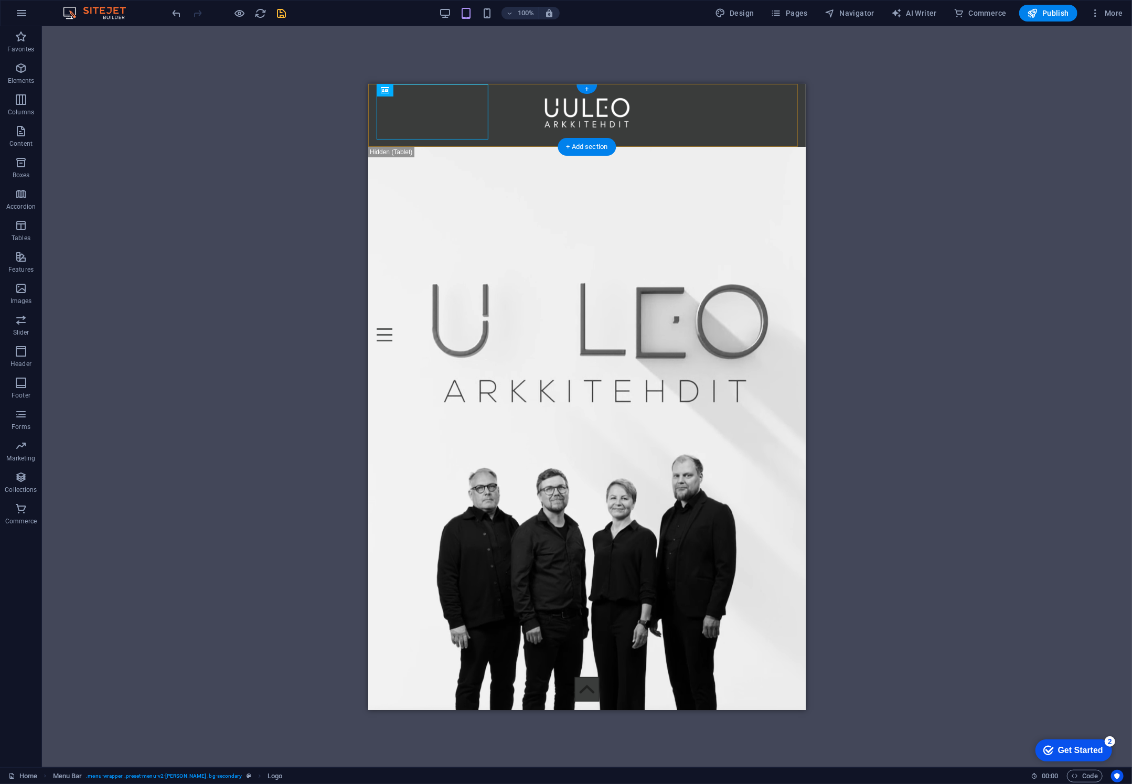
select select "rem"
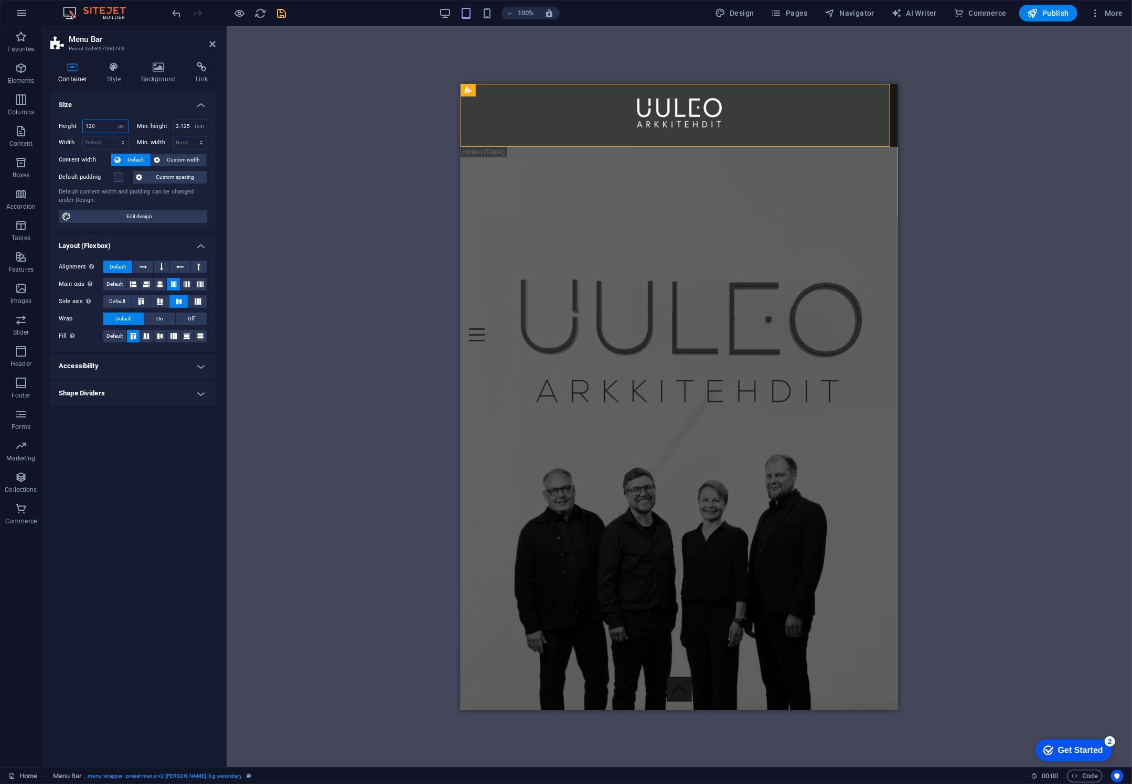
click at [106, 121] on input "120" at bounding box center [106, 126] width 46 height 13
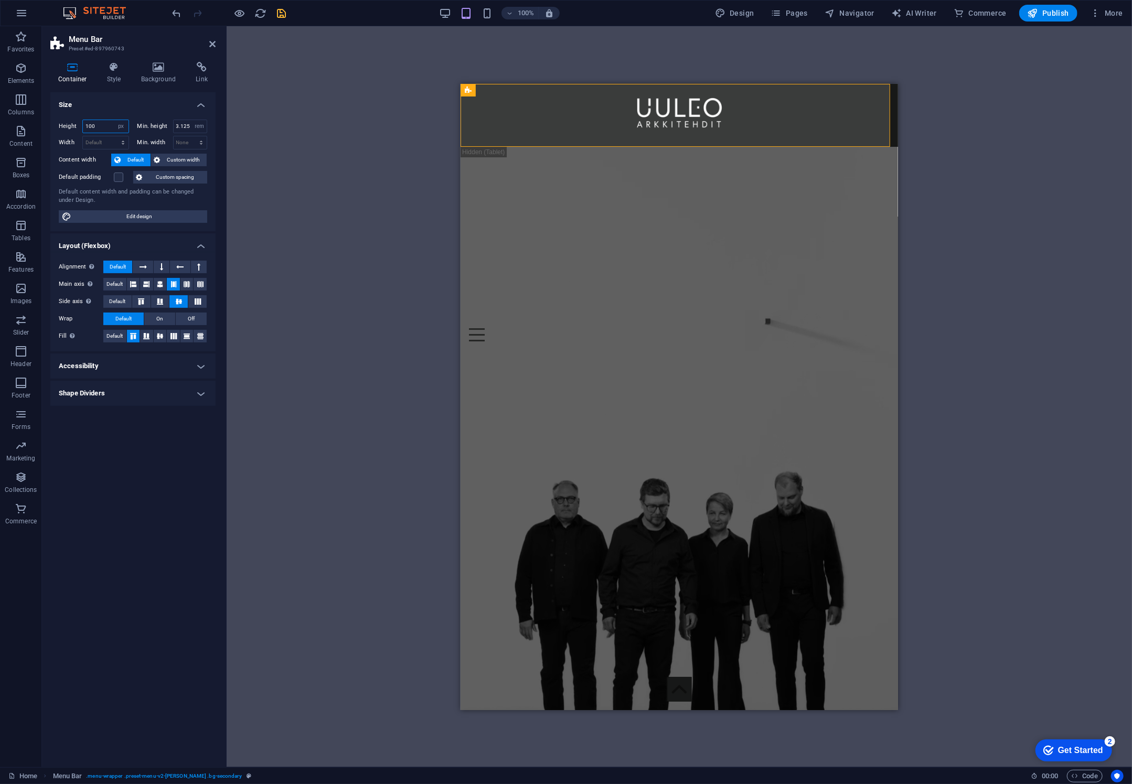
type input "100"
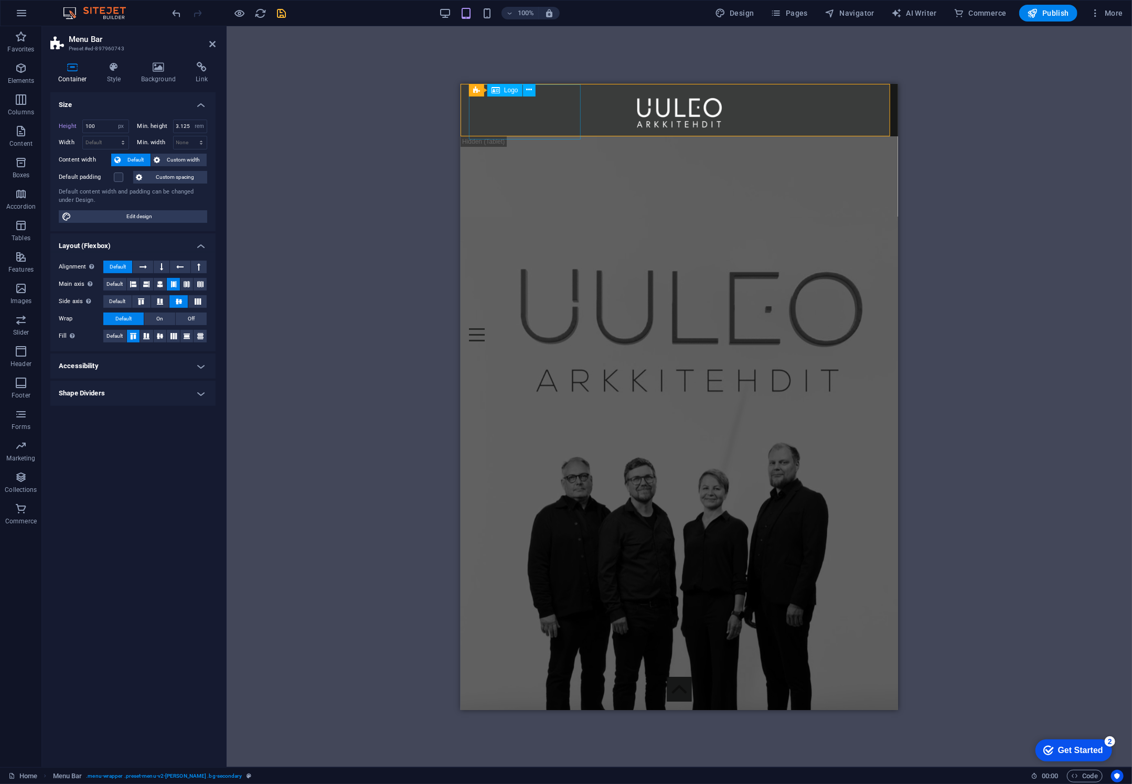
click at [549, 113] on div at bounding box center [679, 112] width 421 height 56
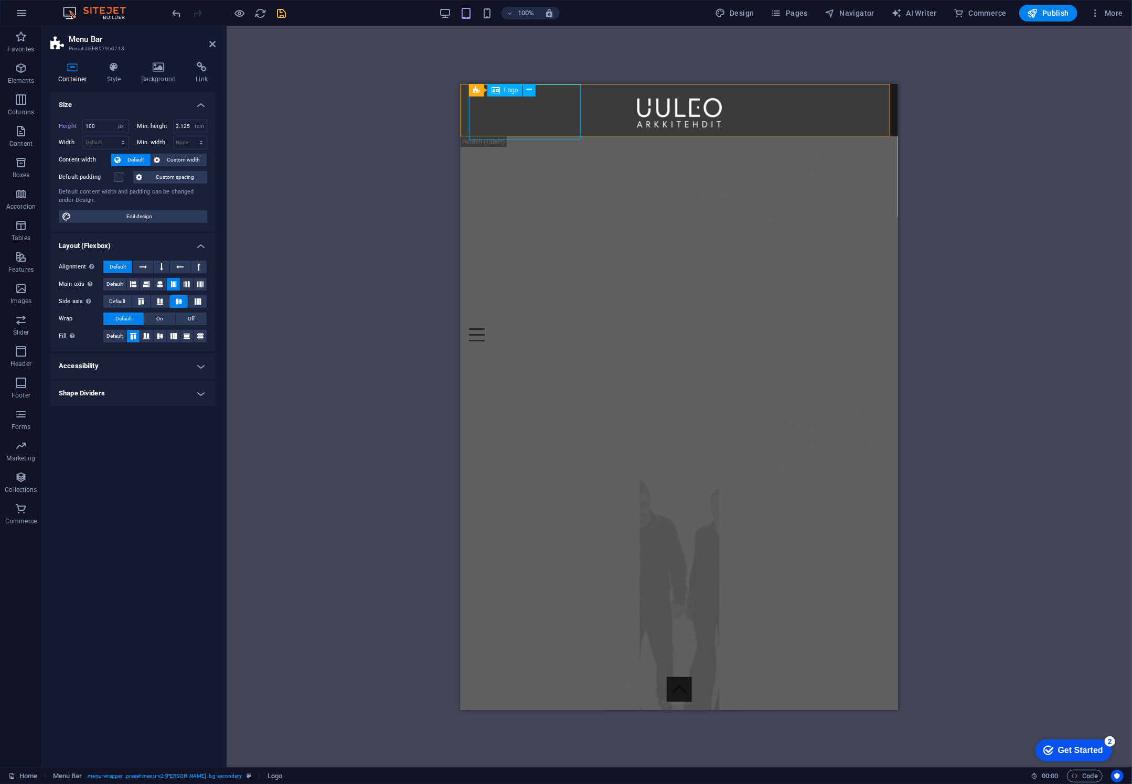
click at [534, 109] on div at bounding box center [679, 112] width 421 height 56
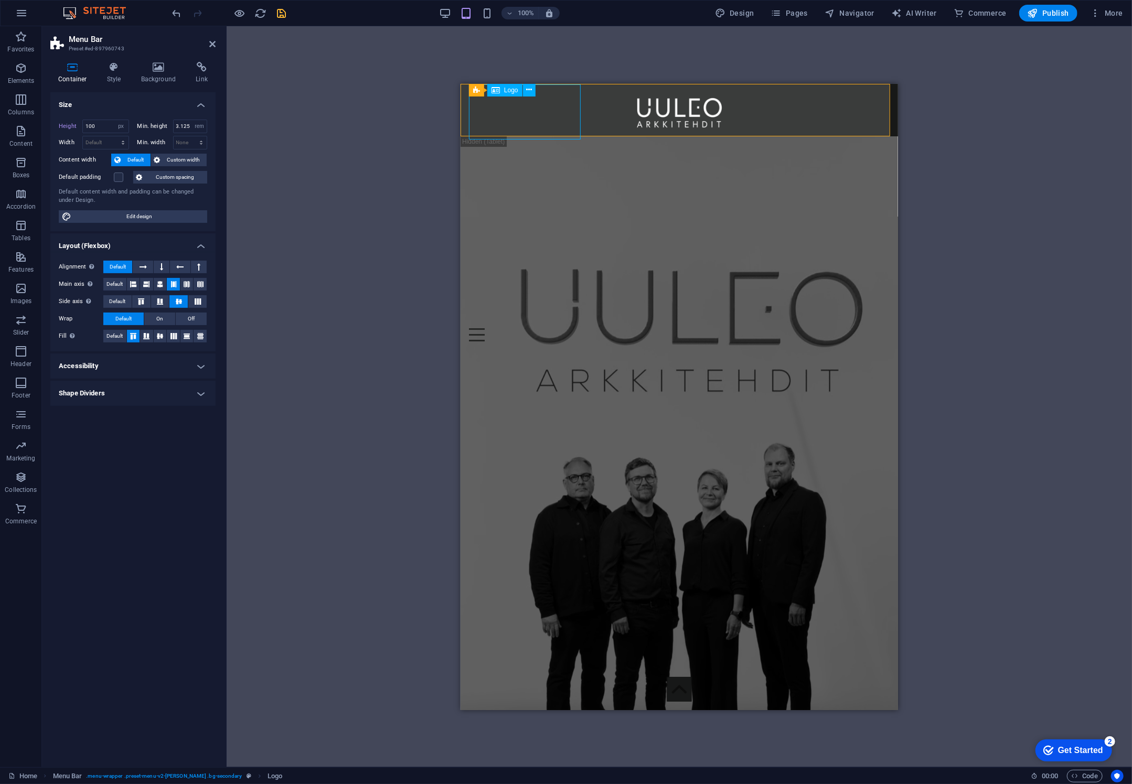
click at [534, 109] on div at bounding box center [679, 112] width 421 height 56
select select "px"
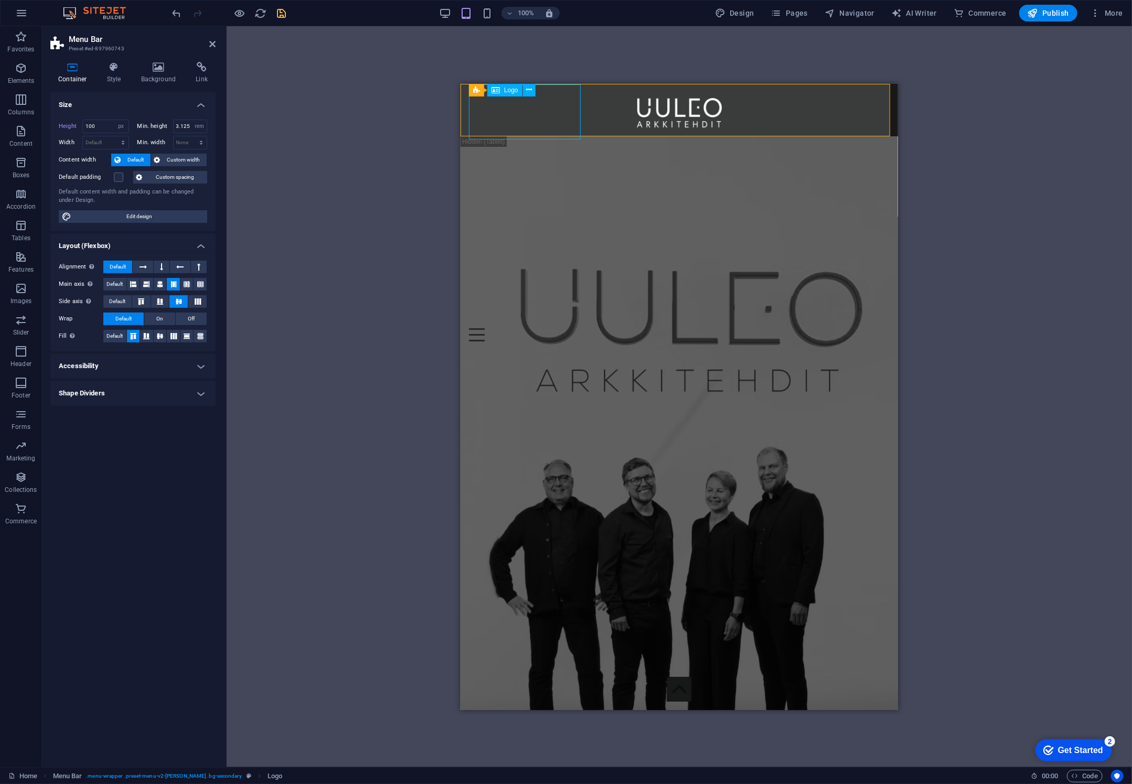
select select "px"
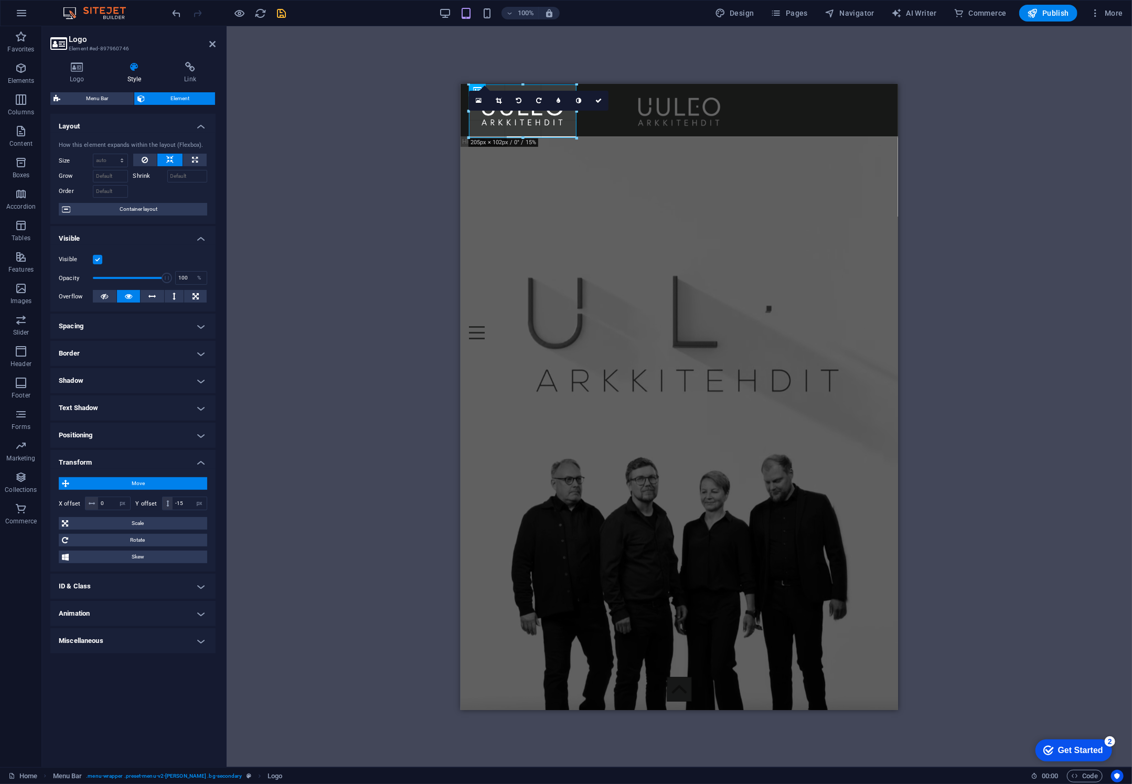
drag, startPoint x: 581, startPoint y: 140, endPoint x: 575, endPoint y: 136, distance: 7.6
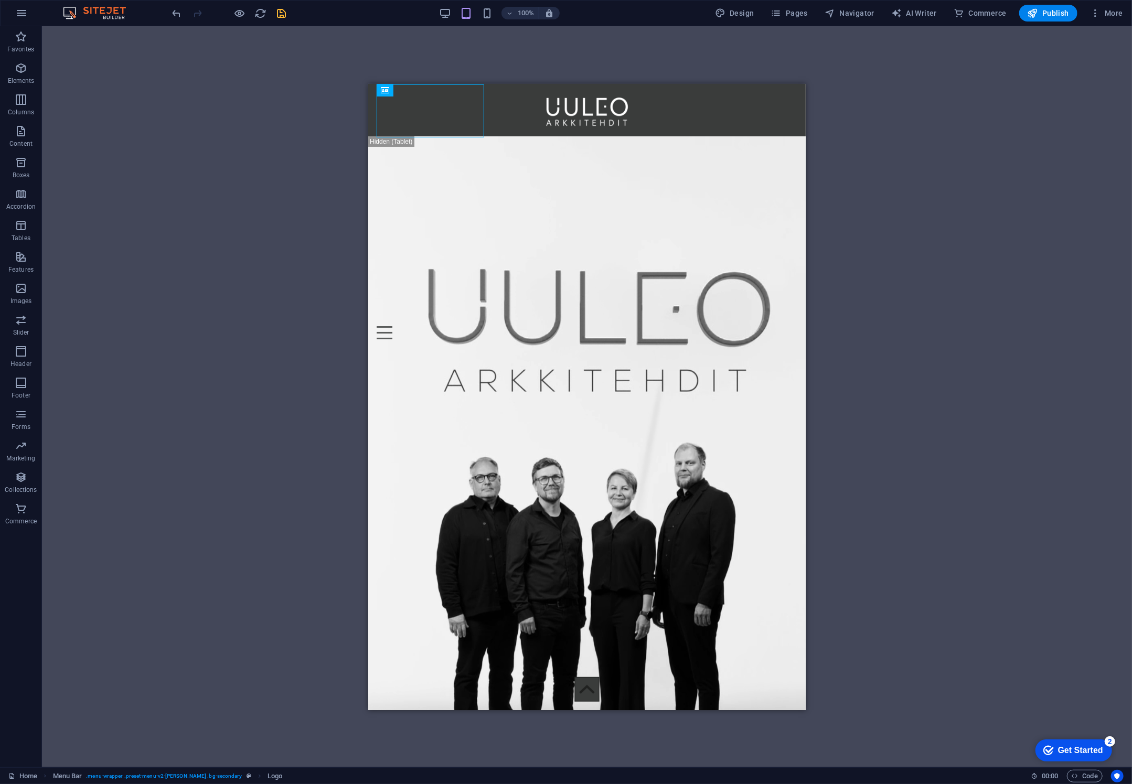
click at [1058, 146] on div "Spacer Video Menu Bar Menu Menu Bar Menu Logo Video Text Preset Container Text …" at bounding box center [587, 396] width 1090 height 741
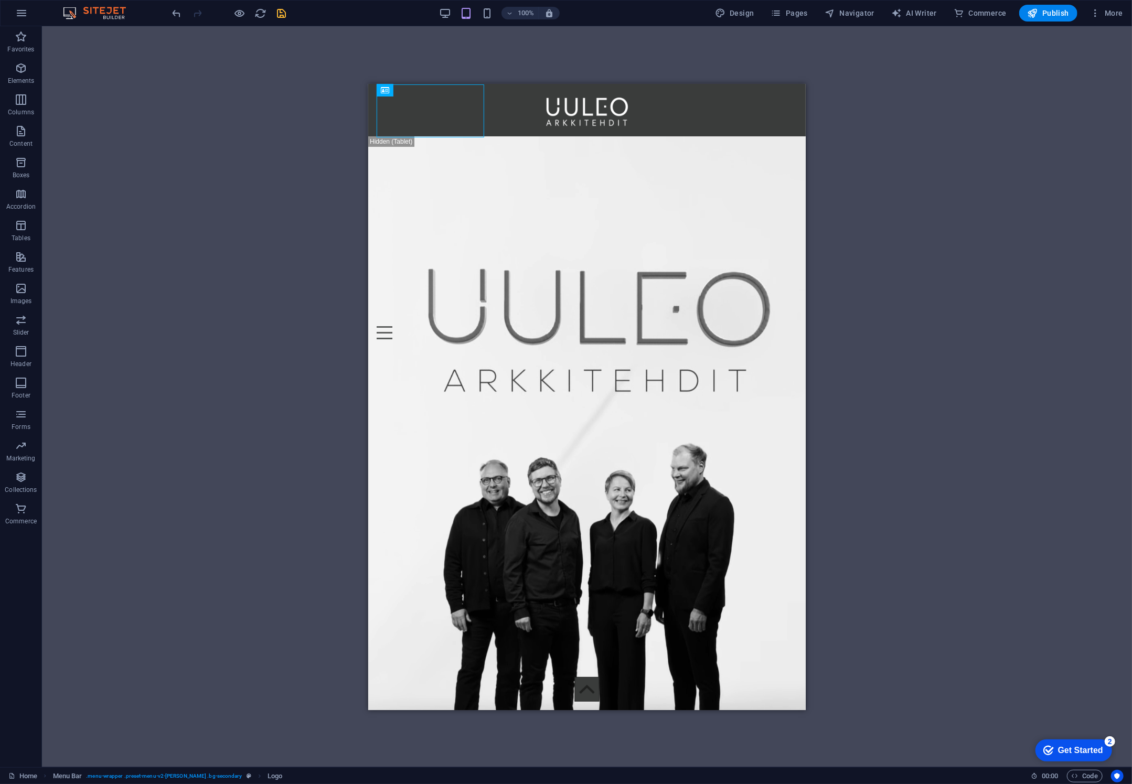
click at [278, 18] on icon "save" at bounding box center [282, 13] width 12 height 12
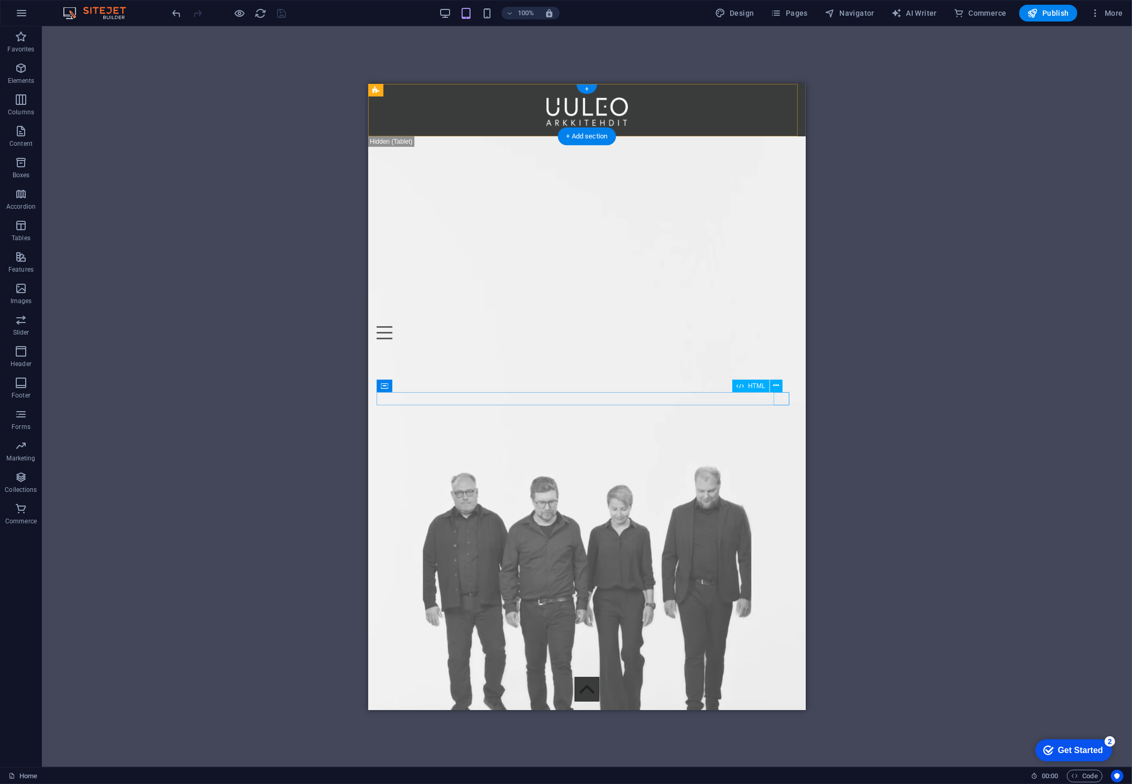
click at [780, 339] on div "Menu" at bounding box center [586, 332] width 421 height 13
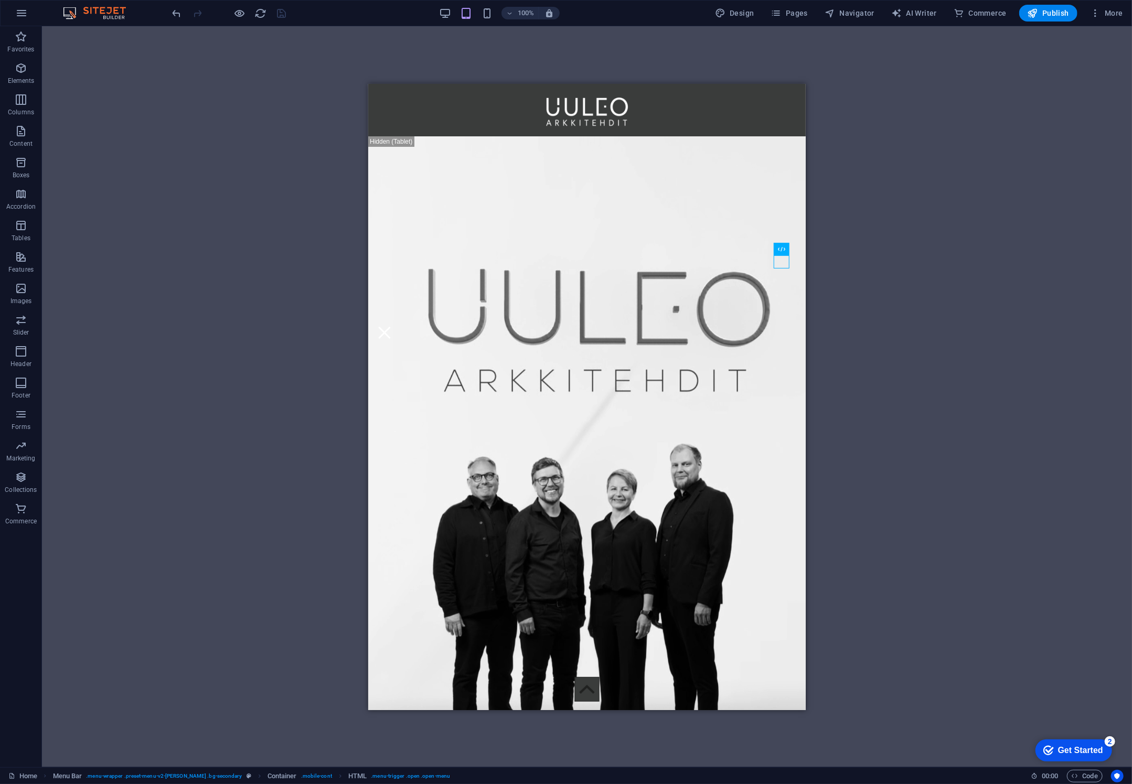
click at [1045, 314] on div "Spacer Video Menu Bar Menu Menu Bar Menu Logo Video Text Preset Container Text …" at bounding box center [587, 396] width 1090 height 741
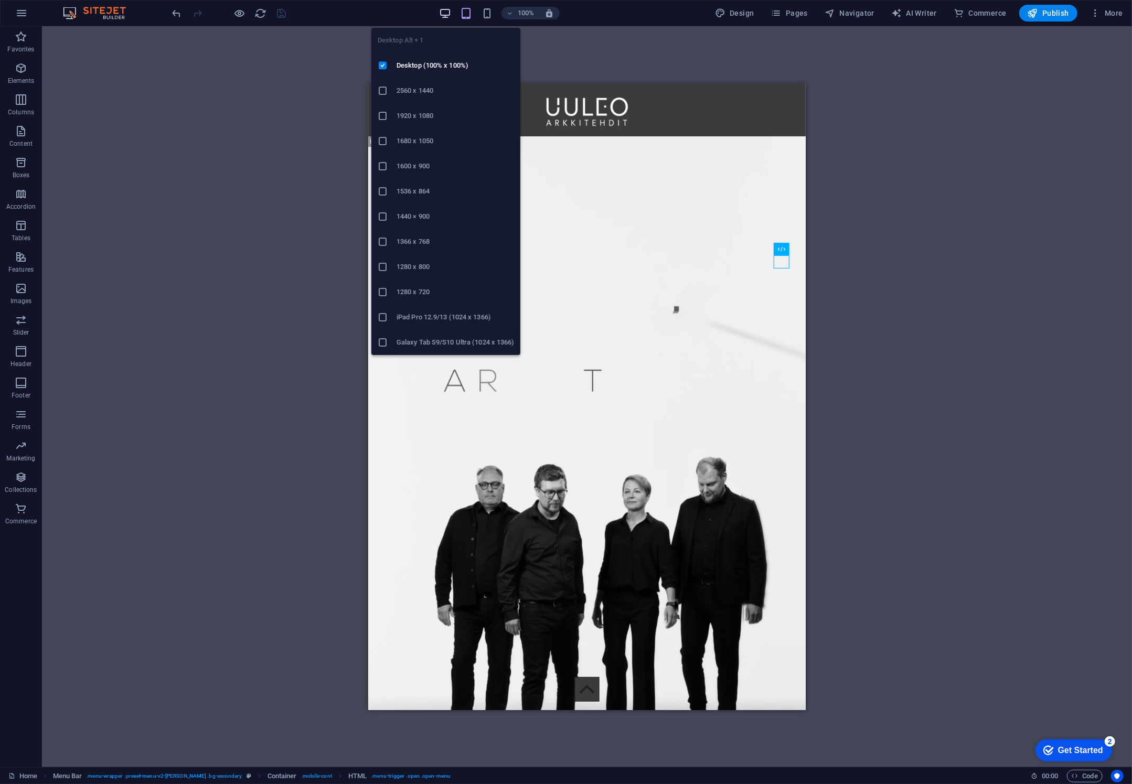
click at [449, 15] on icon "button" at bounding box center [445, 13] width 12 height 12
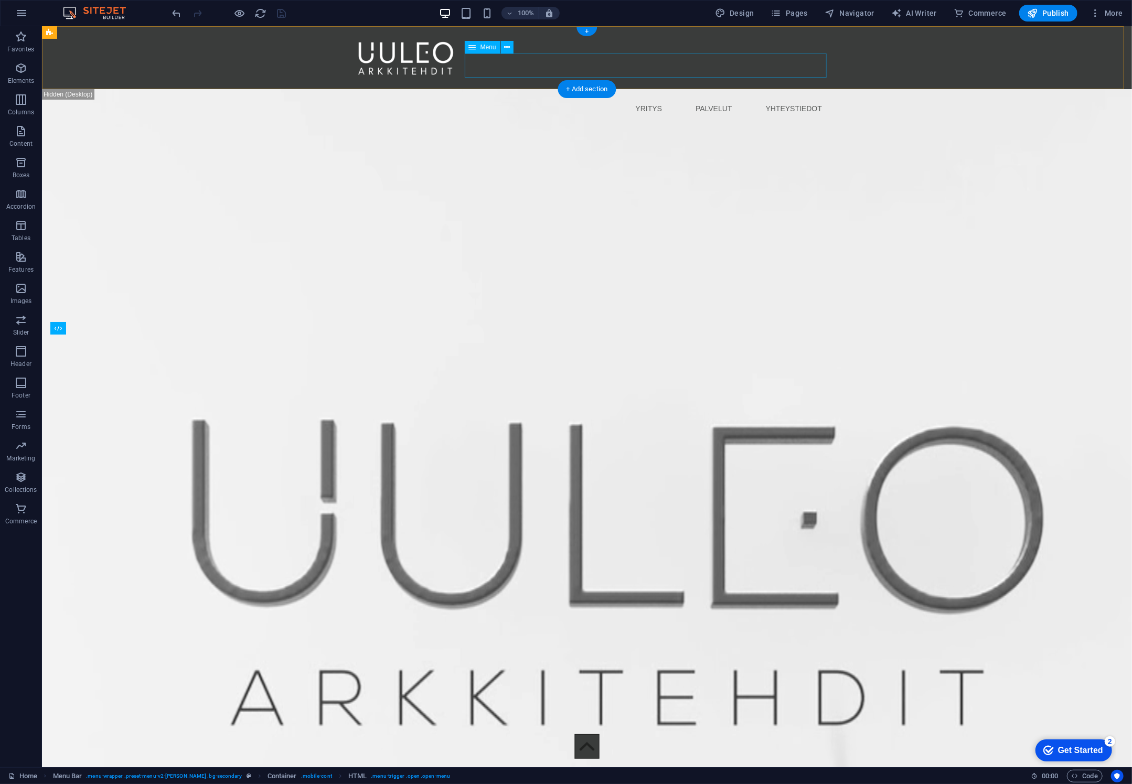
click at [619, 96] on nav "YRITYS PALVELUT YHTEYSTIEDOT" at bounding box center [586, 108] width 487 height 24
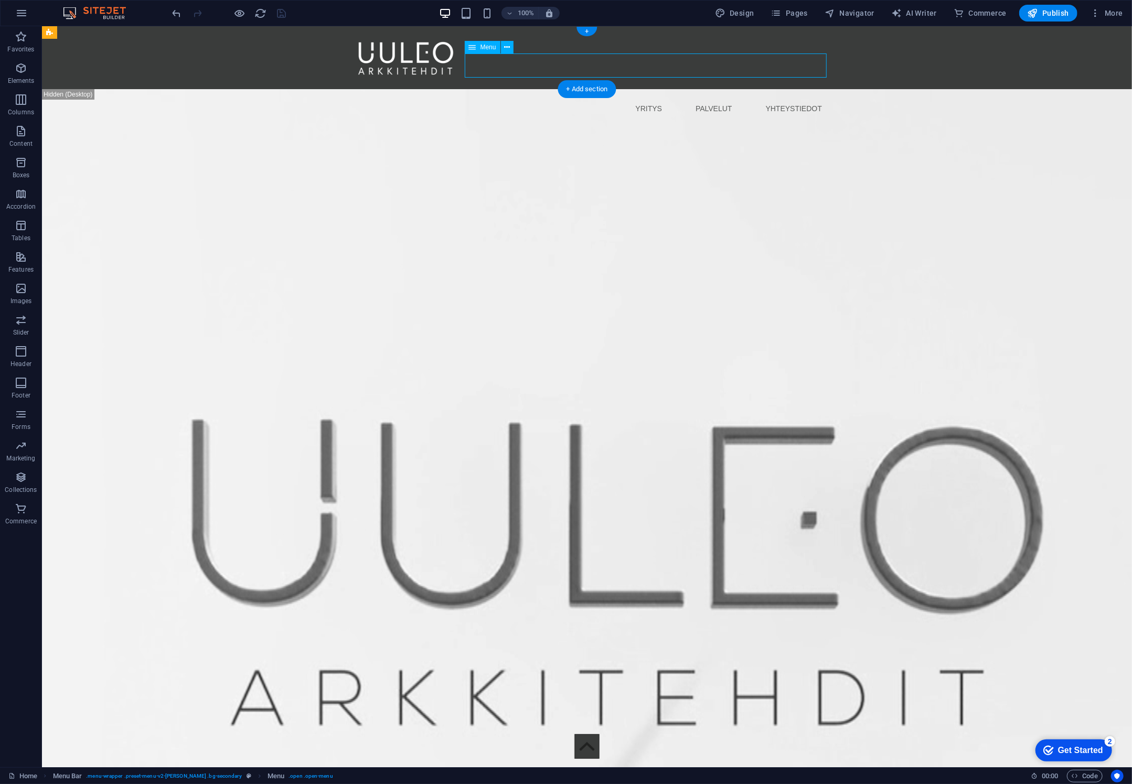
click at [619, 96] on nav "YRITYS PALVELUT YHTEYSTIEDOT" at bounding box center [586, 108] width 487 height 24
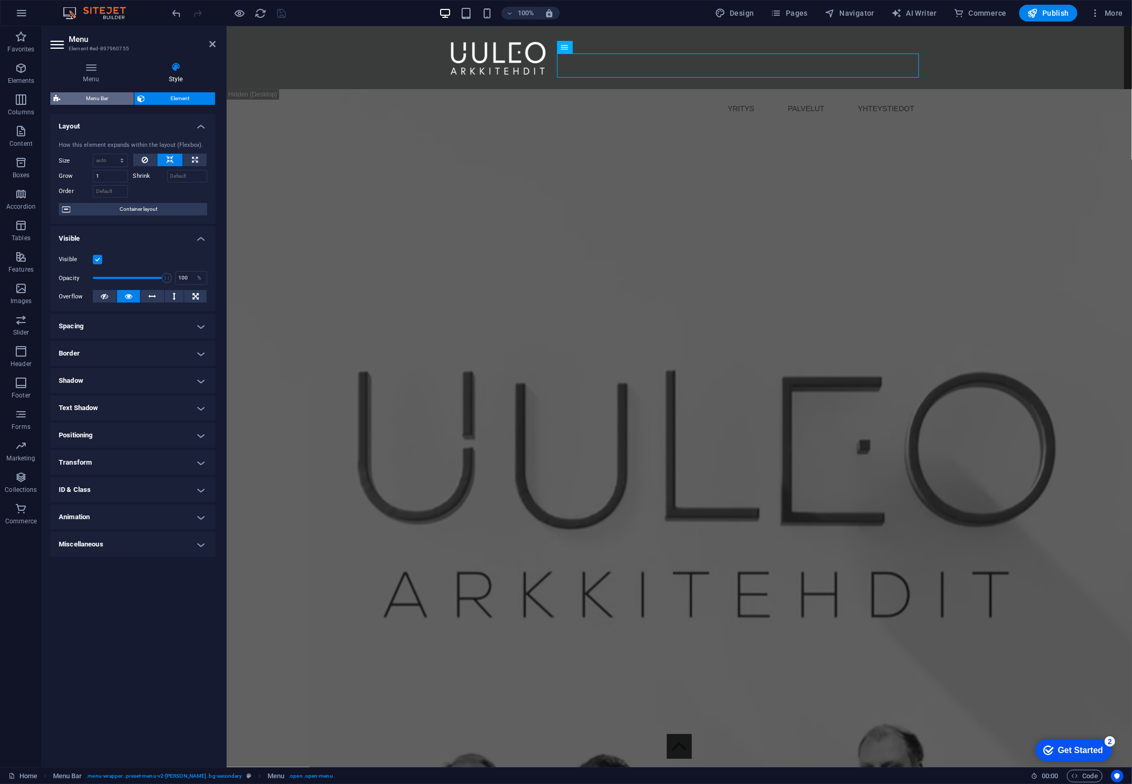
click at [98, 99] on span "Menu Bar" at bounding box center [96, 98] width 67 height 13
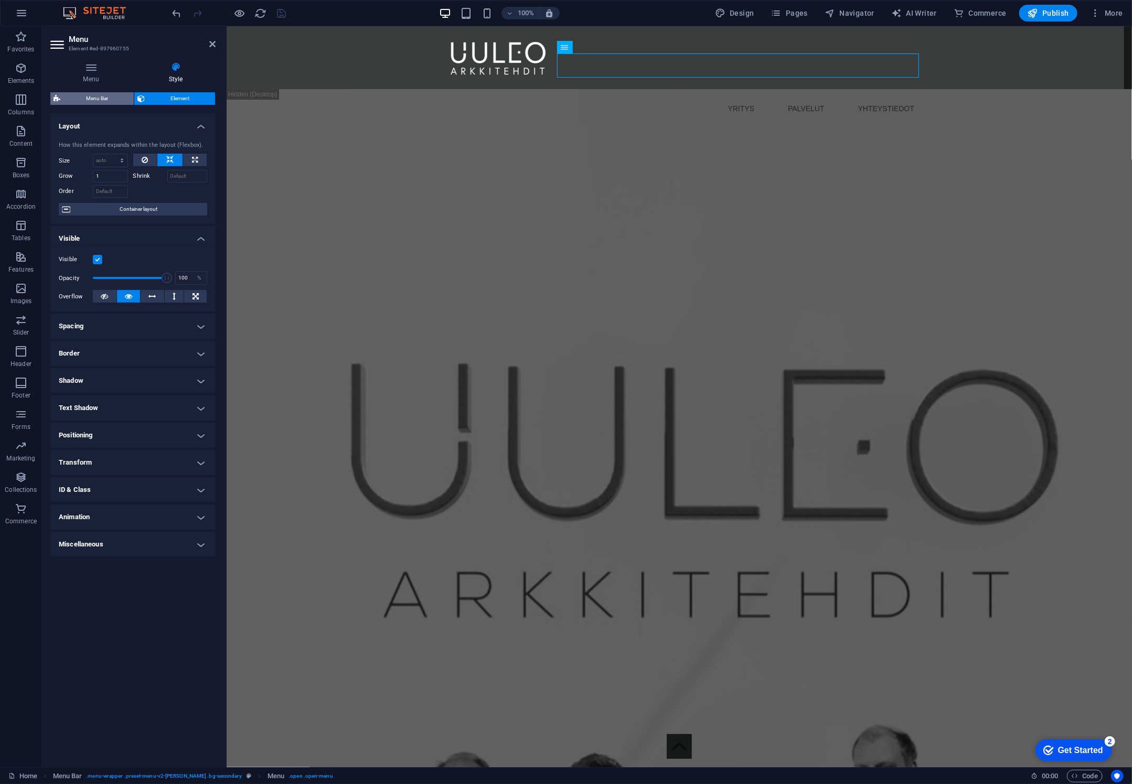
select select "rem"
select select "preset-menu-v2-loki"
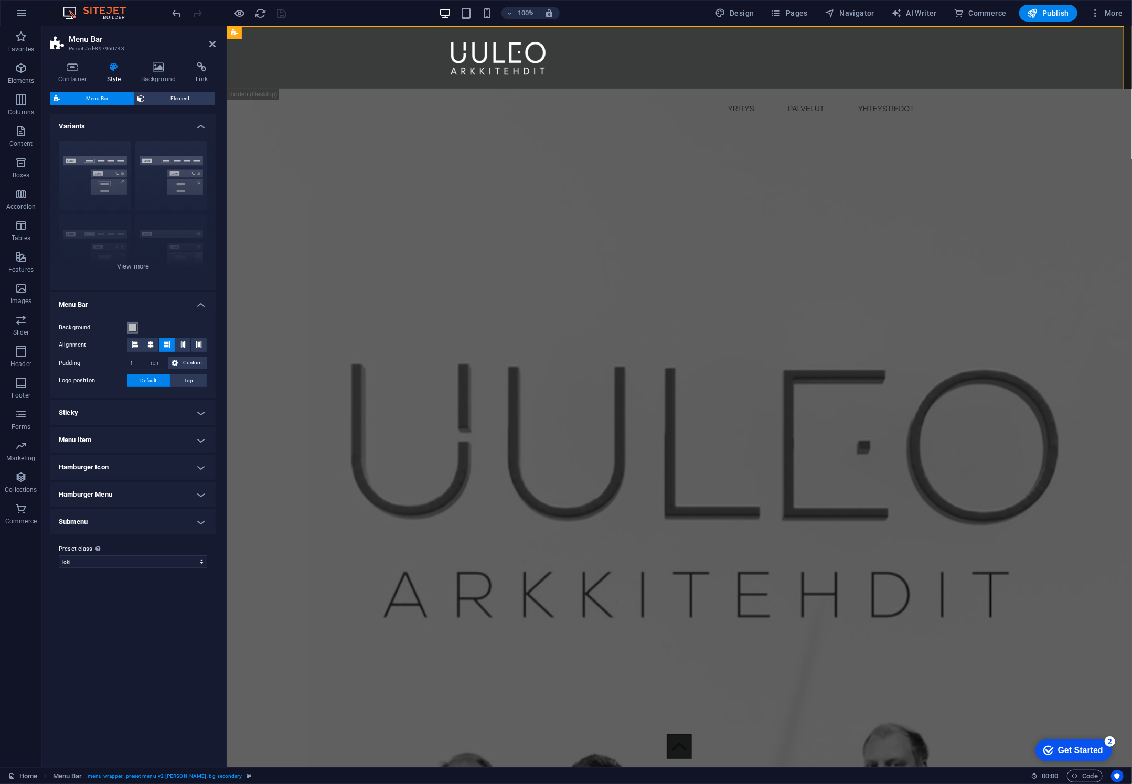
click at [135, 325] on span at bounding box center [133, 328] width 8 height 8
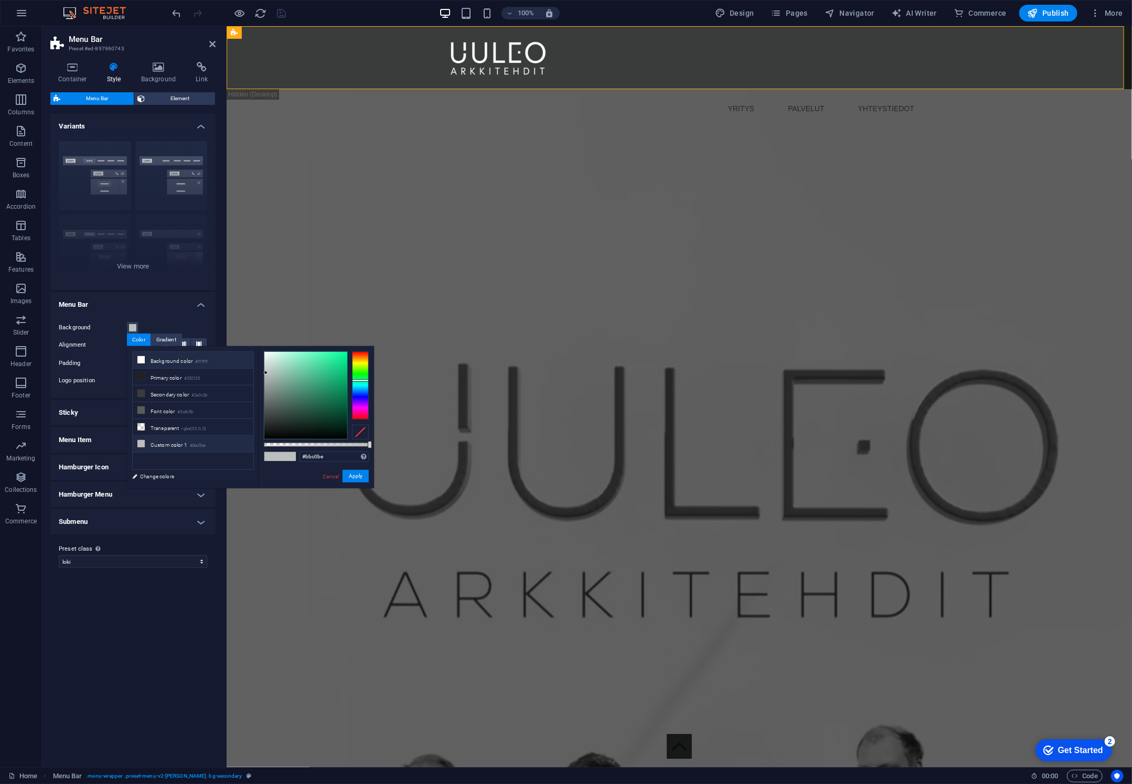
click at [183, 363] on li "Background color #ffffff" at bounding box center [193, 360] width 121 height 17
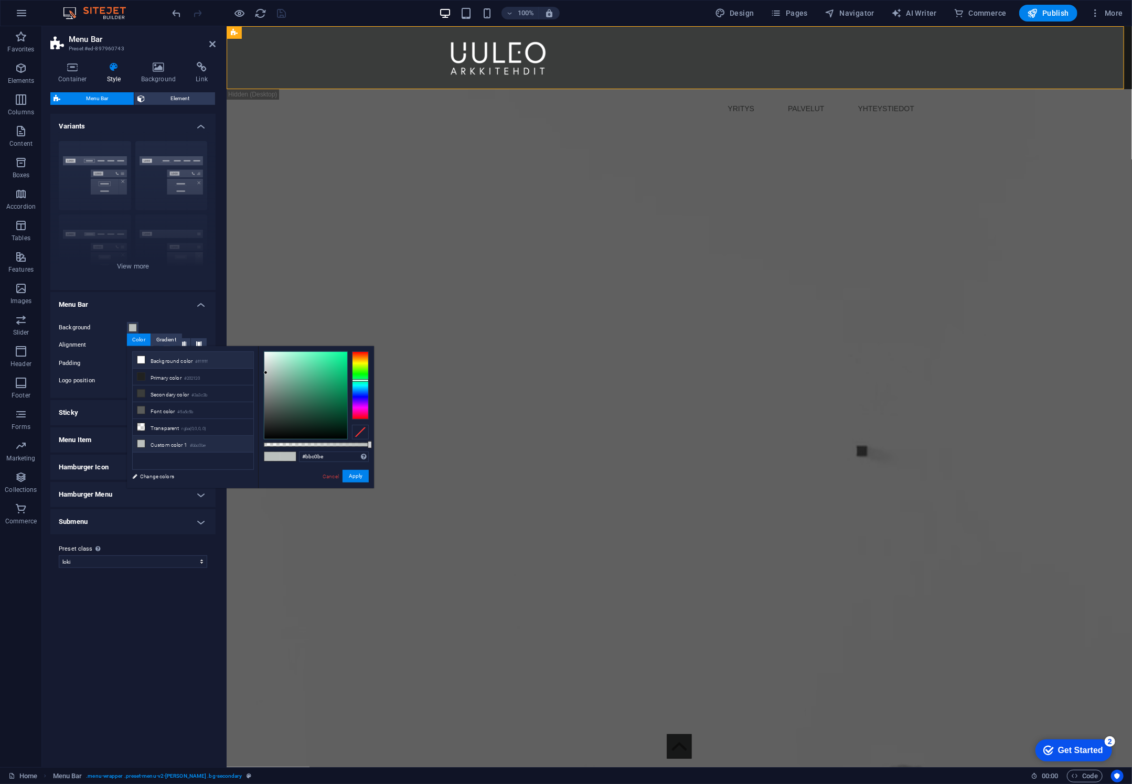
type input "#ffffff"
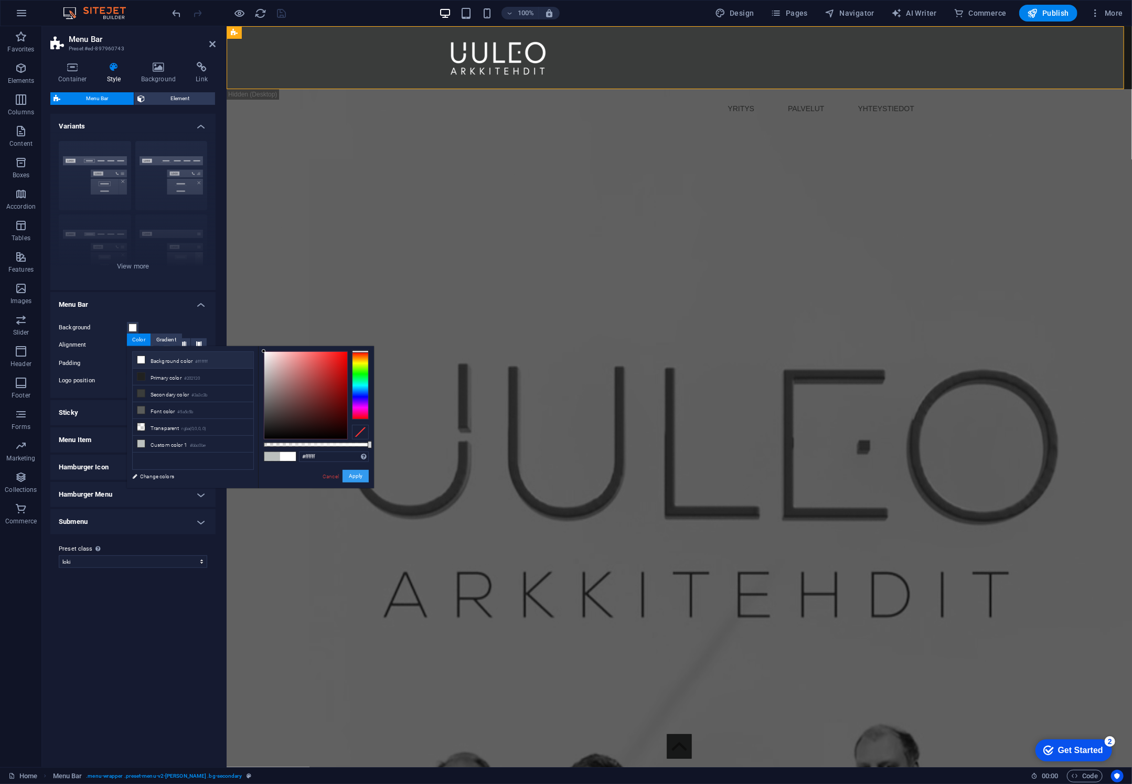
click at [359, 473] on button "Apply" at bounding box center [356, 476] width 26 height 13
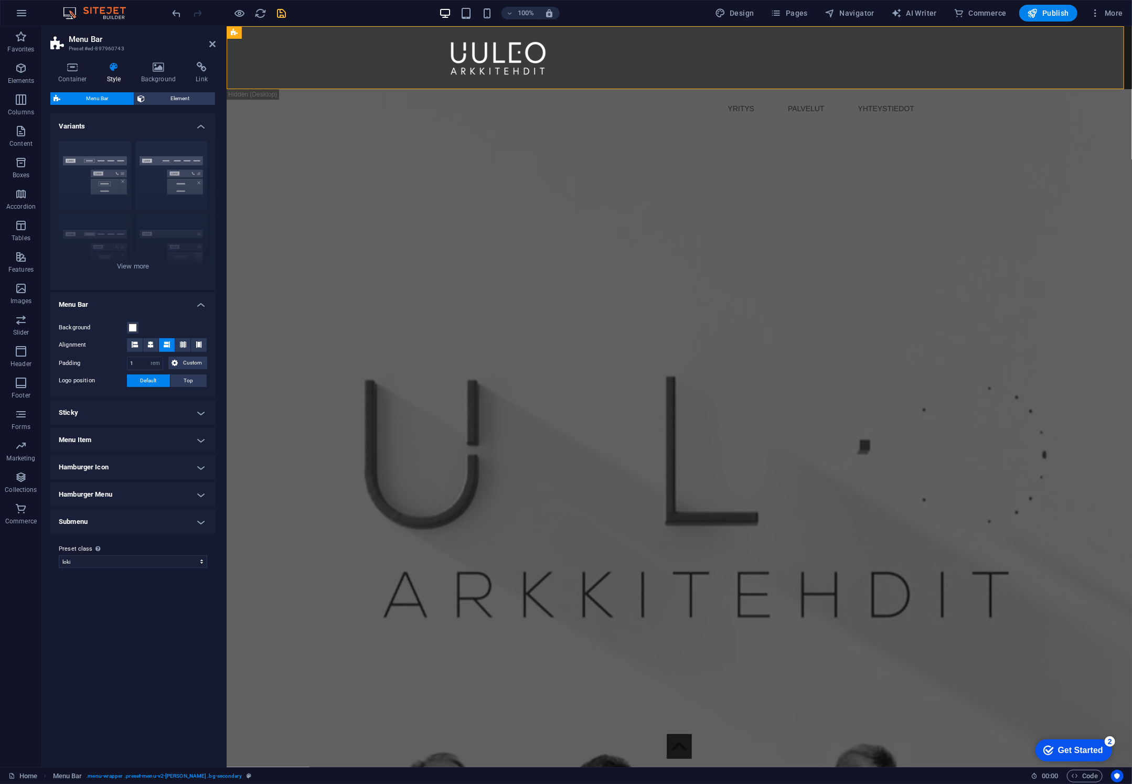
click at [279, 14] on icon "save" at bounding box center [282, 13] width 12 height 12
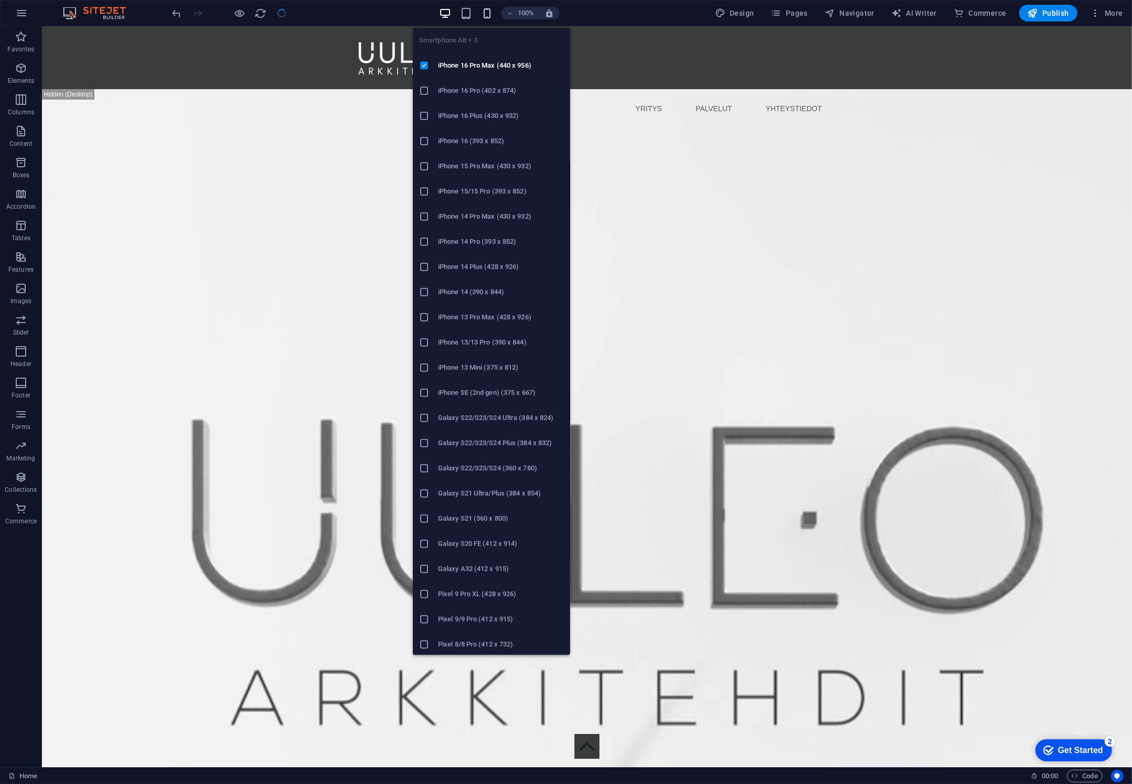
click at [487, 12] on icon "button" at bounding box center [487, 13] width 12 height 12
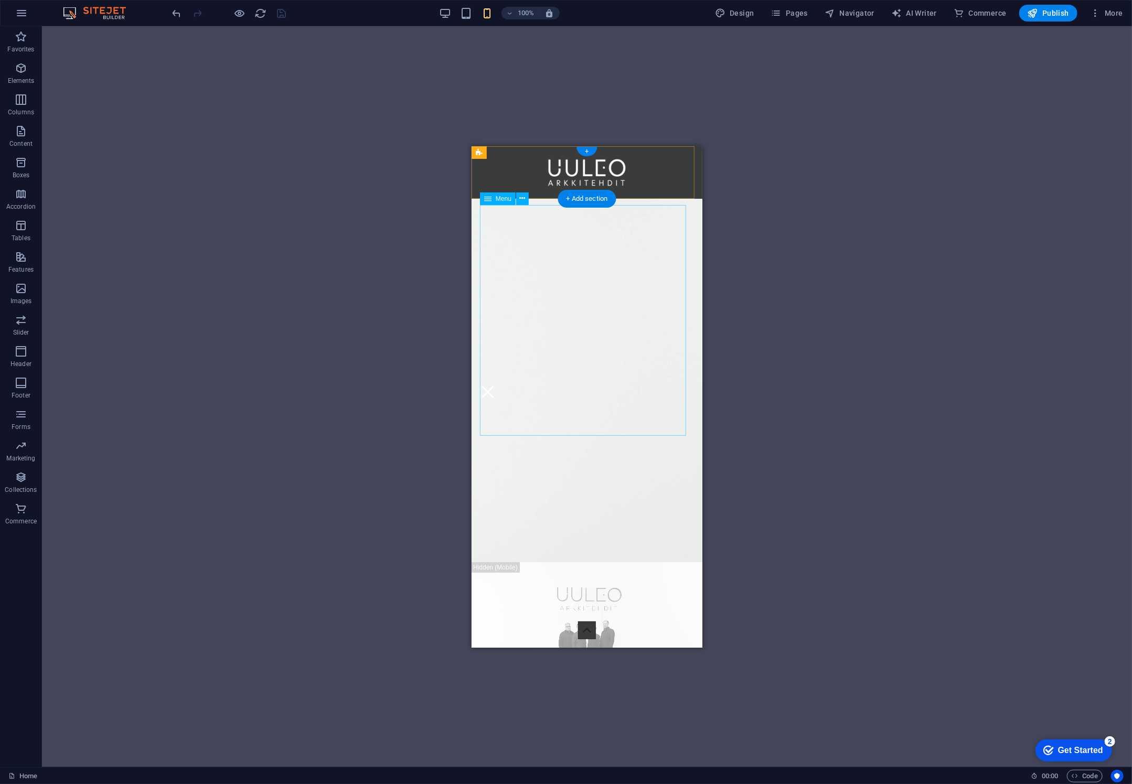
click at [576, 343] on nav "YRITYS PALVELUT YHTEYSTIEDOT" at bounding box center [587, 295] width 214 height 180
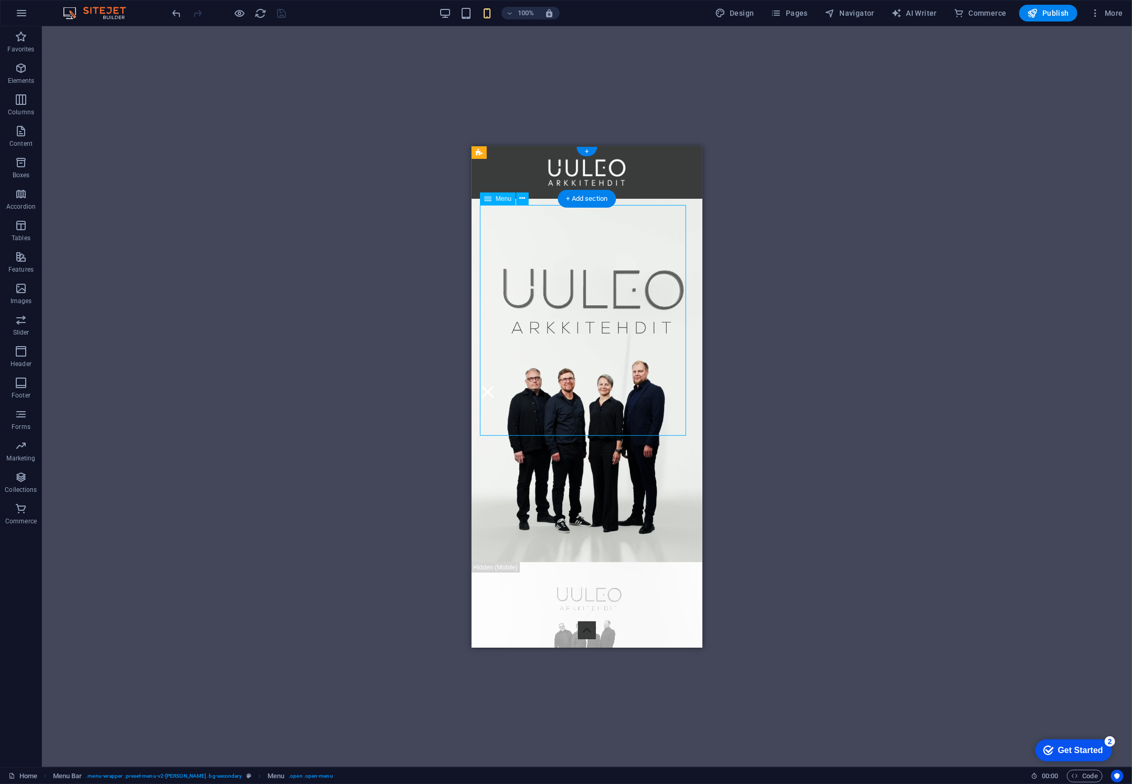
click at [591, 336] on nav "YRITYS PALVELUT YHTEYSTIEDOT" at bounding box center [587, 295] width 214 height 180
click at [582, 340] on nav "YRITYS PALVELUT YHTEYSTIEDOT" at bounding box center [587, 295] width 214 height 180
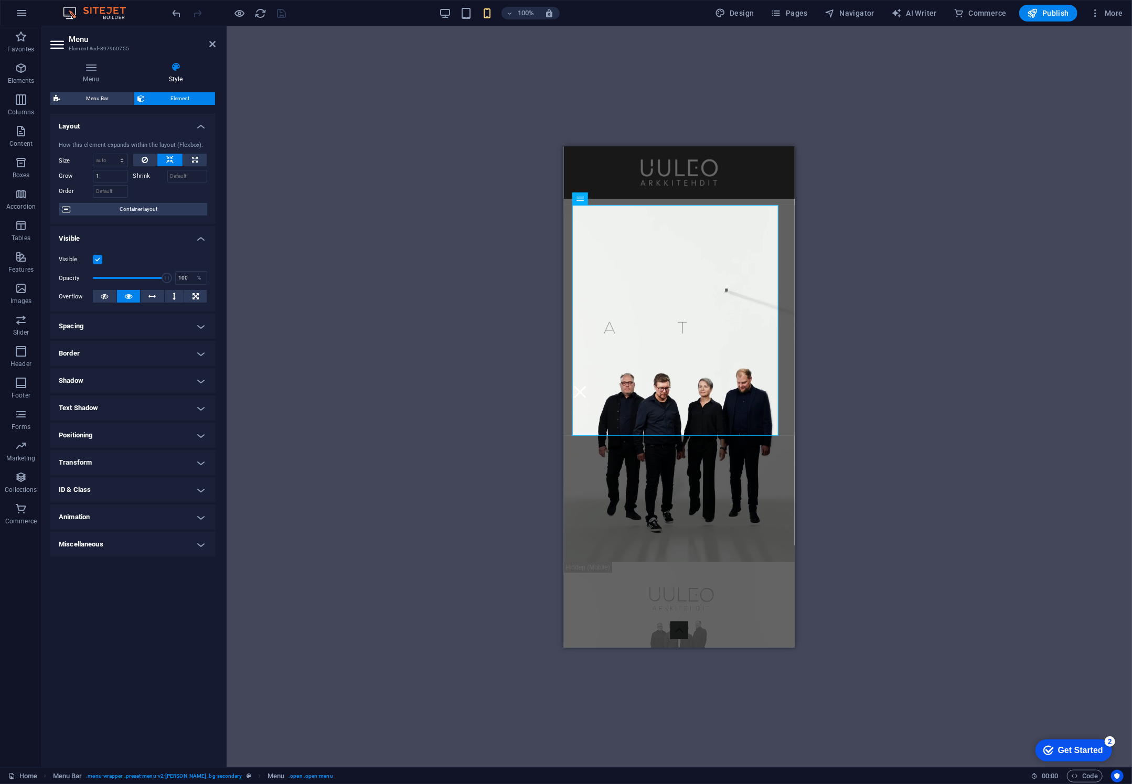
click at [949, 378] on div "Spacer Video Menu Bar Menu Menu Bar Menu Logo Video Text Preset Container Text …" at bounding box center [680, 396] width 906 height 741
